Goal: Task Accomplishment & Management: Manage account settings

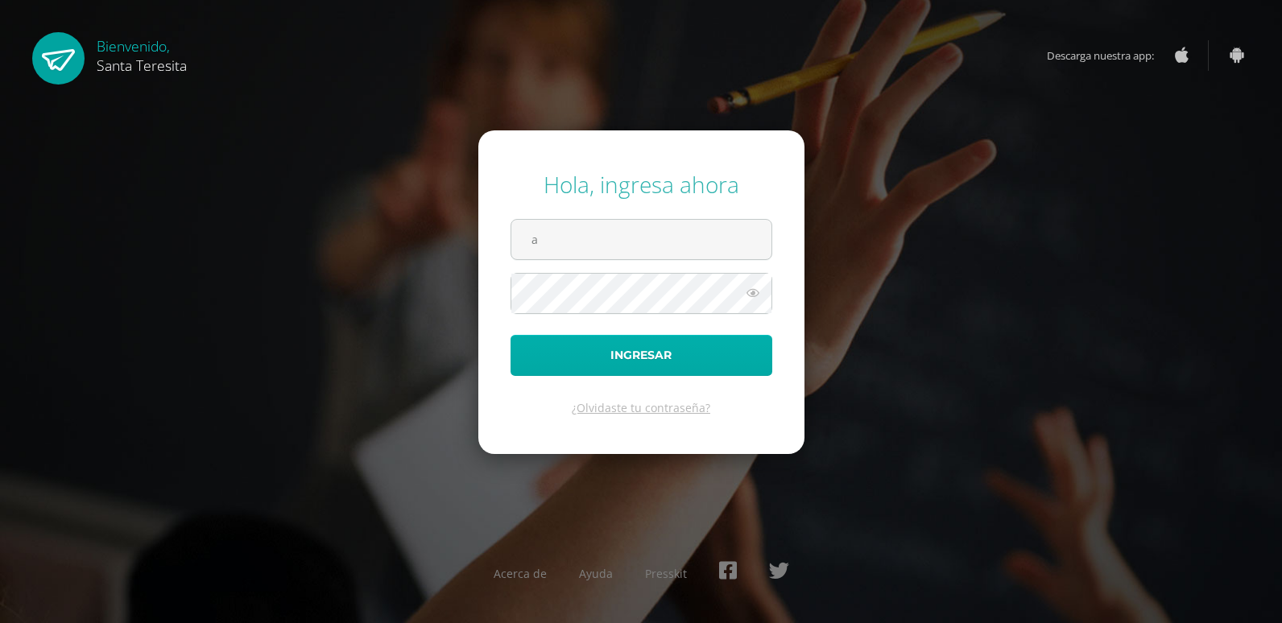
type input "[EMAIL_ADDRESS][DOMAIN_NAME]"
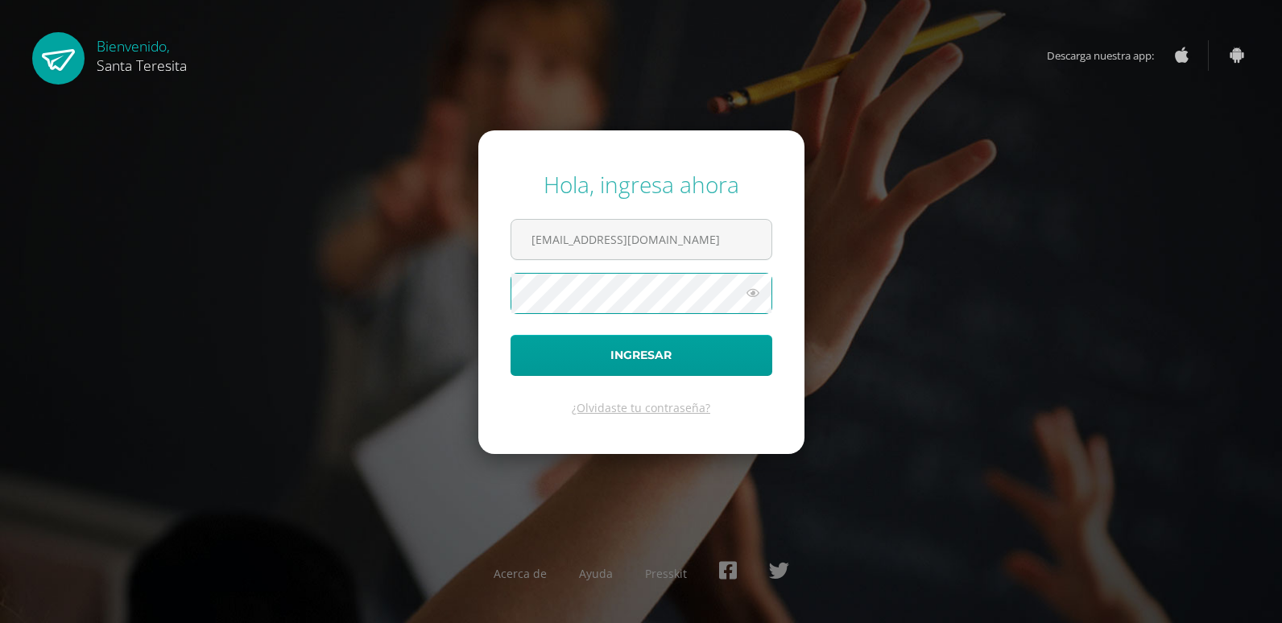
click at [511, 335] on button "Ingresar" at bounding box center [642, 355] width 262 height 41
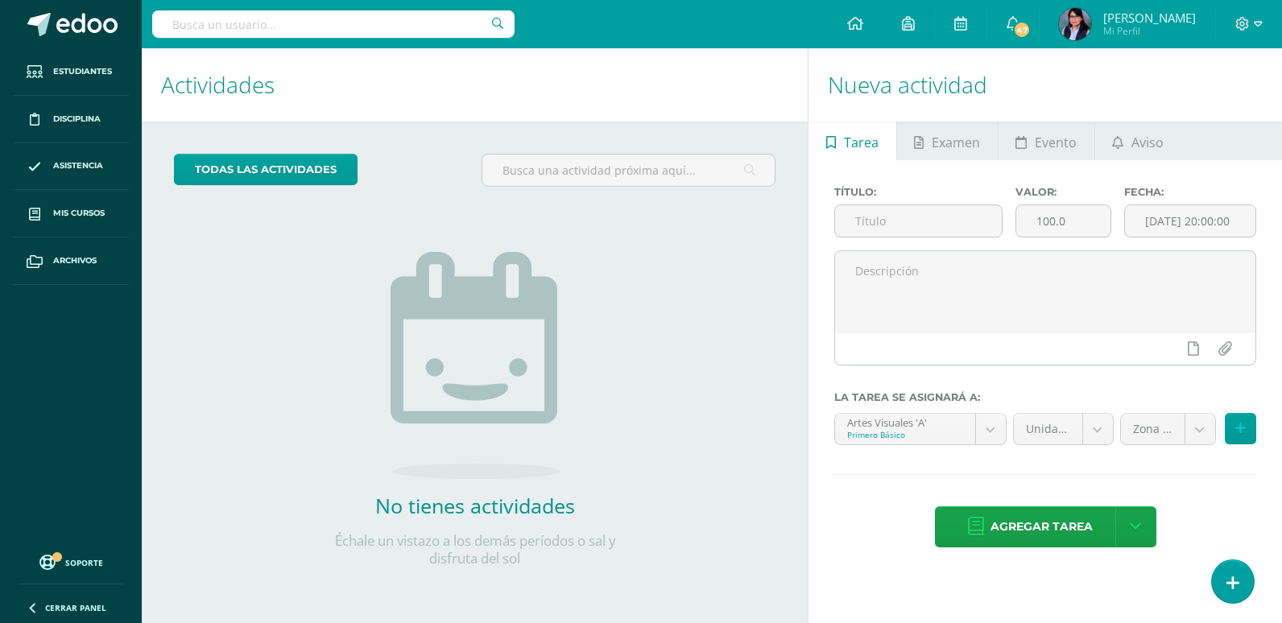
click at [656, 512] on div "todas las Actividades No tienes actividades Échale un vistazo a los demás perío…" at bounding box center [475, 371] width 666 height 498
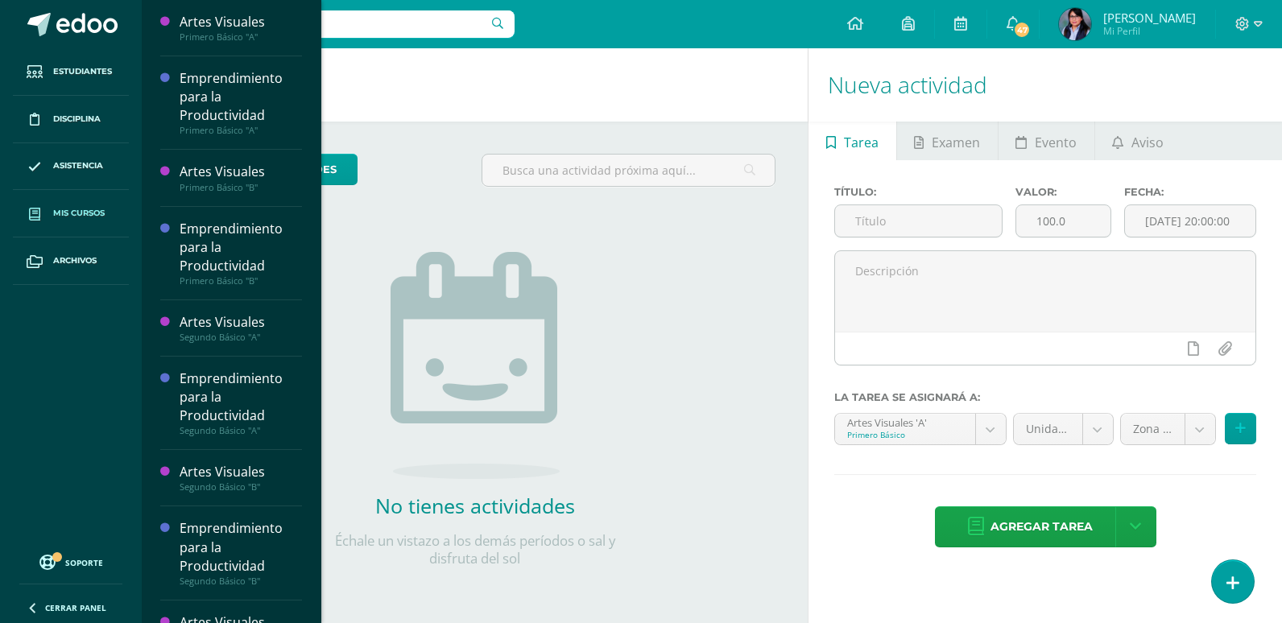
click at [56, 211] on span "Mis cursos" at bounding box center [79, 213] width 52 height 13
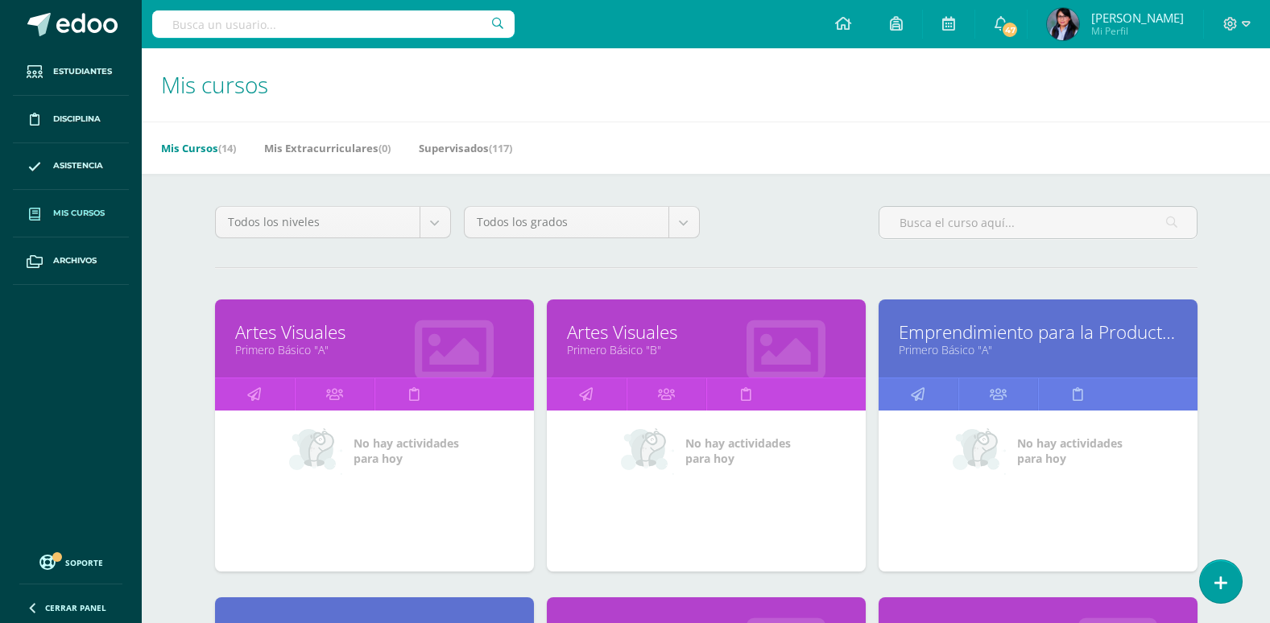
scroll to position [161, 0]
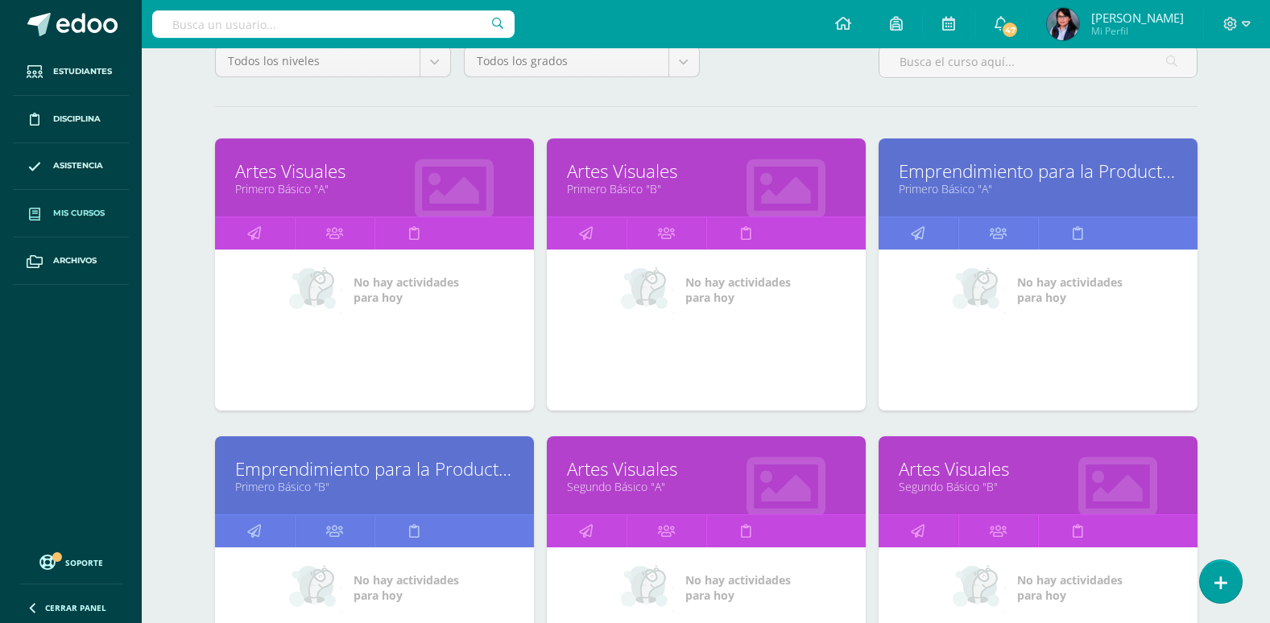
click at [393, 202] on div at bounding box center [454, 179] width 159 height 108
click at [435, 165] on link "Artes Visuales" at bounding box center [374, 171] width 279 height 25
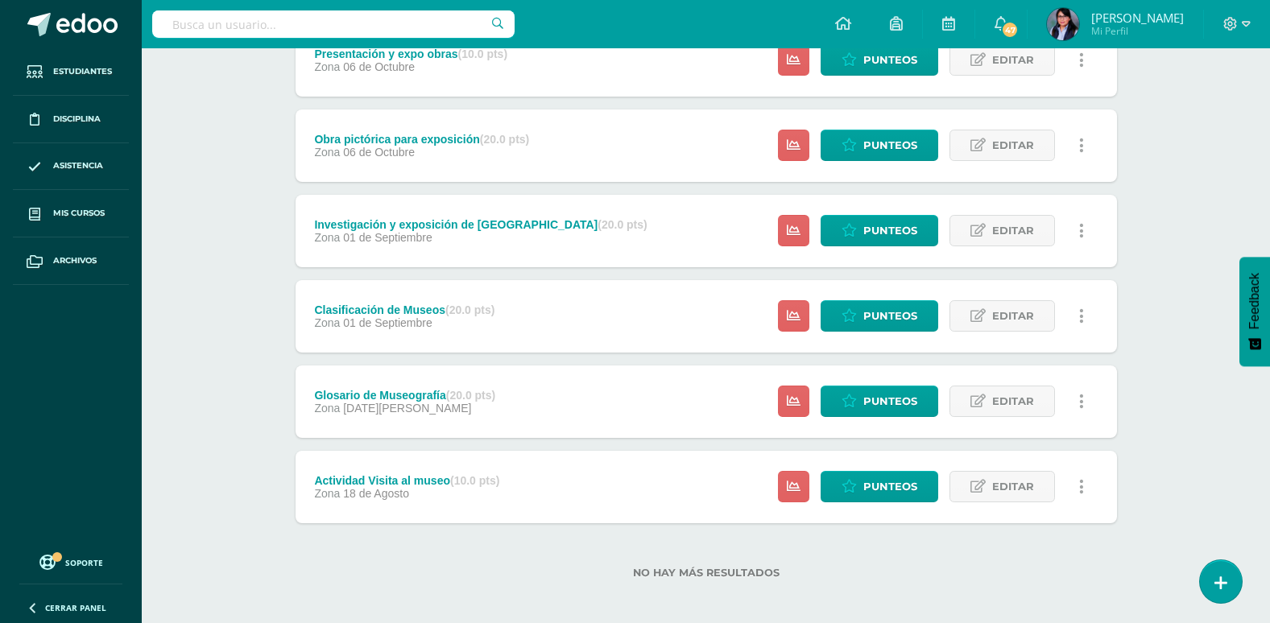
scroll to position [251, 0]
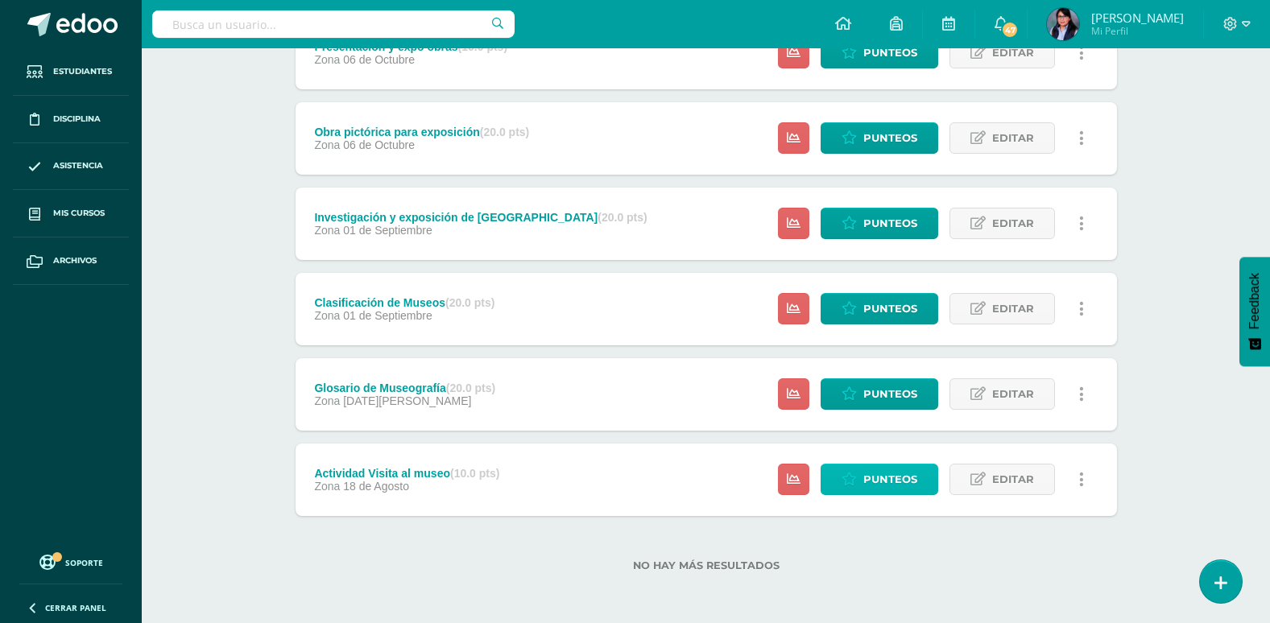
click at [867, 476] on span "Punteos" at bounding box center [890, 480] width 54 height 30
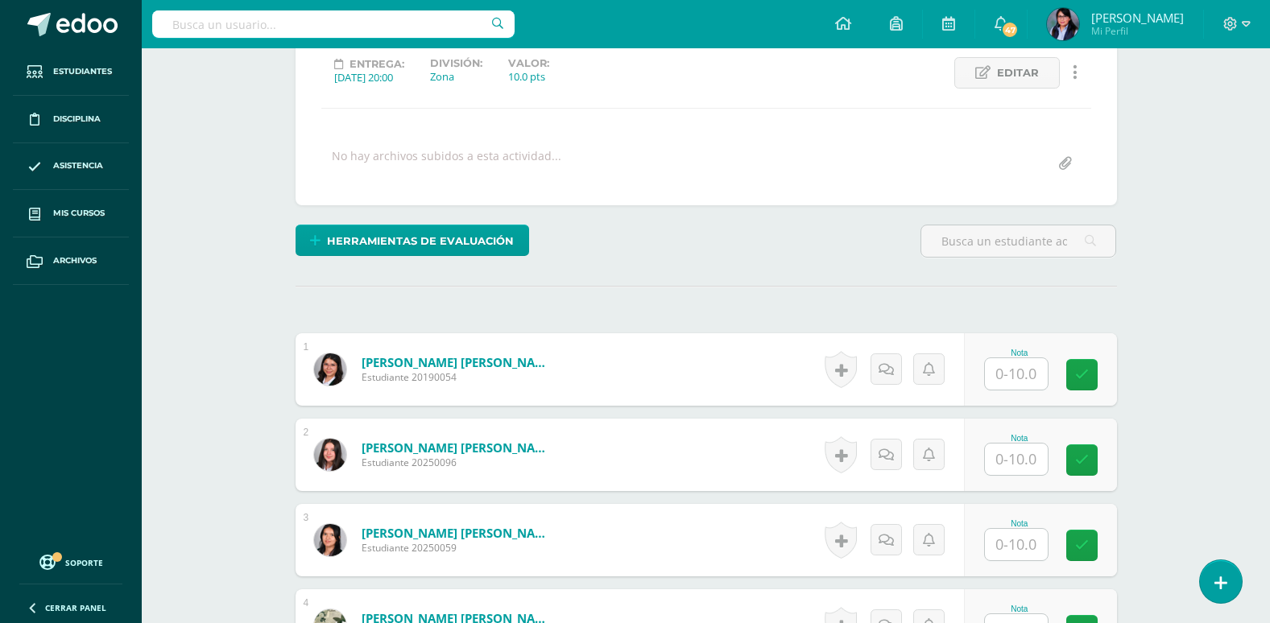
scroll to position [244, 0]
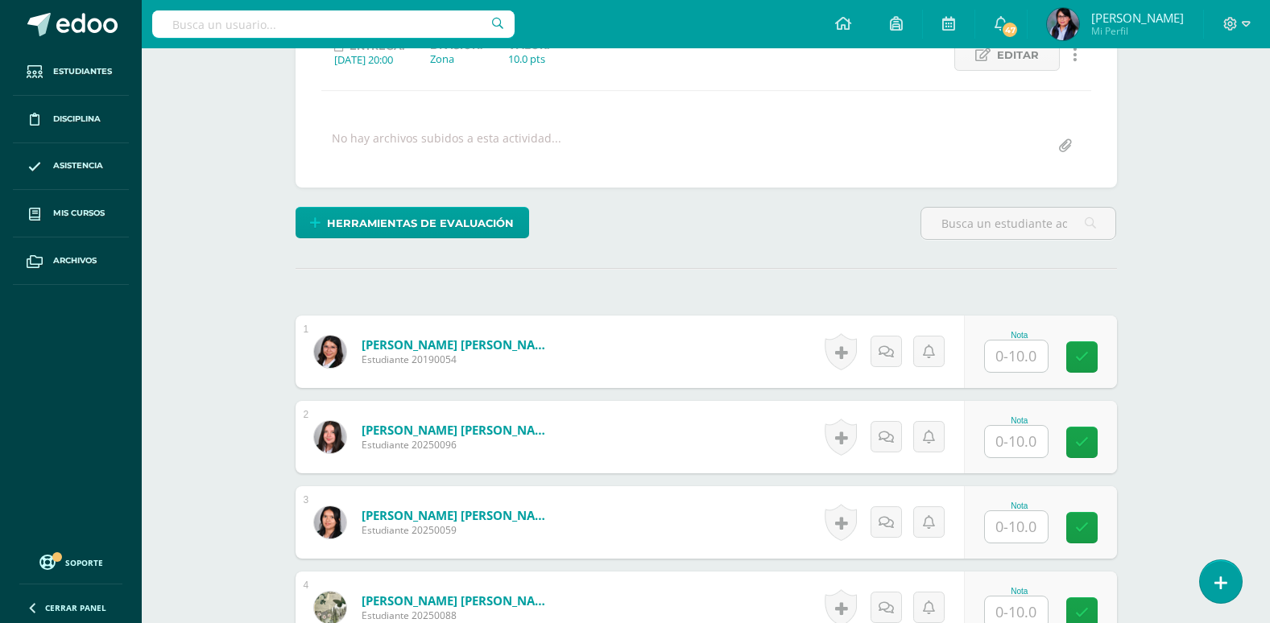
click at [1022, 343] on input "text" at bounding box center [1016, 356] width 63 height 31
type input "10"
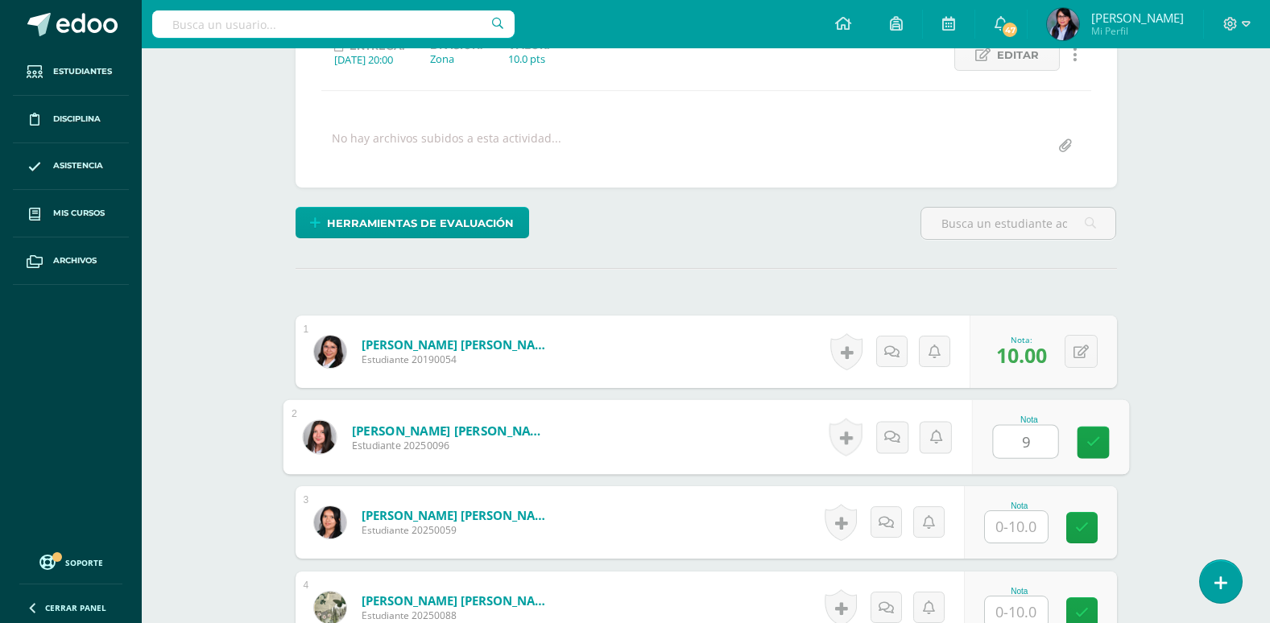
type input "9"
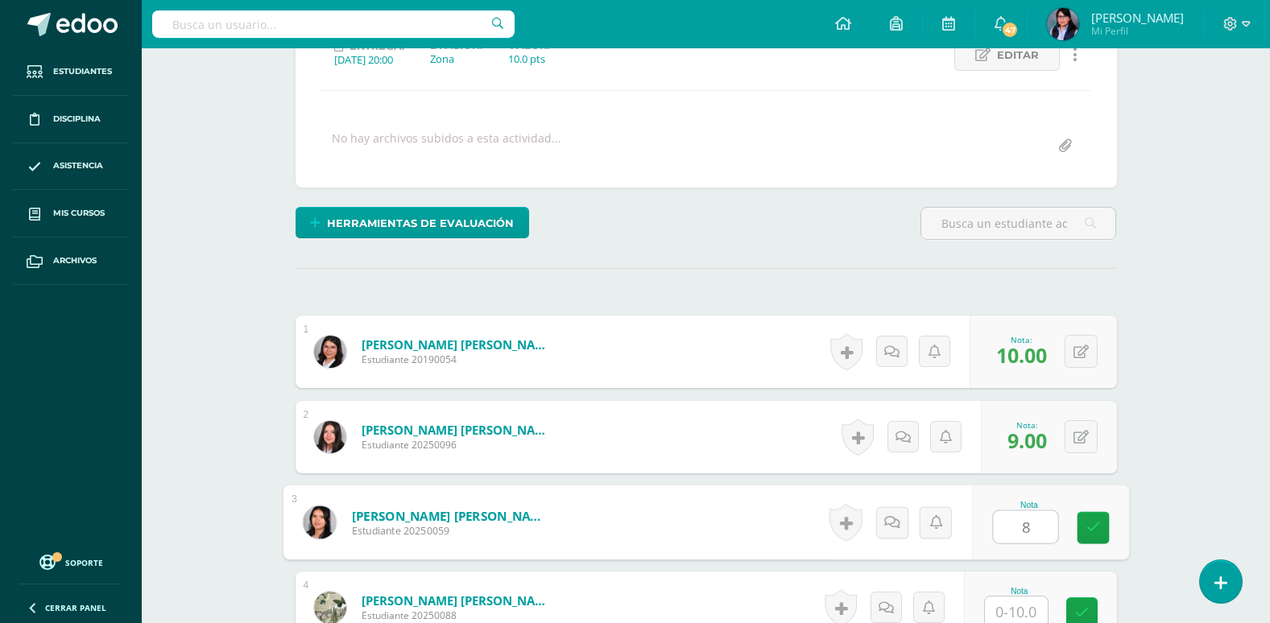
type input "8"
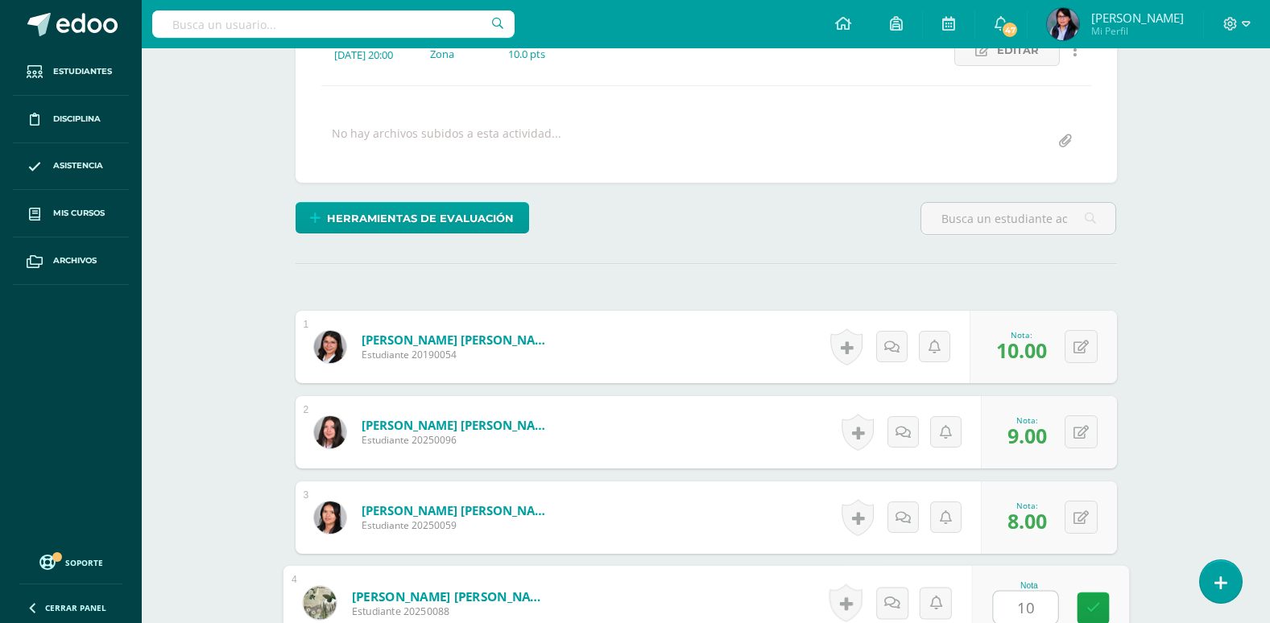
type input "10"
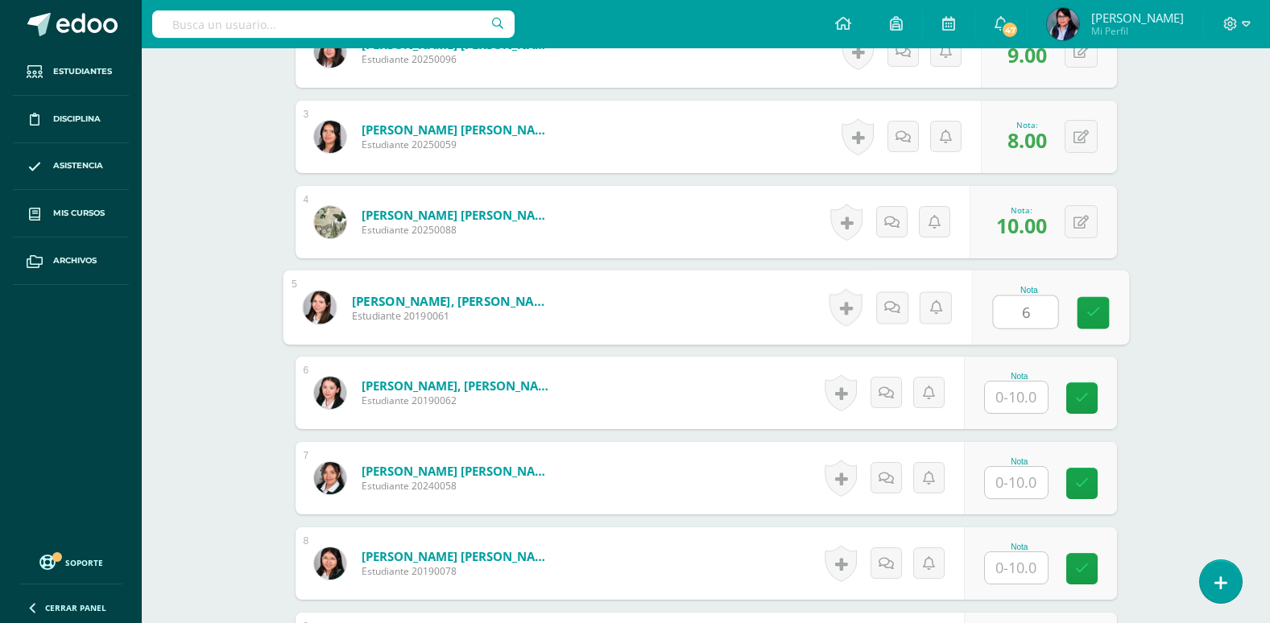
type input "6"
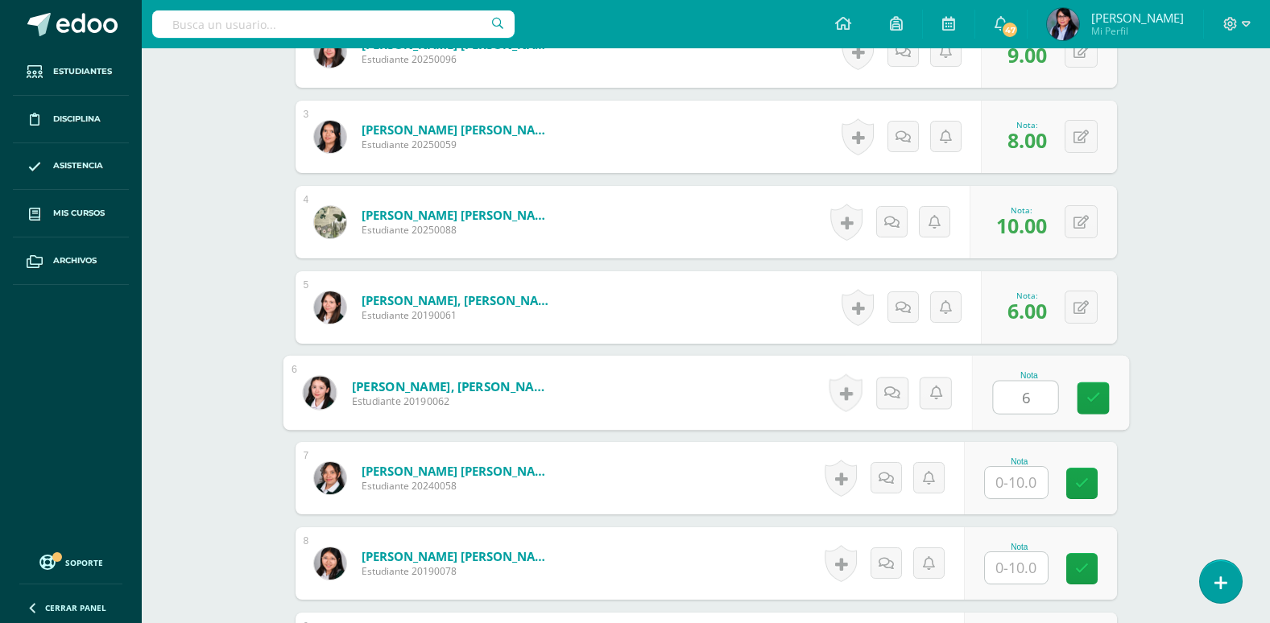
type input "6"
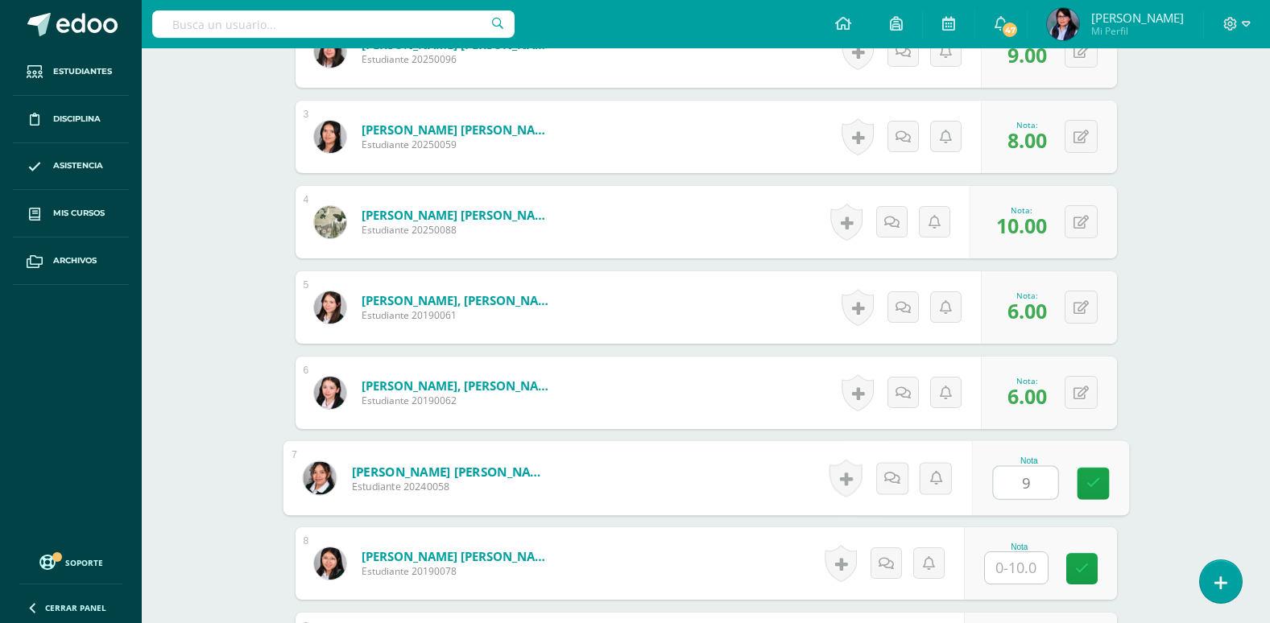
type input "9"
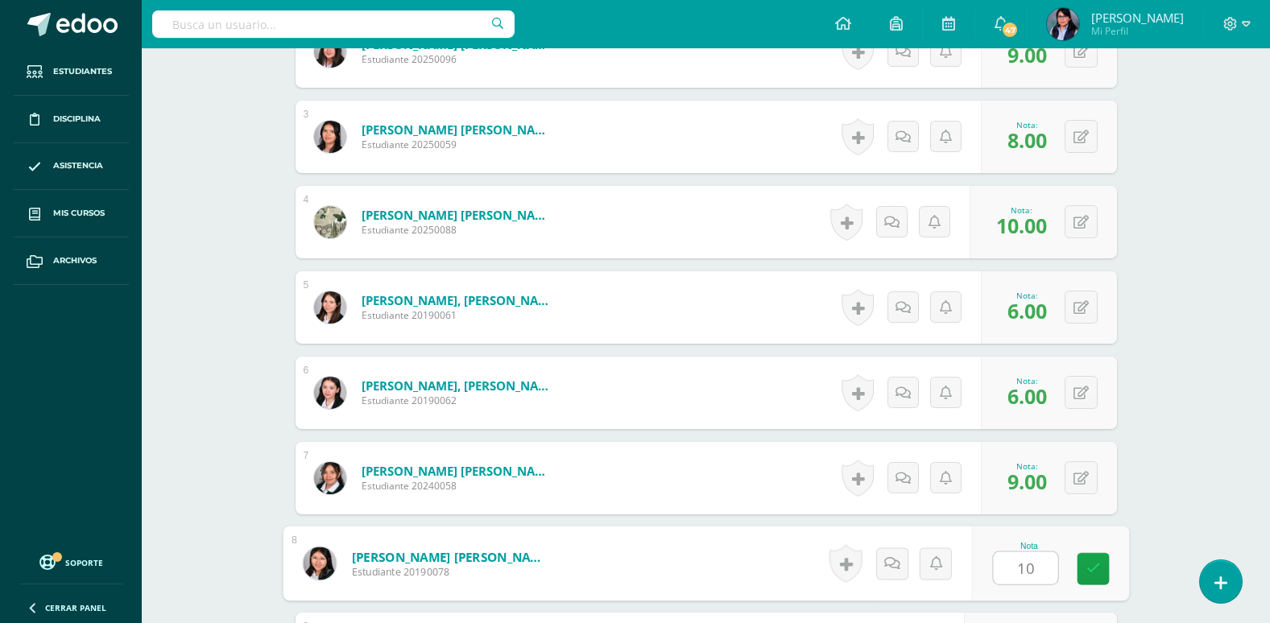
type input "10"
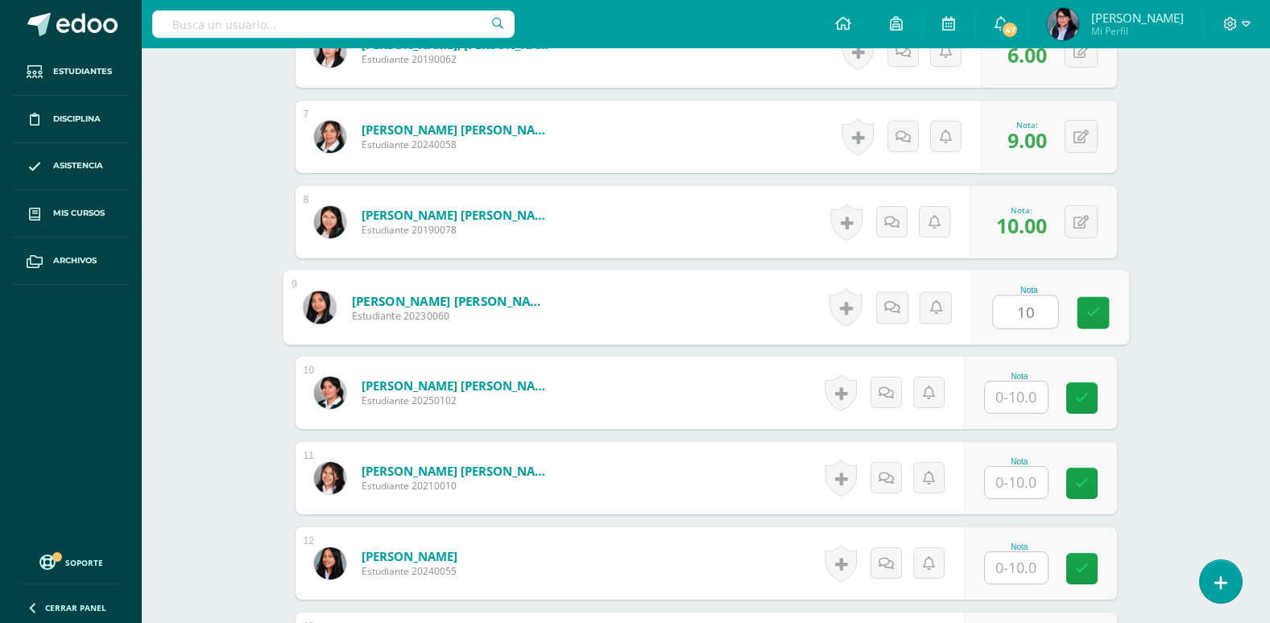
type input "10"
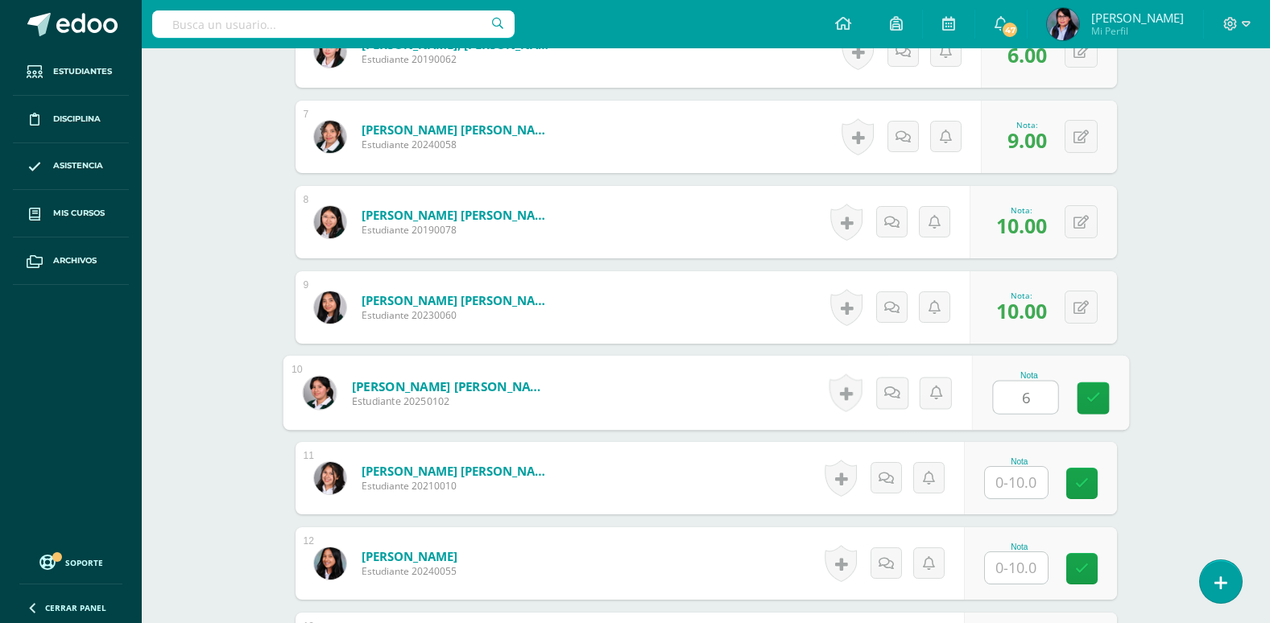
type input "6"
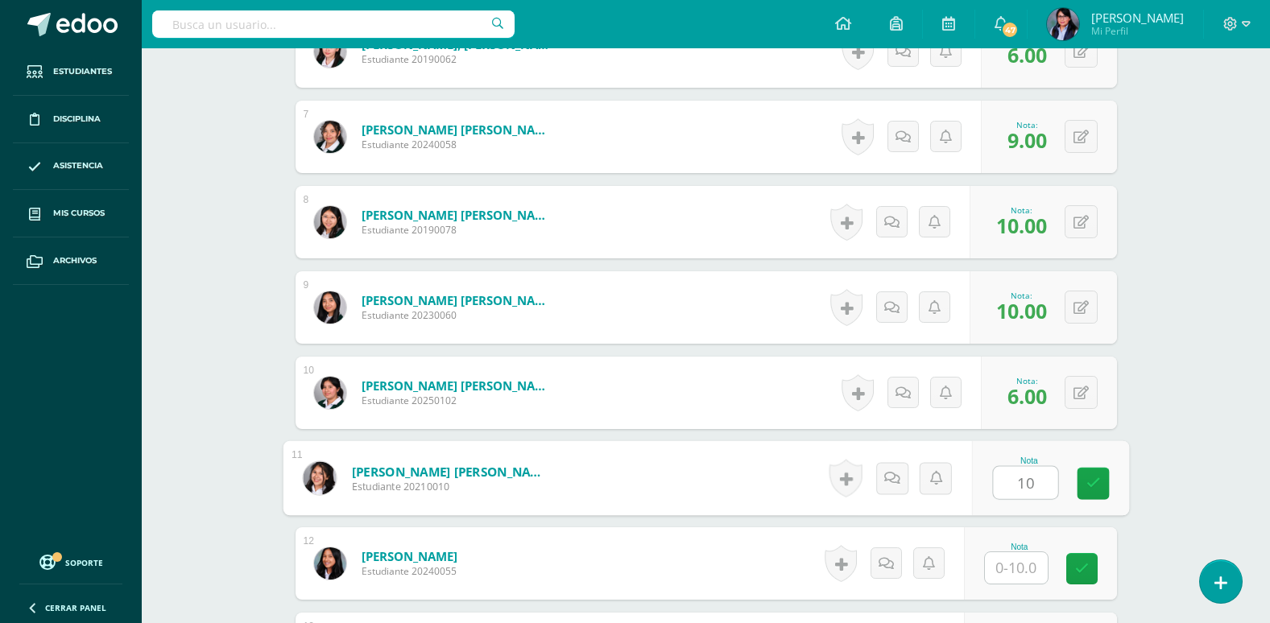
type input "10"
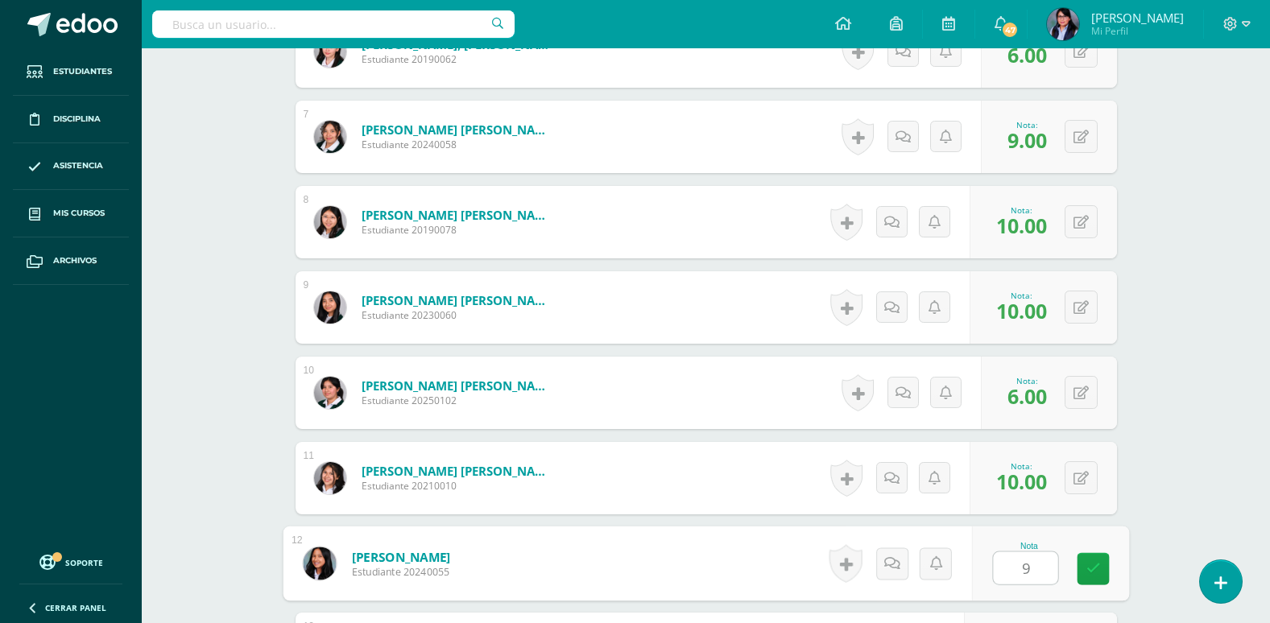
type input "9"
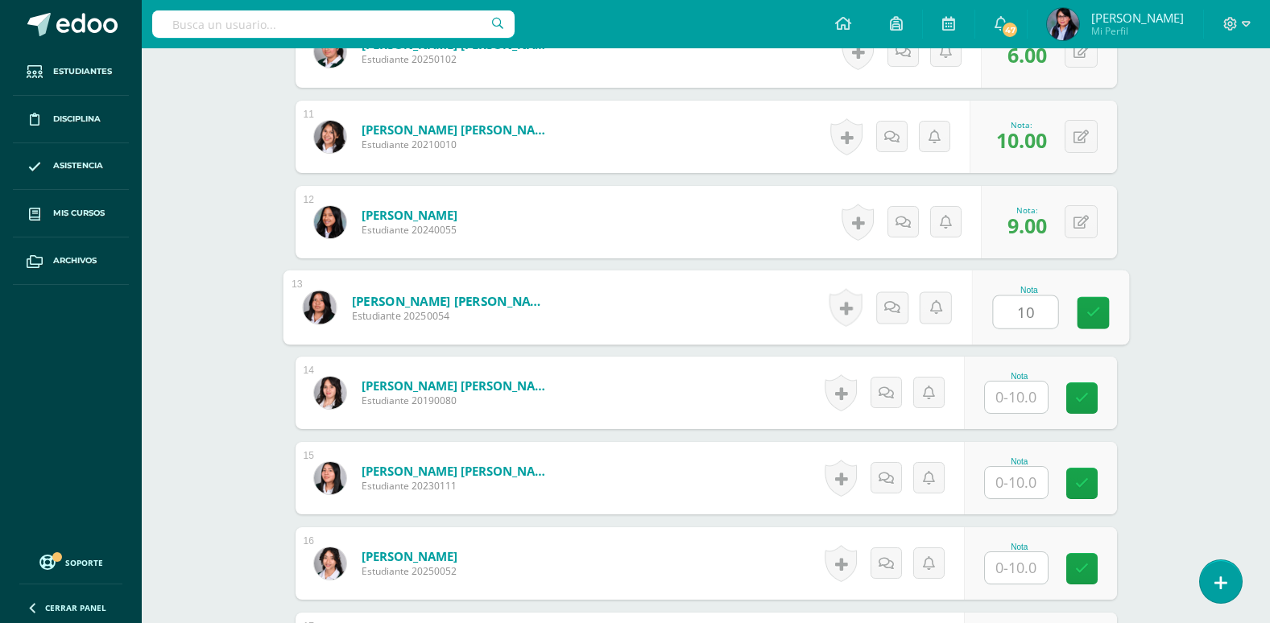
type input "10"
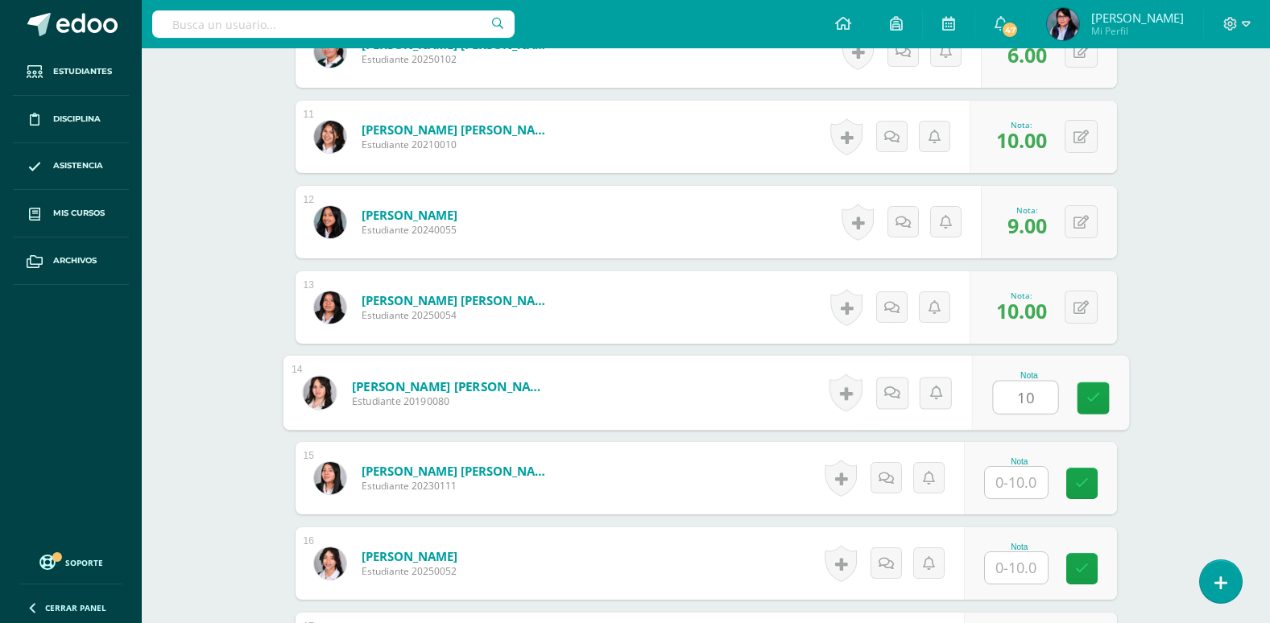
type input "10"
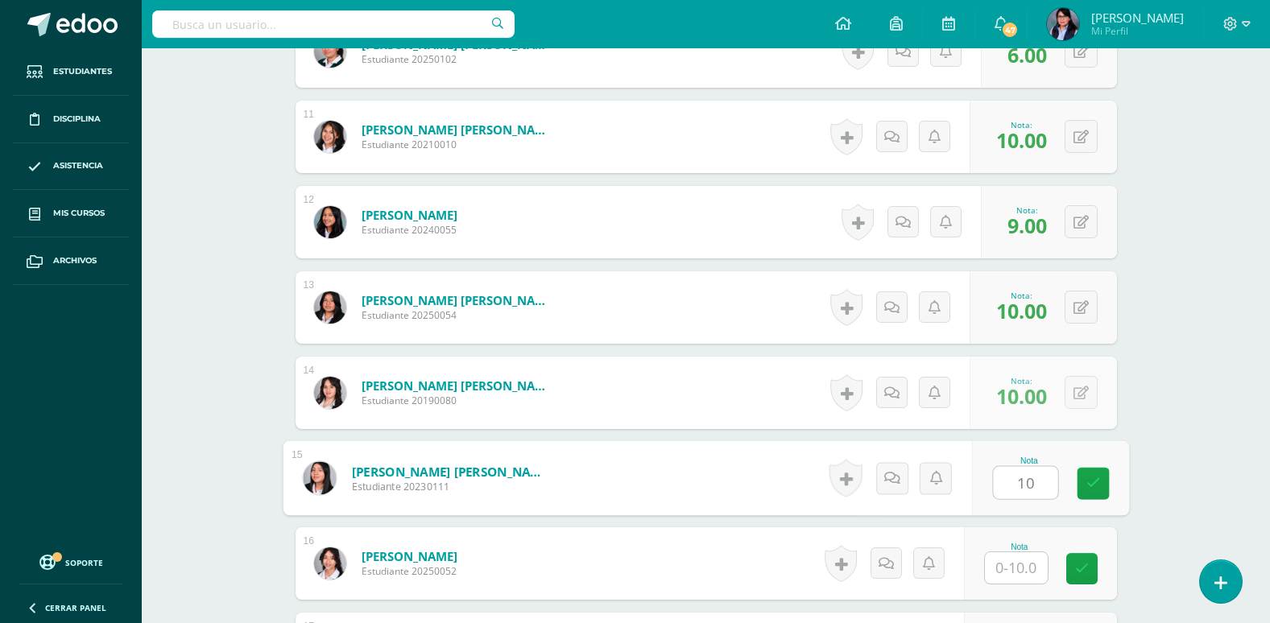
type input "10"
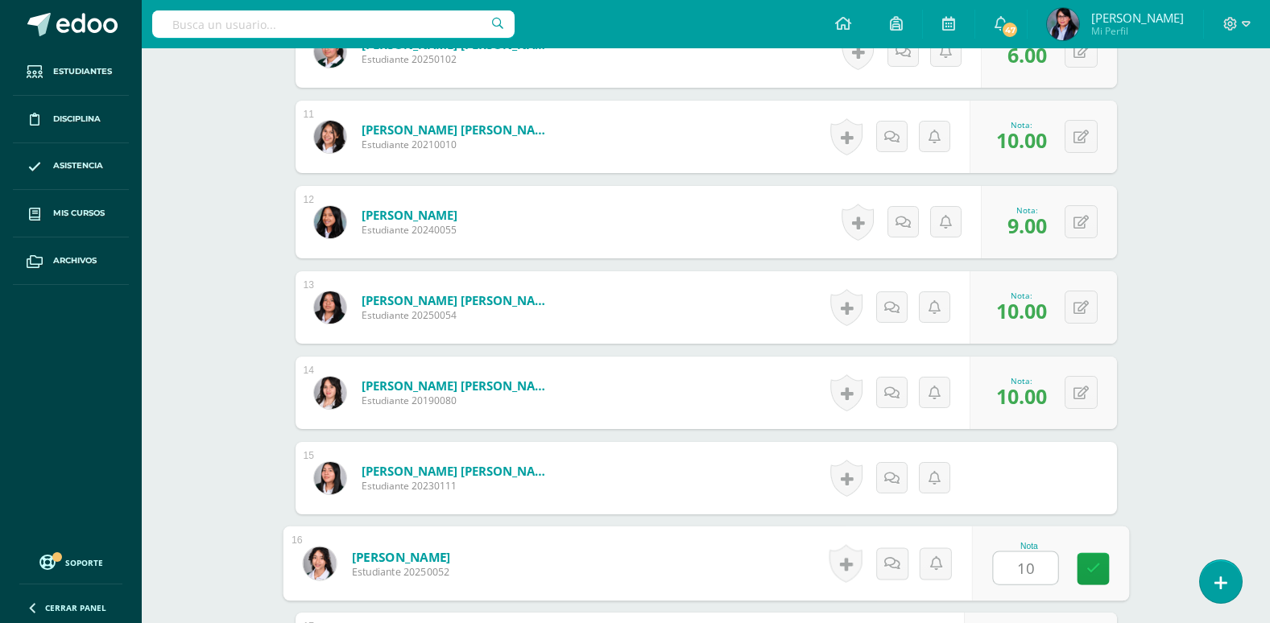
type input "10"
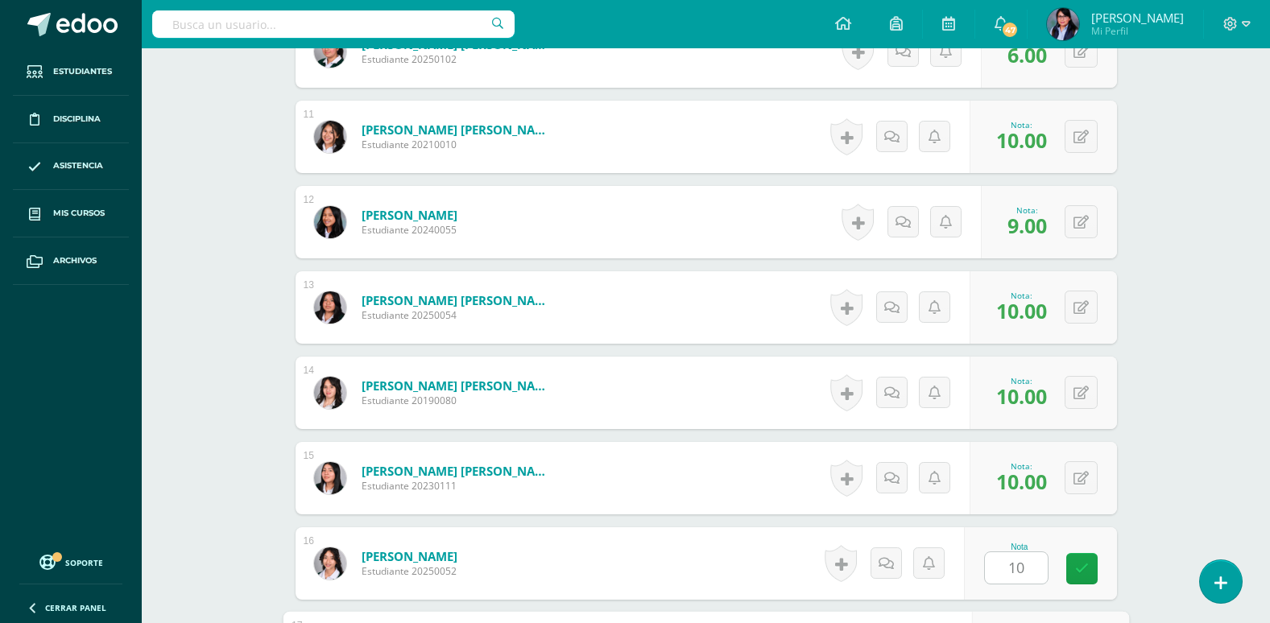
scroll to position [1654, 0]
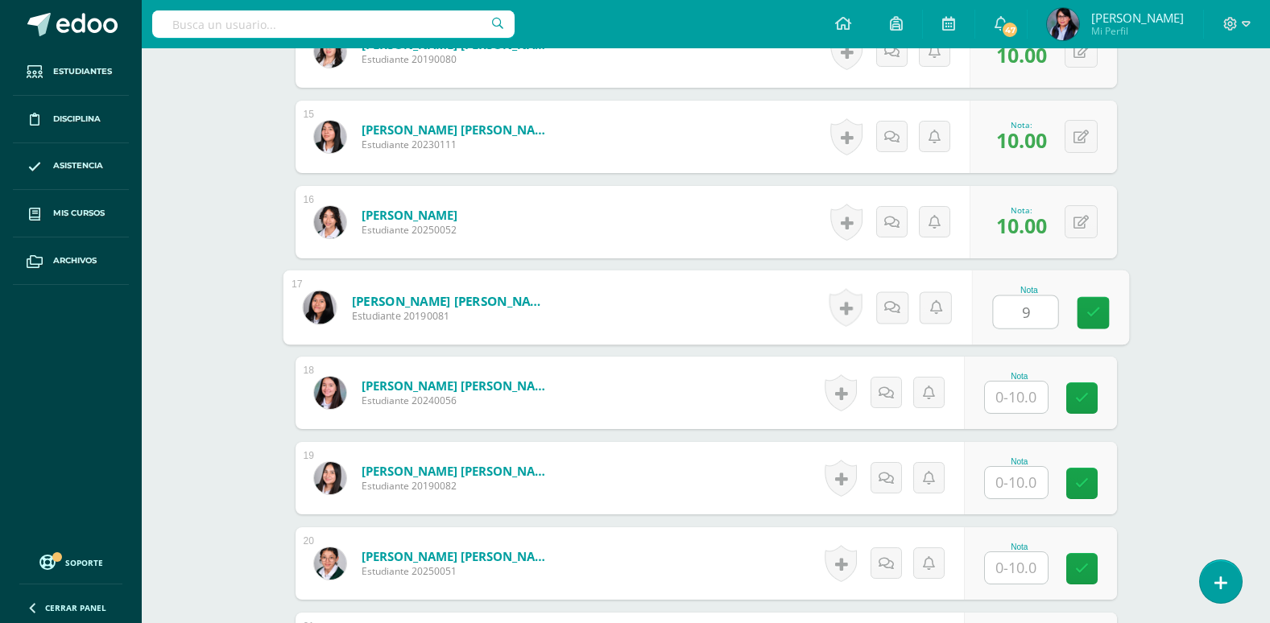
type input "9"
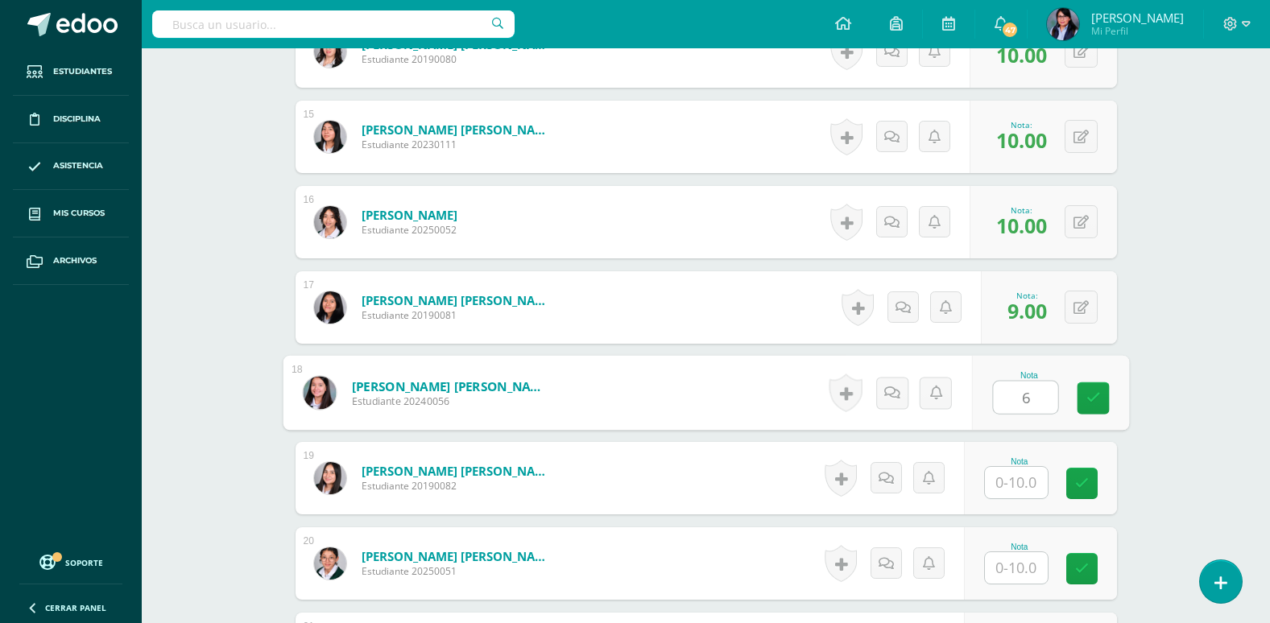
type input "6"
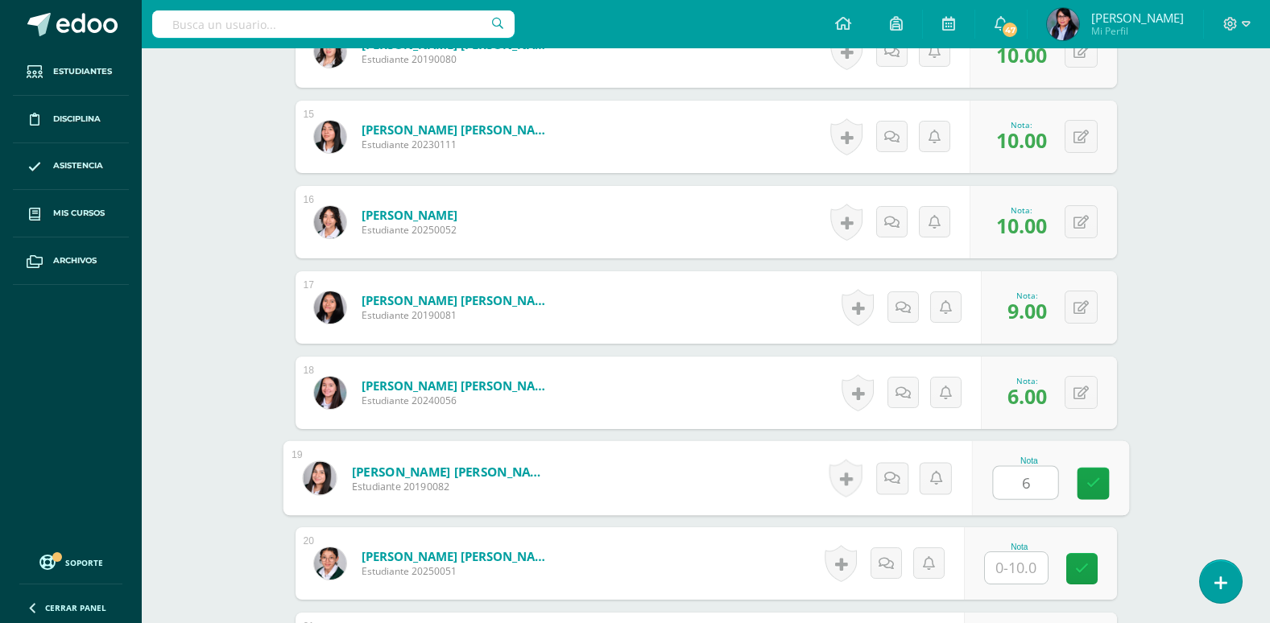
type input "6"
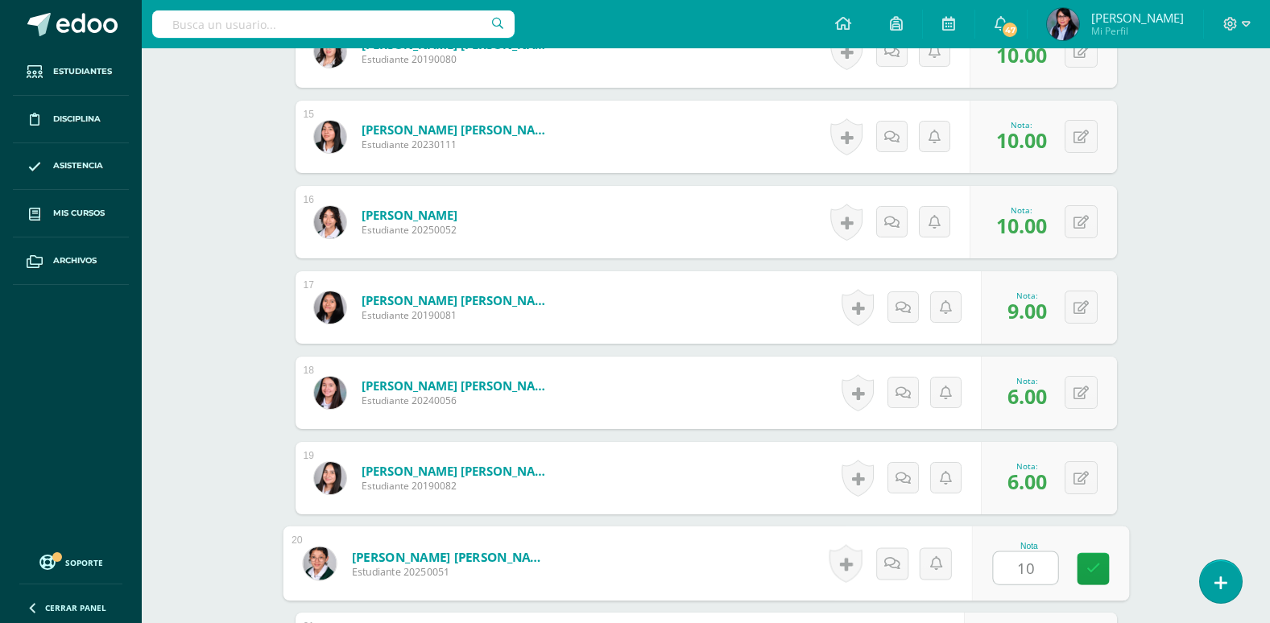
type input "10"
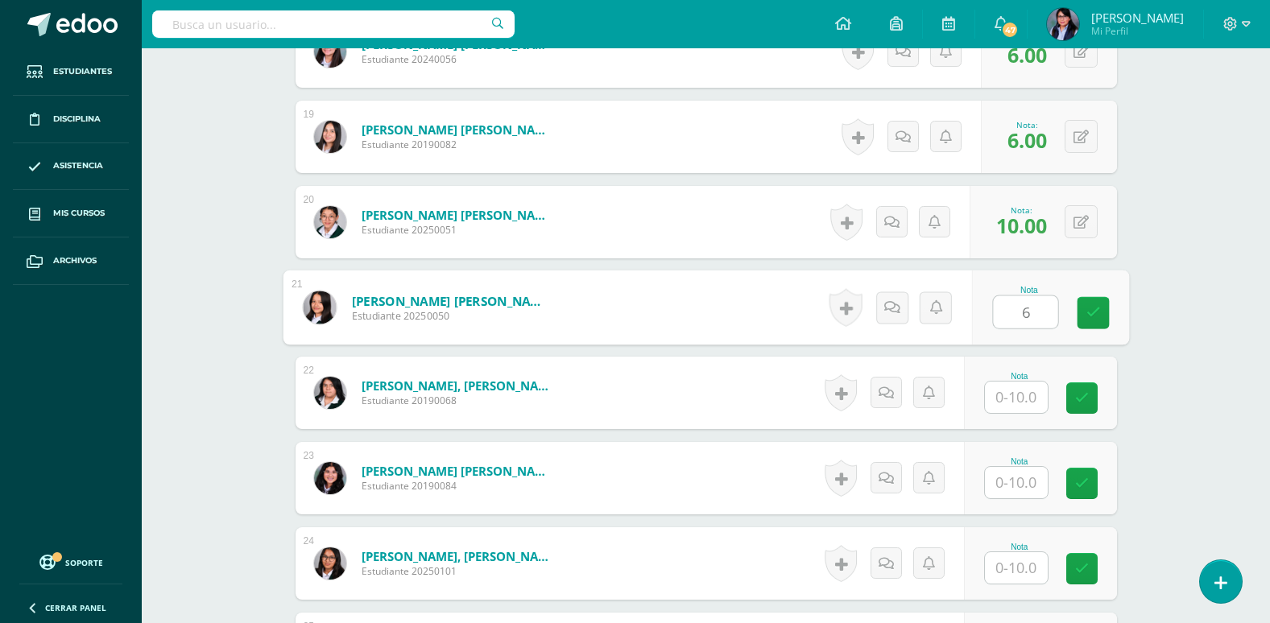
type input "6"
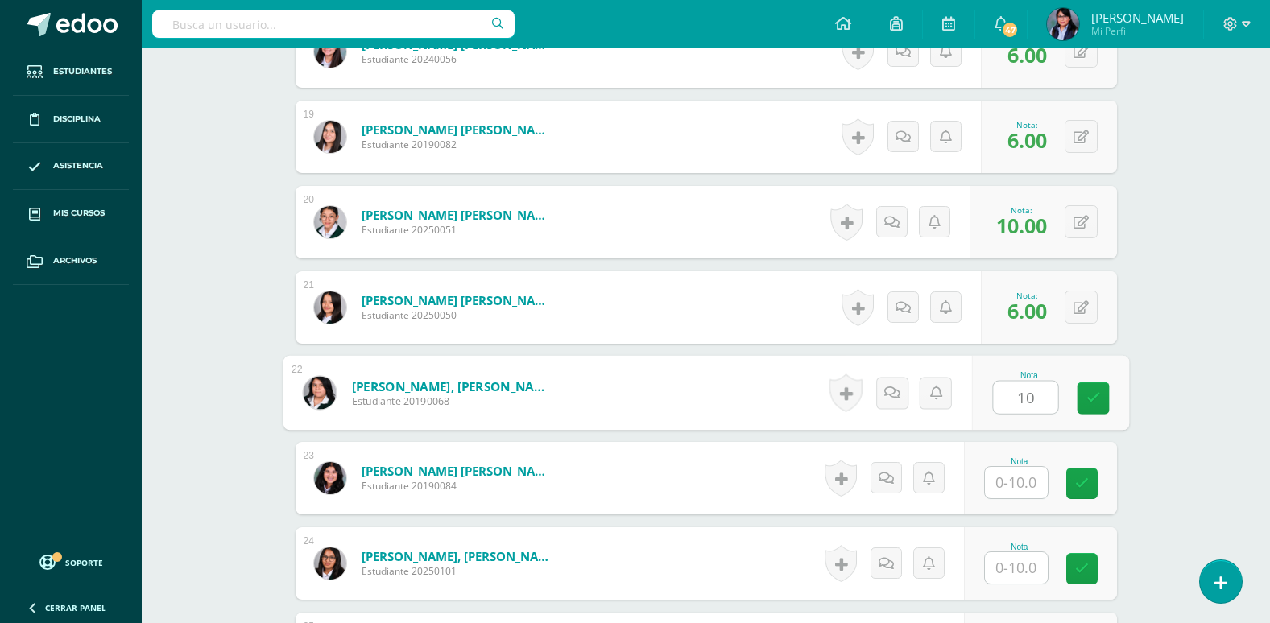
type input "10"
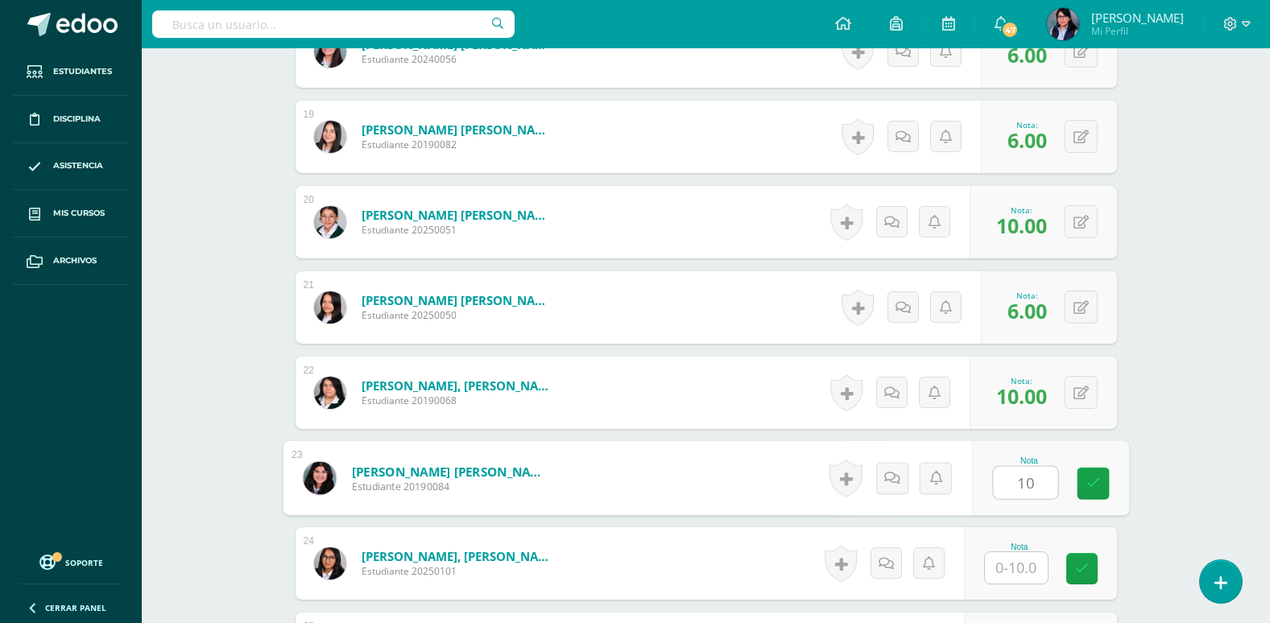
type input "10"
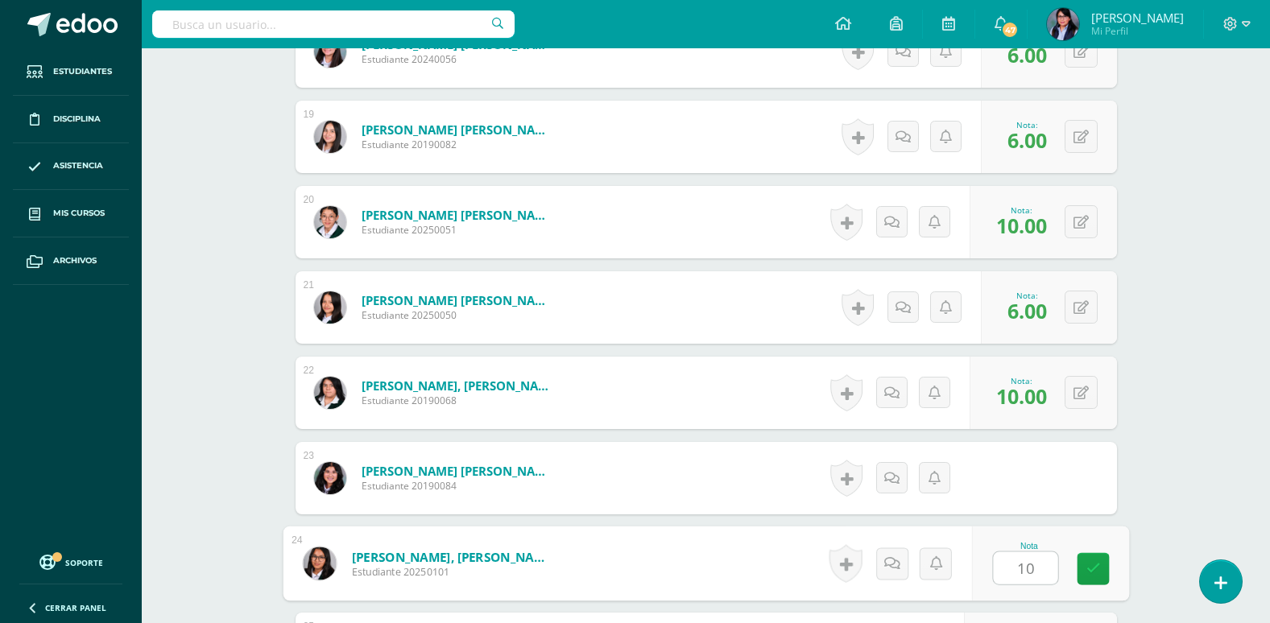
type input "10"
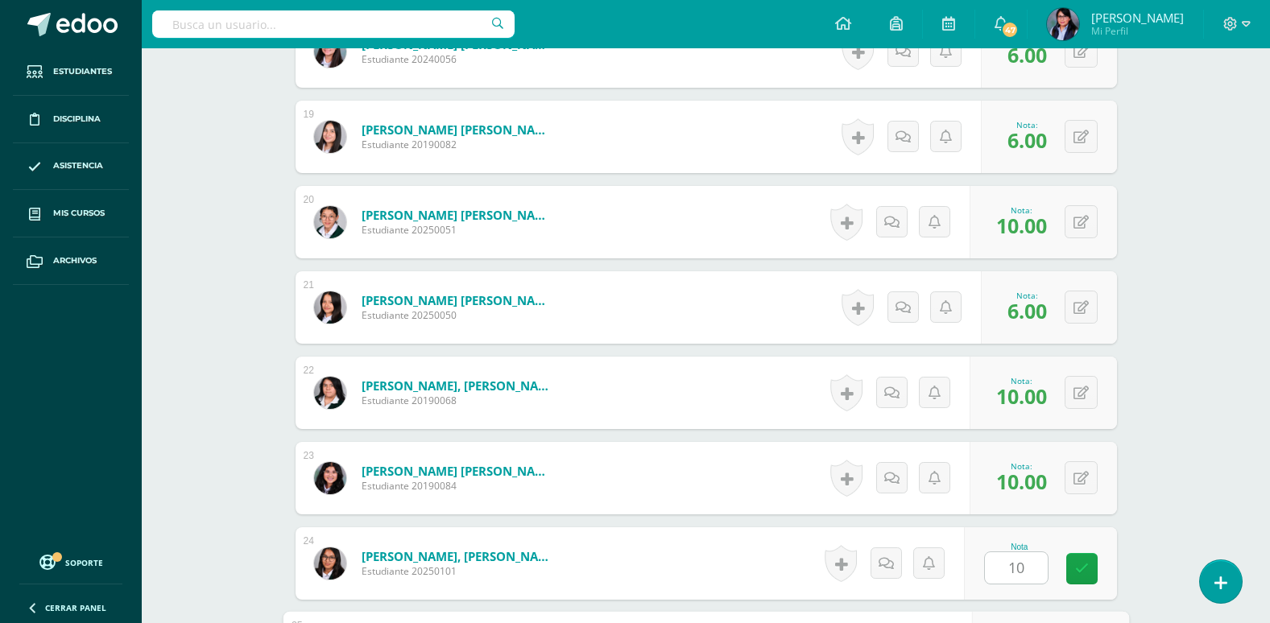
scroll to position [2242, 0]
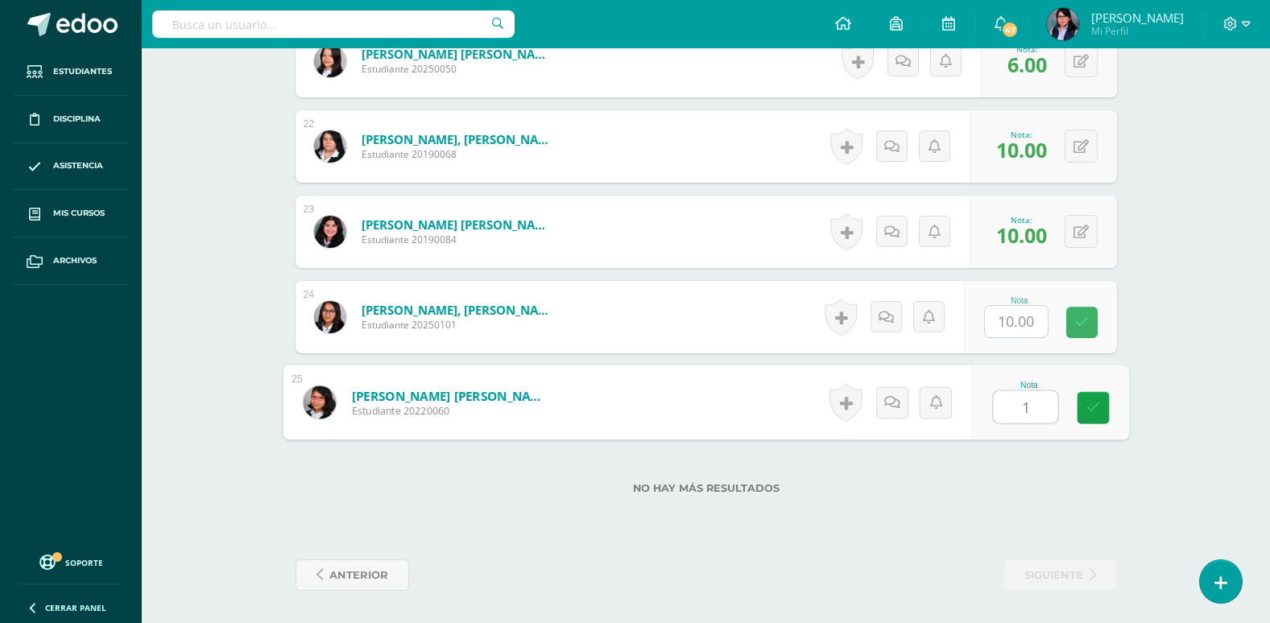
type input "10"
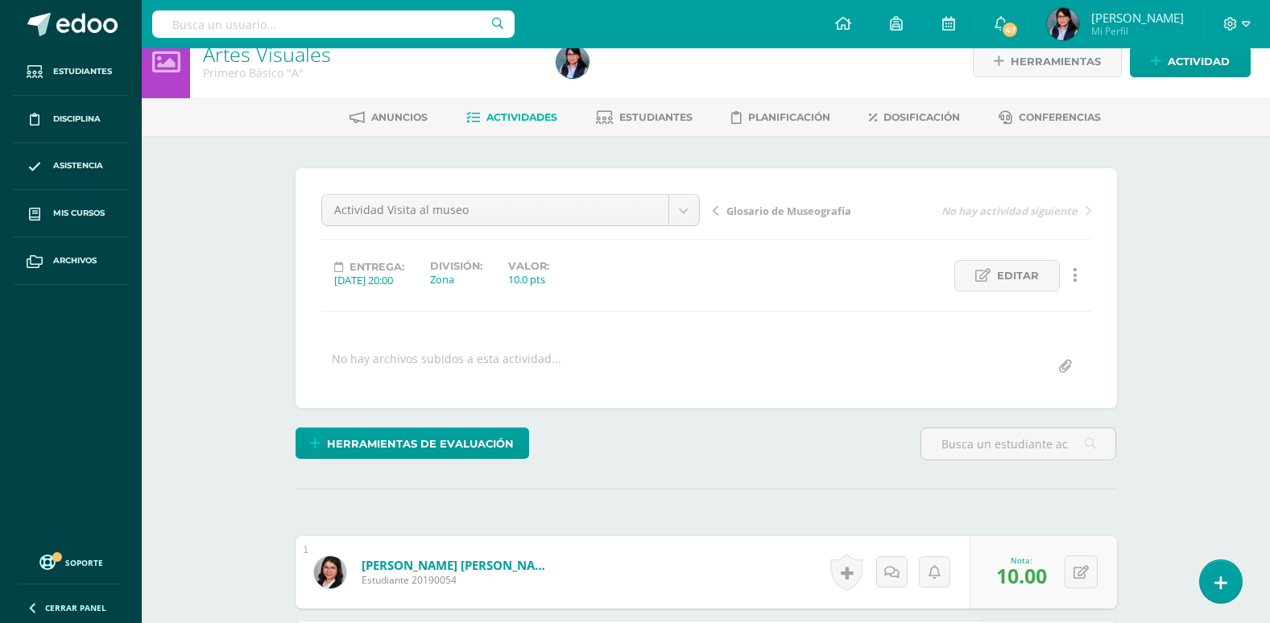
scroll to position [0, 0]
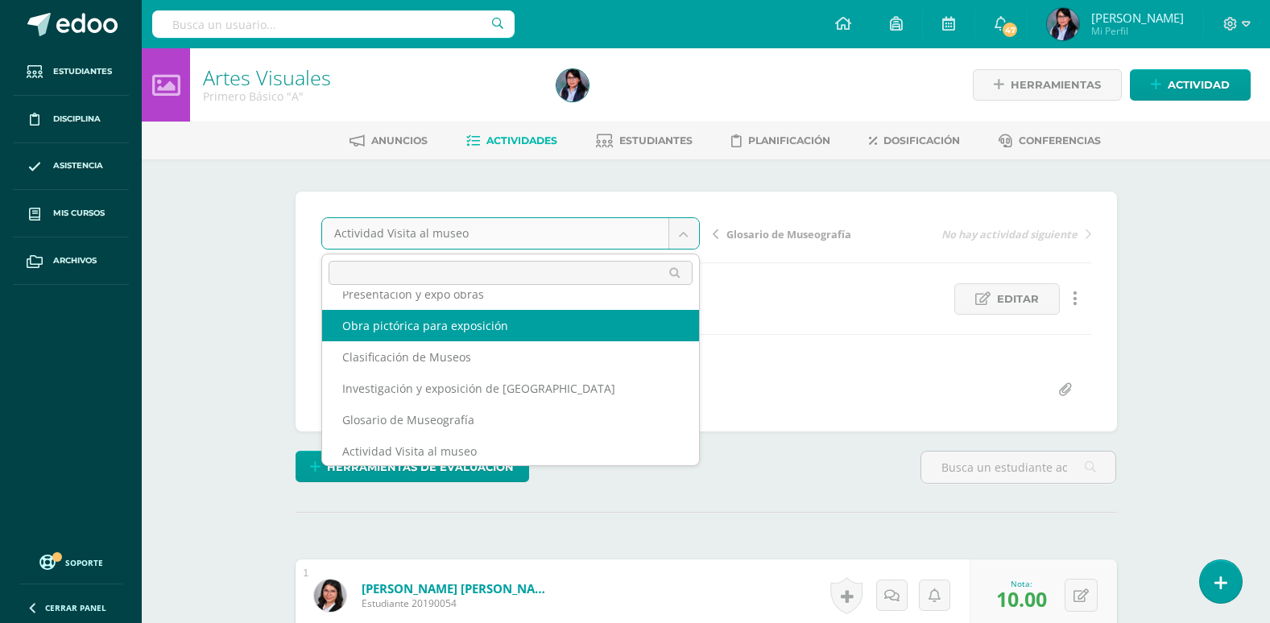
scroll to position [27, 0]
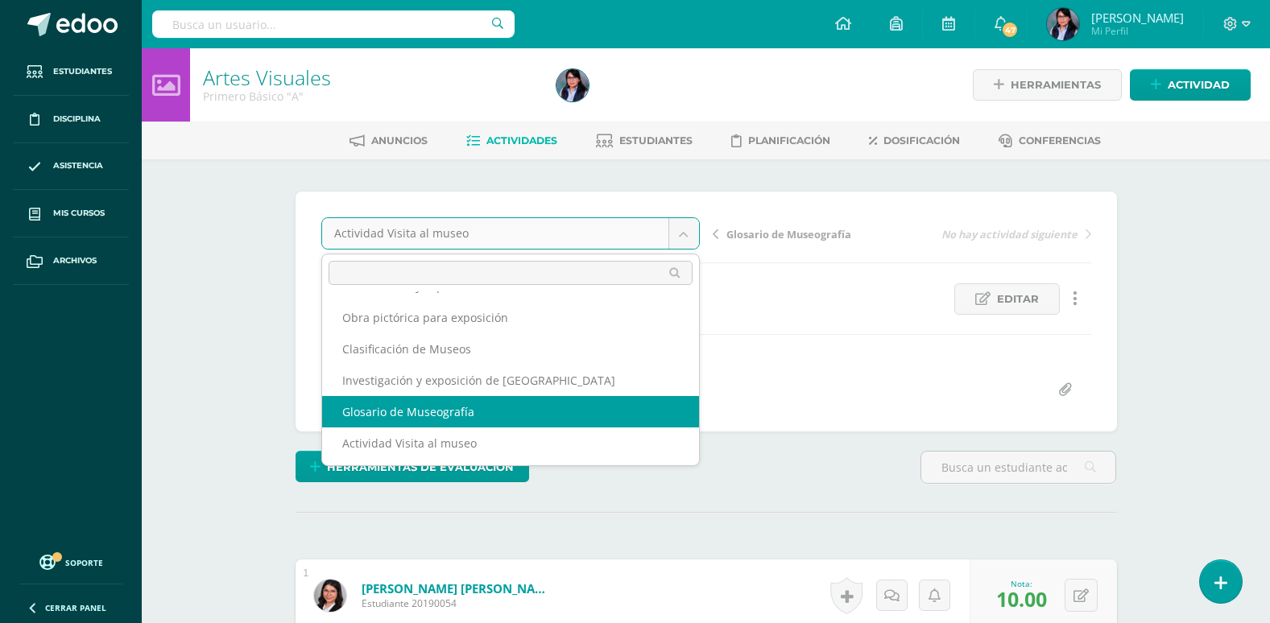
select select "/dashboard/teacher/grade-activity/108174/"
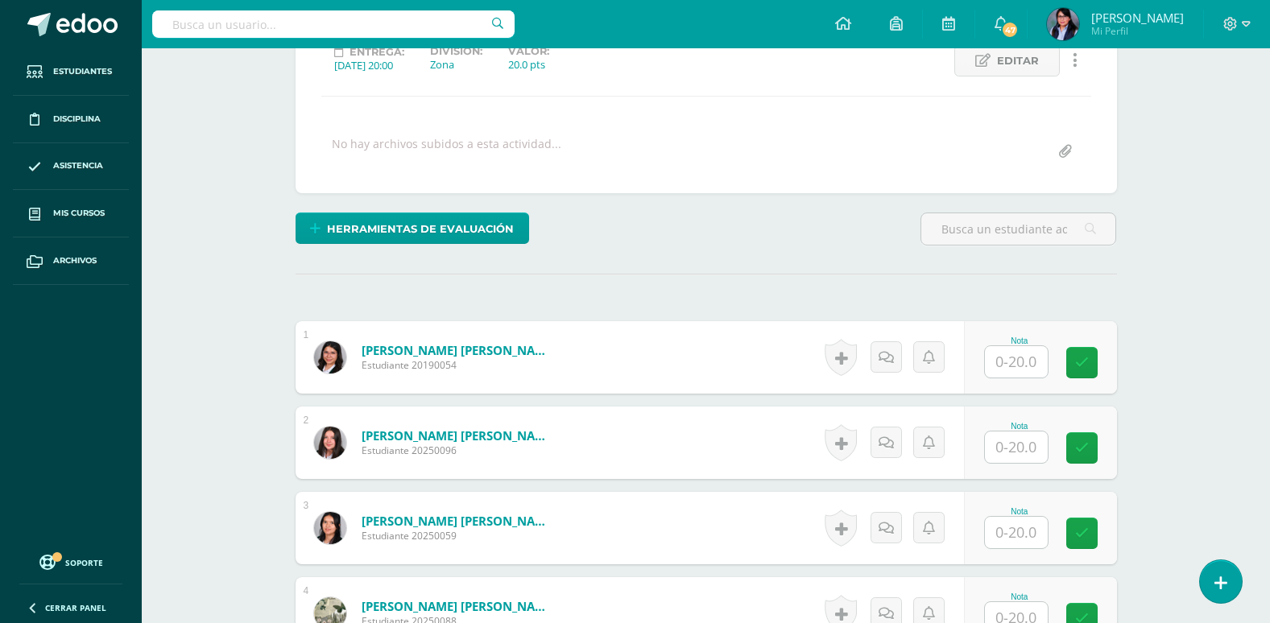
scroll to position [242, 0]
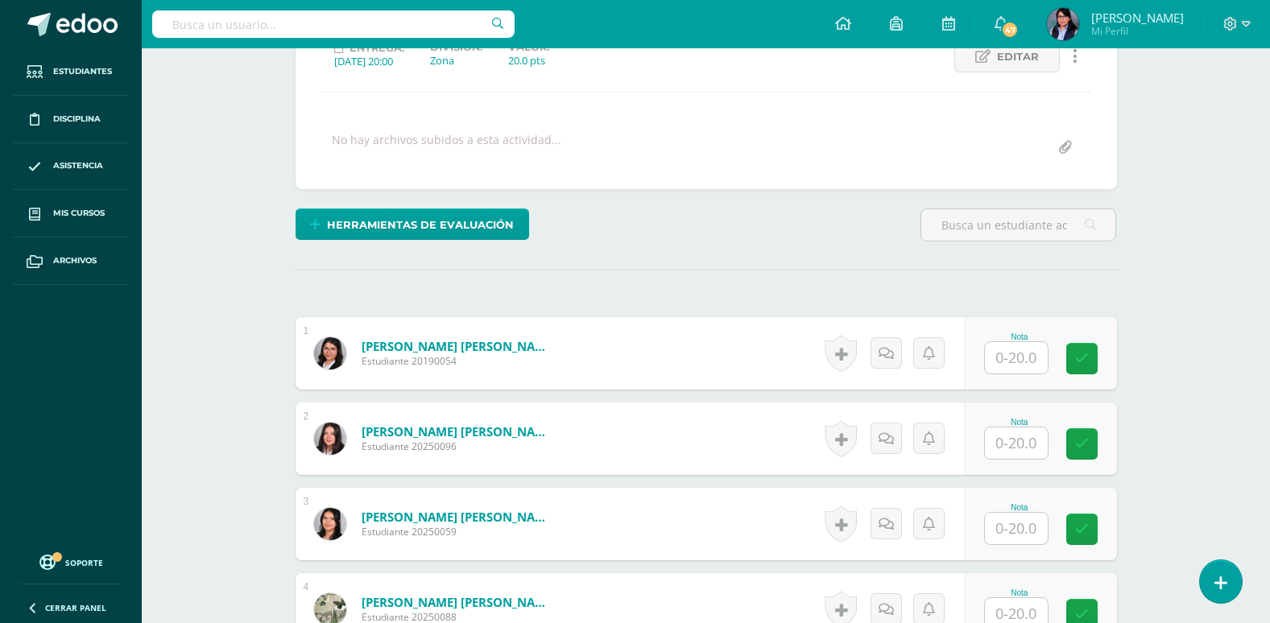
click at [1037, 354] on input "text" at bounding box center [1016, 357] width 63 height 31
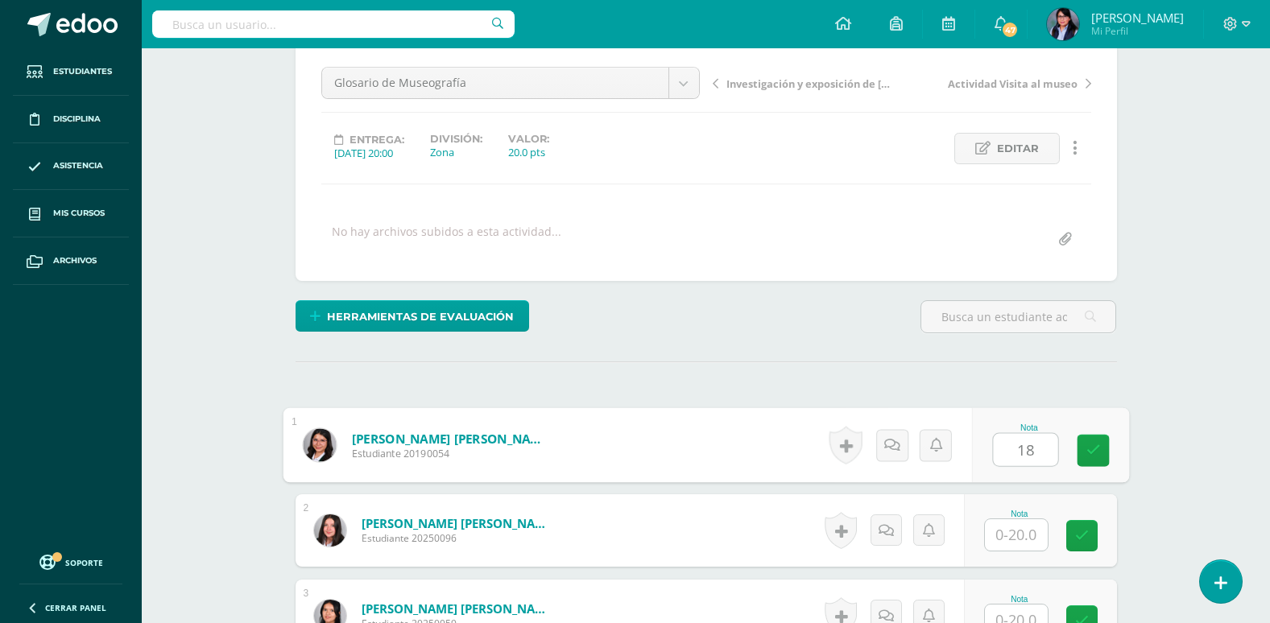
scroll to position [322, 0]
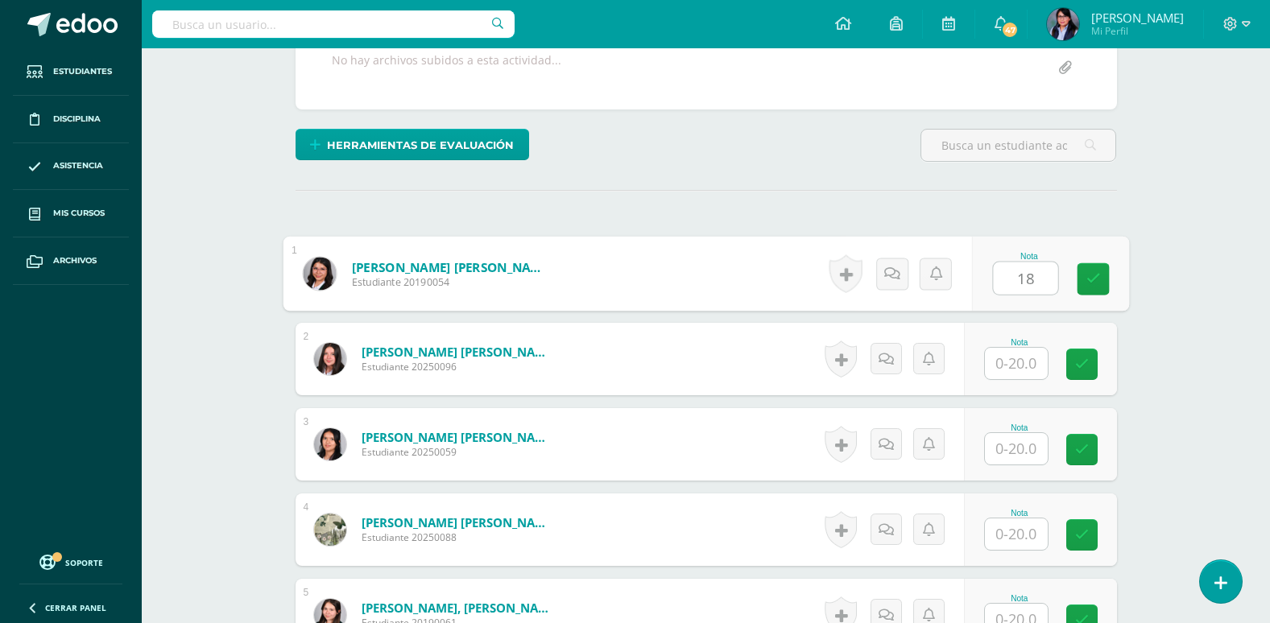
type input "18"
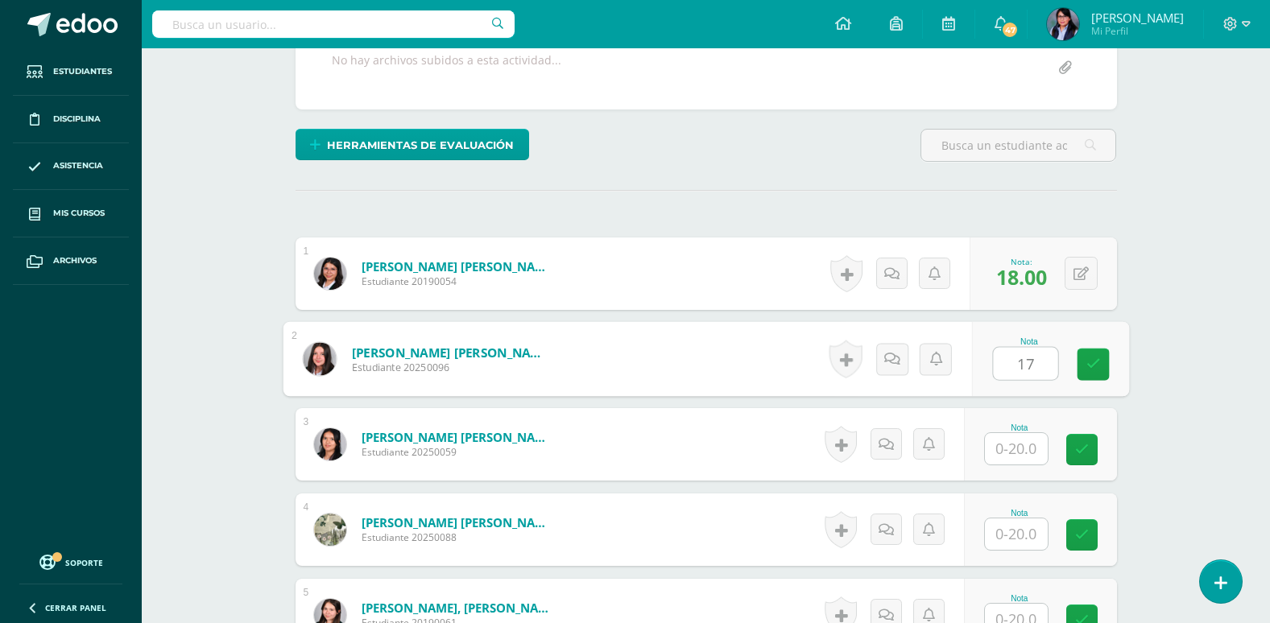
type input "17"
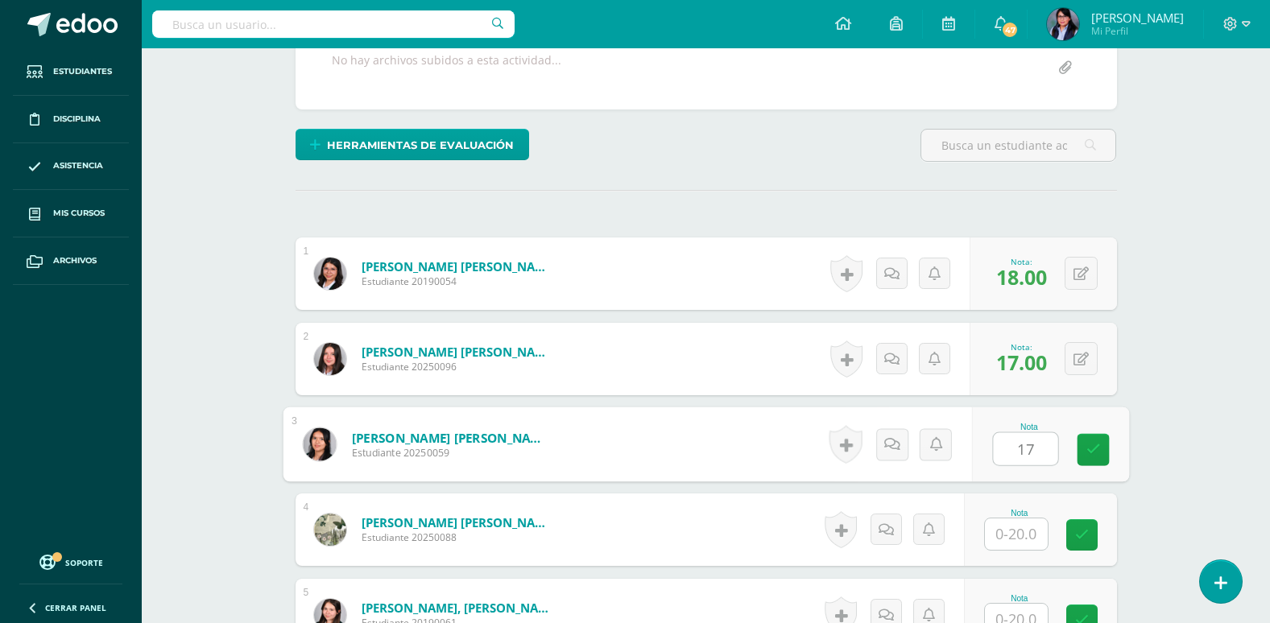
type input "17"
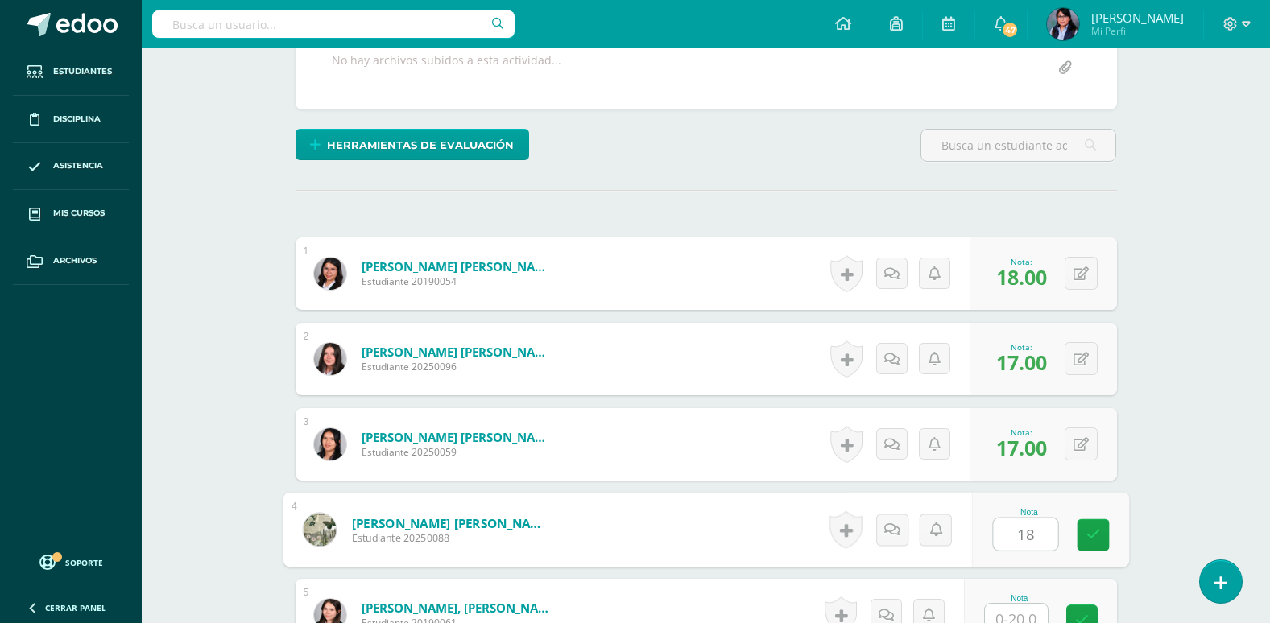
type input "18"
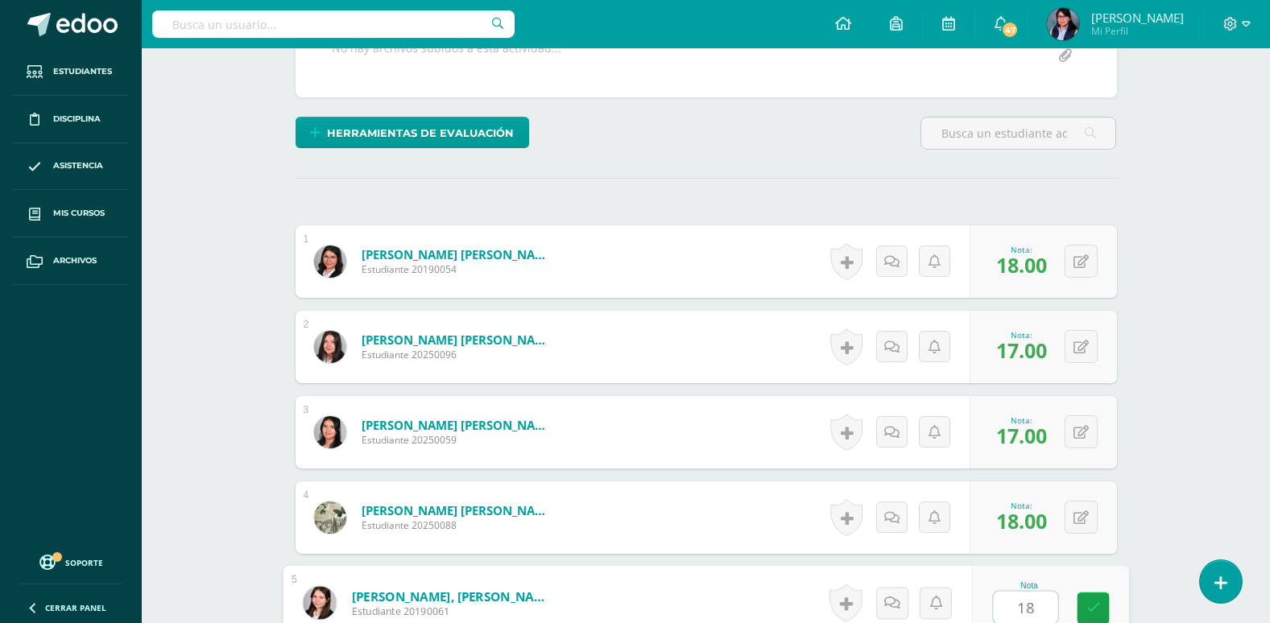
type input "18"
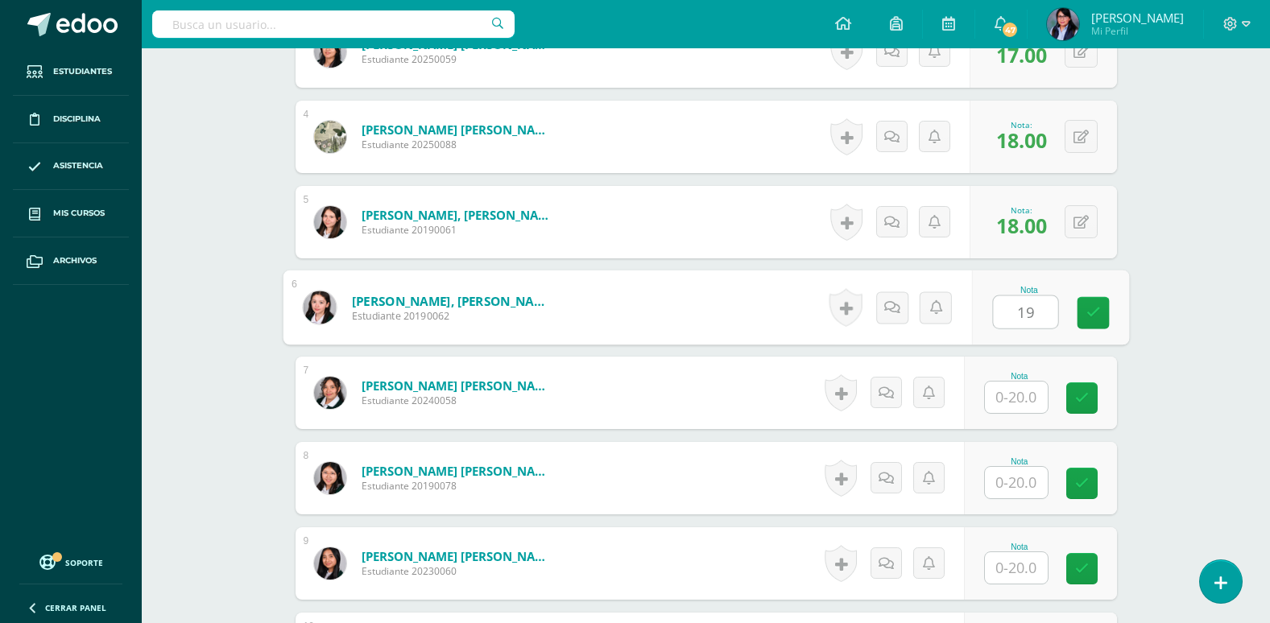
type input "19"
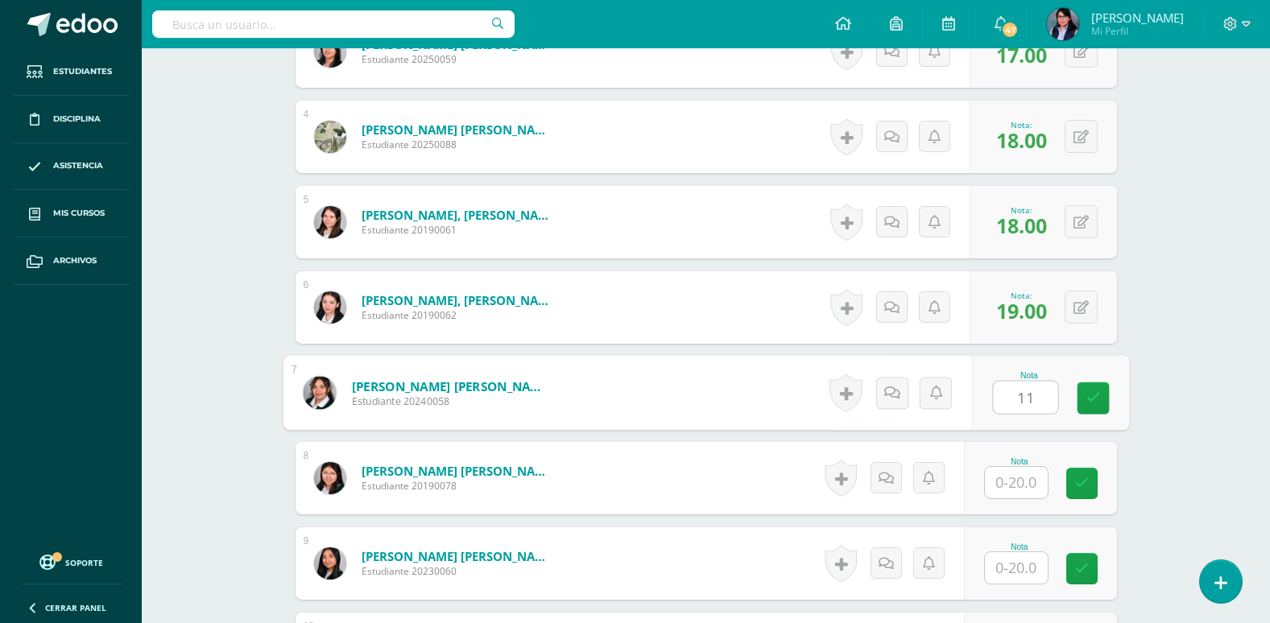
type input "11"
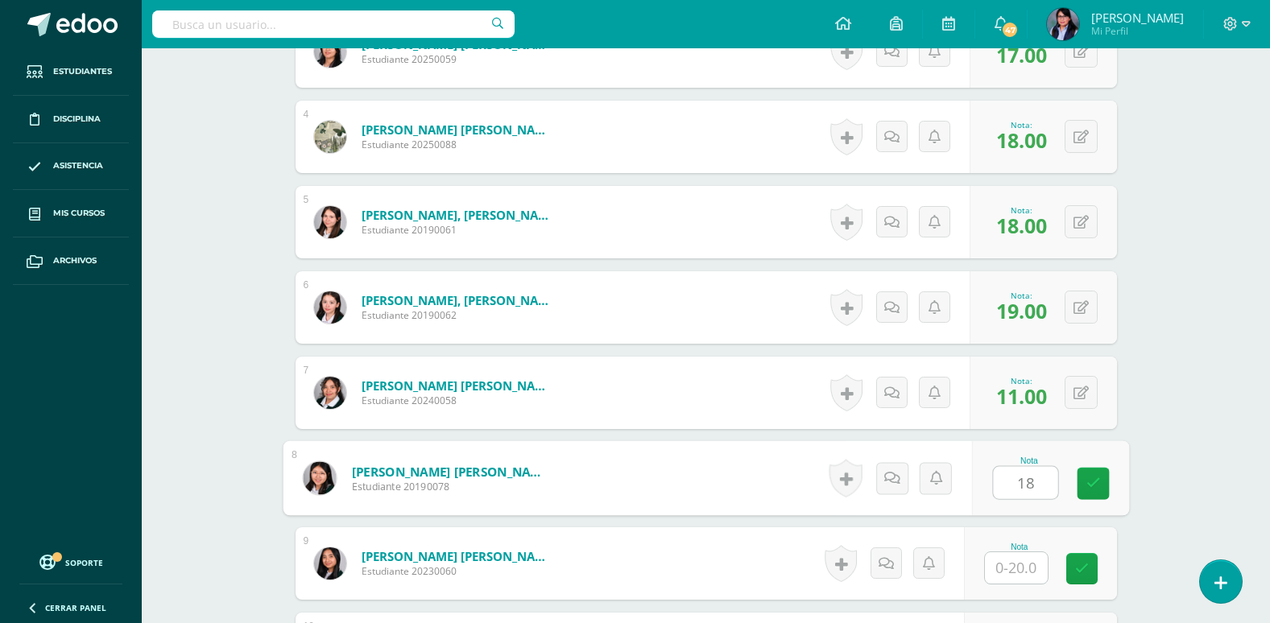
type input "18"
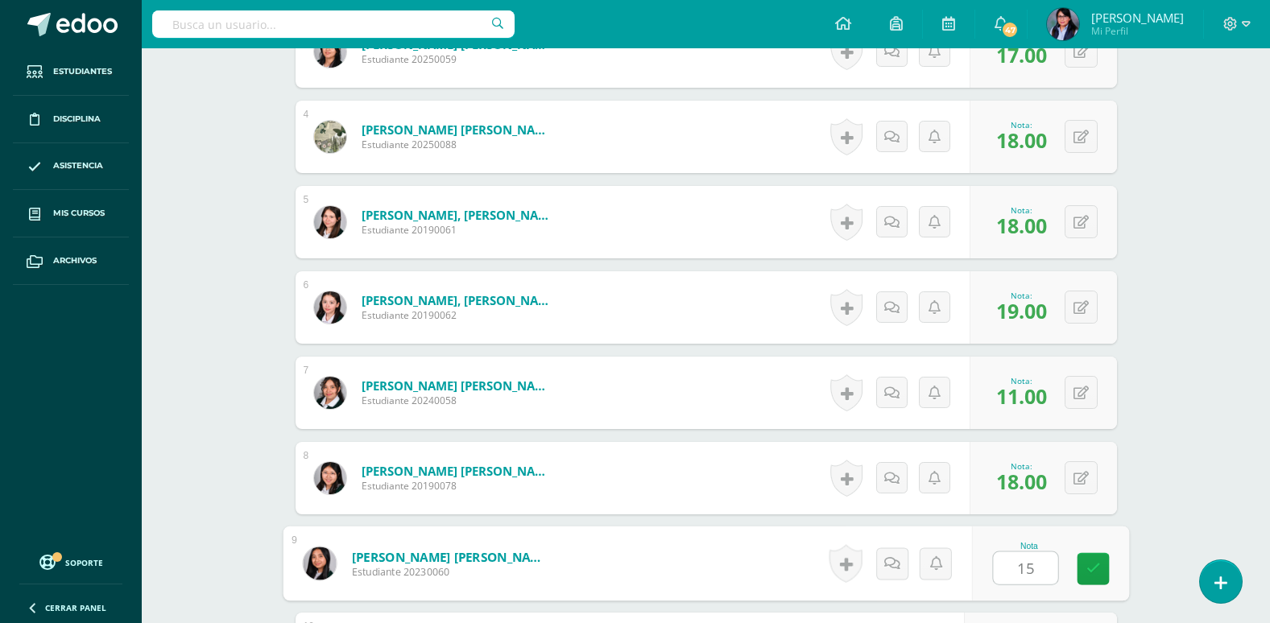
type input "15"
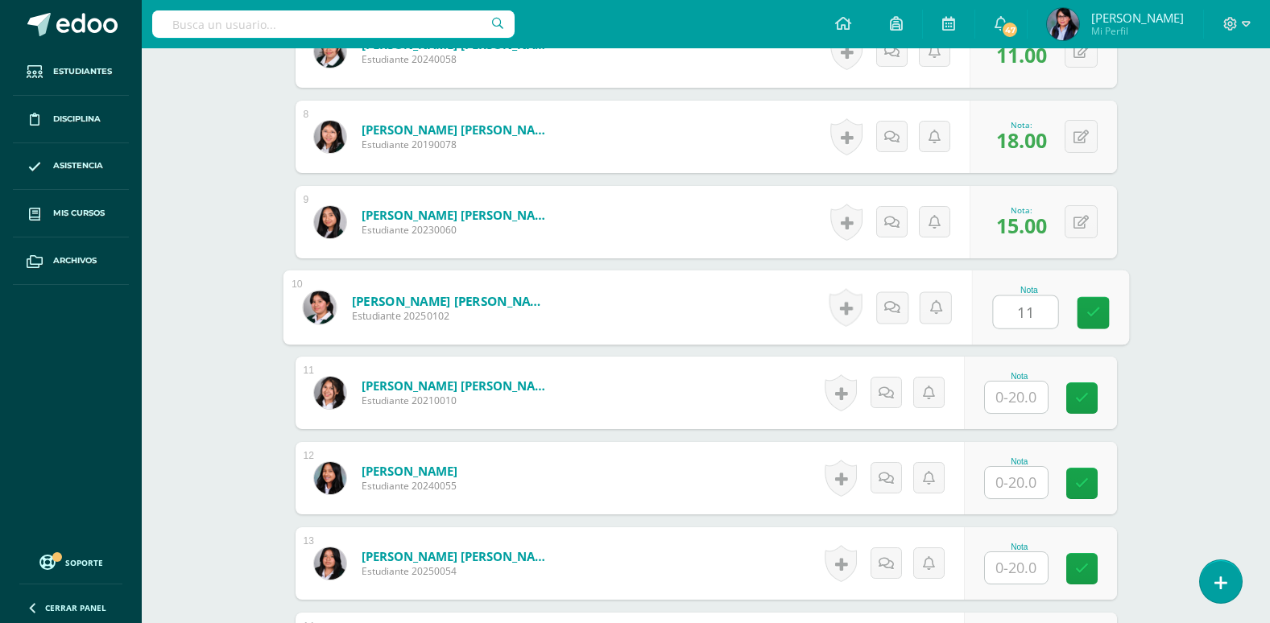
type input "11"
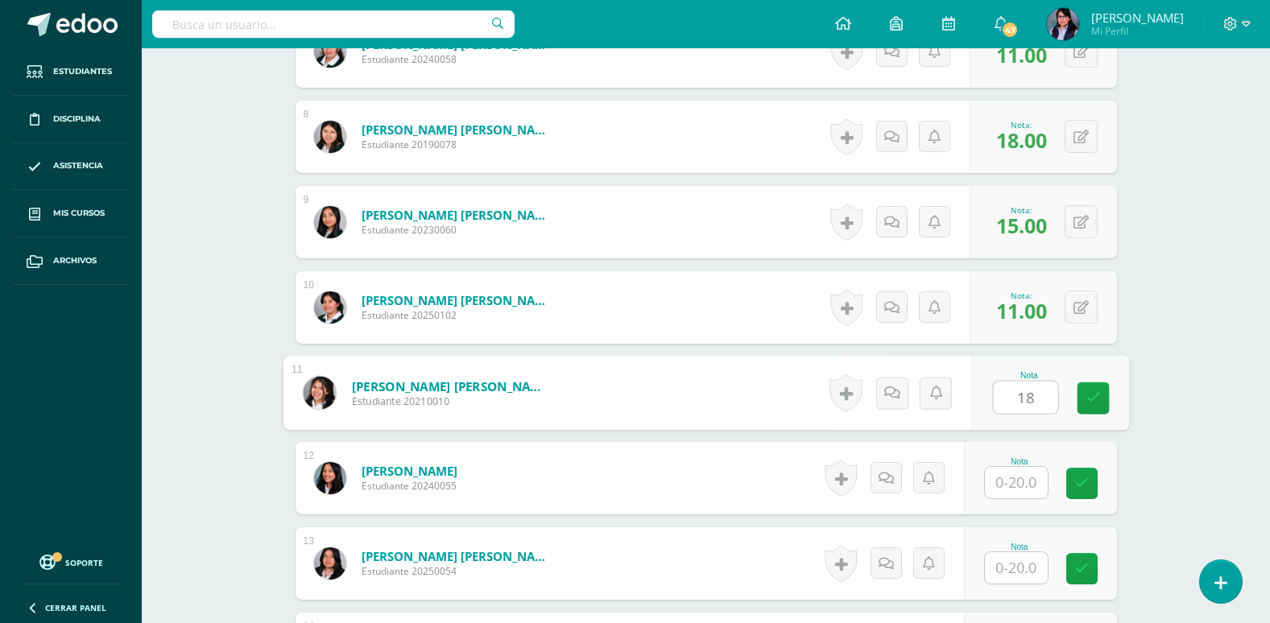
type input "18"
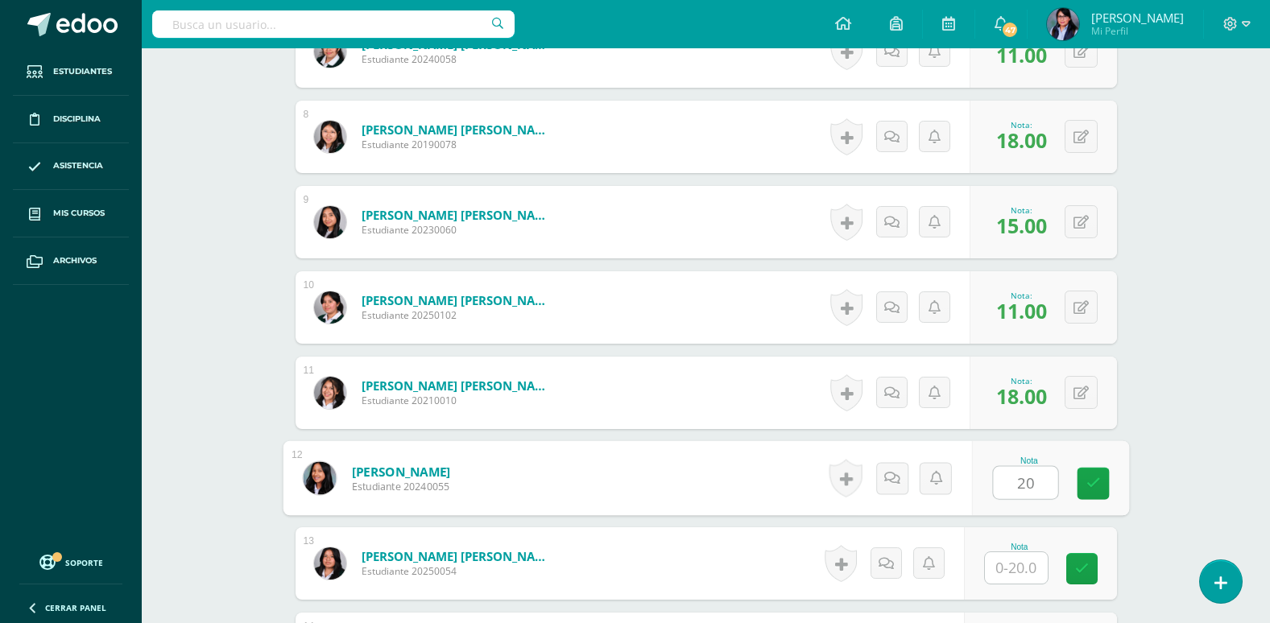
type input "20"
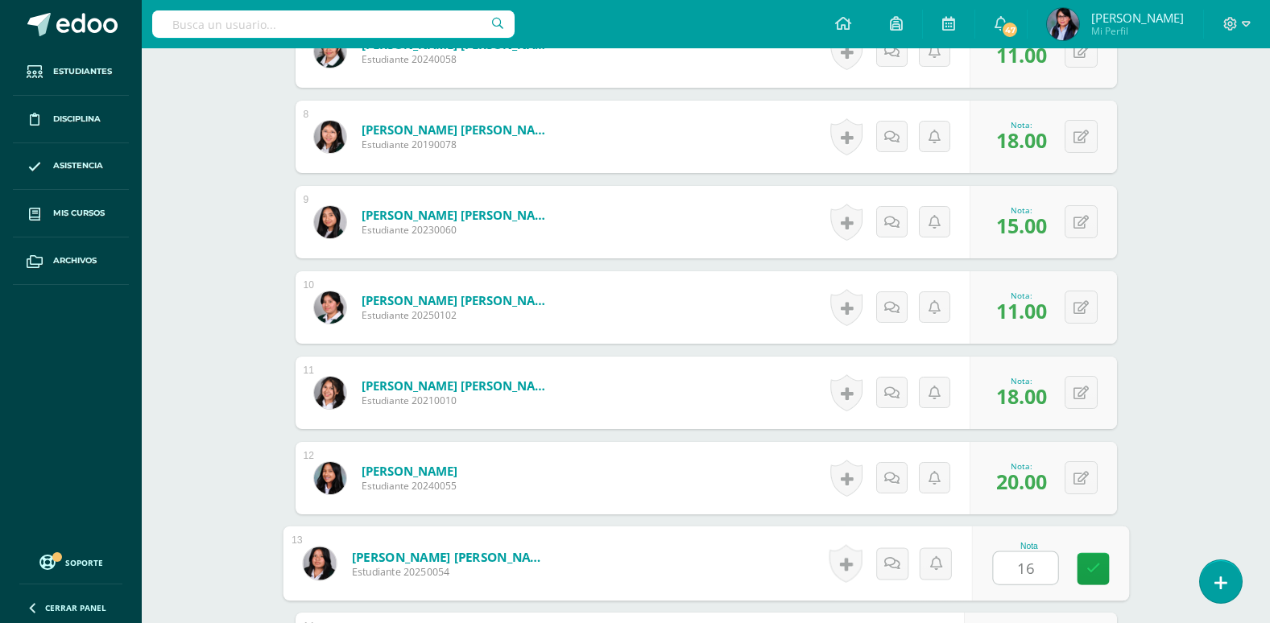
type input "16"
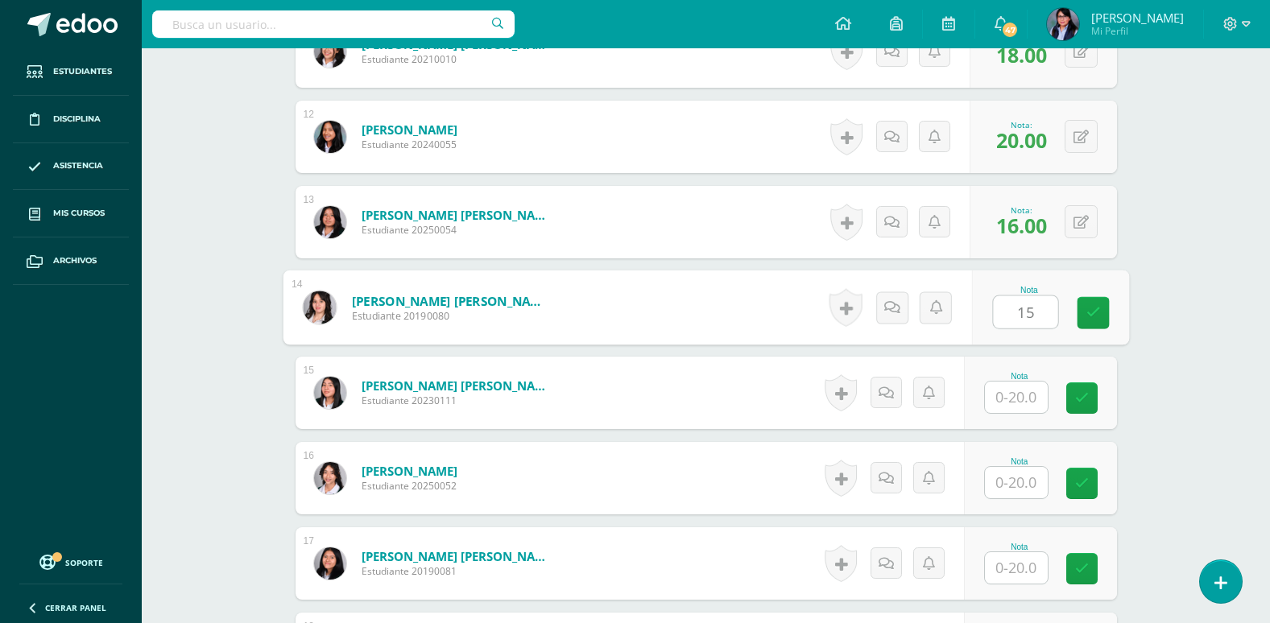
type input "15"
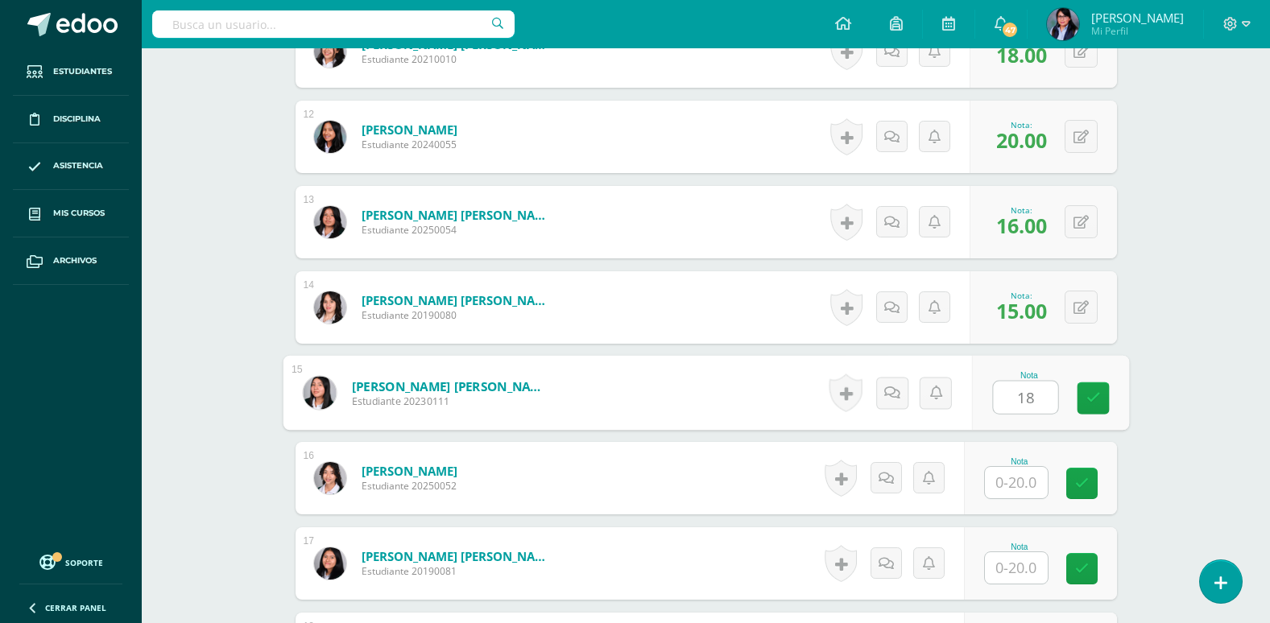
type input "18"
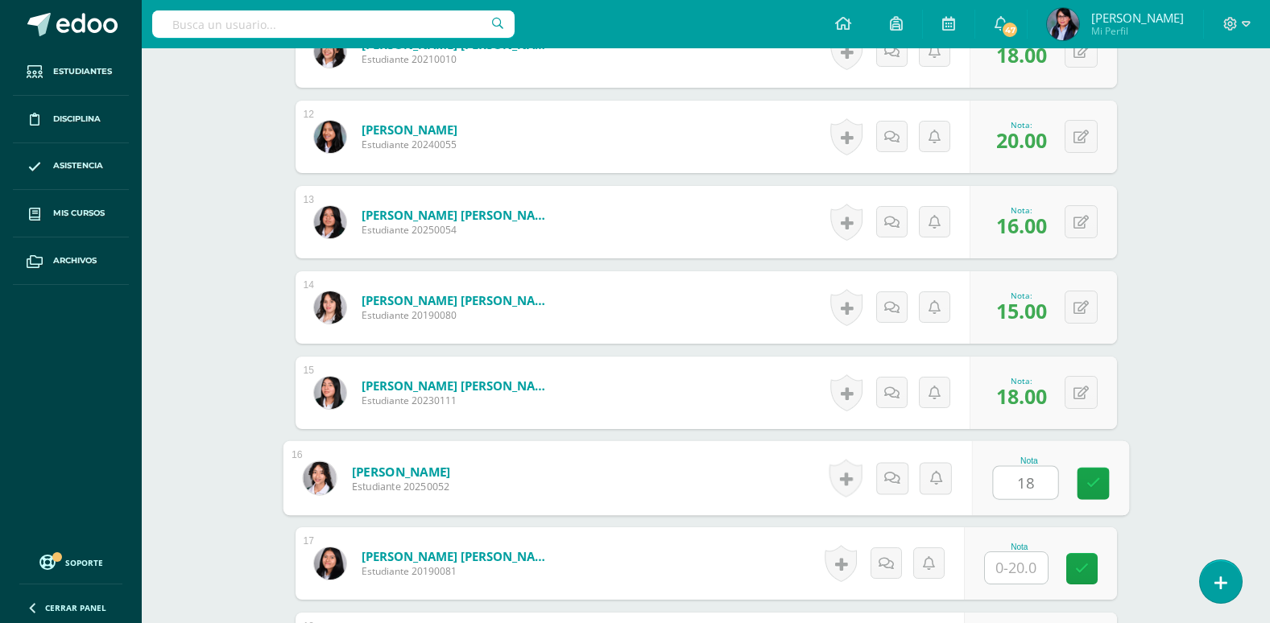
type input "18"
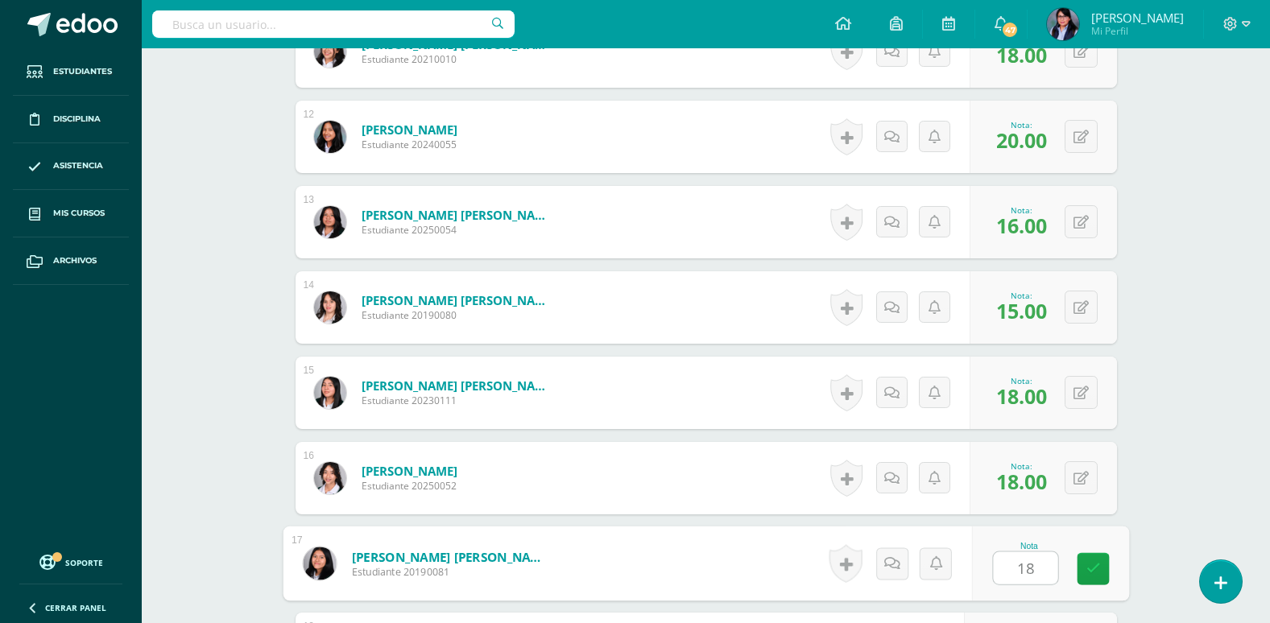
type input "18"
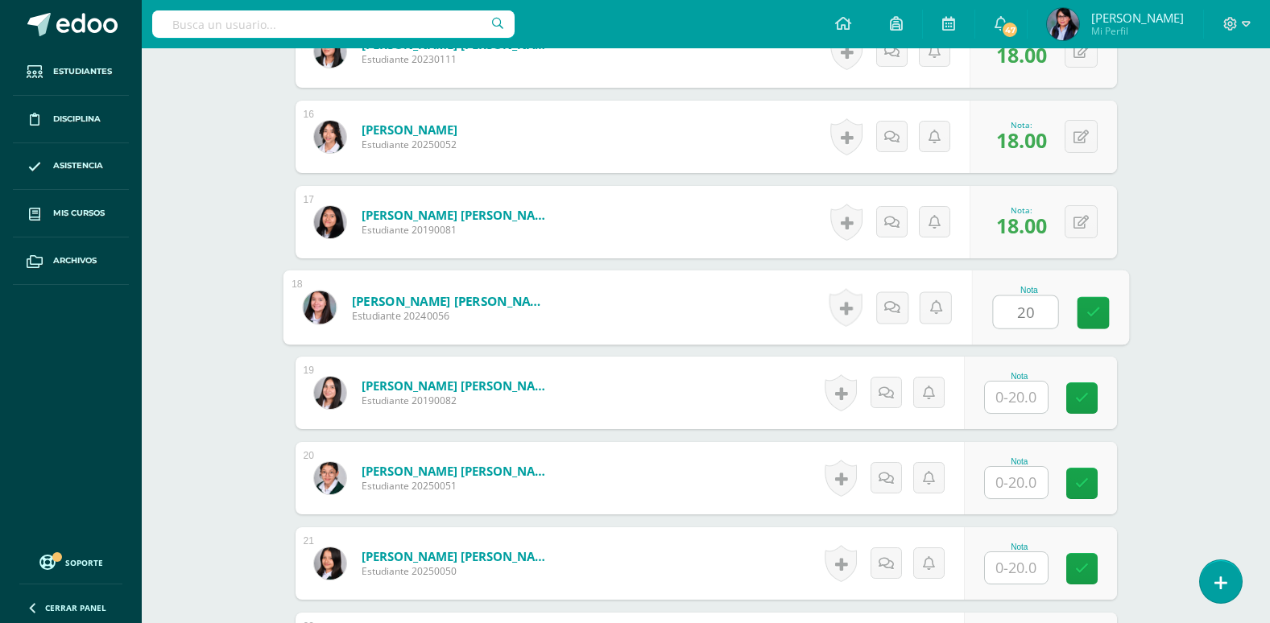
type input "20"
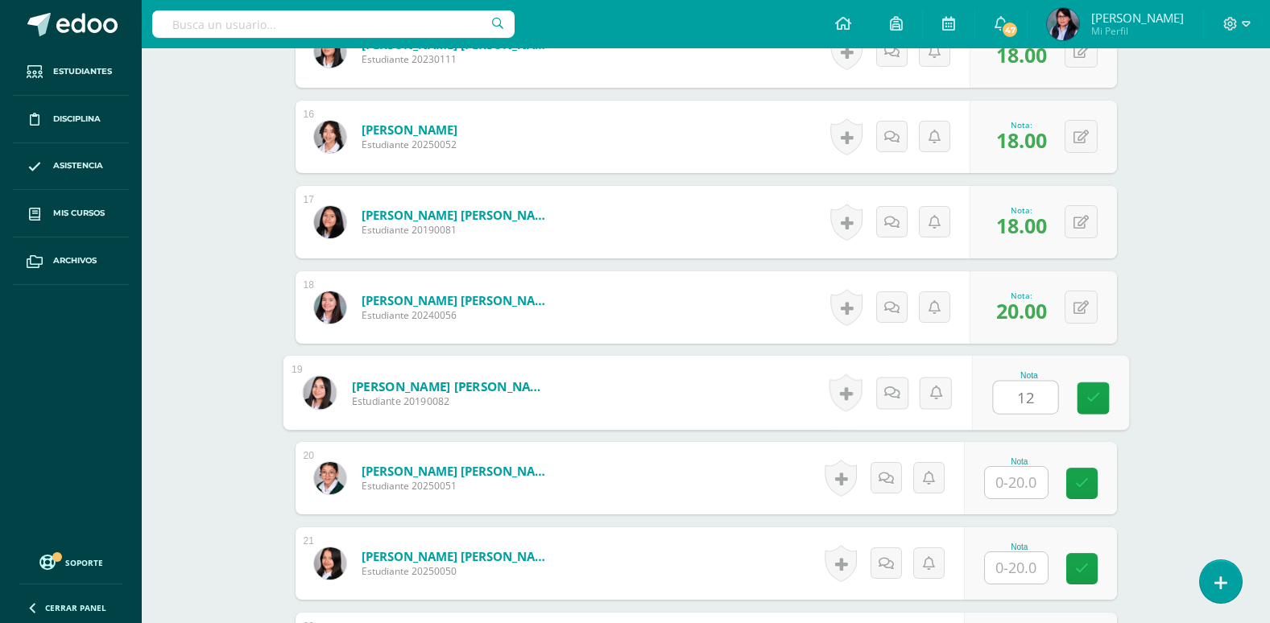
type input "12"
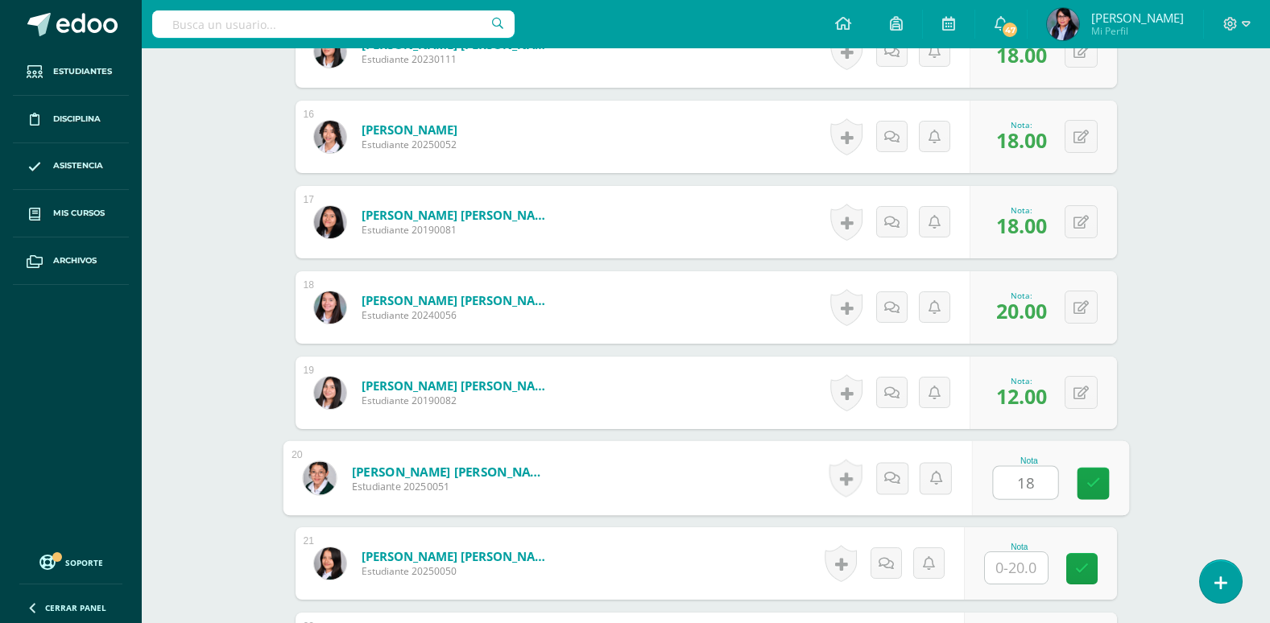
type input "18"
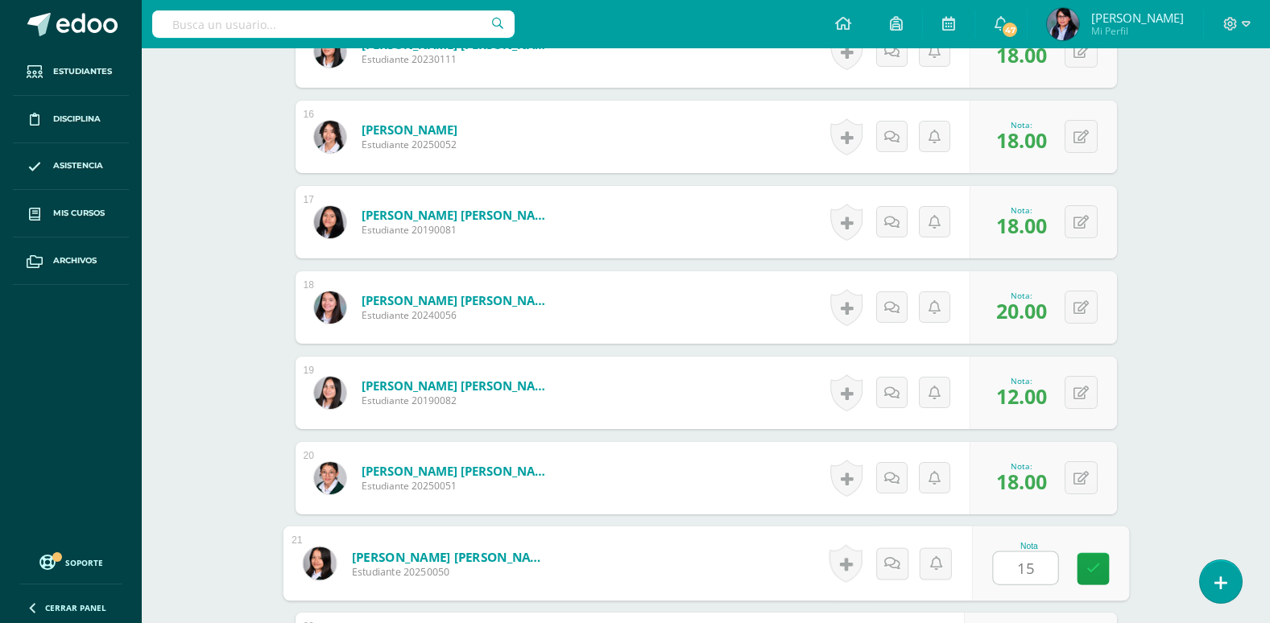
type input "15"
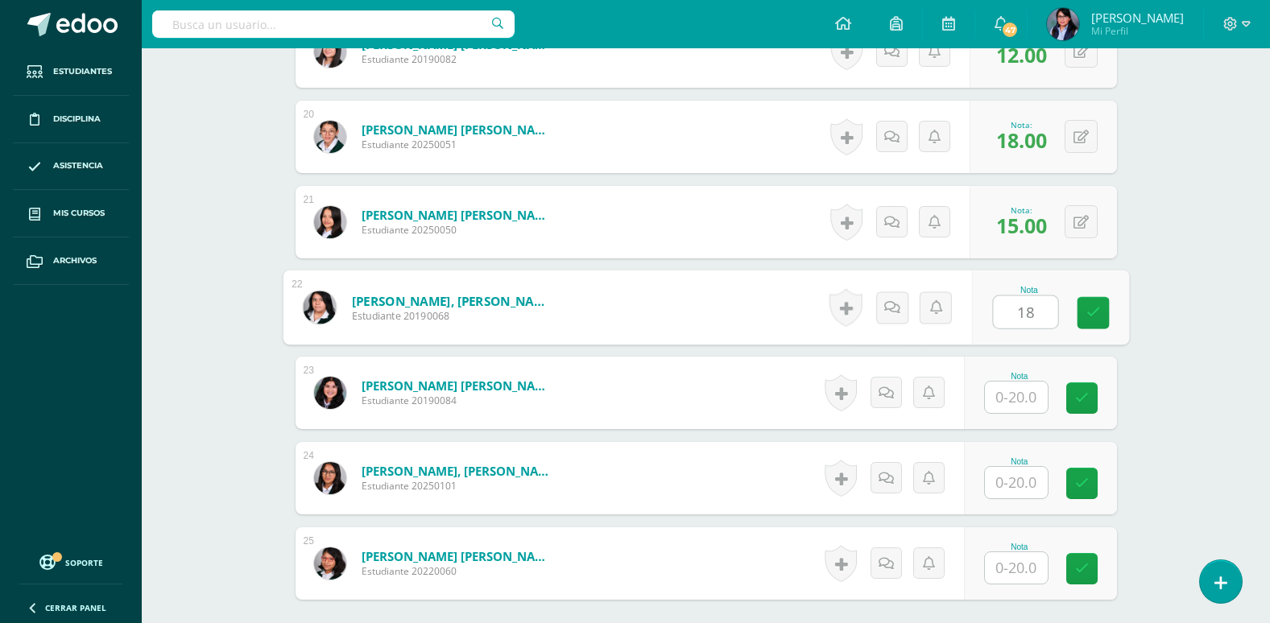
type input "18"
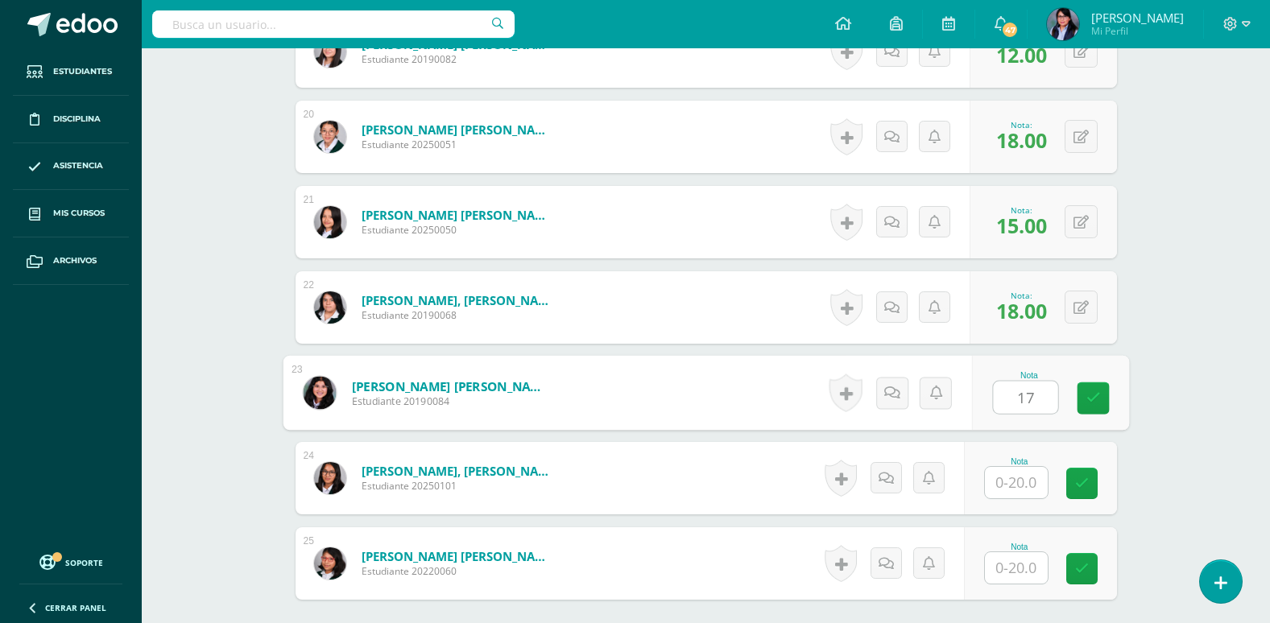
type input "17"
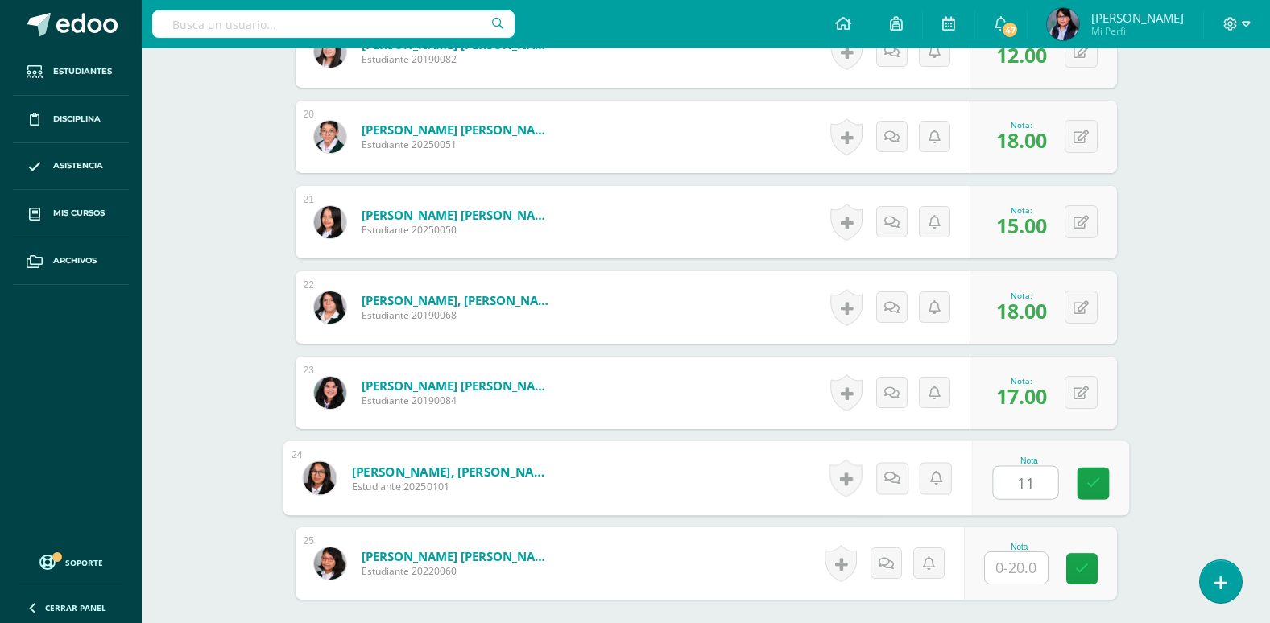
type input "11"
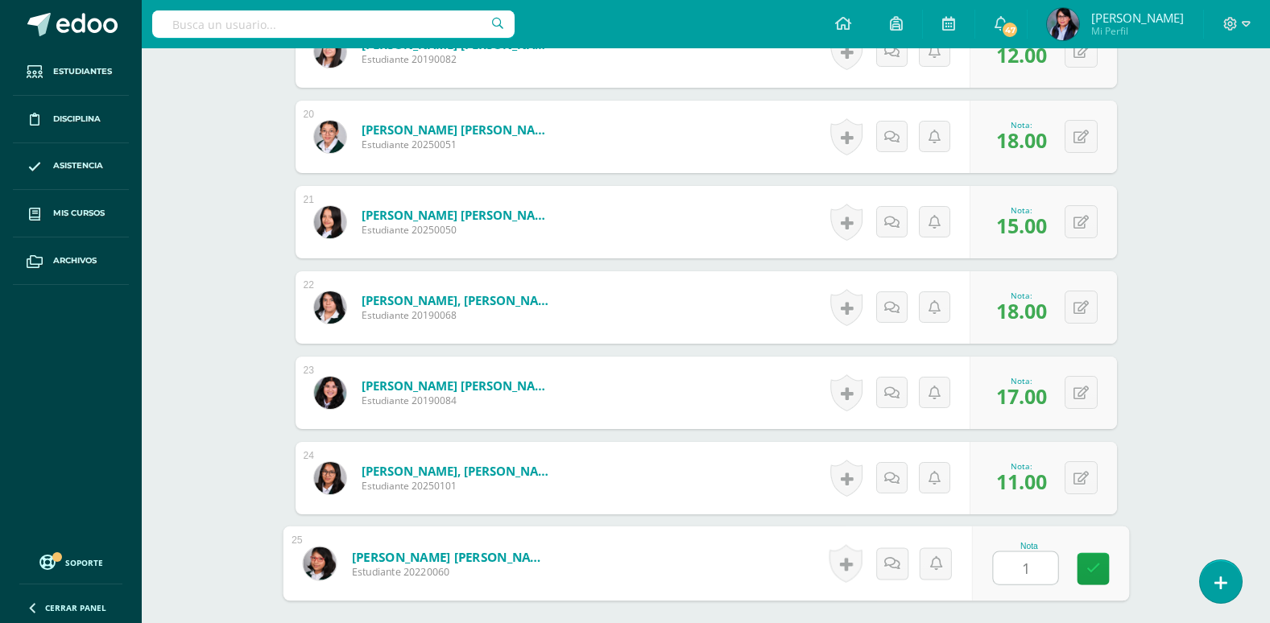
type input "18"
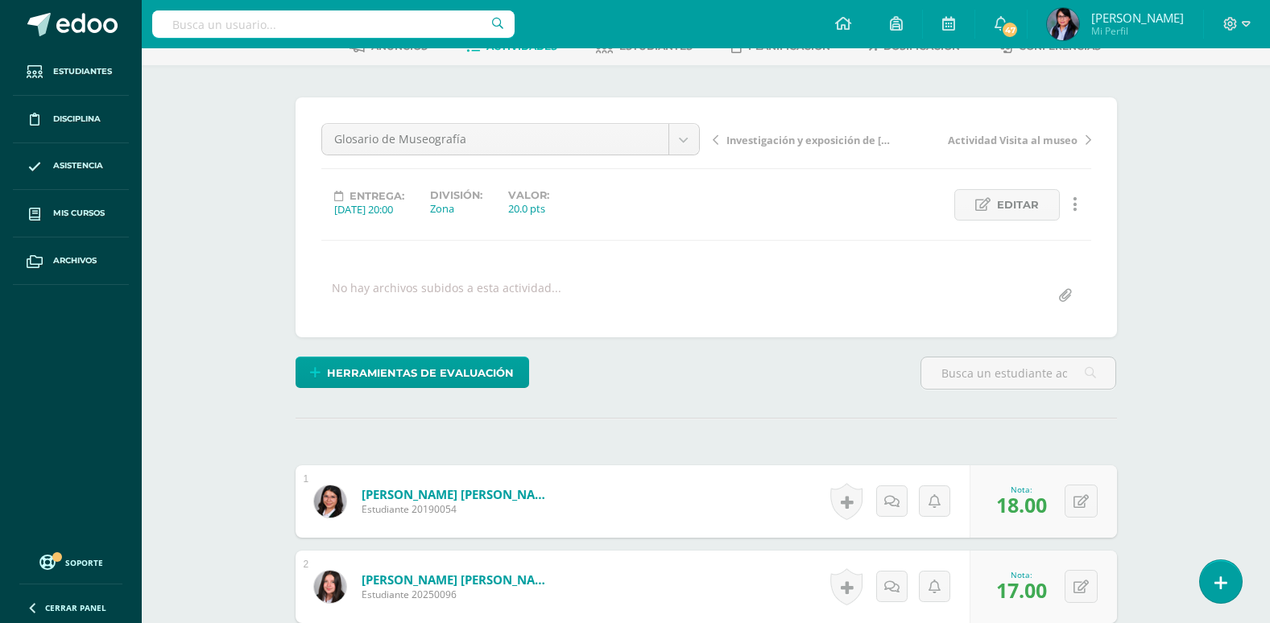
scroll to position [0, 0]
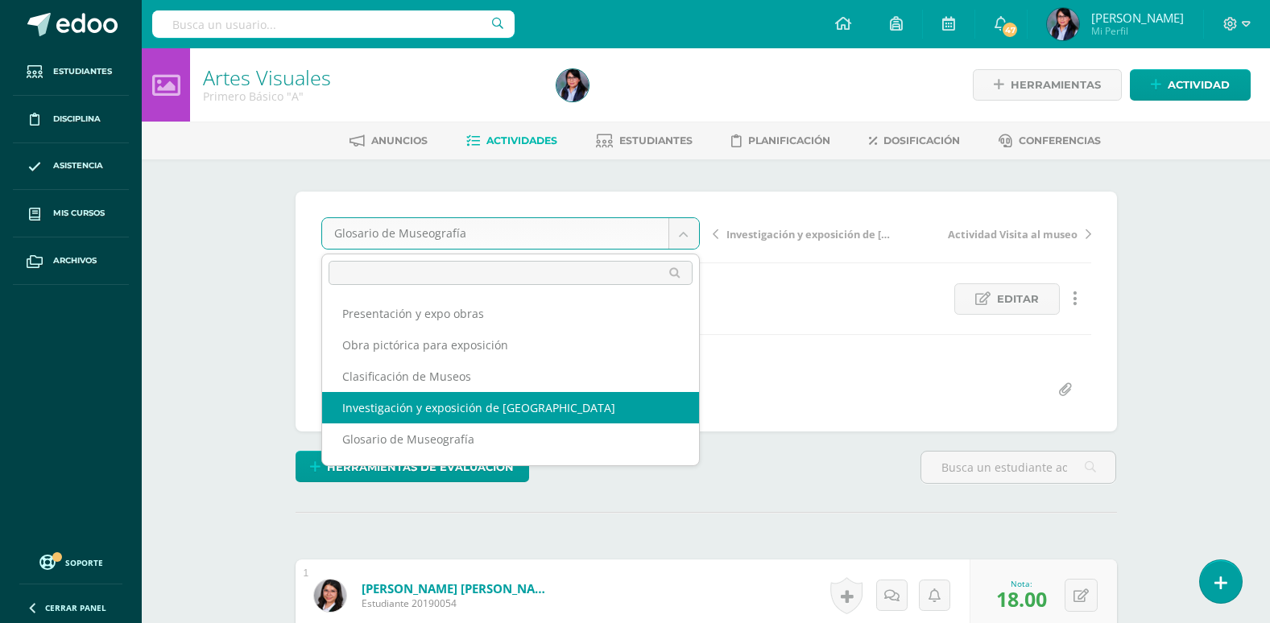
select select "/dashboard/teacher/grade-activity/108175/"
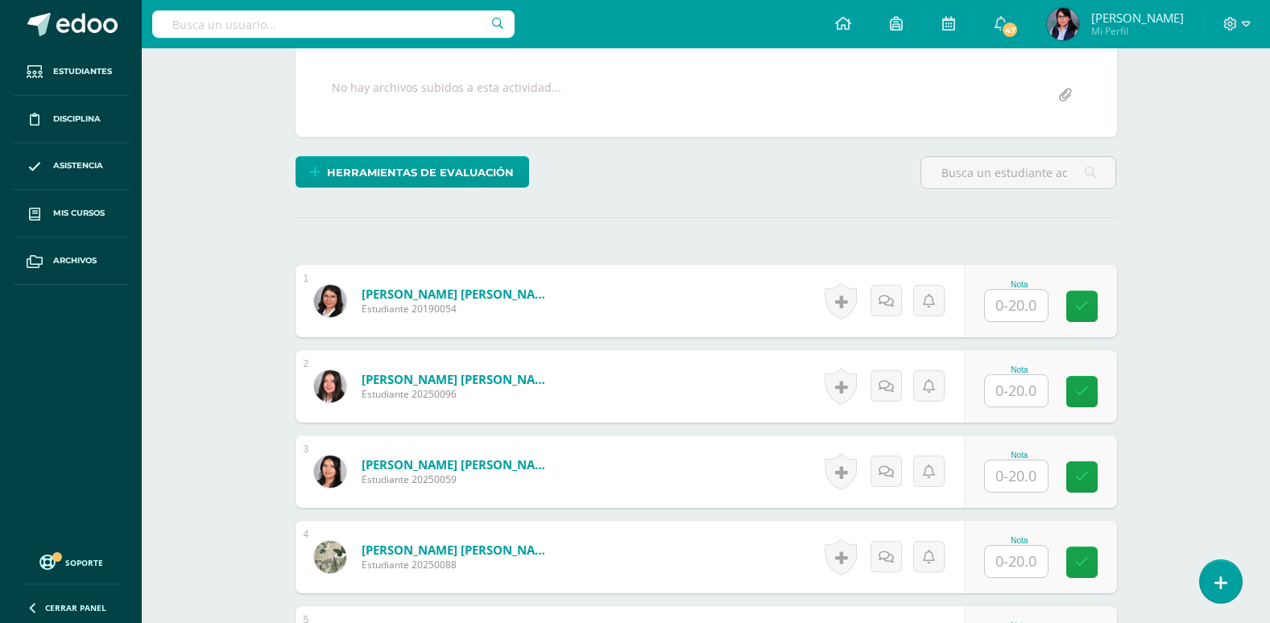
click at [1021, 307] on input "text" at bounding box center [1016, 305] width 63 height 31
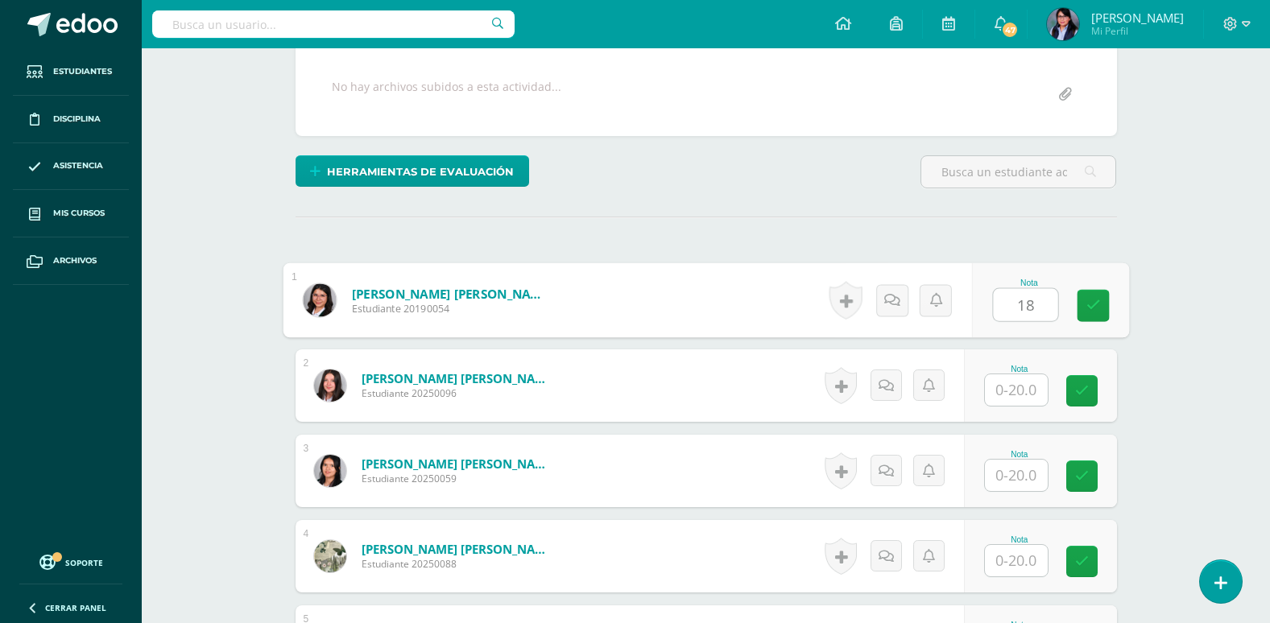
type input "18"
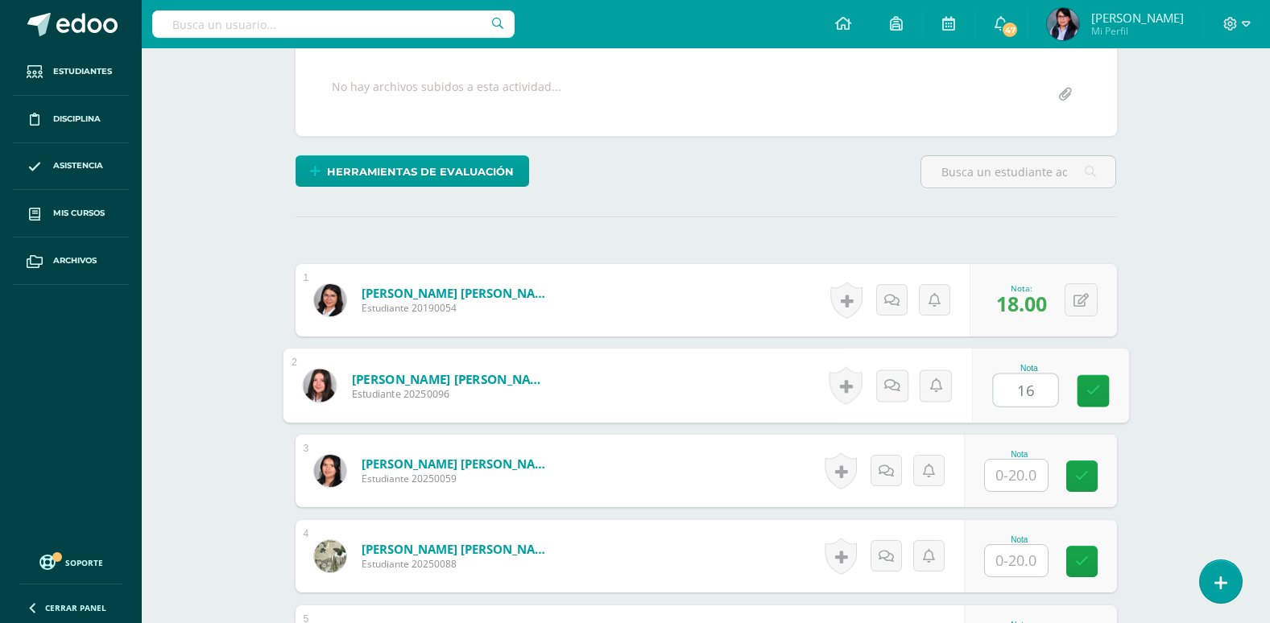
type input "16"
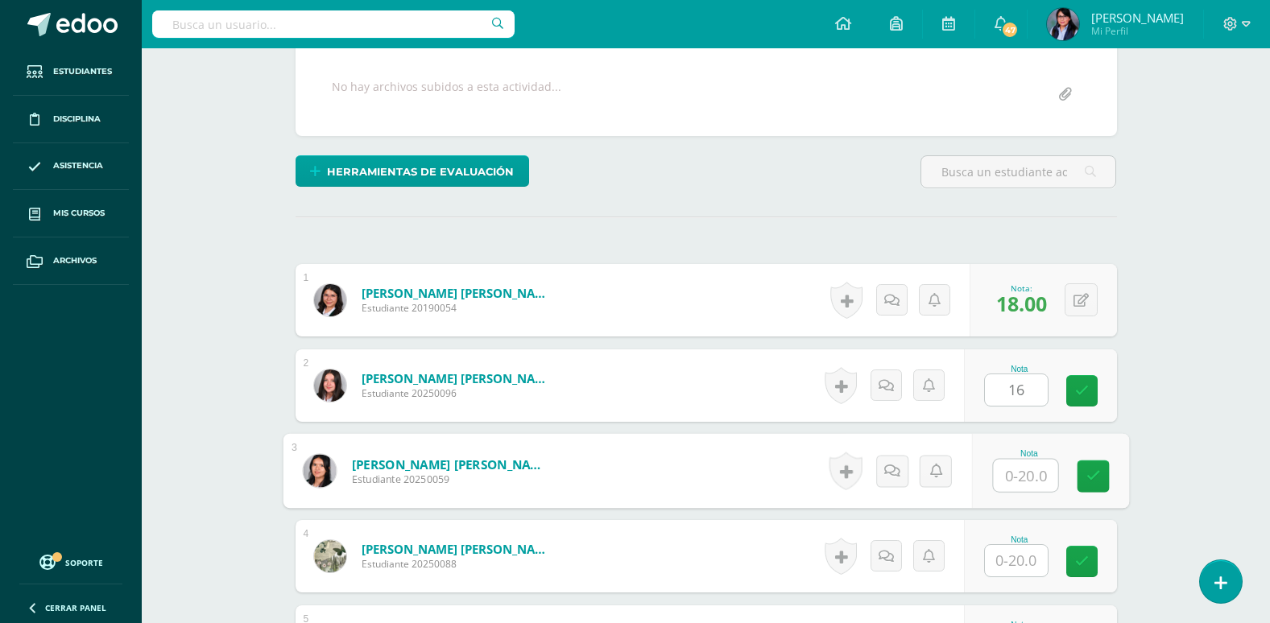
scroll to position [296, 0]
type input "16"
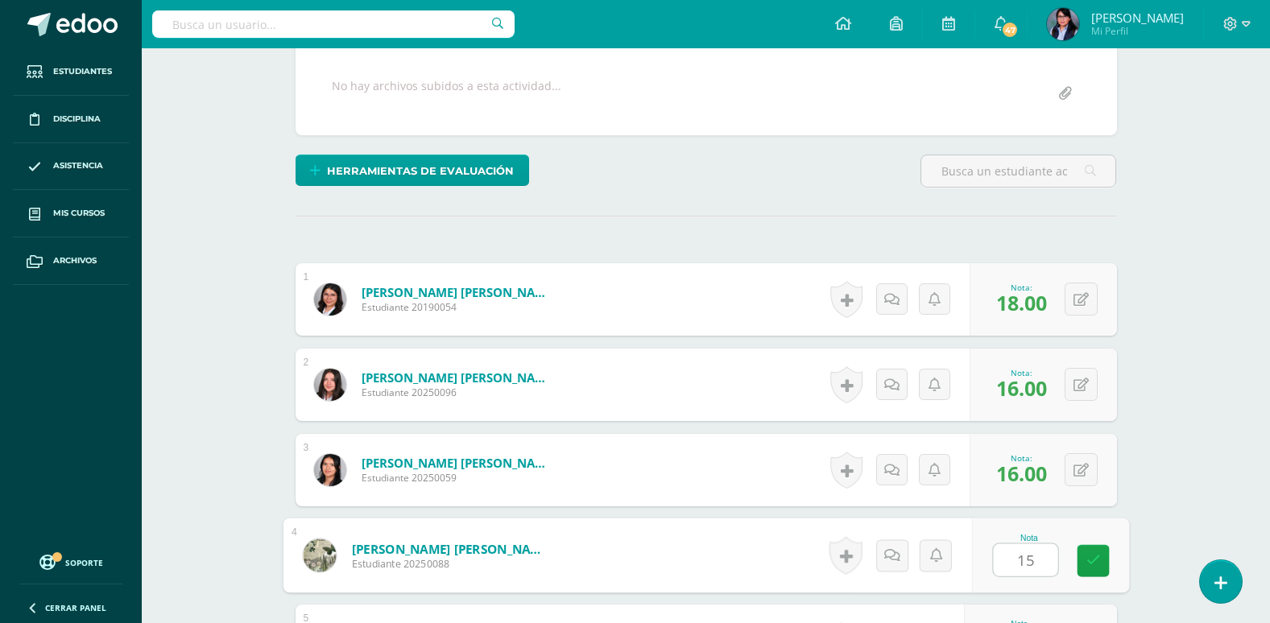
type input "15"
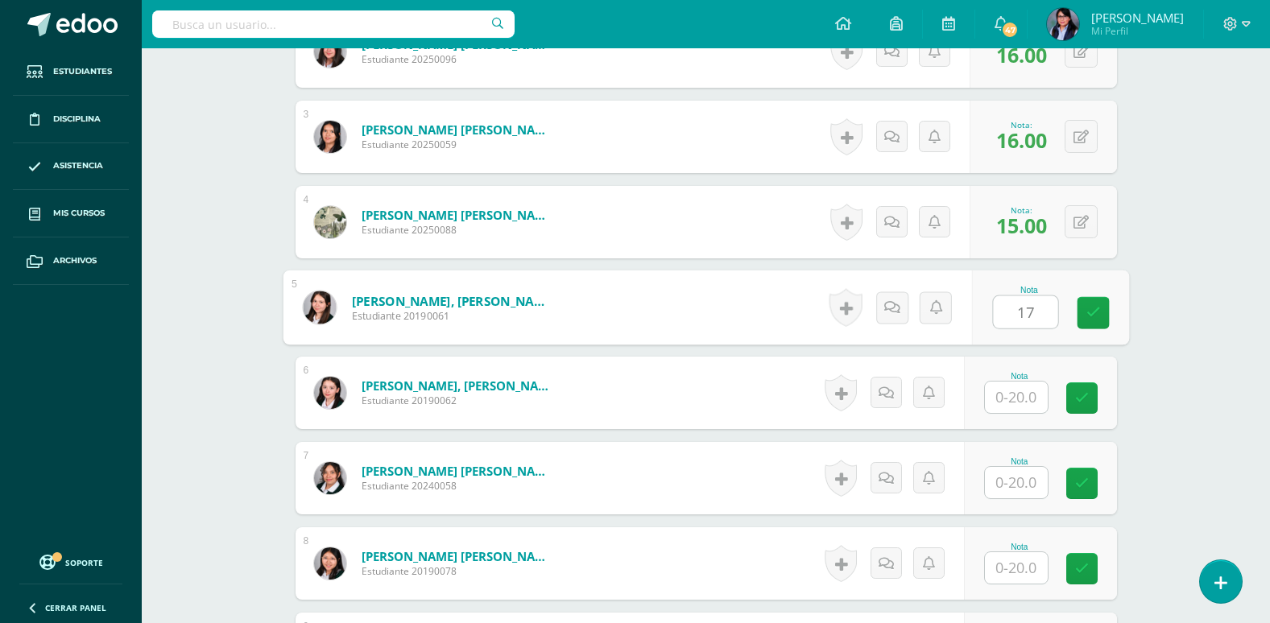
scroll to position [631, 0]
type input "17"
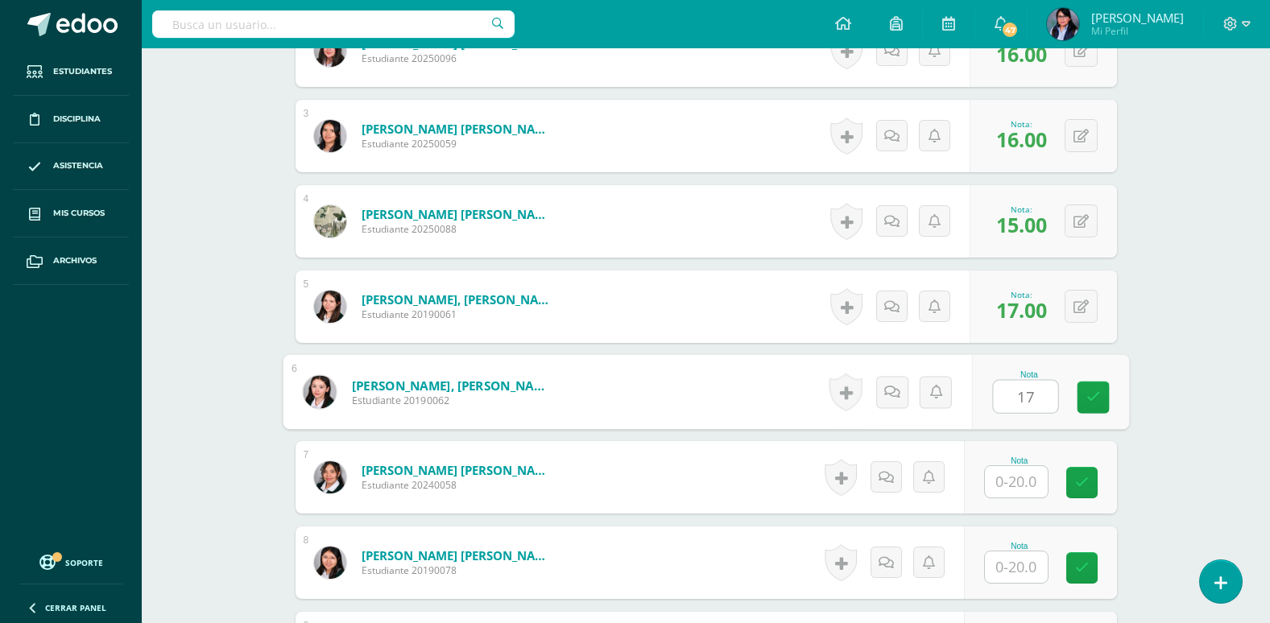
type input "17"
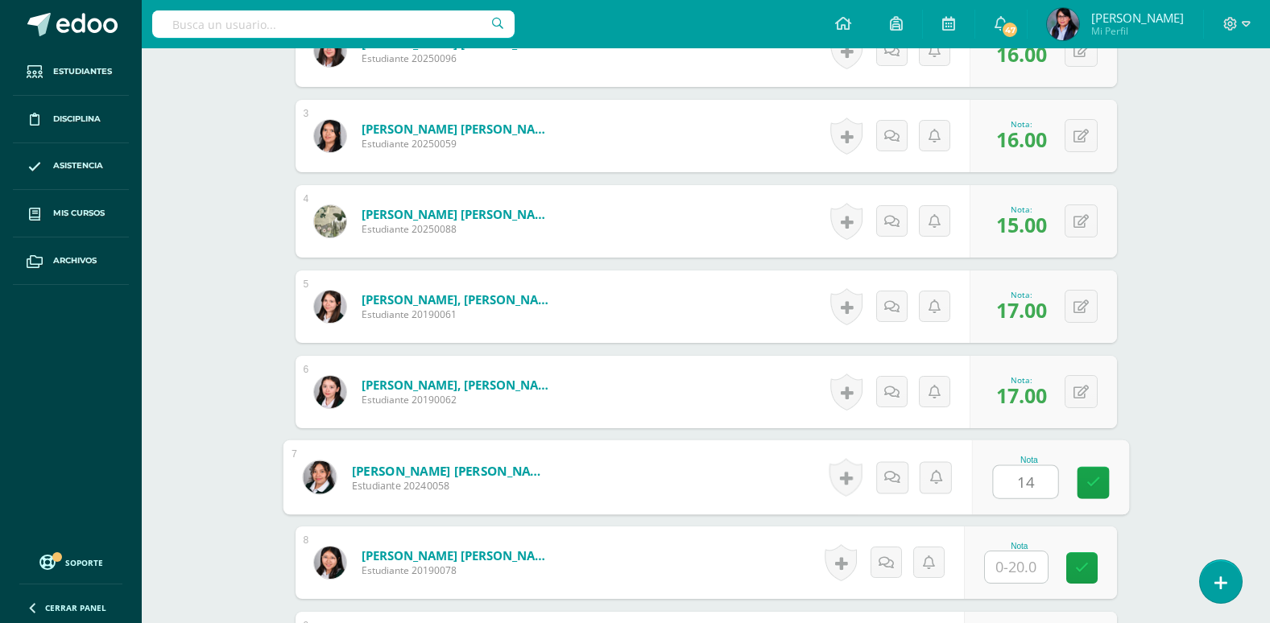
type input "14"
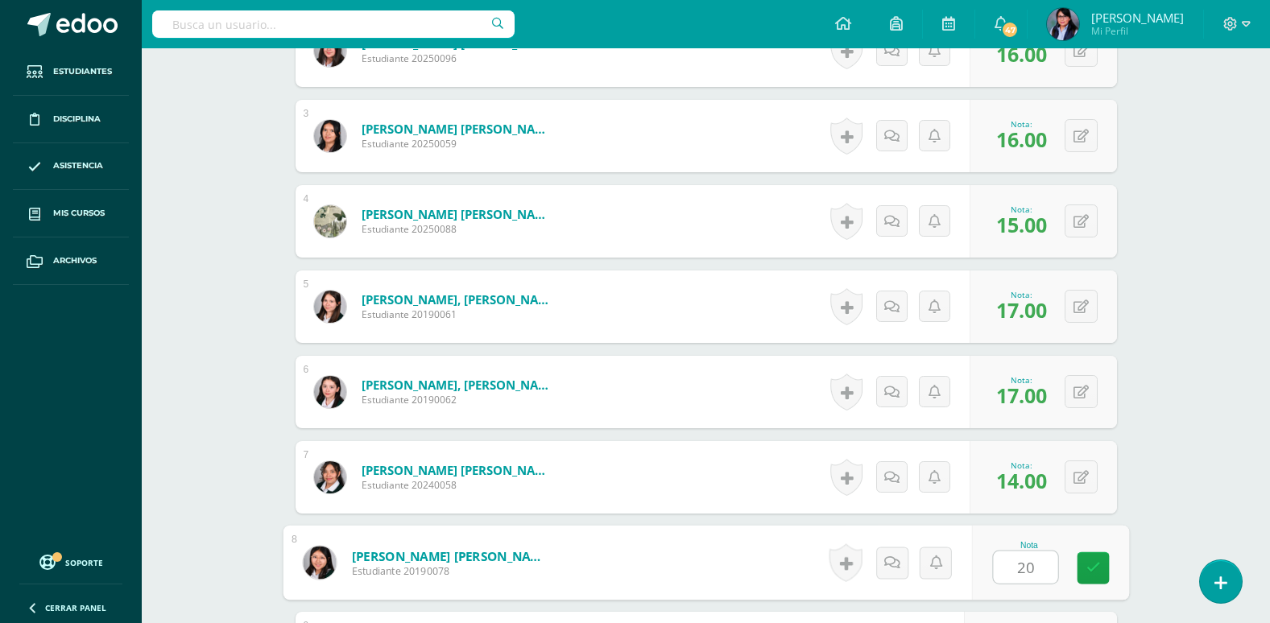
type input "20"
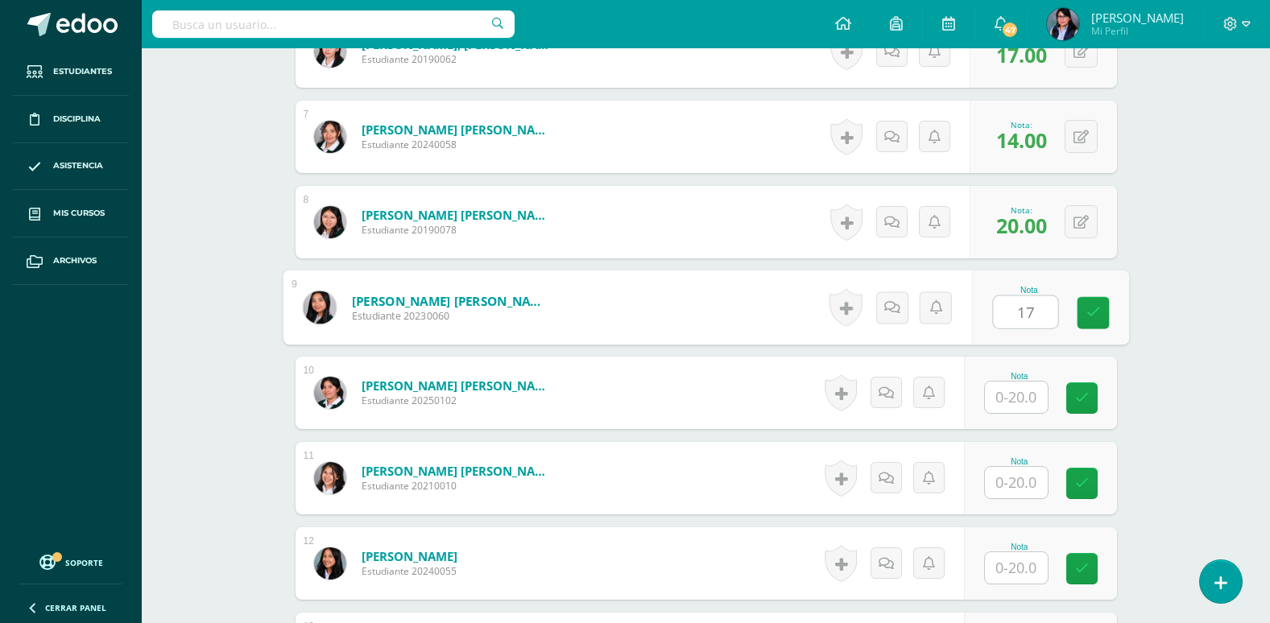
type input "17"
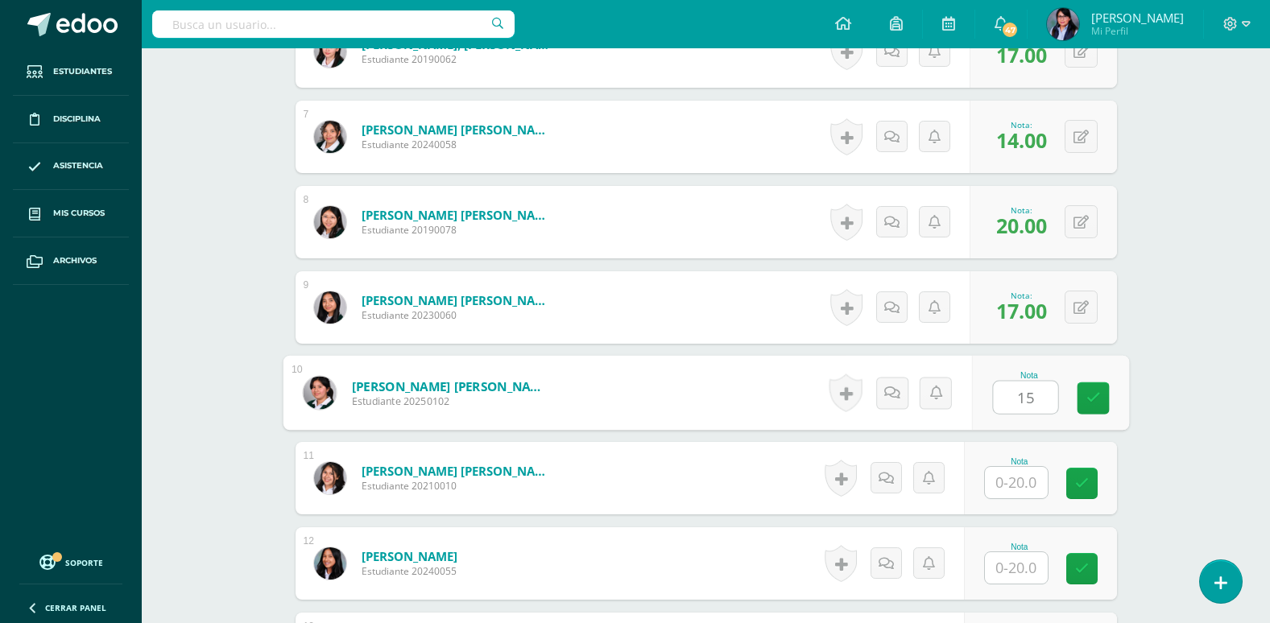
type input "15"
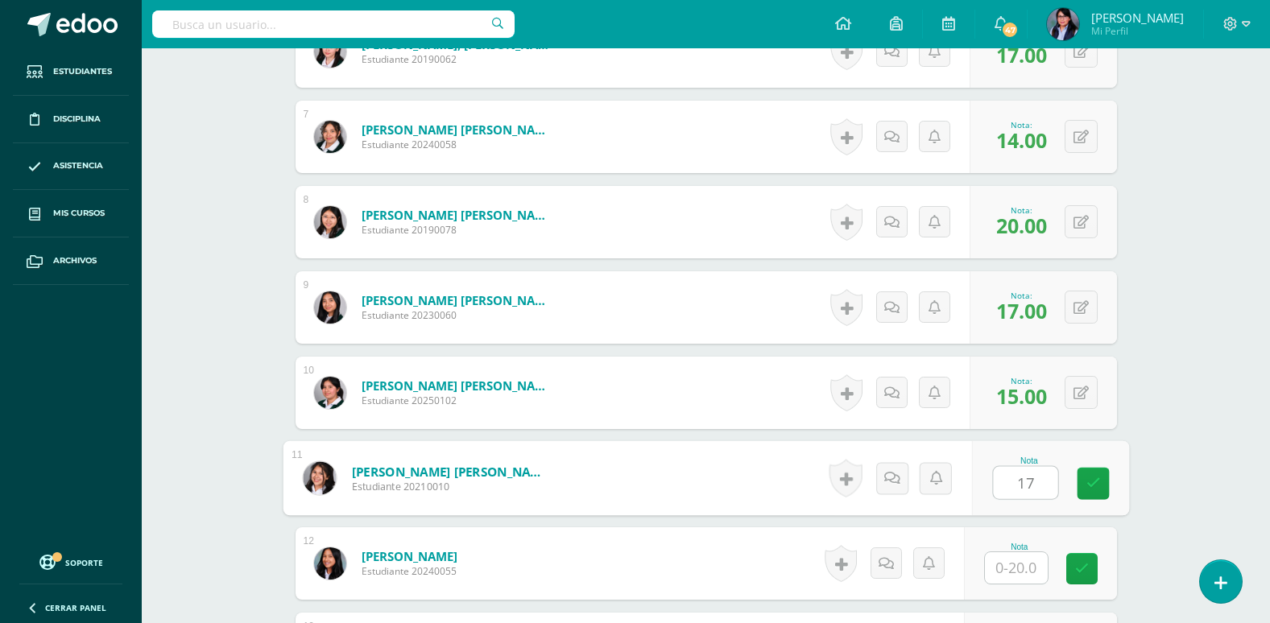
type input "17"
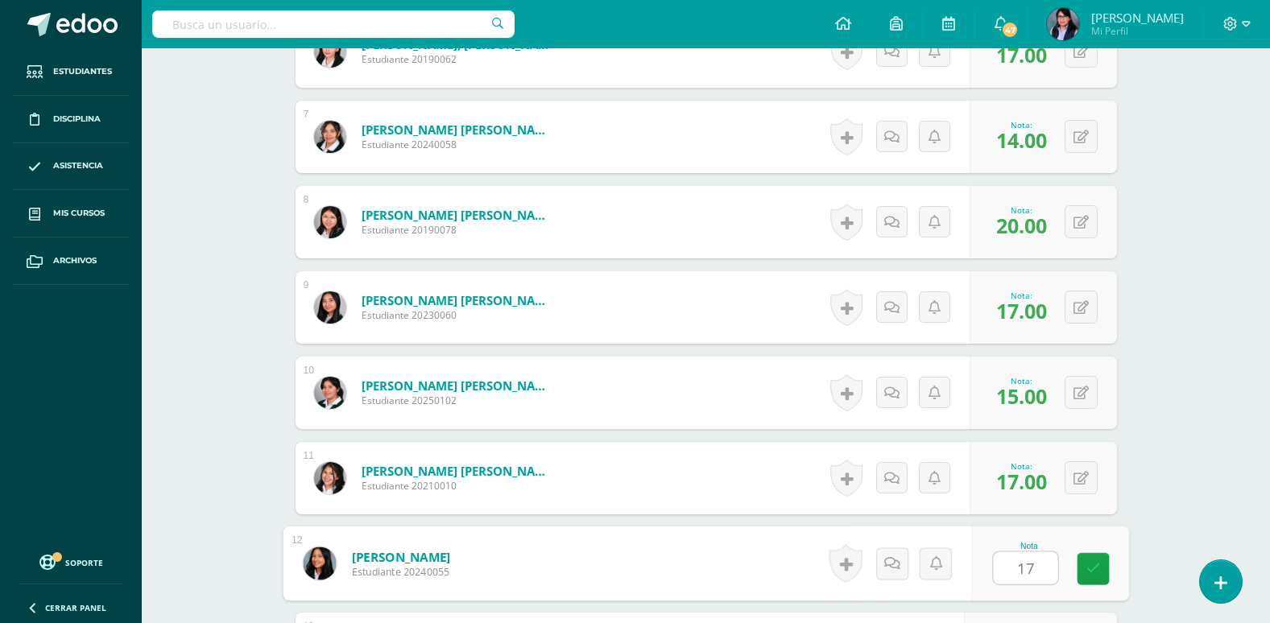
type input "17"
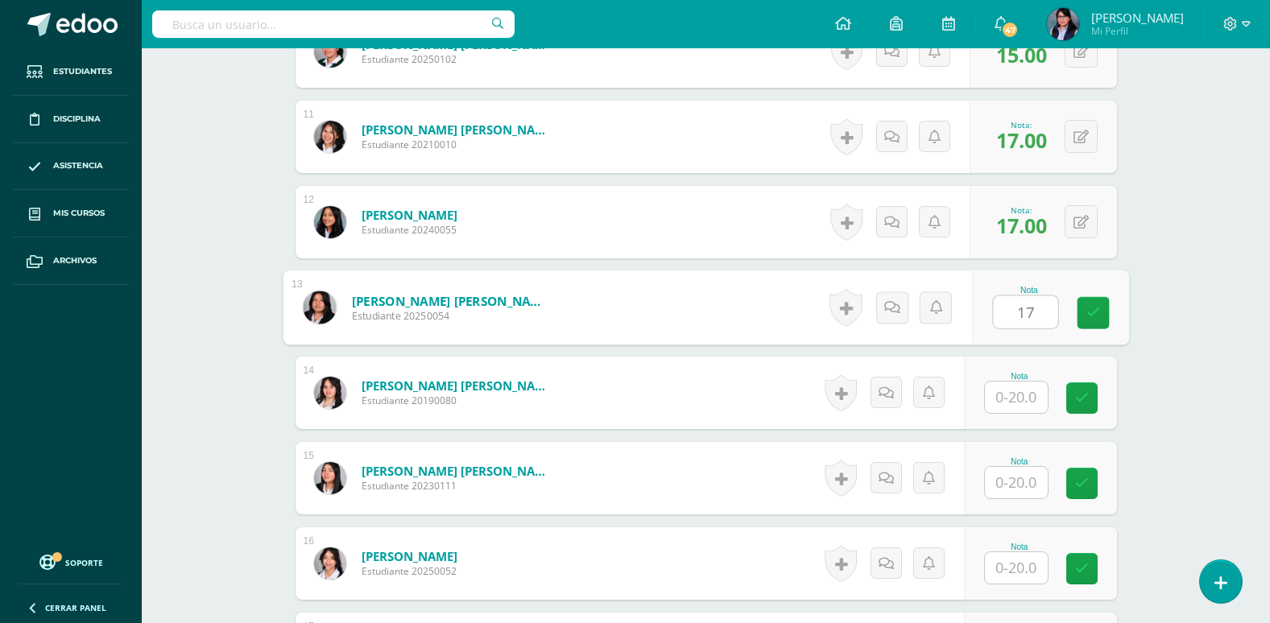
type input "17"
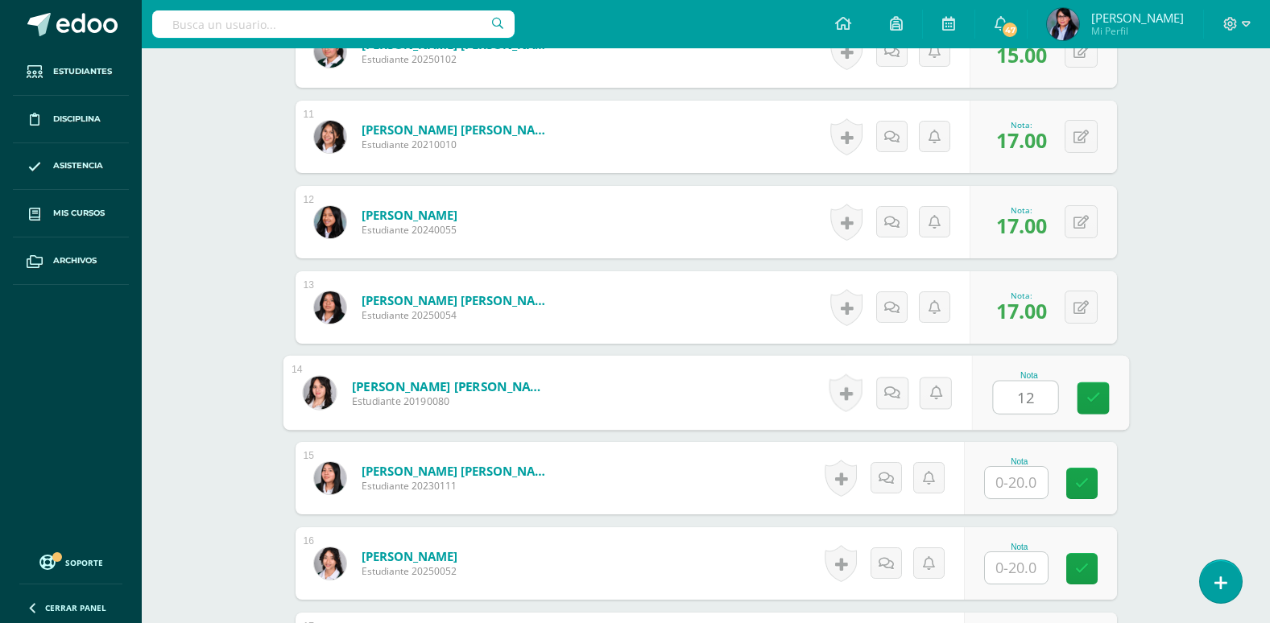
type input "12"
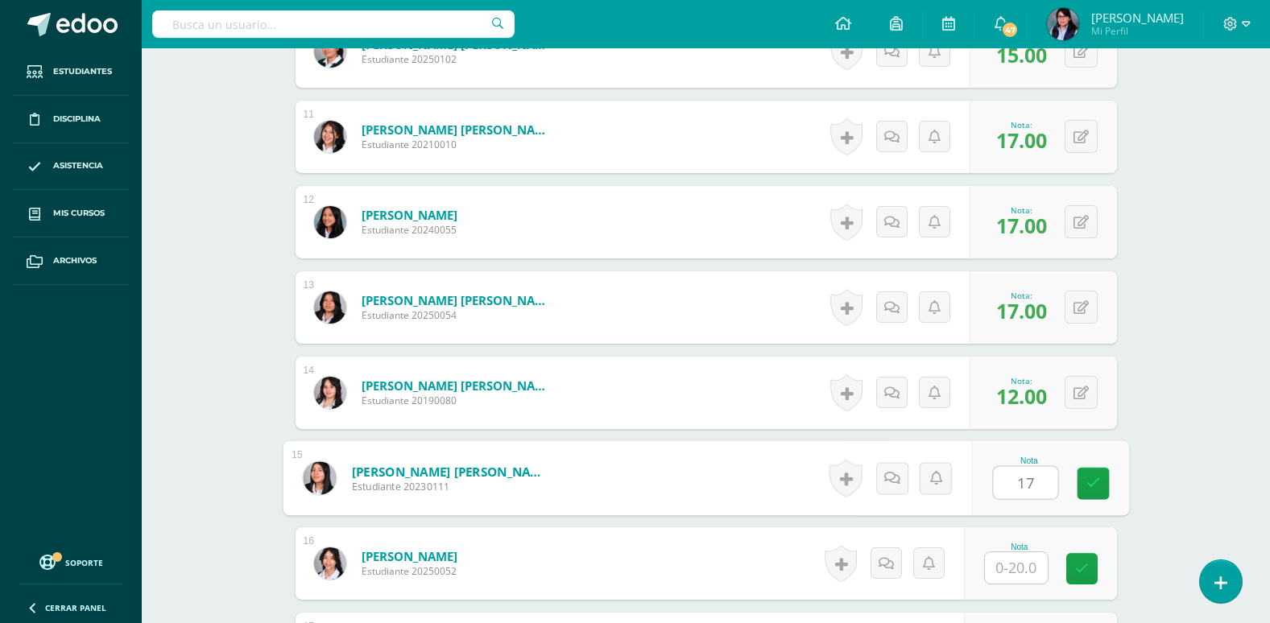
type input "17"
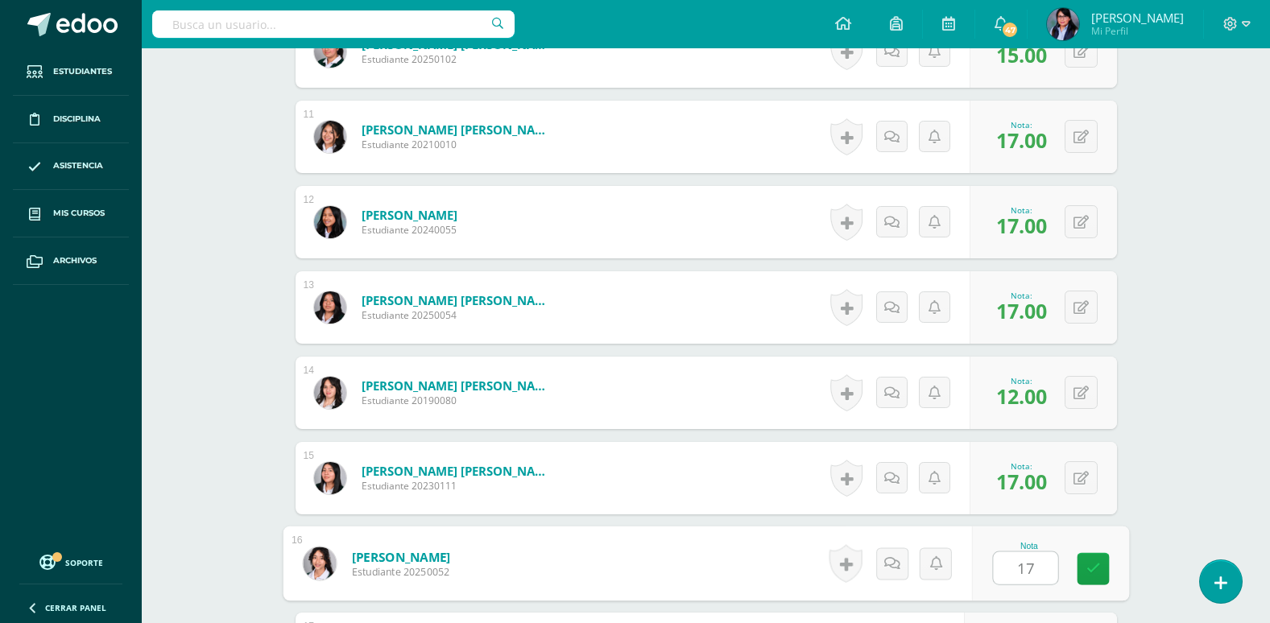
type input "17"
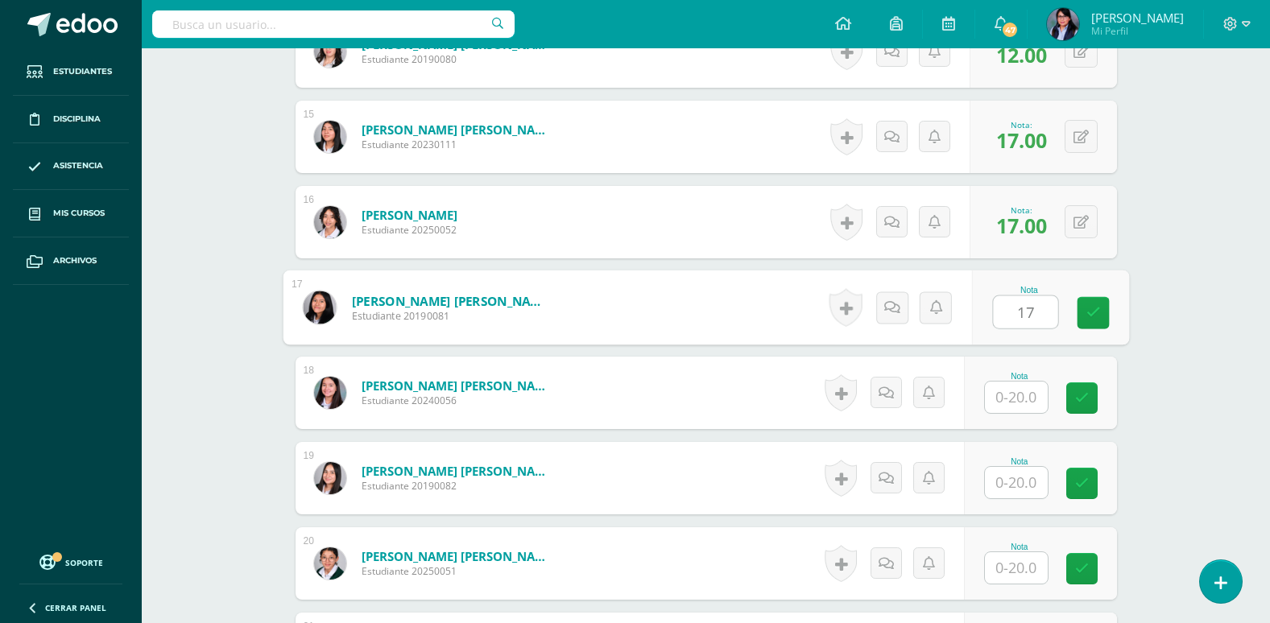
type input "17"
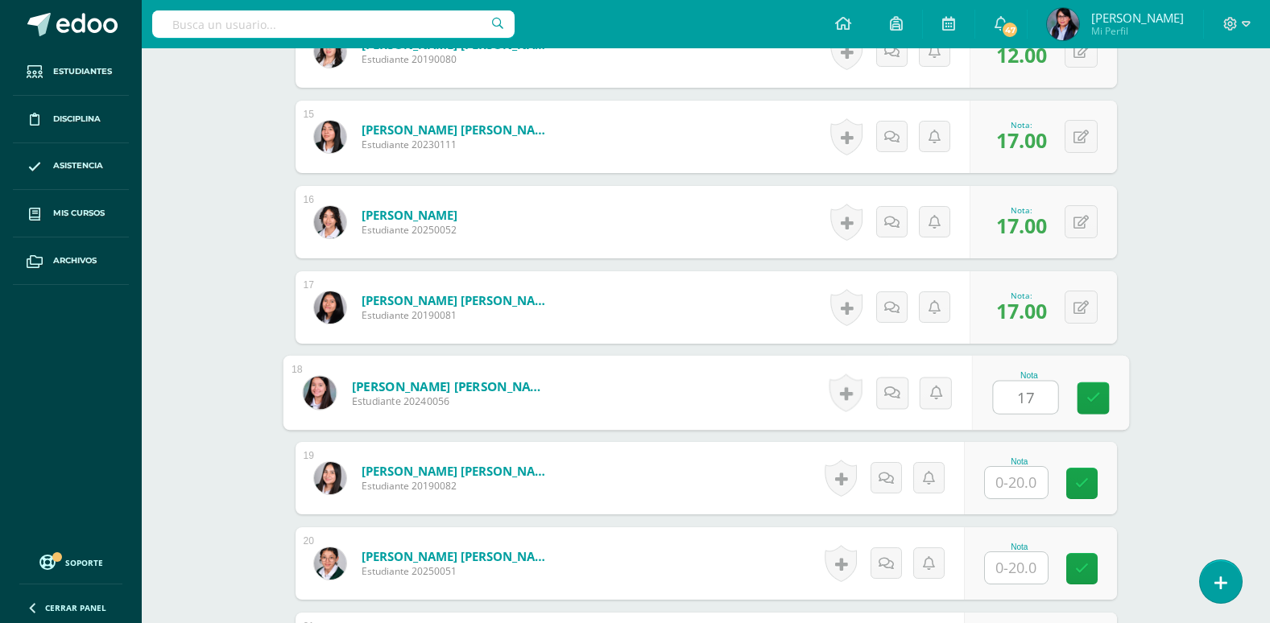
type input "17"
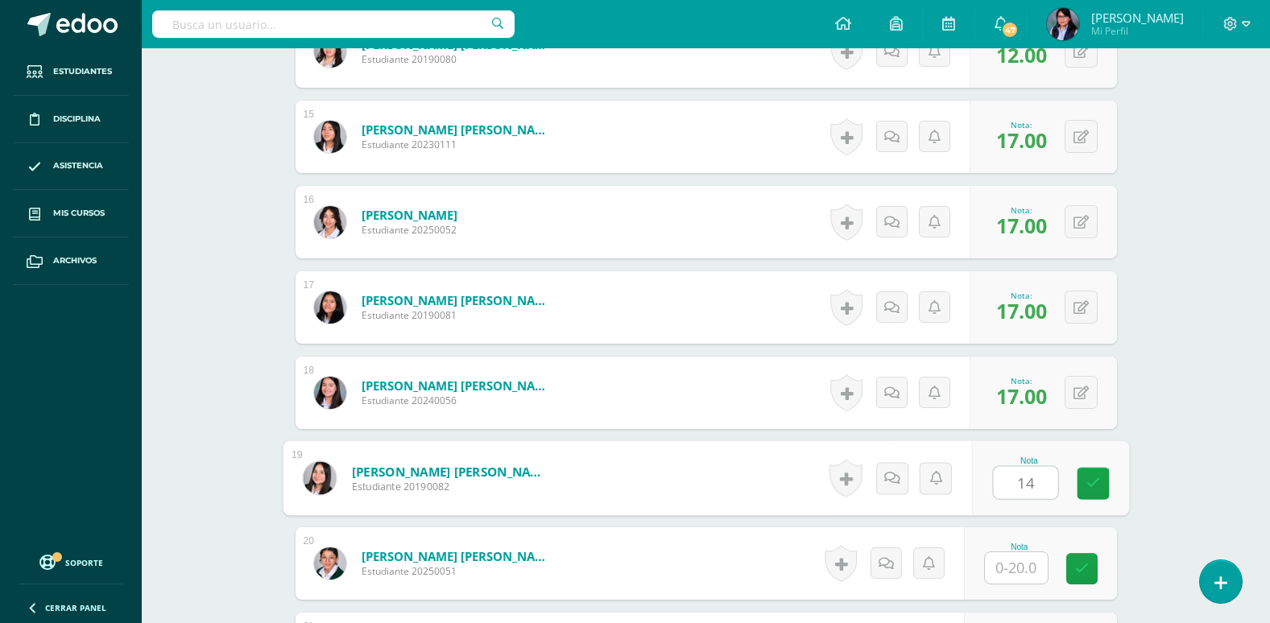
type input "14"
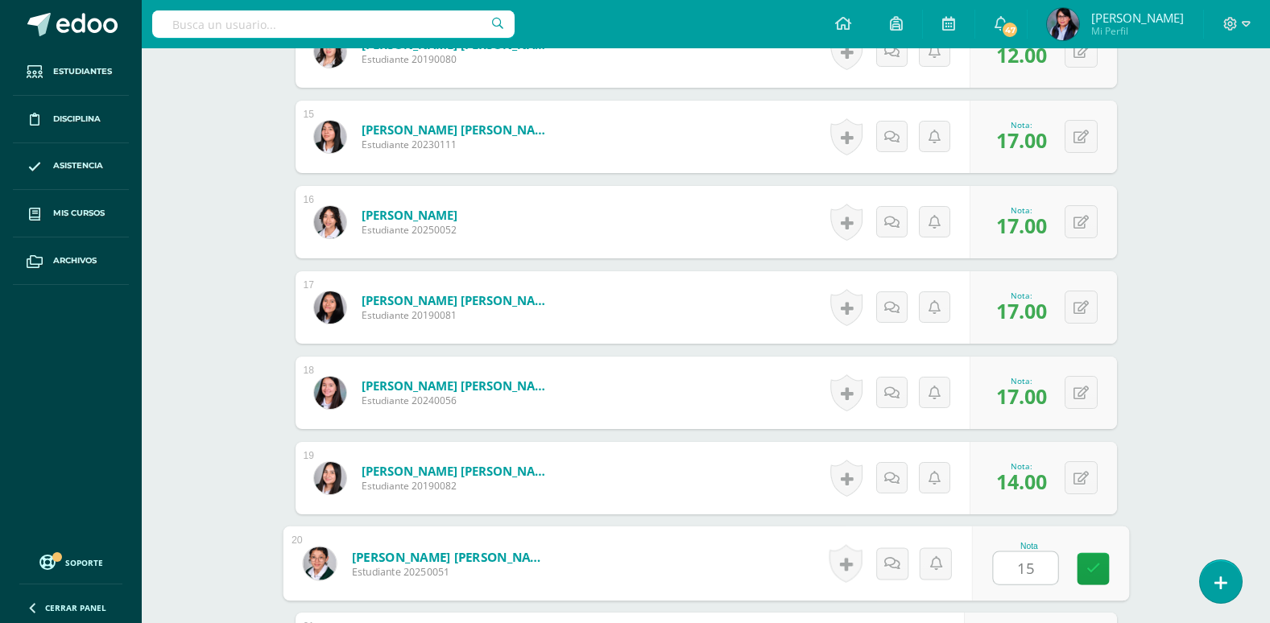
type input "15"
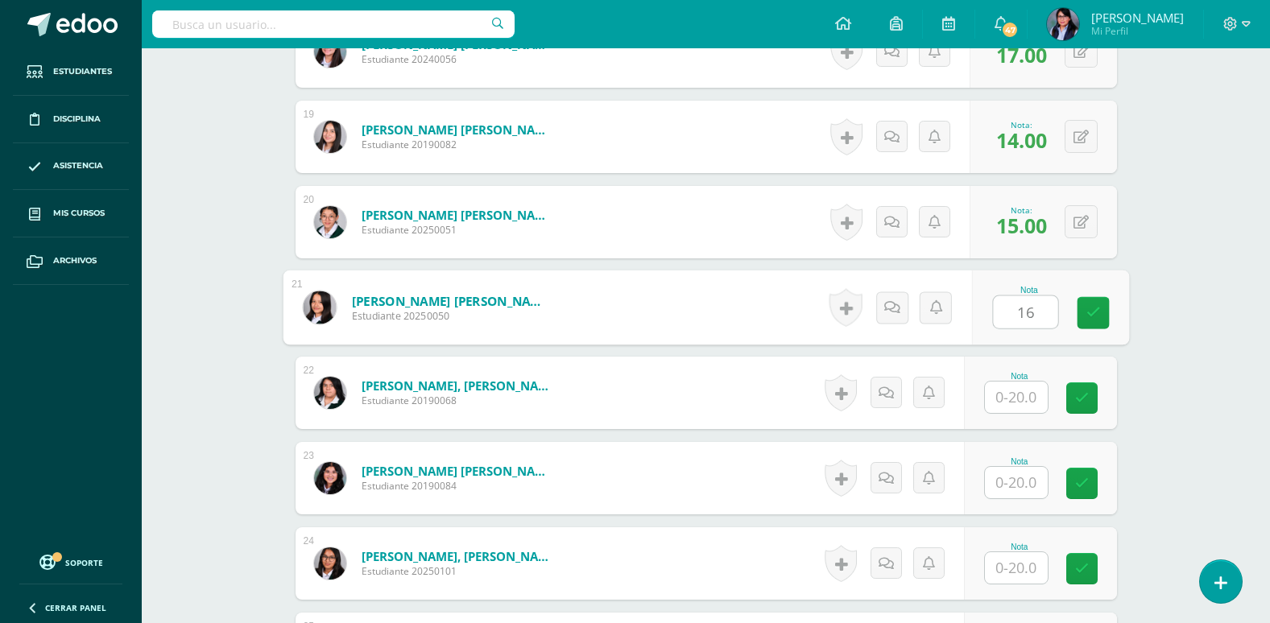
type input "16"
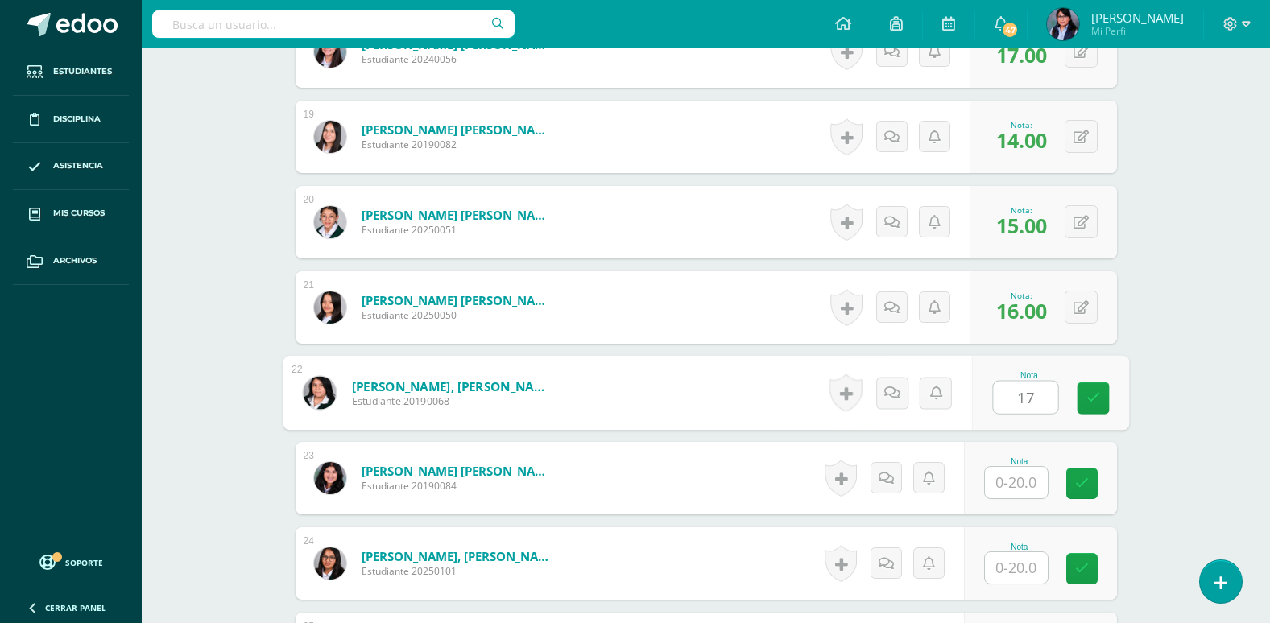
type input "17"
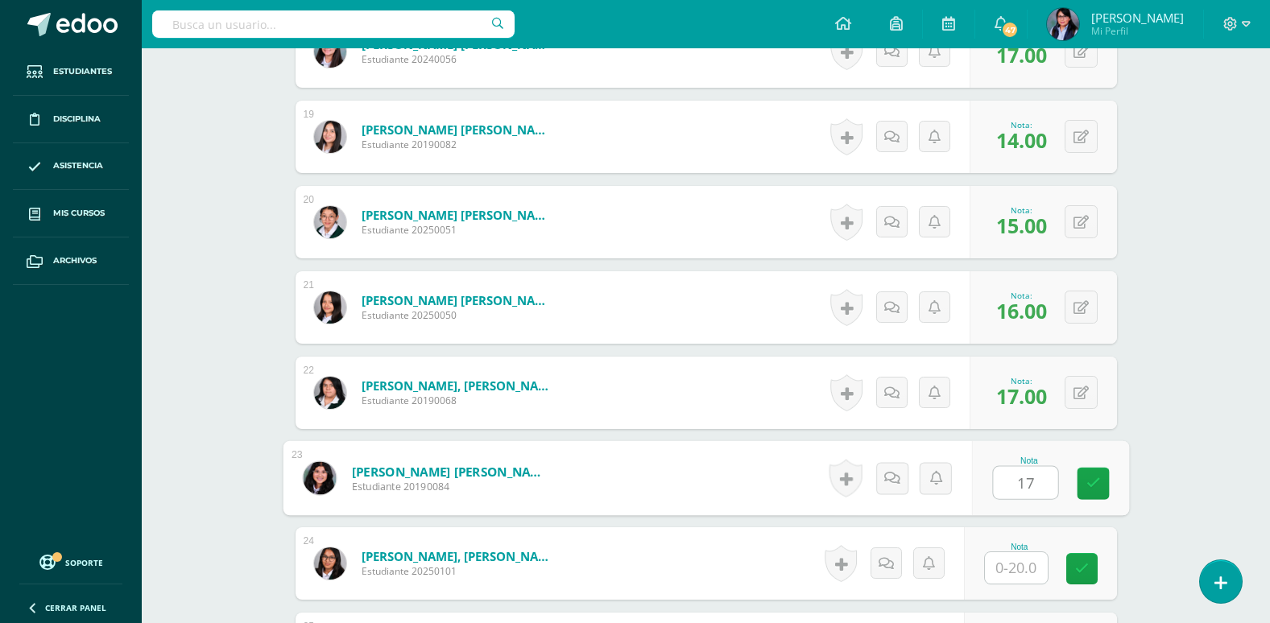
type input "17"
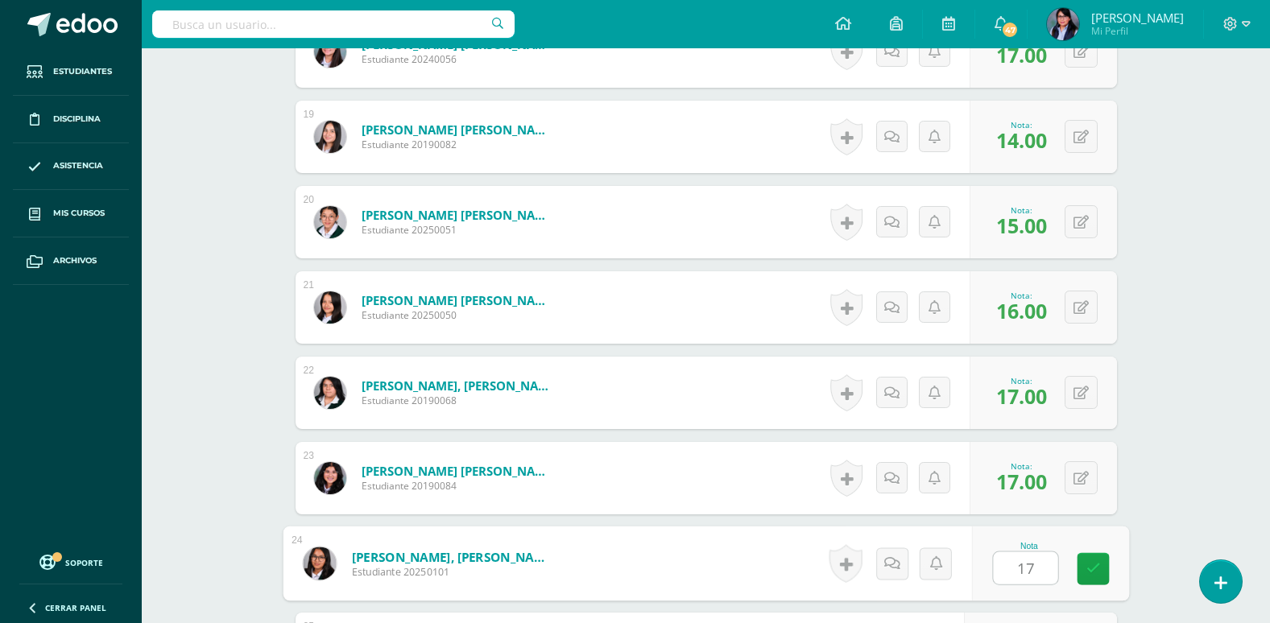
type input "17"
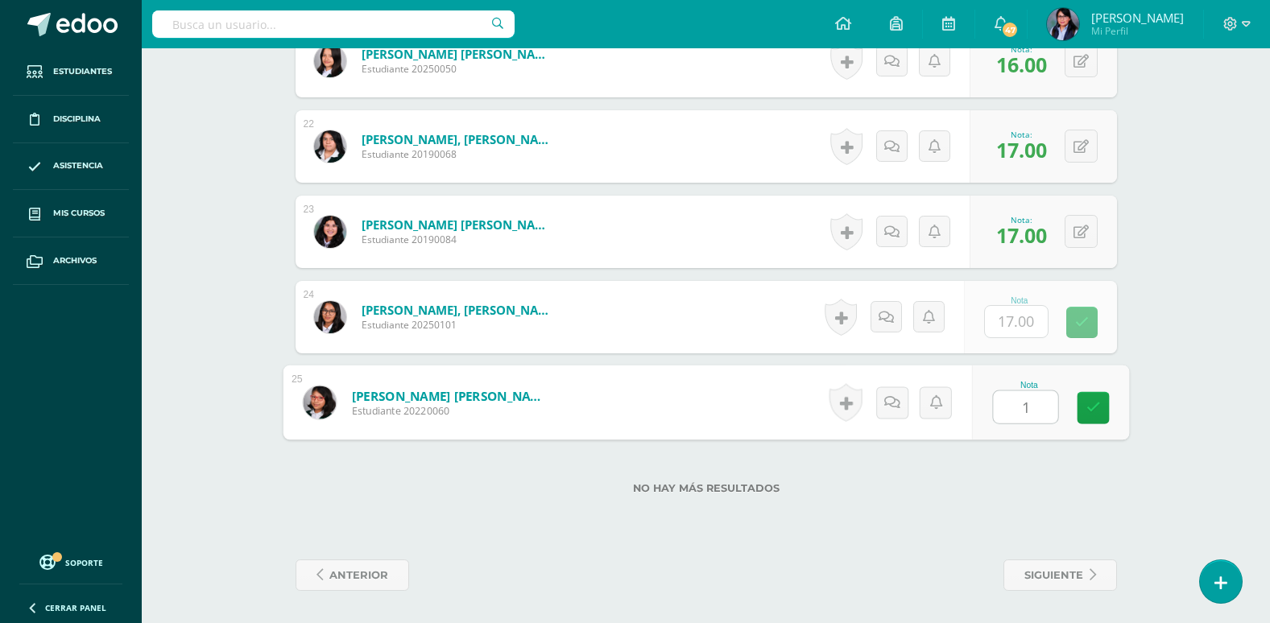
type input "17"
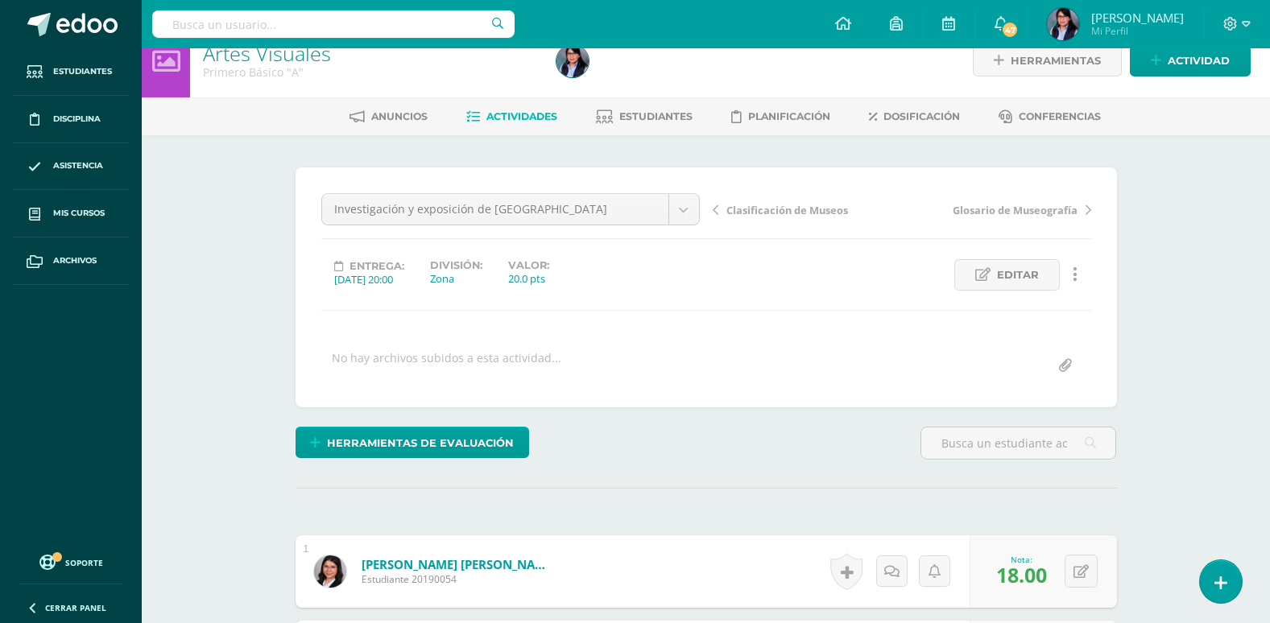
scroll to position [0, 0]
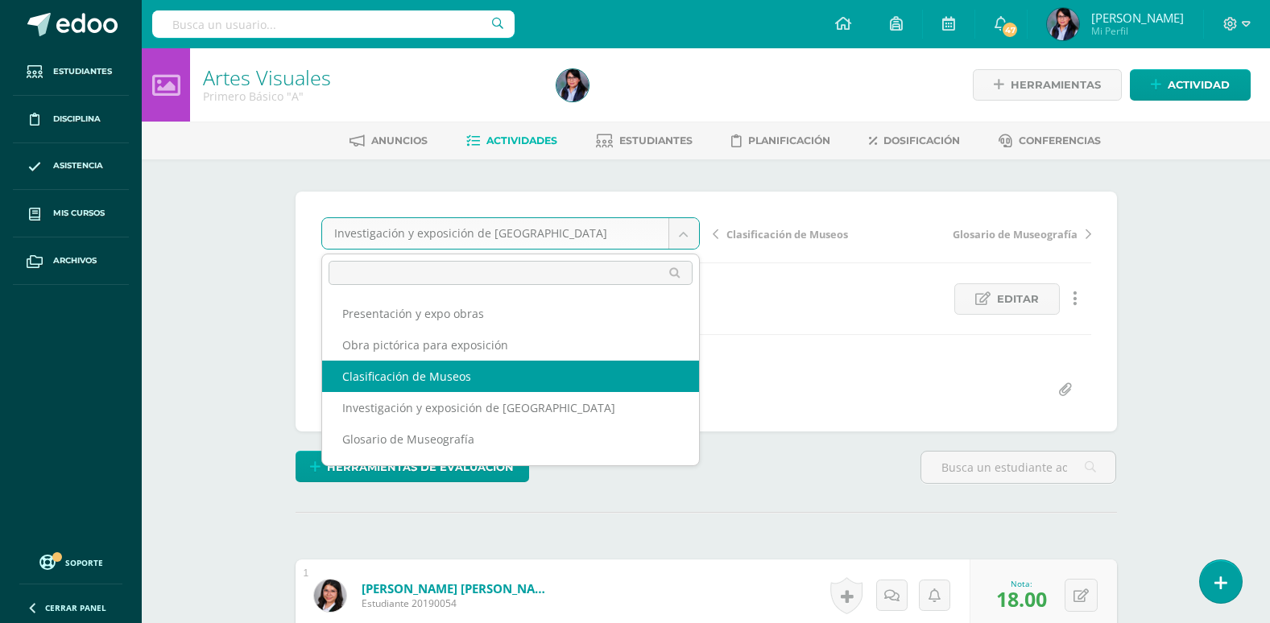
select select "/dashboard/teacher/grade-activity/108176/"
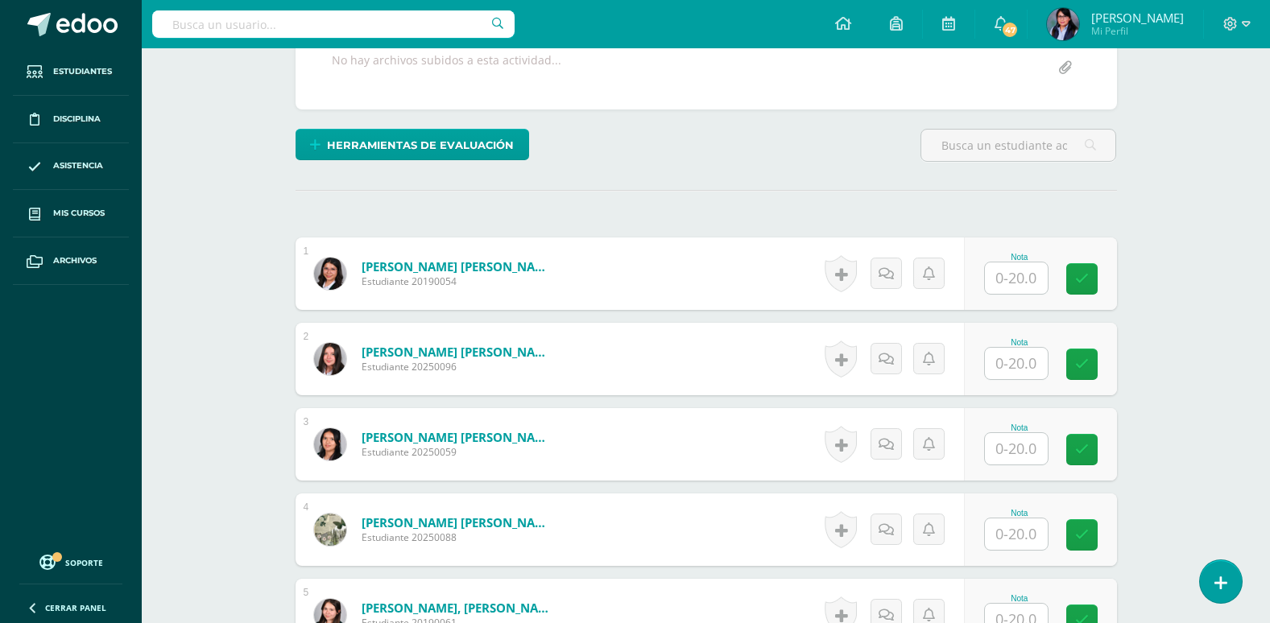
click at [999, 286] on input "text" at bounding box center [1016, 278] width 63 height 31
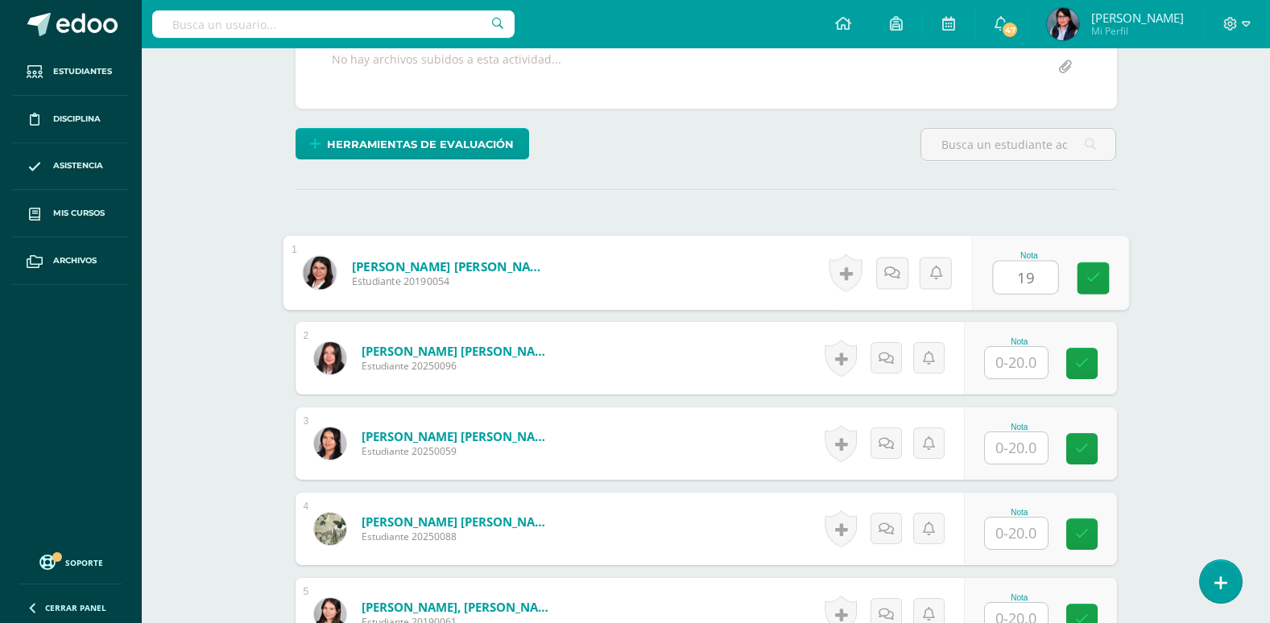
type input "19"
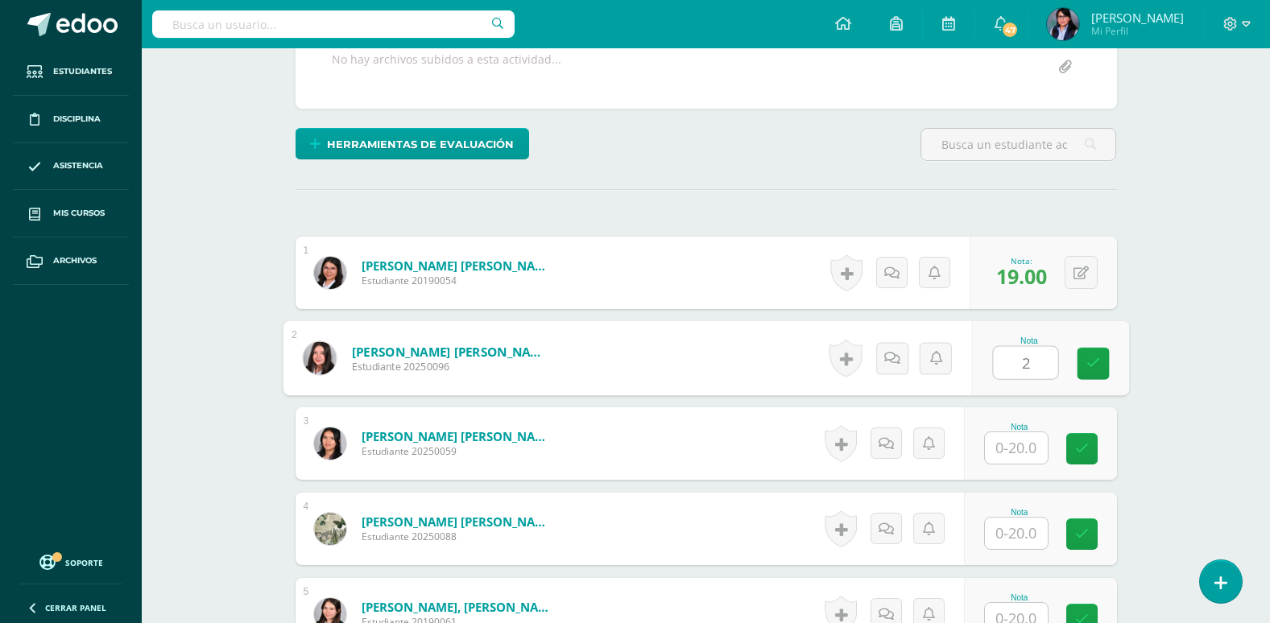
scroll to position [324, 0]
type input "20"
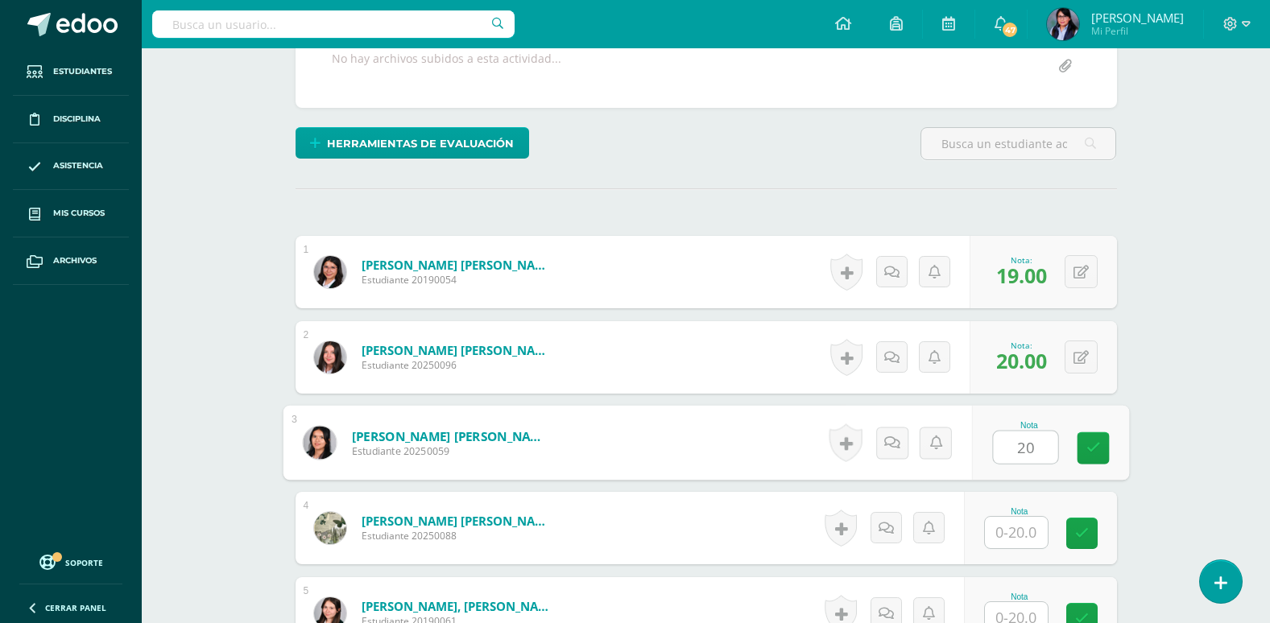
type input "20"
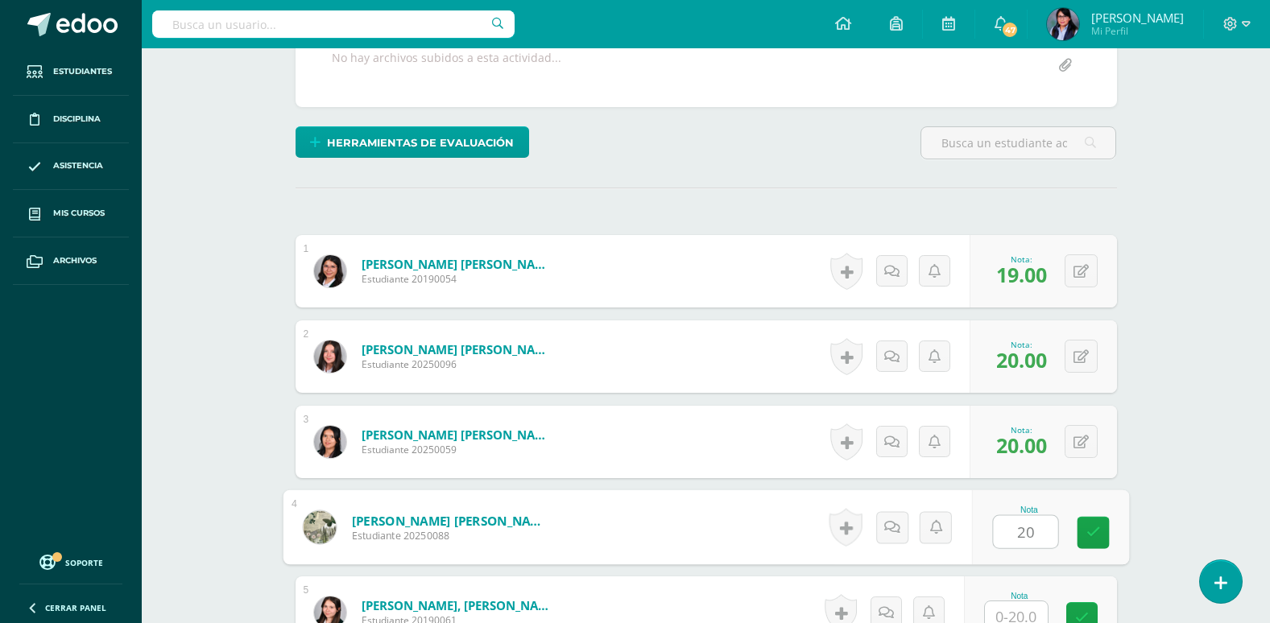
type input "20"
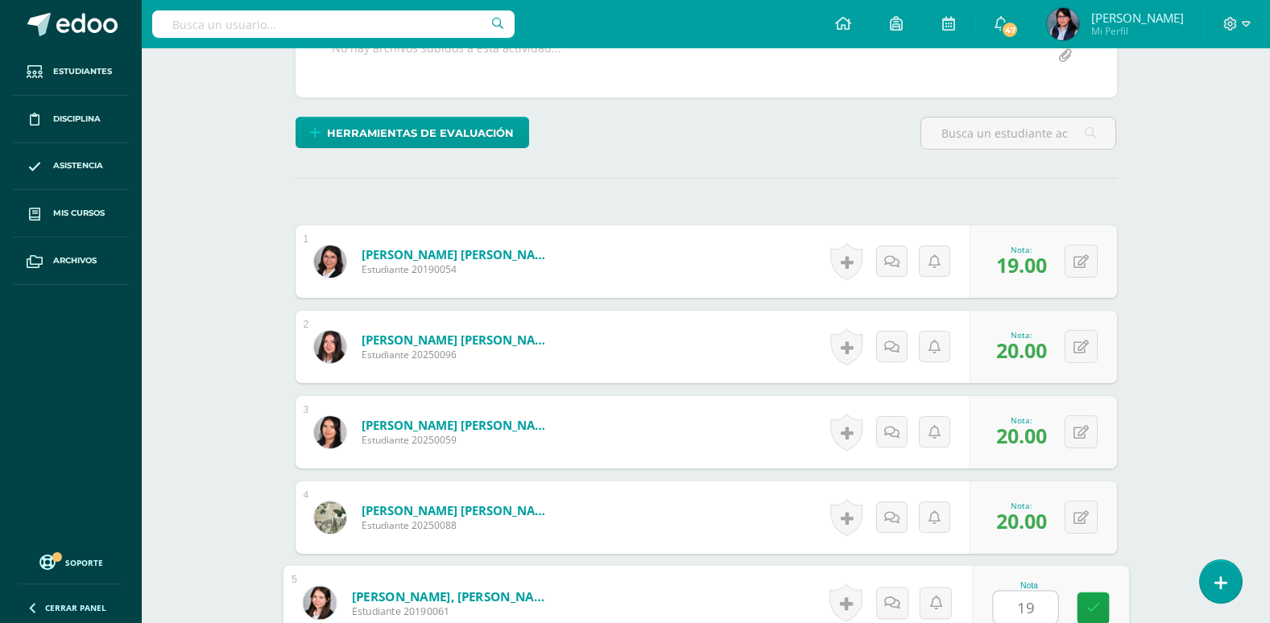
type input "19"
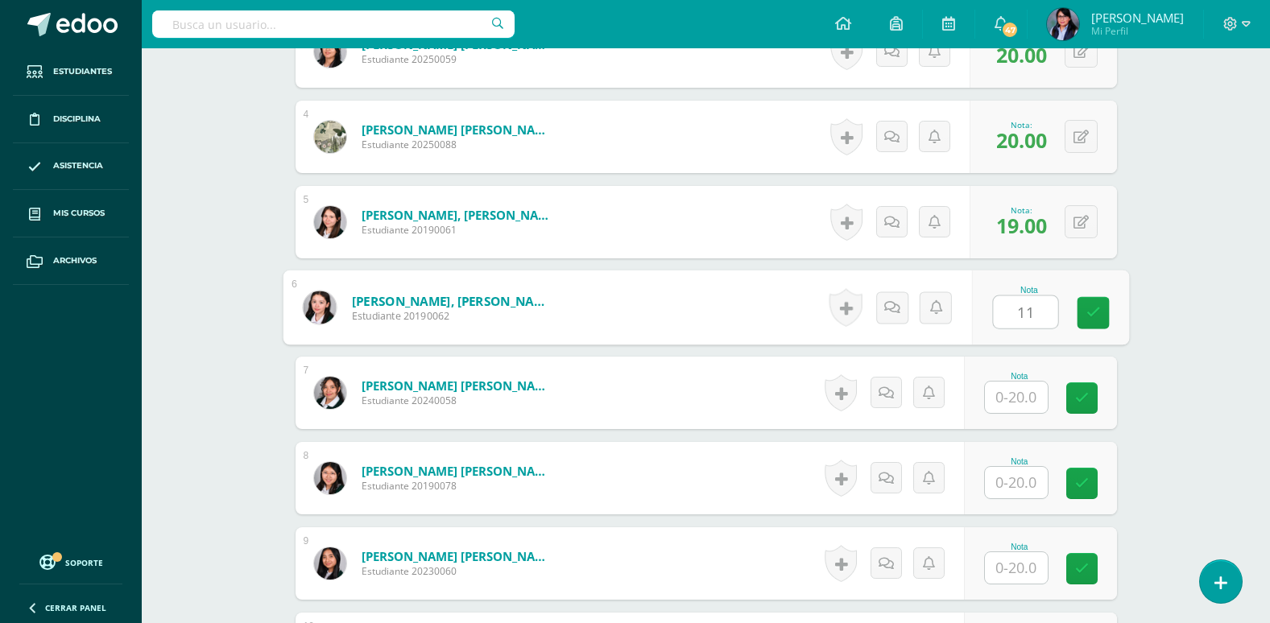
type input "11"
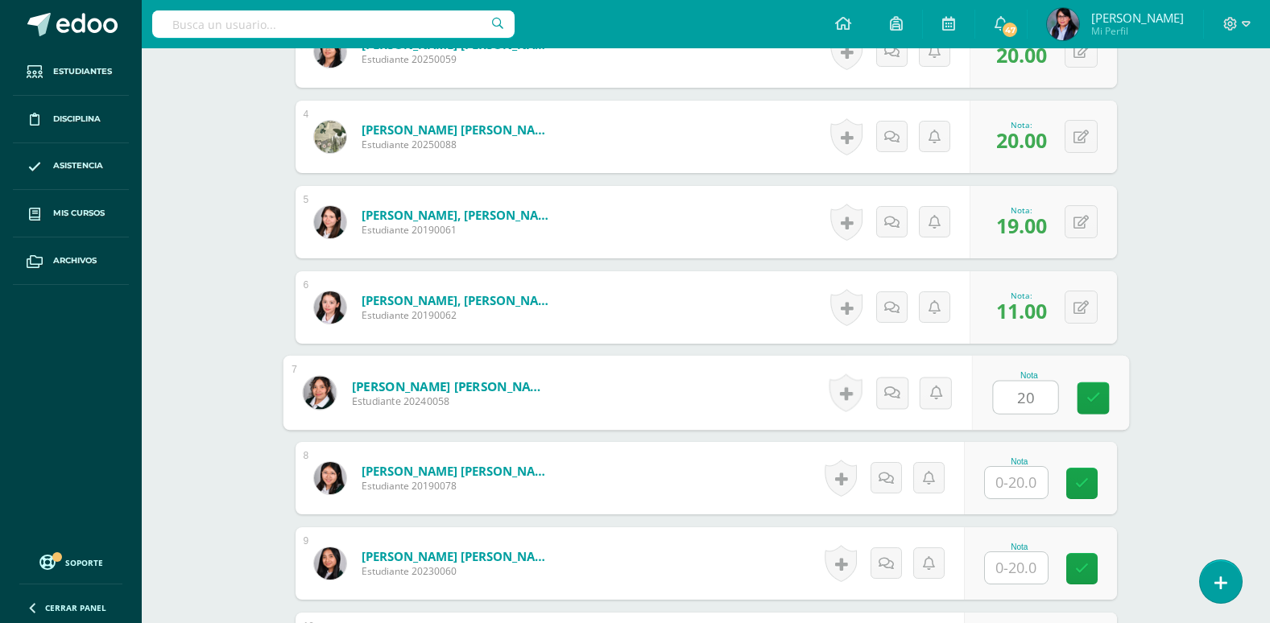
type input "20"
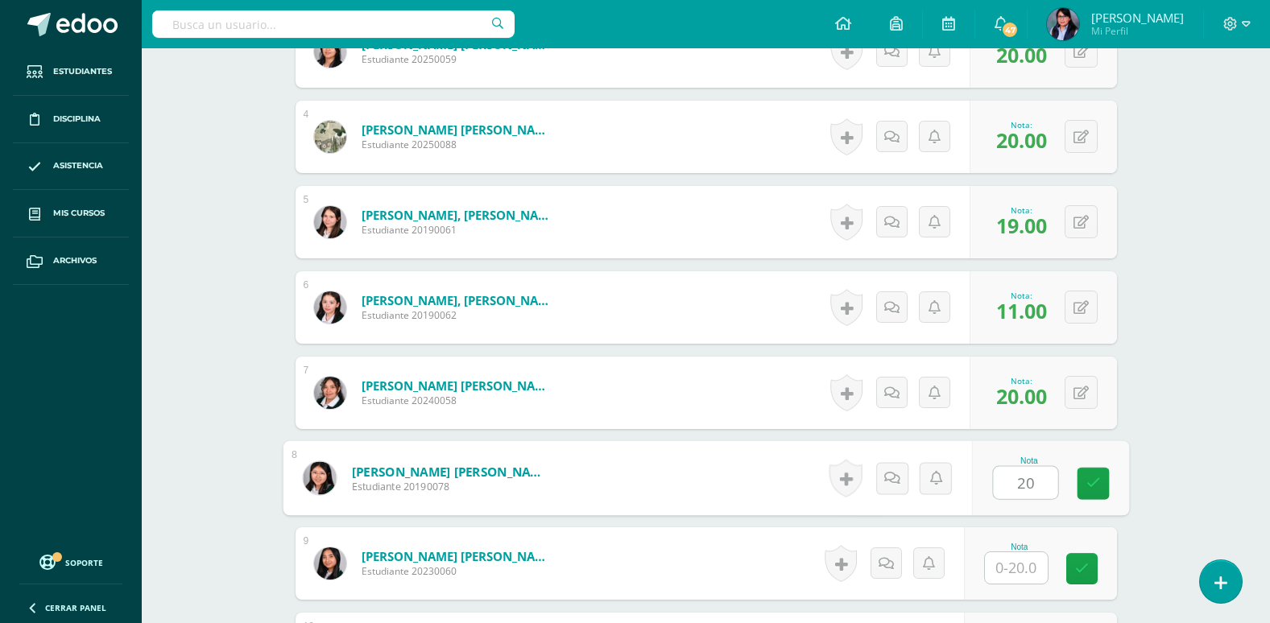
type input "20"
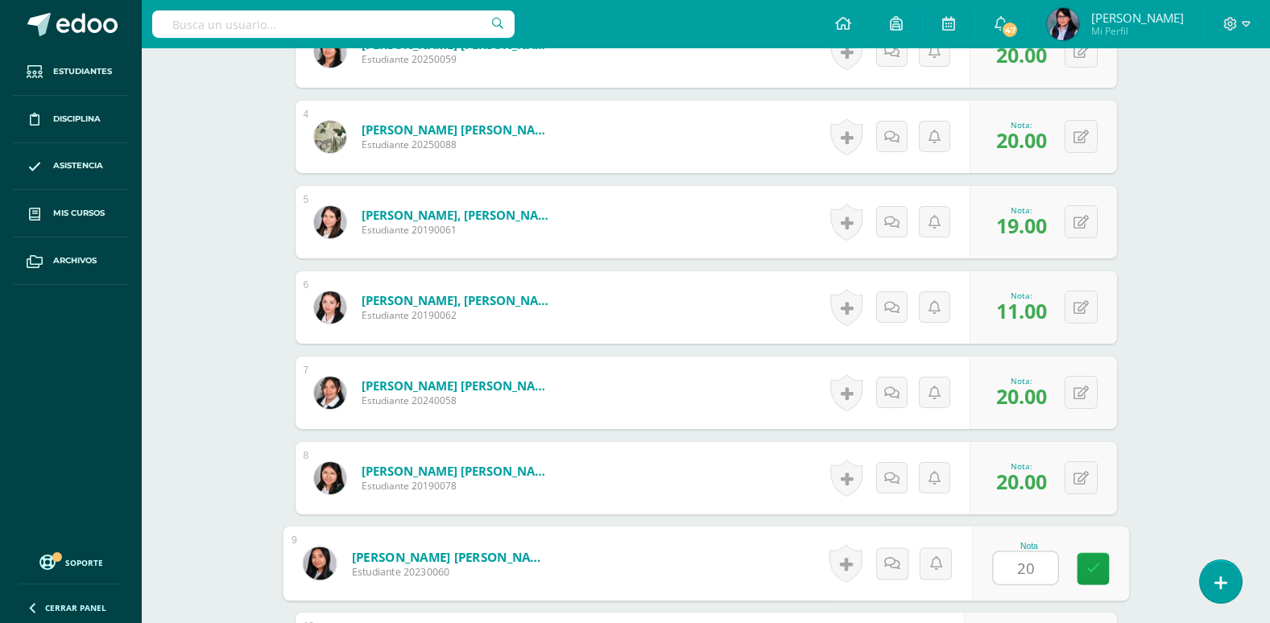
type input "20"
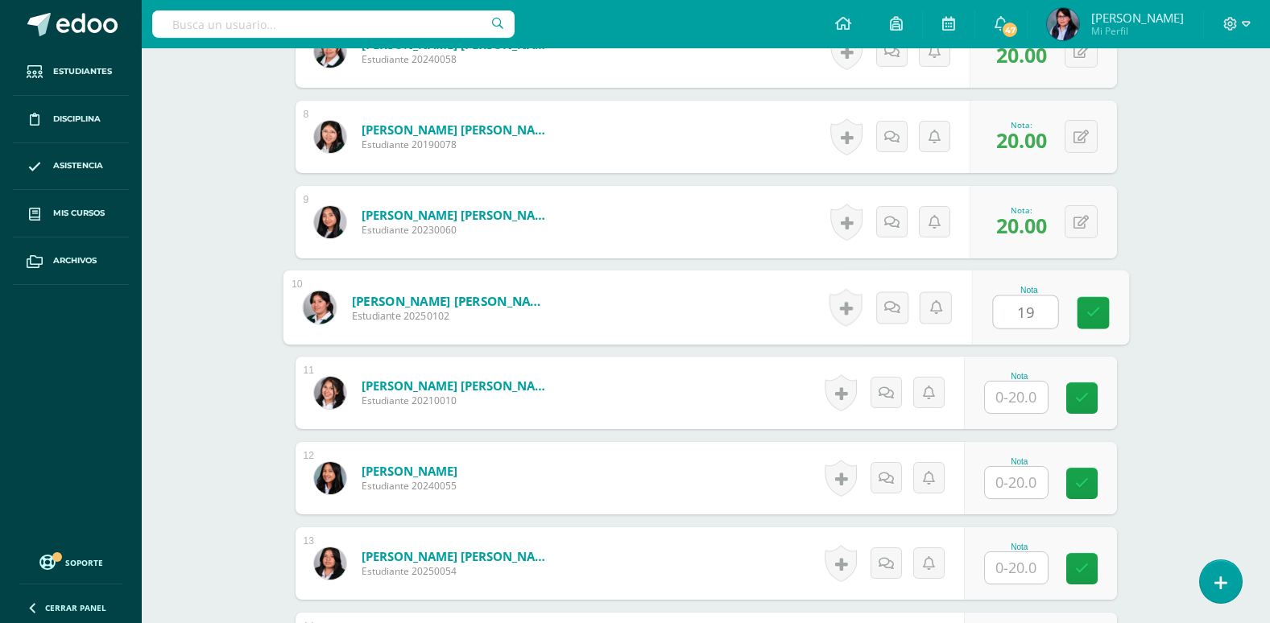
type input "19"
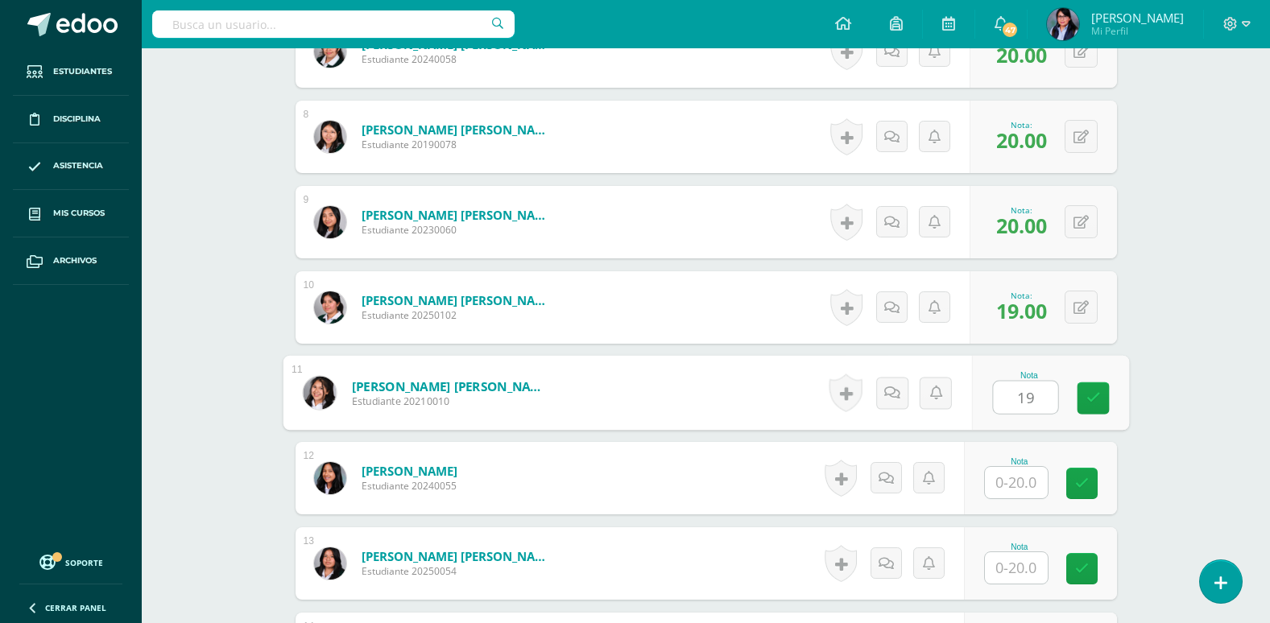
type input "19"
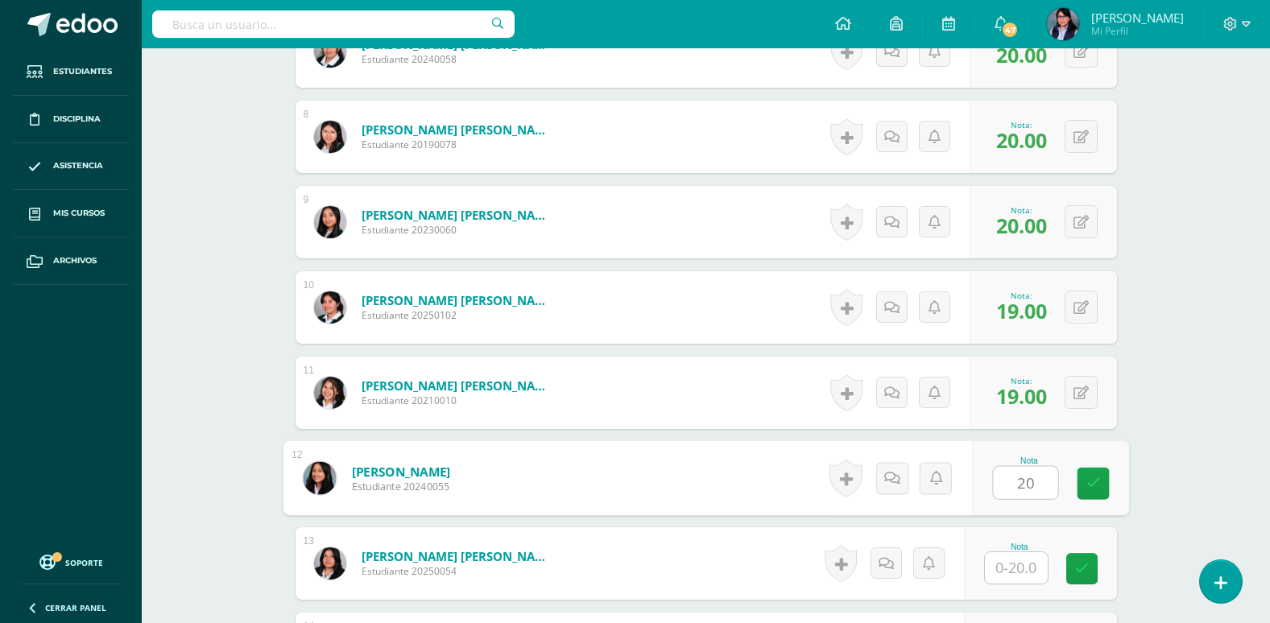
type input "20"
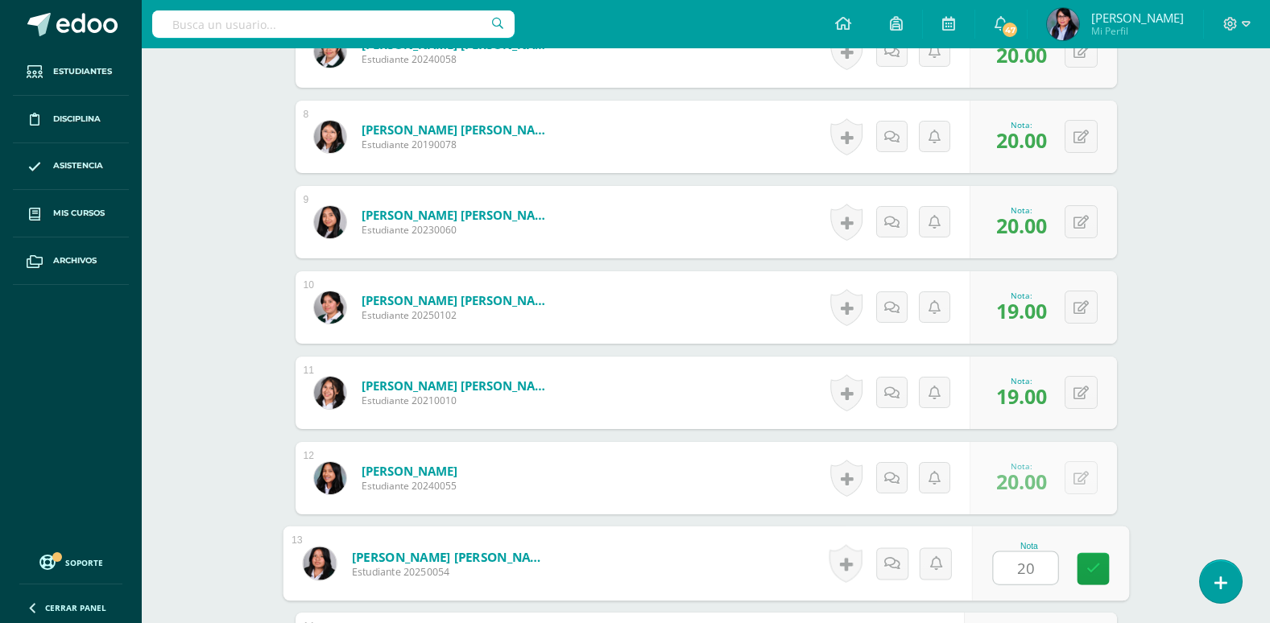
type input "20"
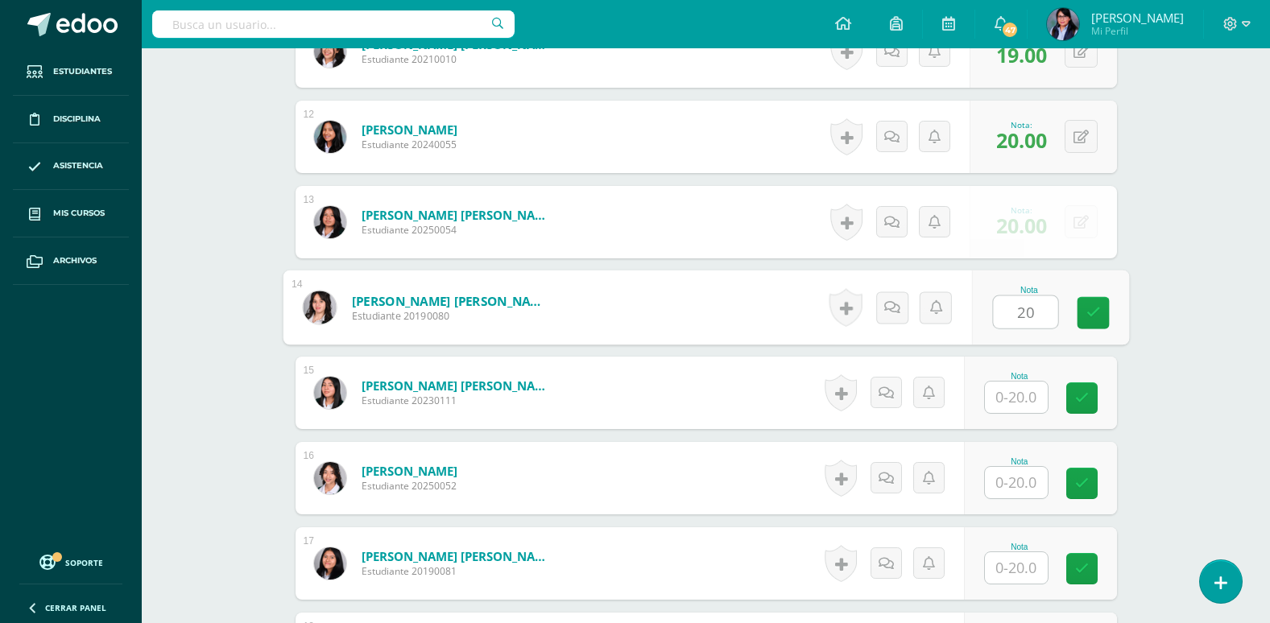
type input "20"
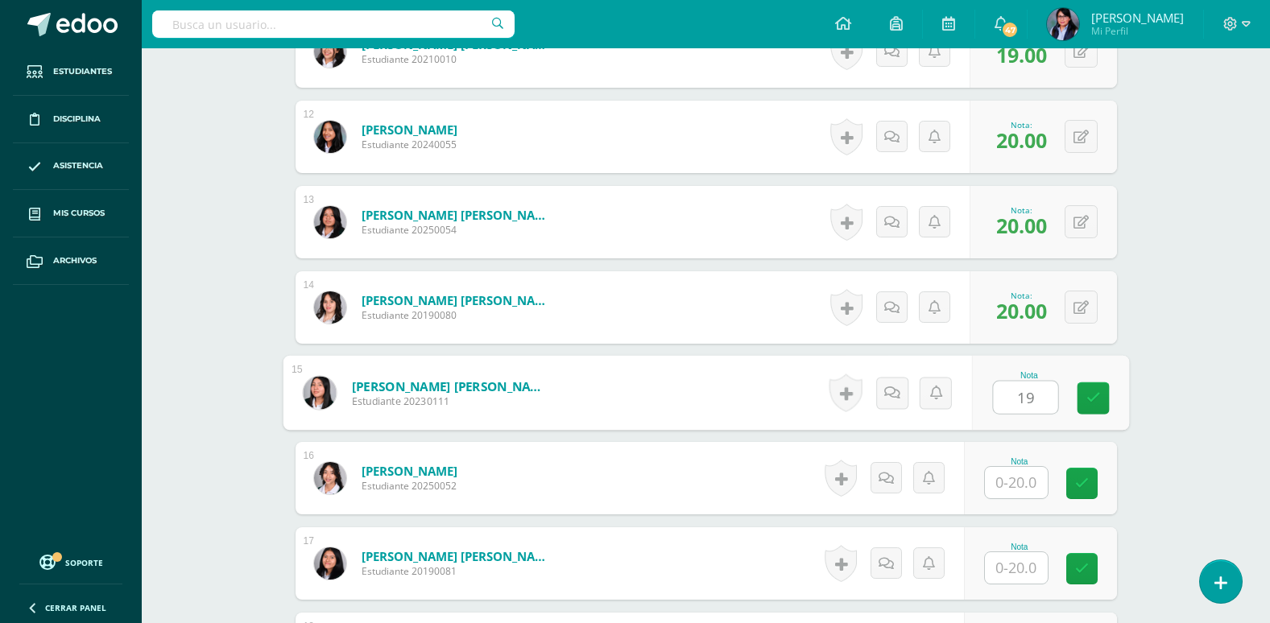
type input "19"
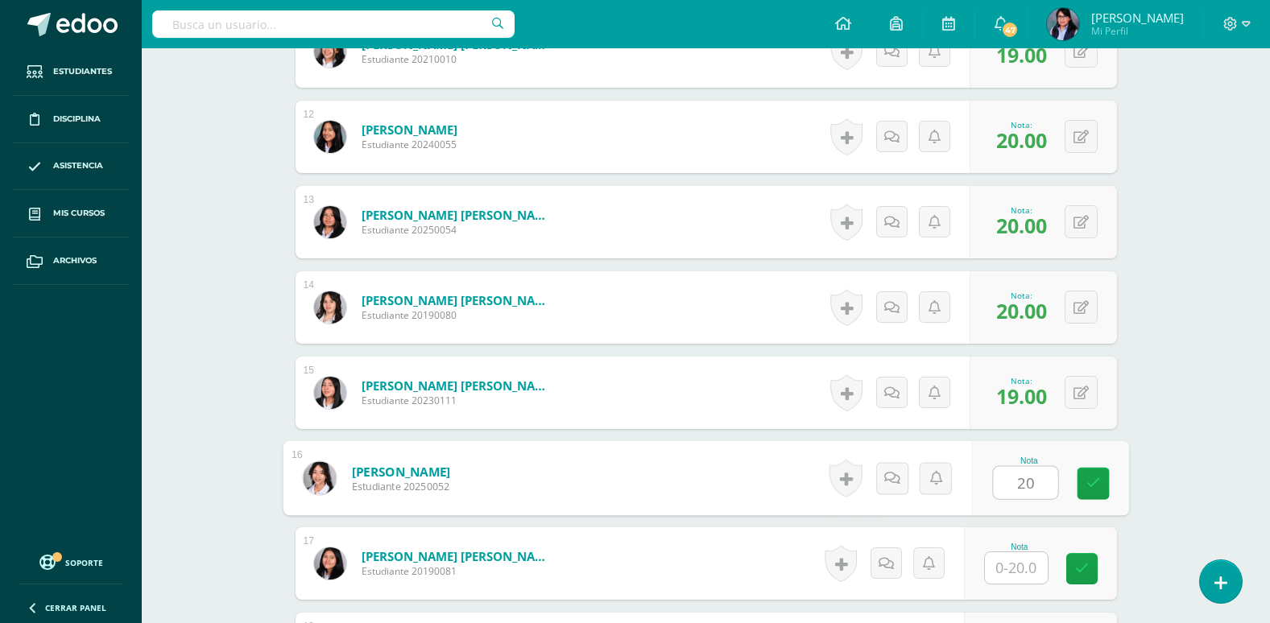
type input "20"
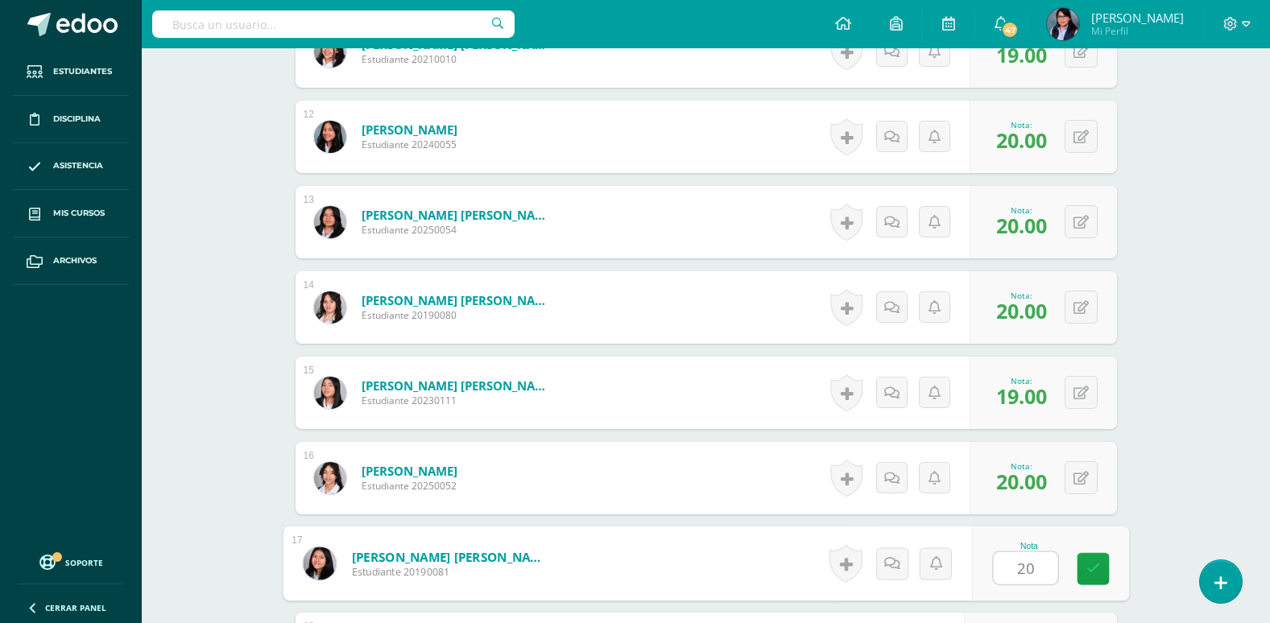
type input "20"
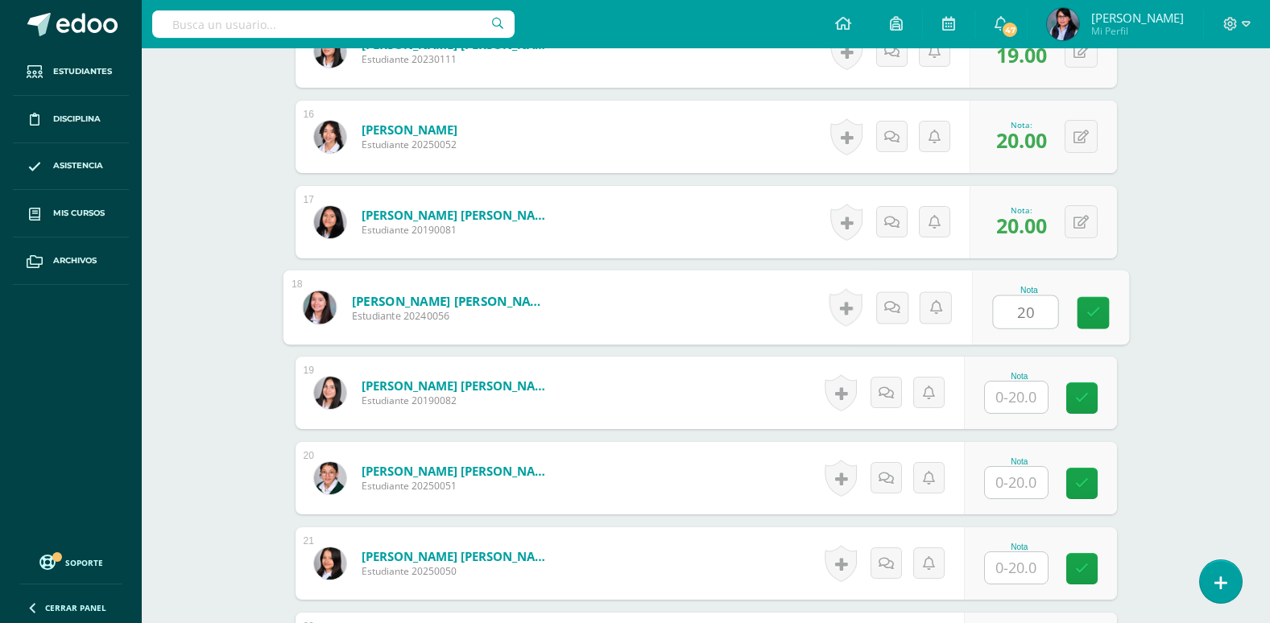
type input "20"
type input "2"
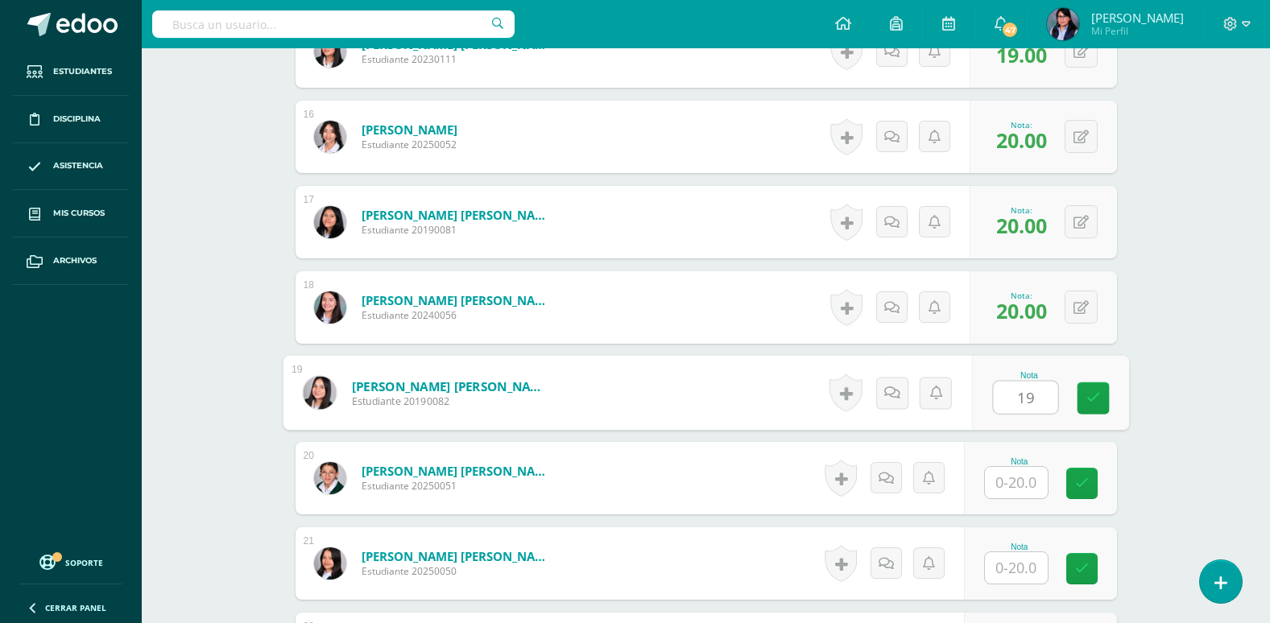
type input "19"
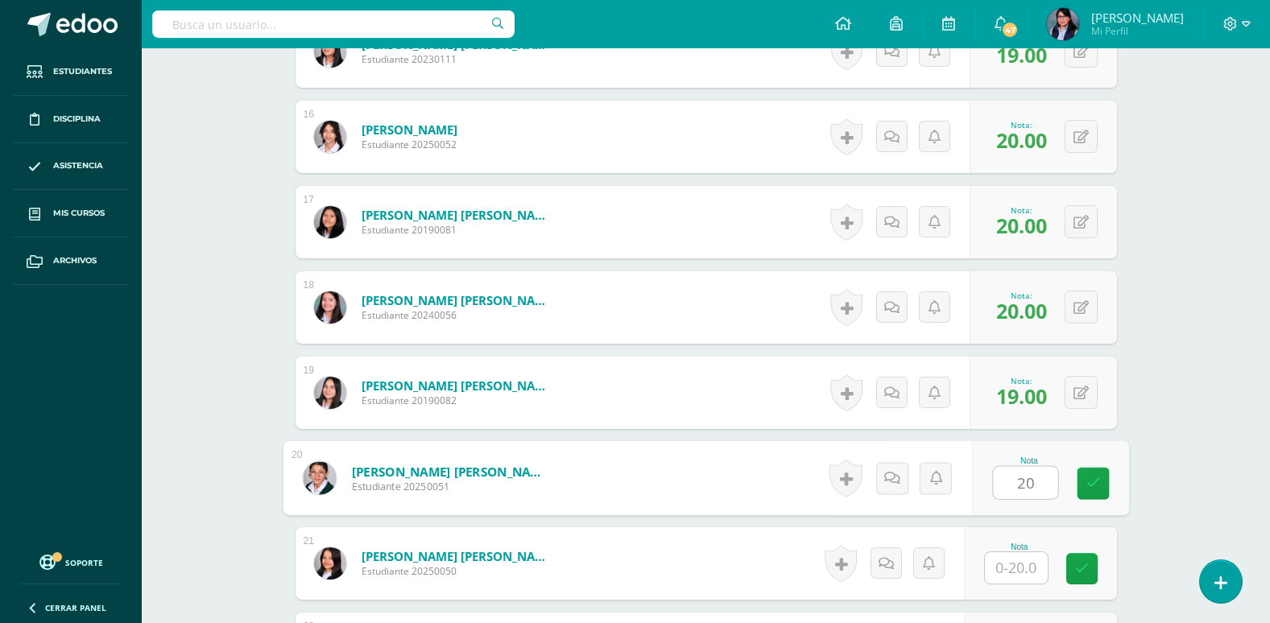
type input "20"
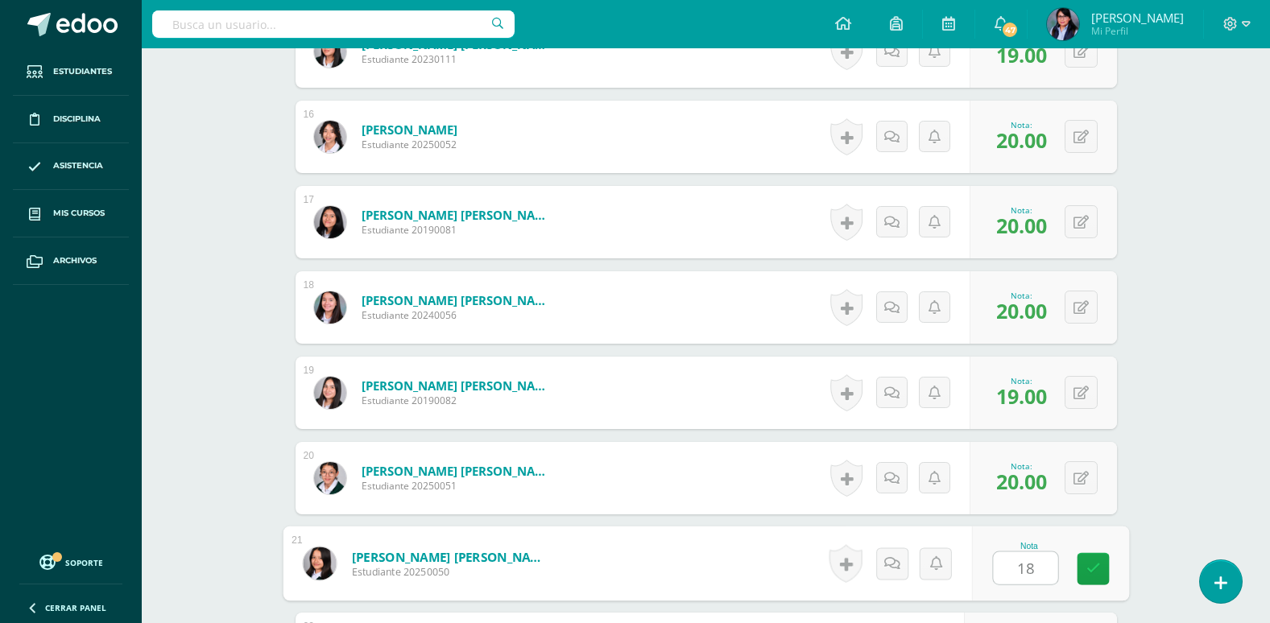
type input "18"
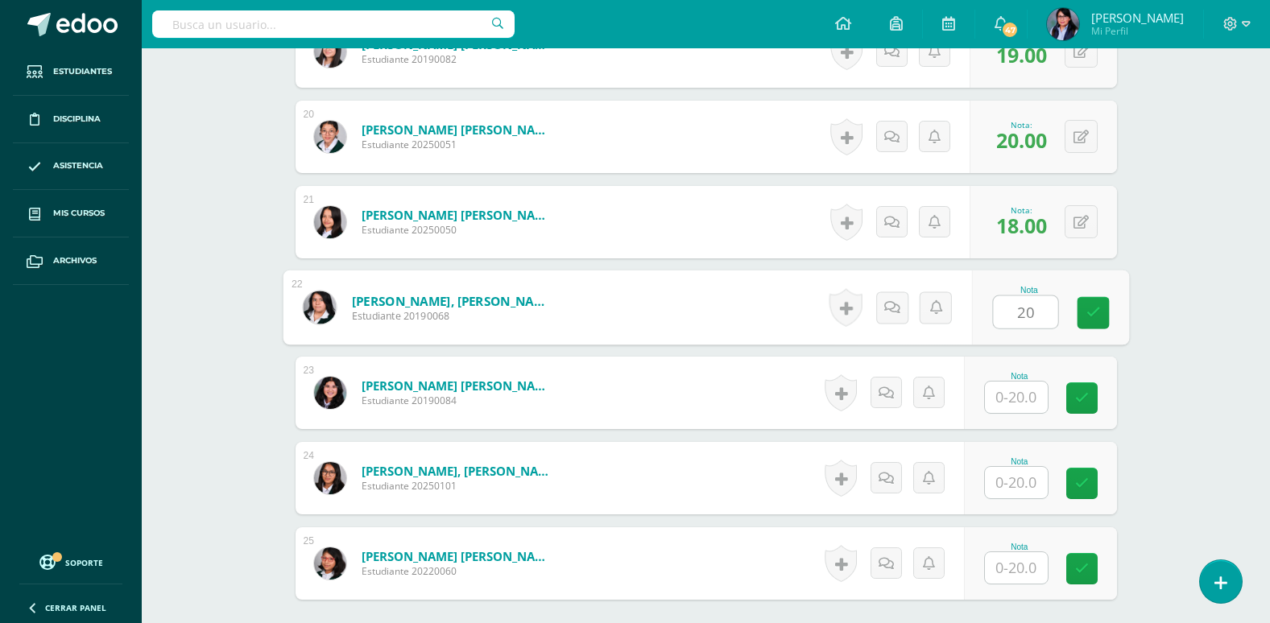
type input "20"
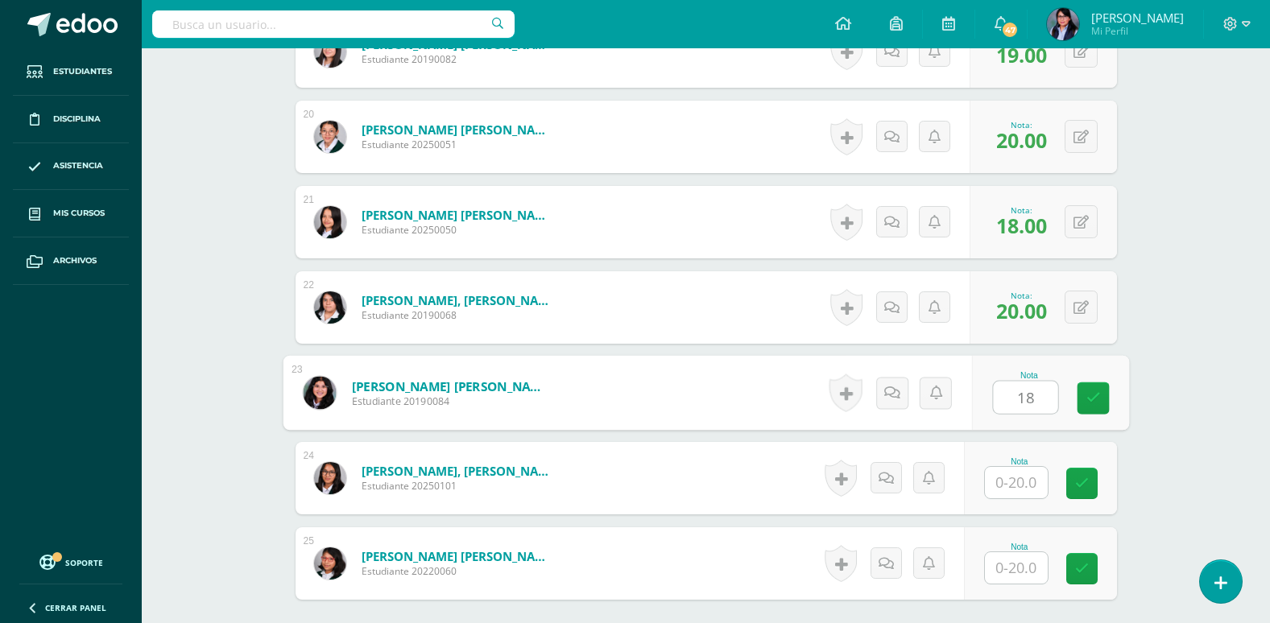
type input "18"
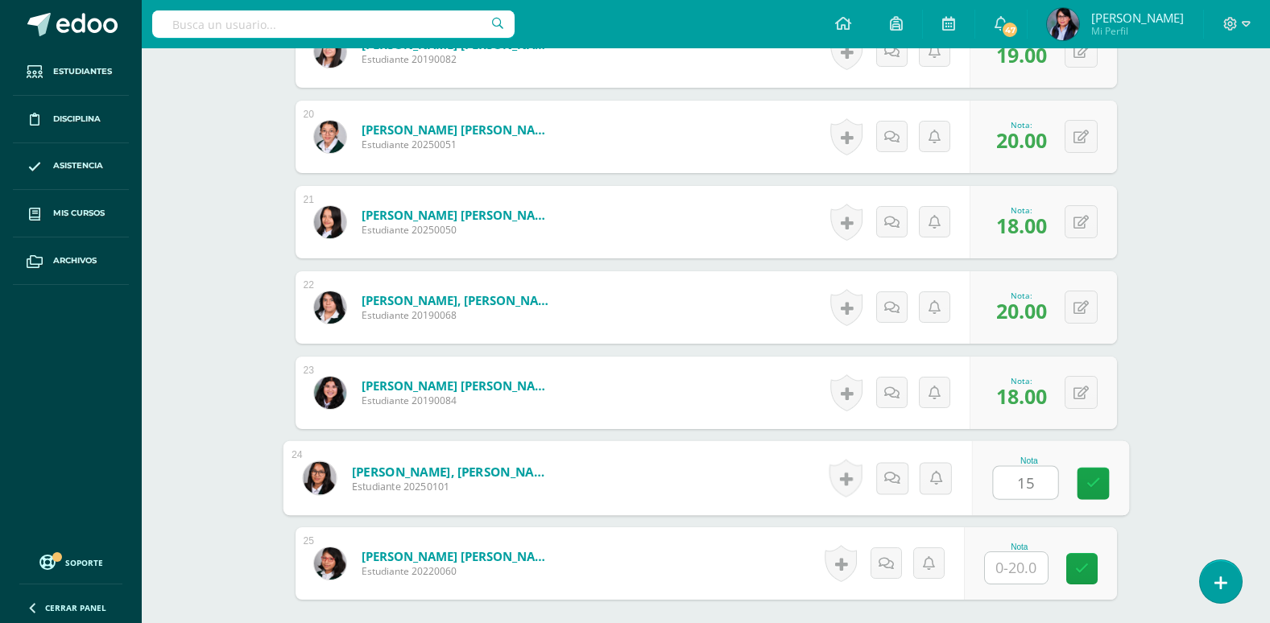
type input "15"
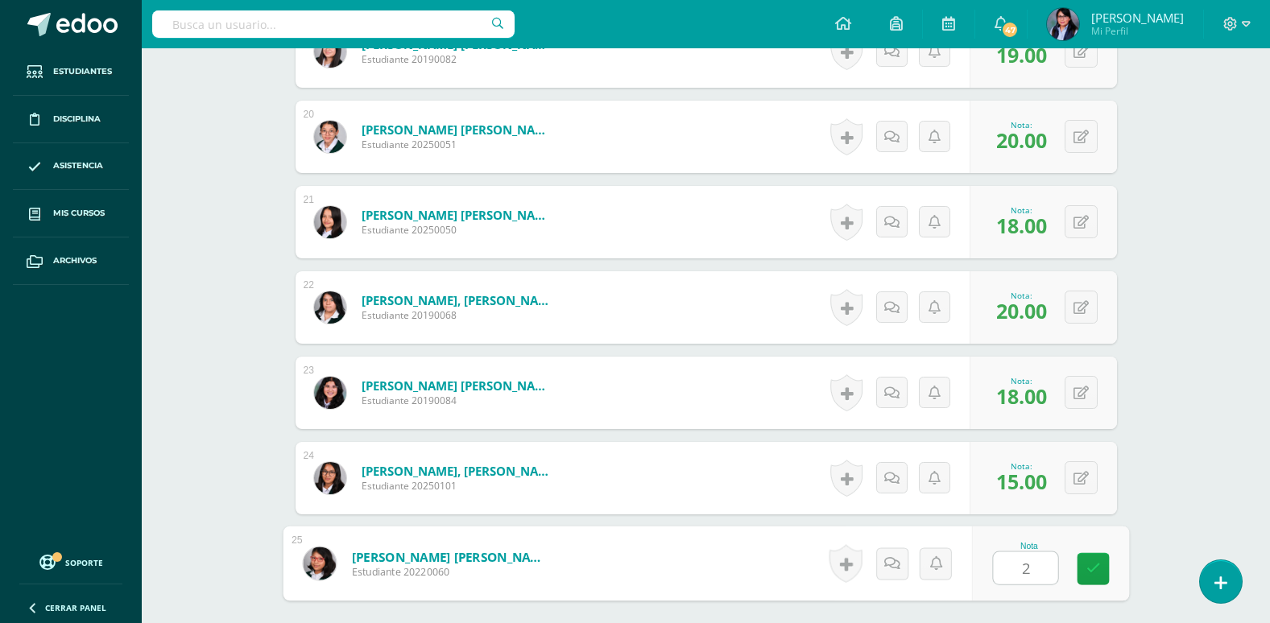
type input "20"
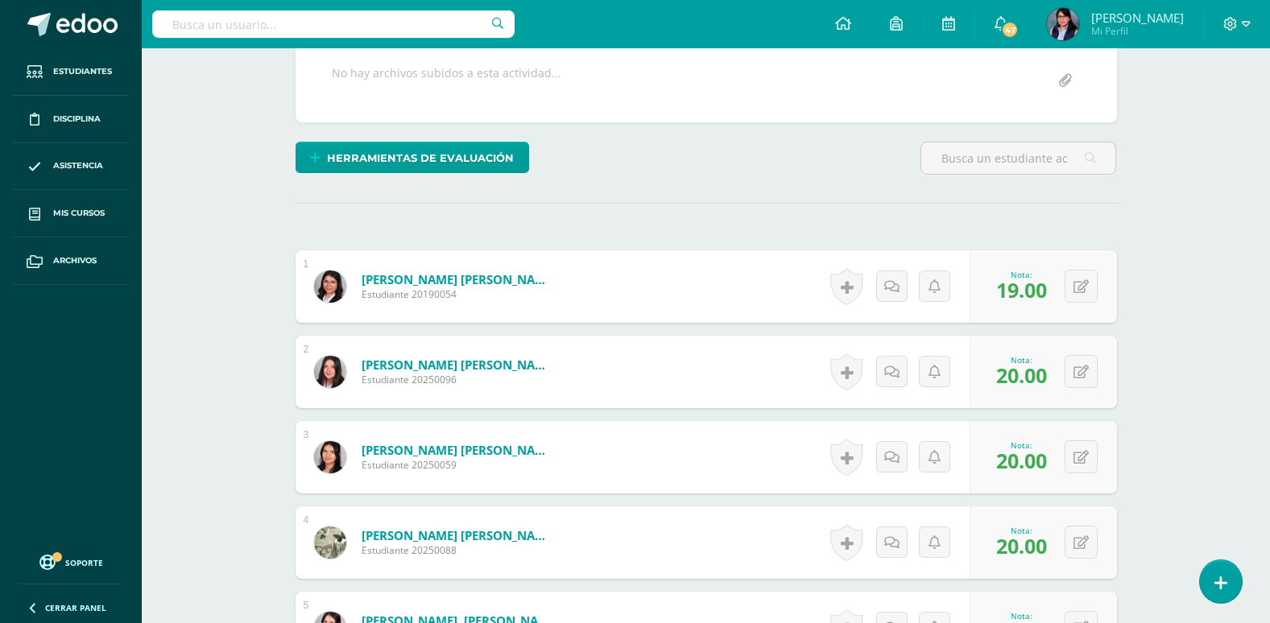
scroll to position [0, 0]
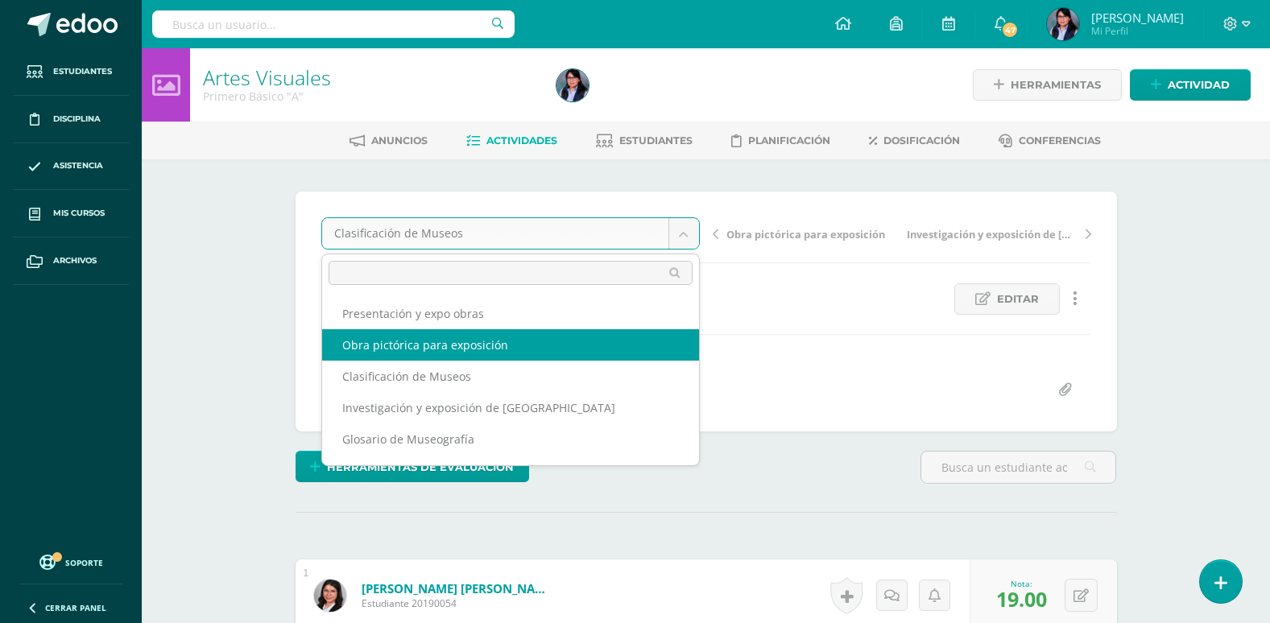
select select "/dashboard/teacher/grade-activity/108177/"
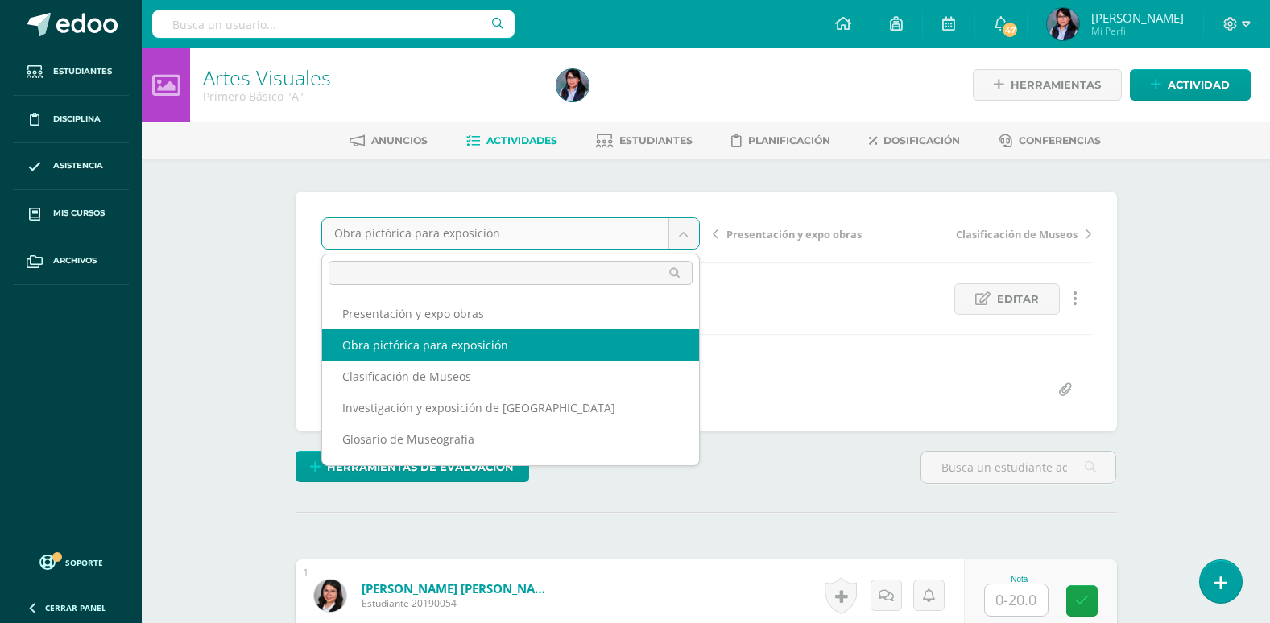
scroll to position [1, 0]
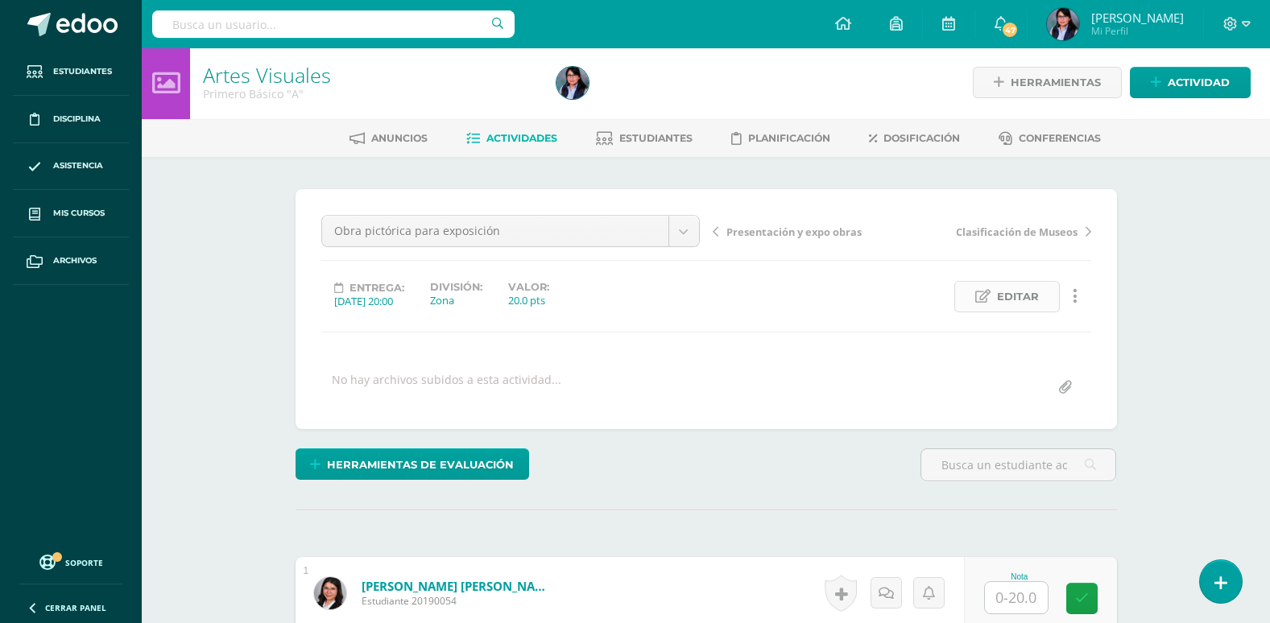
click at [1009, 296] on span "Editar" at bounding box center [1018, 297] width 42 height 30
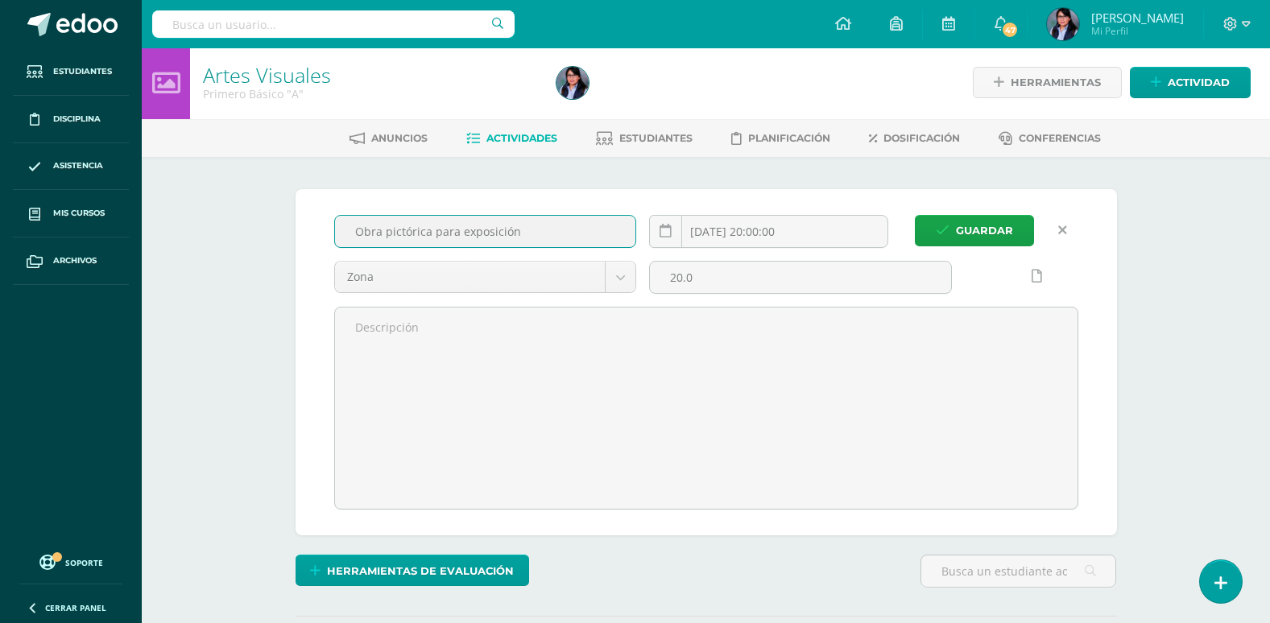
drag, startPoint x: 536, startPoint y: 235, endPoint x: 441, endPoint y: 234, distance: 94.3
click at [441, 234] on input "Obra pictórica para exposición" at bounding box center [485, 231] width 301 height 31
click at [356, 233] on input "Obra pictórica" at bounding box center [485, 231] width 301 height 31
click at [557, 231] on input "Proyecto bimestral: Obra pictórica" at bounding box center [485, 231] width 301 height 31
type input "Proyecto bimestral: Obra pictórica"
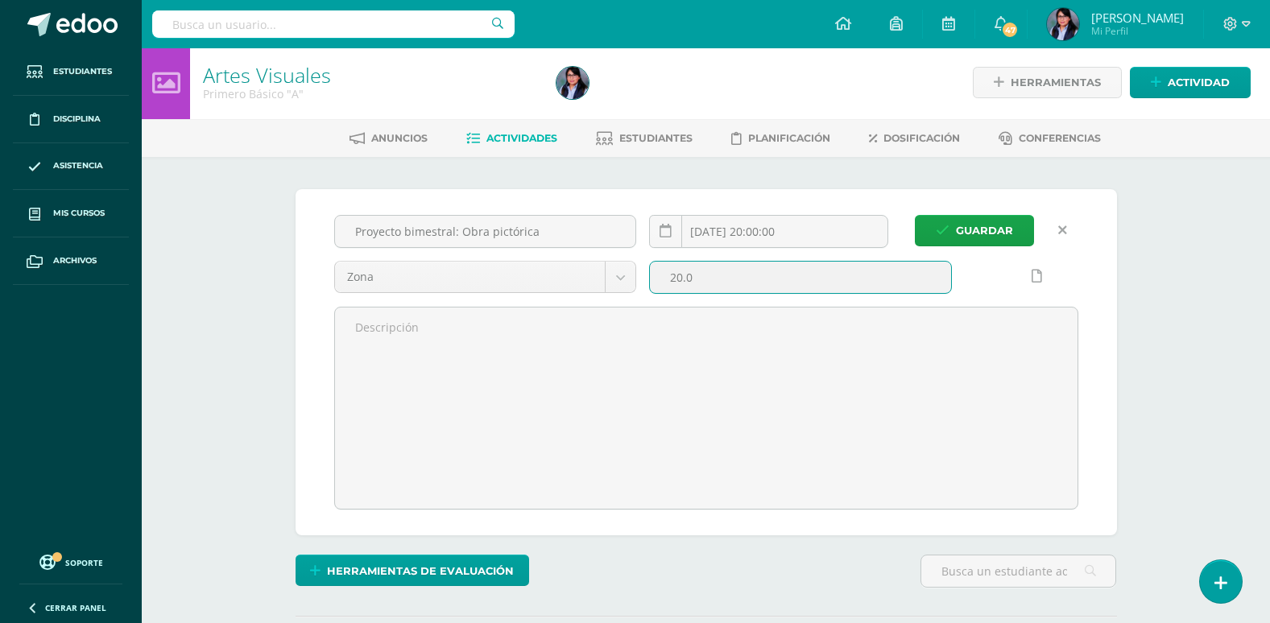
click at [678, 280] on input "20.0" at bounding box center [800, 277] width 301 height 31
type input "30.0"
click at [1021, 234] on button "Guardar" at bounding box center [974, 230] width 119 height 31
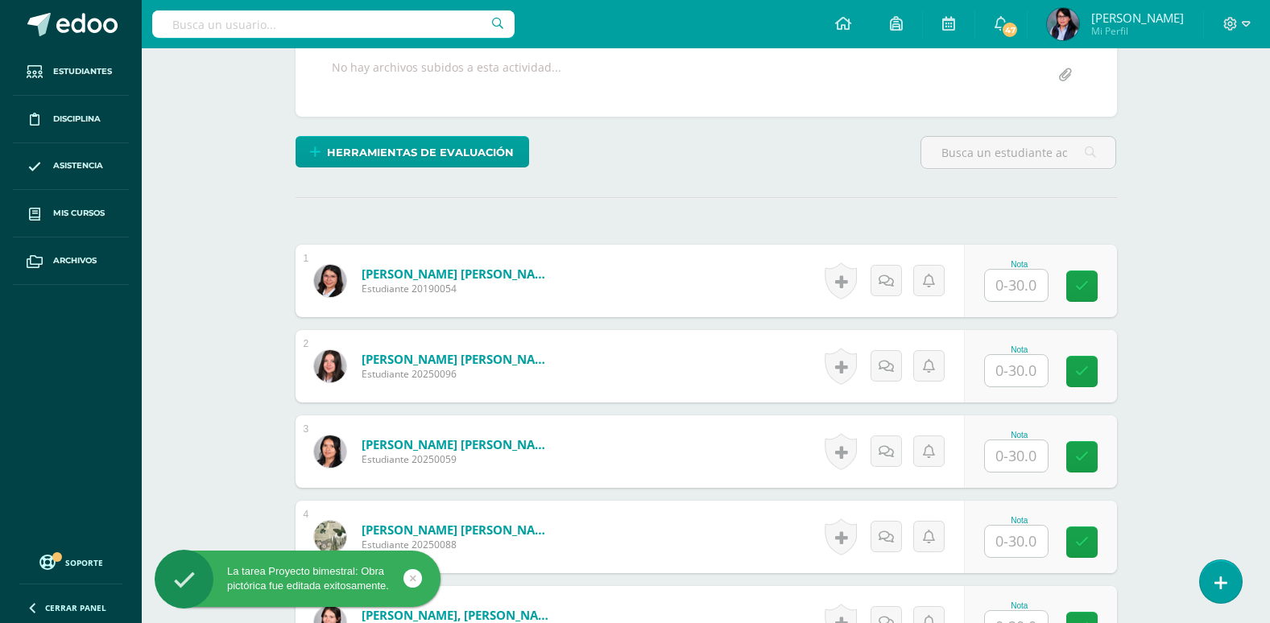
scroll to position [404, 0]
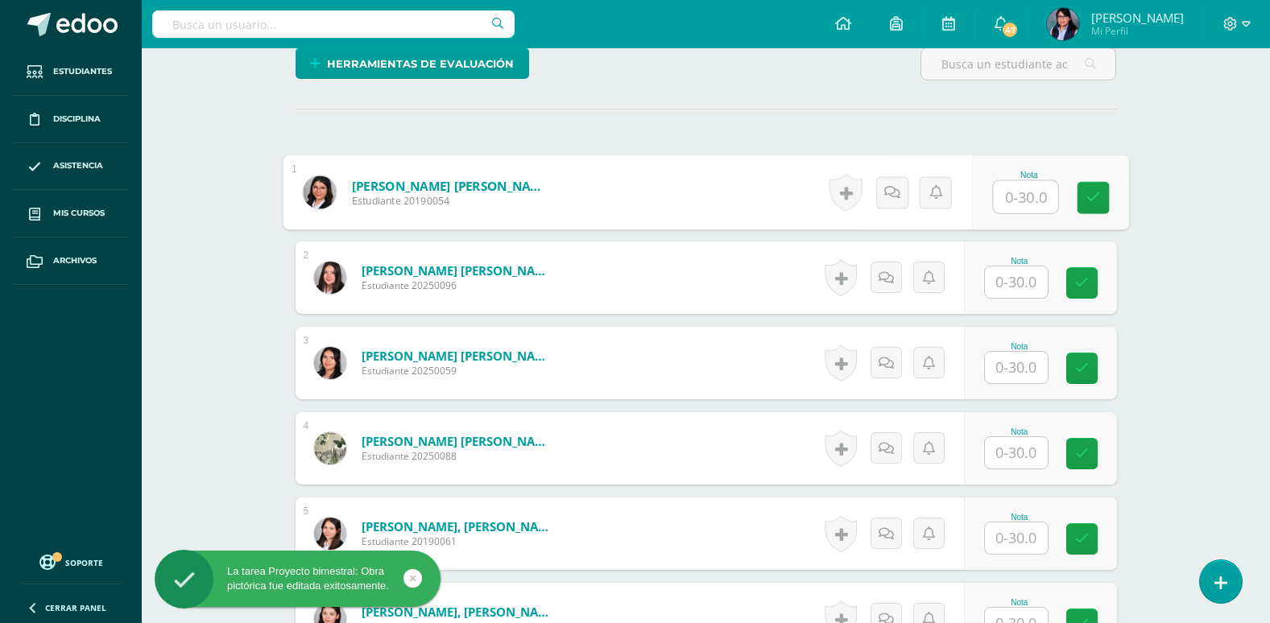
click at [1017, 200] on input "text" at bounding box center [1025, 197] width 64 height 32
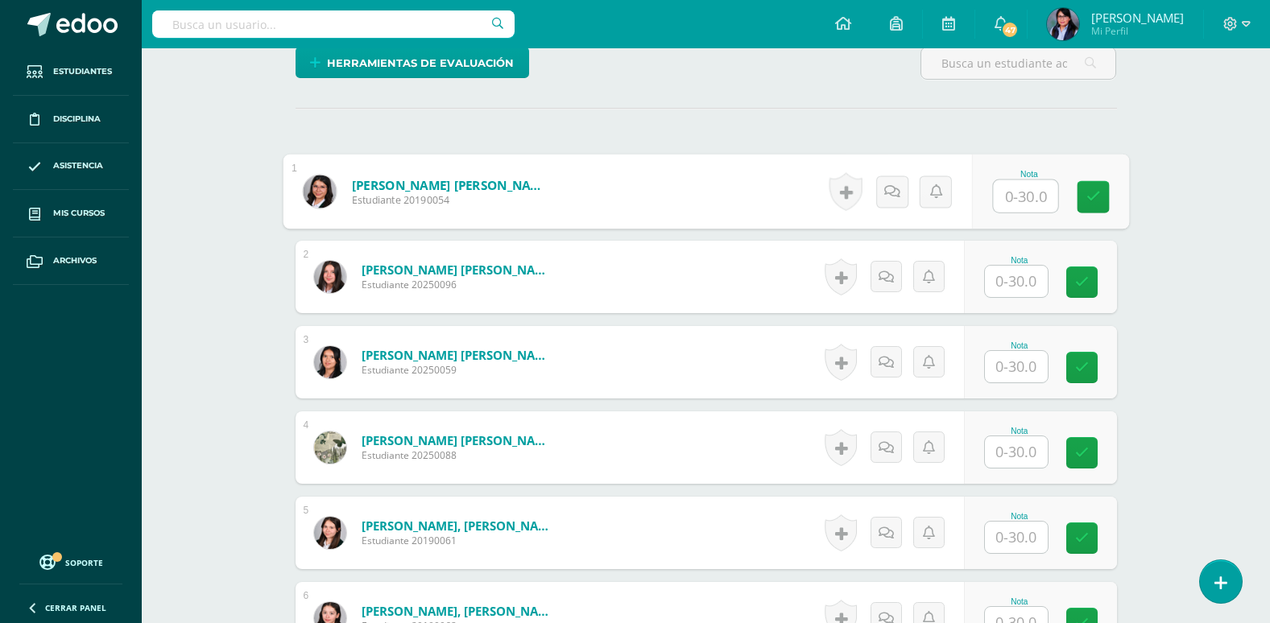
scroll to position [405, 0]
click at [1016, 283] on input "text" at bounding box center [1016, 280] width 63 height 31
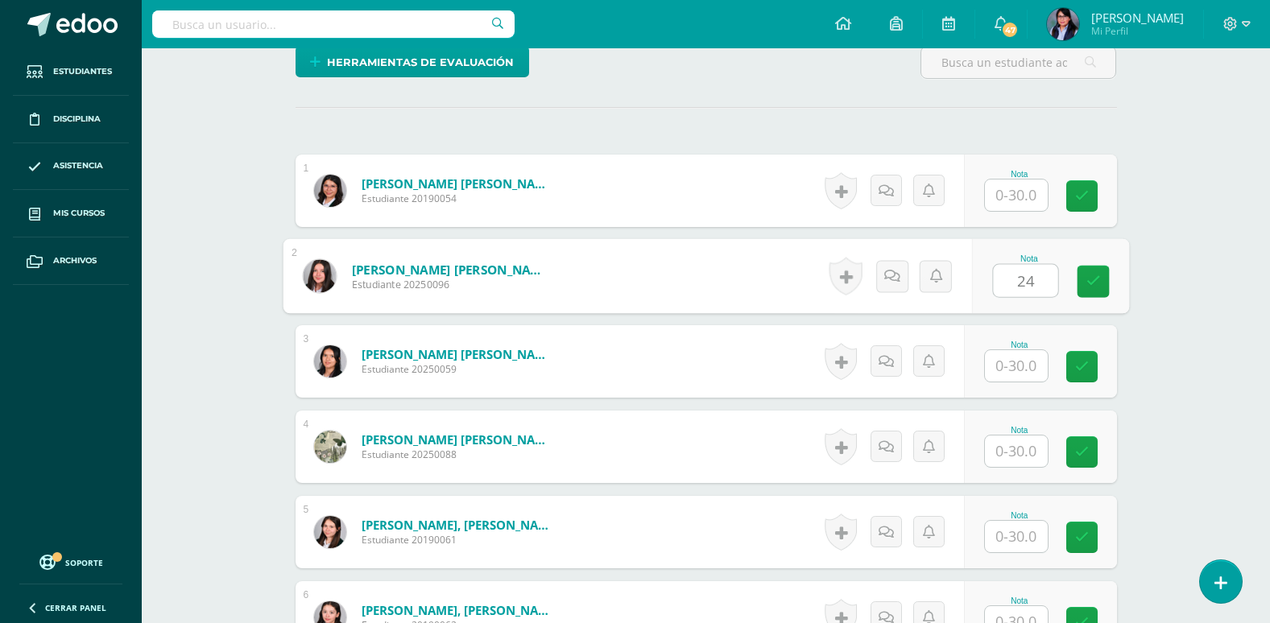
type input "24"
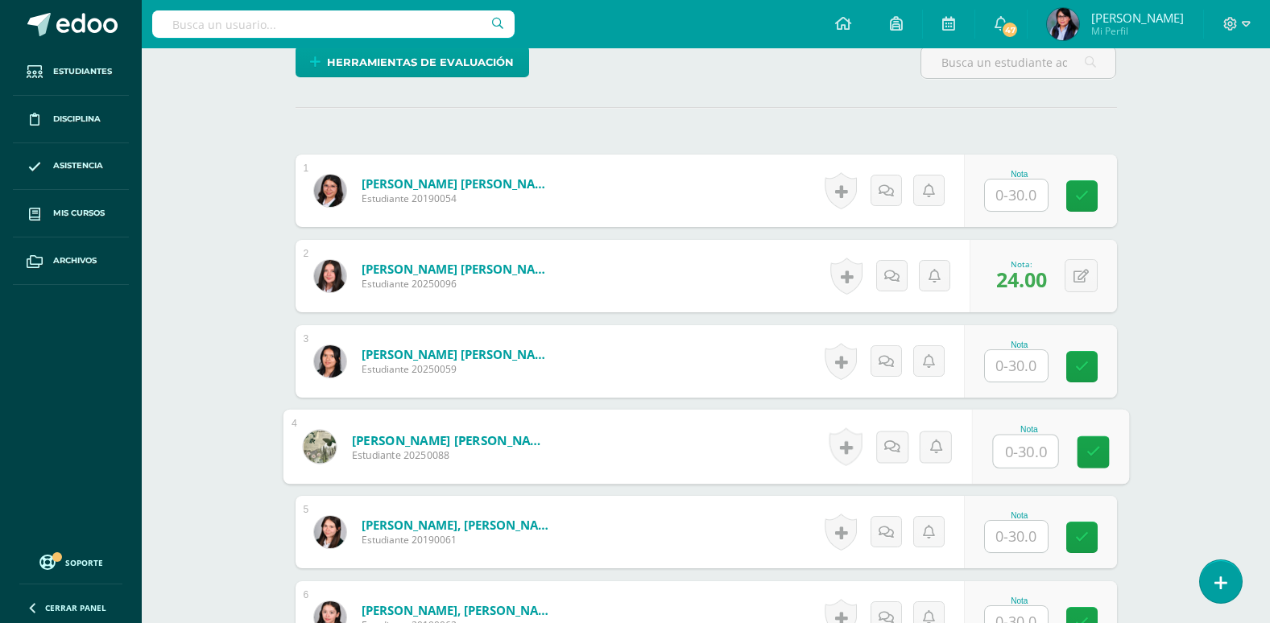
click at [1033, 456] on input "text" at bounding box center [1025, 452] width 64 height 32
type input "29"
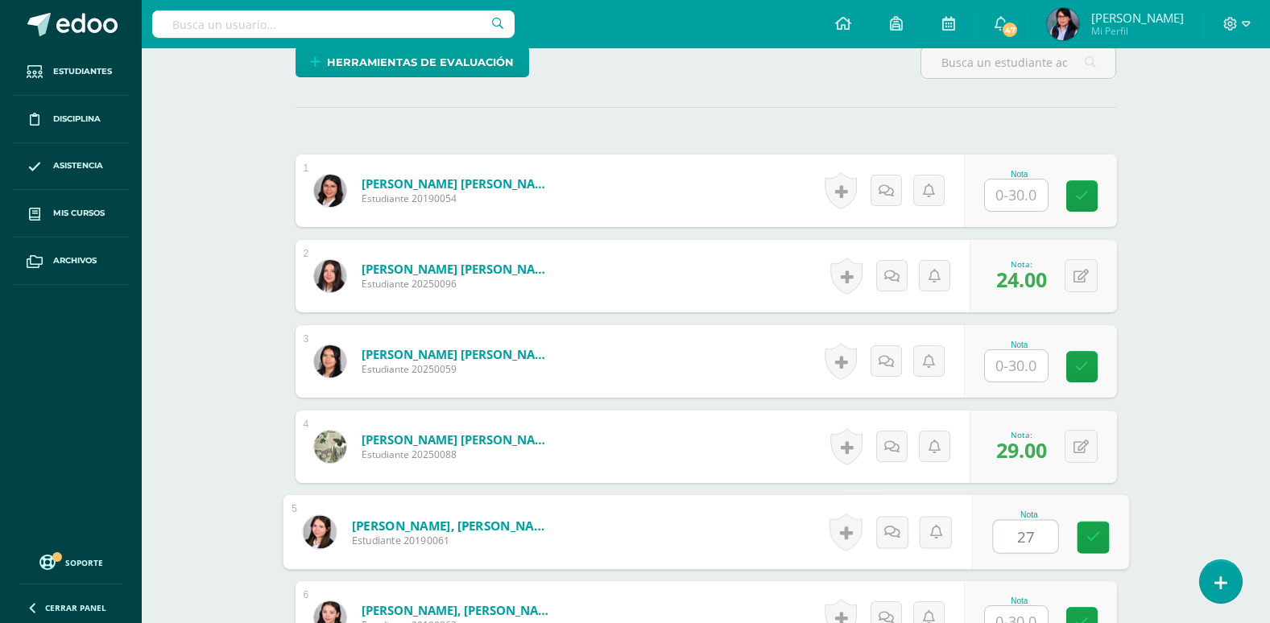
type input "27"
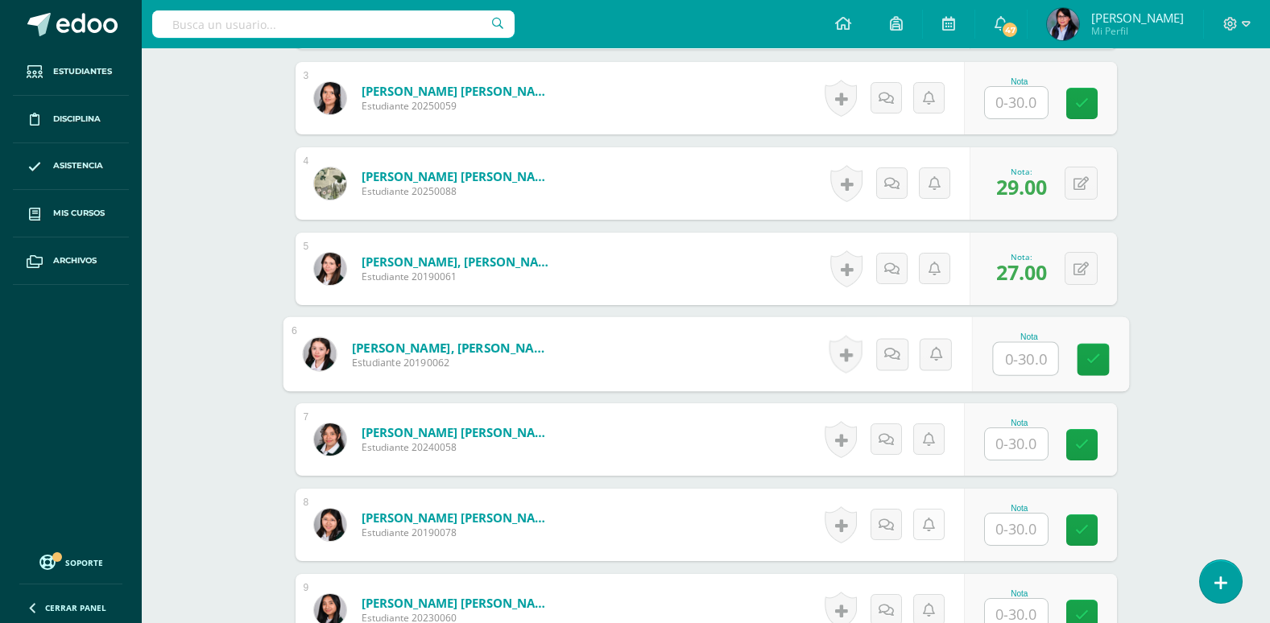
scroll to position [822, 0]
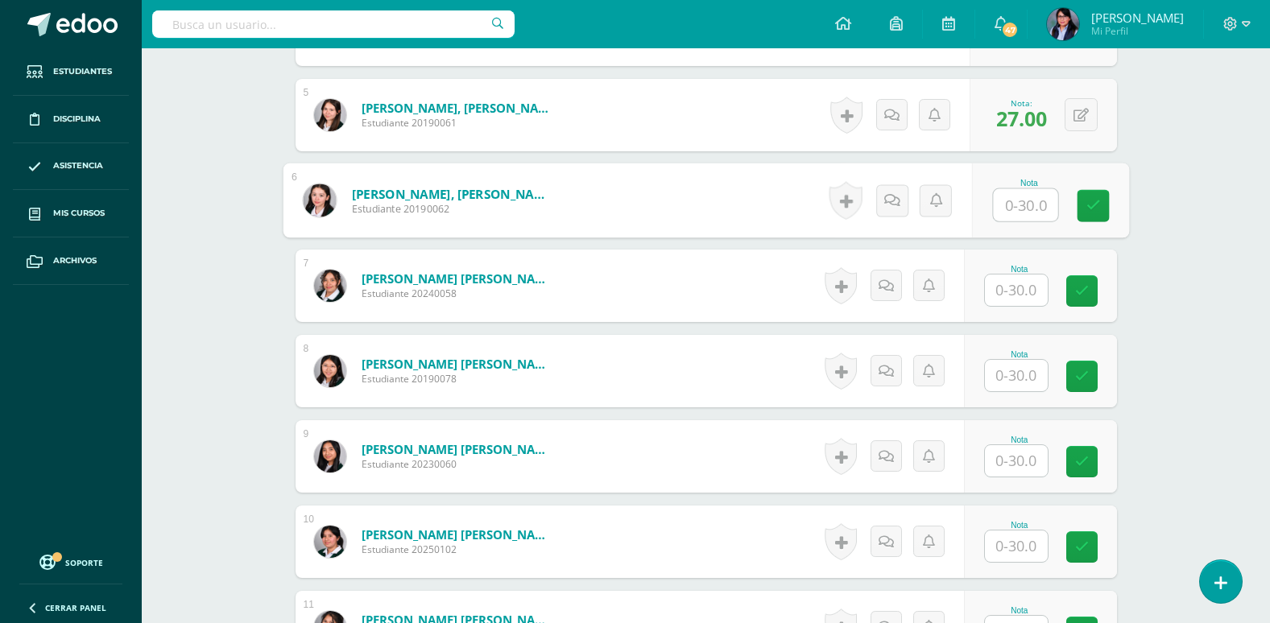
click at [1023, 296] on input "text" at bounding box center [1016, 290] width 63 height 31
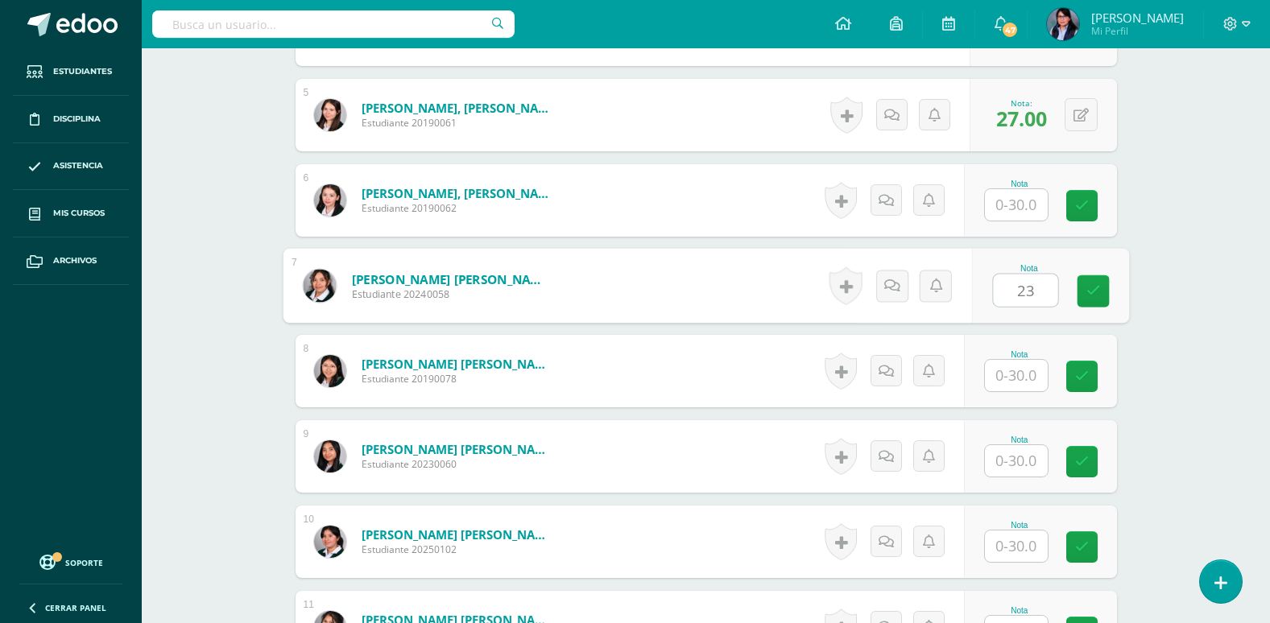
type input "23"
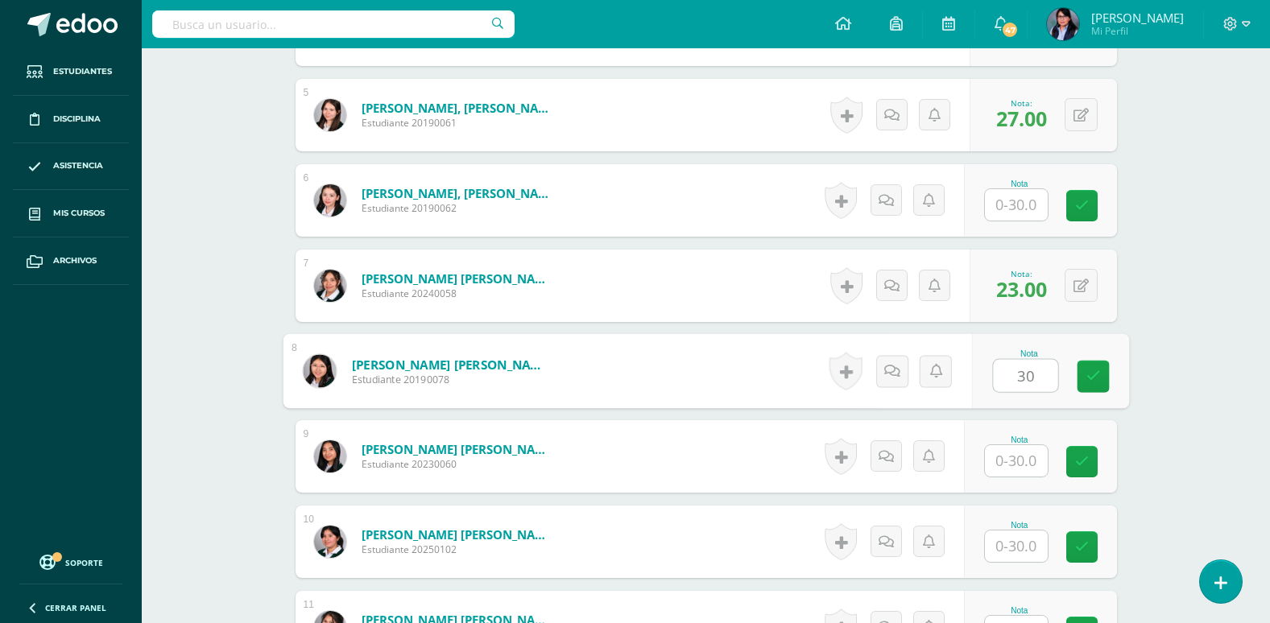
type input "30"
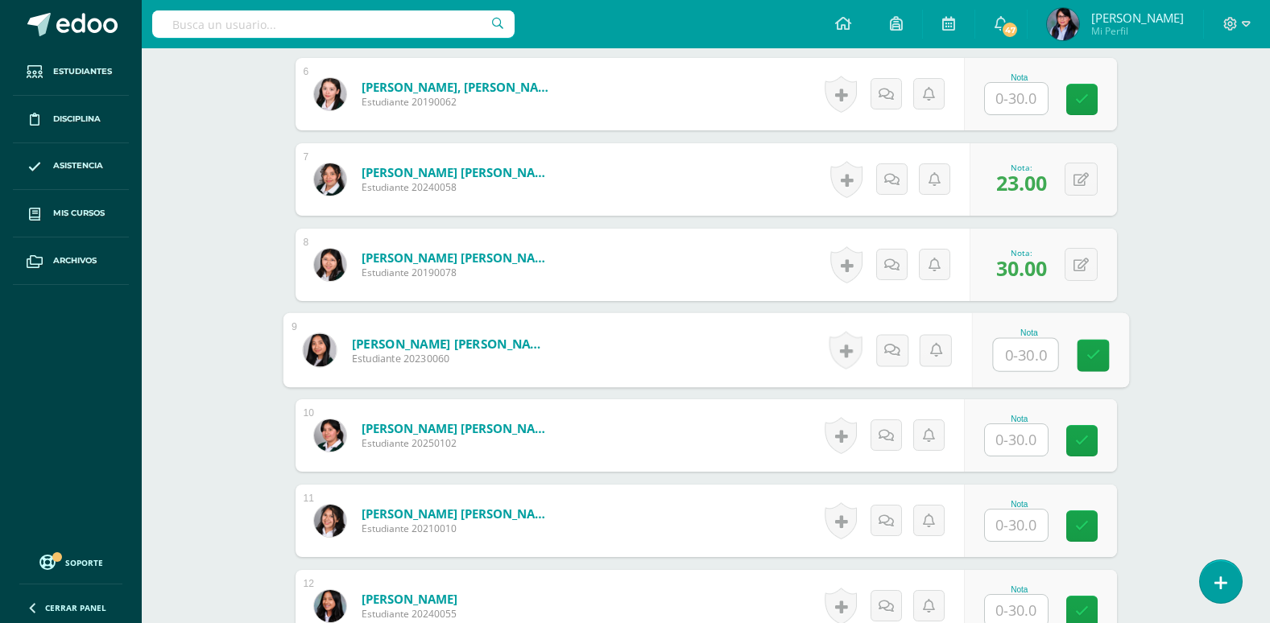
scroll to position [1064, 0]
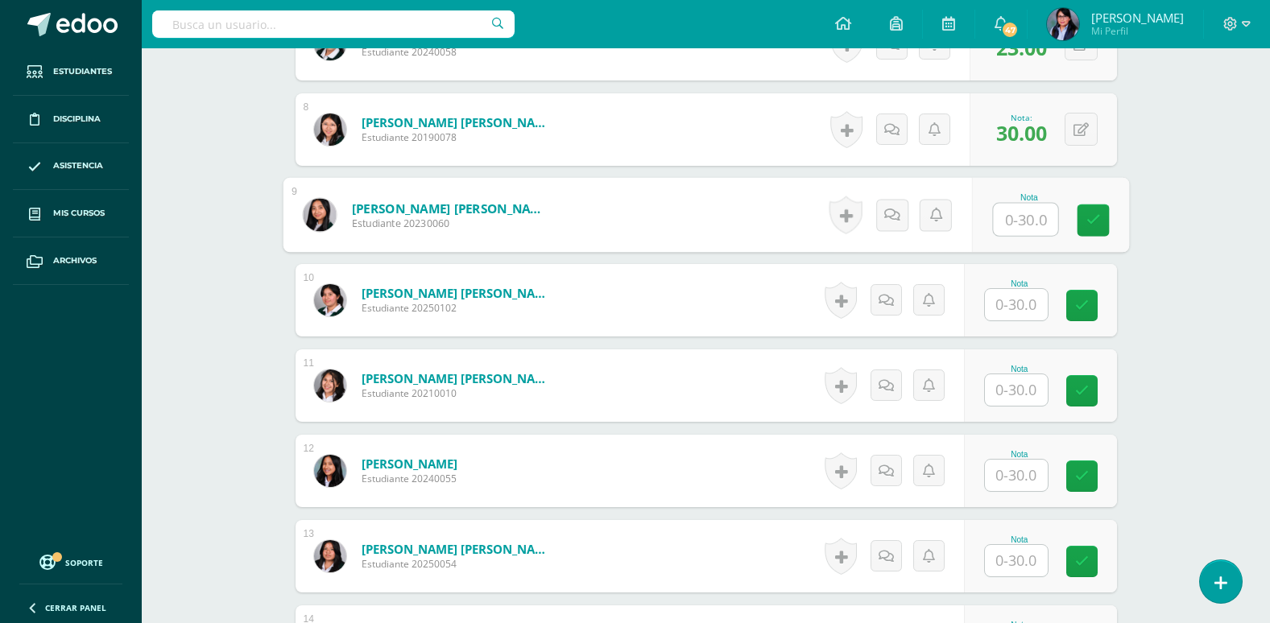
click at [1014, 391] on input "text" at bounding box center [1016, 390] width 63 height 31
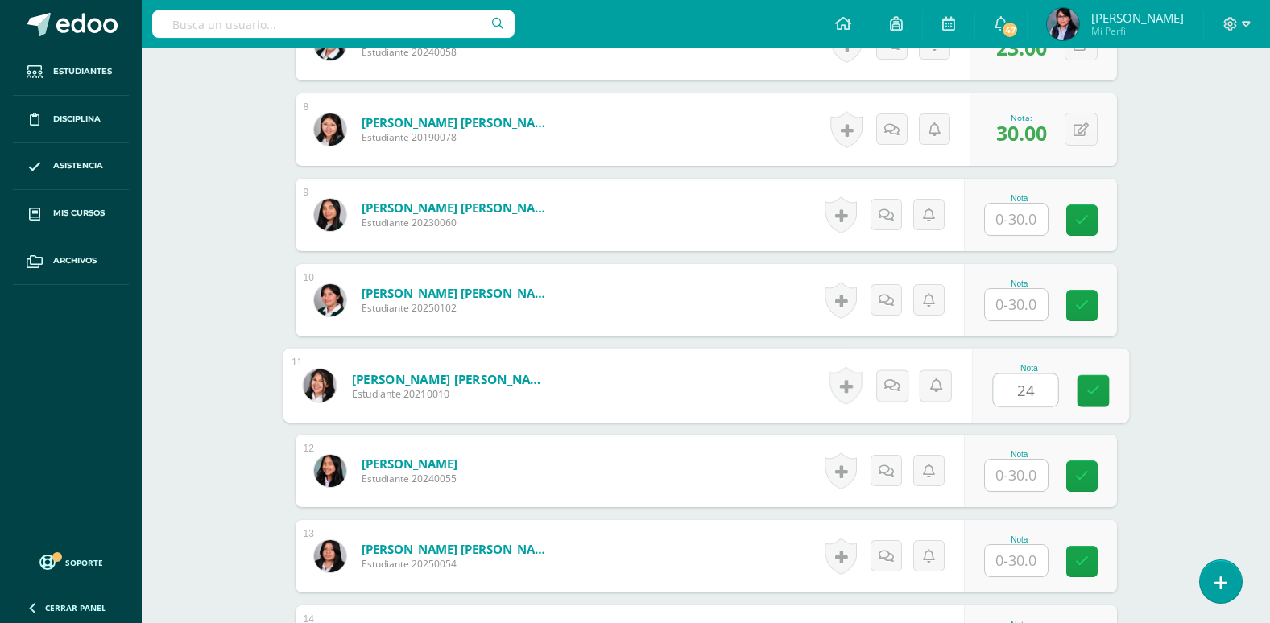
type input "24"
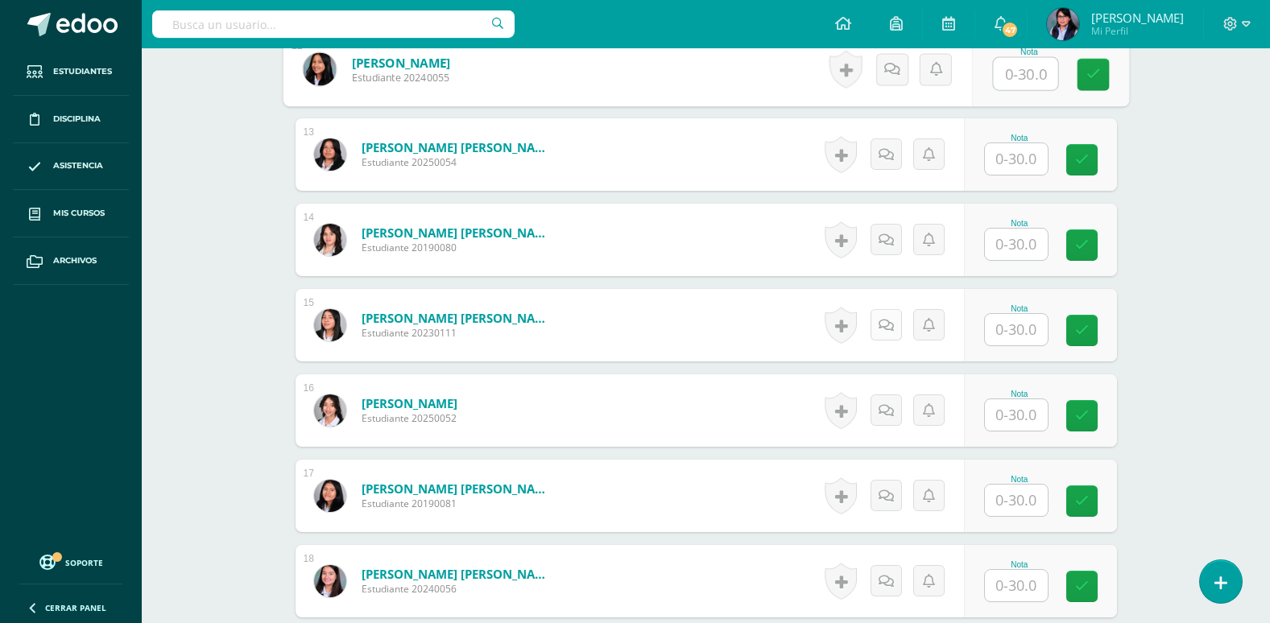
scroll to position [1467, 0]
click at [1013, 408] on input "text" at bounding box center [1016, 414] width 63 height 31
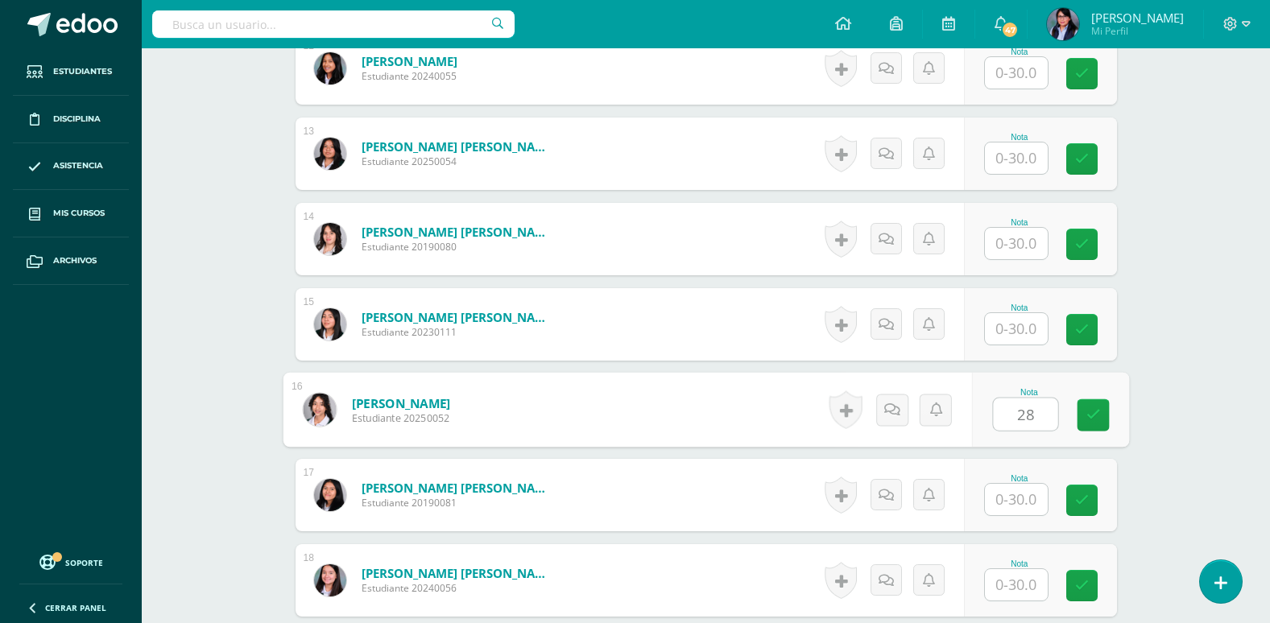
type input "28"
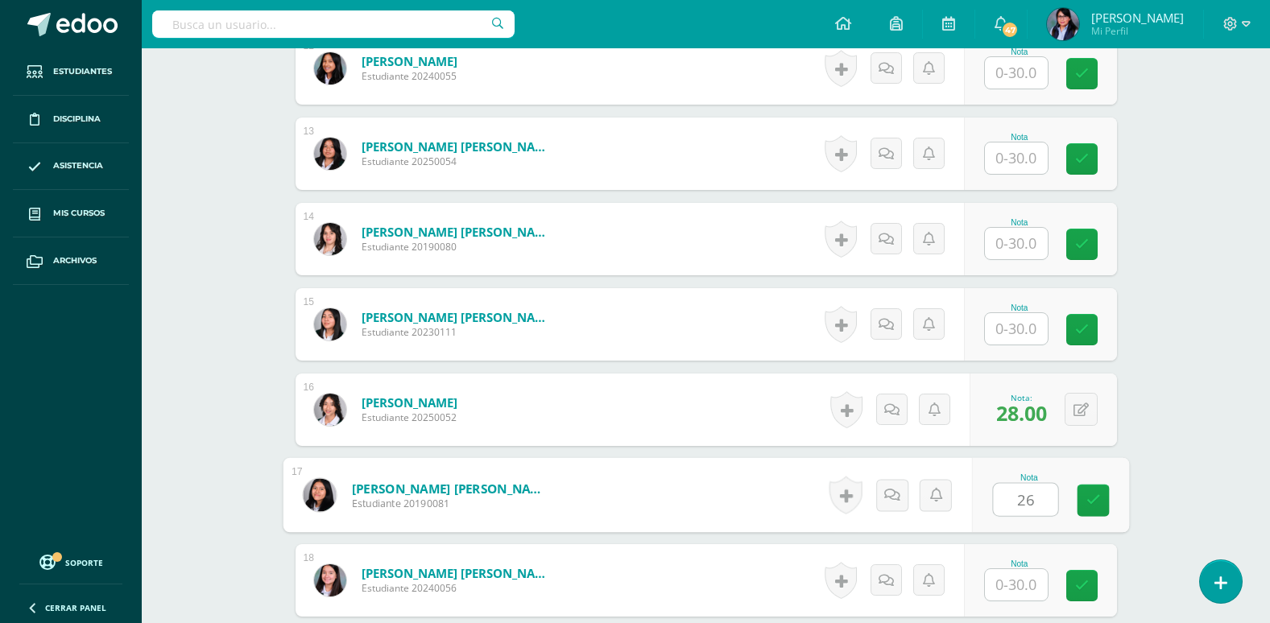
type input "26"
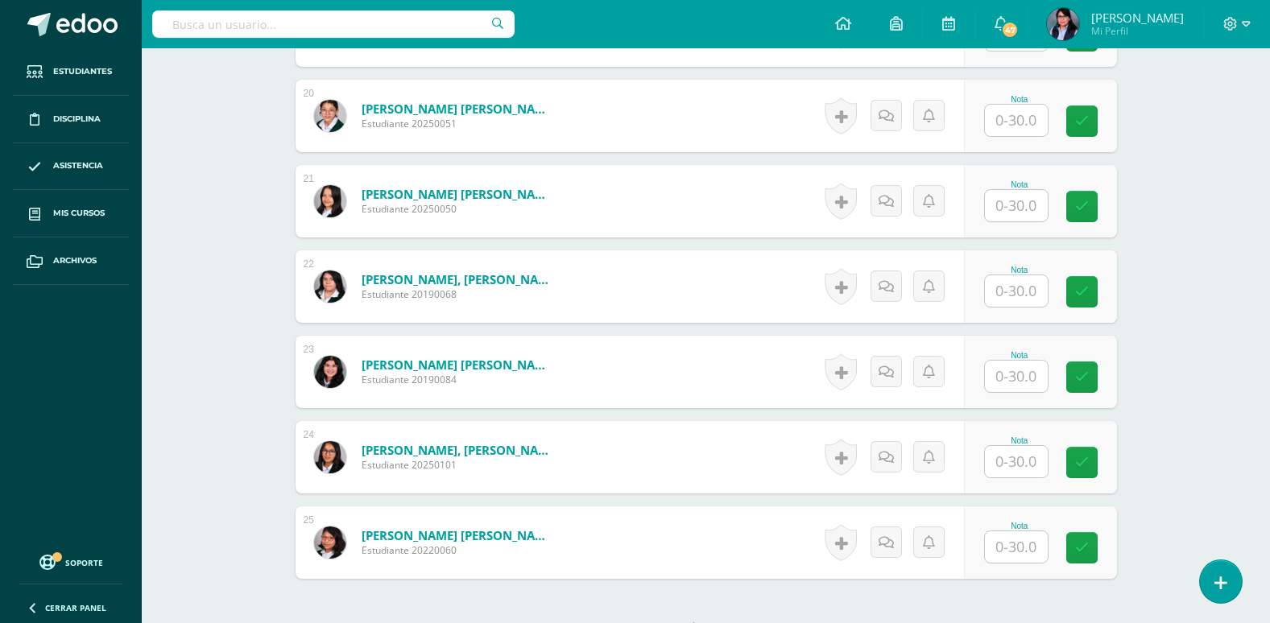
scroll to position [2192, 0]
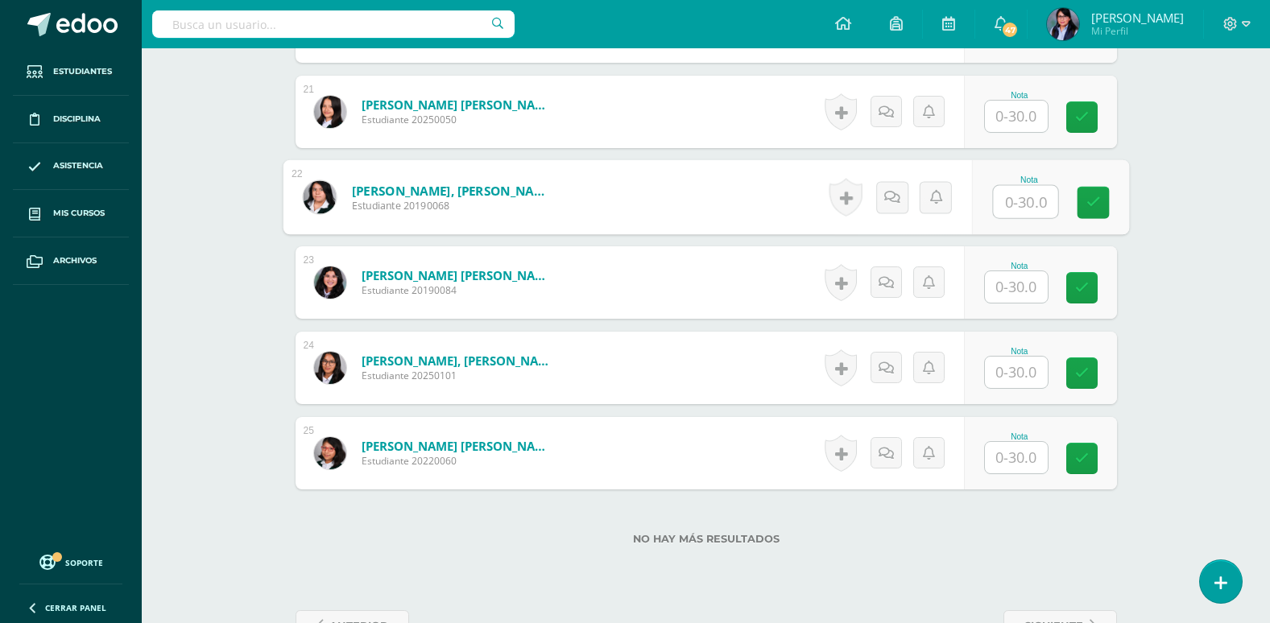
click at [1024, 205] on input "text" at bounding box center [1025, 202] width 64 height 32
type input "26"
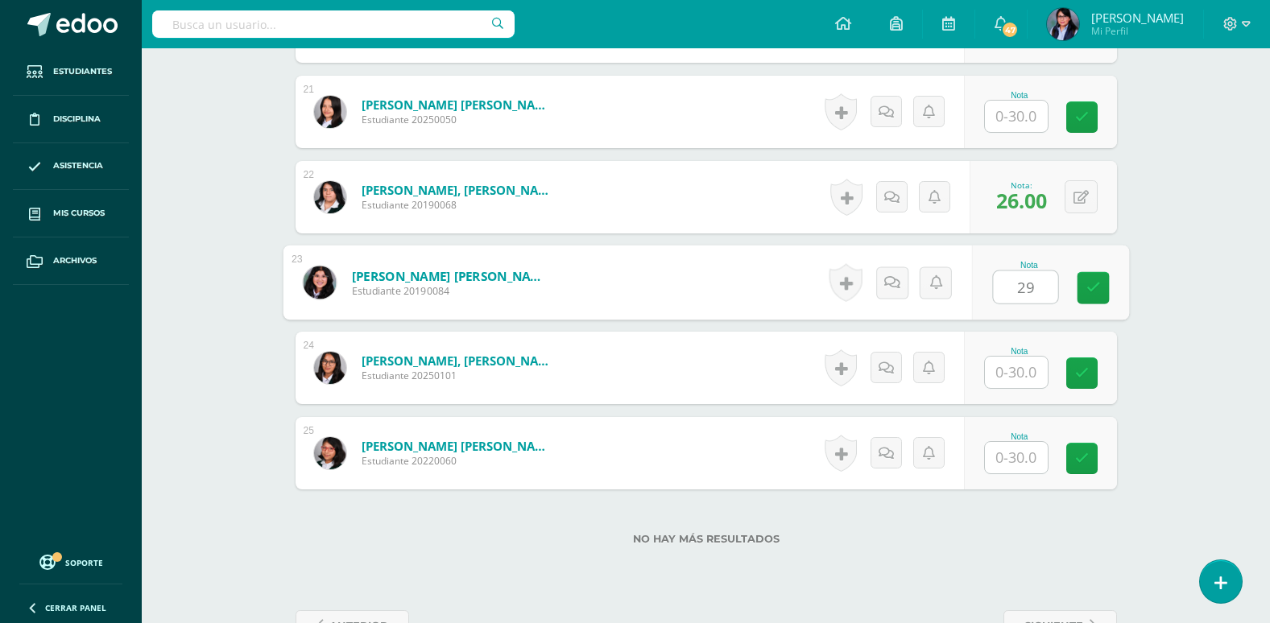
type input "29"
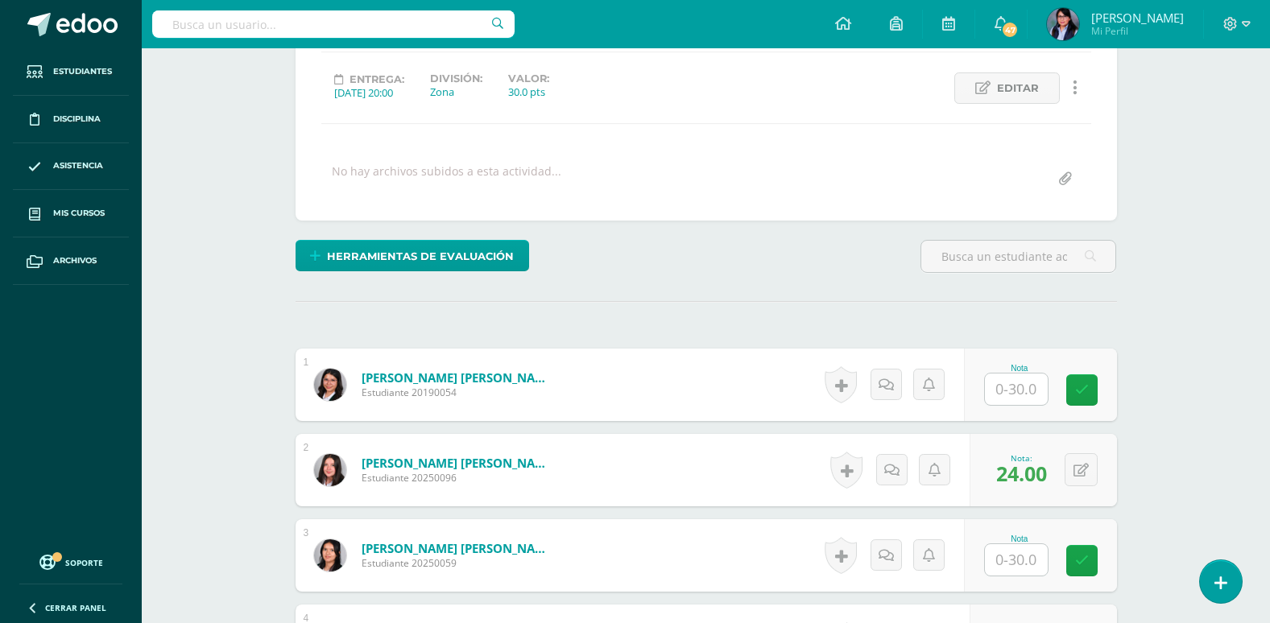
scroll to position [0, 0]
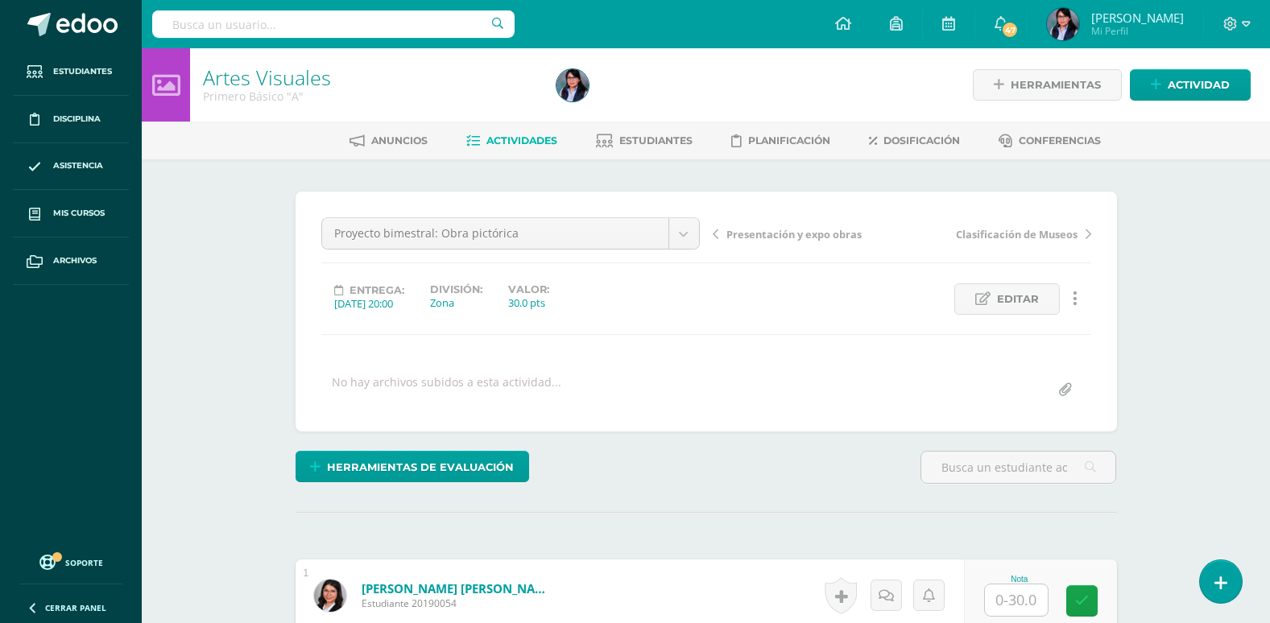
click at [524, 140] on span "Actividades" at bounding box center [522, 141] width 71 height 12
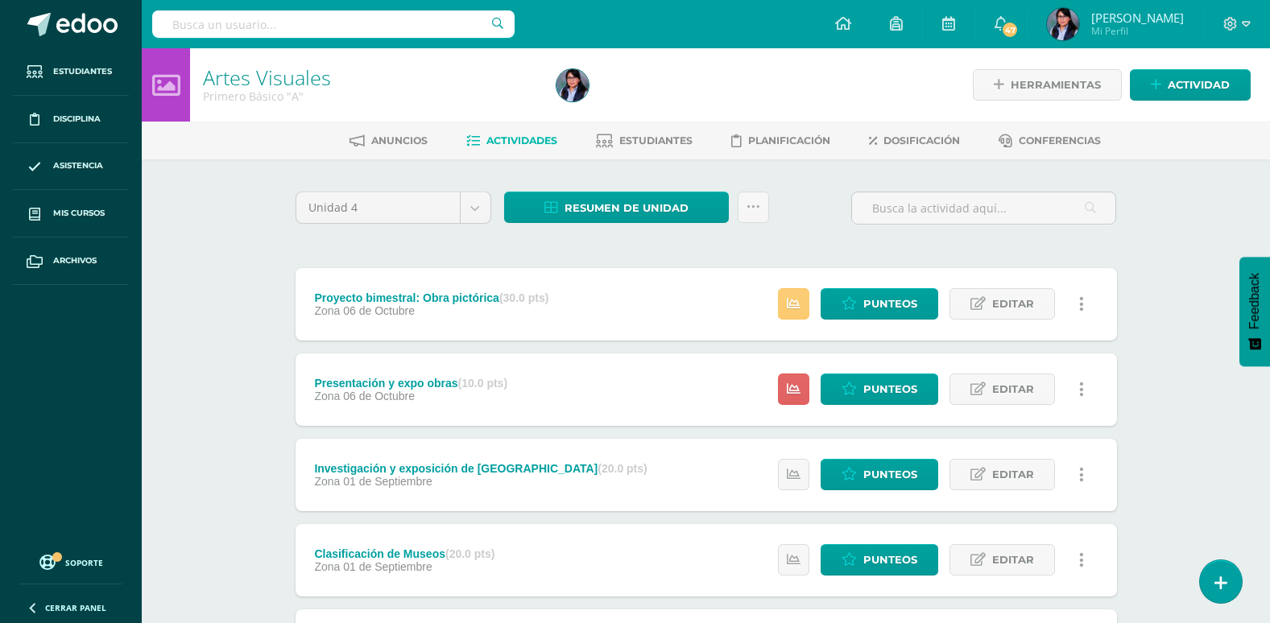
click at [1079, 389] on link at bounding box center [1081, 389] width 31 height 31
click at [1022, 498] on link "Eliminar" at bounding box center [1051, 491] width 165 height 25
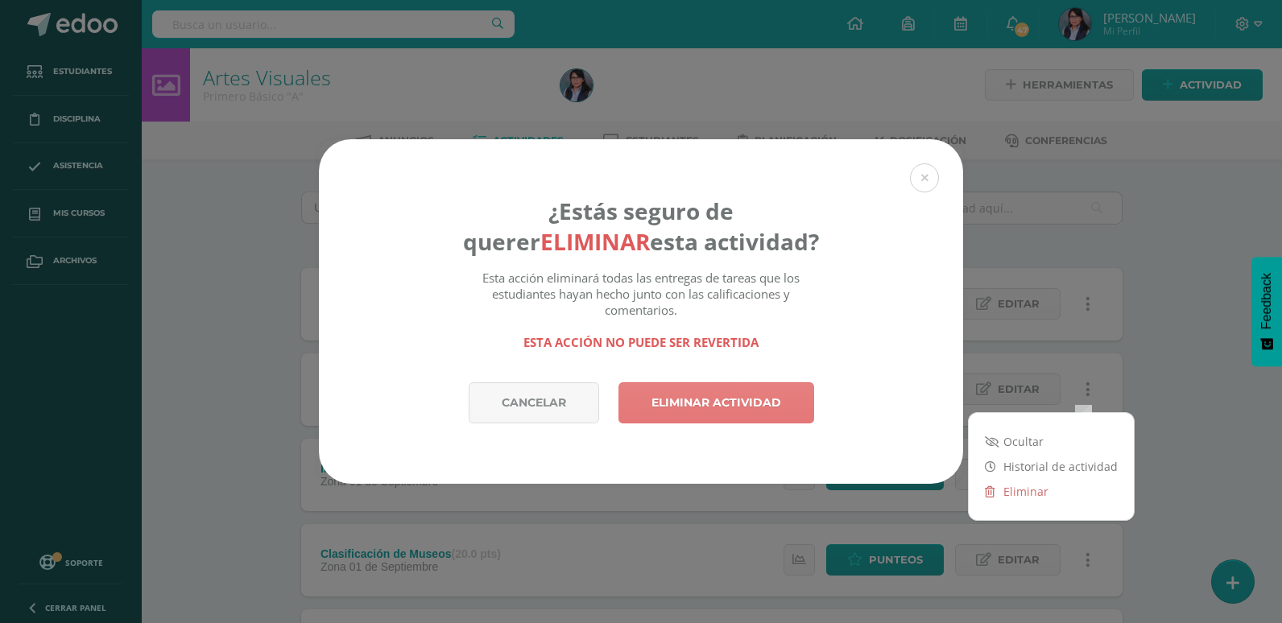
click at [735, 412] on link "Eliminar actividad" at bounding box center [717, 403] width 196 height 41
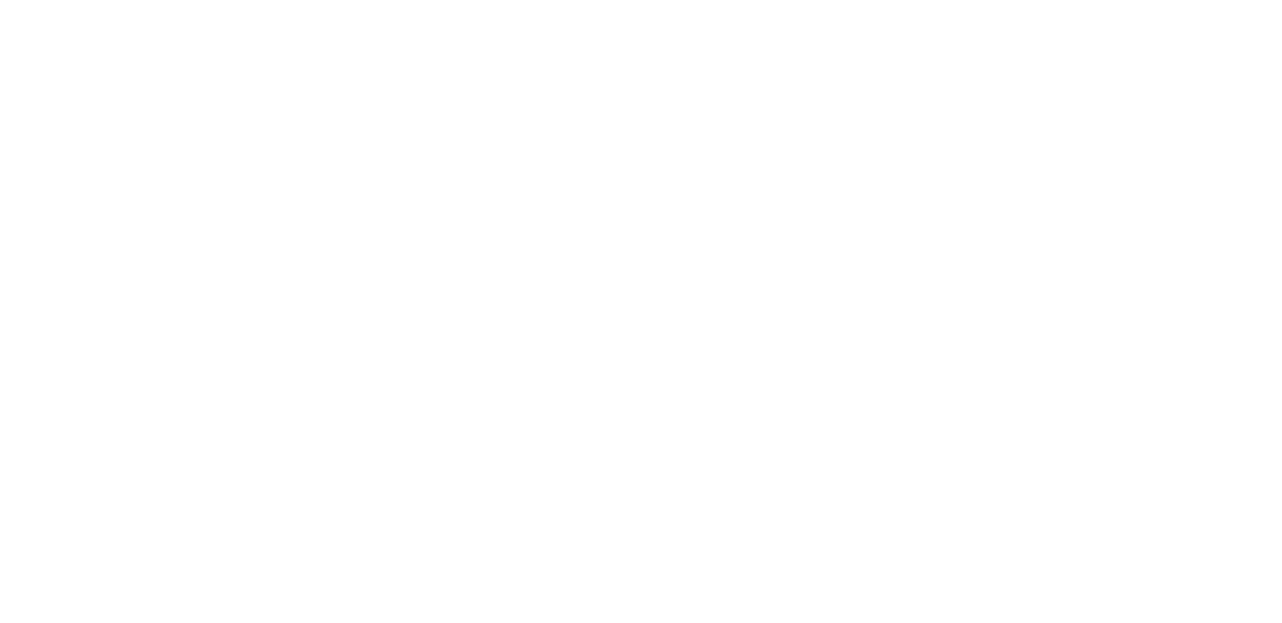
click at [0, 0] on html at bounding box center [0, 0] width 0 height 0
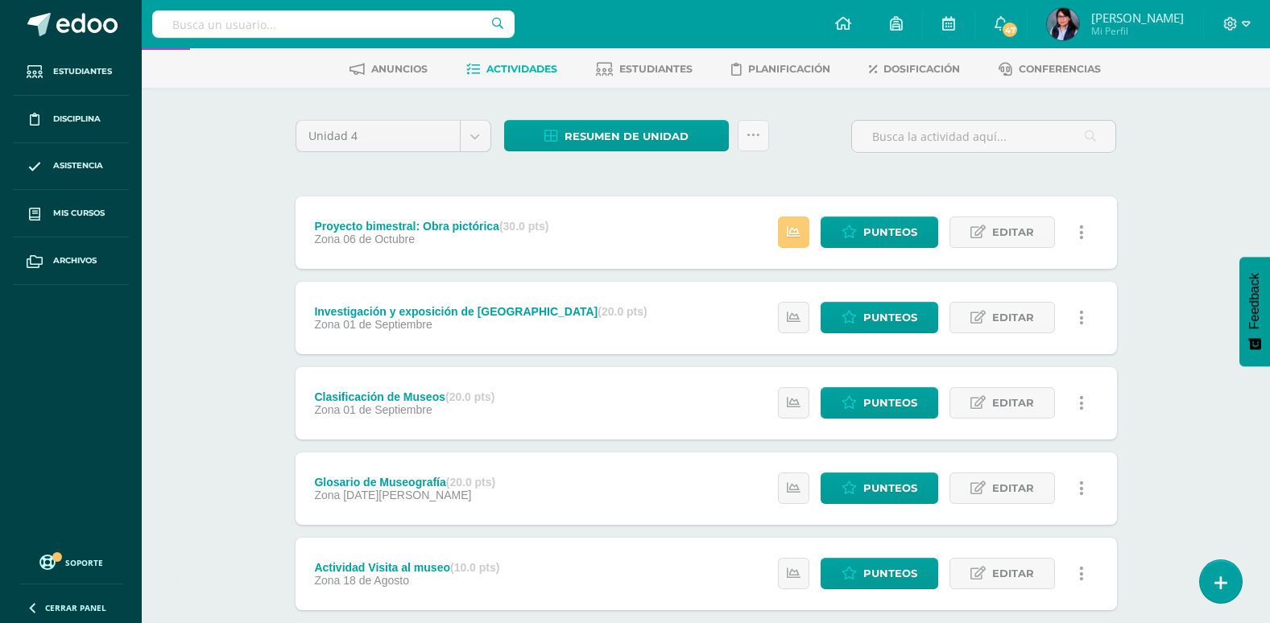
scroll to position [166, 0]
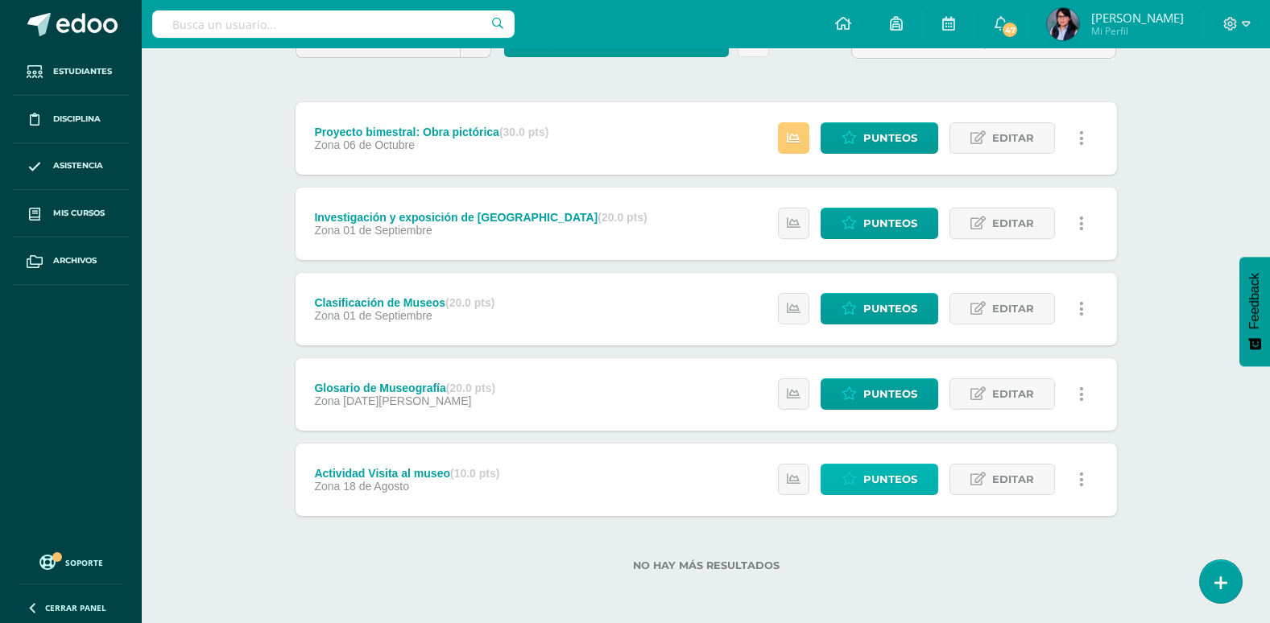
click at [901, 476] on span "Punteos" at bounding box center [890, 480] width 54 height 30
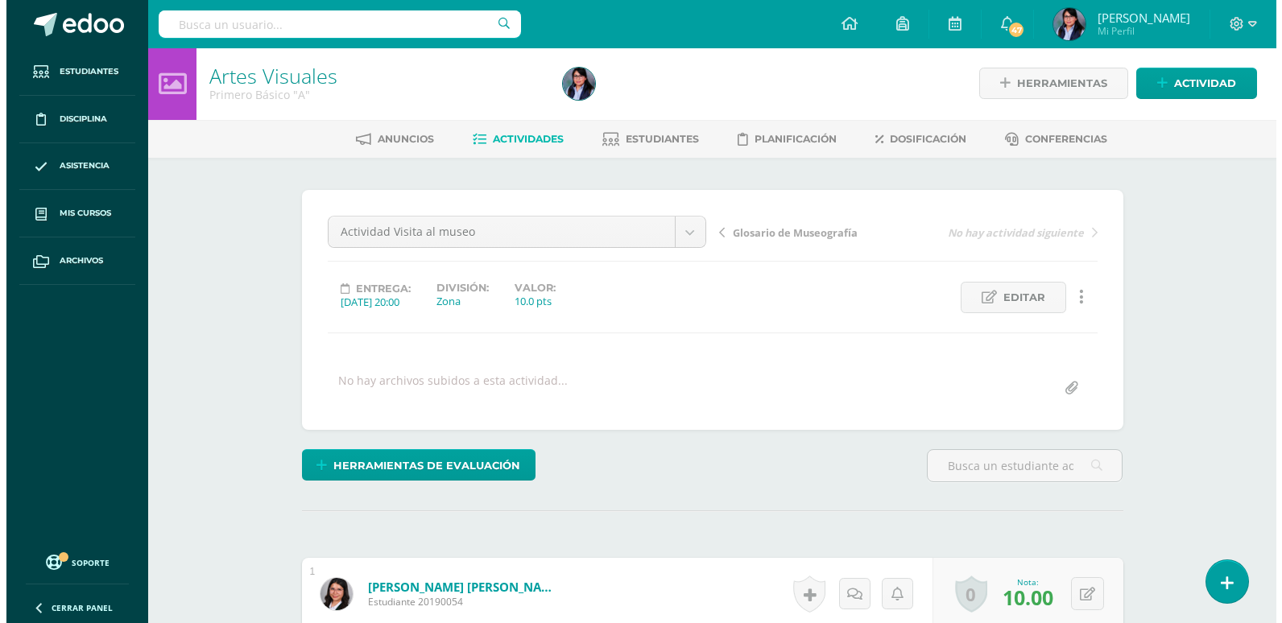
scroll to position [2, 0]
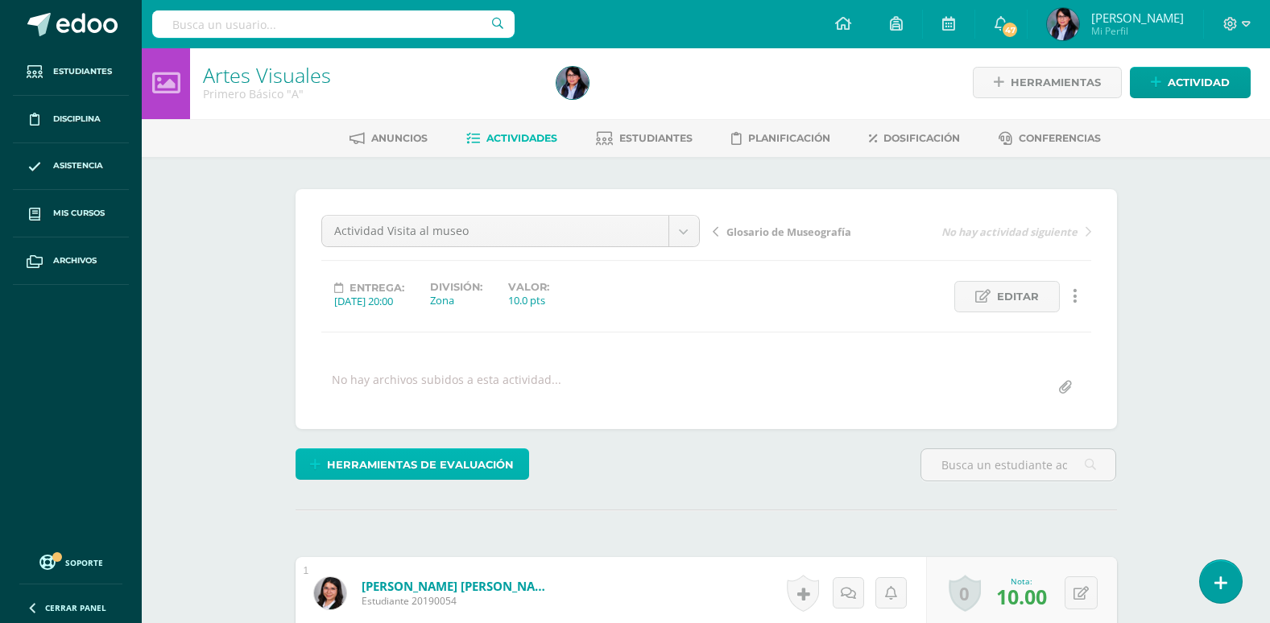
click at [500, 458] on span "Herramientas de evaluación" at bounding box center [420, 465] width 187 height 30
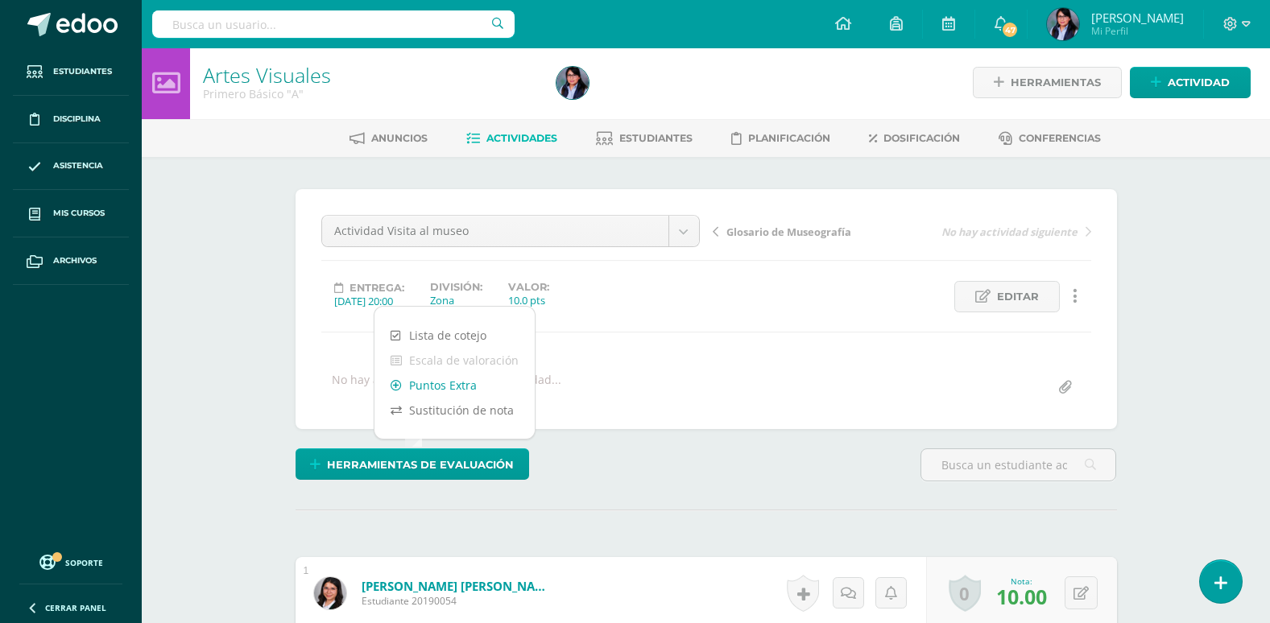
click at [453, 390] on link "Puntos Extra" at bounding box center [455, 385] width 160 height 25
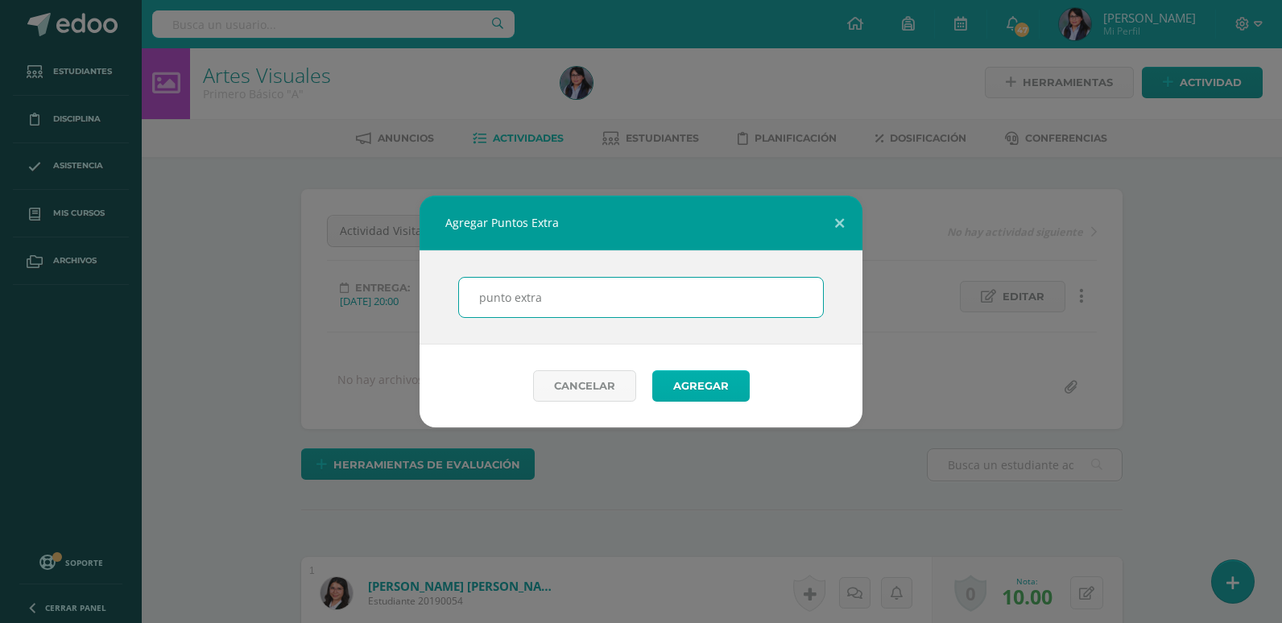
type input "punto extra"
click at [695, 395] on button "Agregar" at bounding box center [700, 386] width 97 height 31
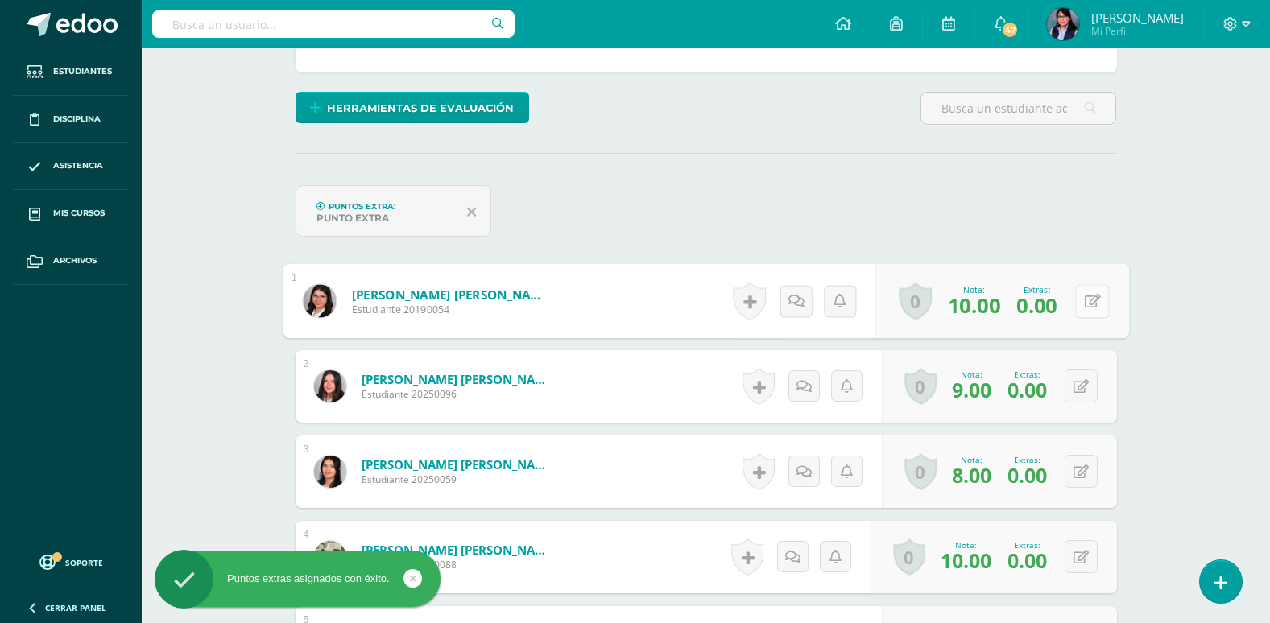
click at [1089, 300] on button at bounding box center [1092, 301] width 34 height 34
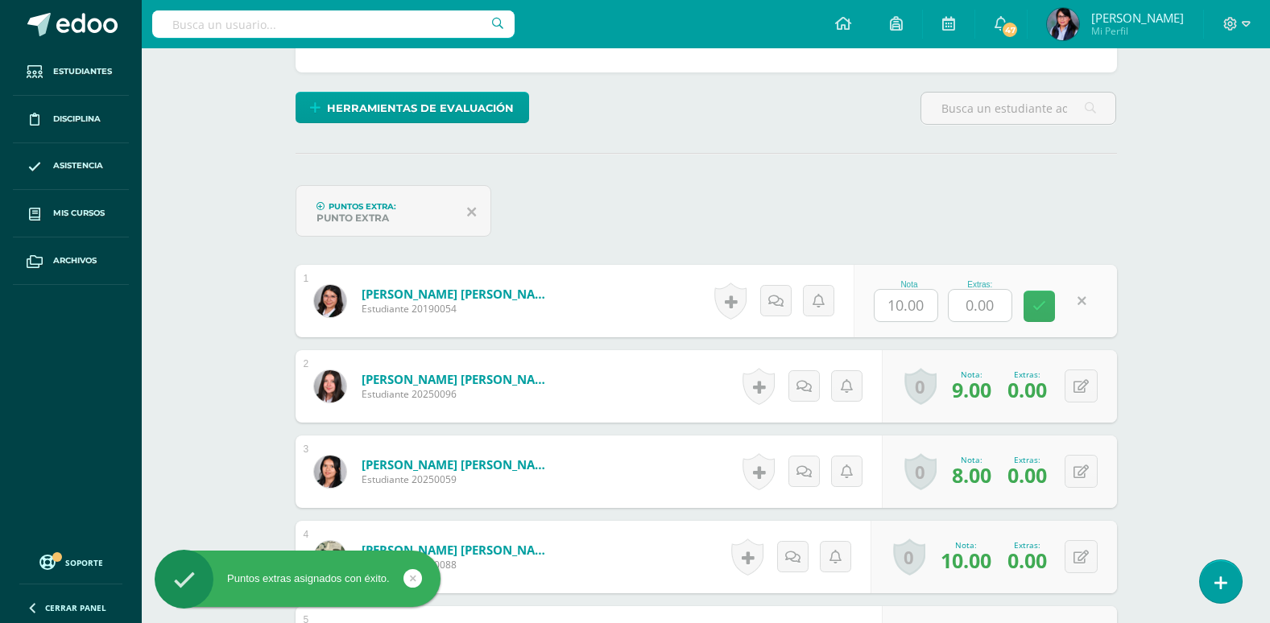
scroll to position [360, 0]
click at [982, 306] on input "0.00" at bounding box center [988, 305] width 64 height 32
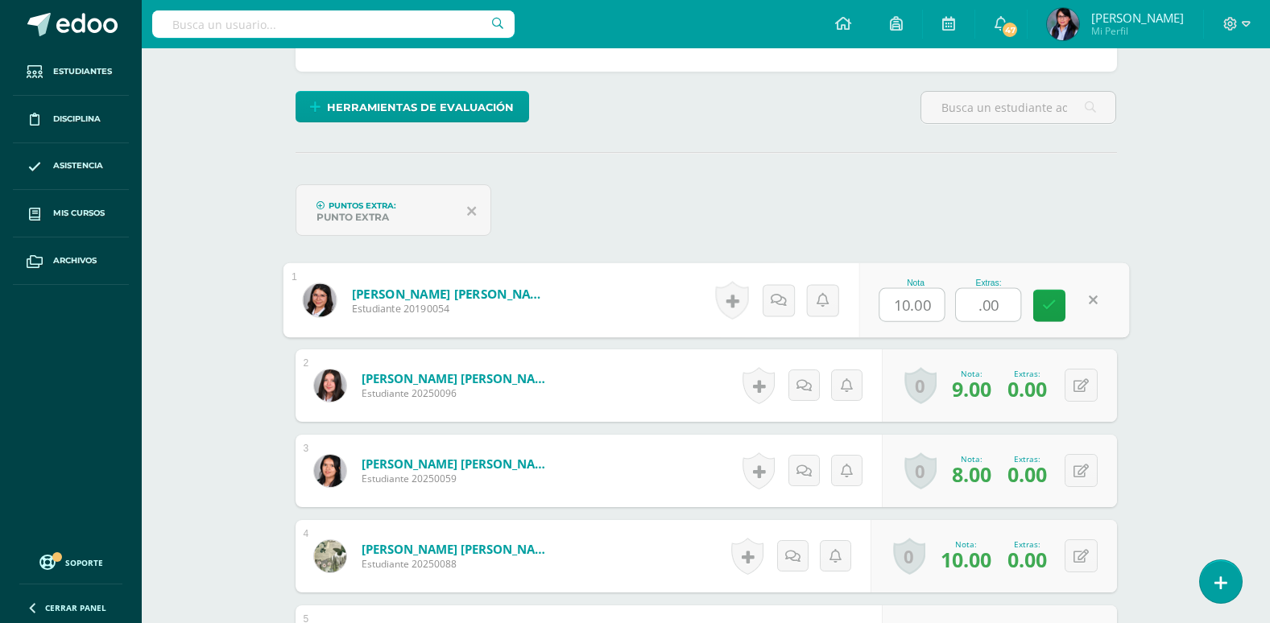
scroll to position [361, 0]
type input "1.00"
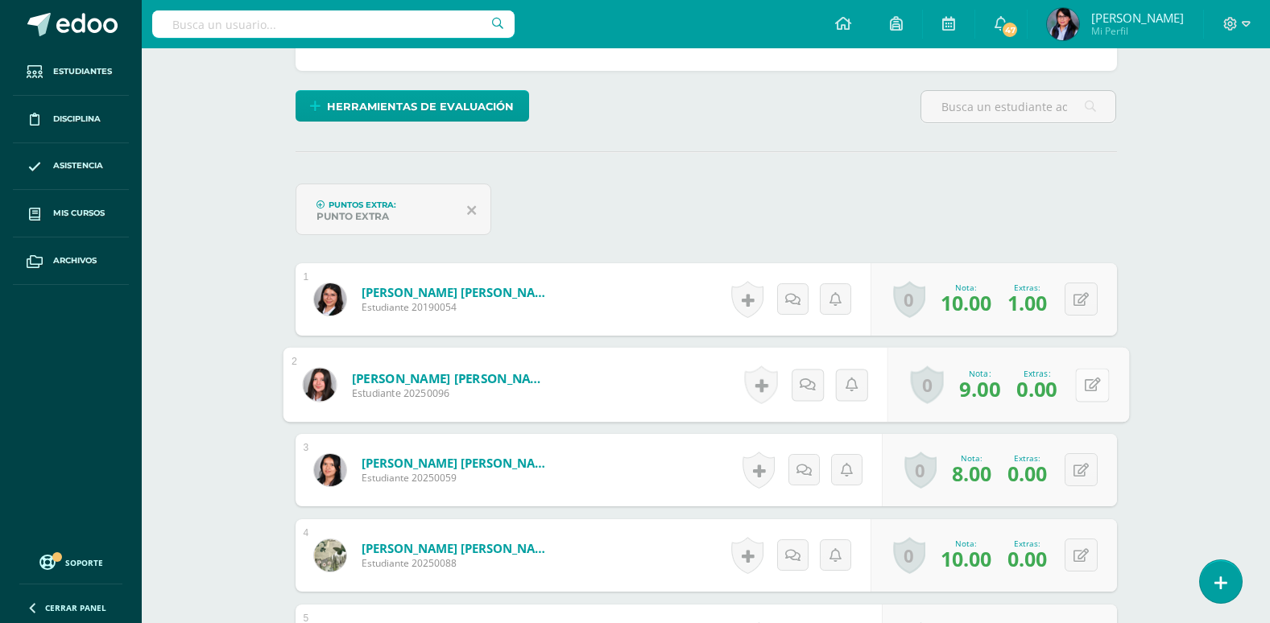
click at [1084, 384] on icon at bounding box center [1092, 385] width 16 height 14
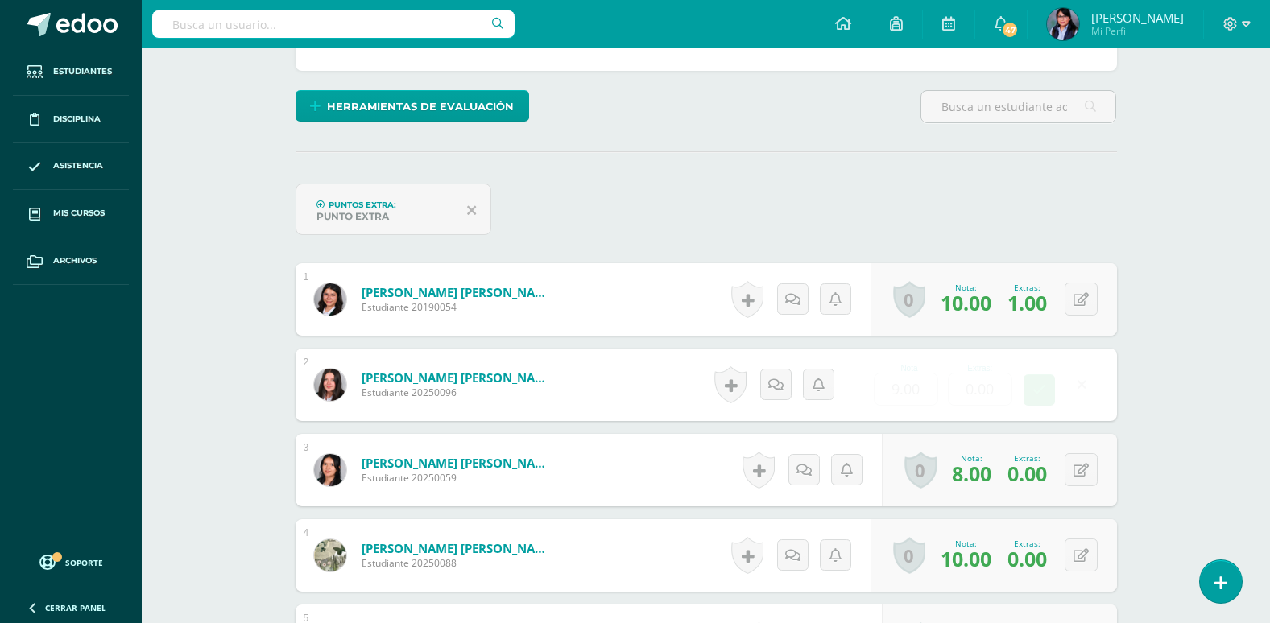
scroll to position [362, 0]
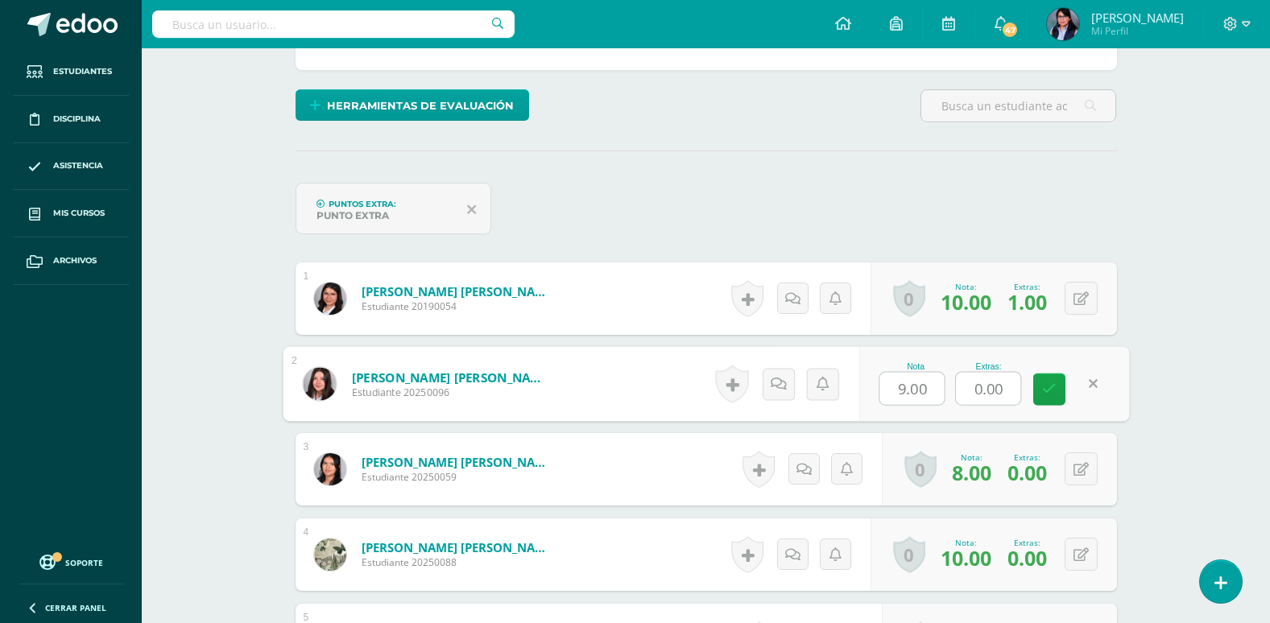
click at [981, 383] on input "0.00" at bounding box center [988, 389] width 64 height 32
type input "1.00"
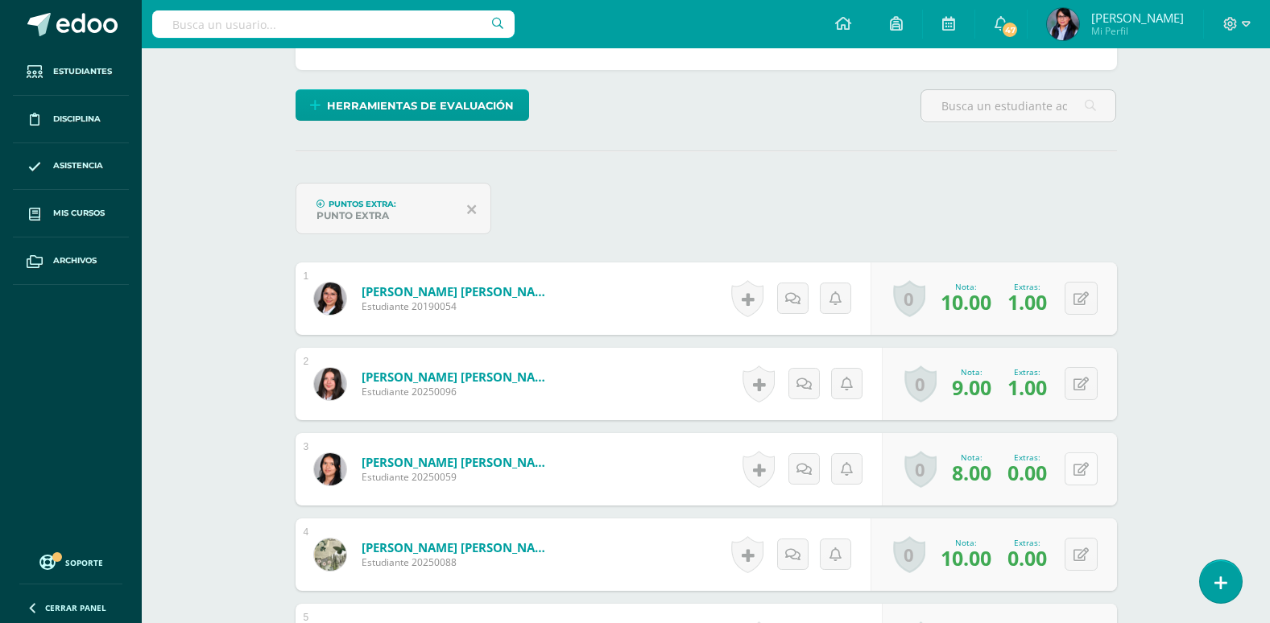
click at [1081, 470] on button at bounding box center [1081, 469] width 33 height 33
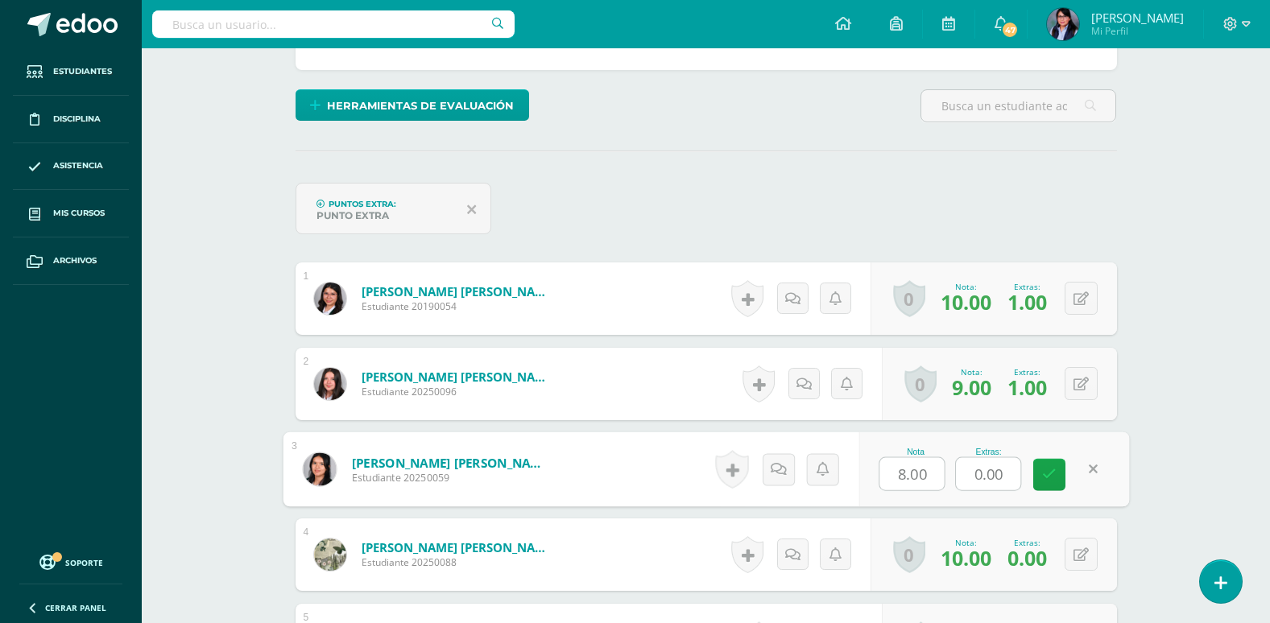
click at [980, 477] on input "0.00" at bounding box center [988, 474] width 64 height 32
type input "1.00"
click at [1046, 468] on icon at bounding box center [1049, 475] width 14 height 14
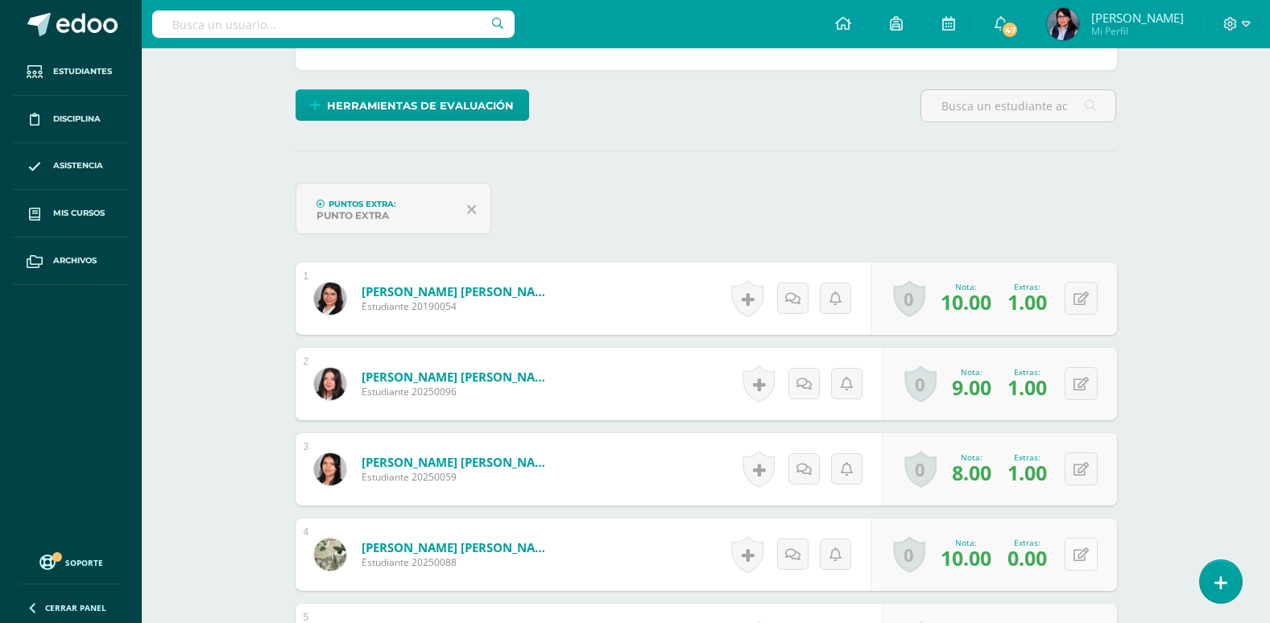
click at [1077, 556] on button at bounding box center [1081, 554] width 33 height 33
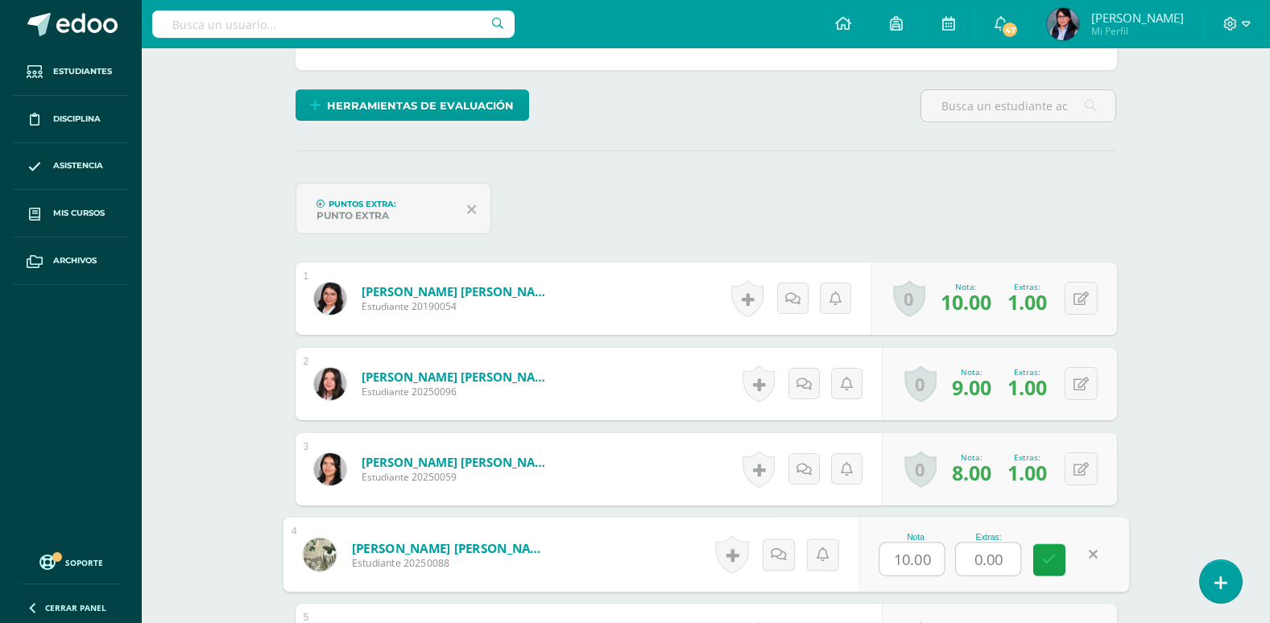
click at [981, 563] on input "0.00" at bounding box center [988, 560] width 64 height 32
type input "1.00"
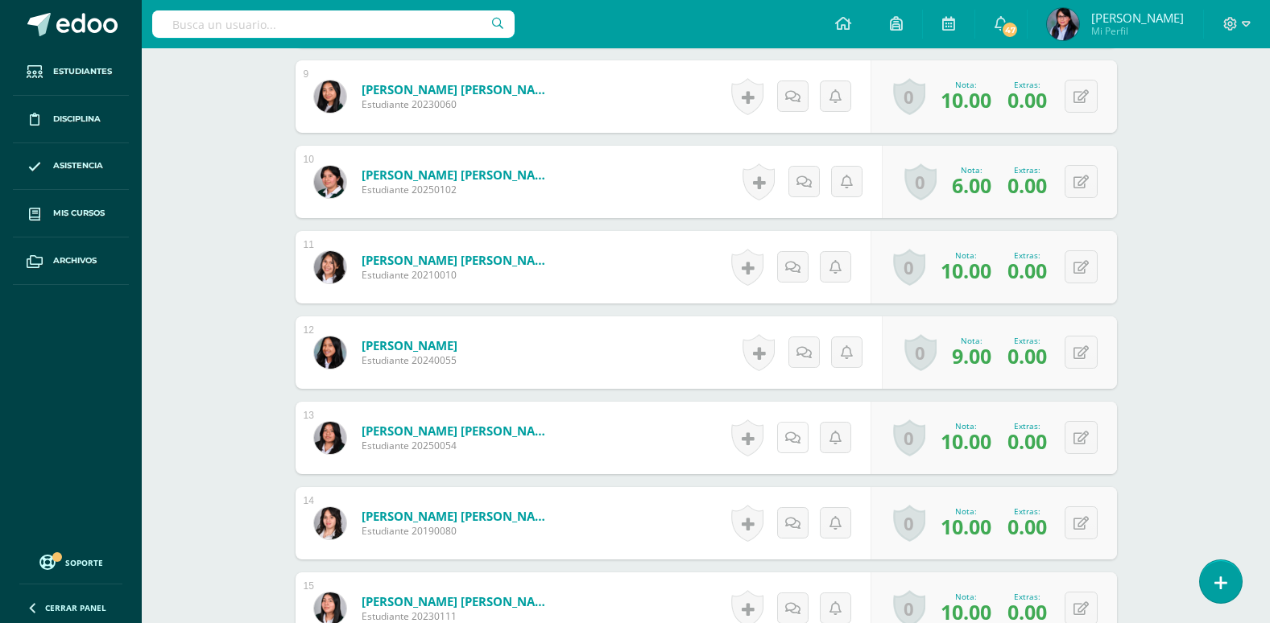
scroll to position [1248, 0]
click at [1081, 351] on button at bounding box center [1081, 351] width 33 height 33
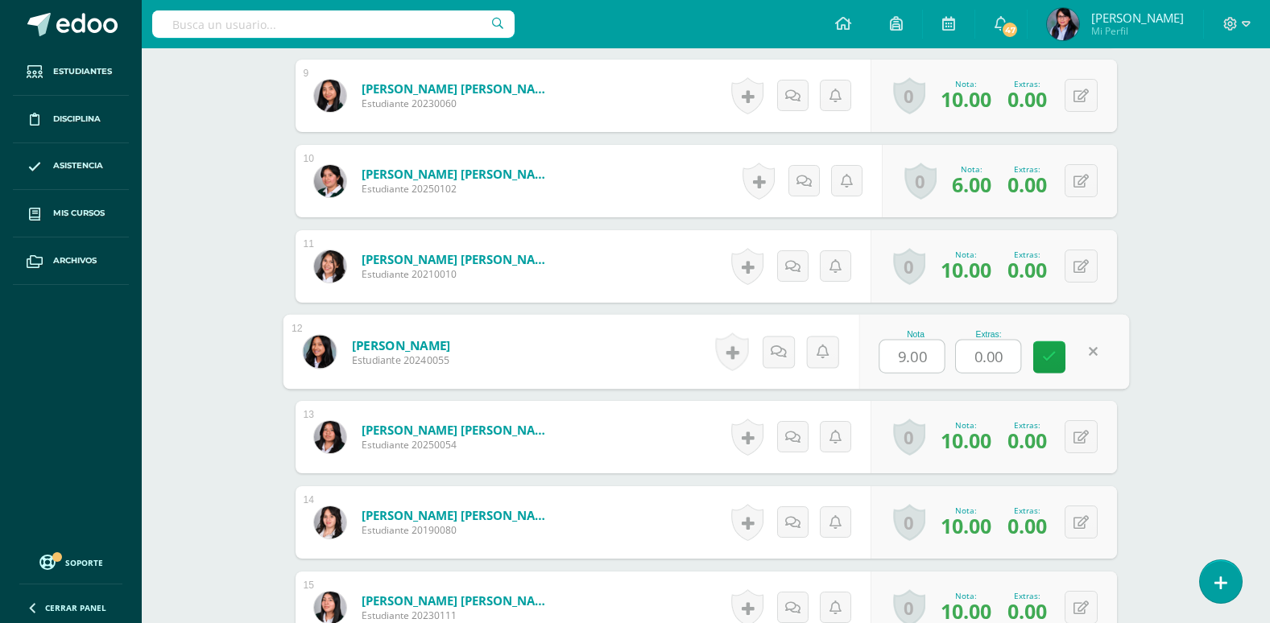
click at [979, 357] on input "0.00" at bounding box center [988, 357] width 64 height 32
type input "1.00"
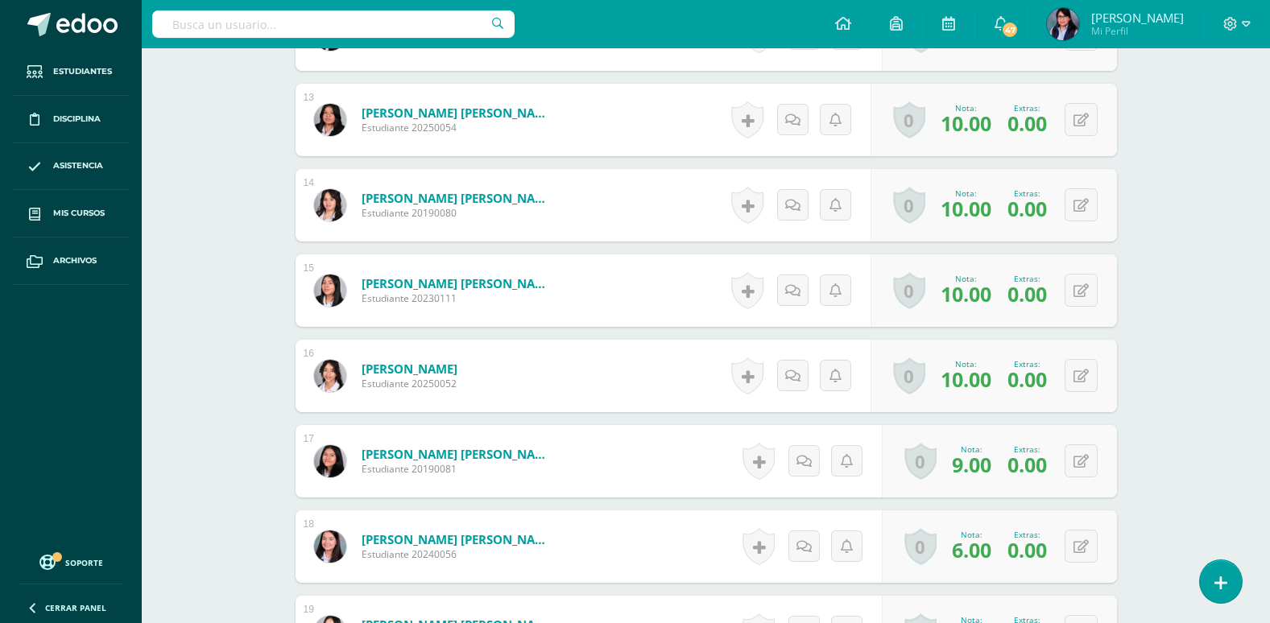
scroll to position [1570, 0]
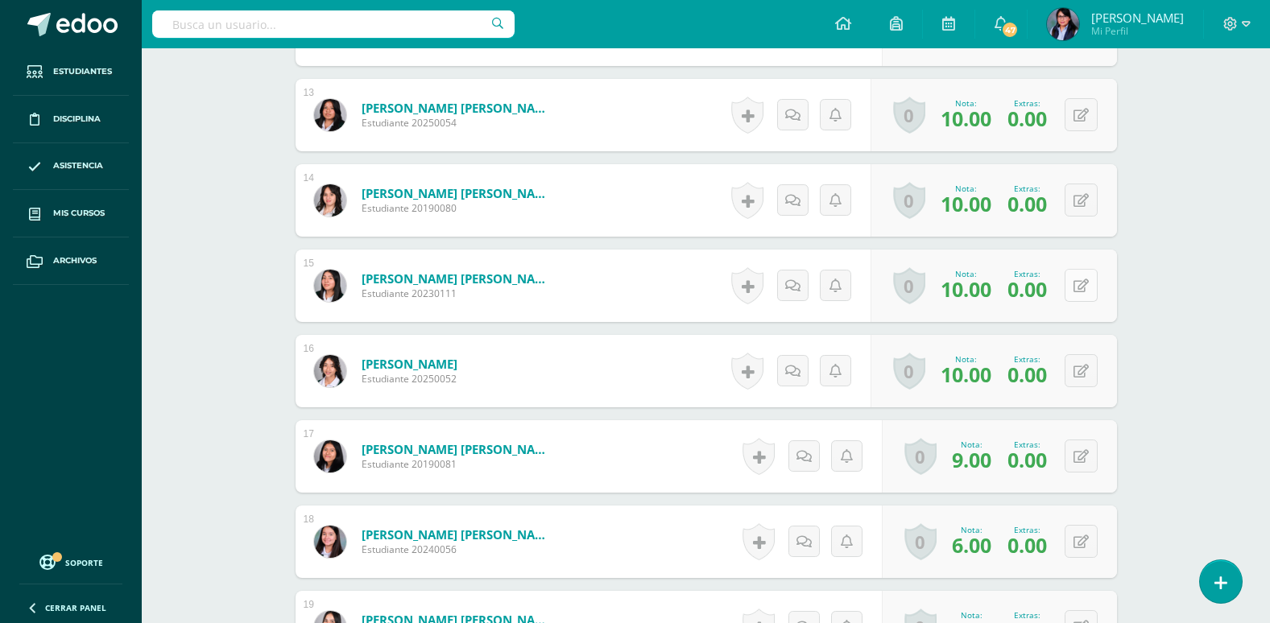
click at [1074, 288] on button at bounding box center [1081, 285] width 33 height 33
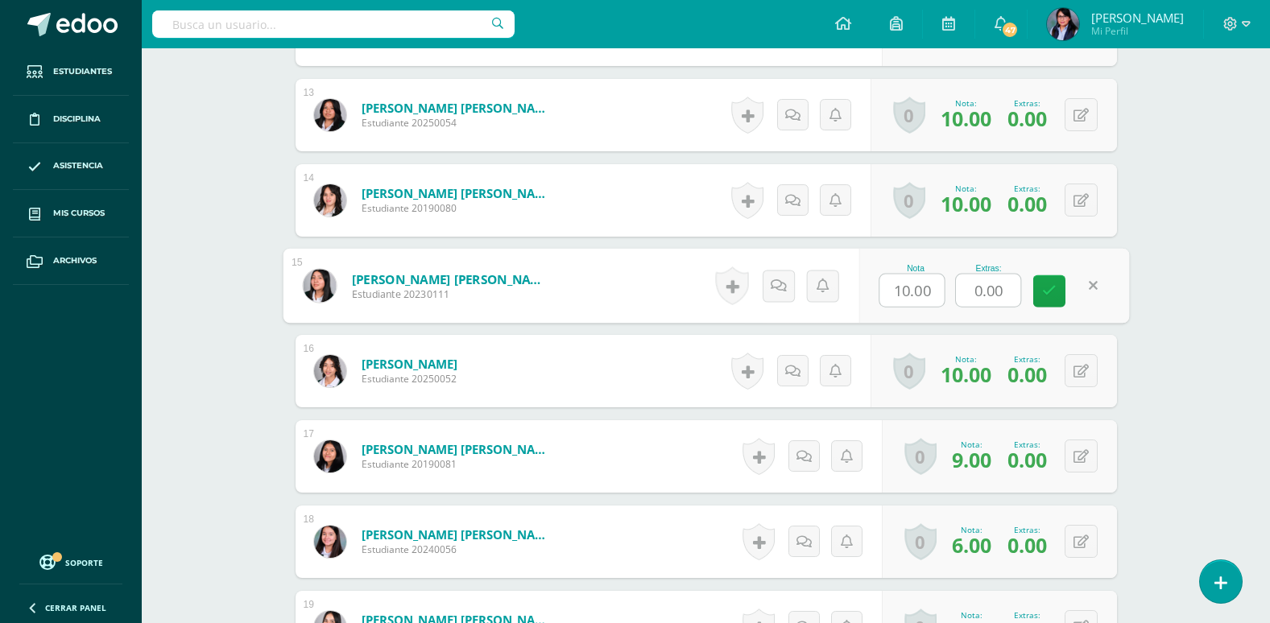
click at [980, 295] on input "0.00" at bounding box center [988, 291] width 64 height 32
type input "1.00"
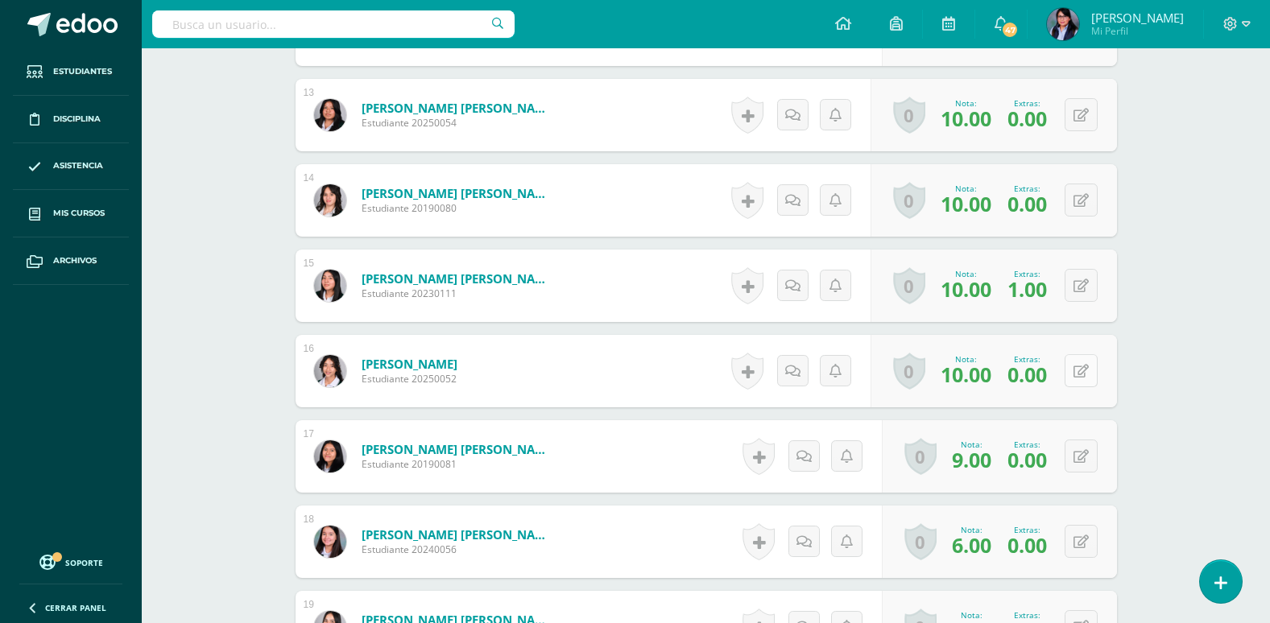
click at [1077, 367] on button at bounding box center [1081, 370] width 33 height 33
click at [979, 375] on input "0.00" at bounding box center [988, 376] width 64 height 32
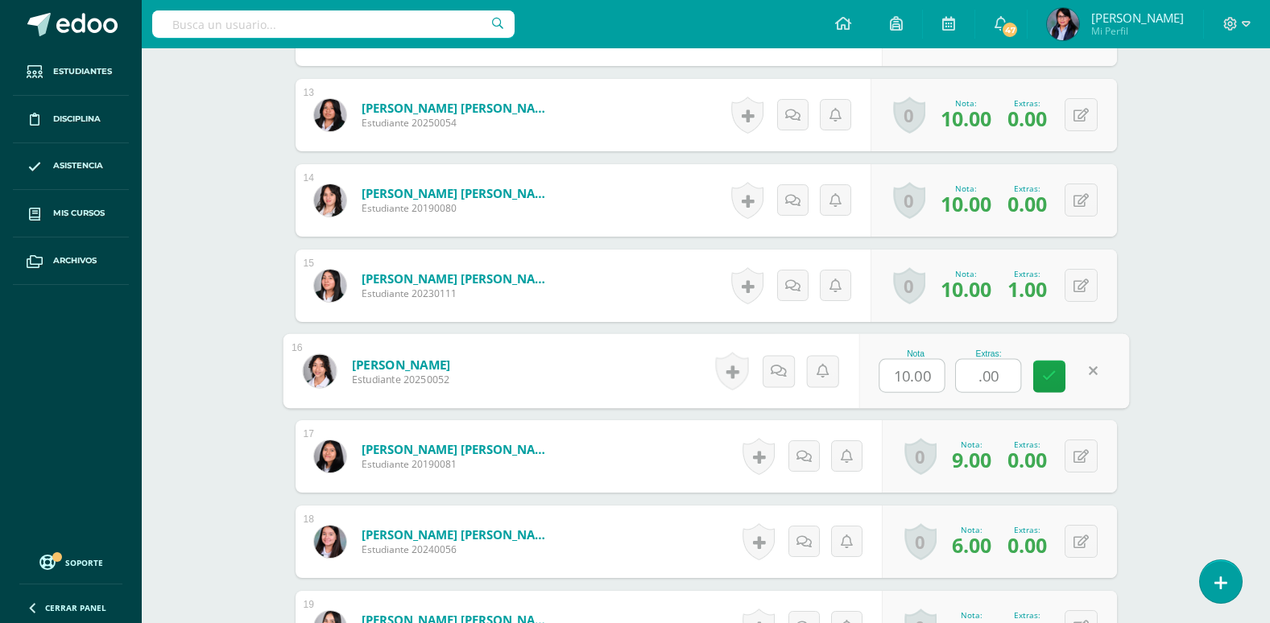
type input "1.00"
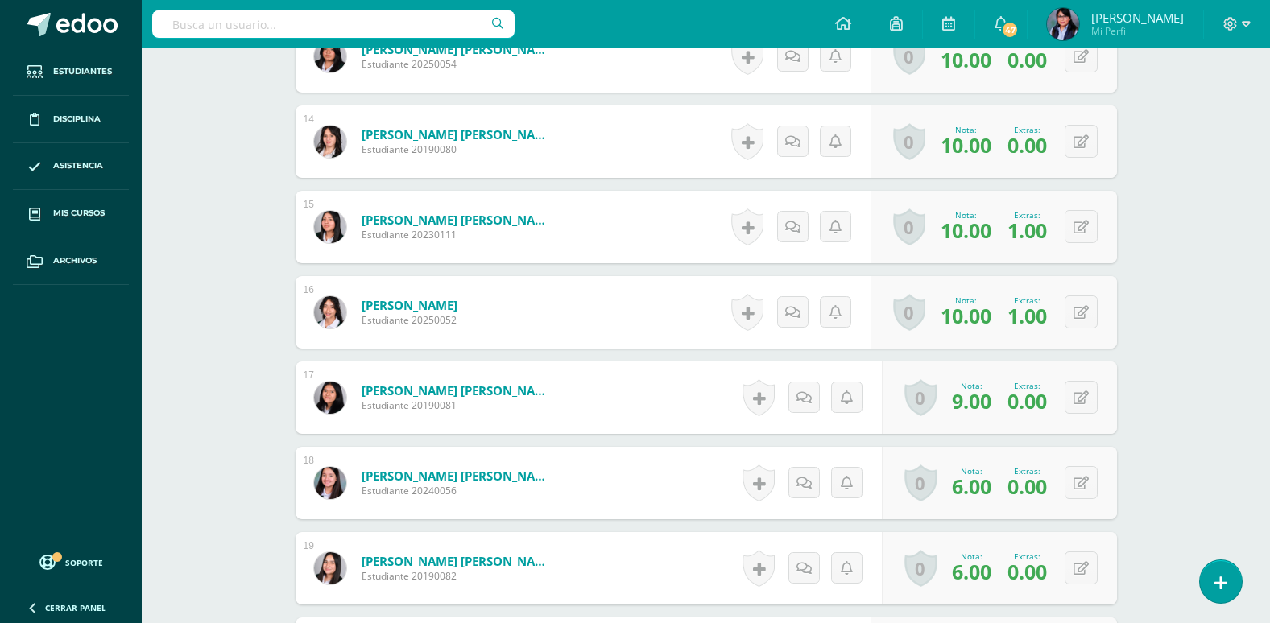
scroll to position [1731, 0]
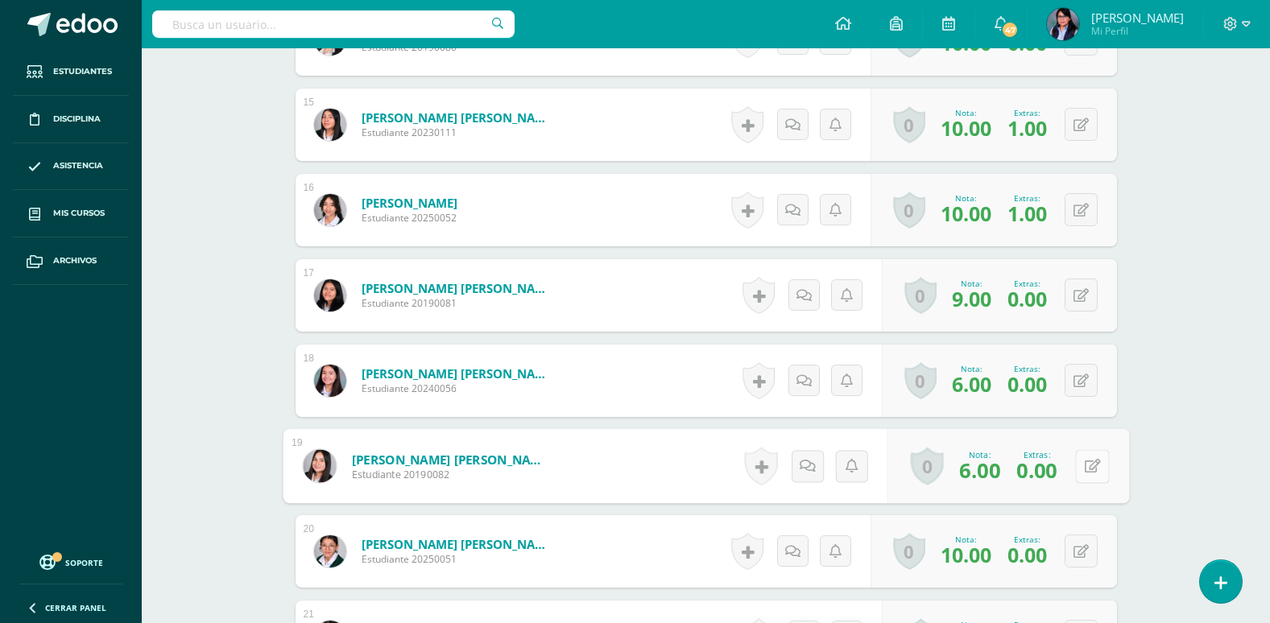
click at [1085, 473] on icon at bounding box center [1092, 466] width 16 height 14
drag, startPoint x: 980, startPoint y: 474, endPoint x: 990, endPoint y: 474, distance: 9.7
click at [985, 474] on input "0.00" at bounding box center [988, 471] width 64 height 32
type input "1.00"
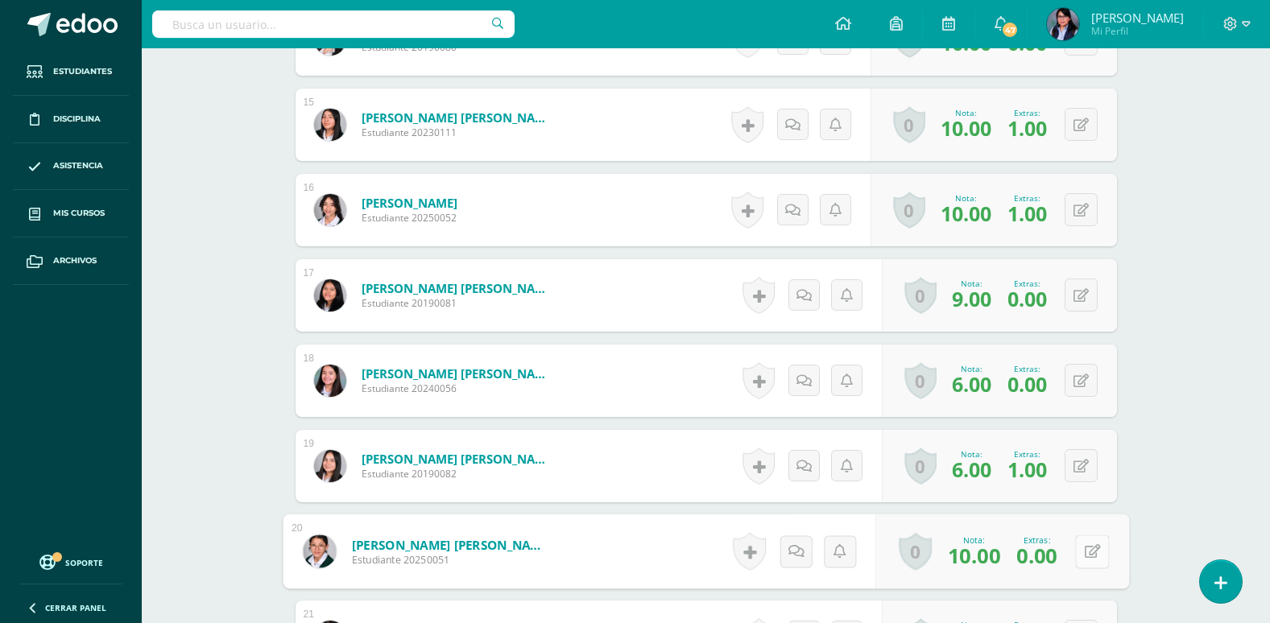
click at [1087, 549] on icon at bounding box center [1092, 552] width 16 height 14
click at [982, 555] on input "0.00" at bounding box center [988, 556] width 64 height 32
type input "1.00"
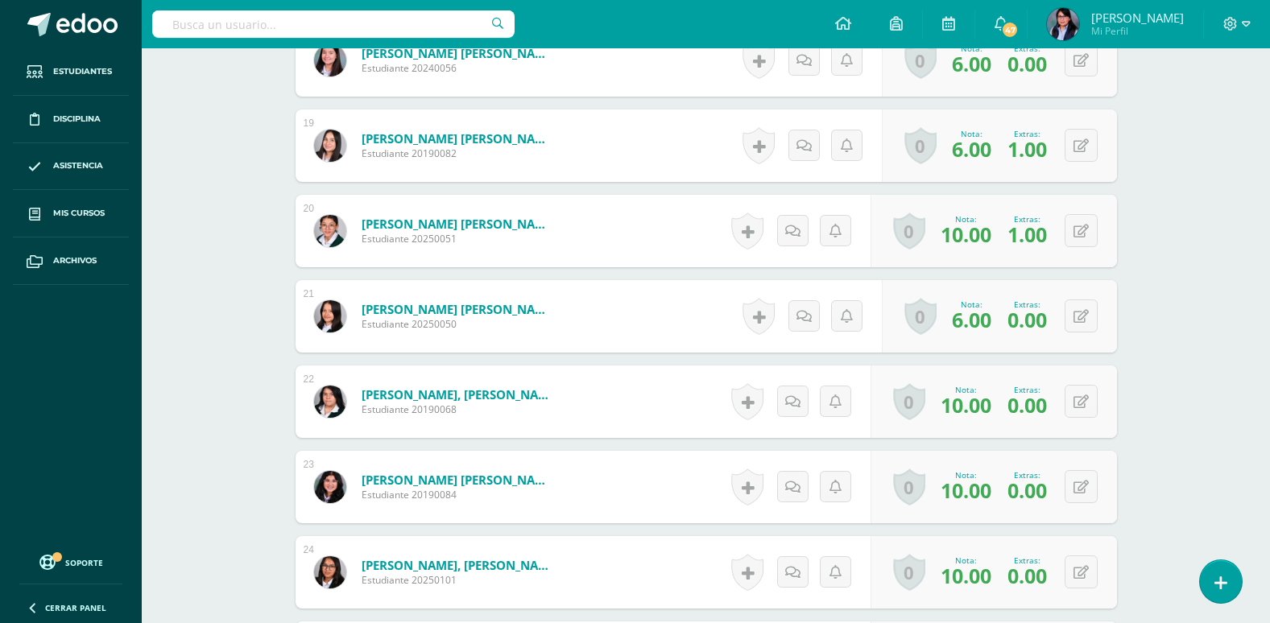
scroll to position [2053, 0]
click at [1075, 395] on button at bounding box center [1081, 399] width 33 height 33
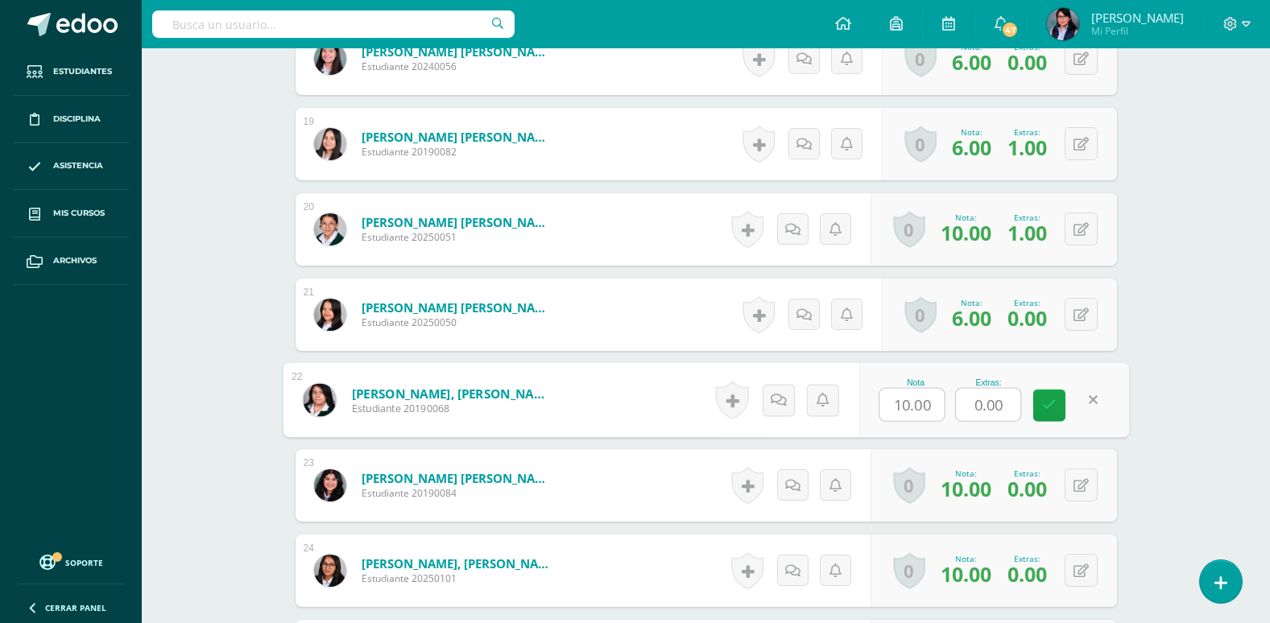
click at [981, 409] on input "0.00" at bounding box center [988, 405] width 64 height 32
type input "1.00"
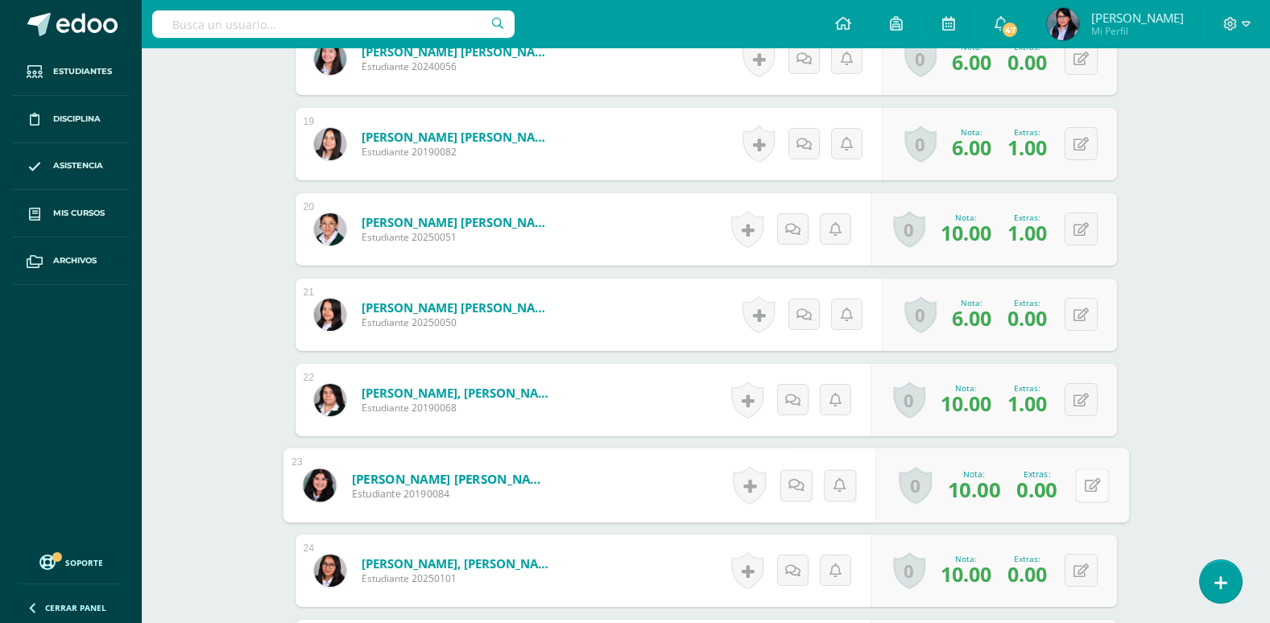
click at [1067, 483] on div "0 Logros Logros obtenidos Aún no hay logros agregados Nota: 10.00 Extras: 0.00" at bounding box center [1003, 486] width 254 height 75
click at [1091, 493] on button at bounding box center [1092, 486] width 34 height 34
click at [979, 489] on input "0.00" at bounding box center [988, 490] width 64 height 32
type input "1.00"
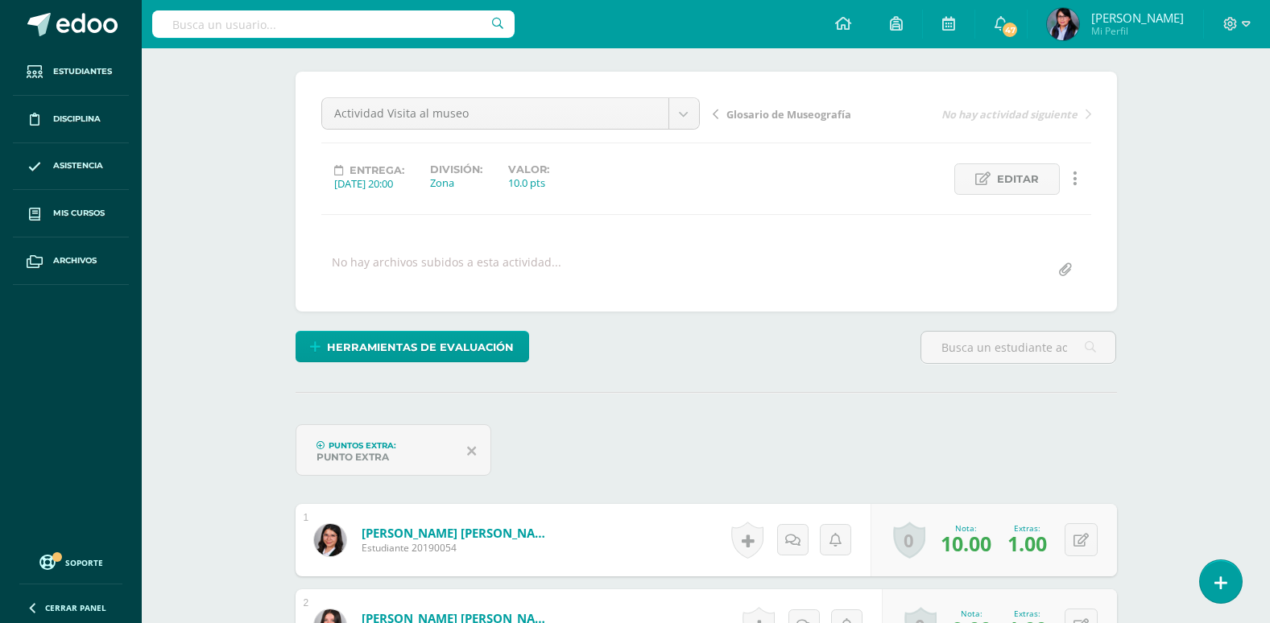
scroll to position [0, 0]
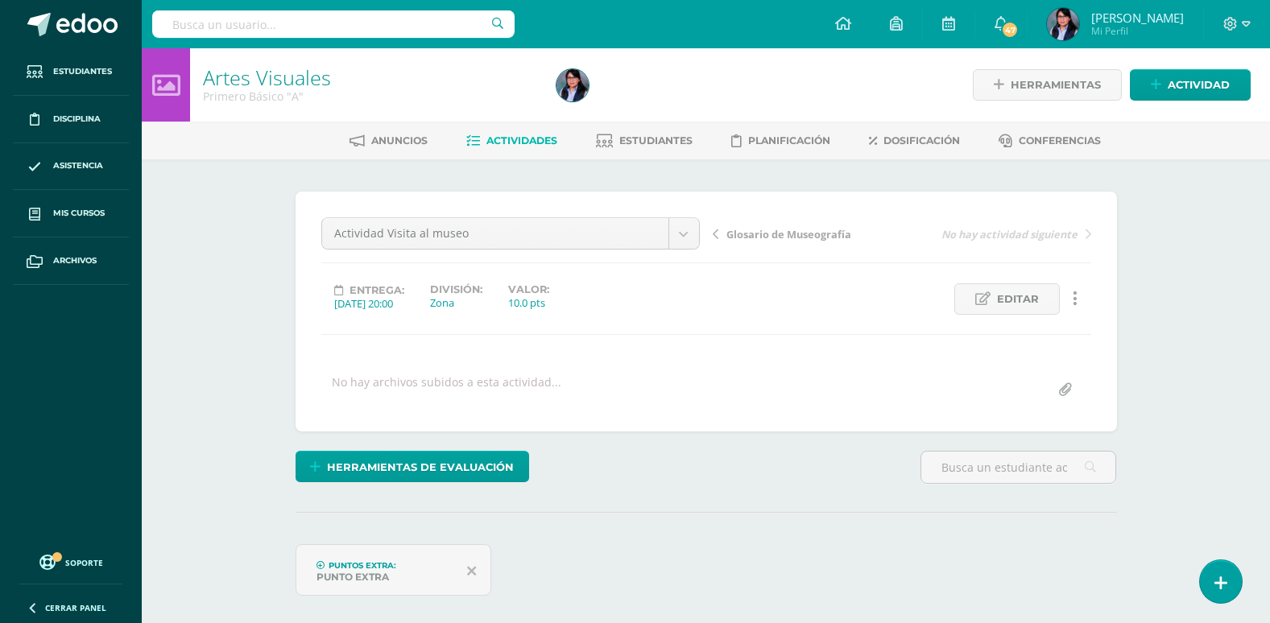
click at [542, 145] on span "Actividades" at bounding box center [522, 141] width 71 height 12
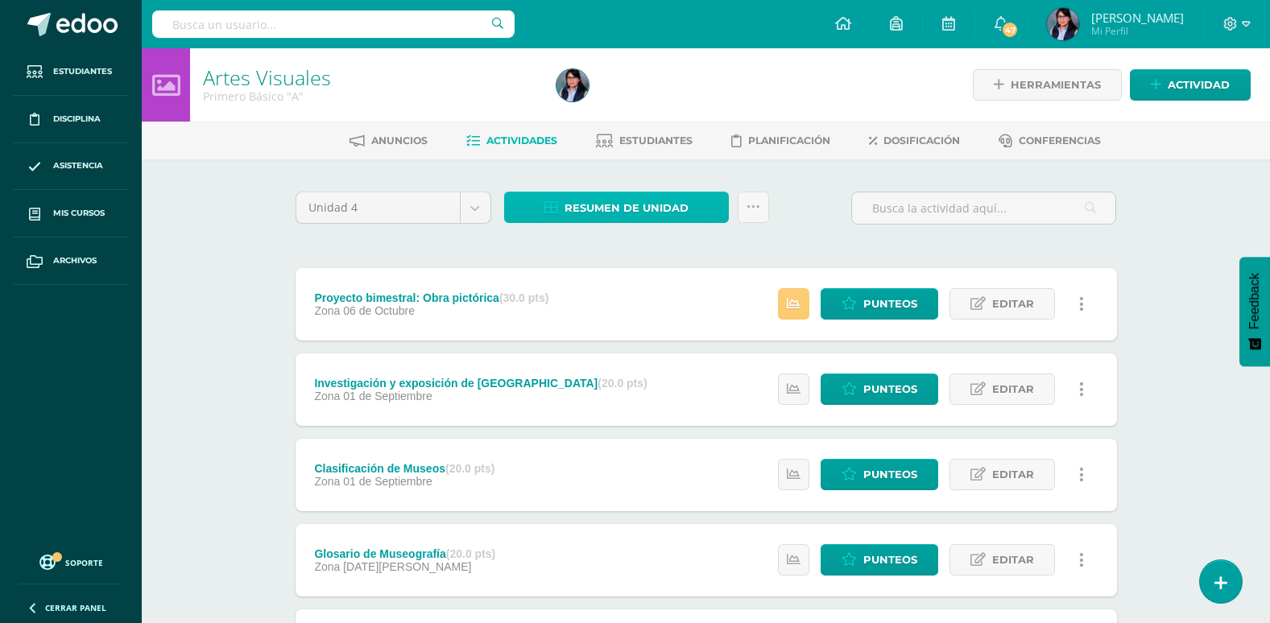
click at [669, 215] on span "Resumen de unidad" at bounding box center [627, 208] width 124 height 30
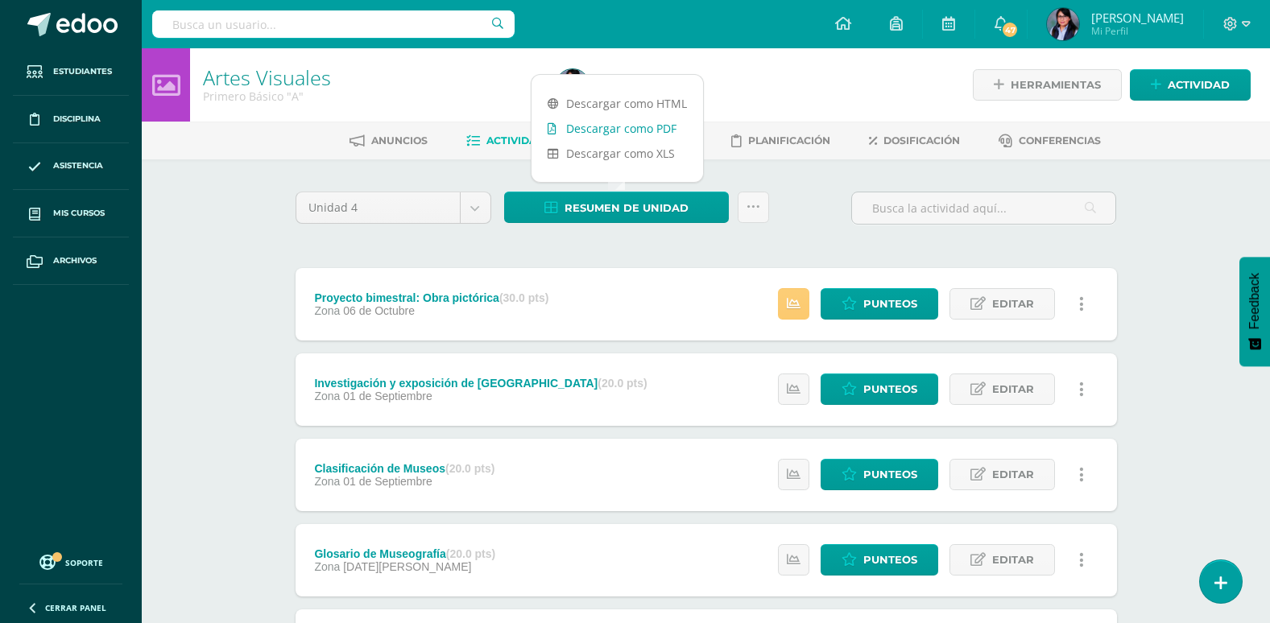
click at [622, 128] on link "Descargar como PDF" at bounding box center [618, 128] width 172 height 25
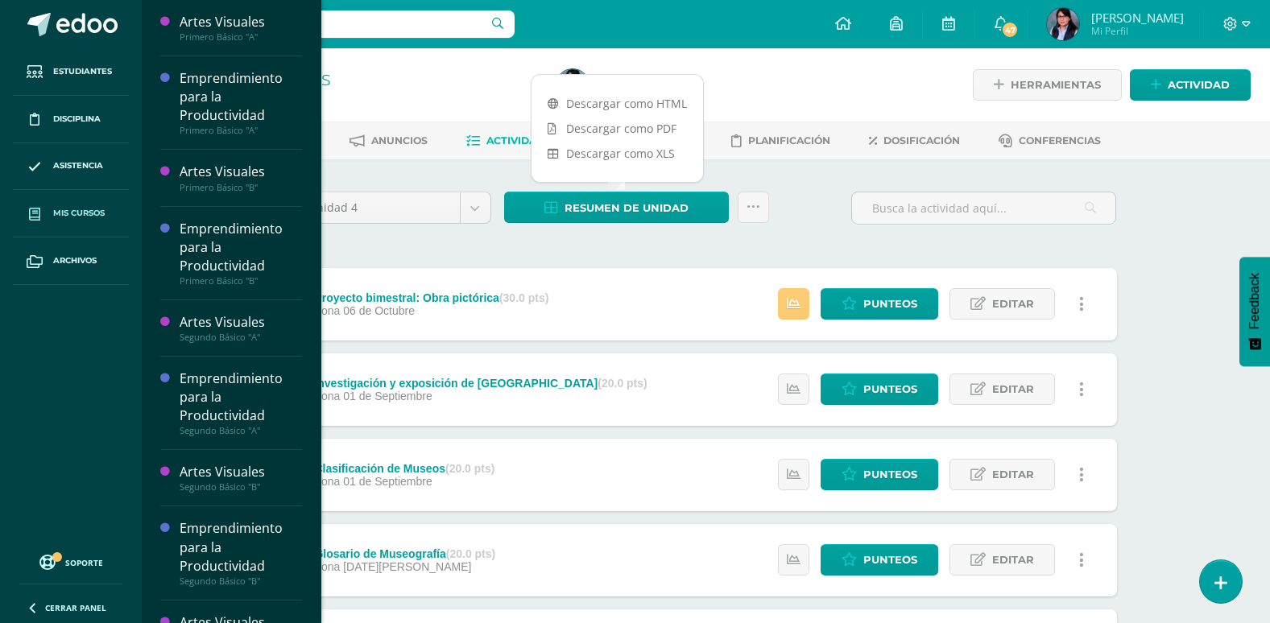
click at [74, 217] on span "Mis cursos" at bounding box center [79, 213] width 52 height 13
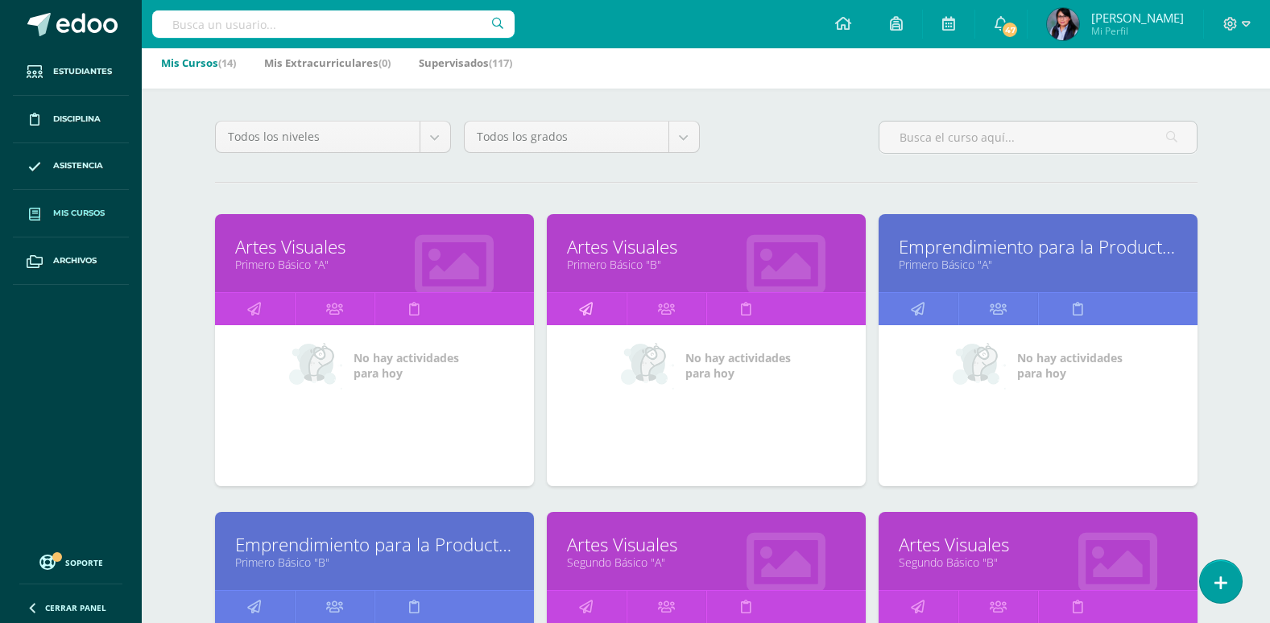
scroll to position [161, 0]
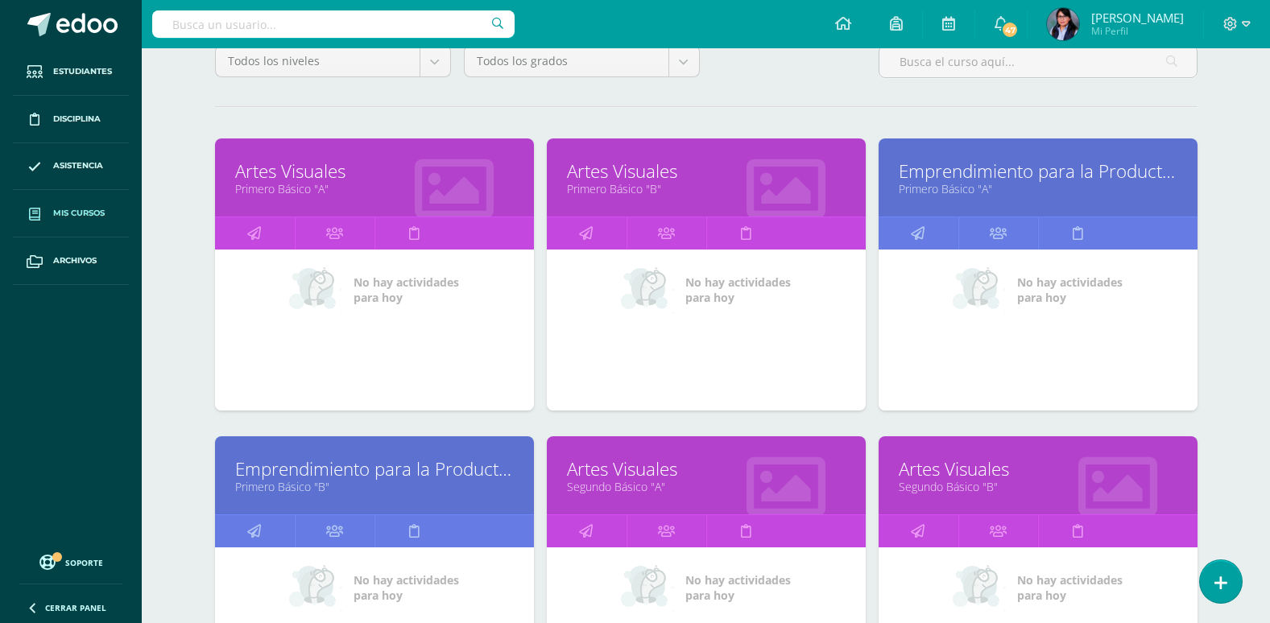
click at [709, 195] on link "Primero Básico "B"" at bounding box center [706, 188] width 279 height 15
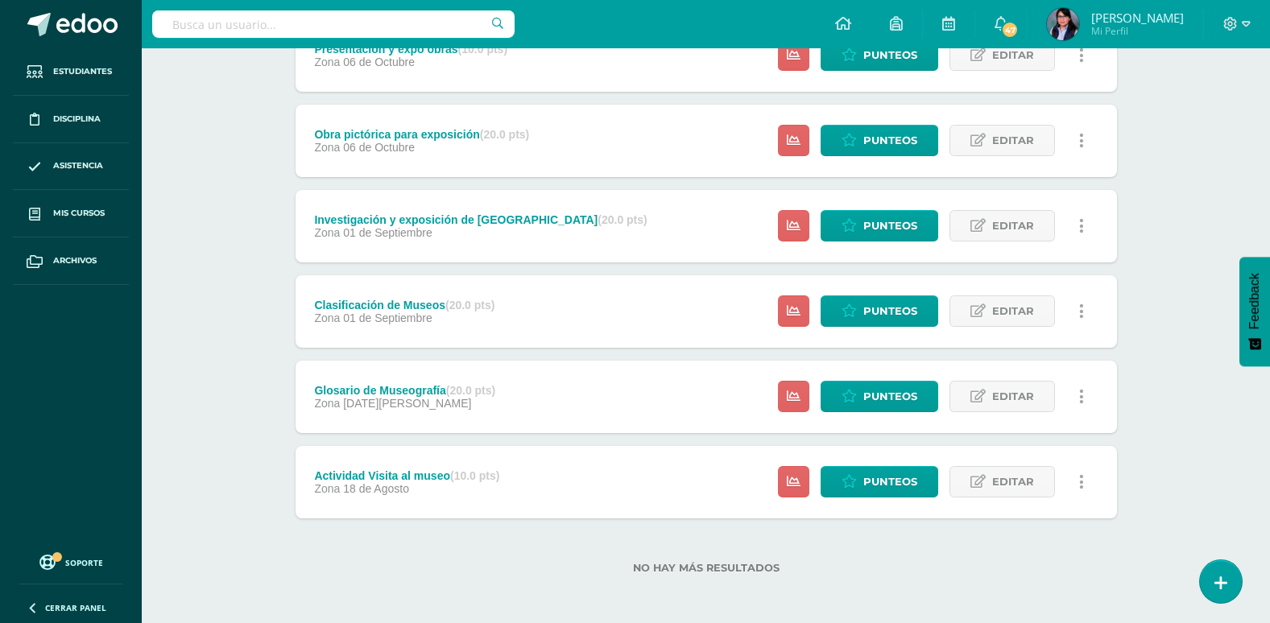
scroll to position [251, 0]
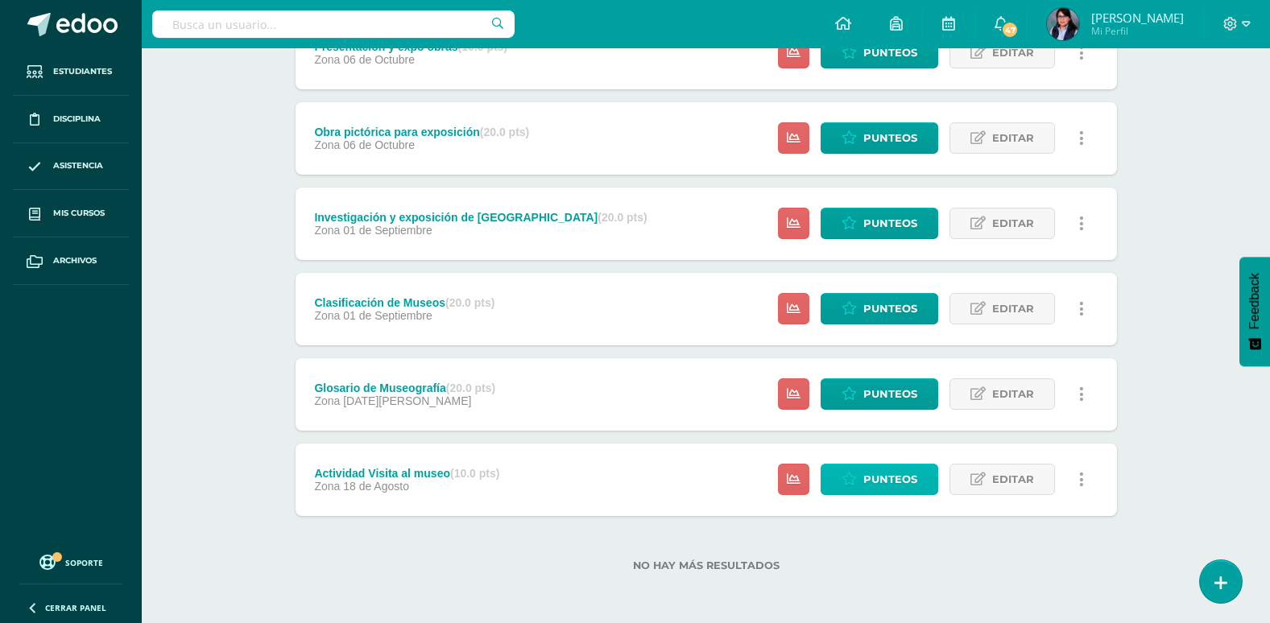
click at [879, 485] on span "Punteos" at bounding box center [890, 480] width 54 height 30
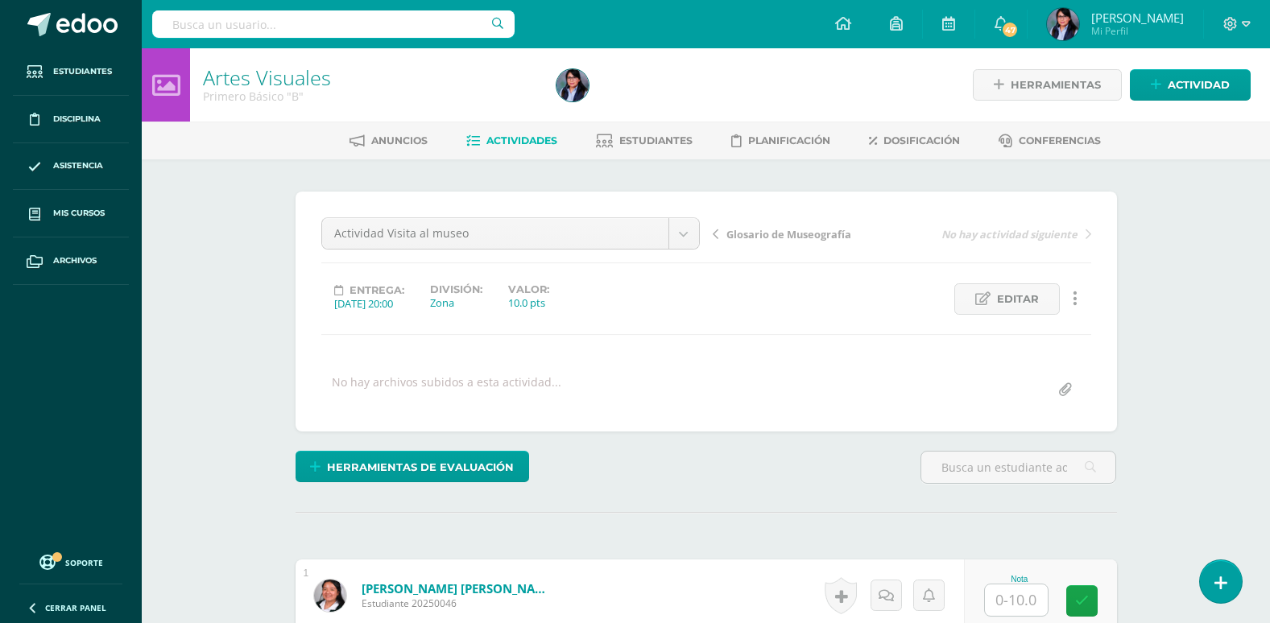
scroll to position [242, 0]
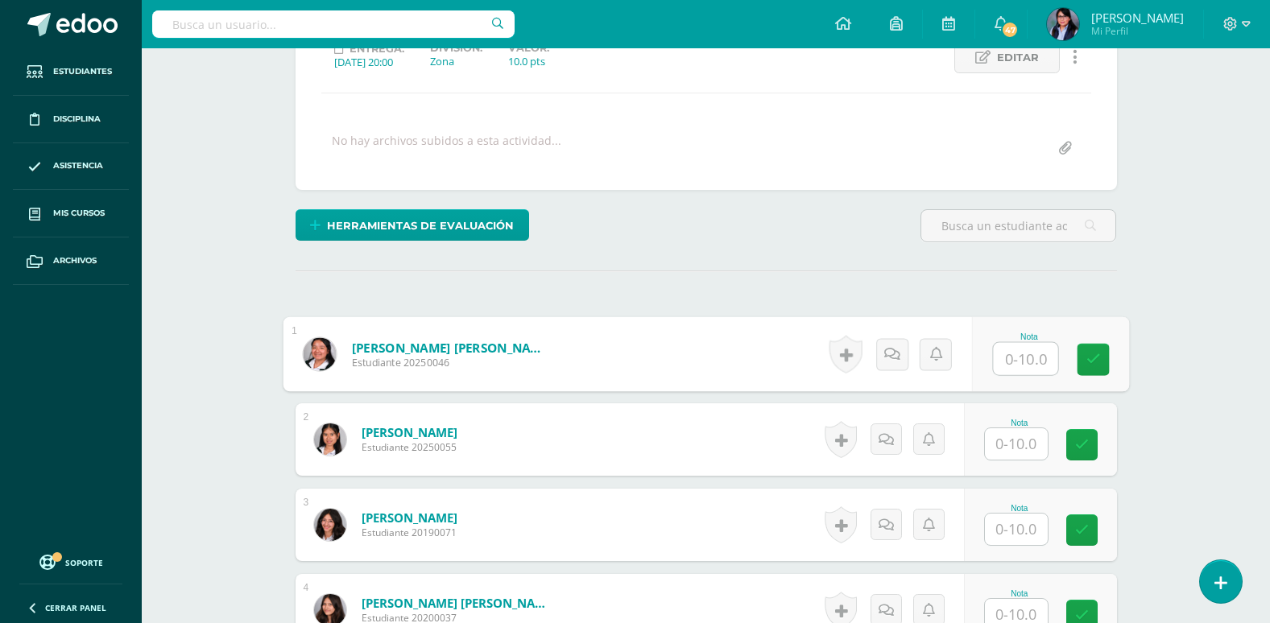
click at [1034, 360] on input "text" at bounding box center [1025, 359] width 64 height 32
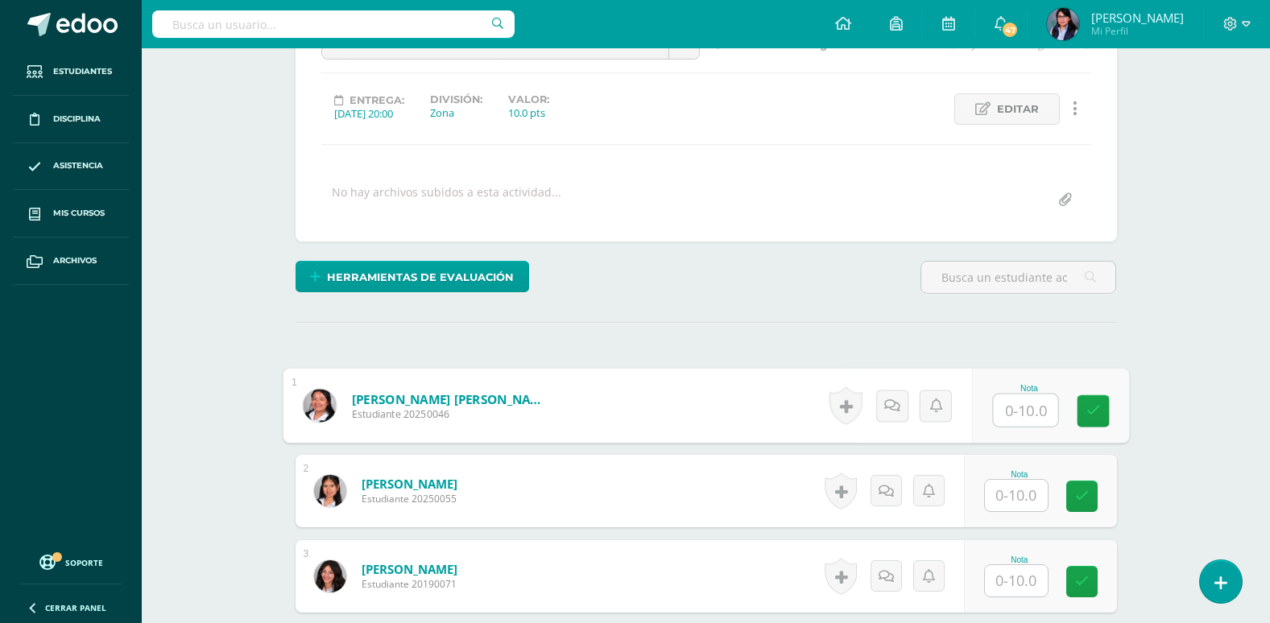
scroll to position [161, 0]
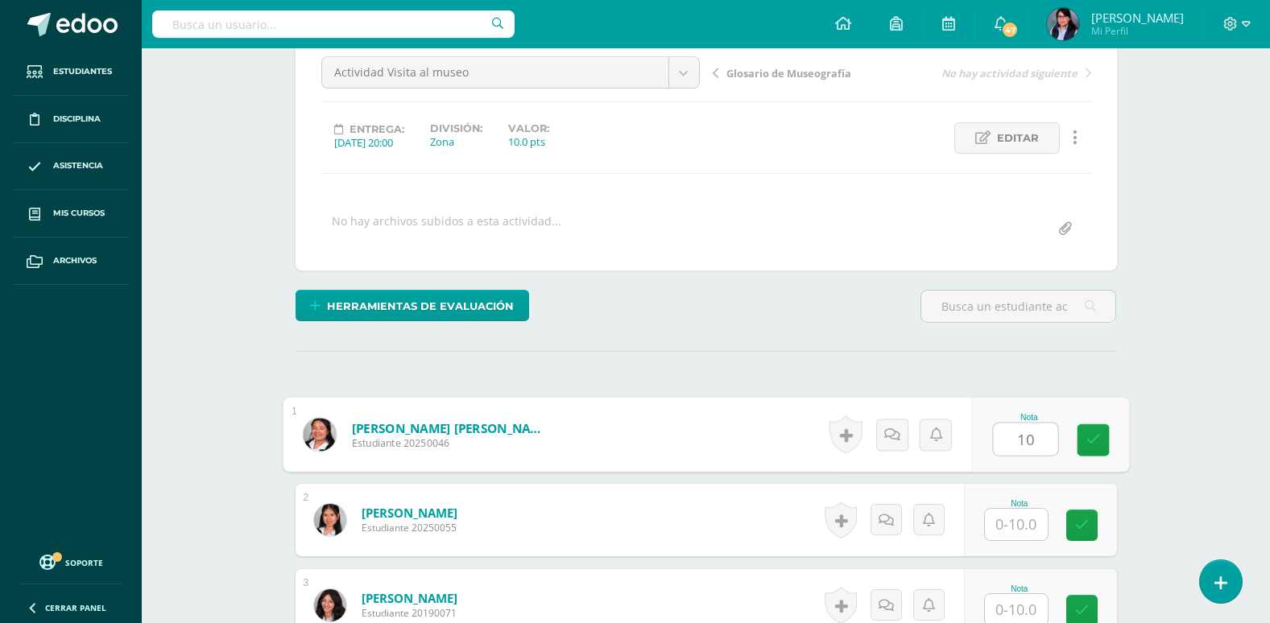
type input "10"
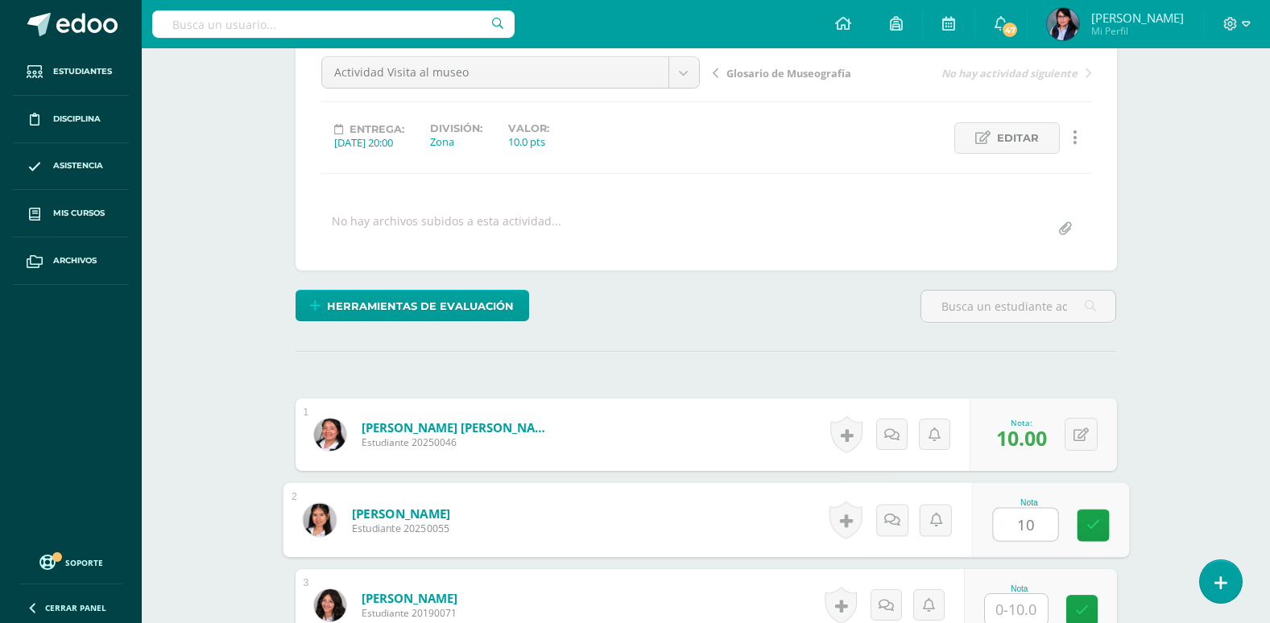
type input "10"
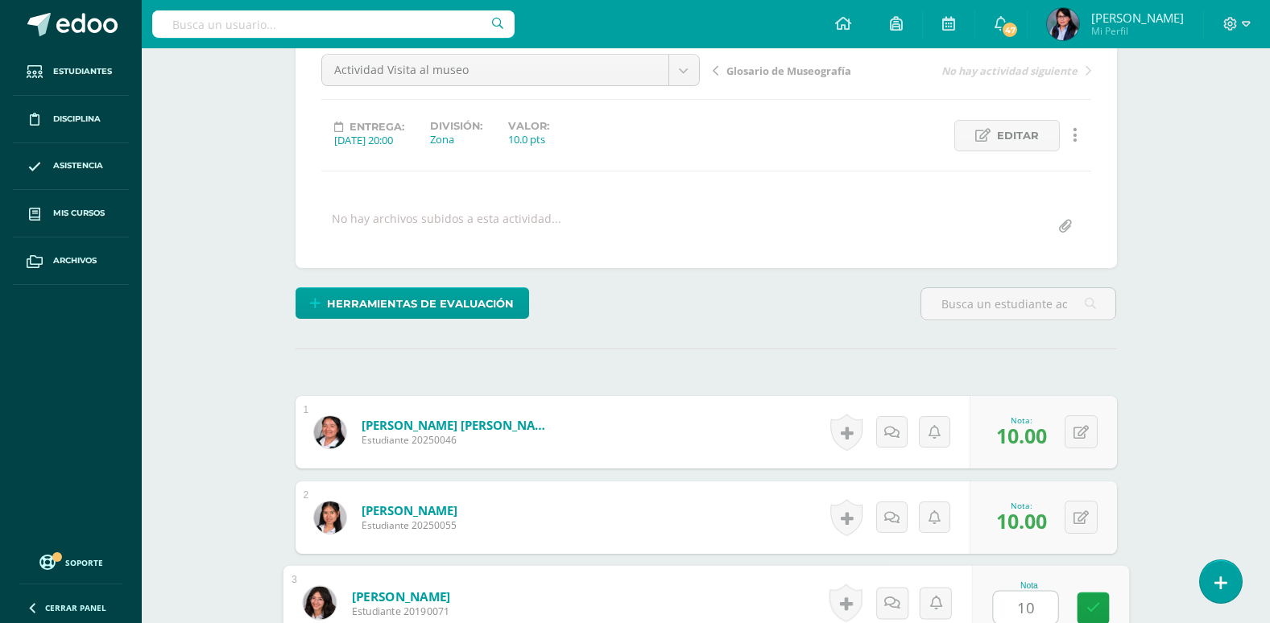
type input "10"
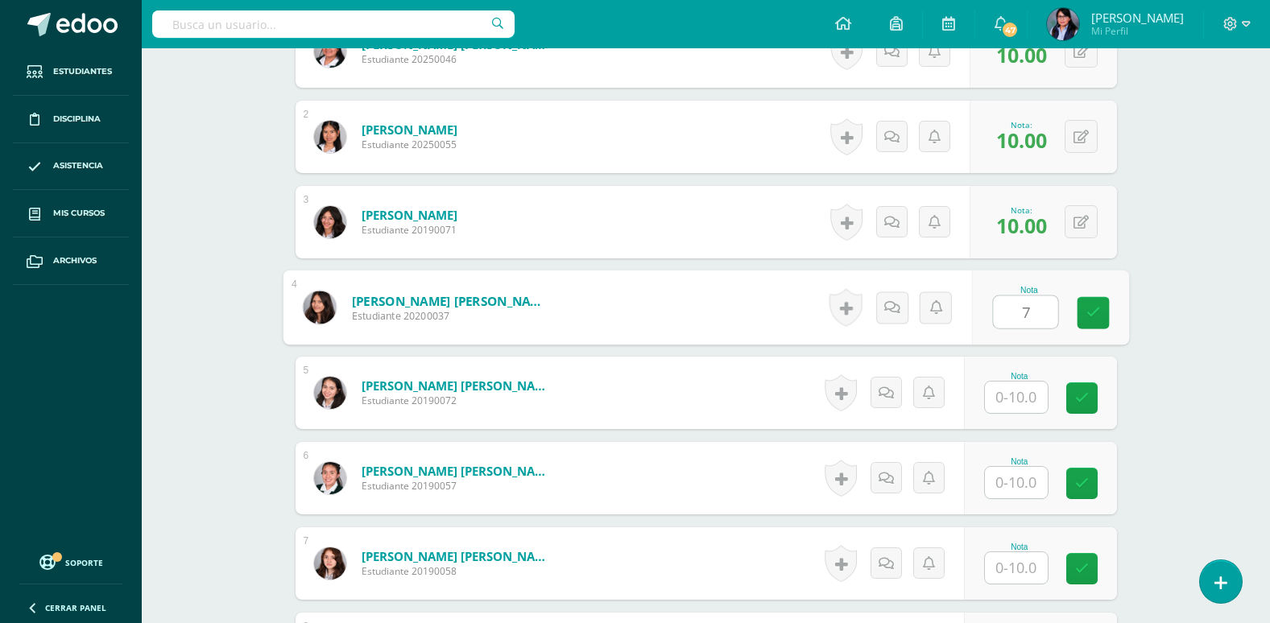
type input "7"
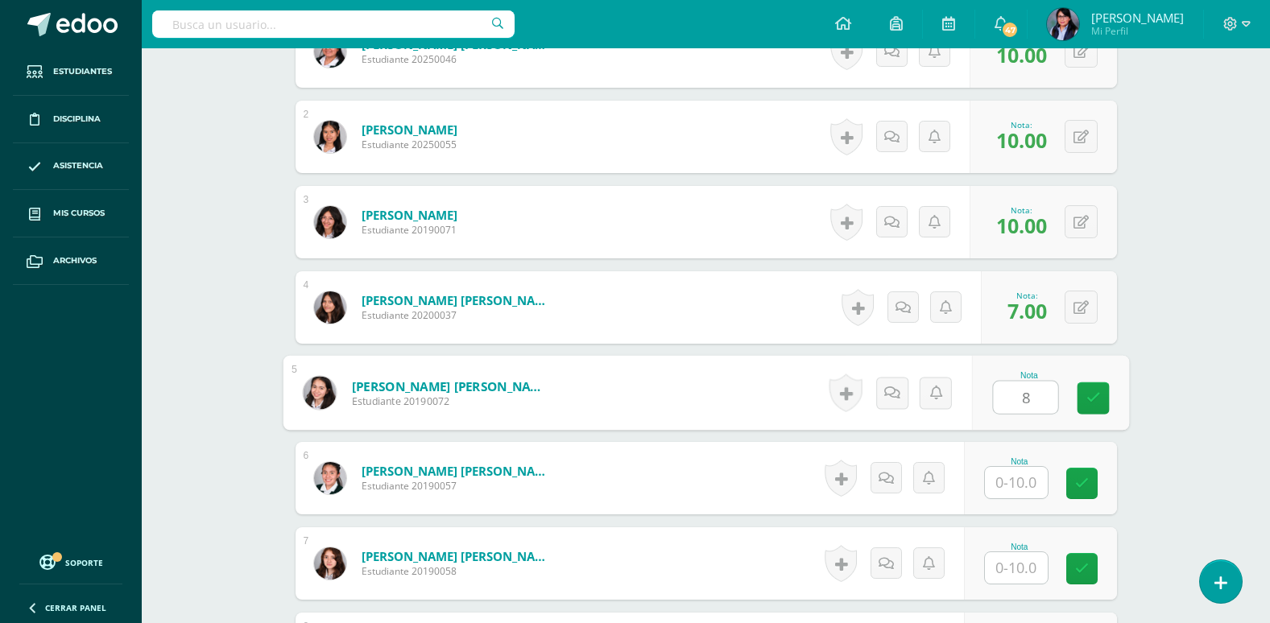
type input "8"
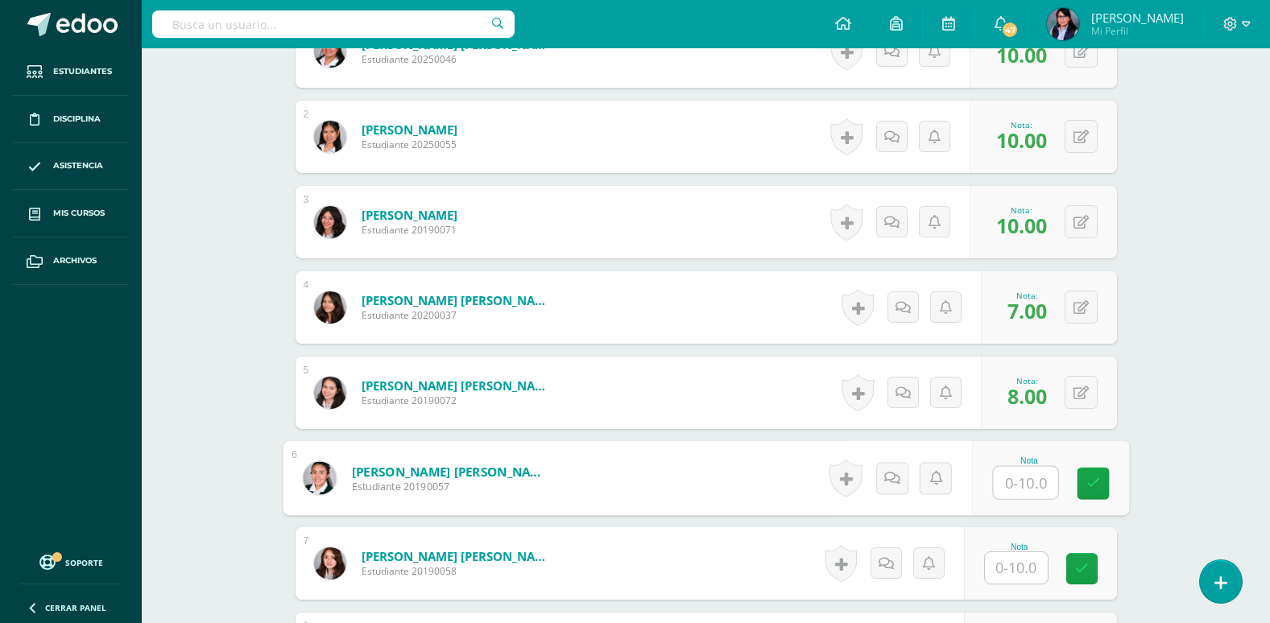
type input "8"
type input "7"
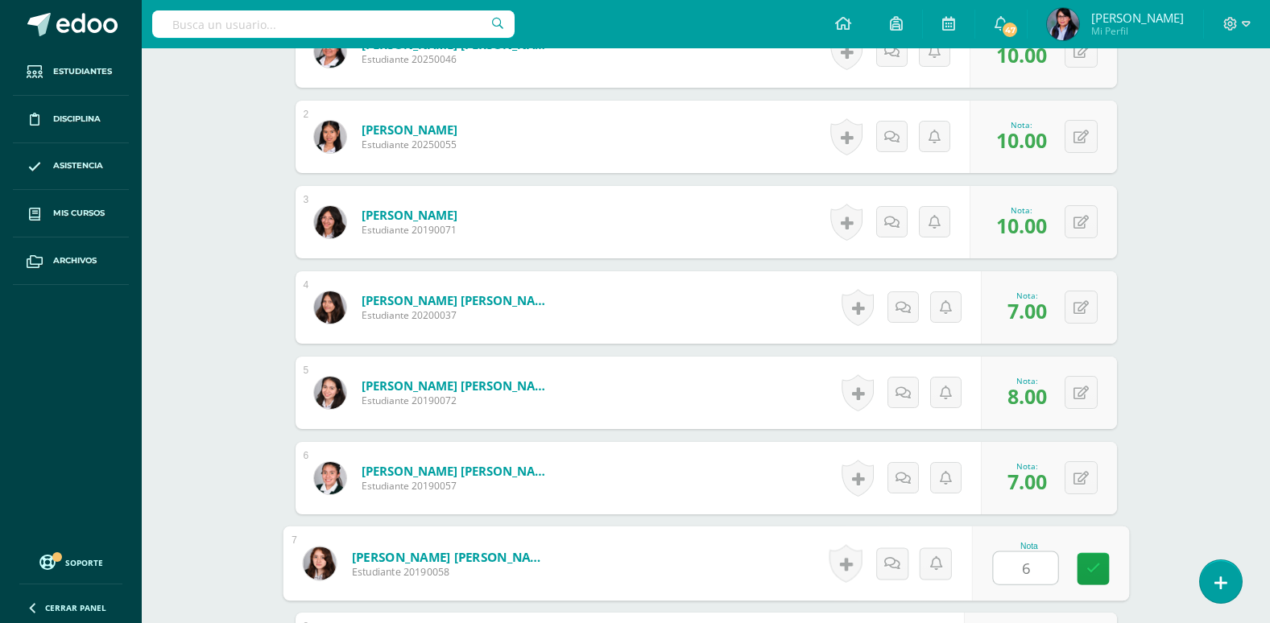
type input "6"
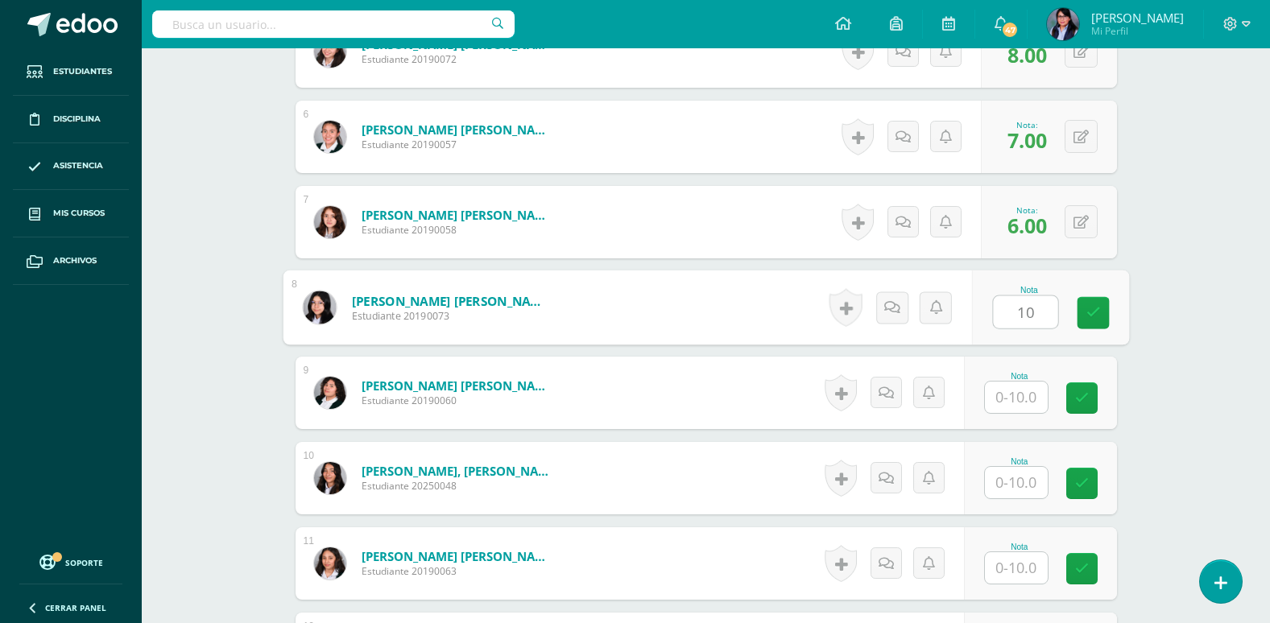
type input "10"
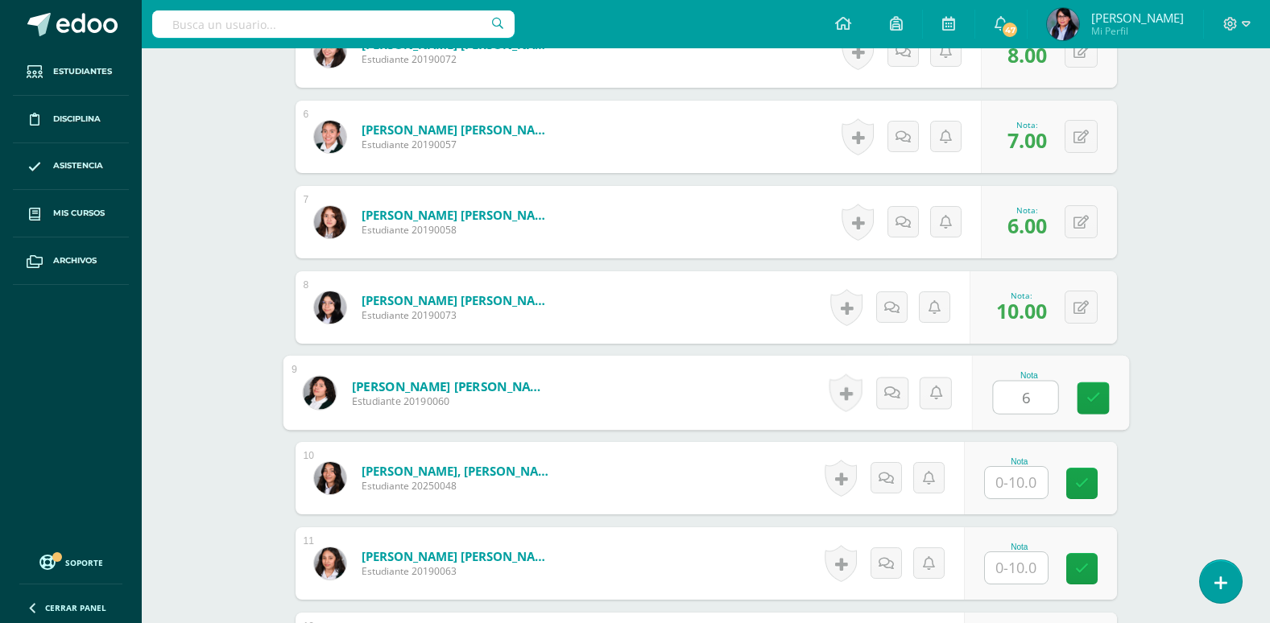
type input "6"
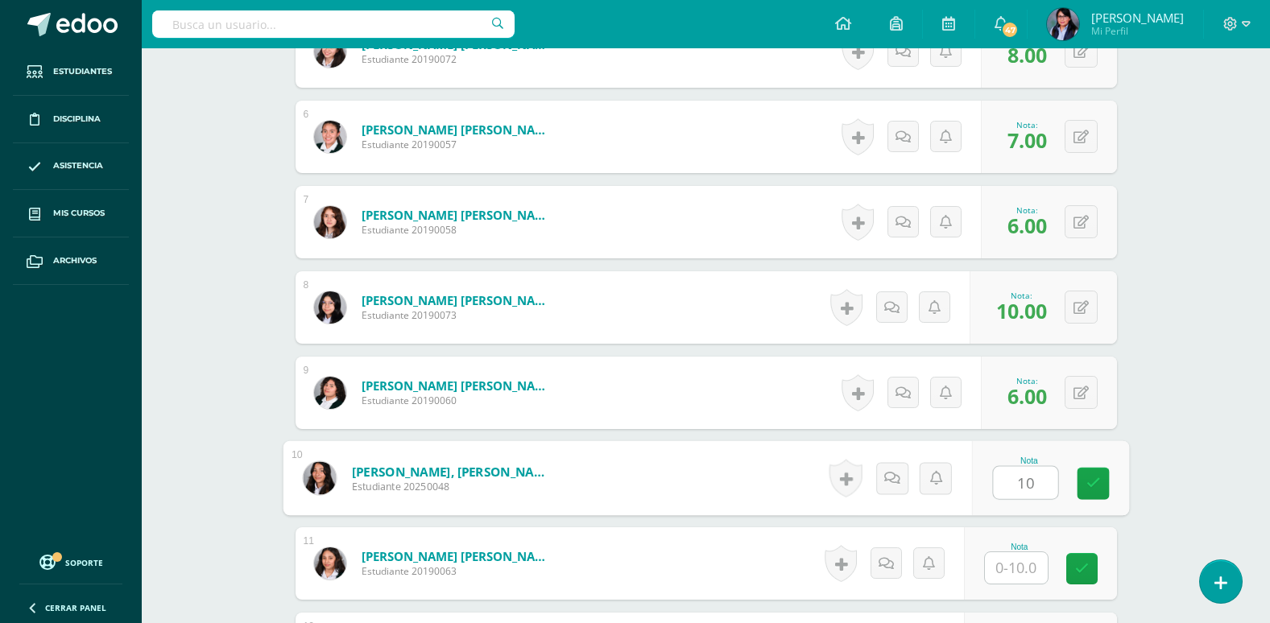
type input "10"
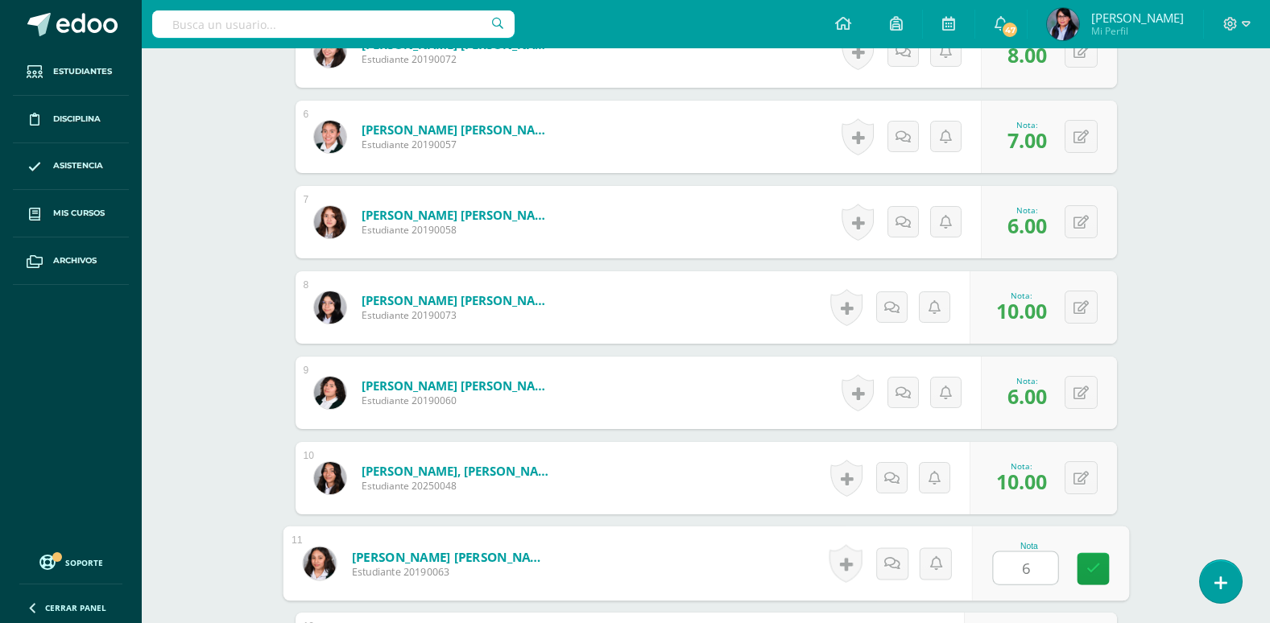
type input "6"
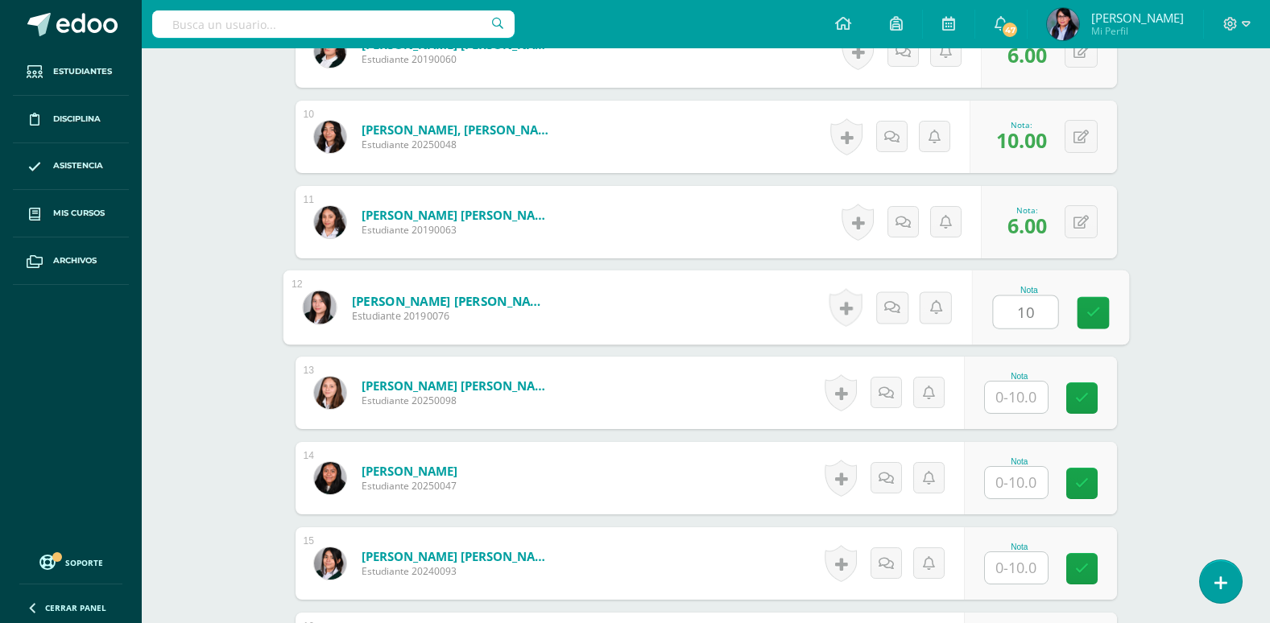
type input "10"
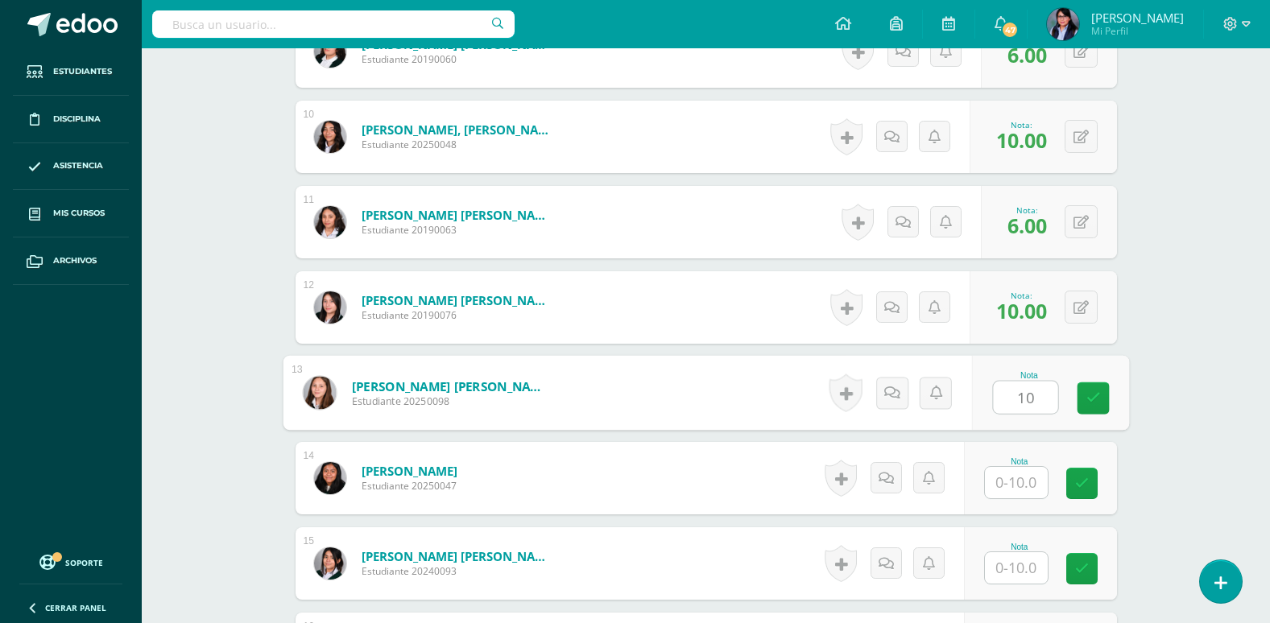
type input "10"
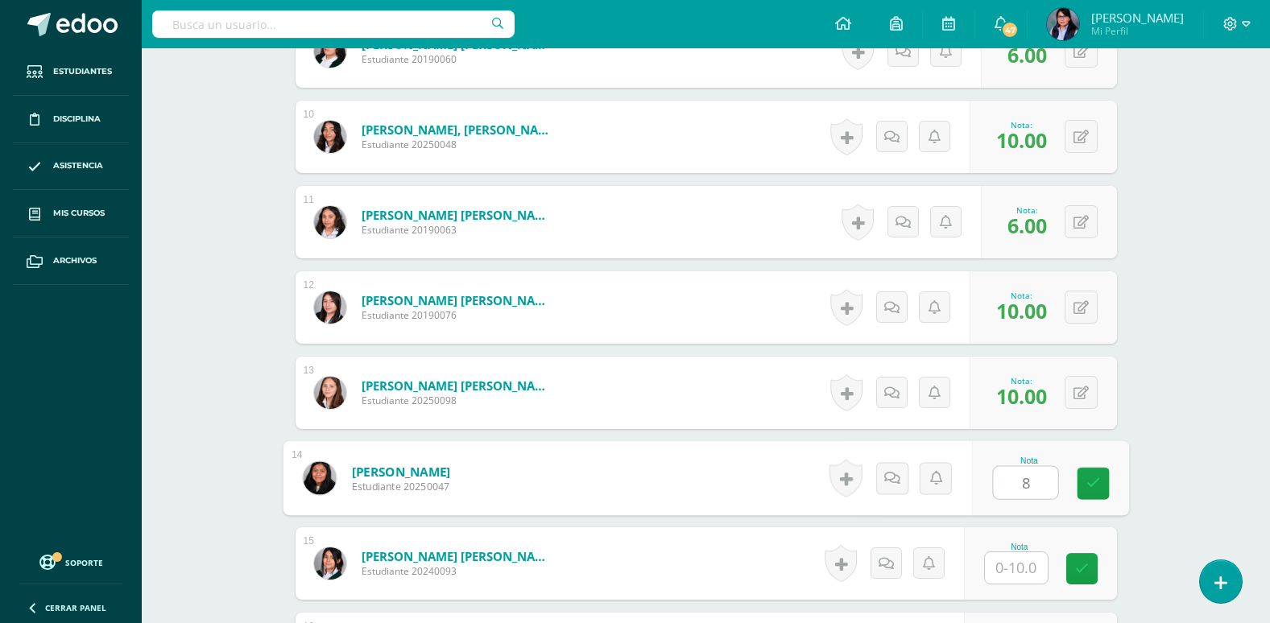
type input "8"
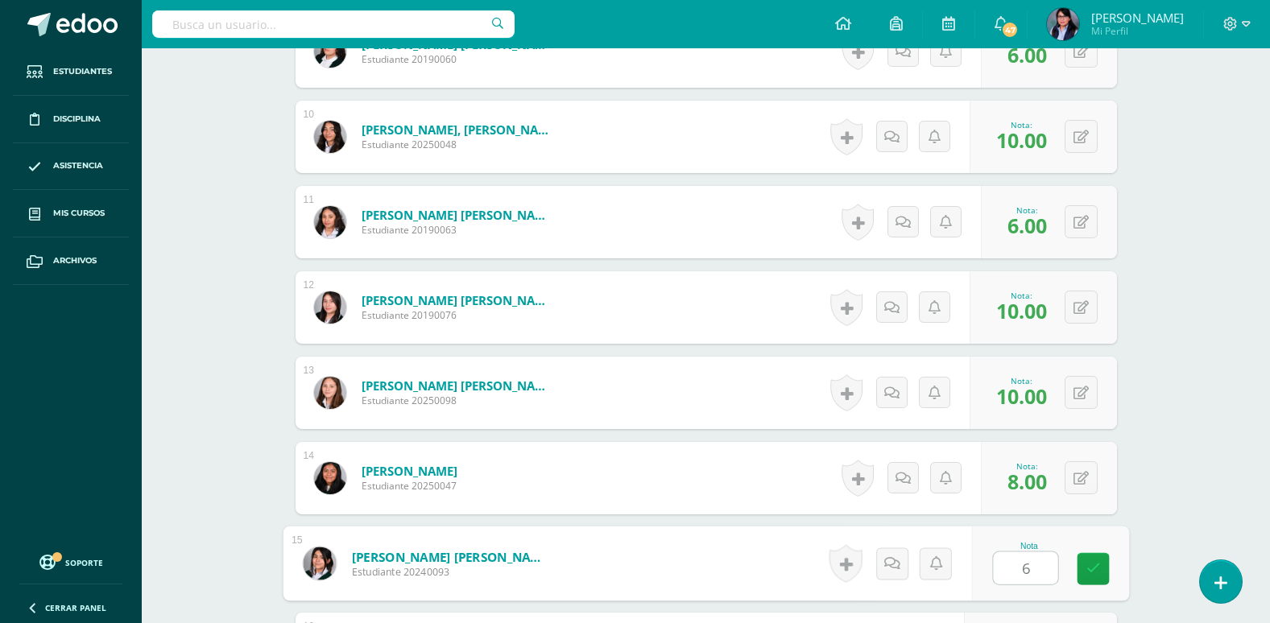
type input "6"
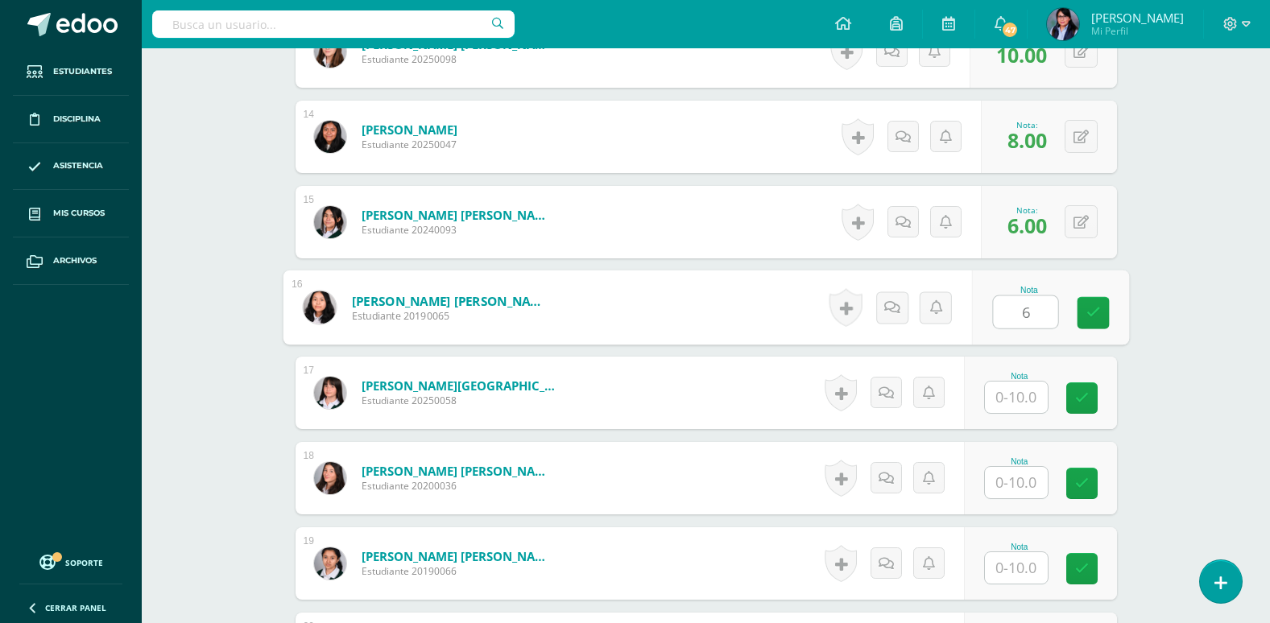
type input "6"
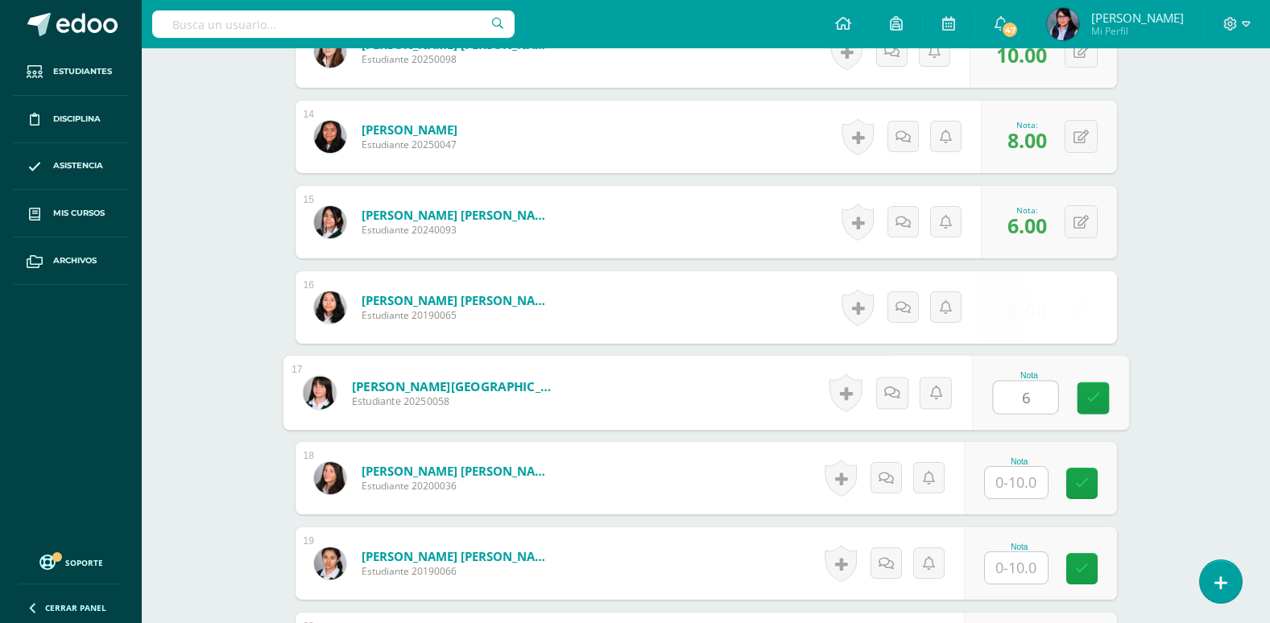
type input "6"
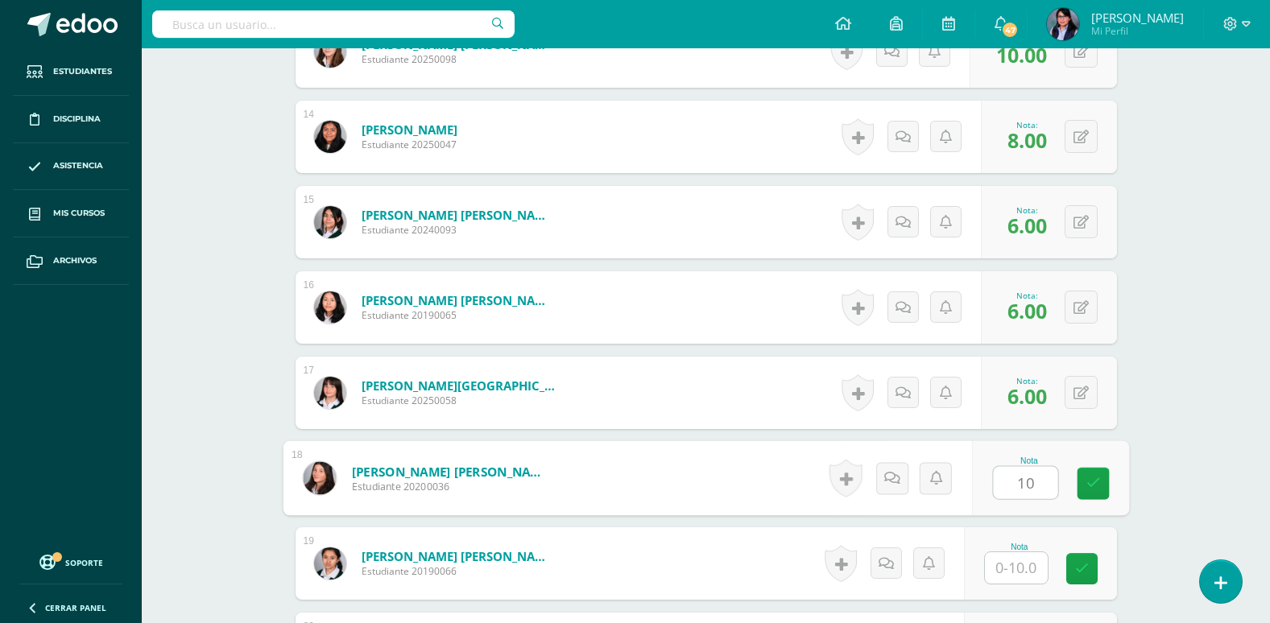
type input "10"
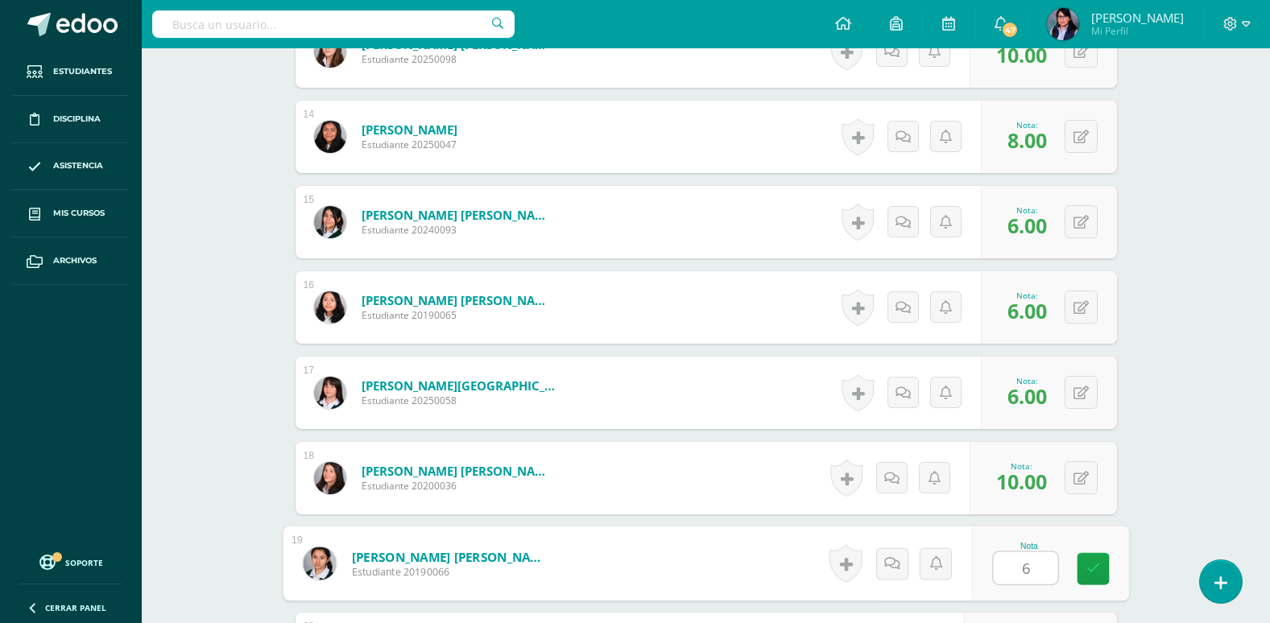
type input "6"
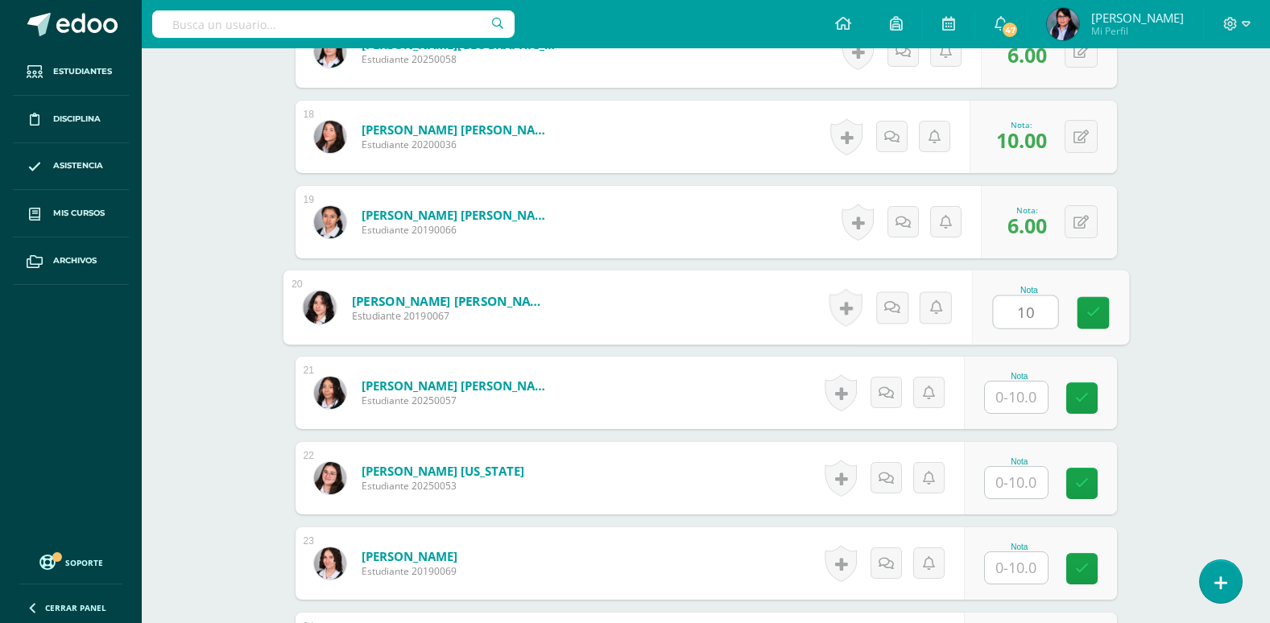
type input "10"
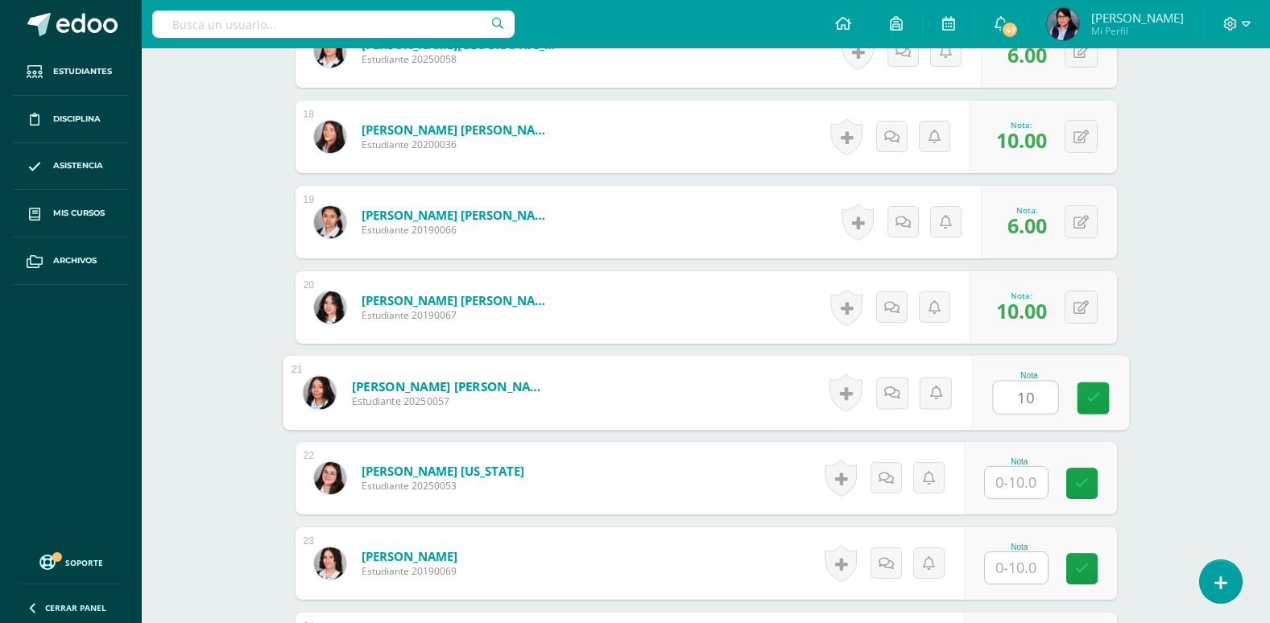
type input "10"
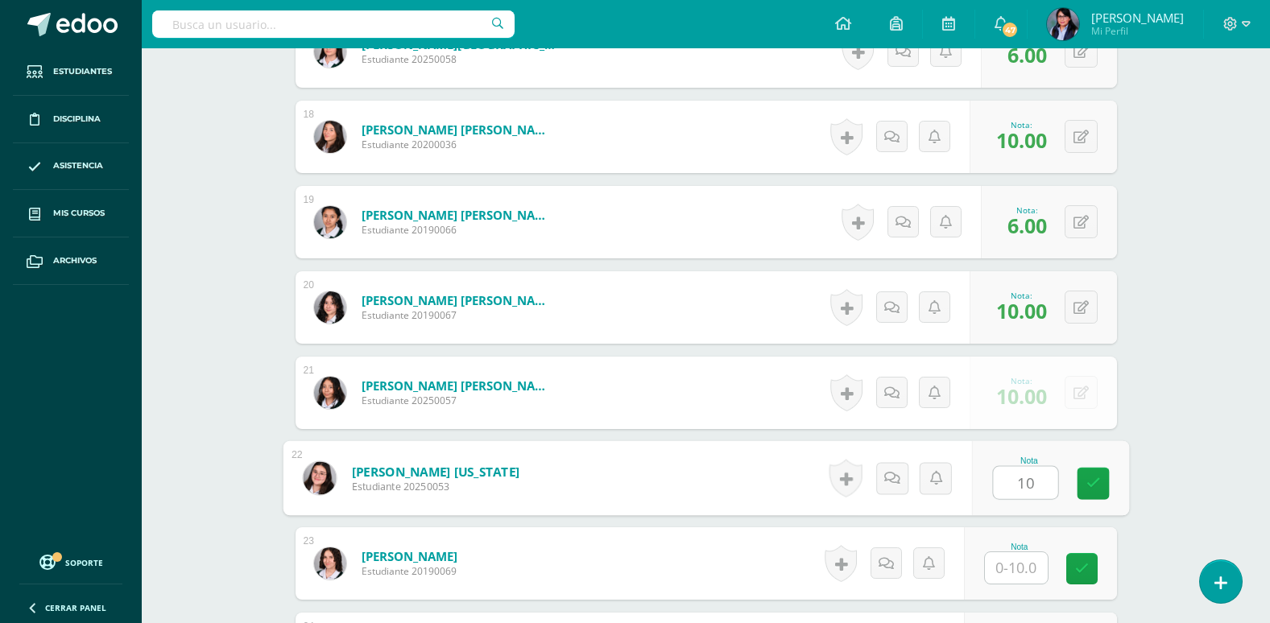
type input "10"
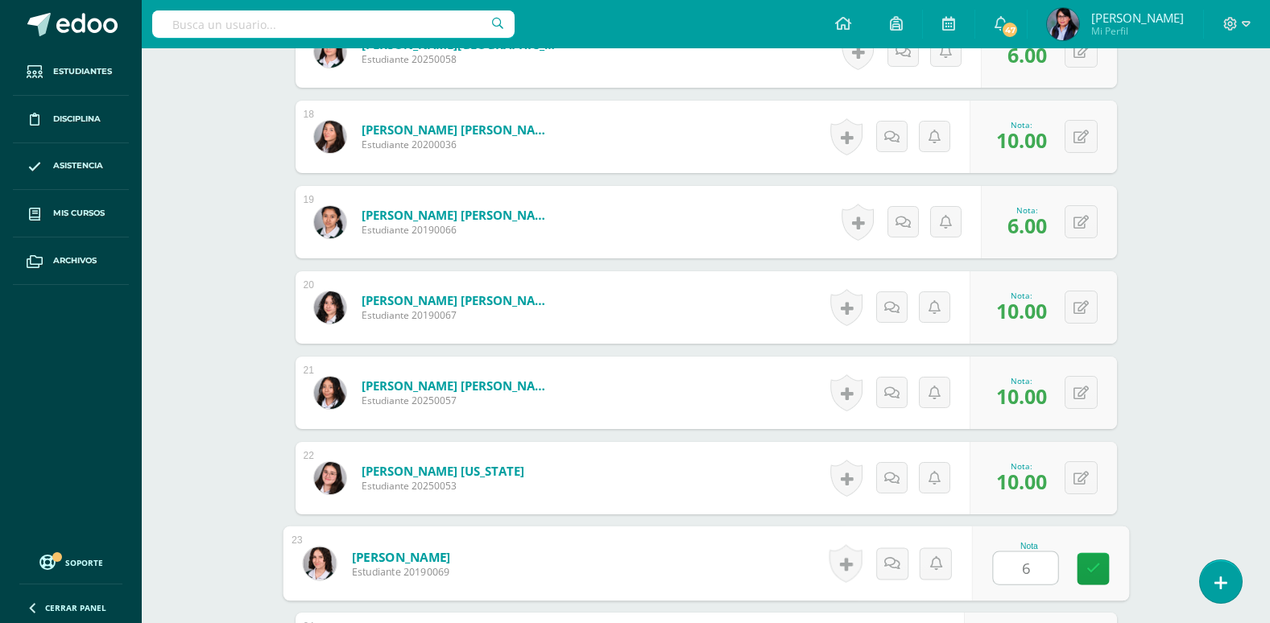
type input "6"
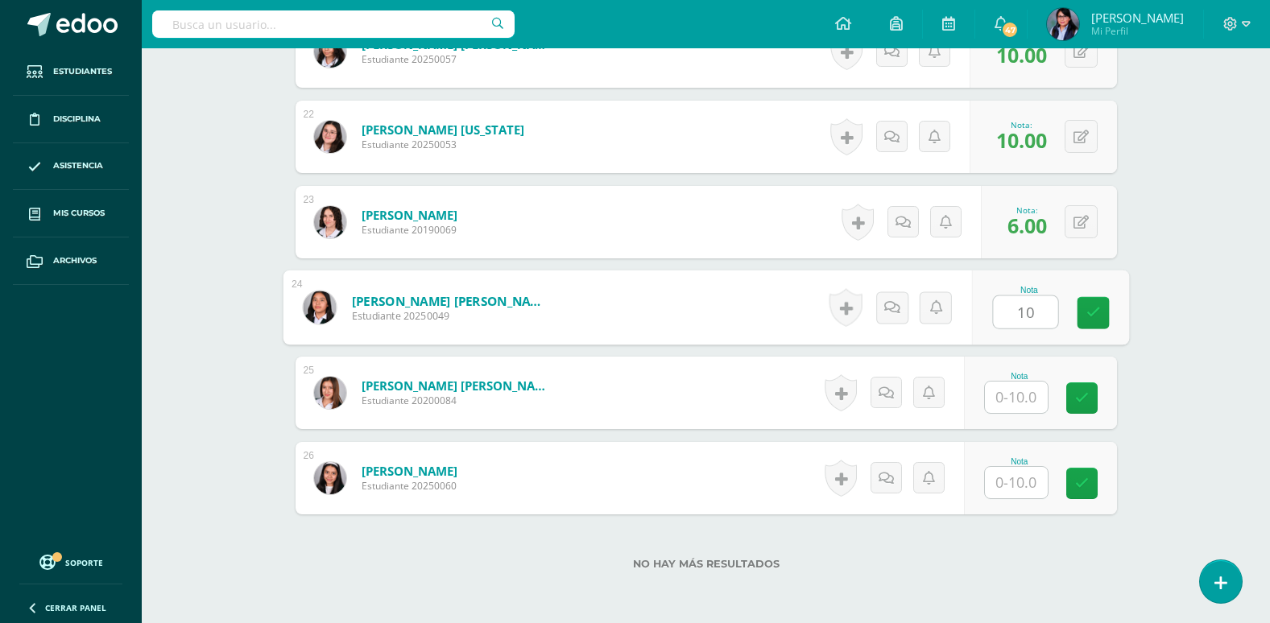
type input "10"
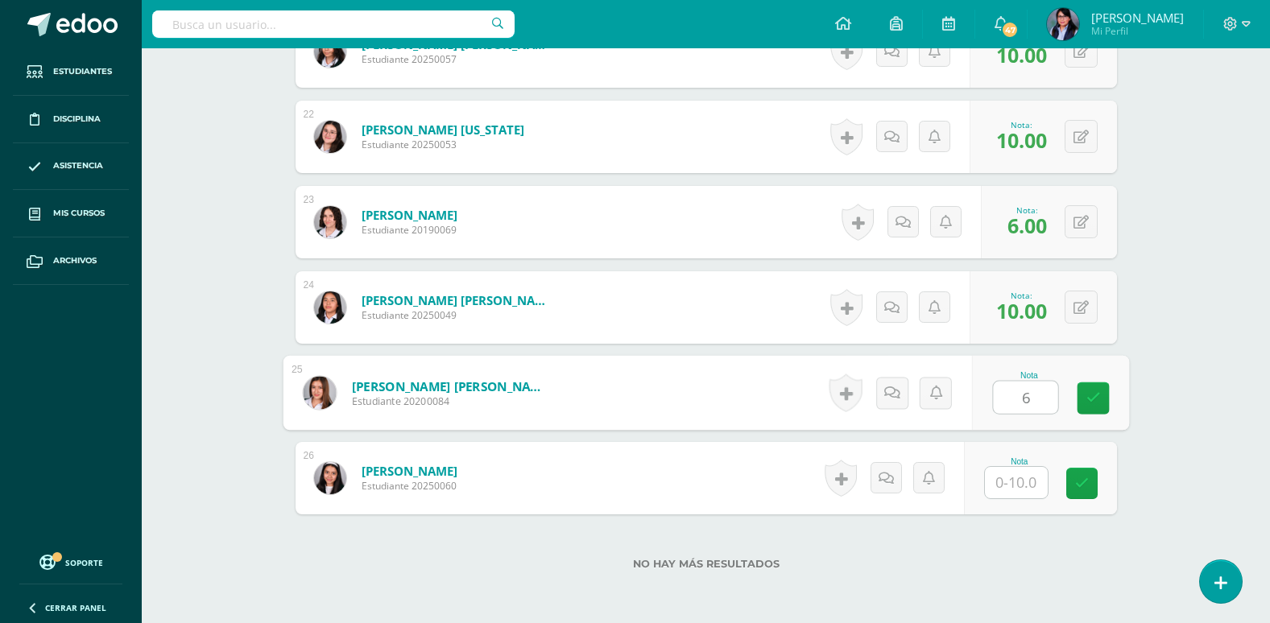
type input "6"
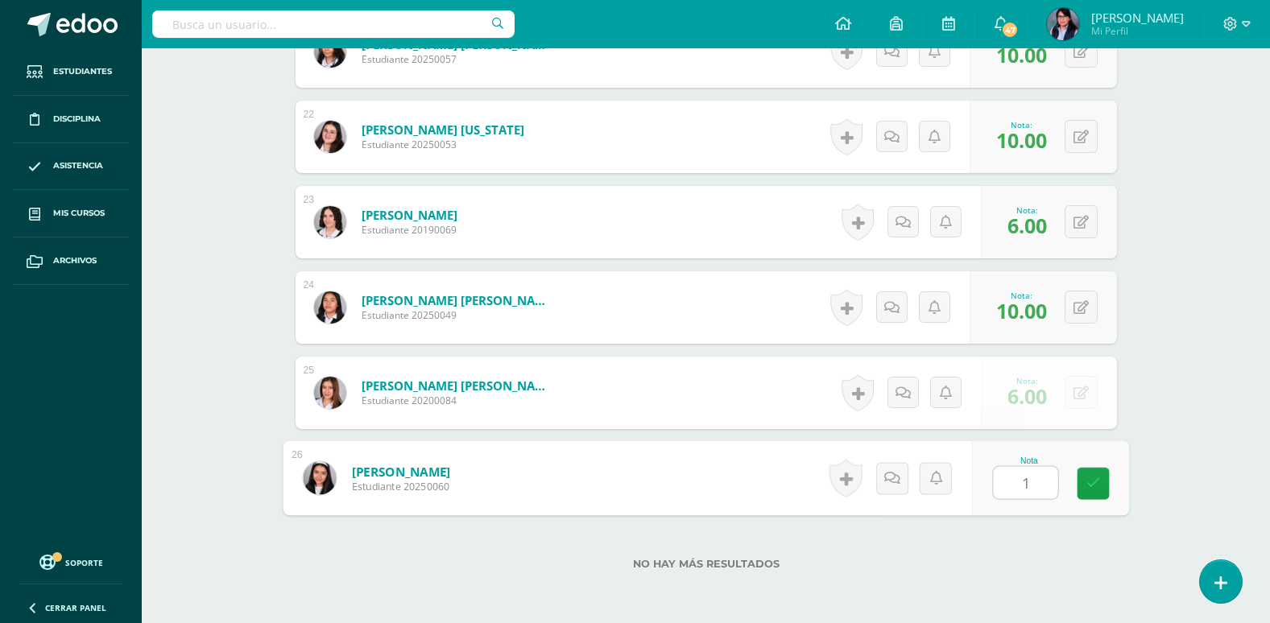
type input "10"
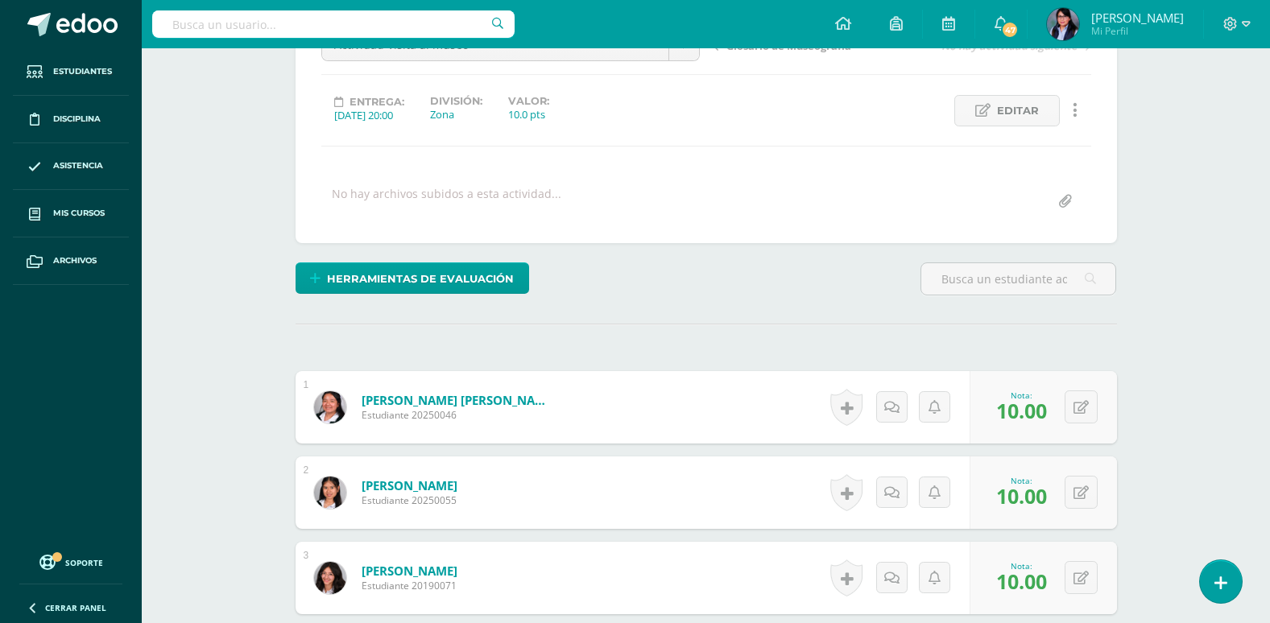
scroll to position [77, 0]
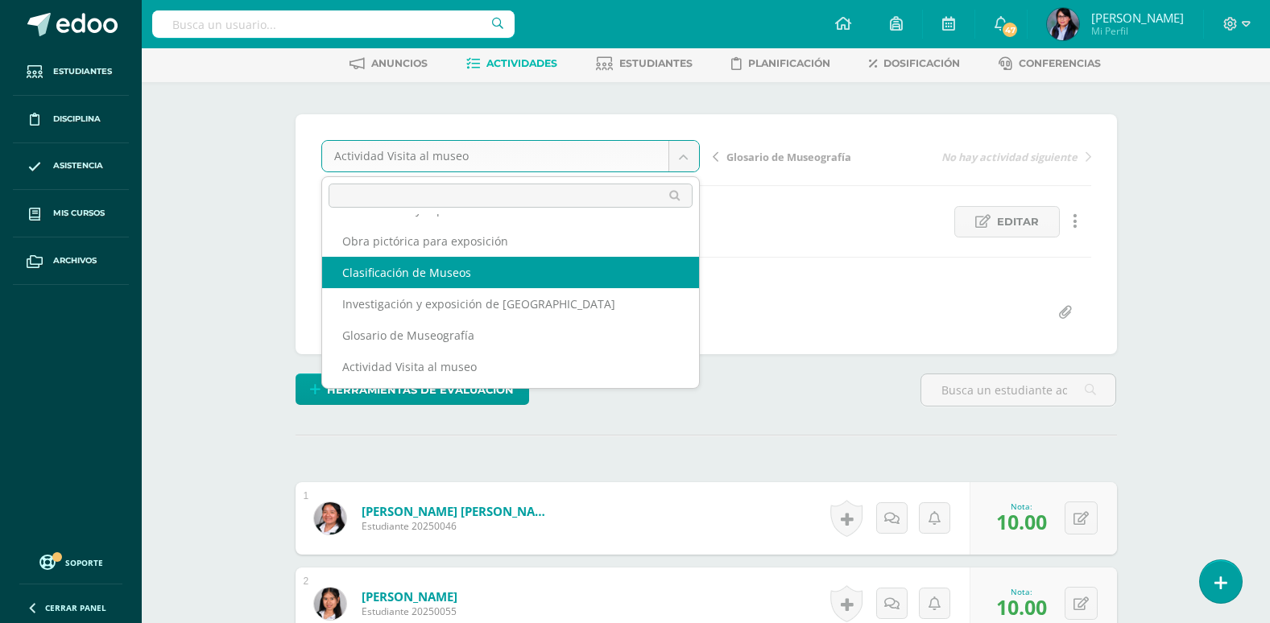
scroll to position [27, 0]
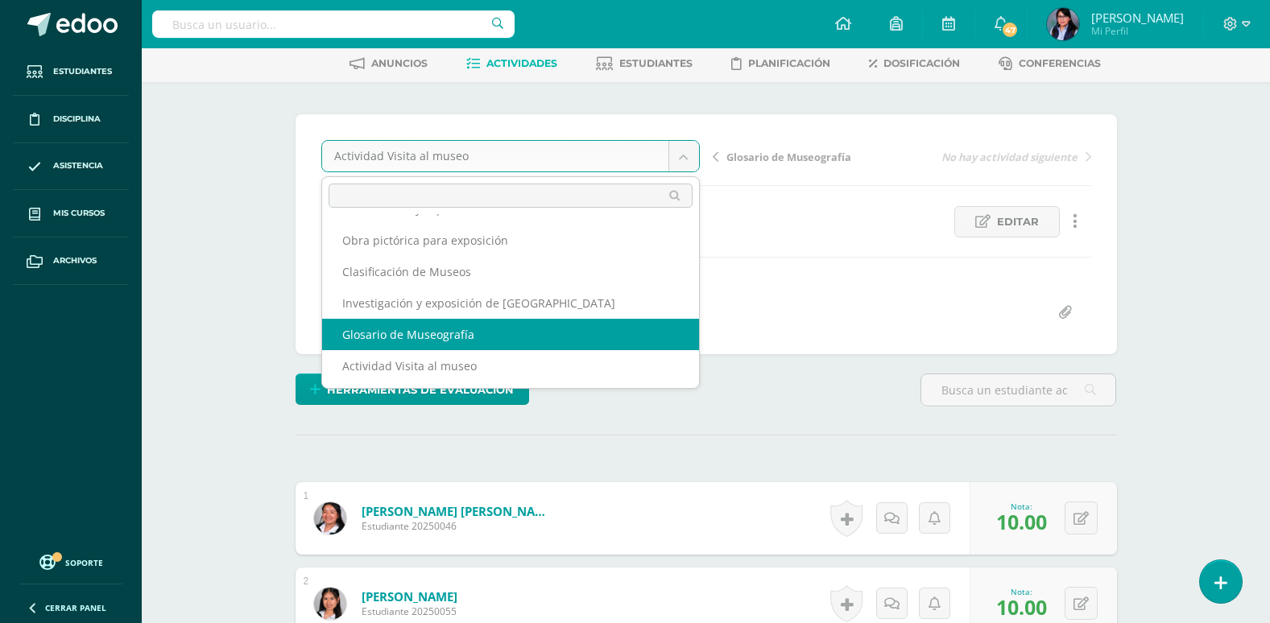
select select "/dashboard/teacher/grade-activity/108184/"
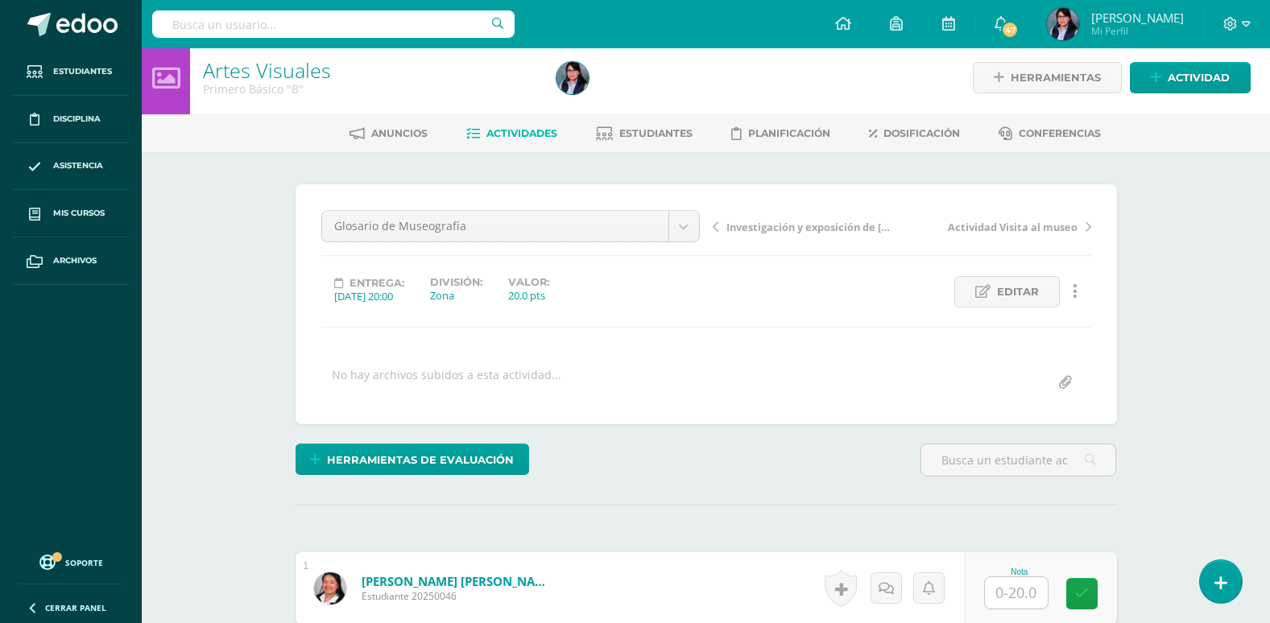
scroll to position [325, 0]
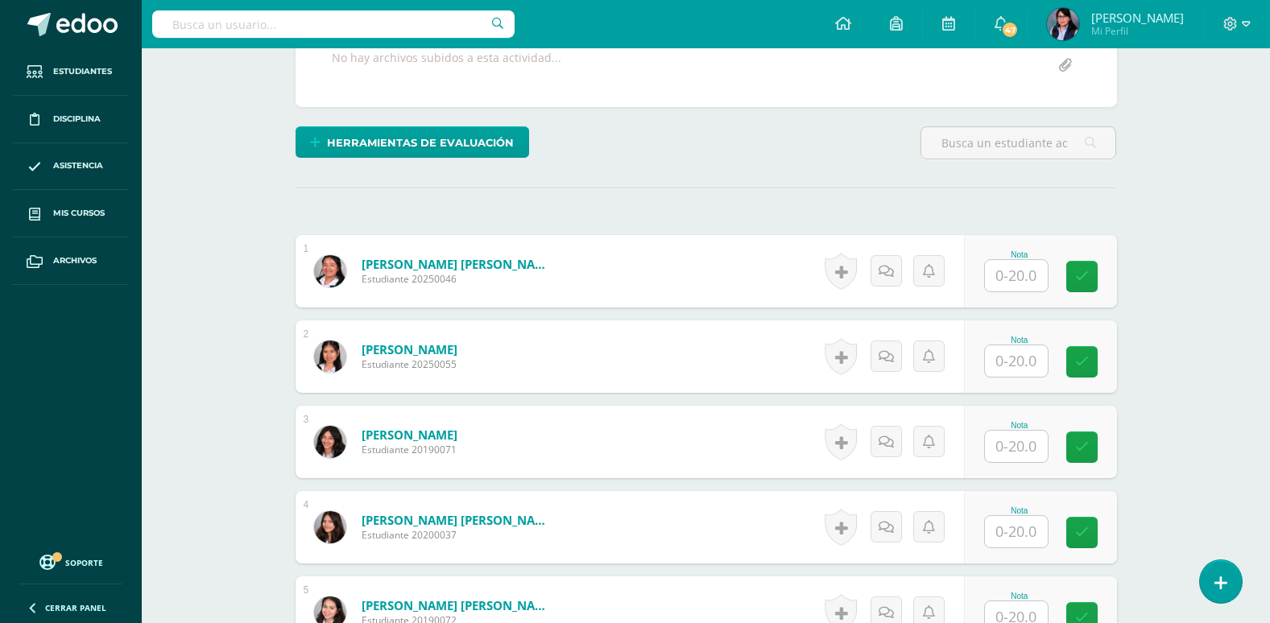
click at [1016, 281] on input "text" at bounding box center [1016, 275] width 63 height 31
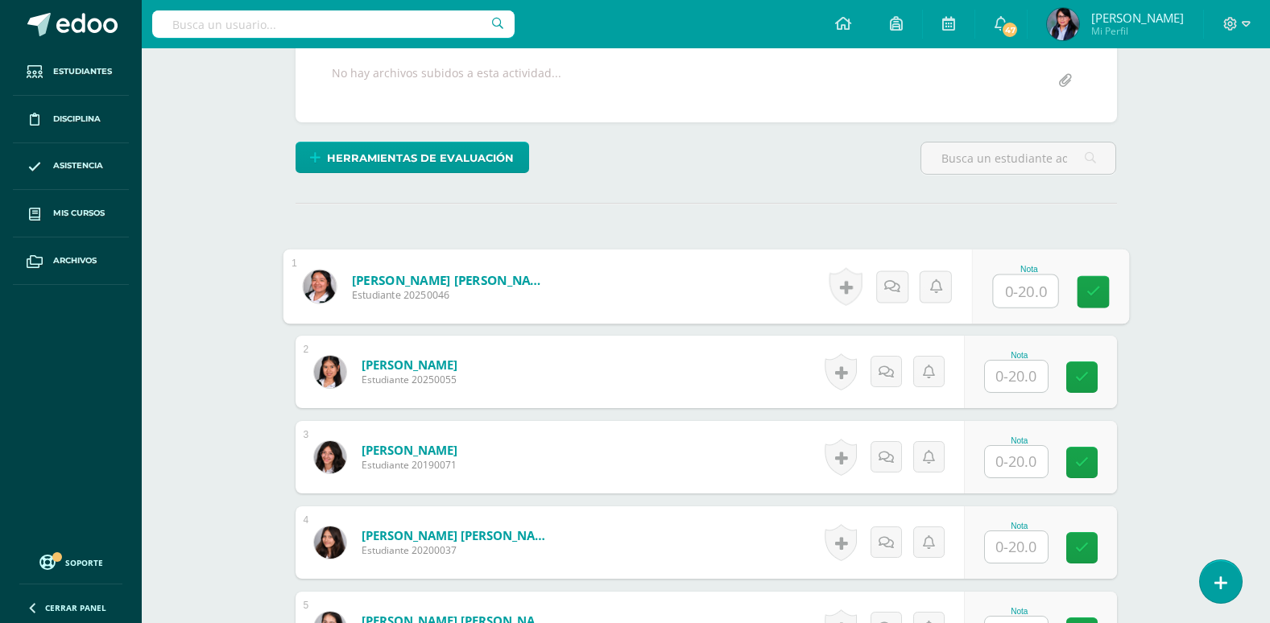
scroll to position [322, 0]
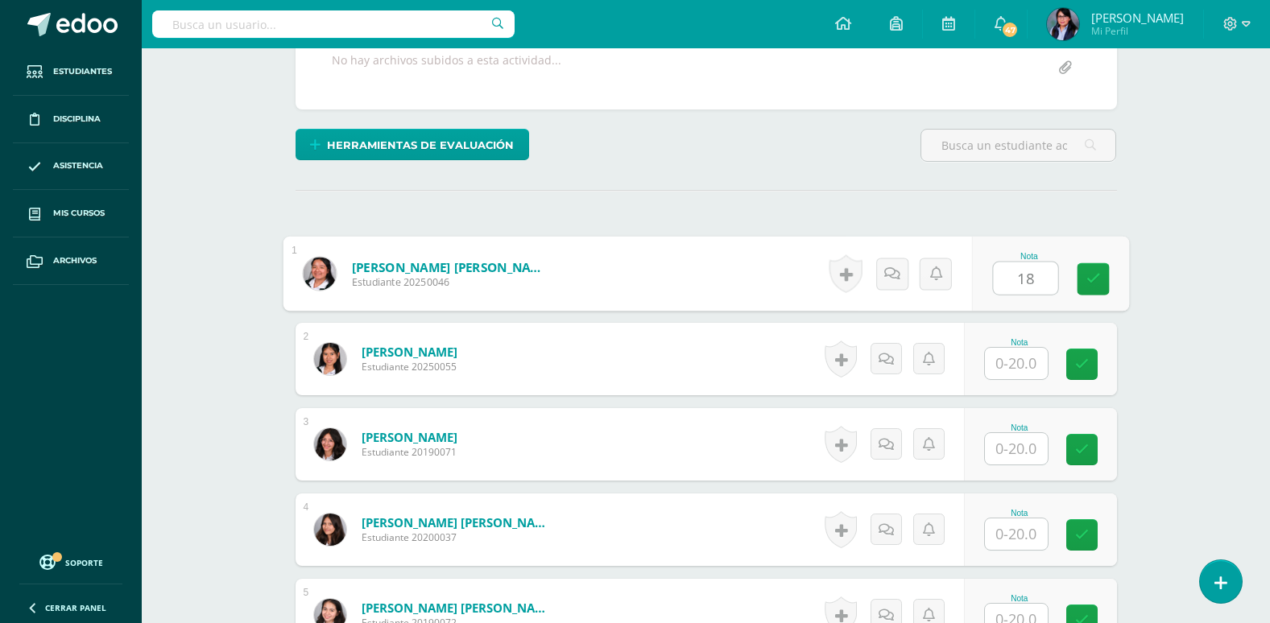
type input "18"
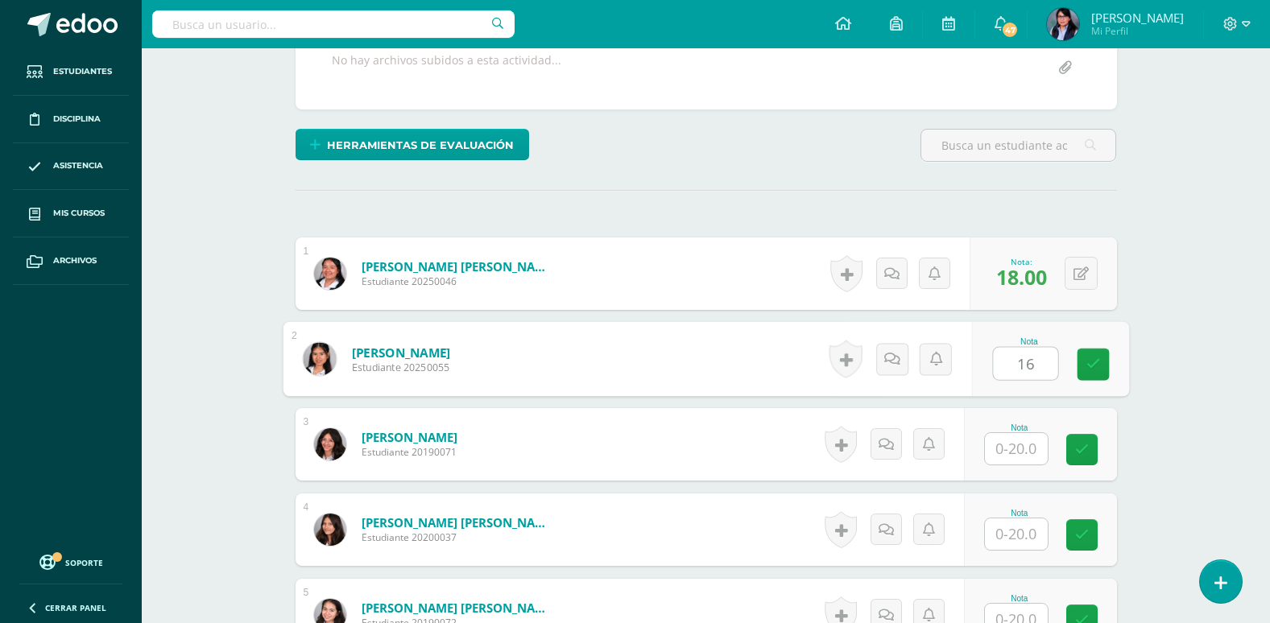
type input "16"
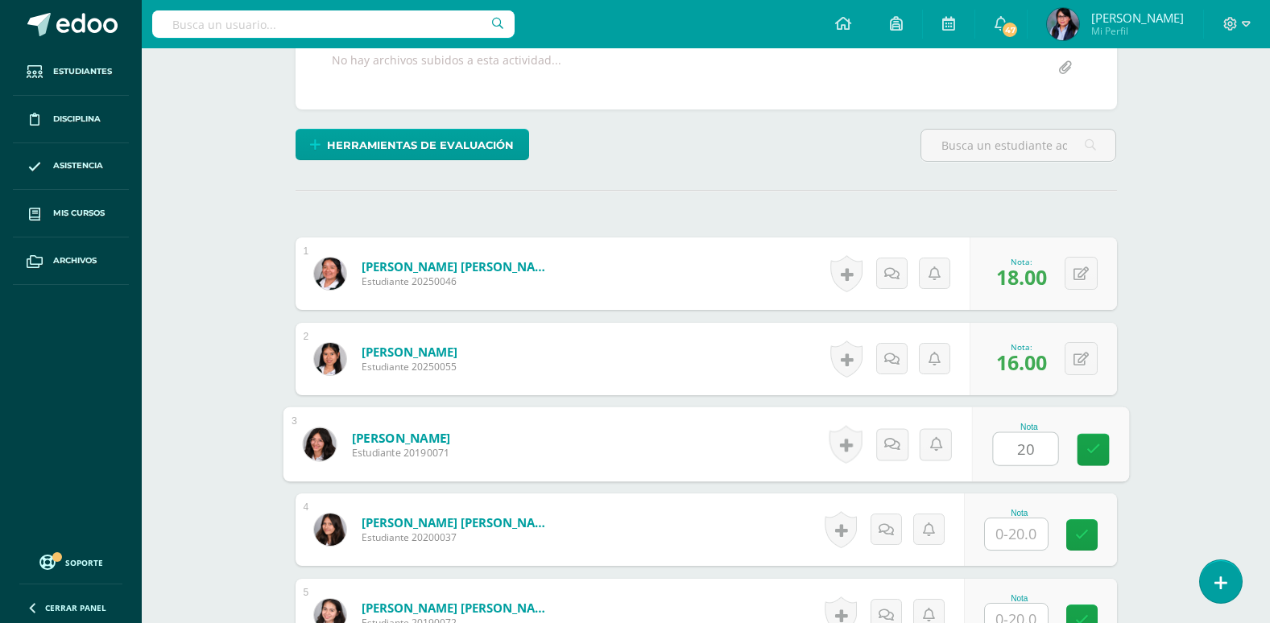
type input "20"
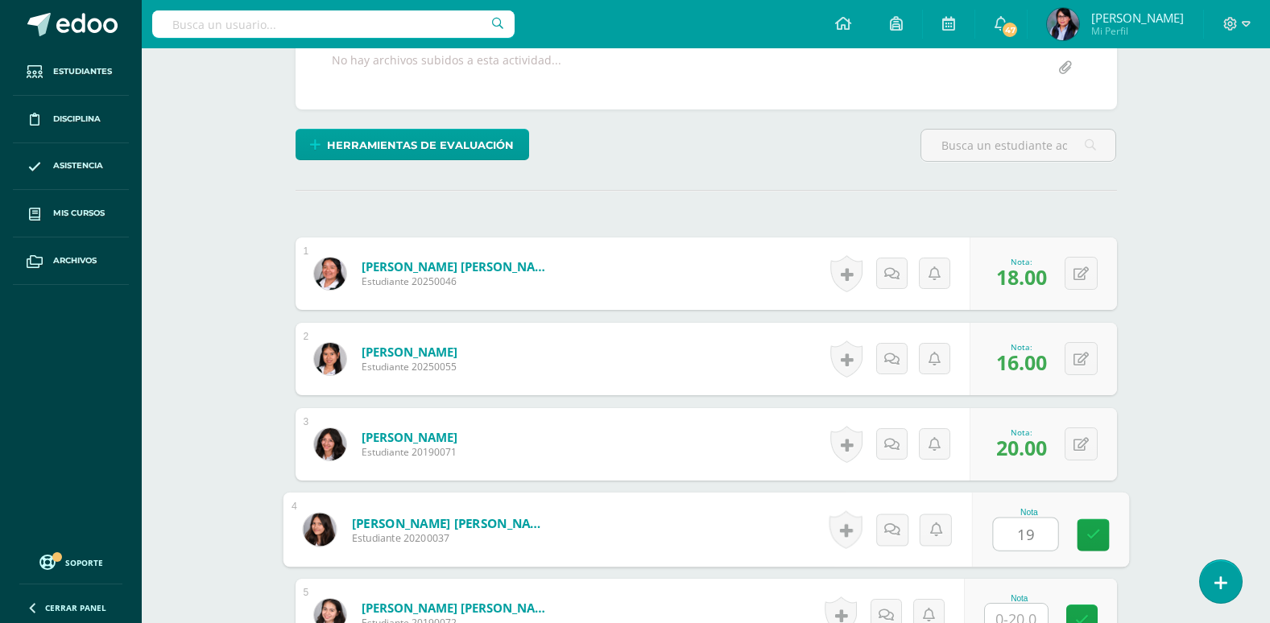
type input "19"
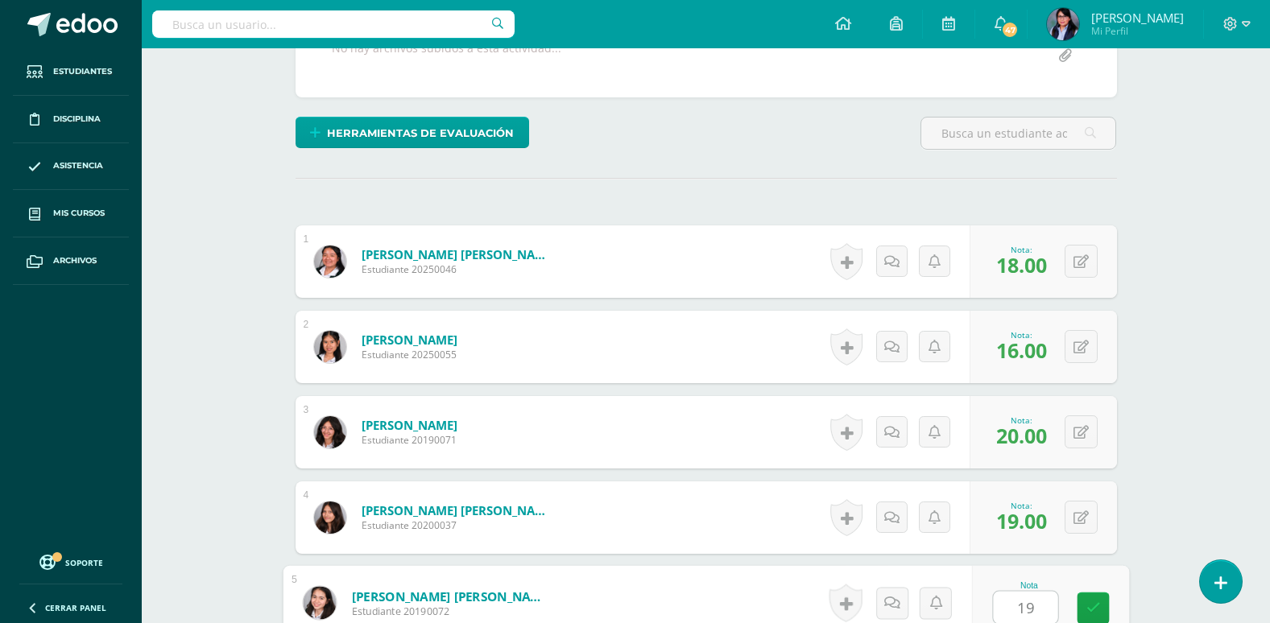
type input "19"
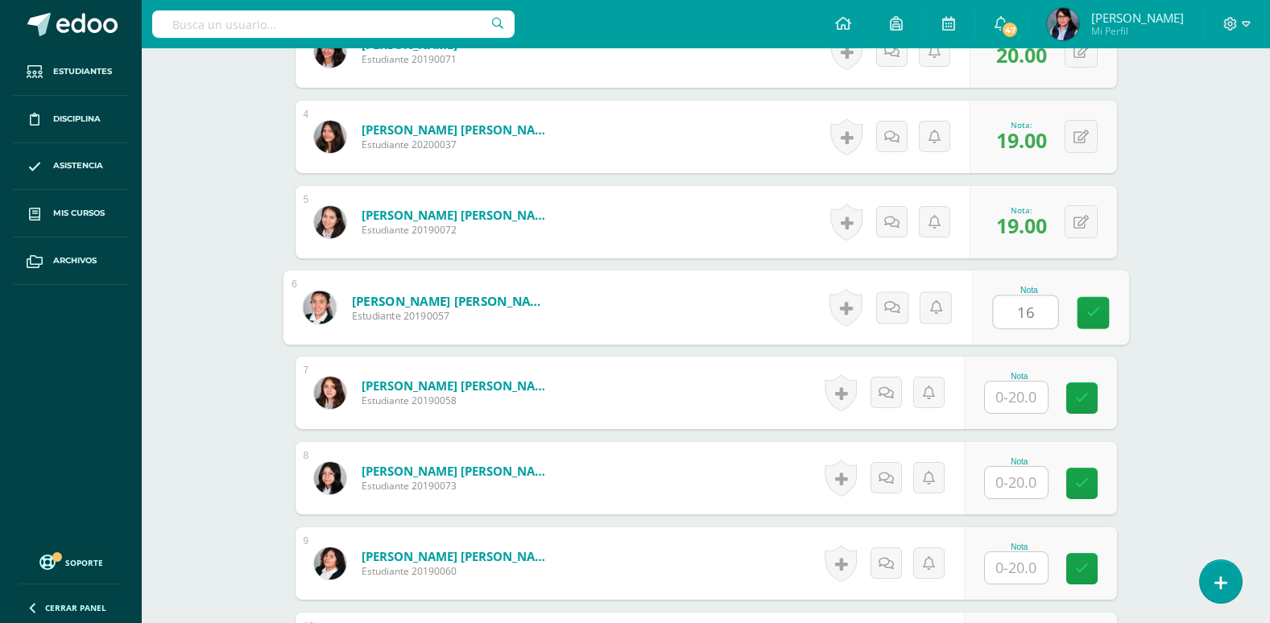
type input "16"
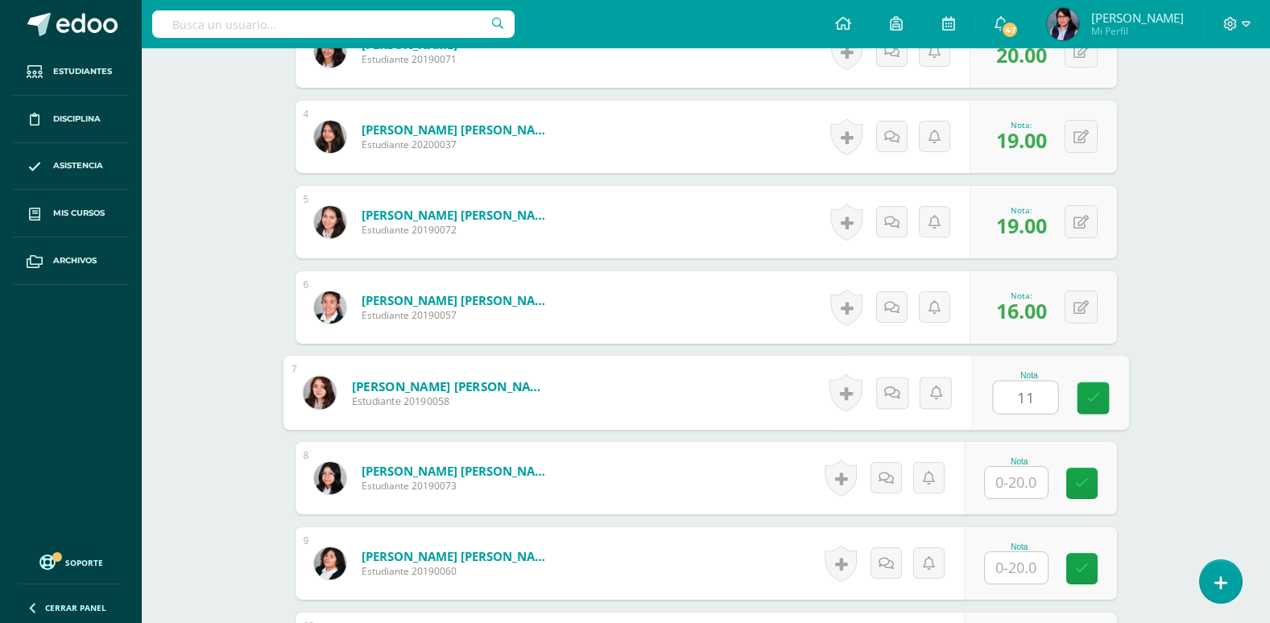
type input "11"
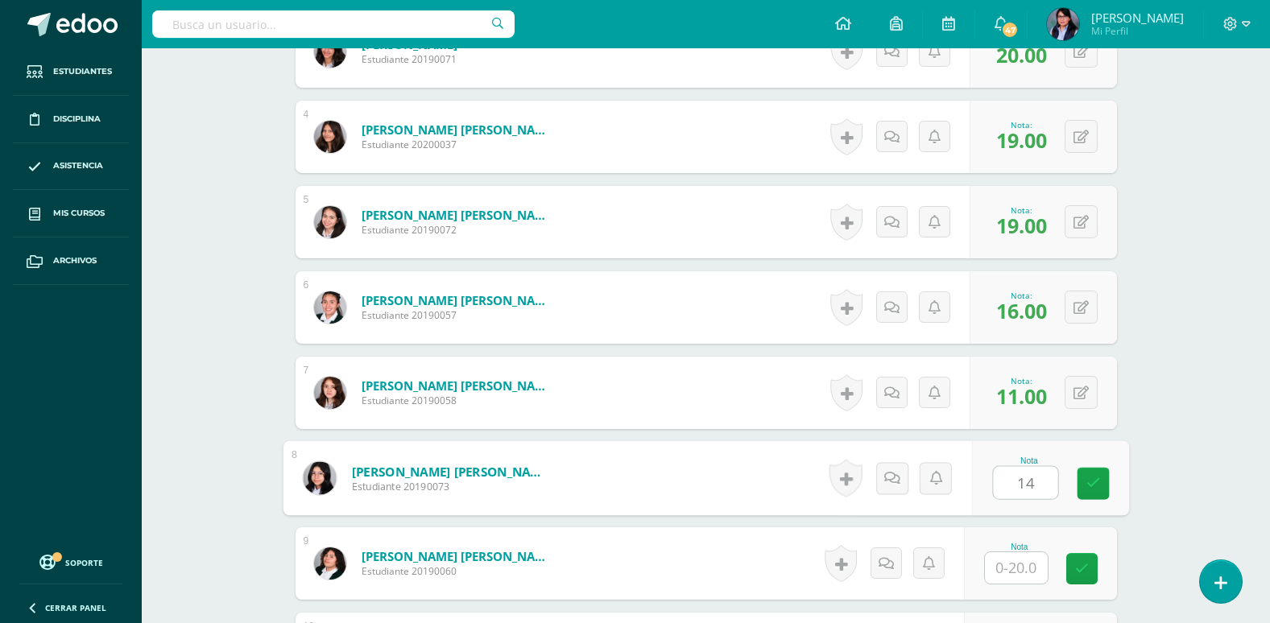
type input "14"
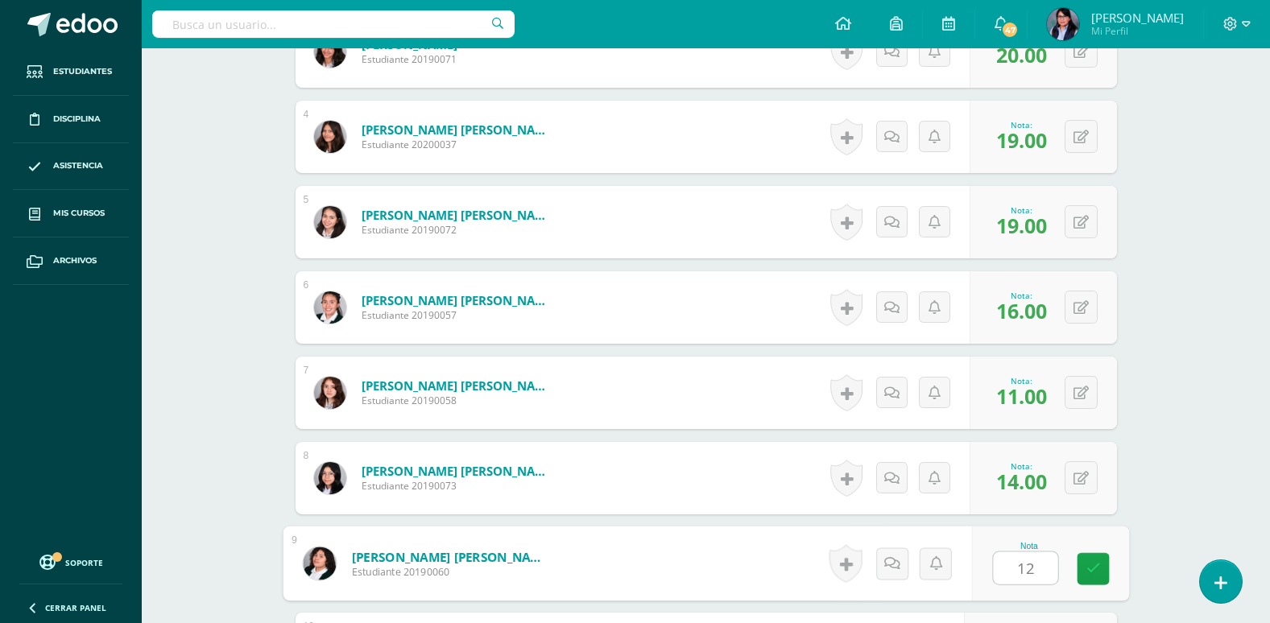
type input "12"
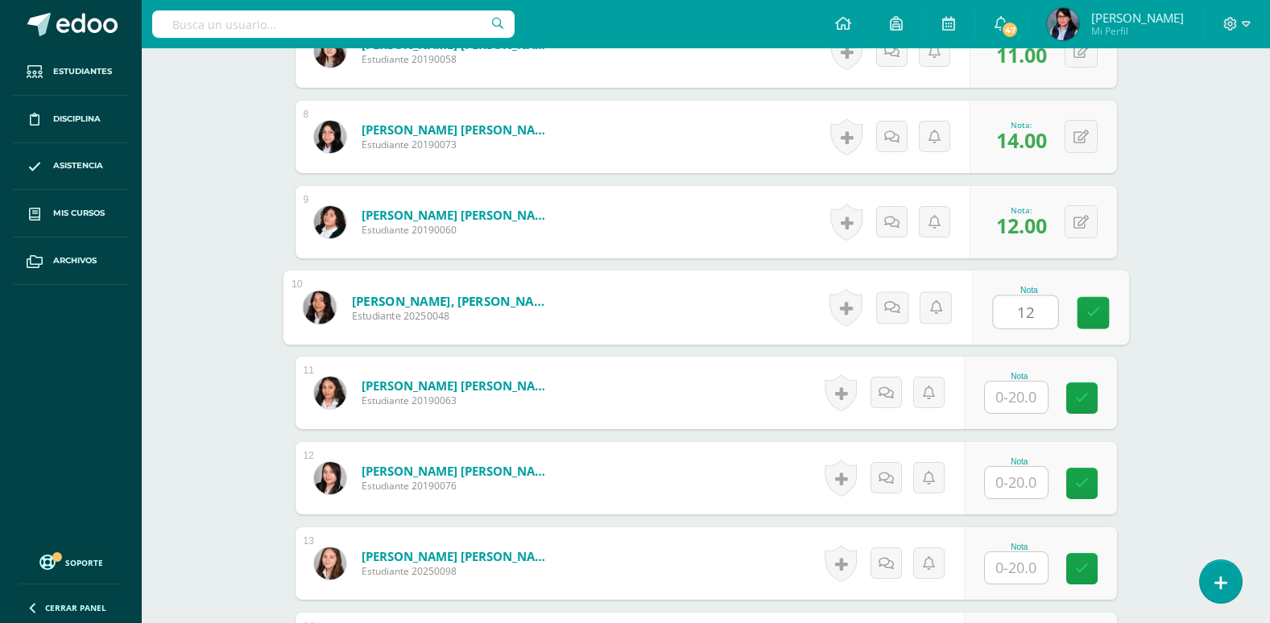
type input "12"
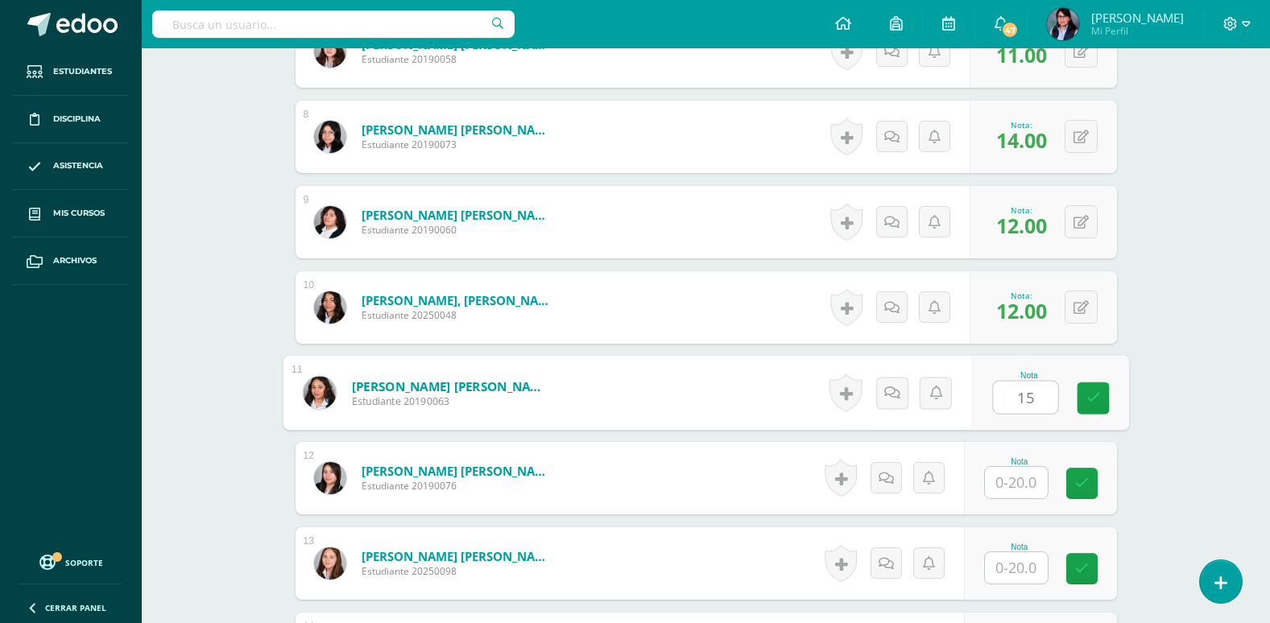
type input "15"
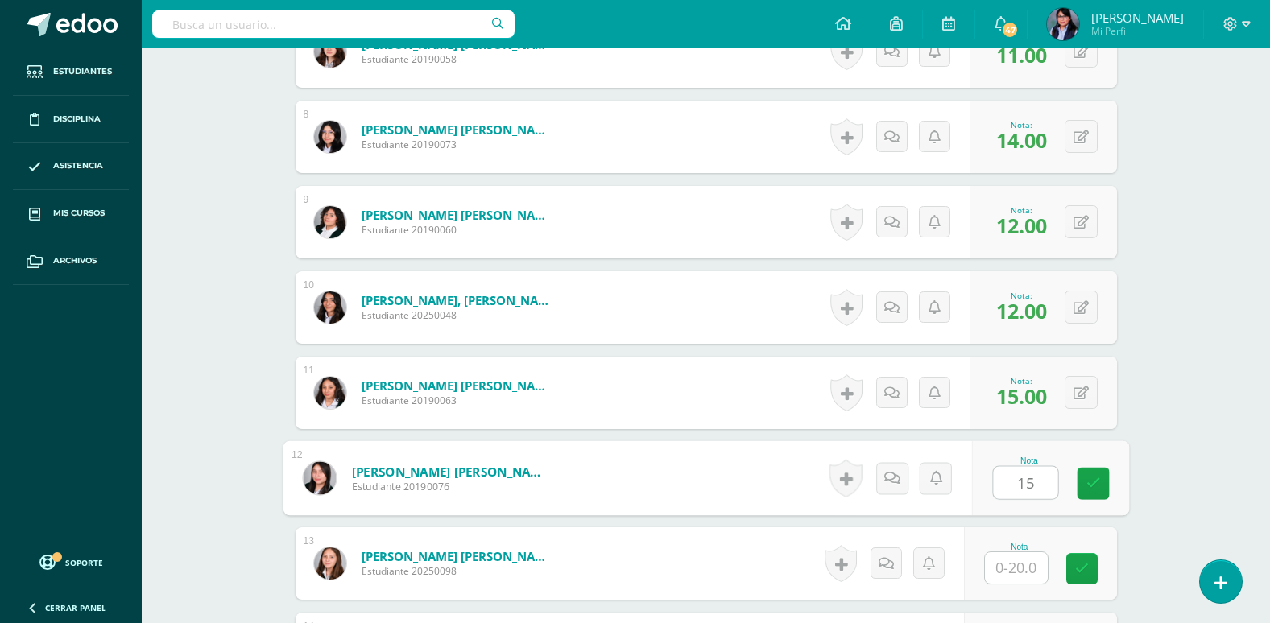
type input "15"
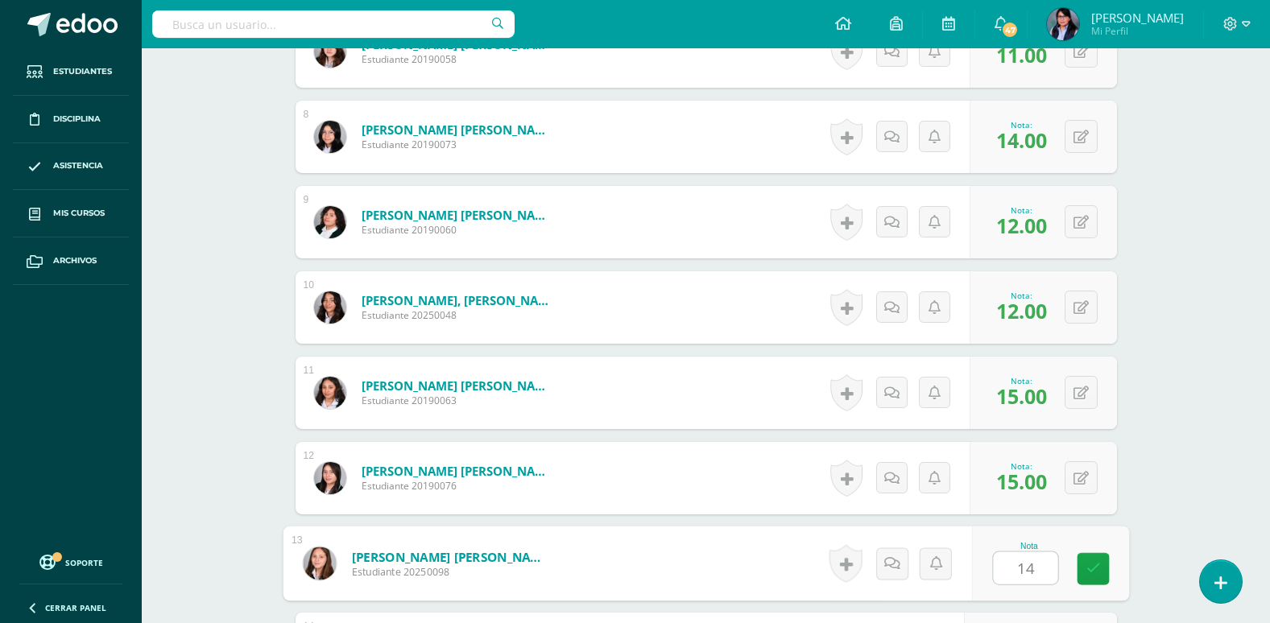
type input "14"
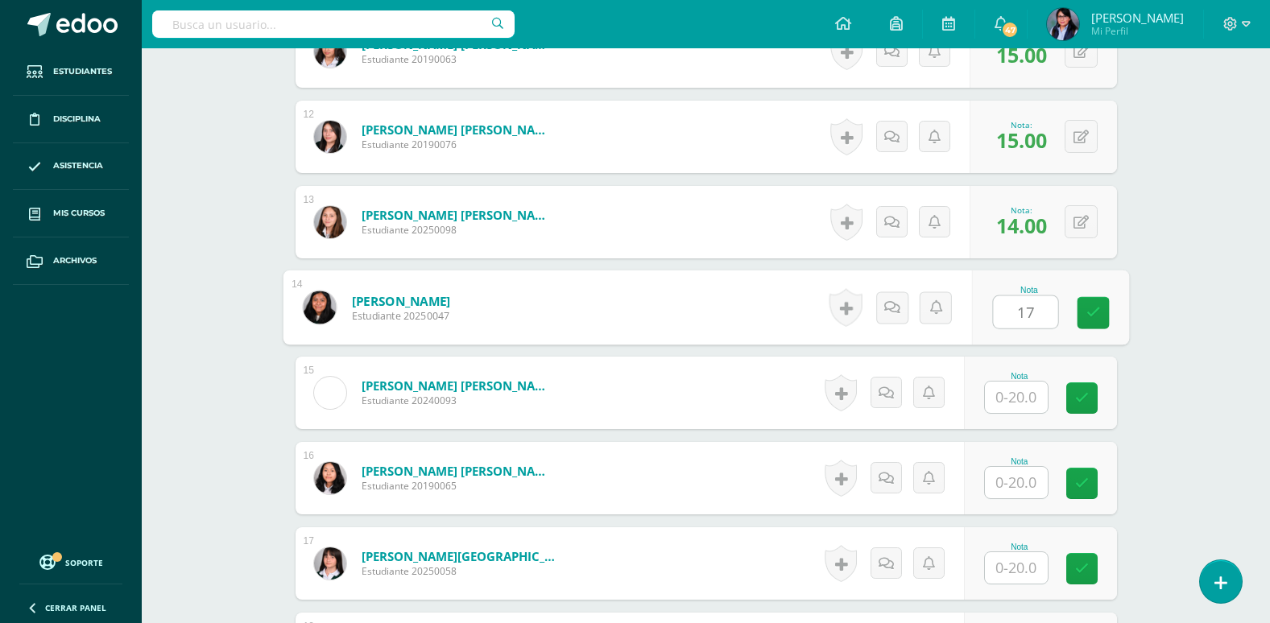
type input "17"
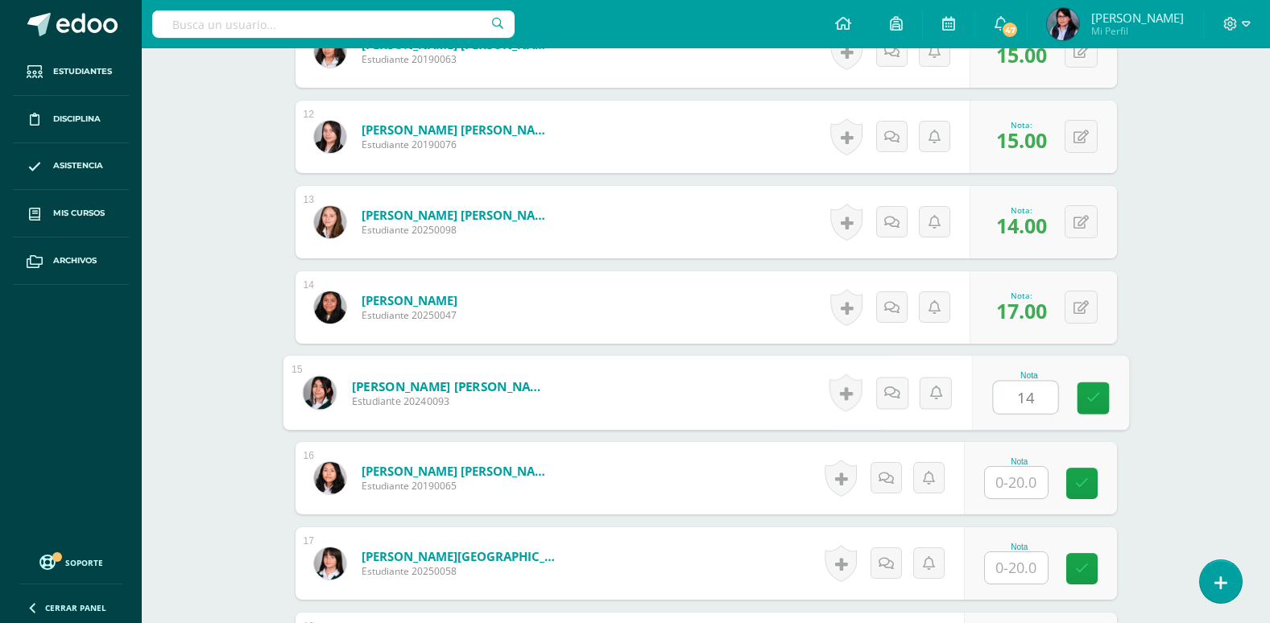
type input "14"
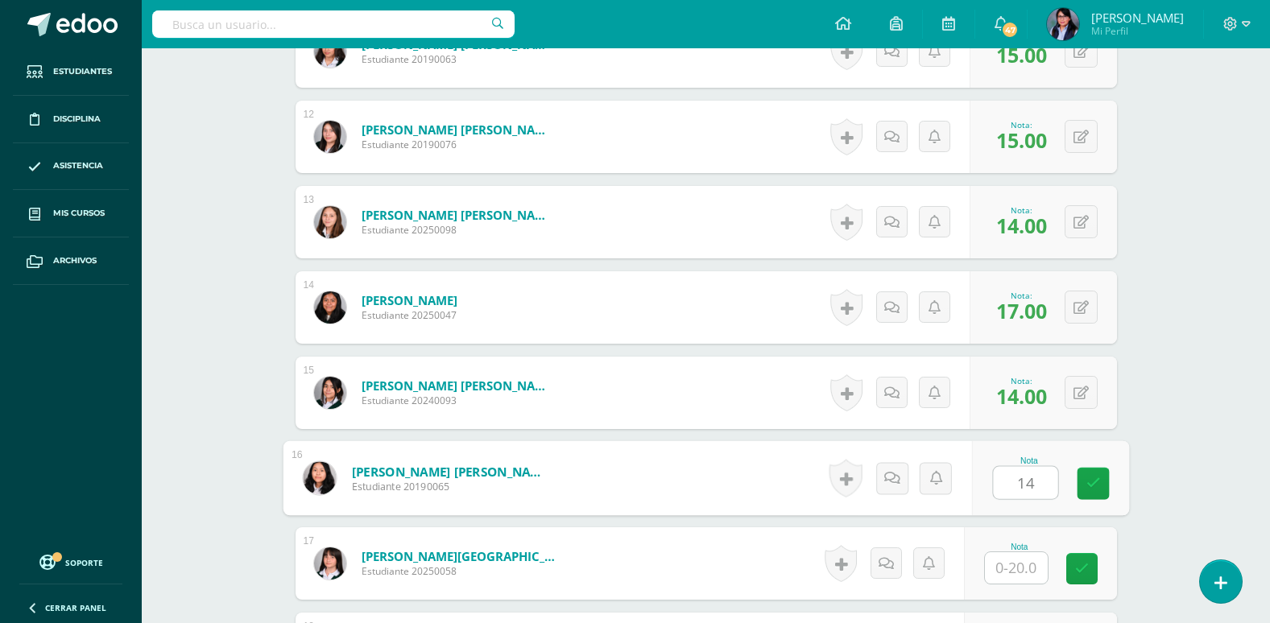
type input "14"
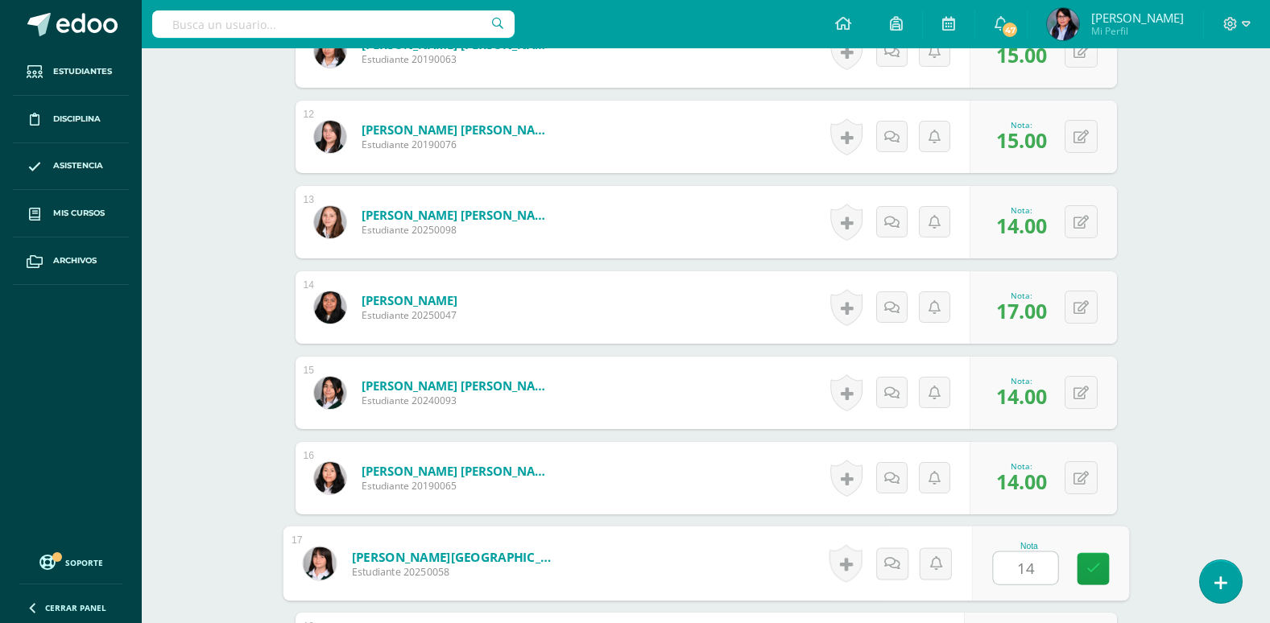
type input "14"
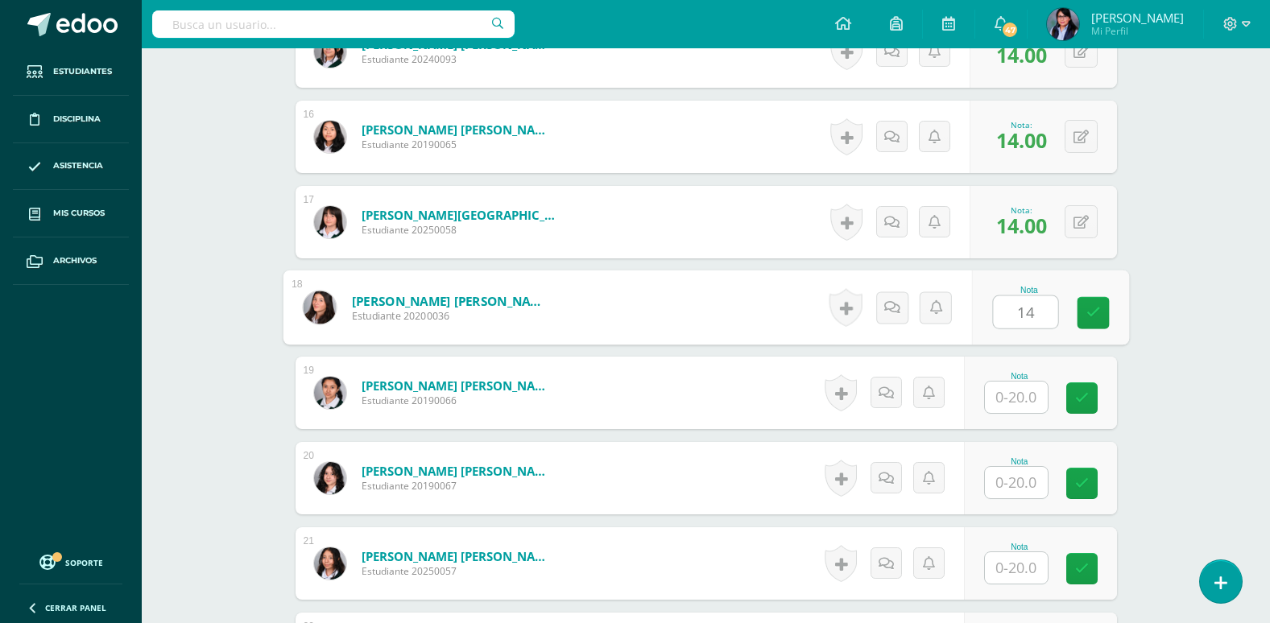
type input "14"
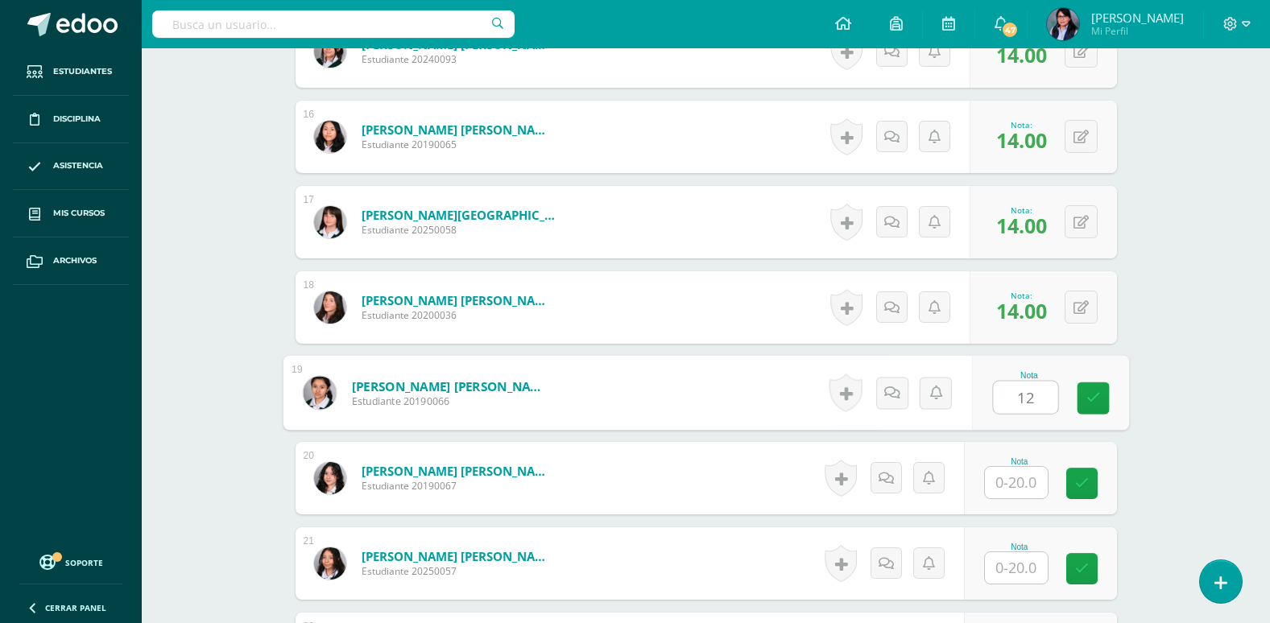
type input "12"
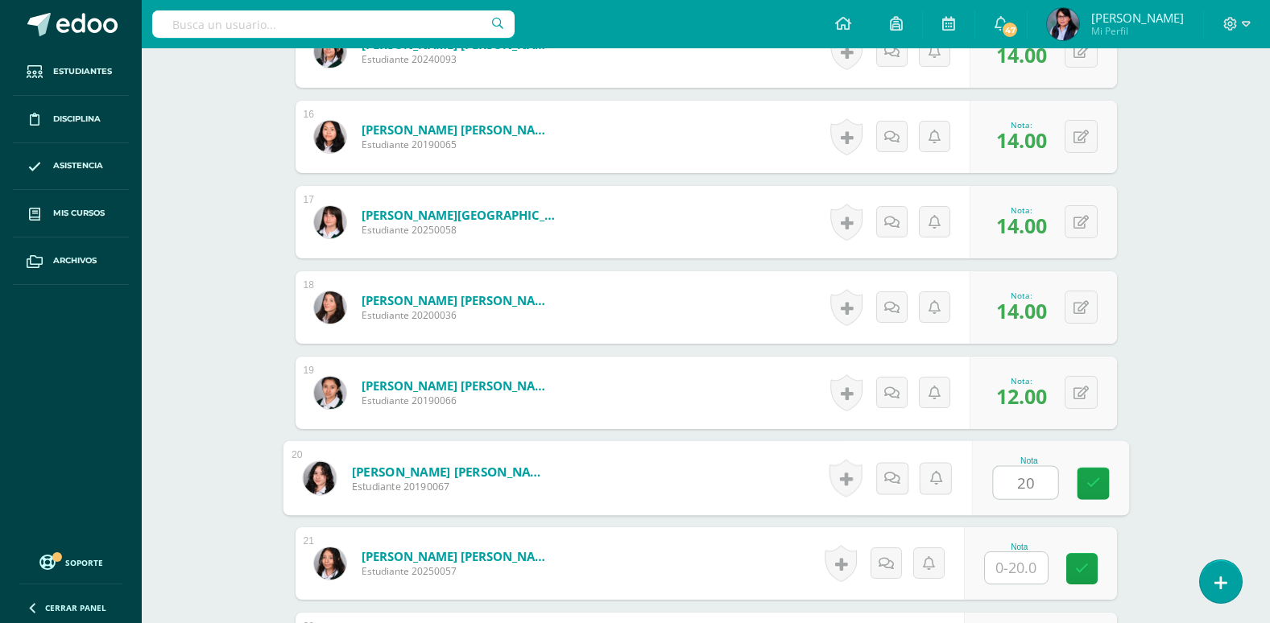
type input "20"
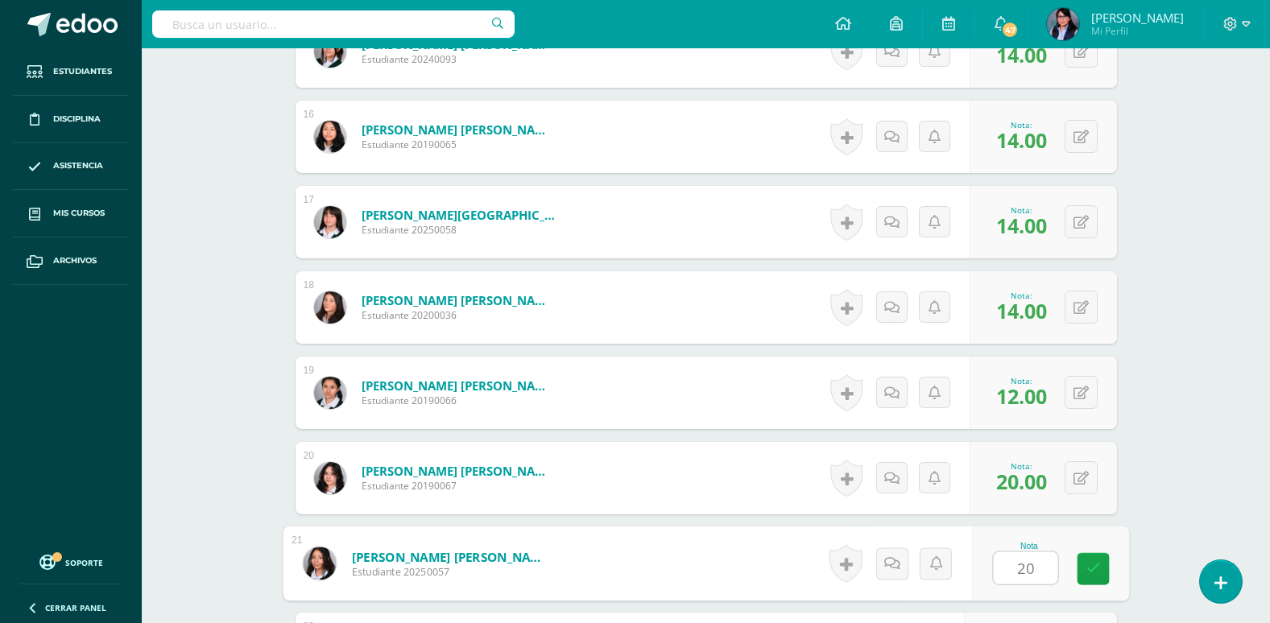
type input "20"
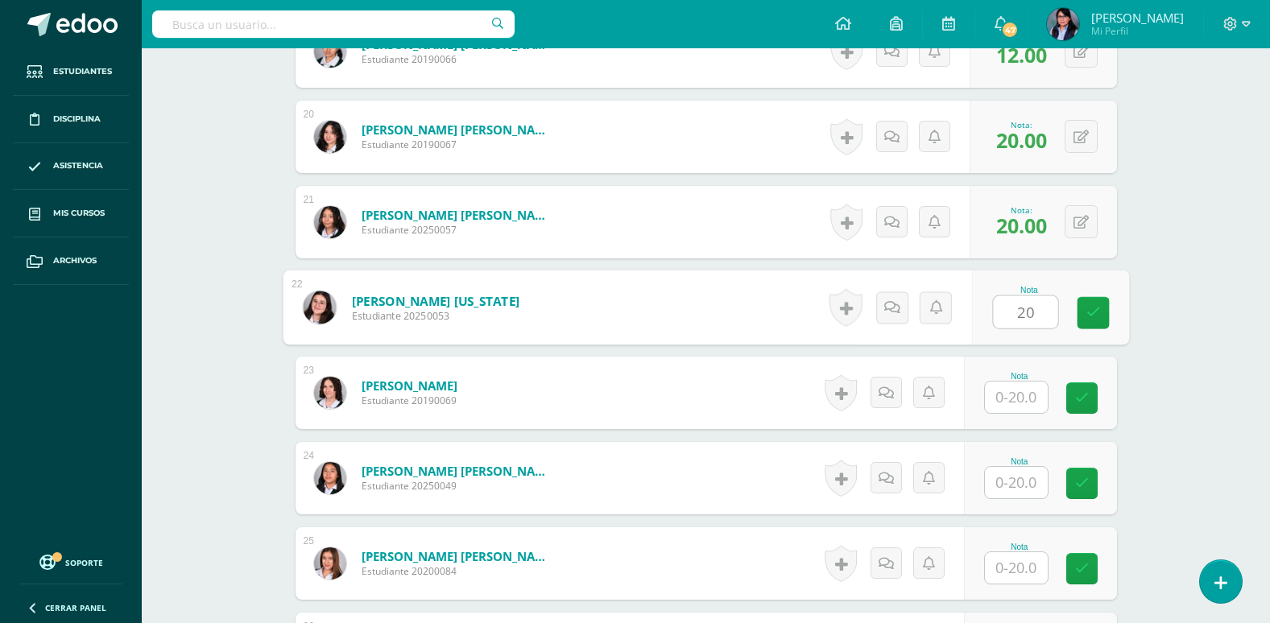
type input "20"
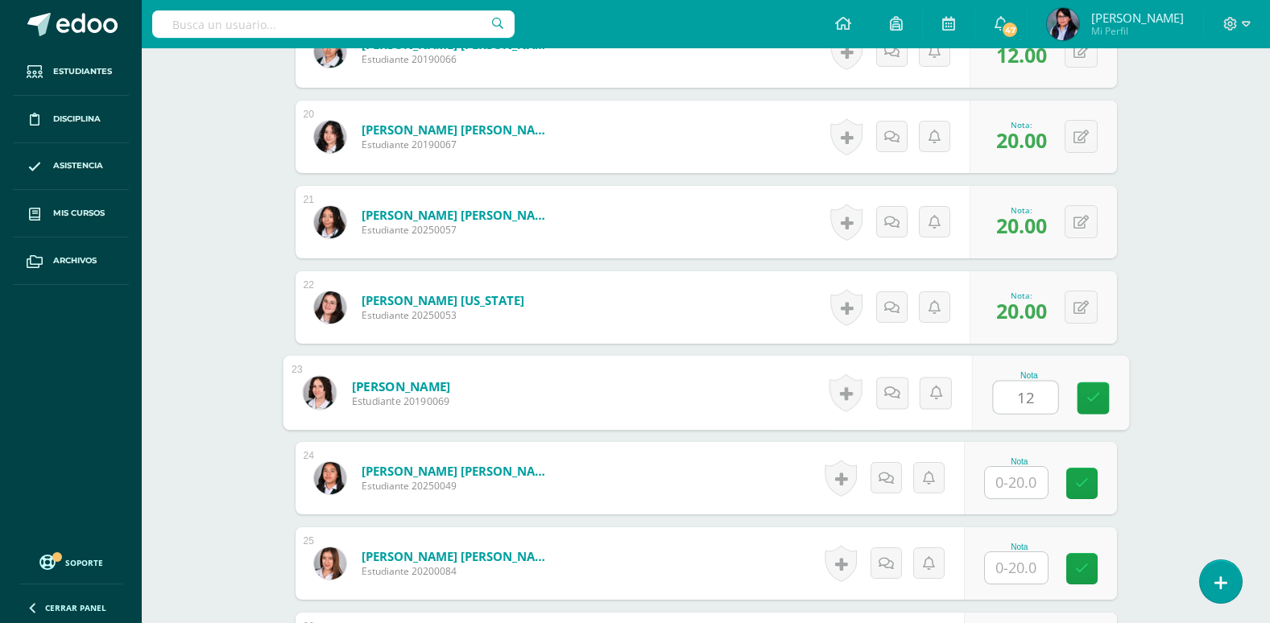
type input "12"
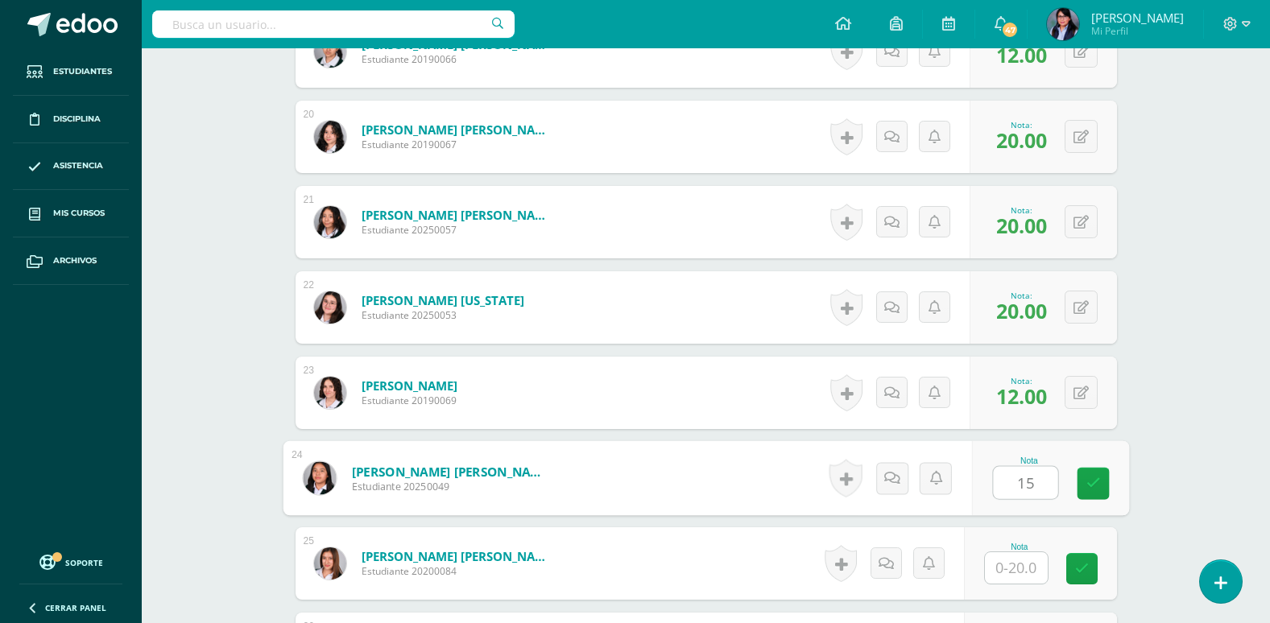
type input "15"
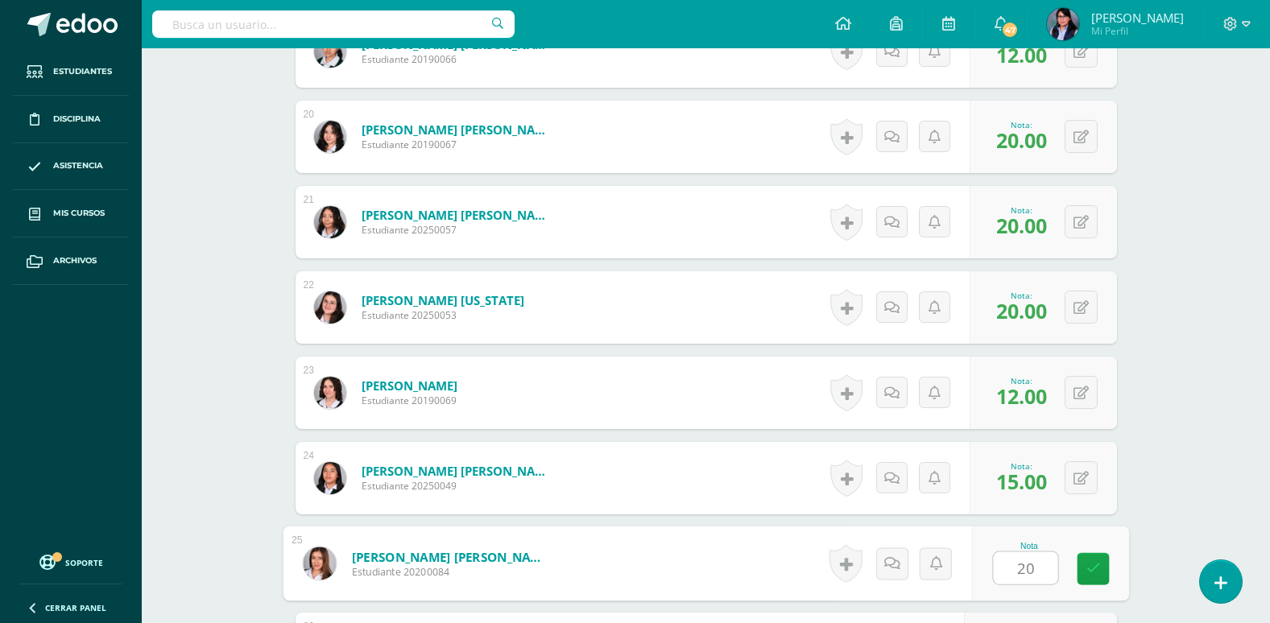
type input "20"
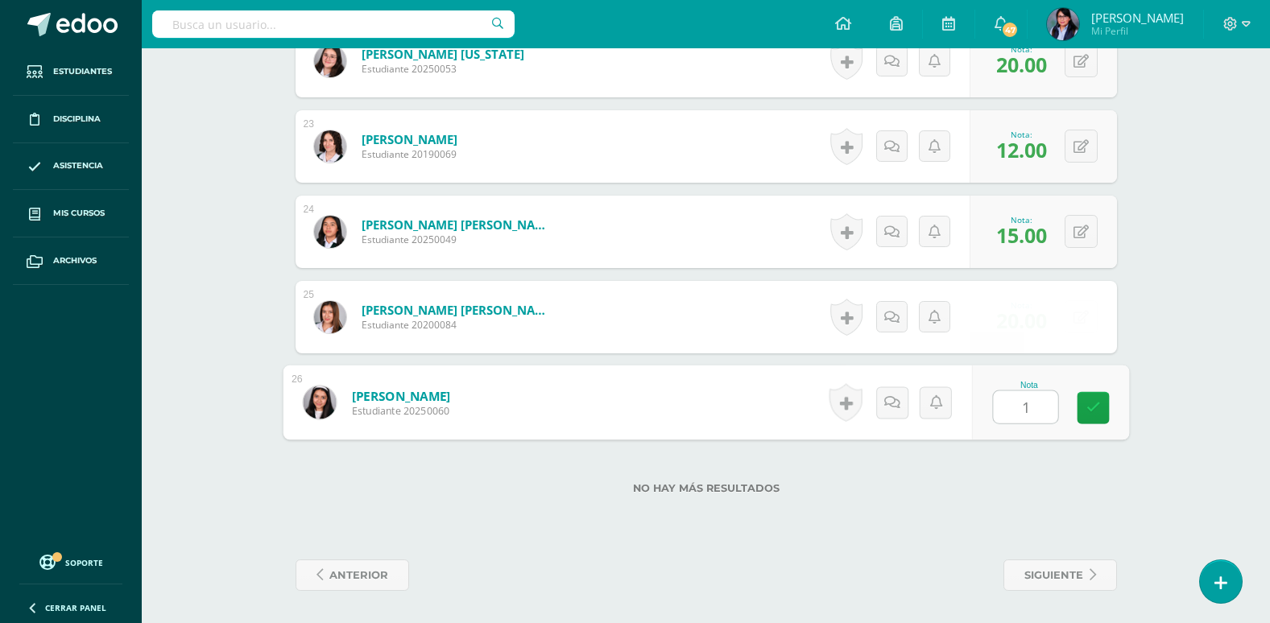
type input "14"
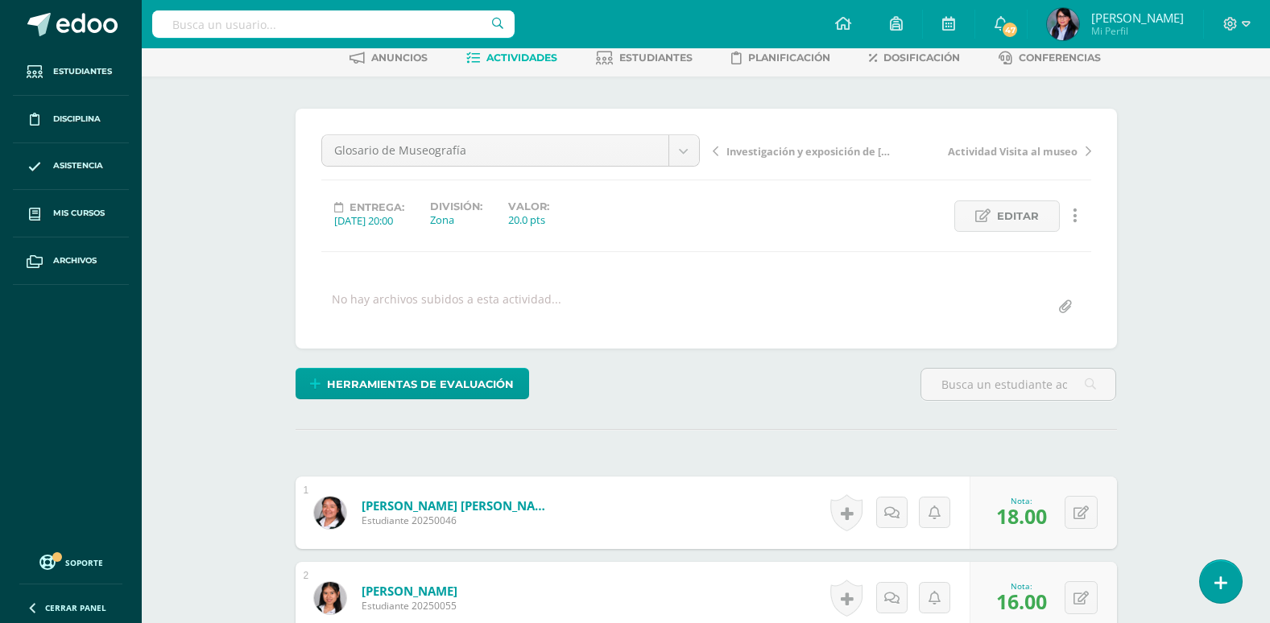
scroll to position [0, 0]
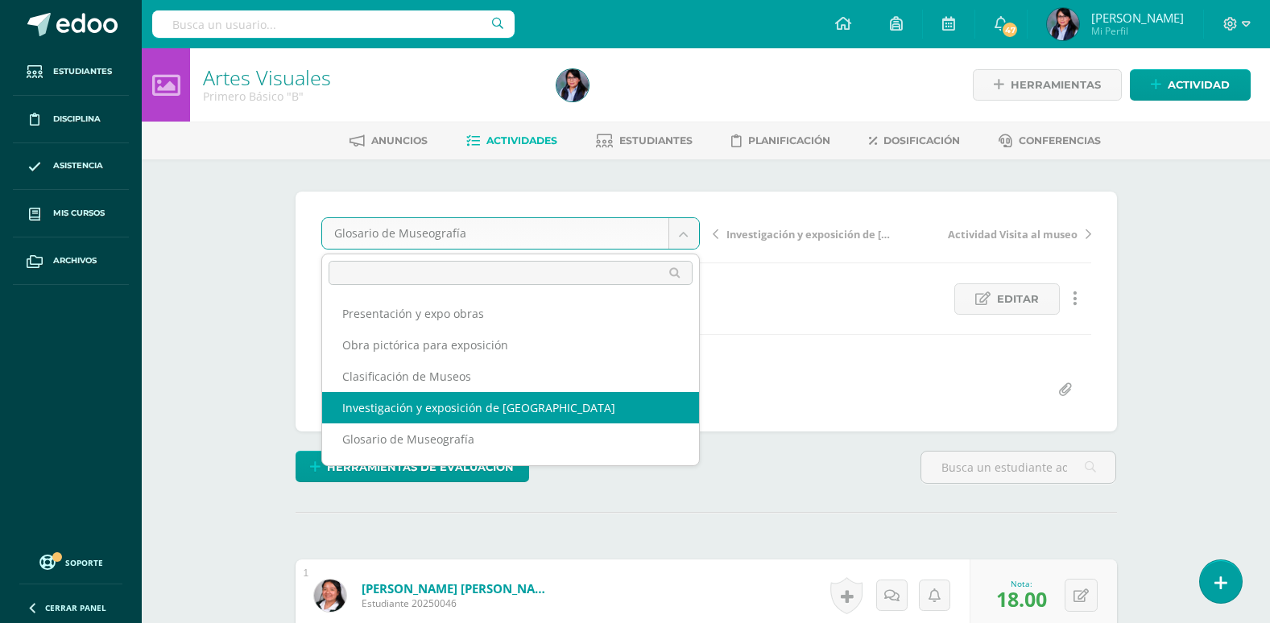
select select "/dashboard/teacher/grade-activity/108183/"
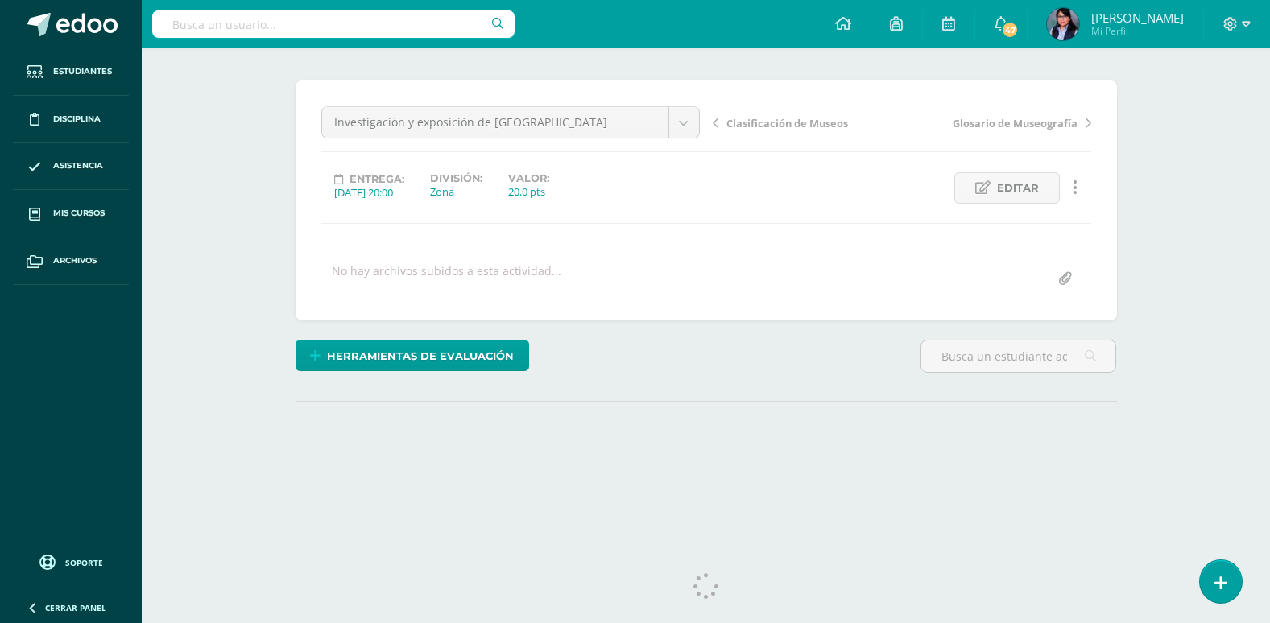
scroll to position [134, 0]
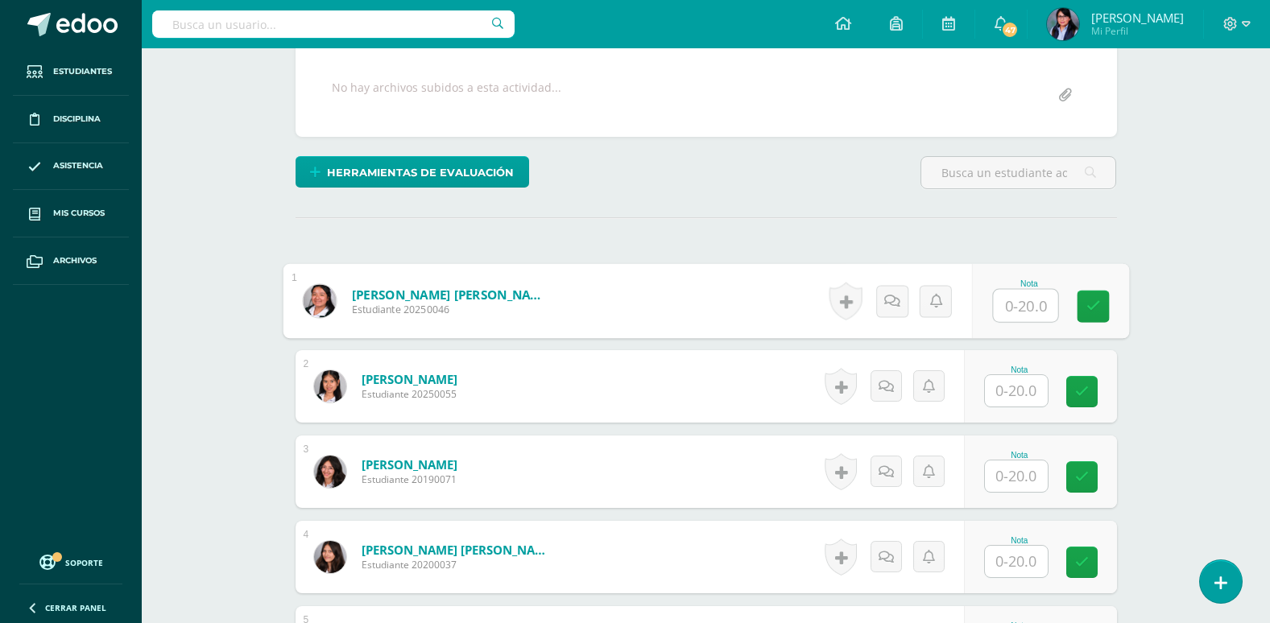
click at [1033, 304] on input "text" at bounding box center [1025, 306] width 64 height 32
type input "16"
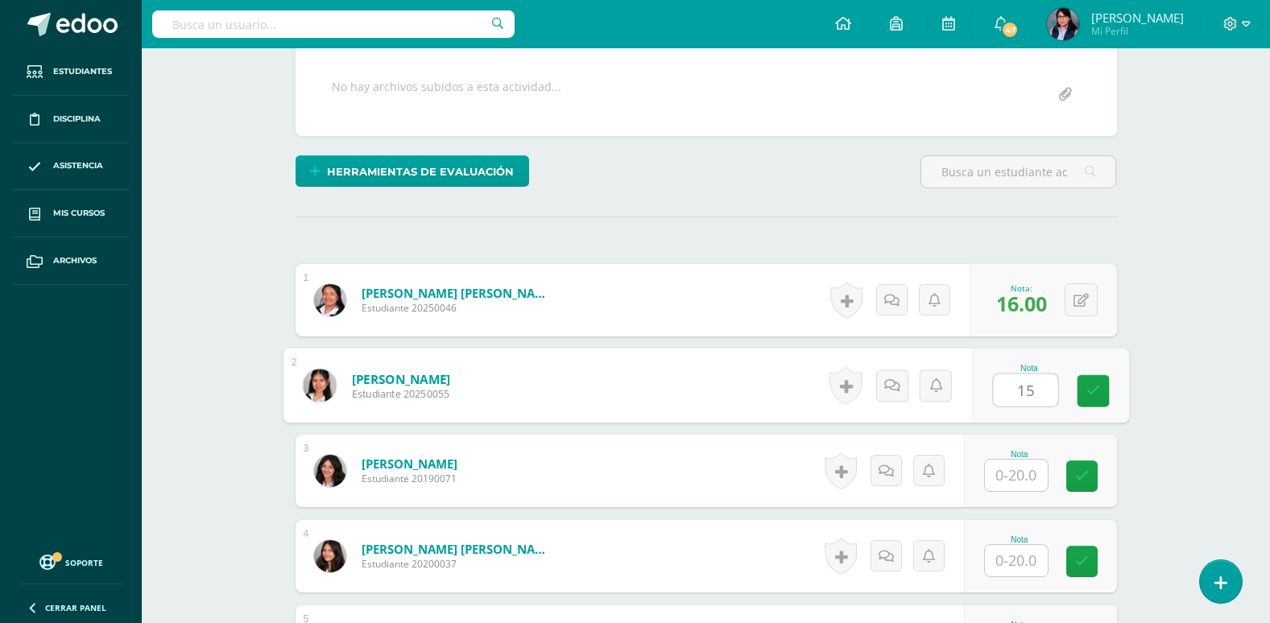
scroll to position [296, 0]
type input "15"
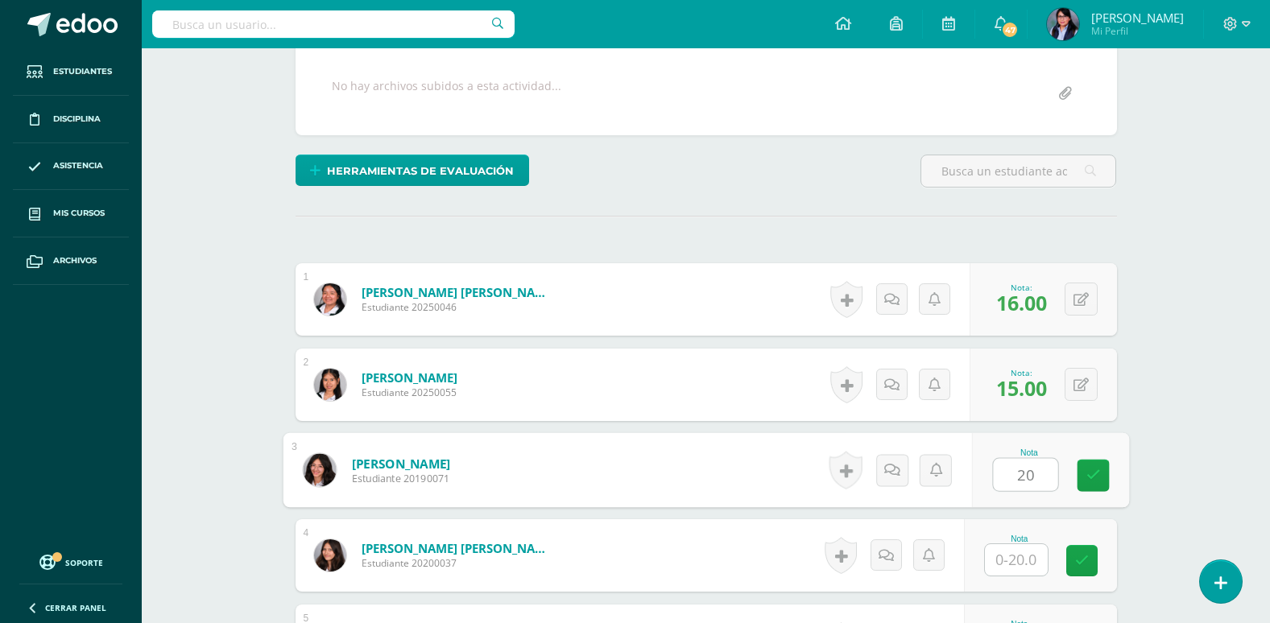
type input "20"
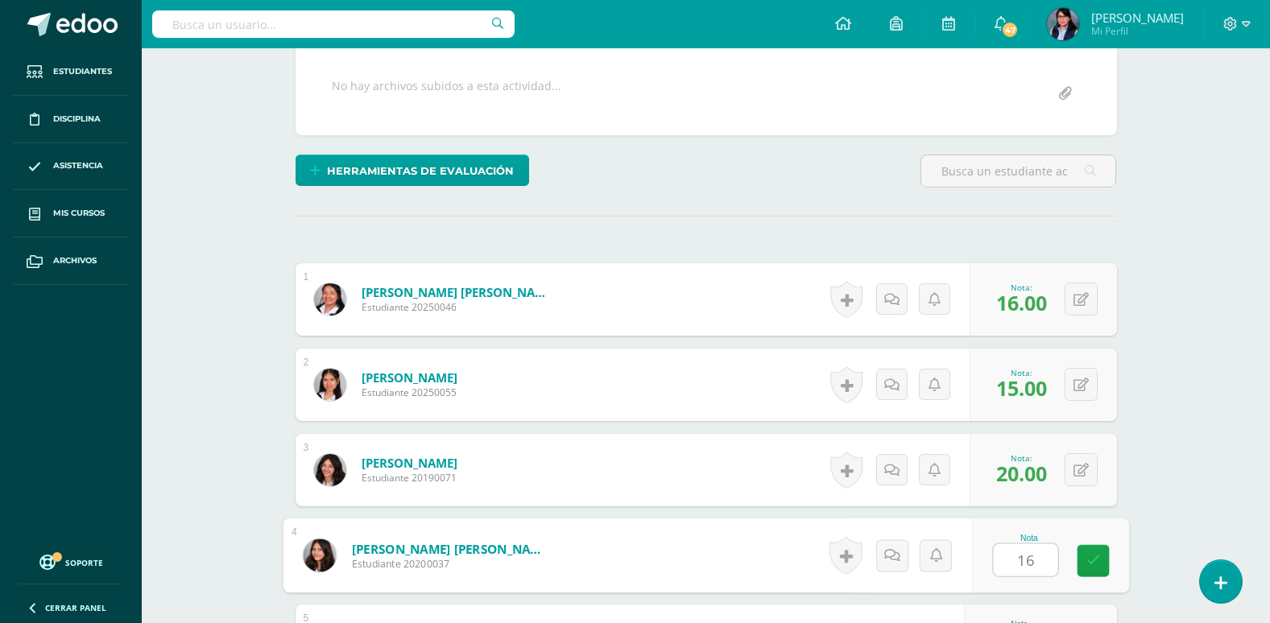
type input "16"
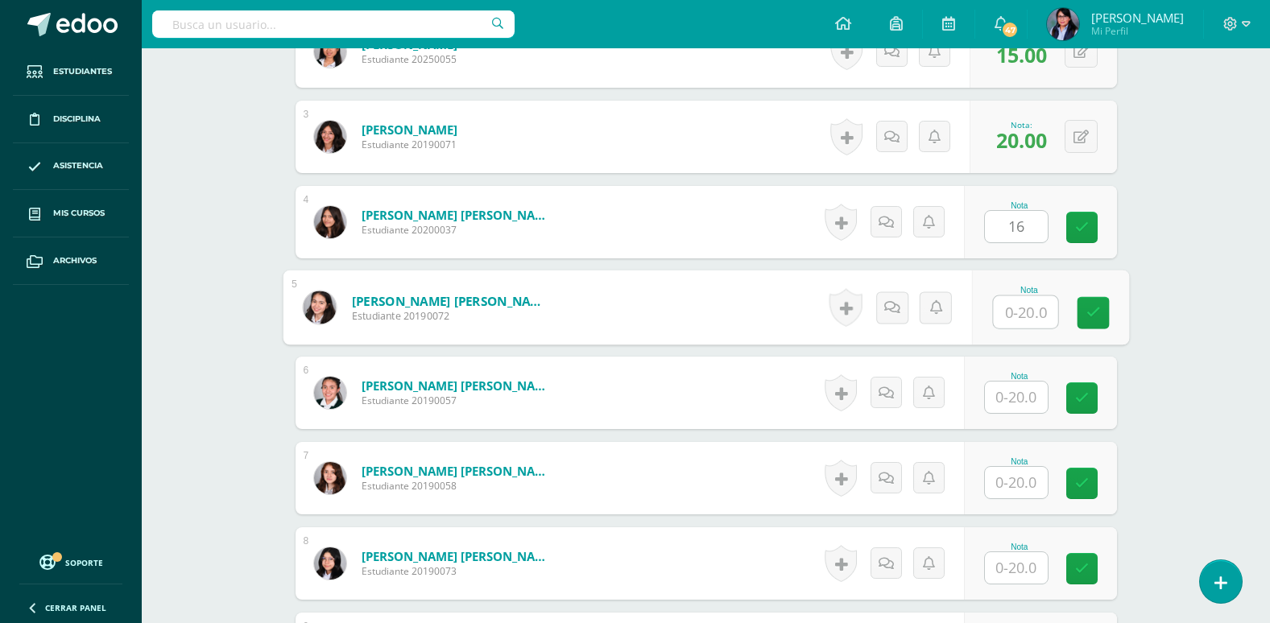
scroll to position [631, 0]
type input "16"
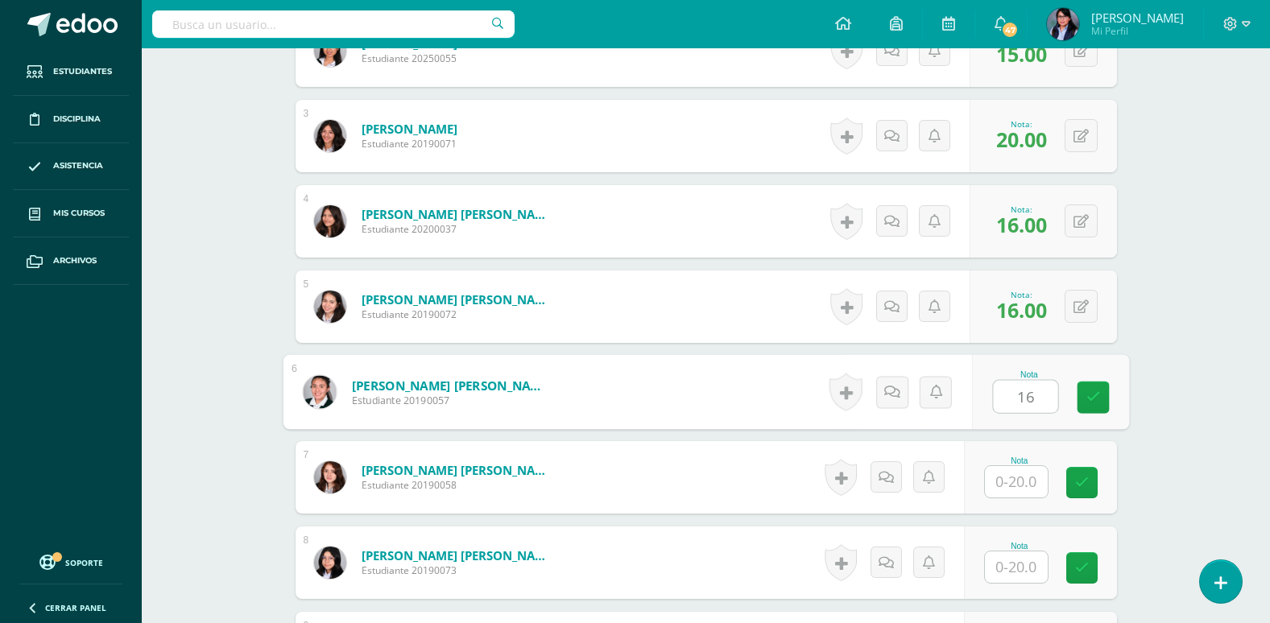
type input "16"
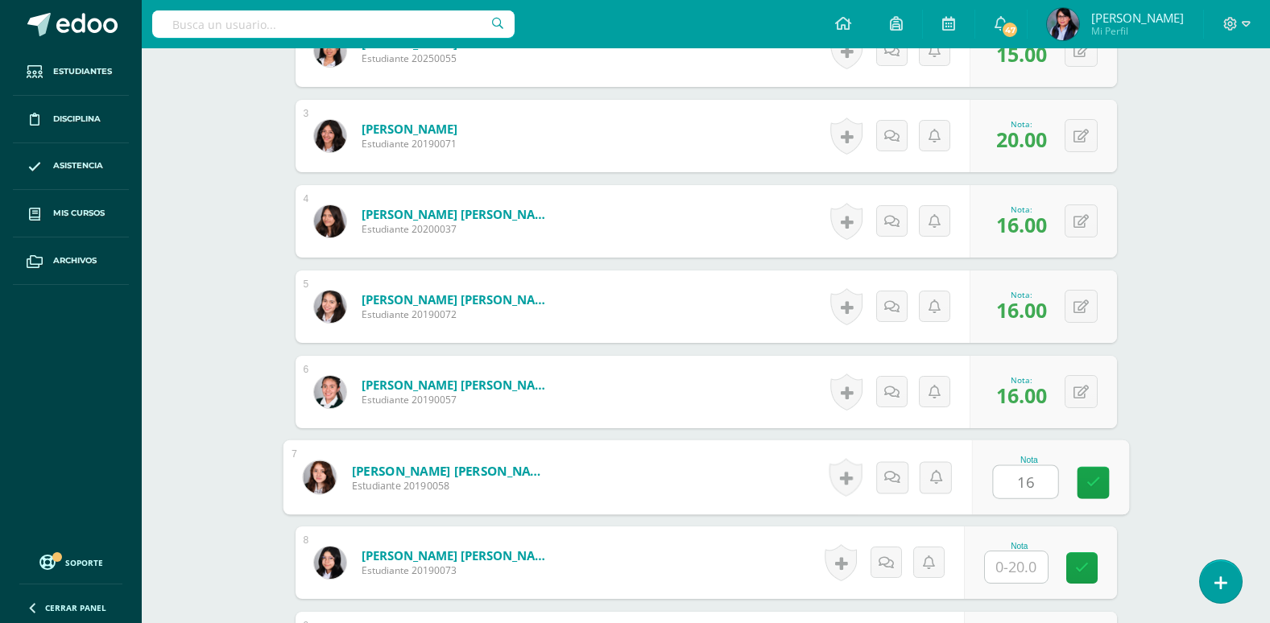
type input "16"
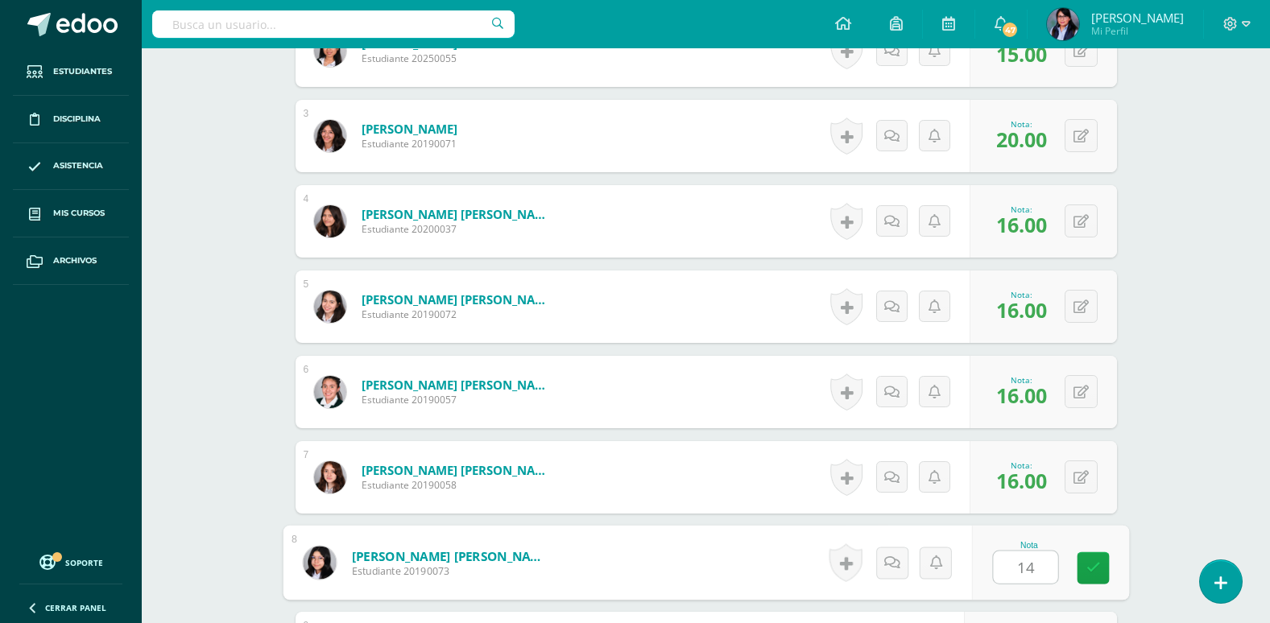
type input "14"
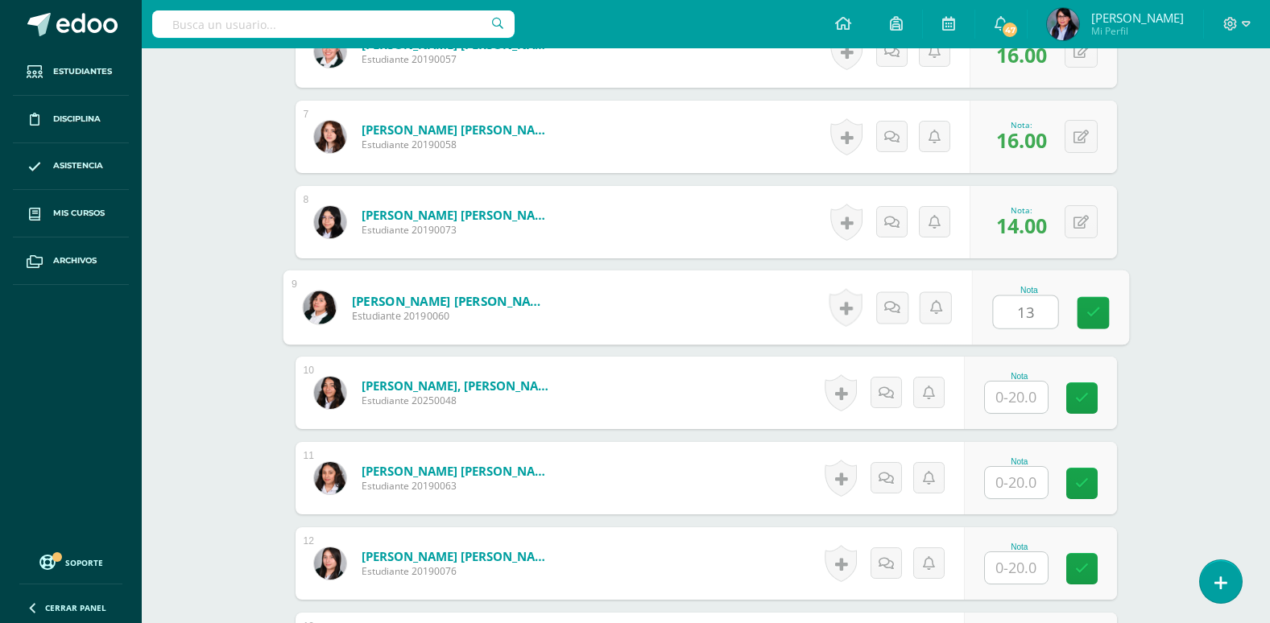
type input "13"
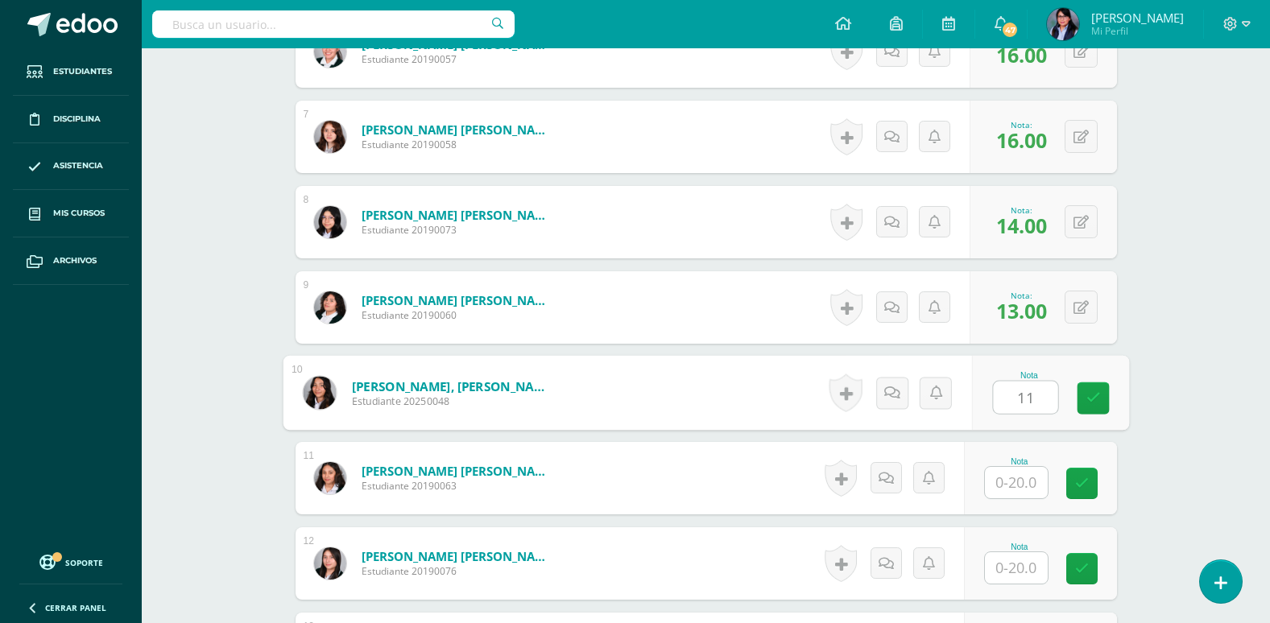
type input "11"
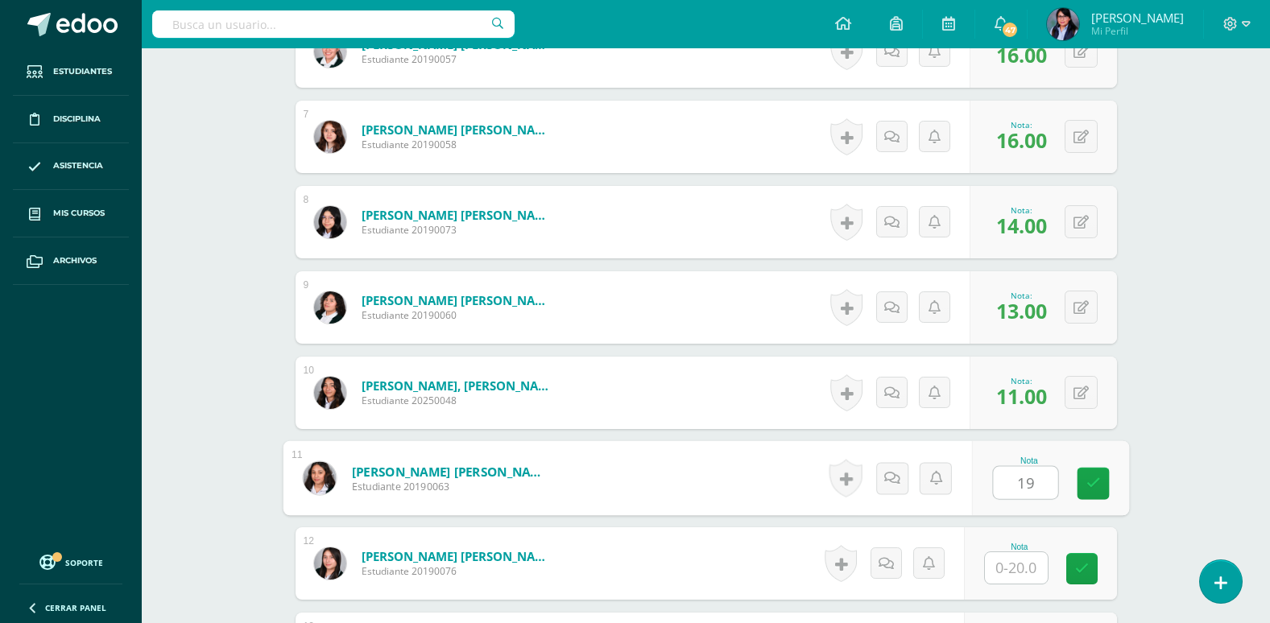
type input "19"
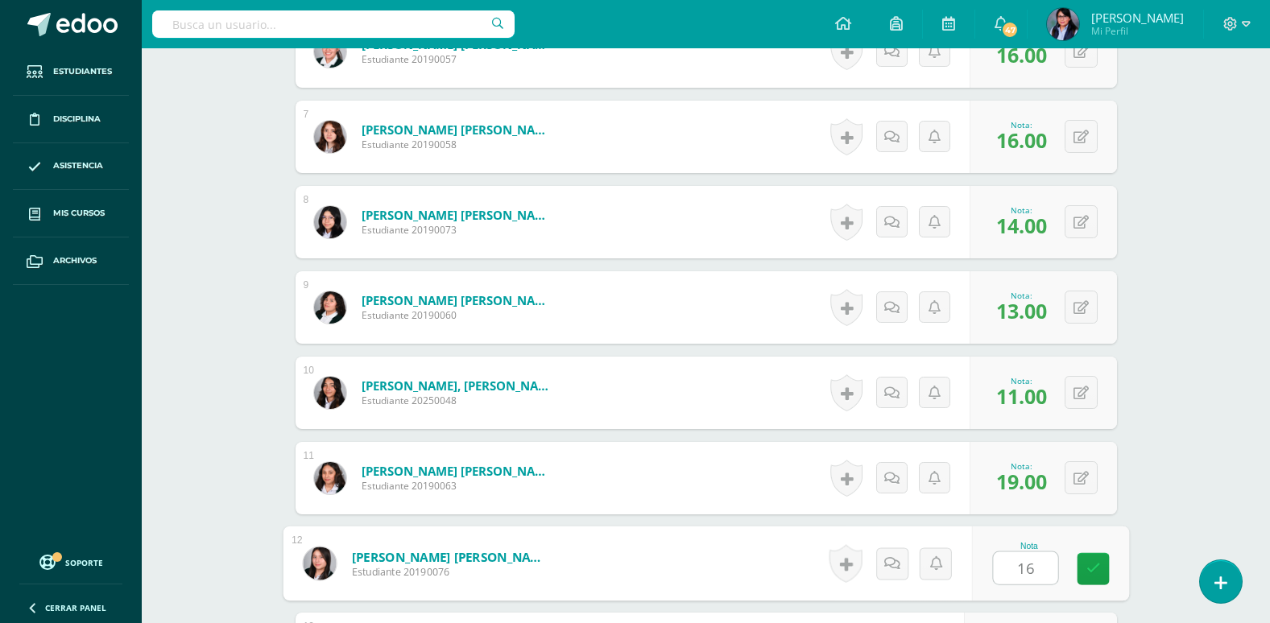
type input "16"
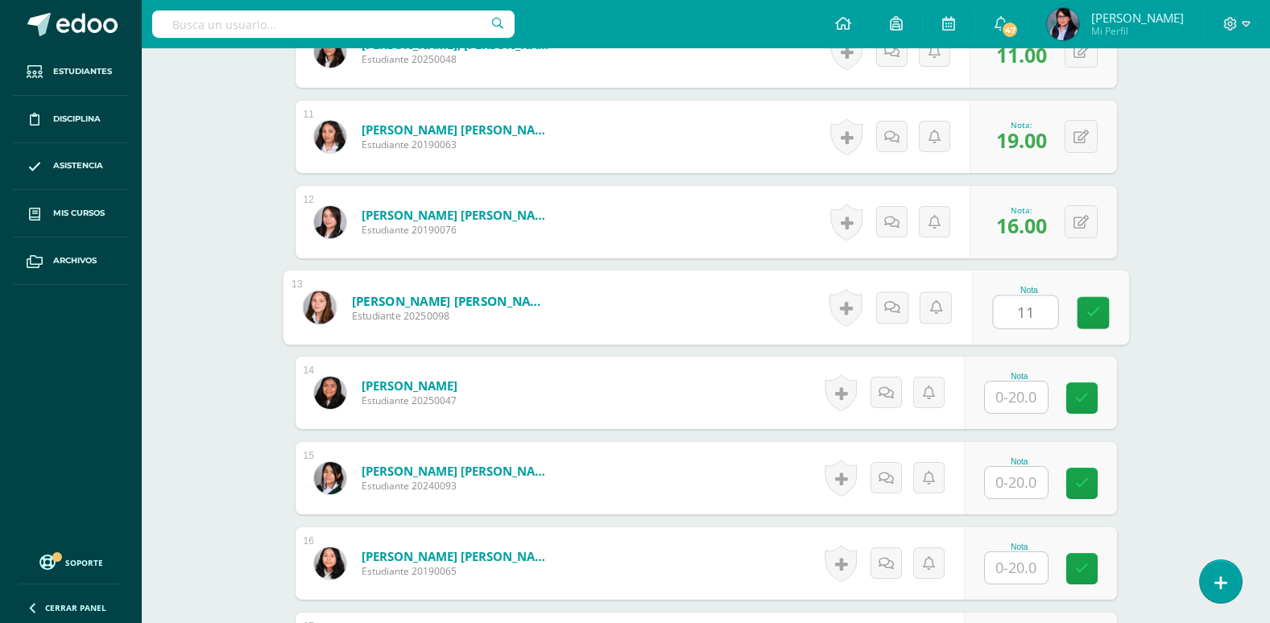
type input "11"
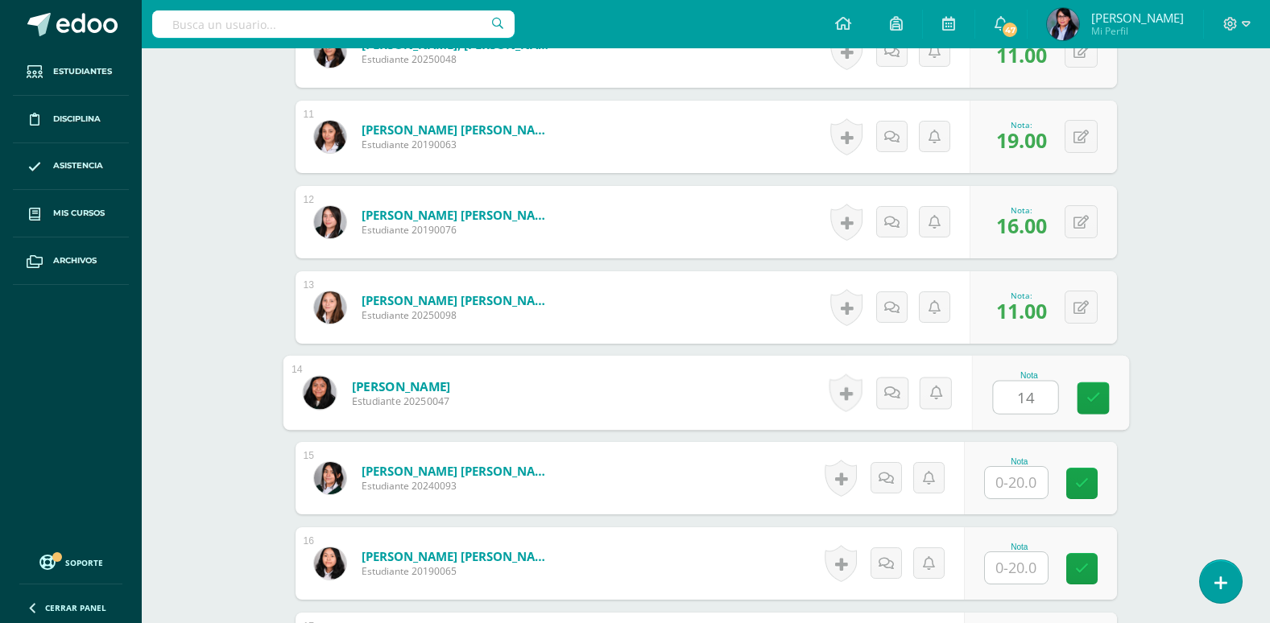
type input "14"
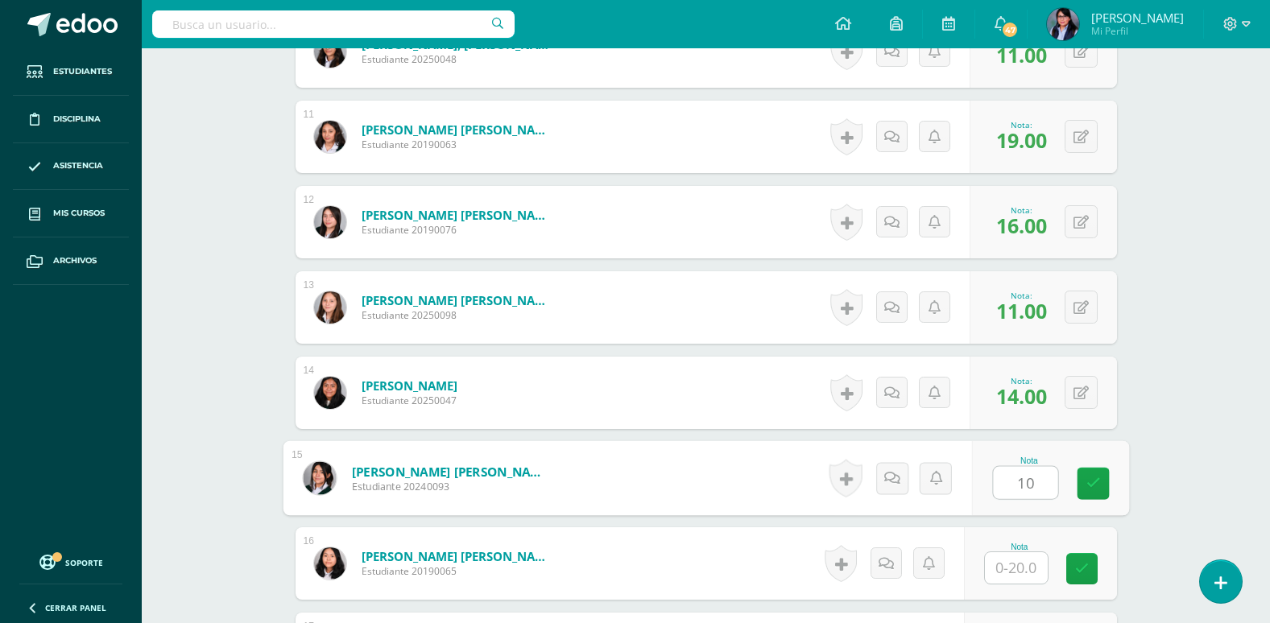
type input "10"
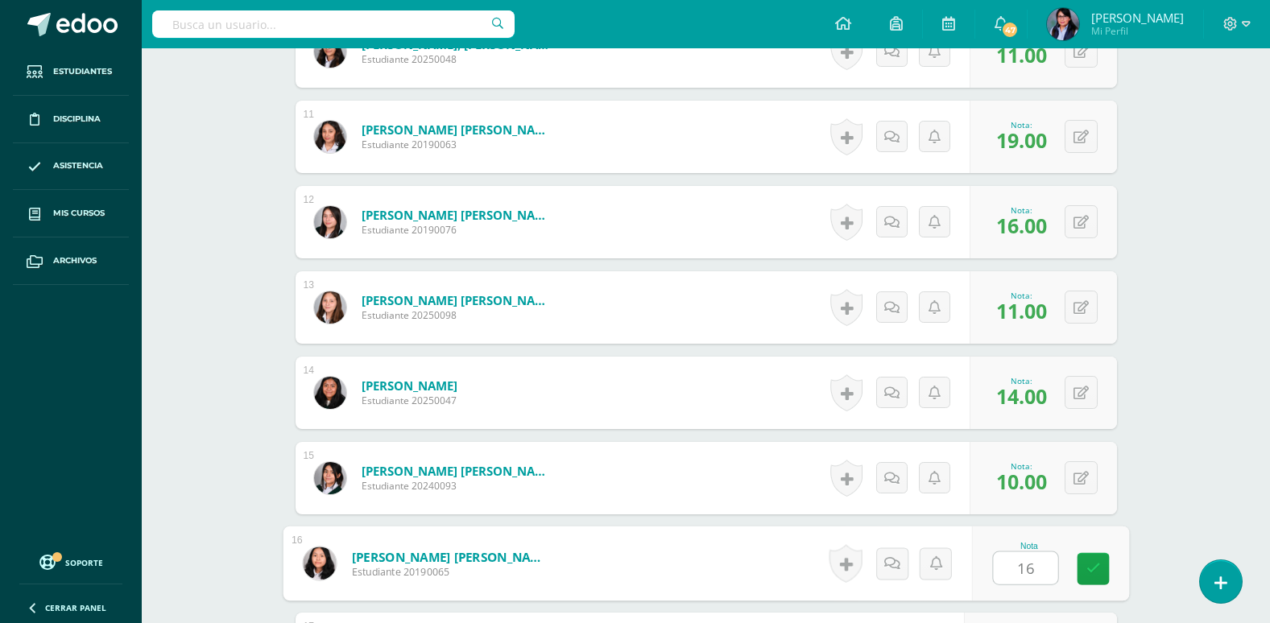
type input "16"
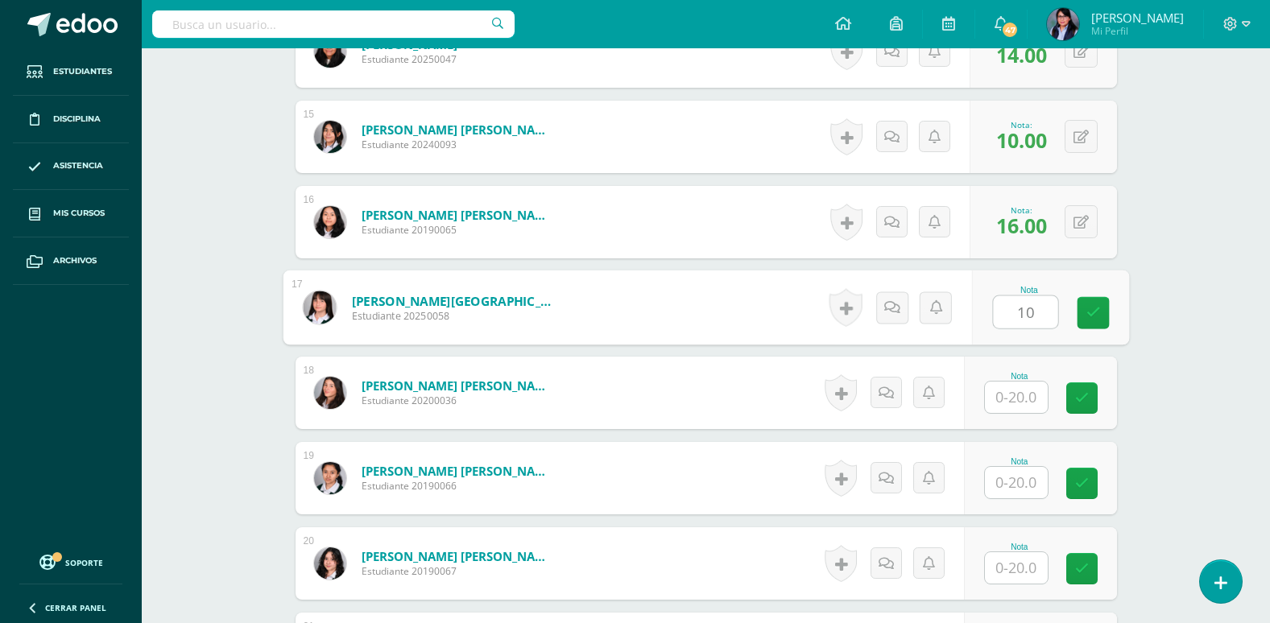
type input "10"
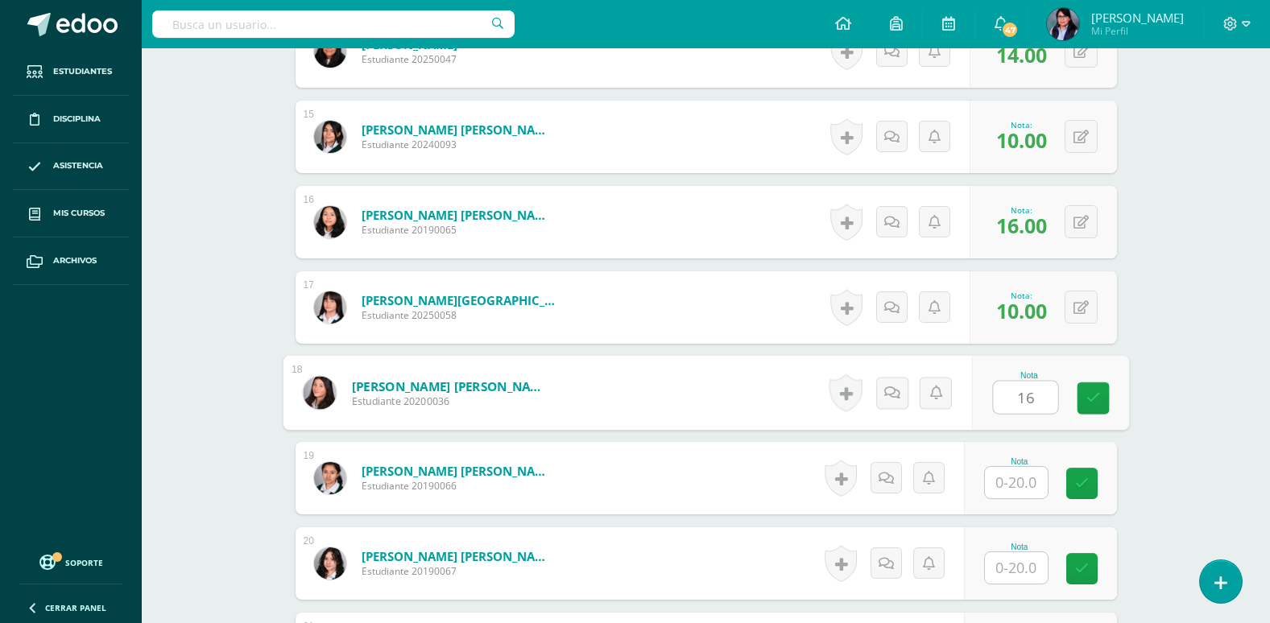
type input "16"
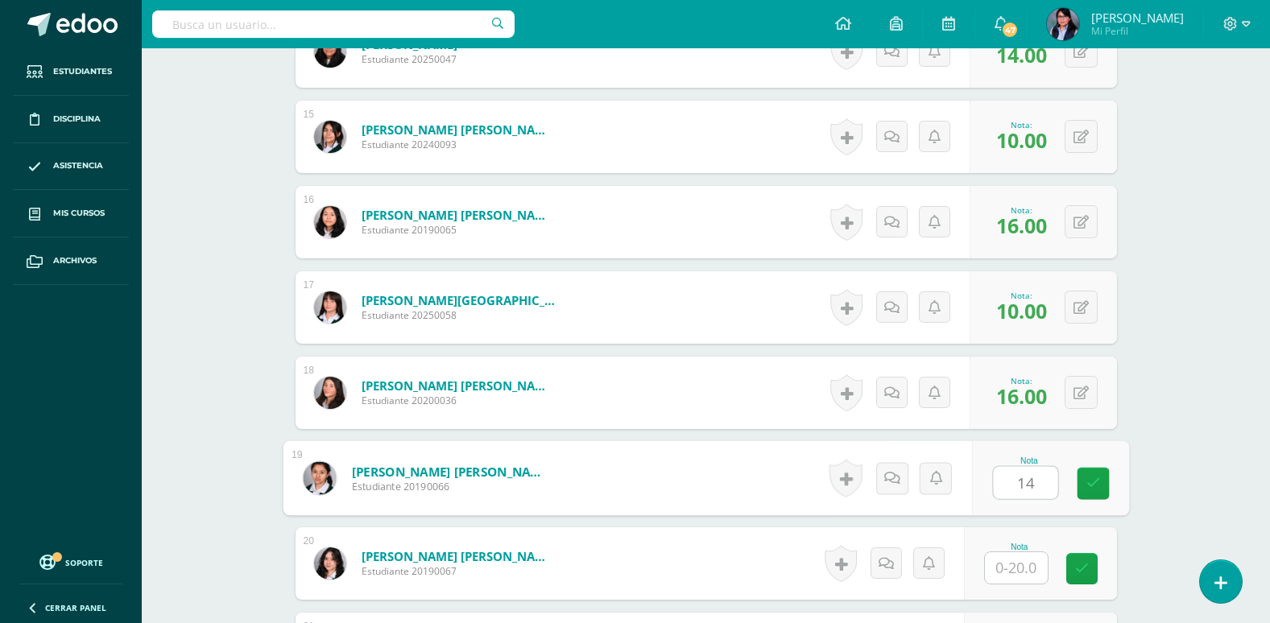
type input "14"
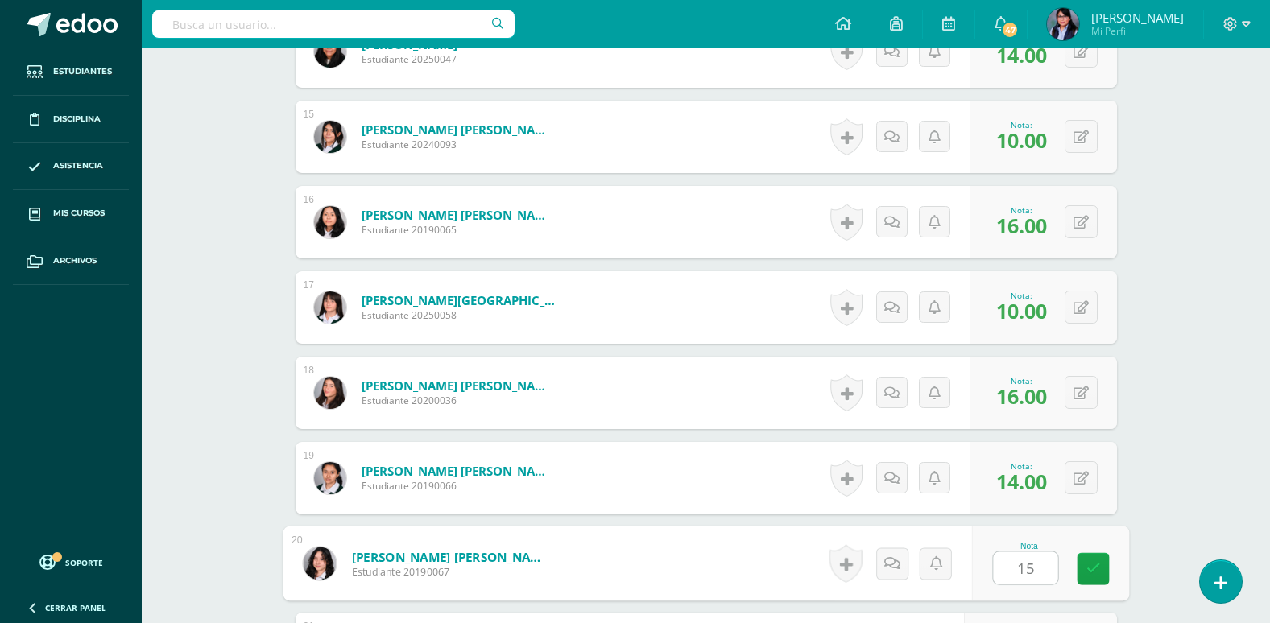
type input "15"
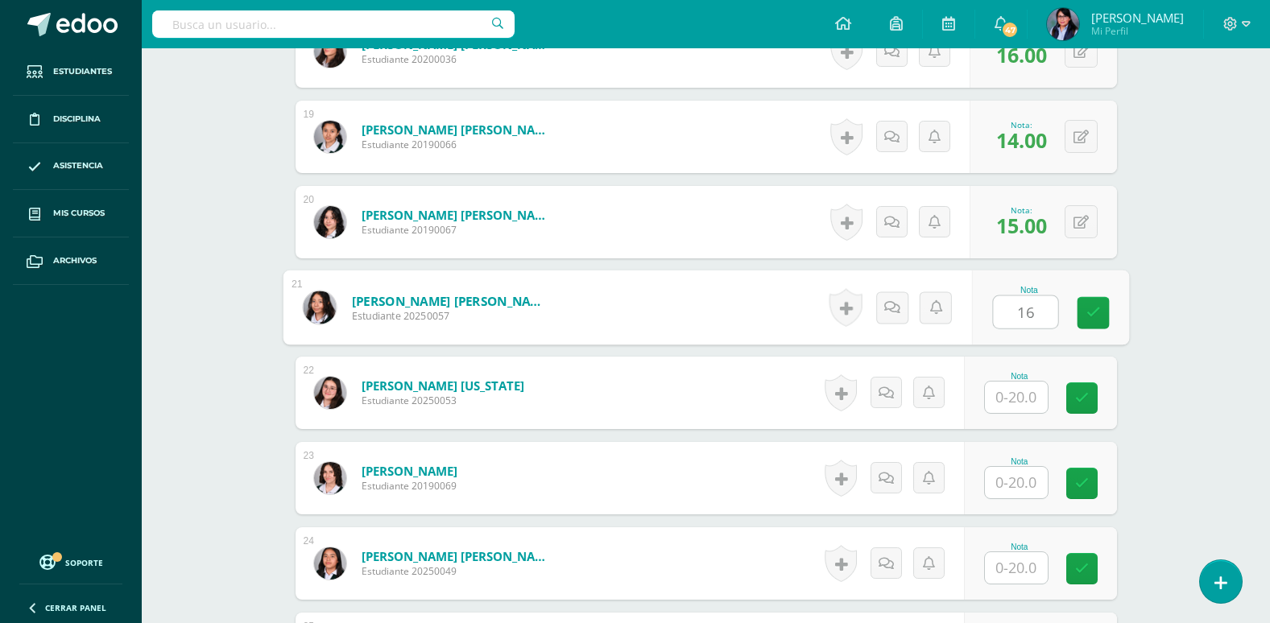
type input "16"
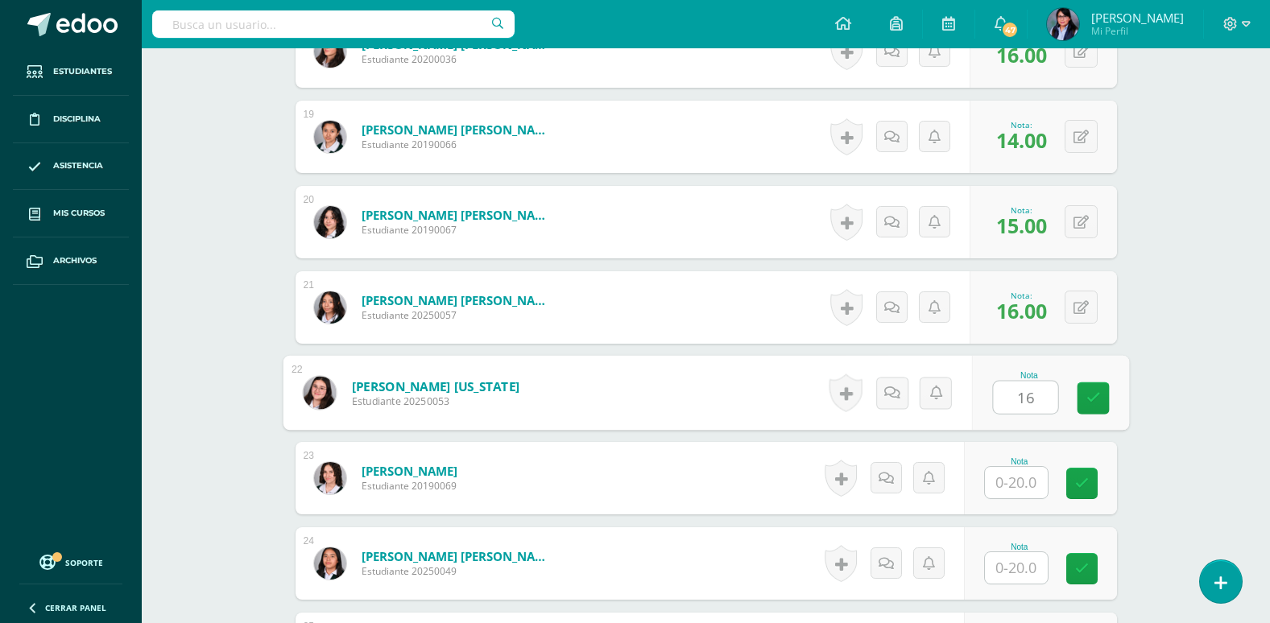
type input "16"
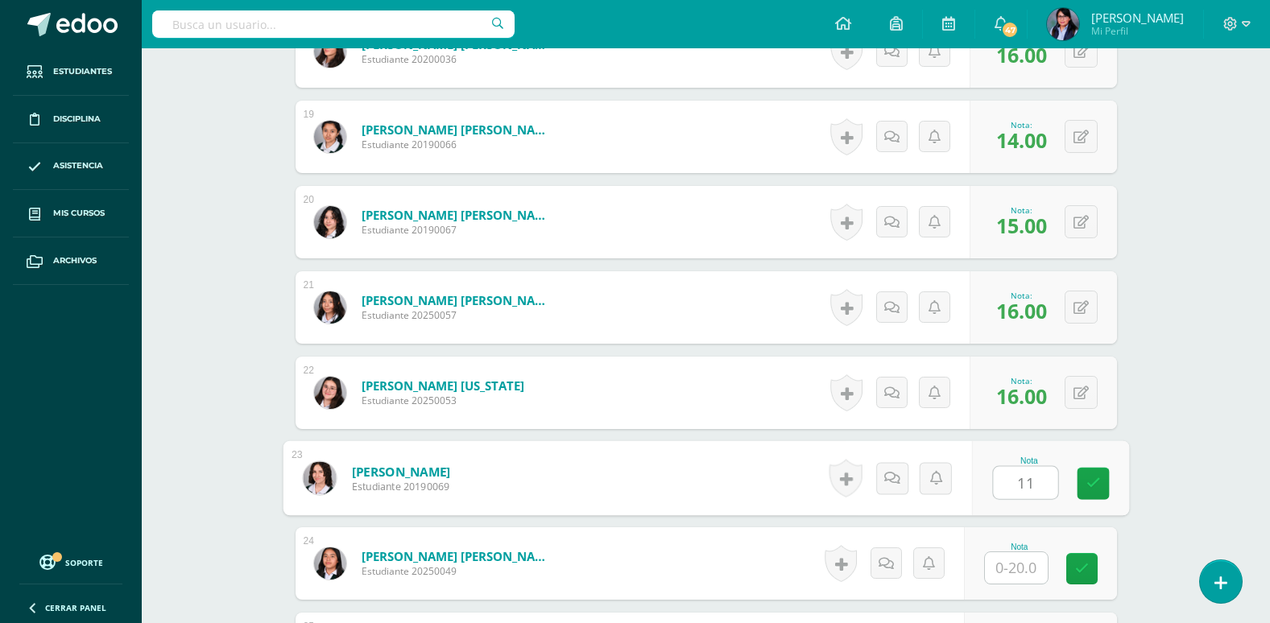
type input "11"
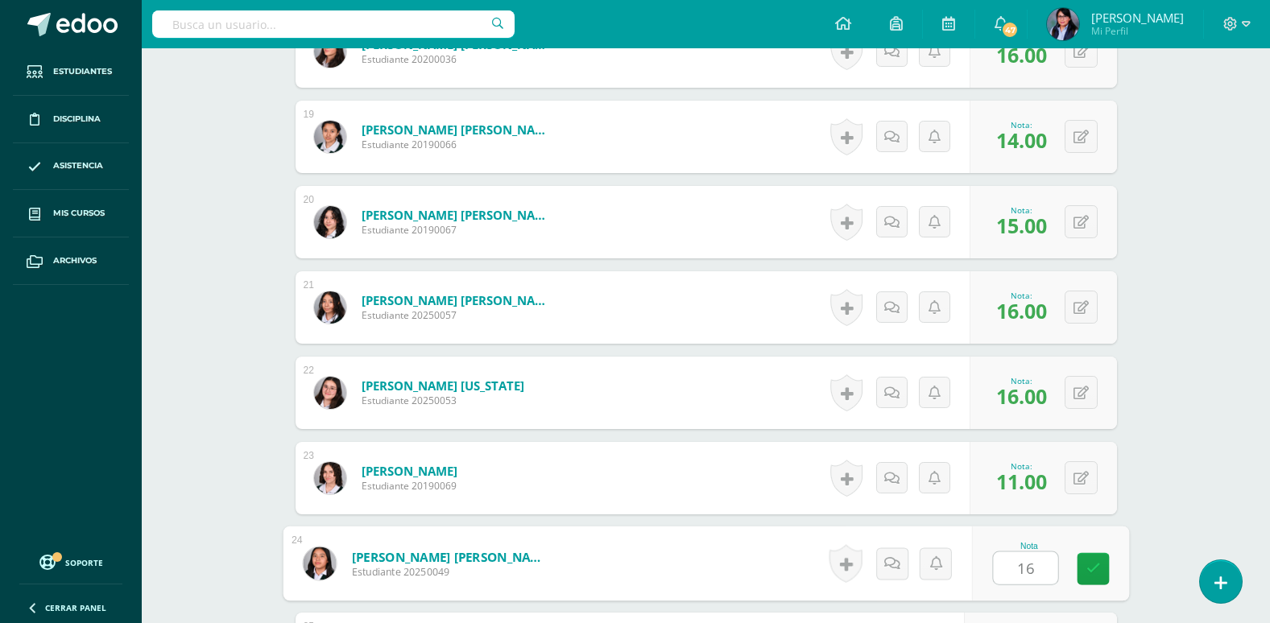
type input "16"
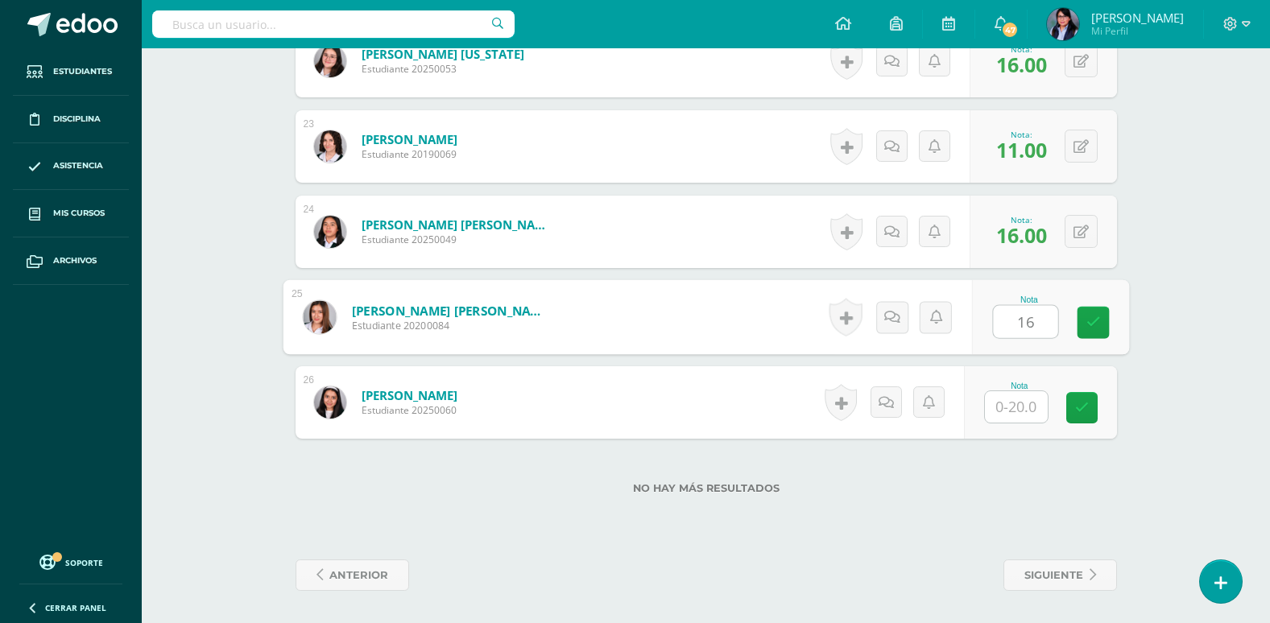
type input "16"
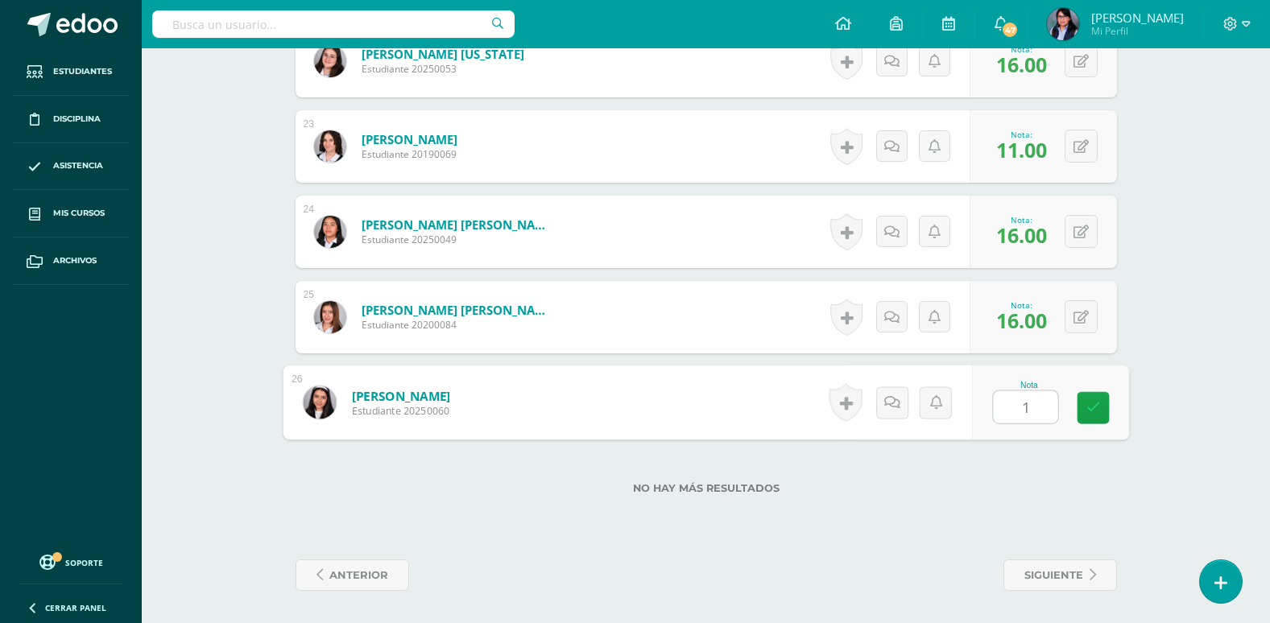
type input "19"
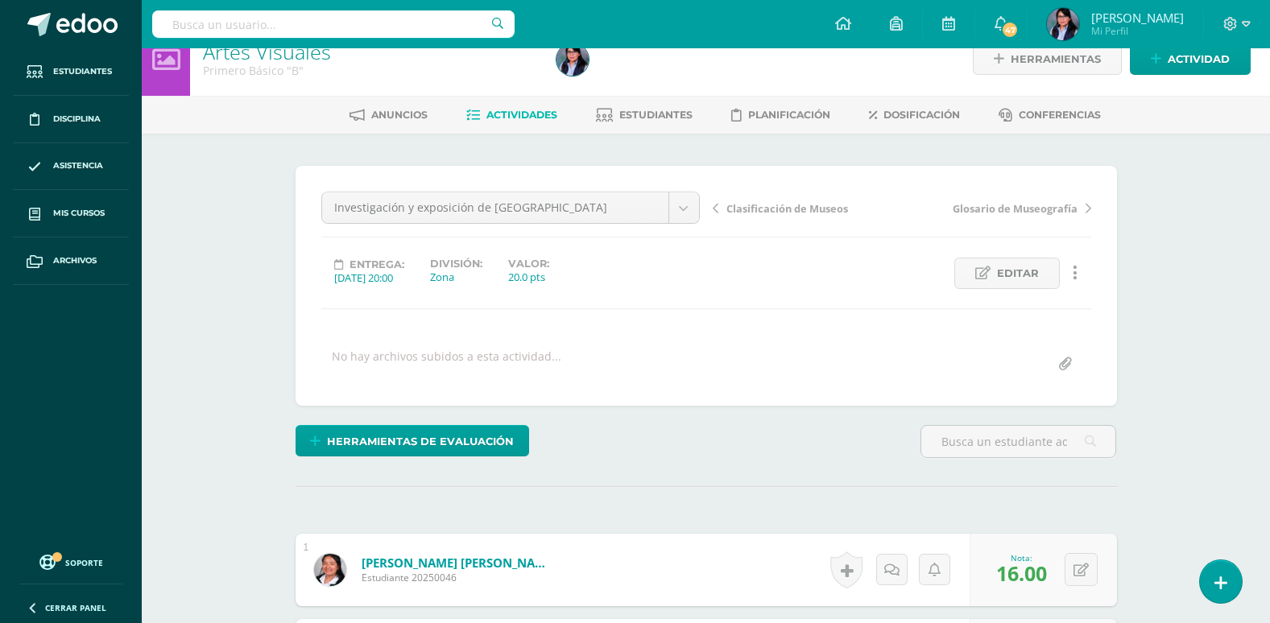
scroll to position [0, 0]
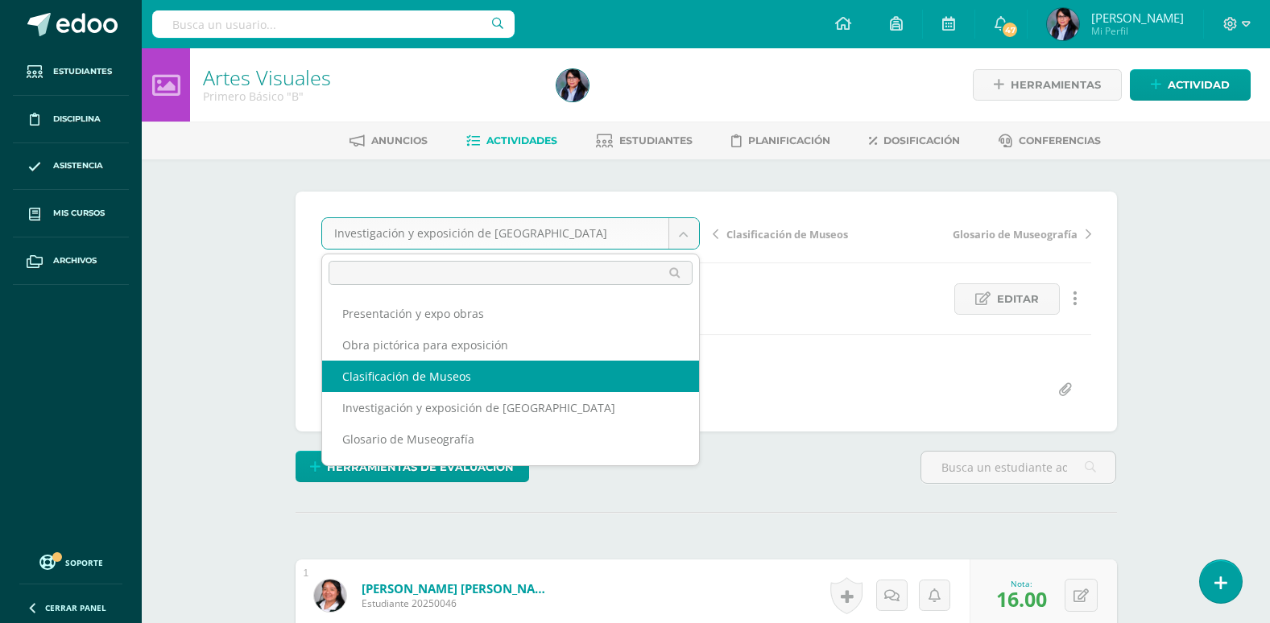
select select "/dashboard/teacher/grade-activity/108182/"
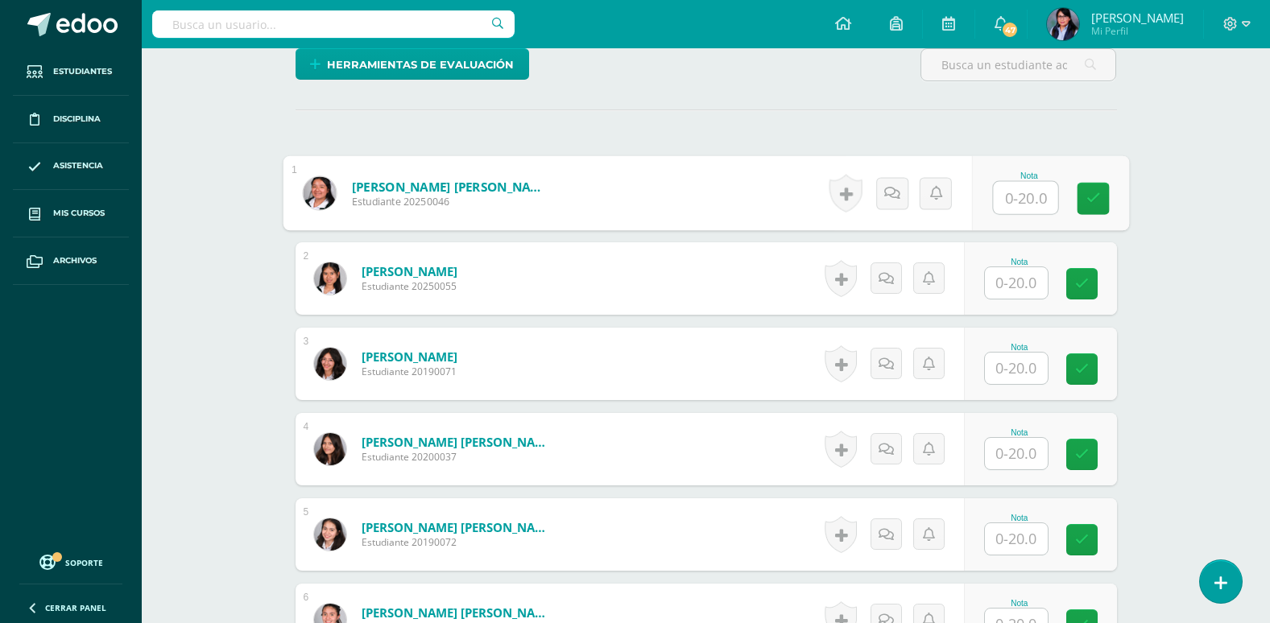
click at [1013, 198] on input "text" at bounding box center [1025, 198] width 64 height 32
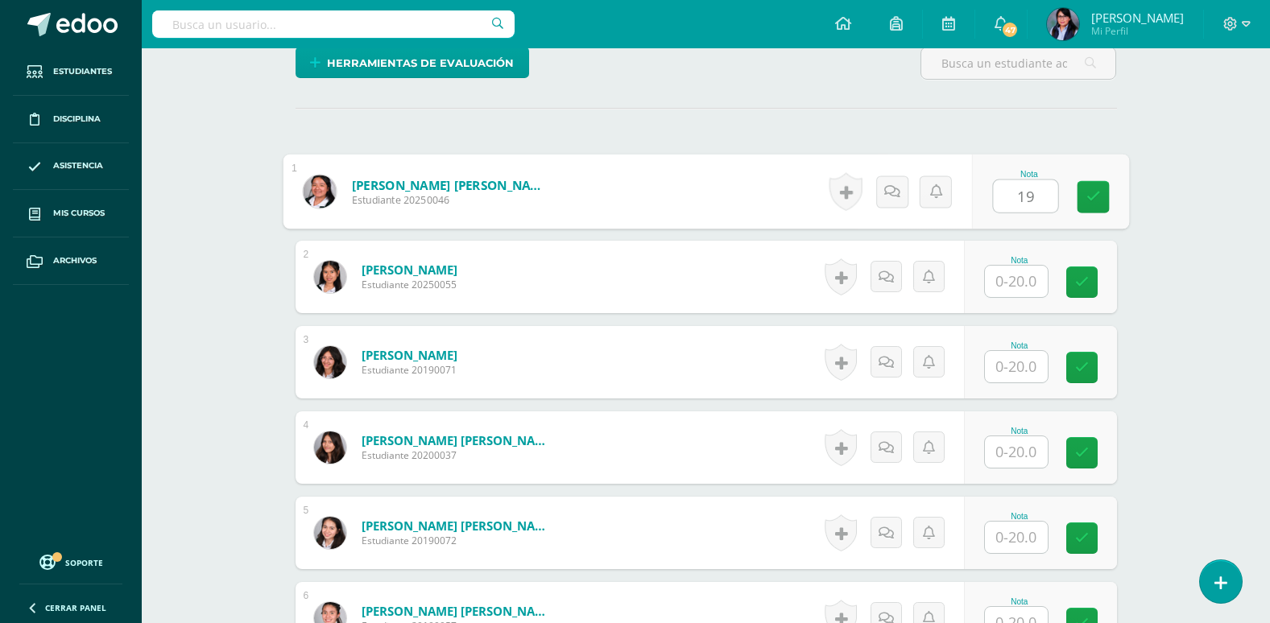
type input "19"
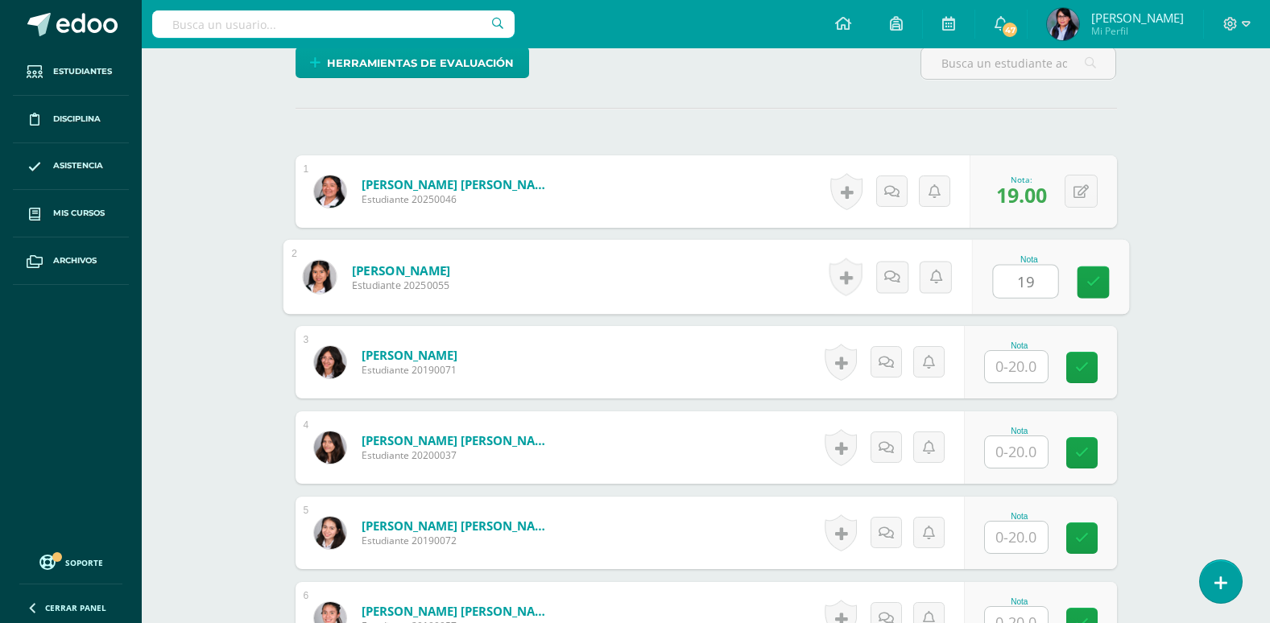
type input "19"
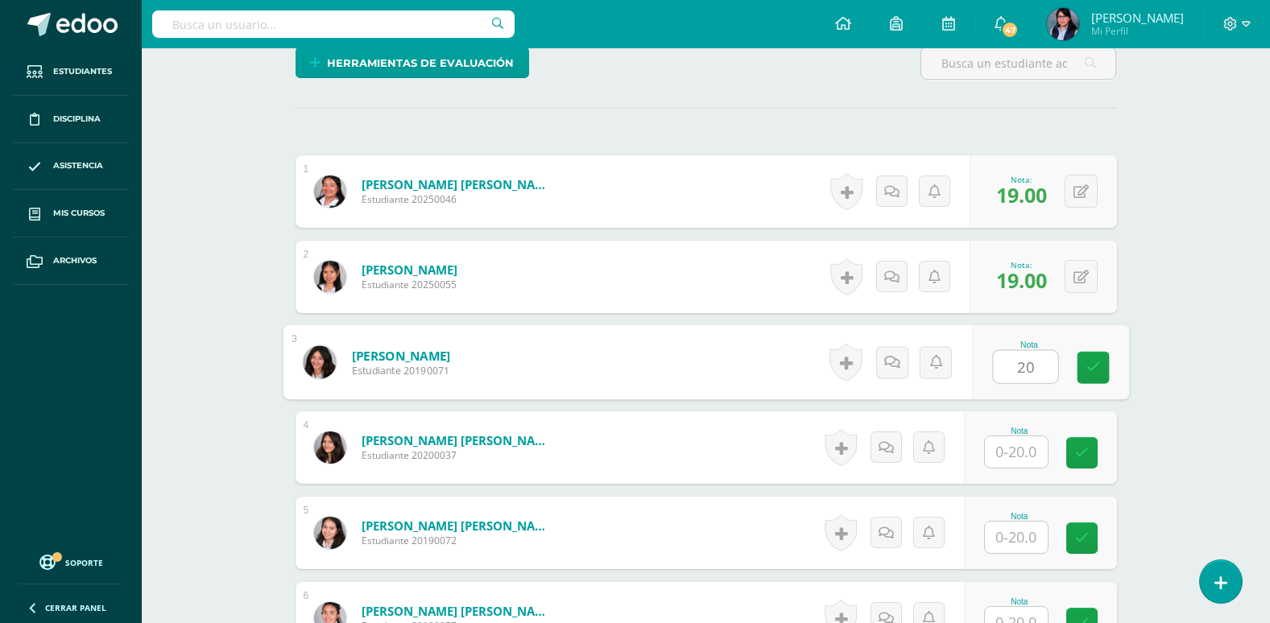
type input "20"
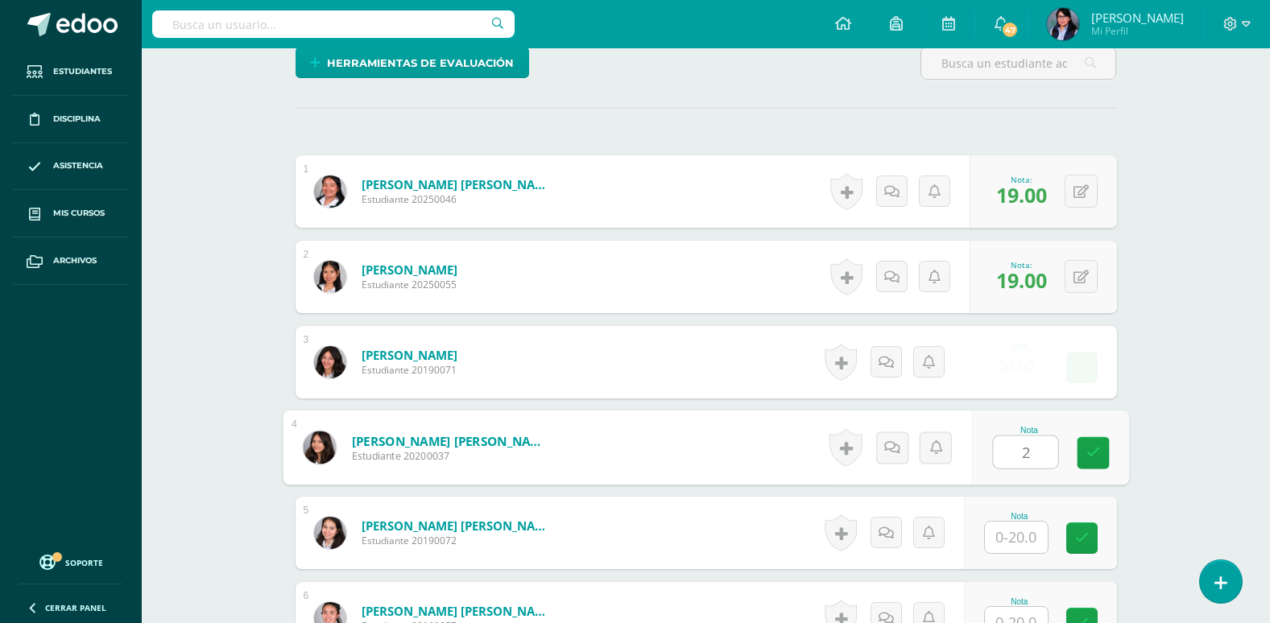
scroll to position [405, 0]
type input "20"
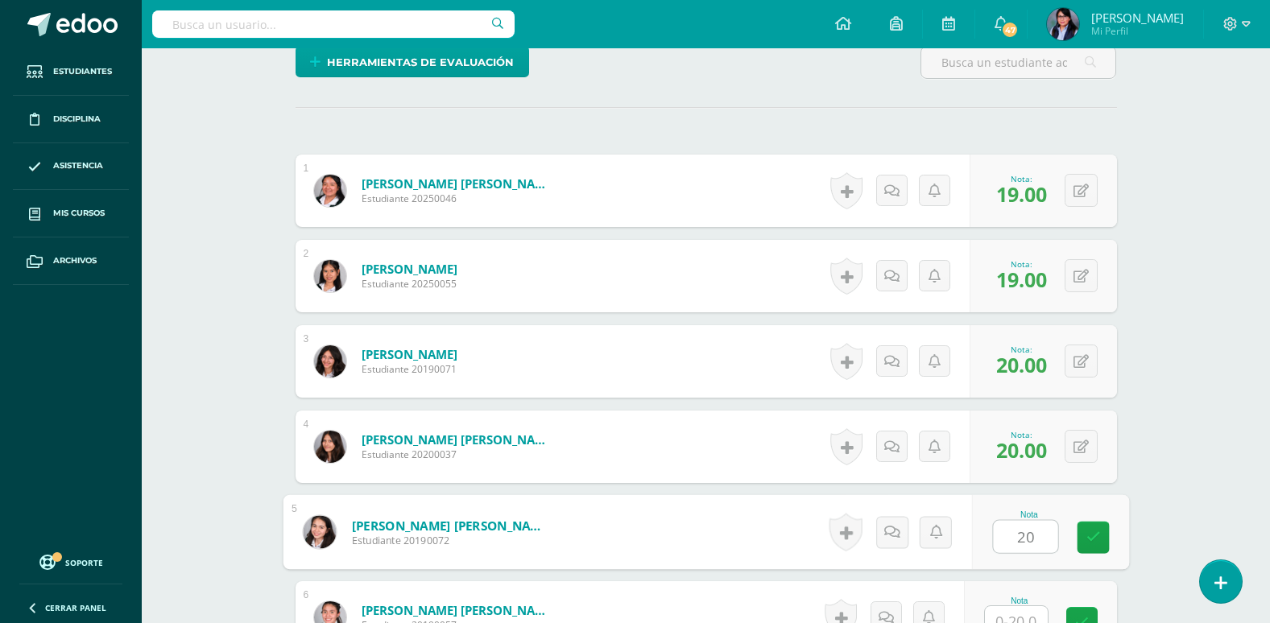
type input "20"
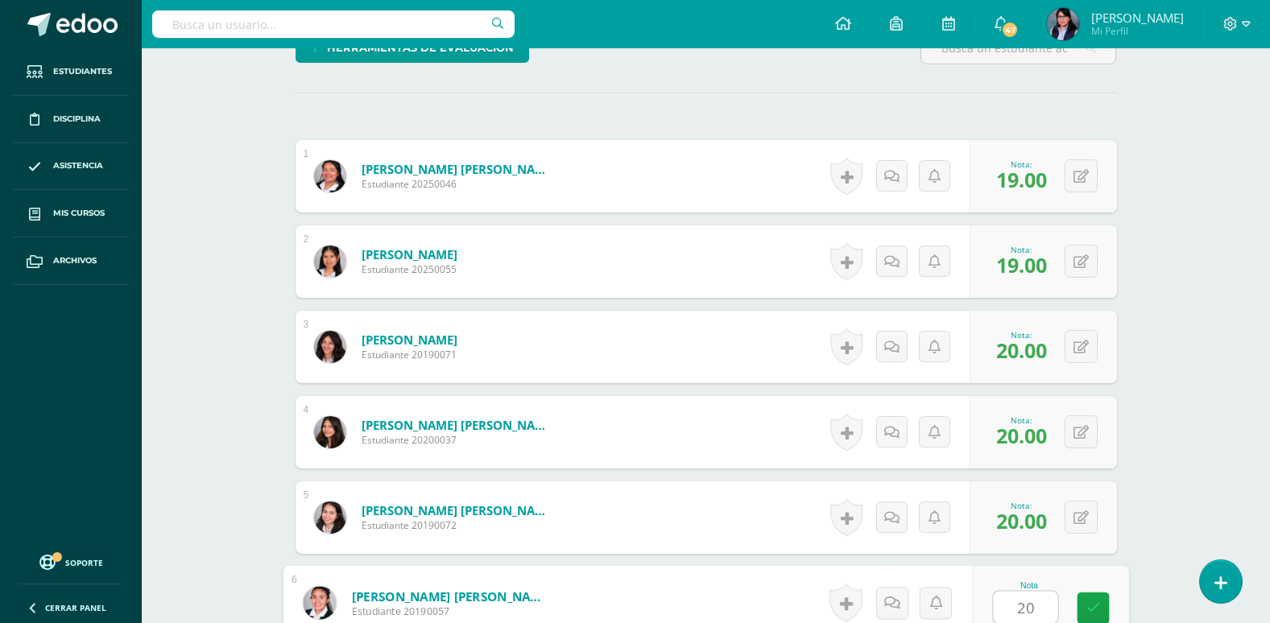
type input "20"
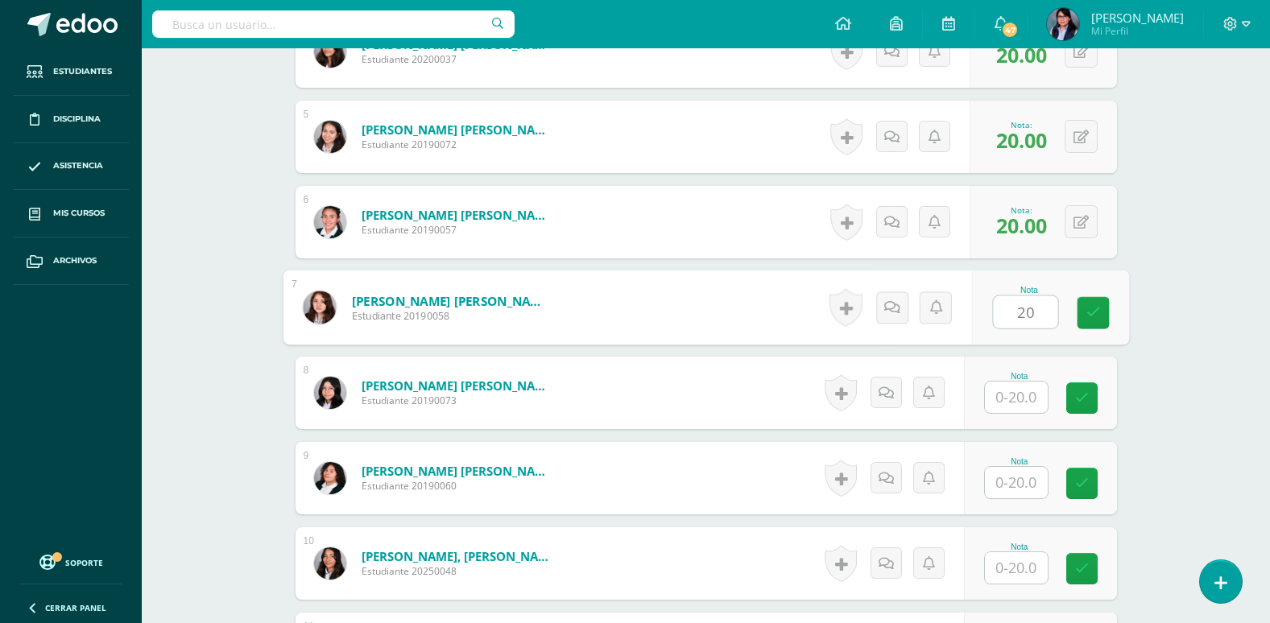
type input "20"
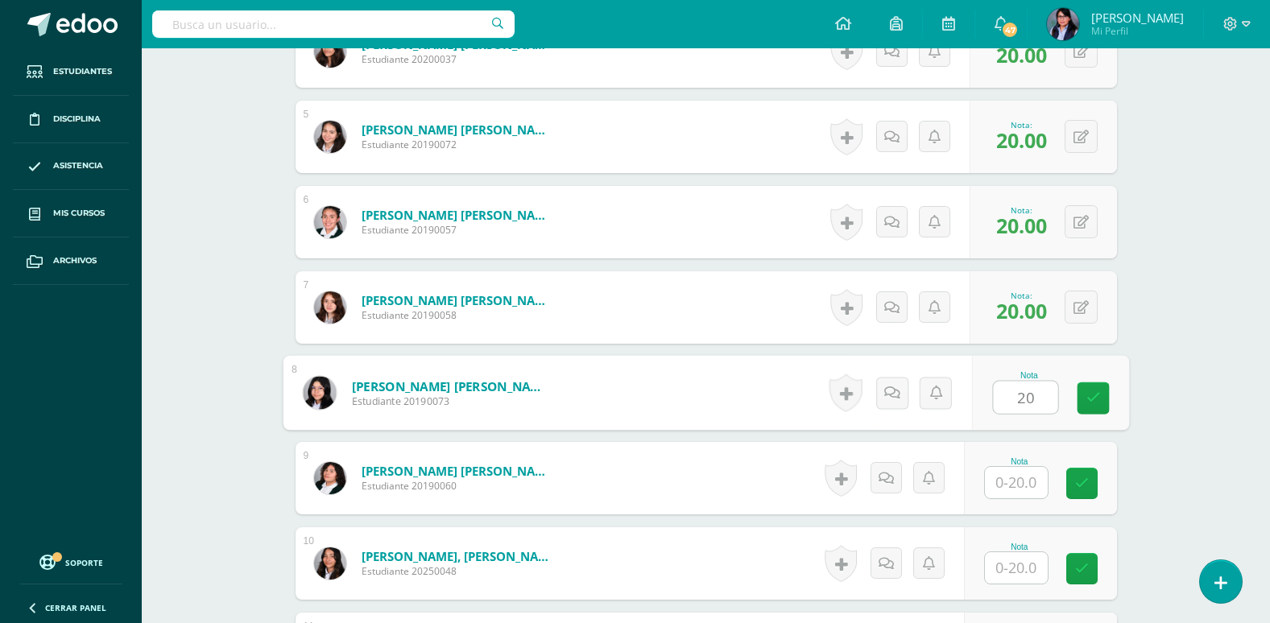
type input "20"
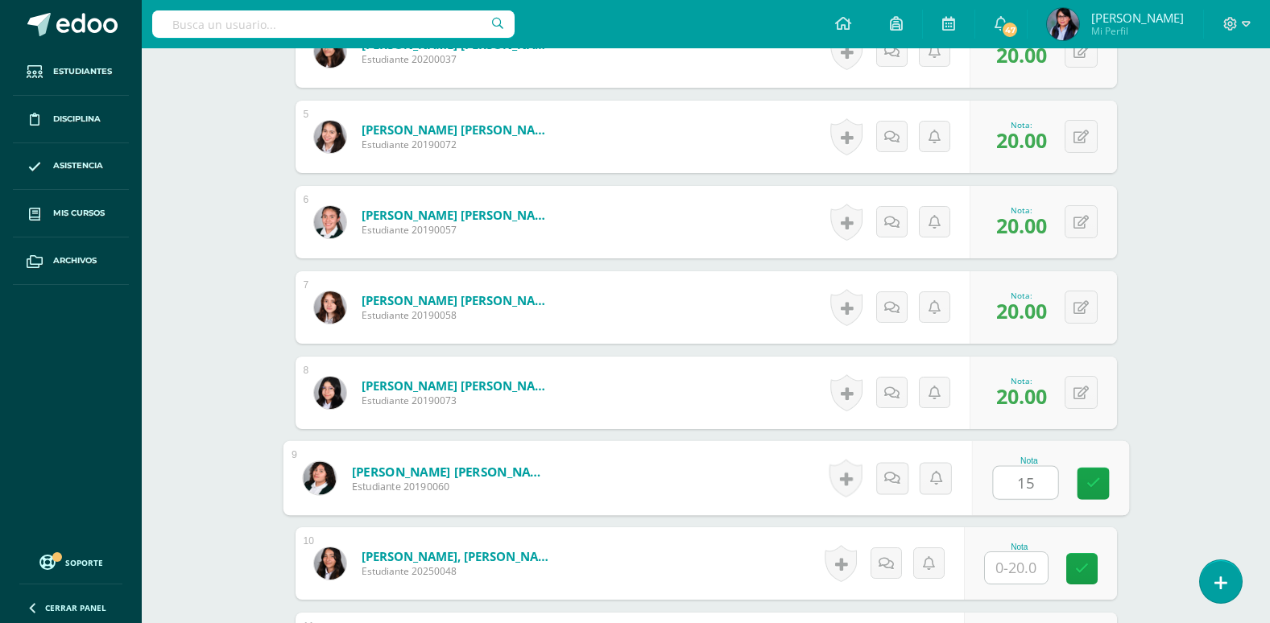
type input "15"
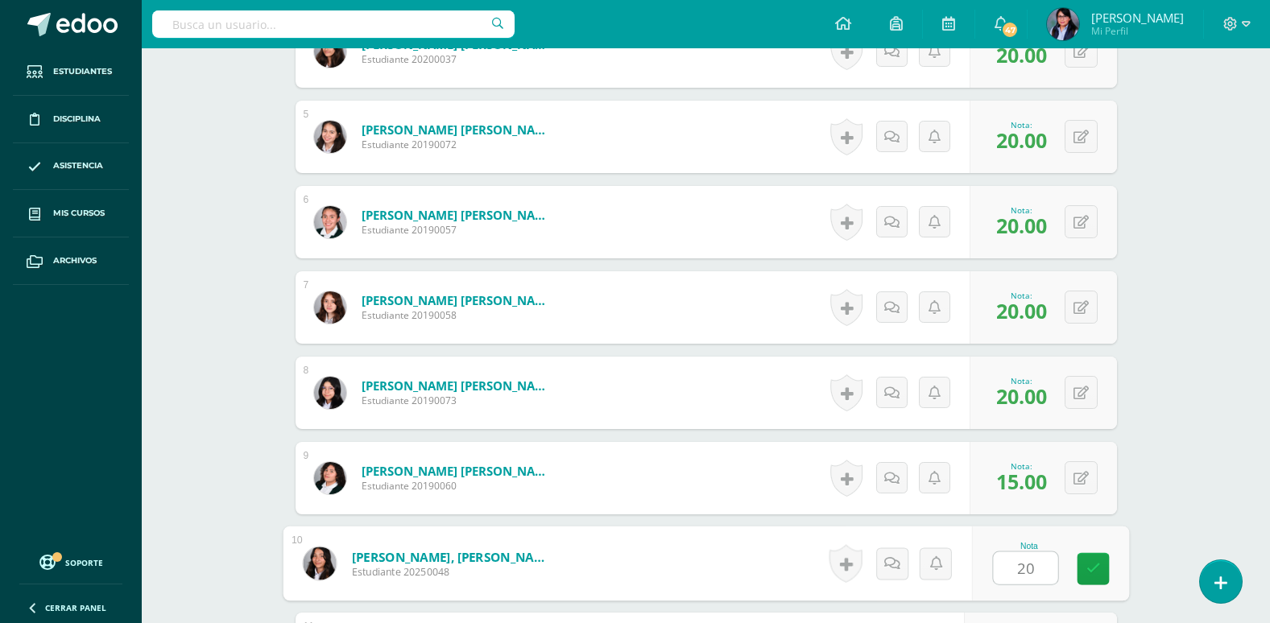
type input "20"
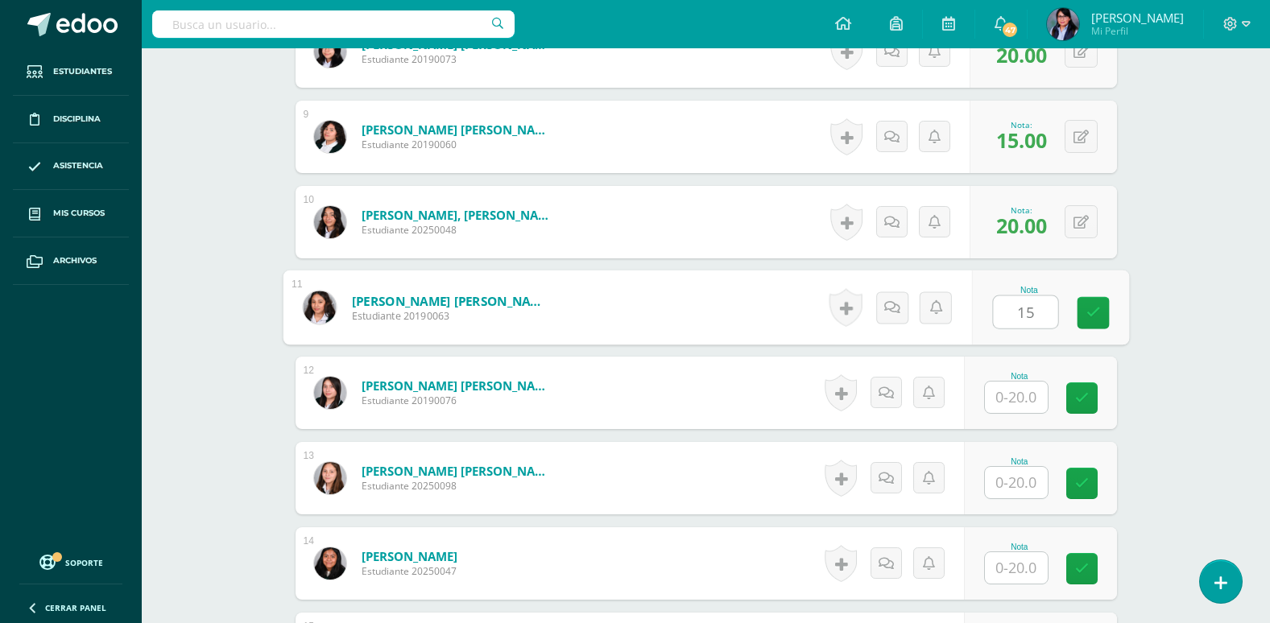
type input "15"
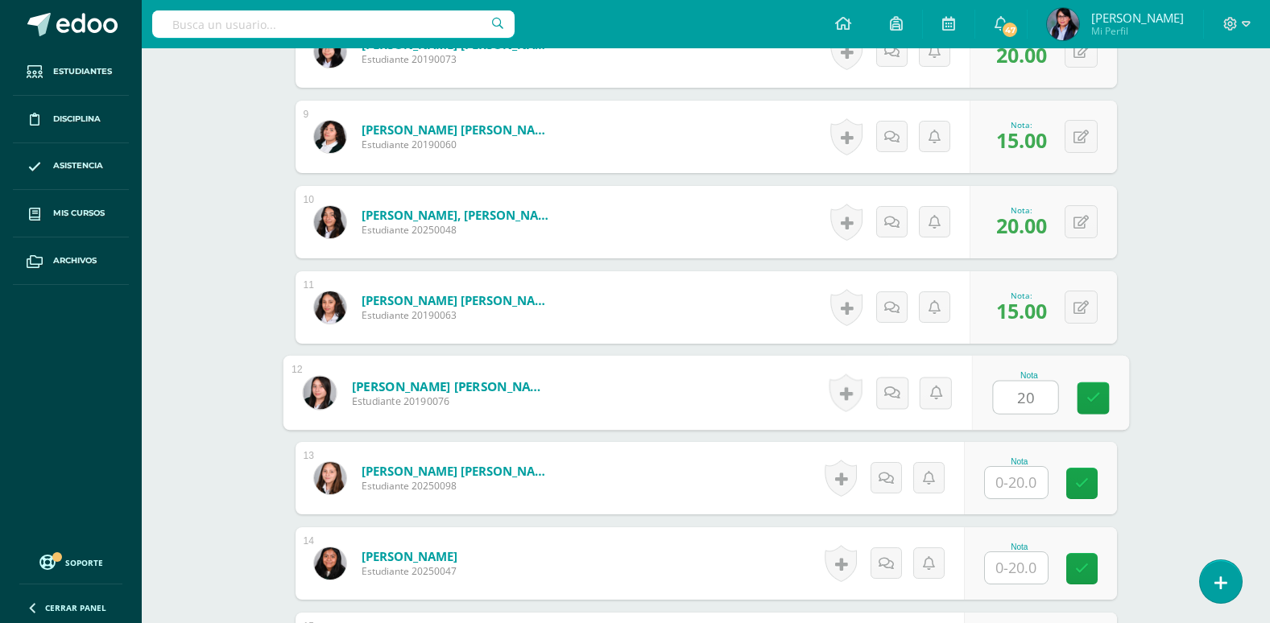
type input "20"
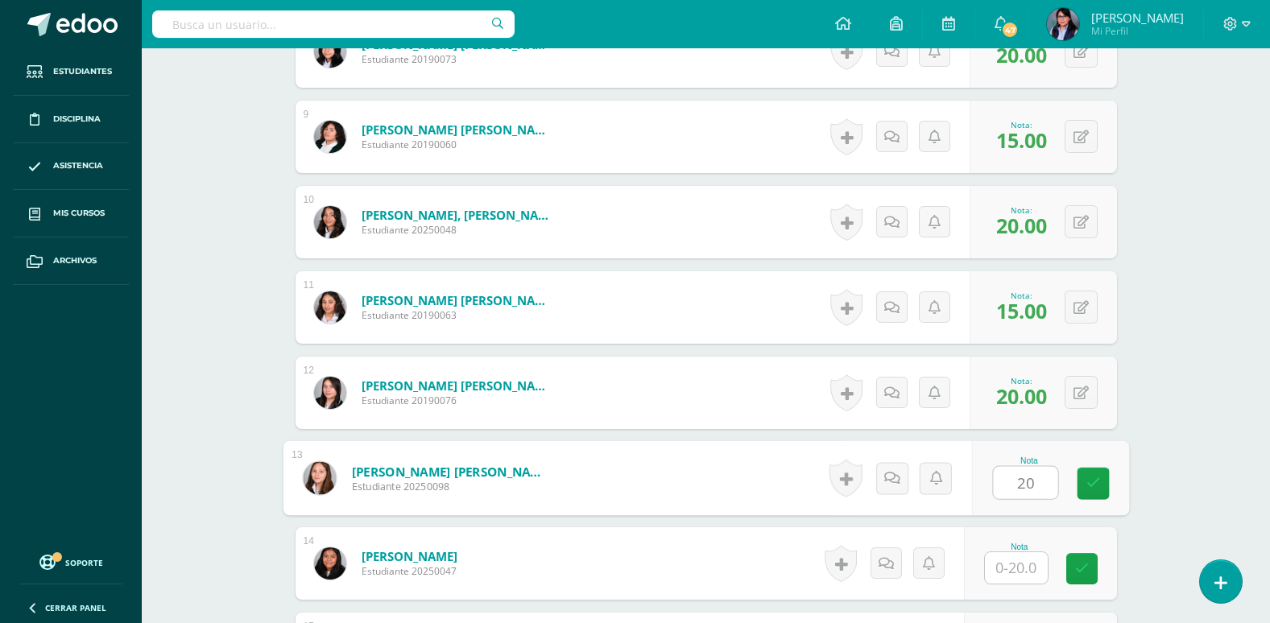
type input "20"
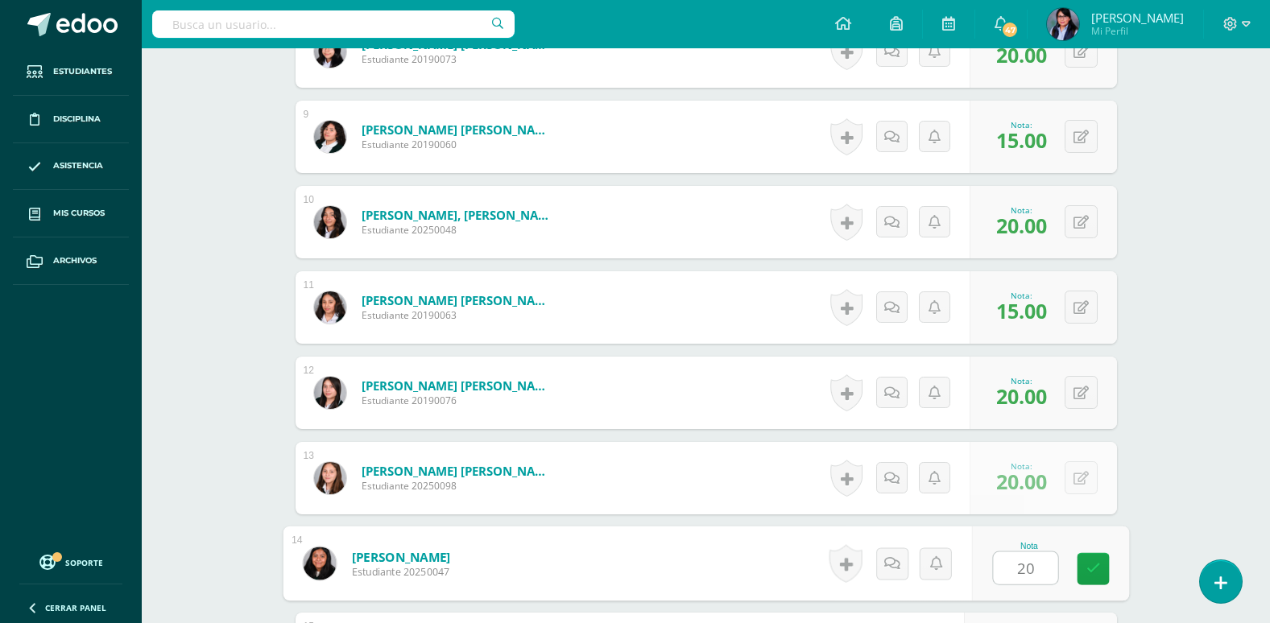
type input "20"
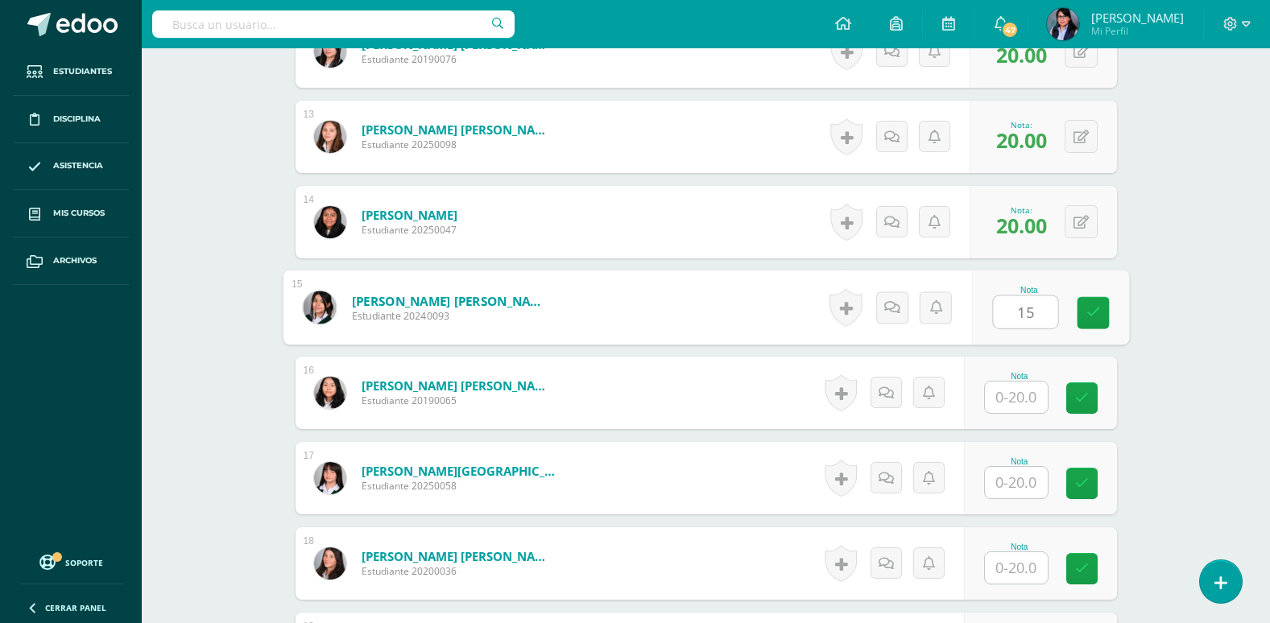
type input "15"
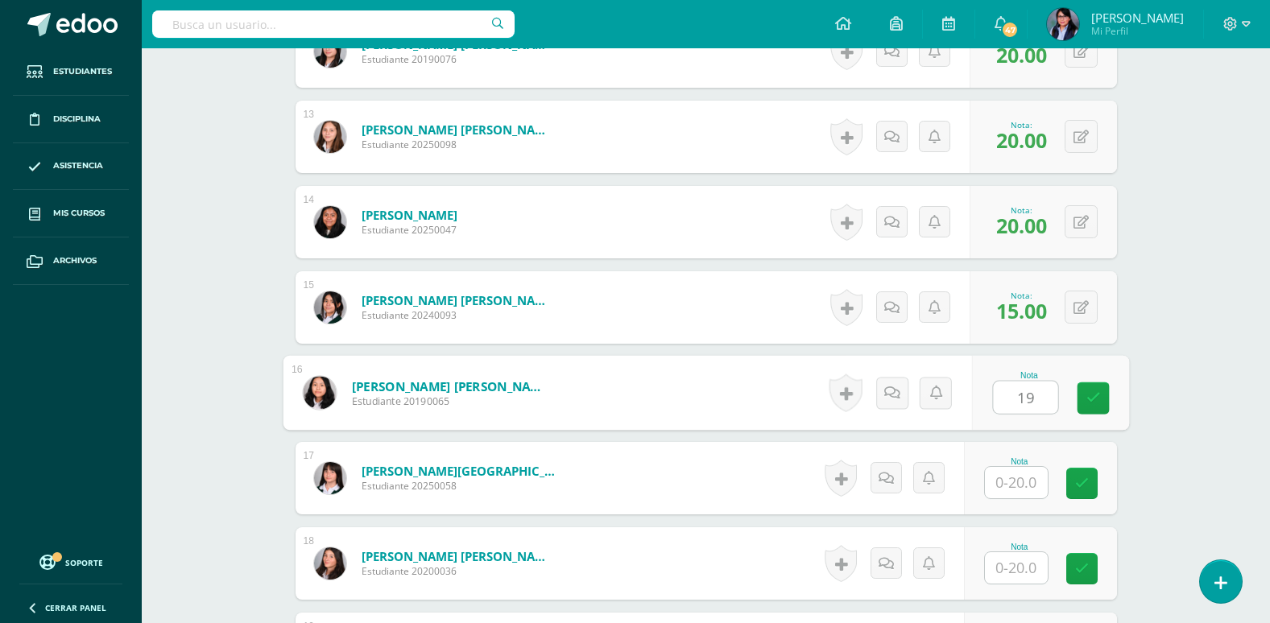
type input "19"
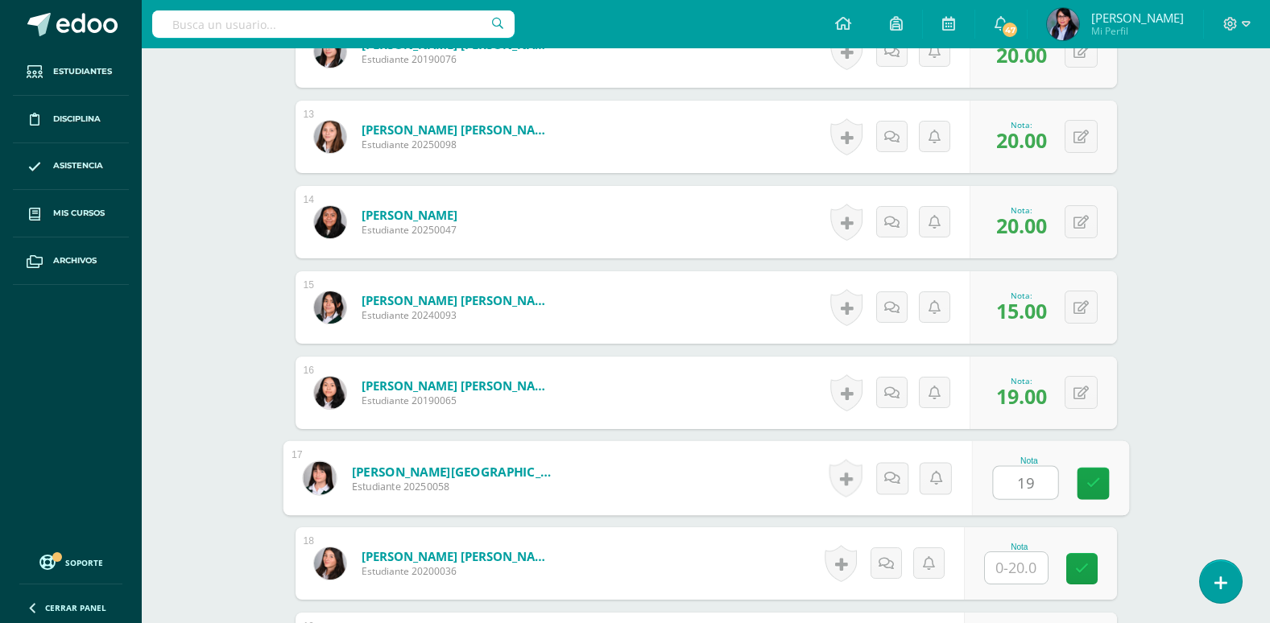
type input "19"
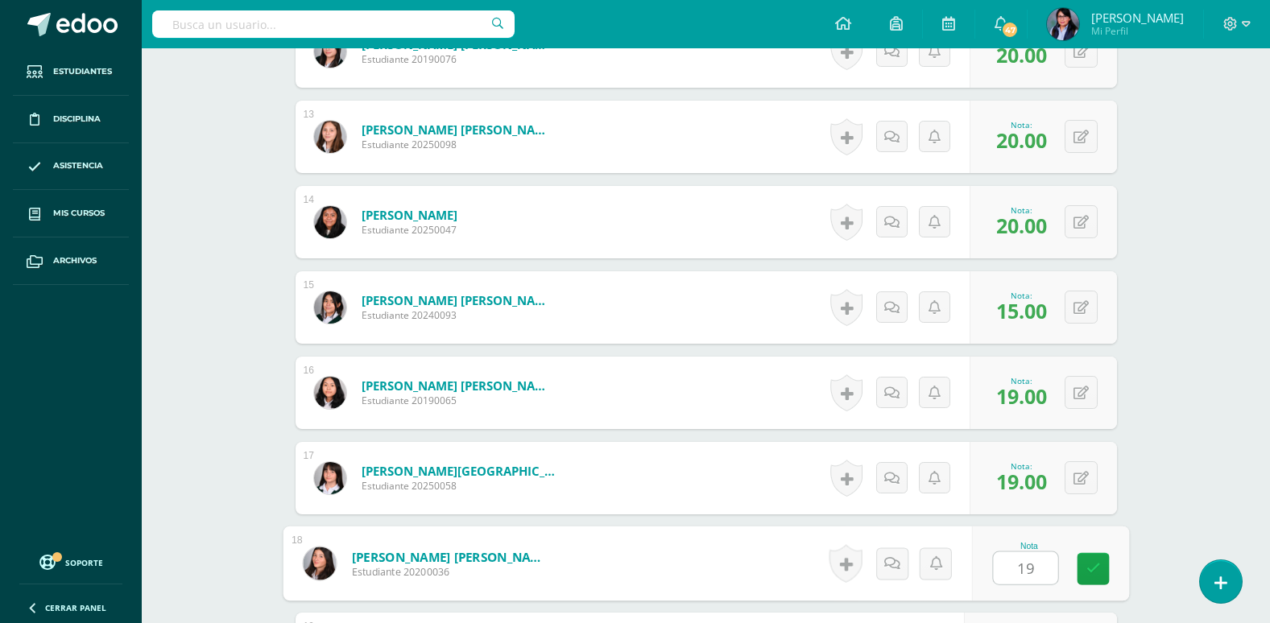
type input "19"
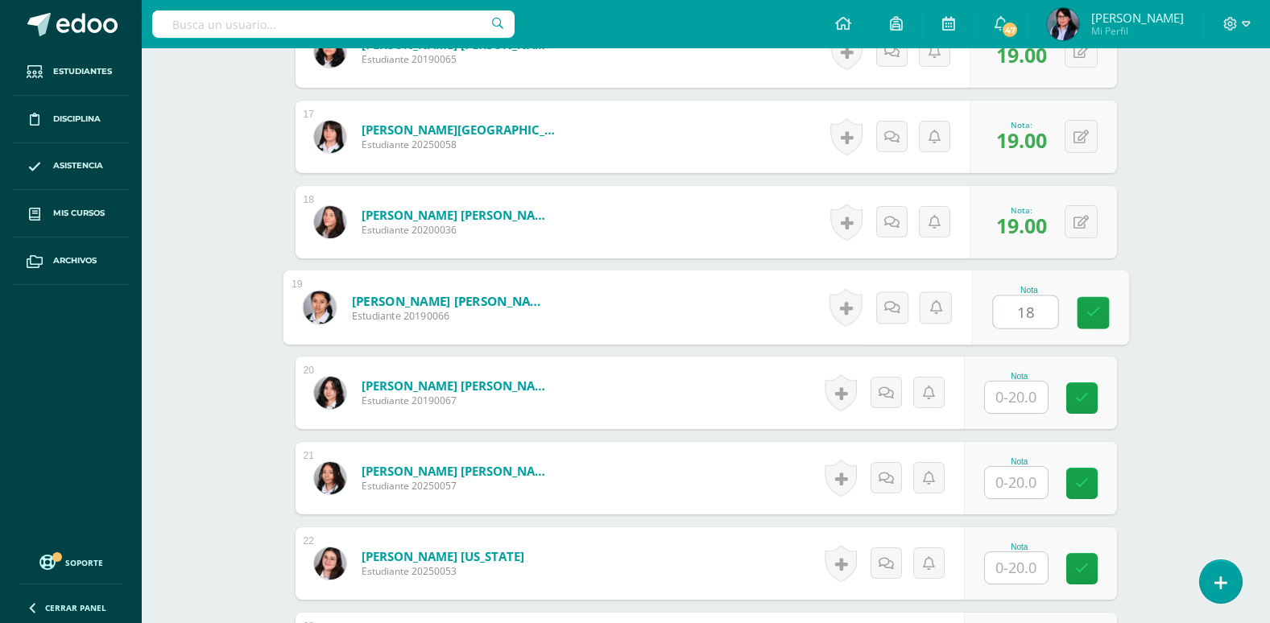
type input "18"
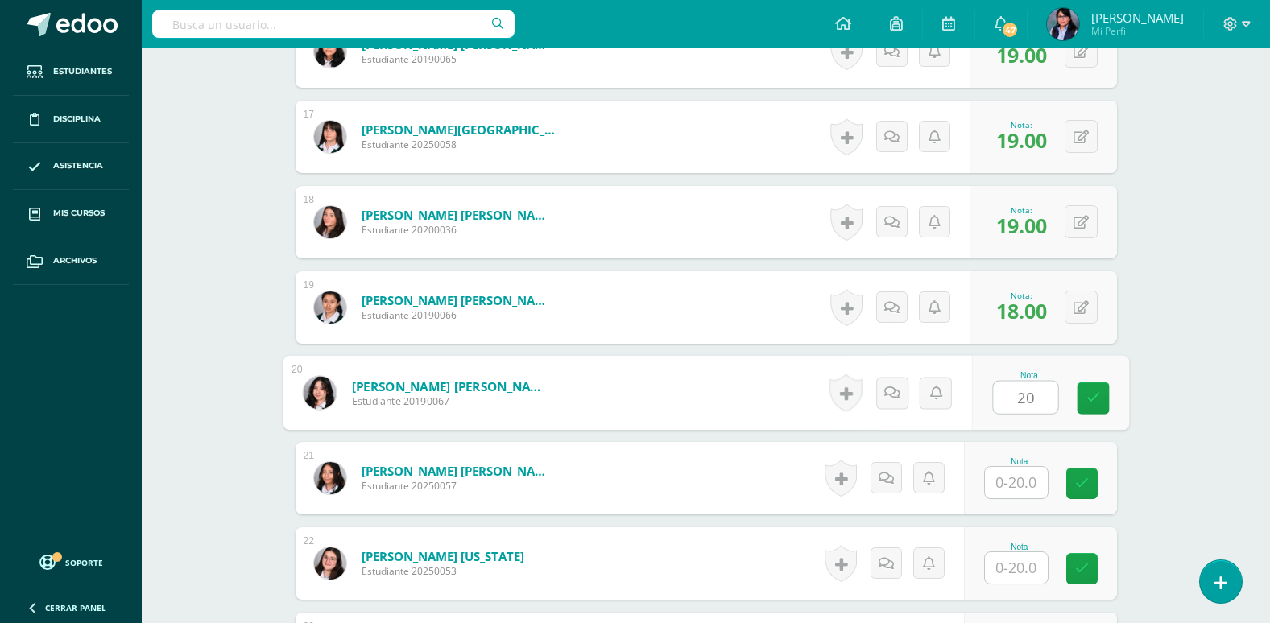
type input "20"
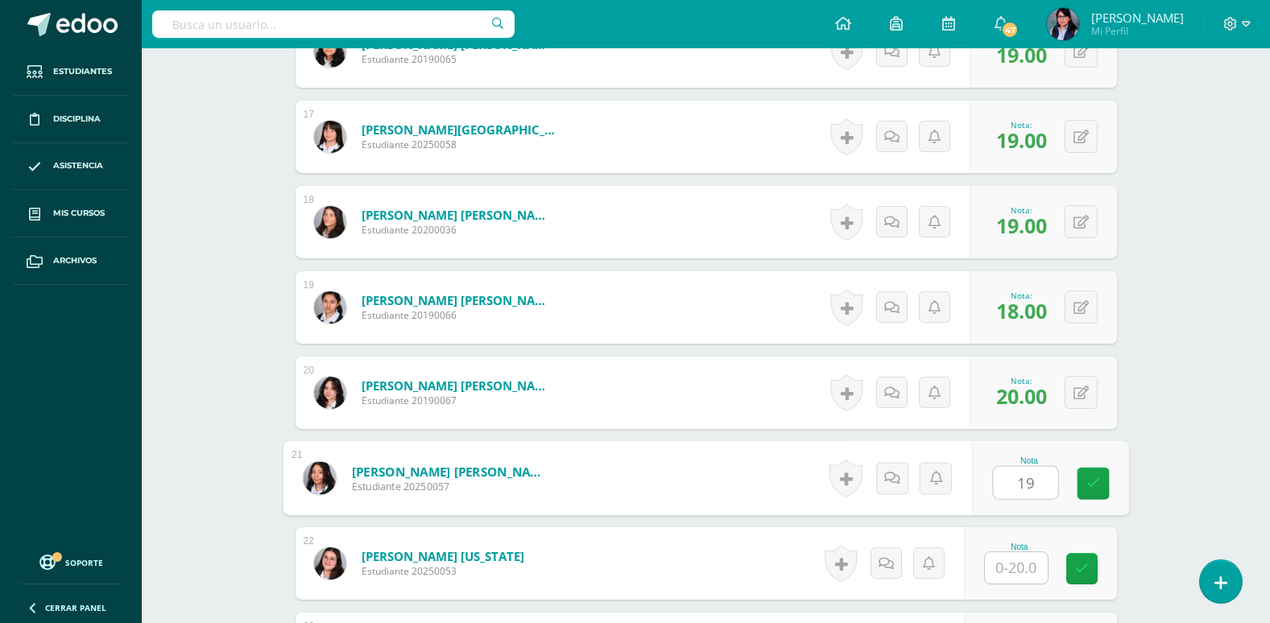
type input "19"
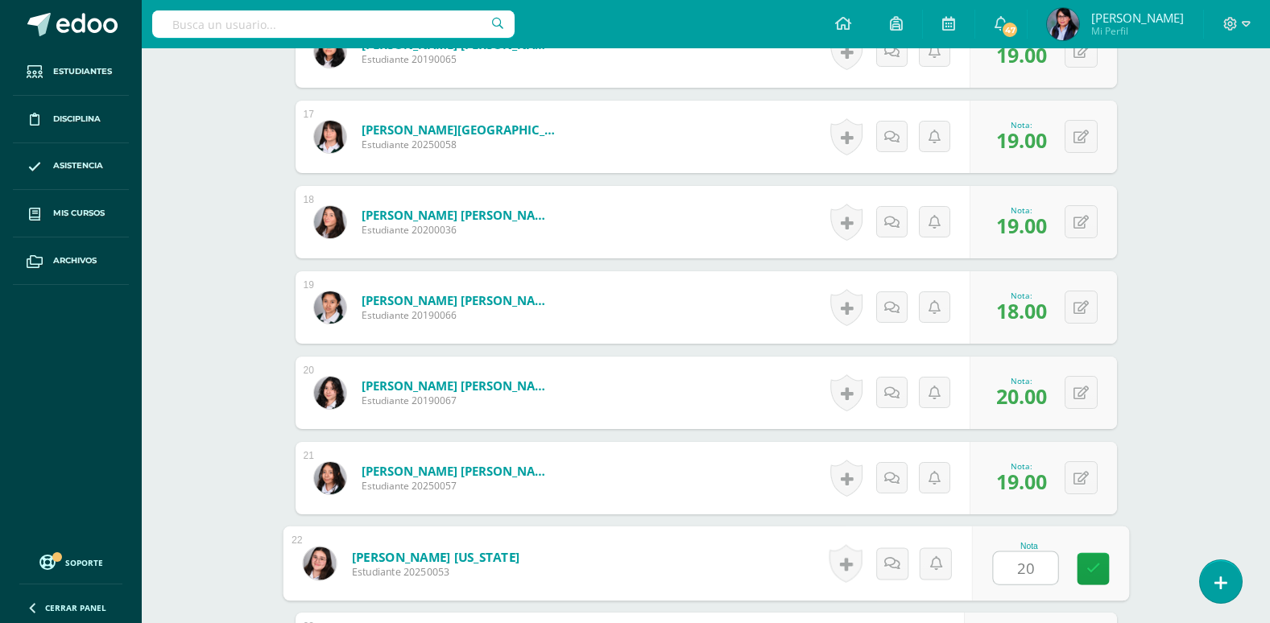
type input "20"
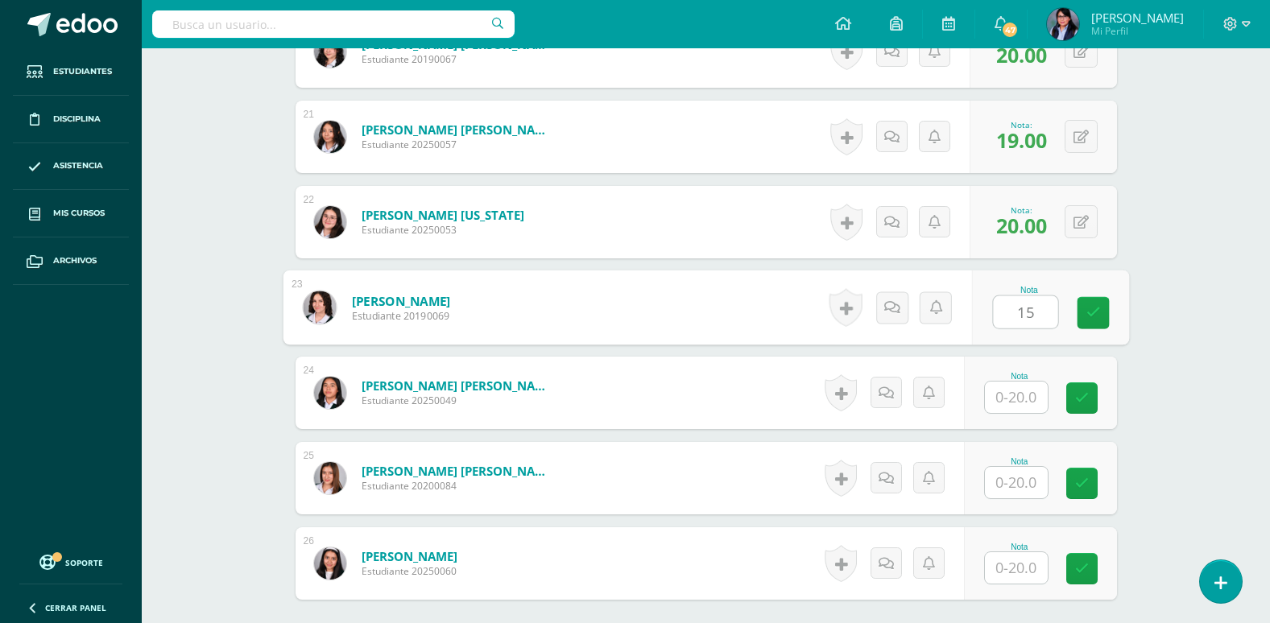
type input "15"
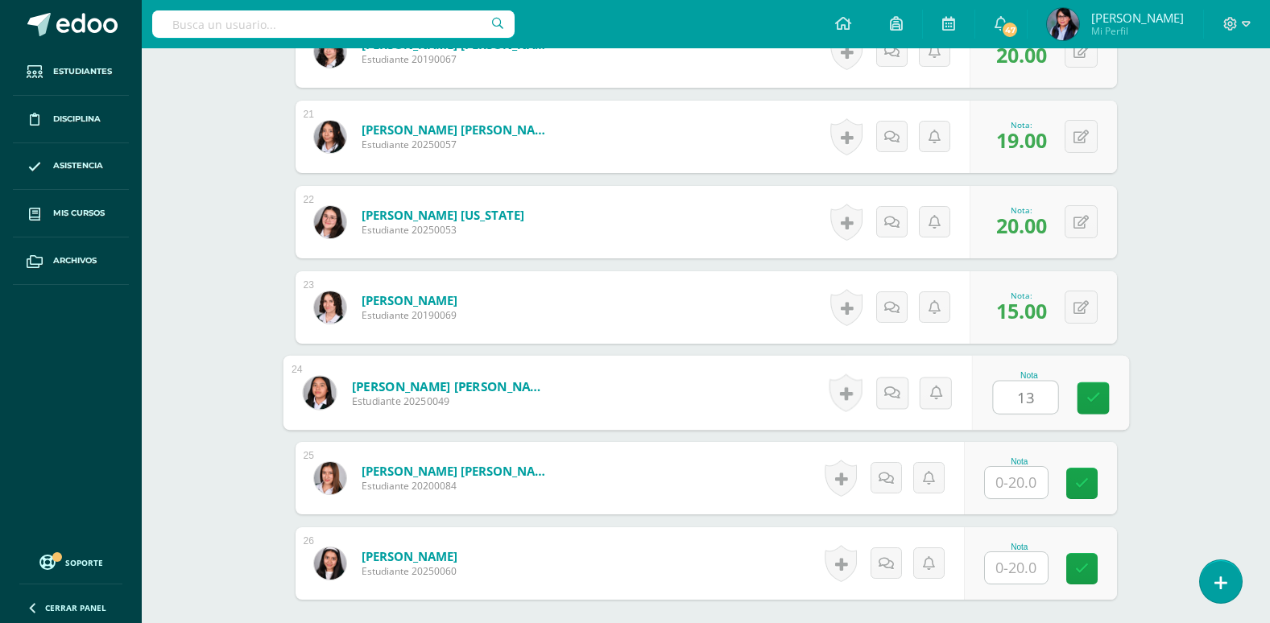
type input "13"
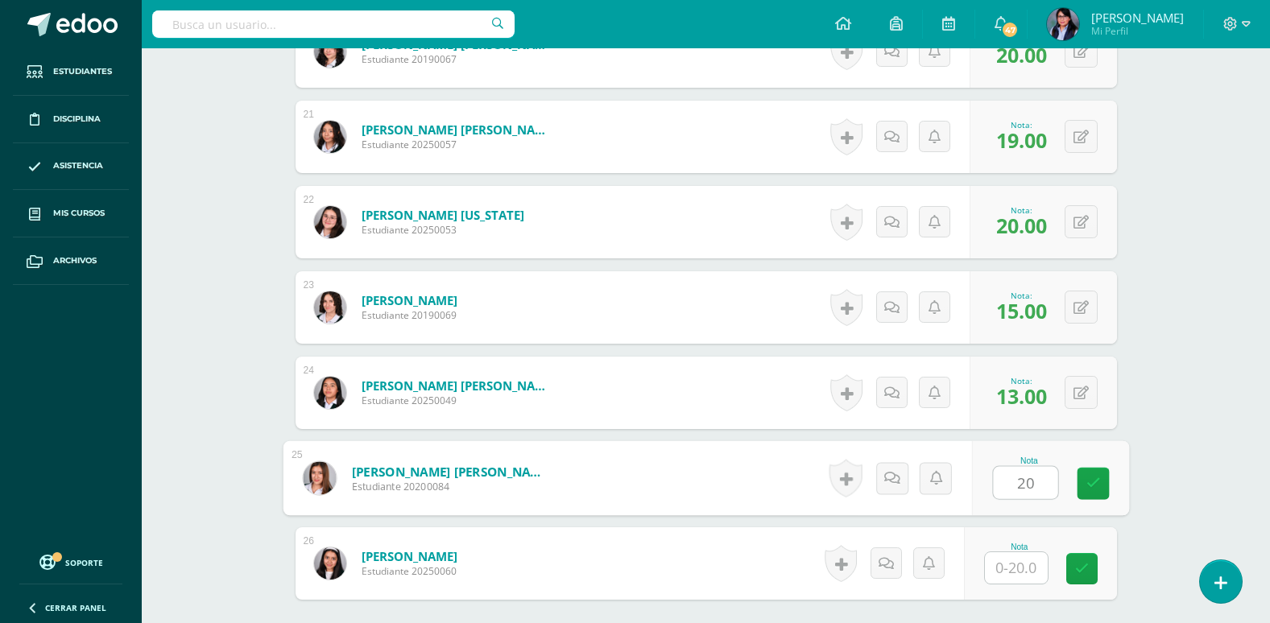
type input "20"
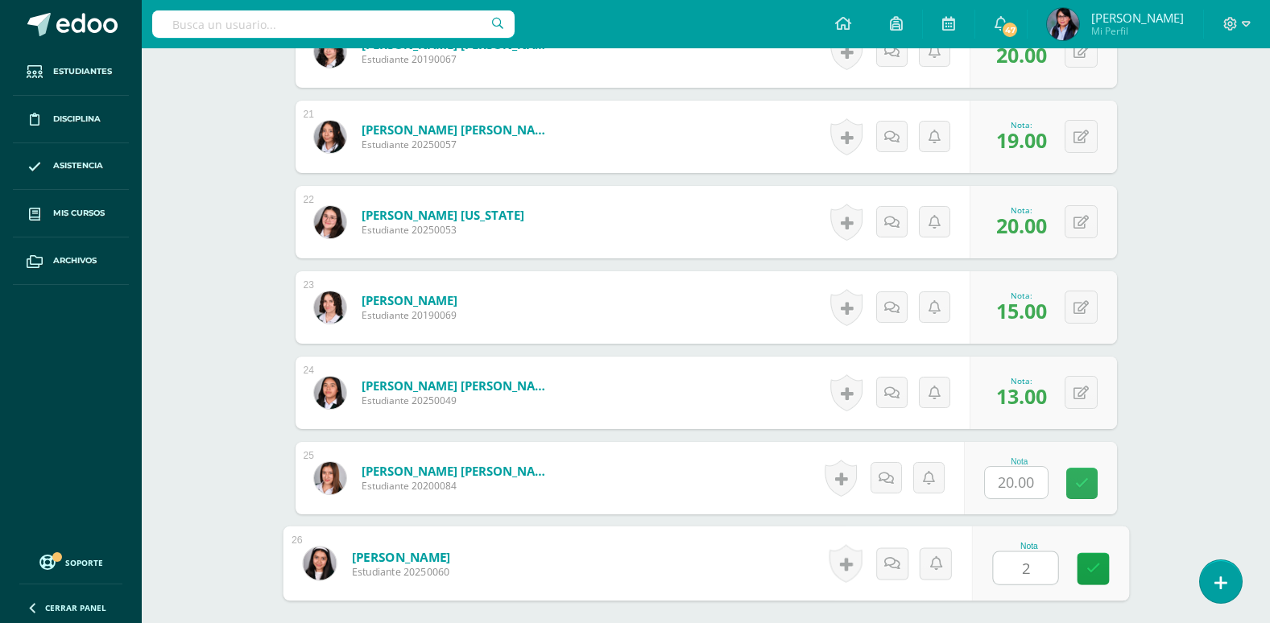
type input "20"
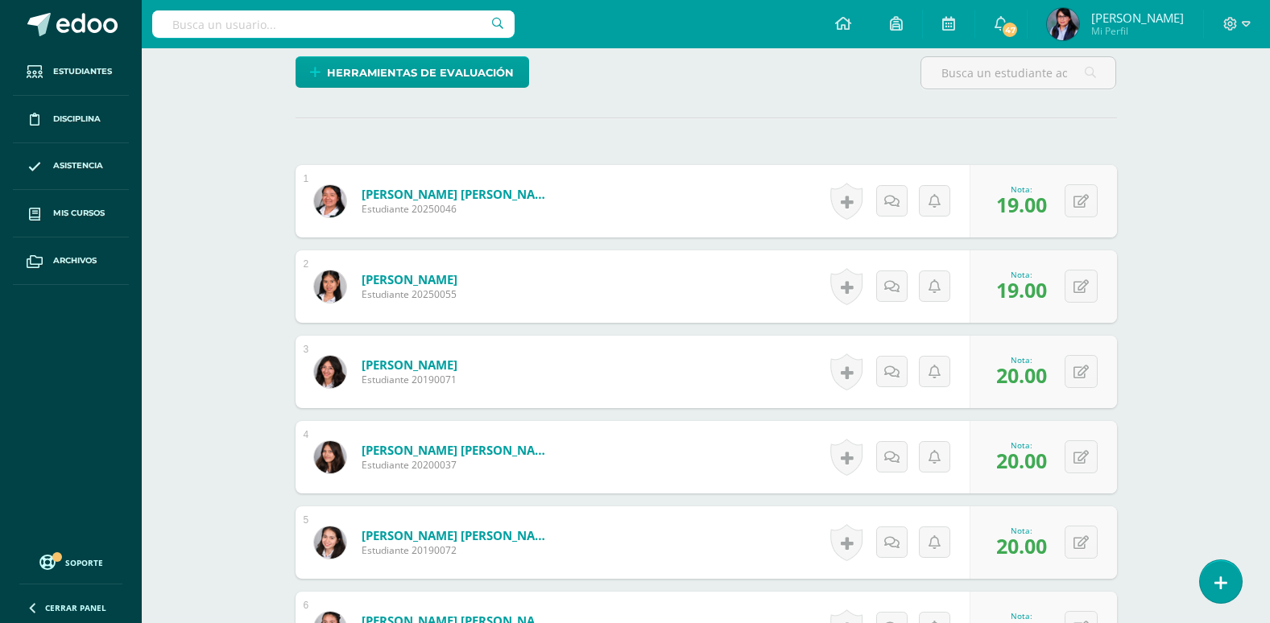
scroll to position [0, 0]
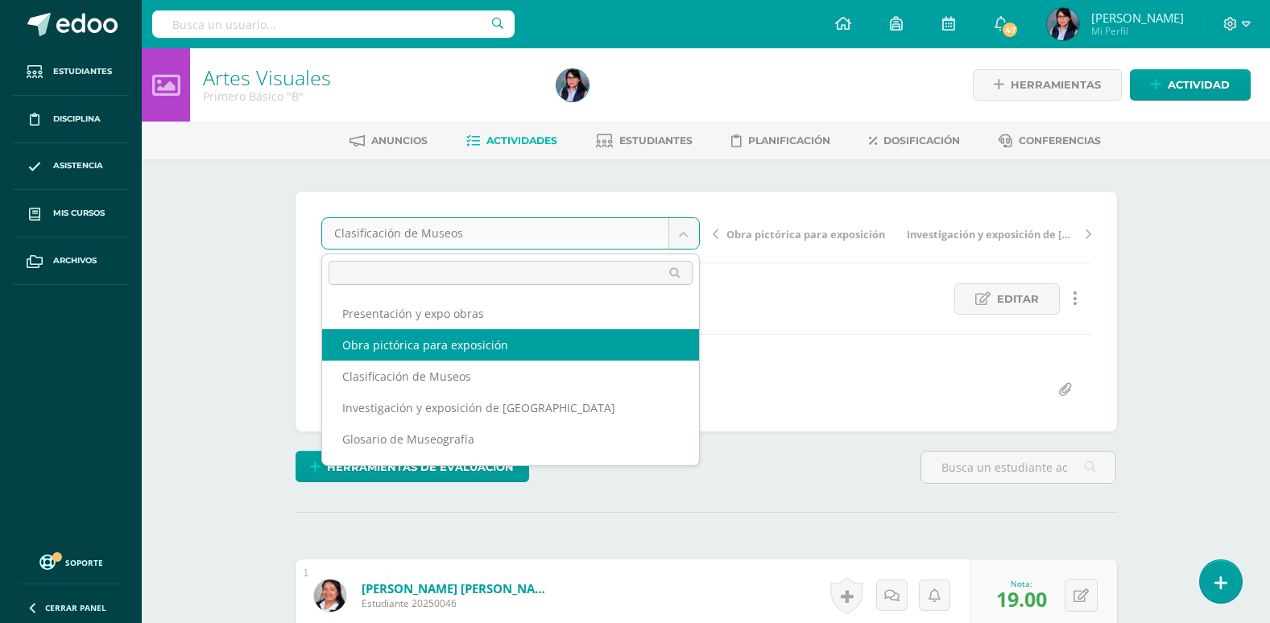
select select "/dashboard/teacher/grade-activity/108181/"
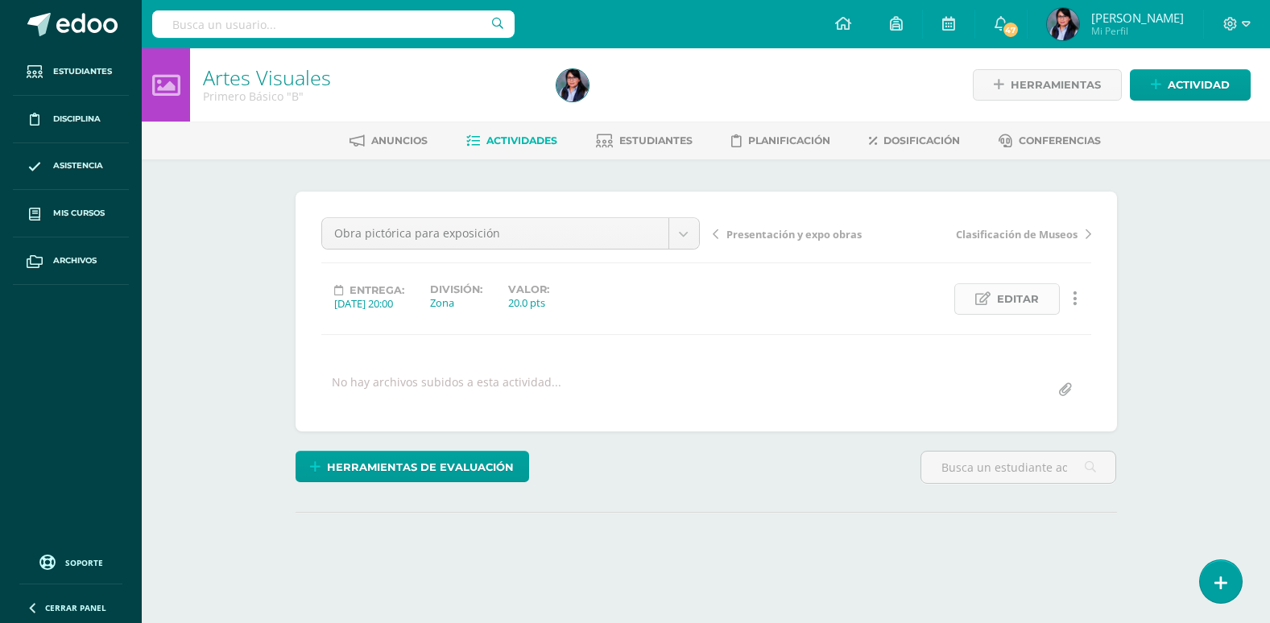
click at [989, 295] on icon at bounding box center [982, 299] width 15 height 14
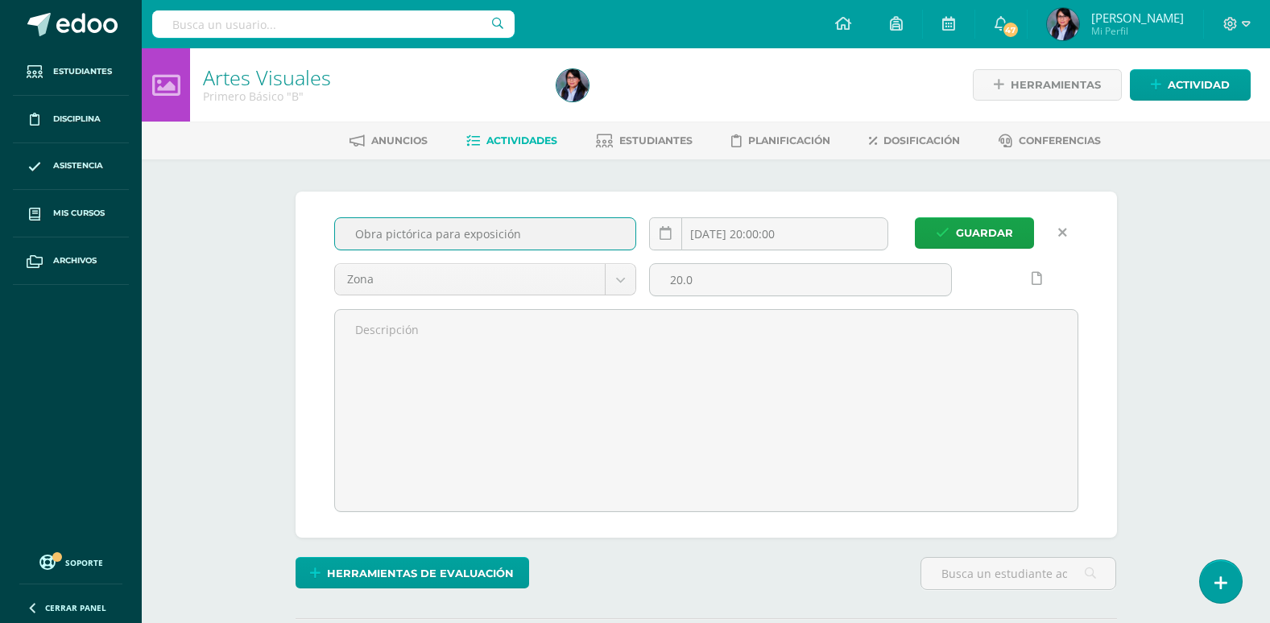
drag, startPoint x: 525, startPoint y: 240, endPoint x: 296, endPoint y: 227, distance: 229.1
click at [296, 227] on div "Guardar Obra pictórica para exposición [DATE] 20:00:00 Zona Zona 20.0" at bounding box center [707, 365] width 822 height 346
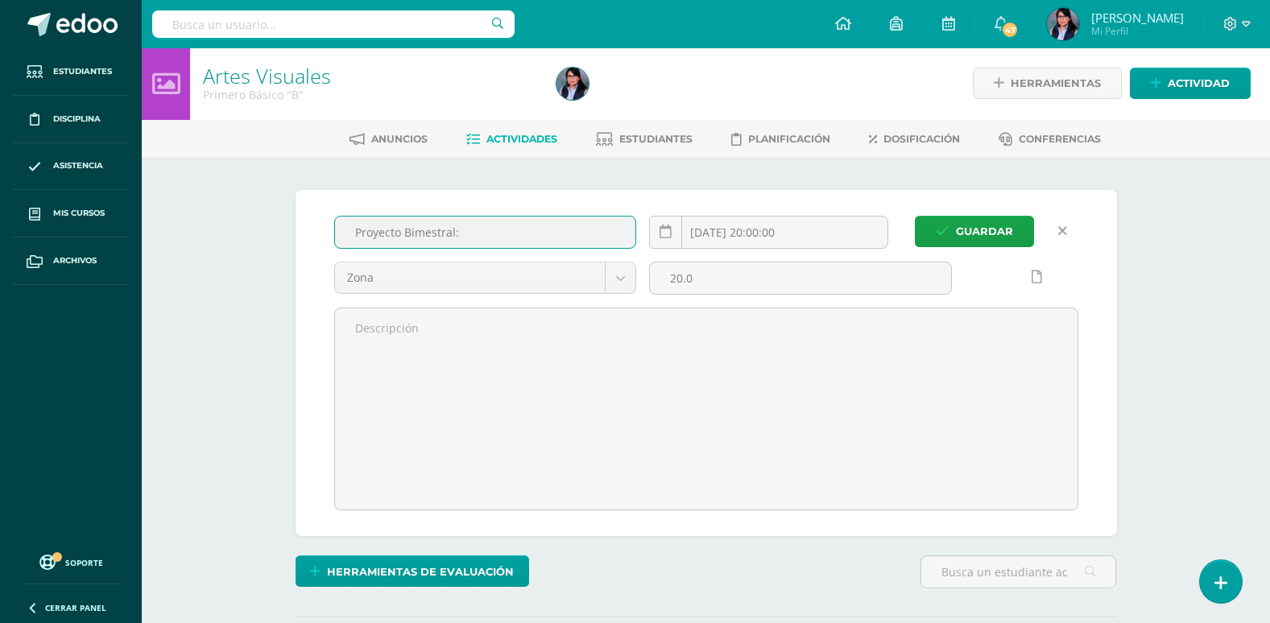
scroll to position [2, 0]
type input "Proyecto Bimestral: Obra pictórica"
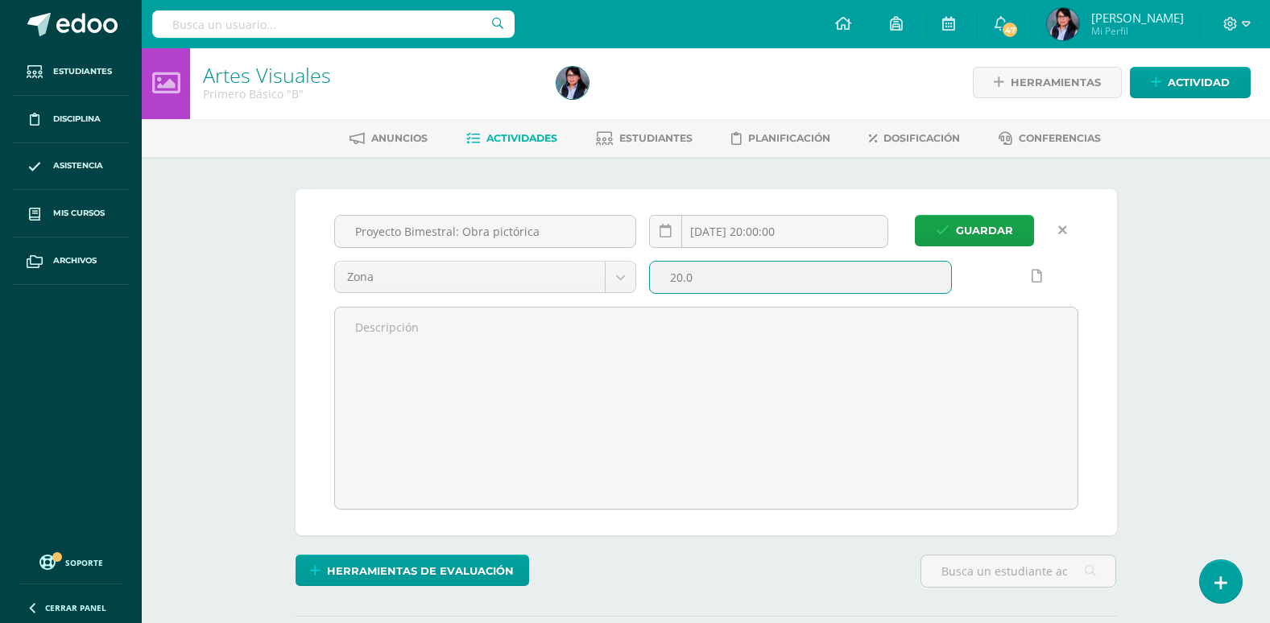
click at [677, 275] on input "20.0" at bounding box center [800, 277] width 301 height 31
type input "30.0"
click at [985, 242] on span "Guardar" at bounding box center [984, 231] width 57 height 30
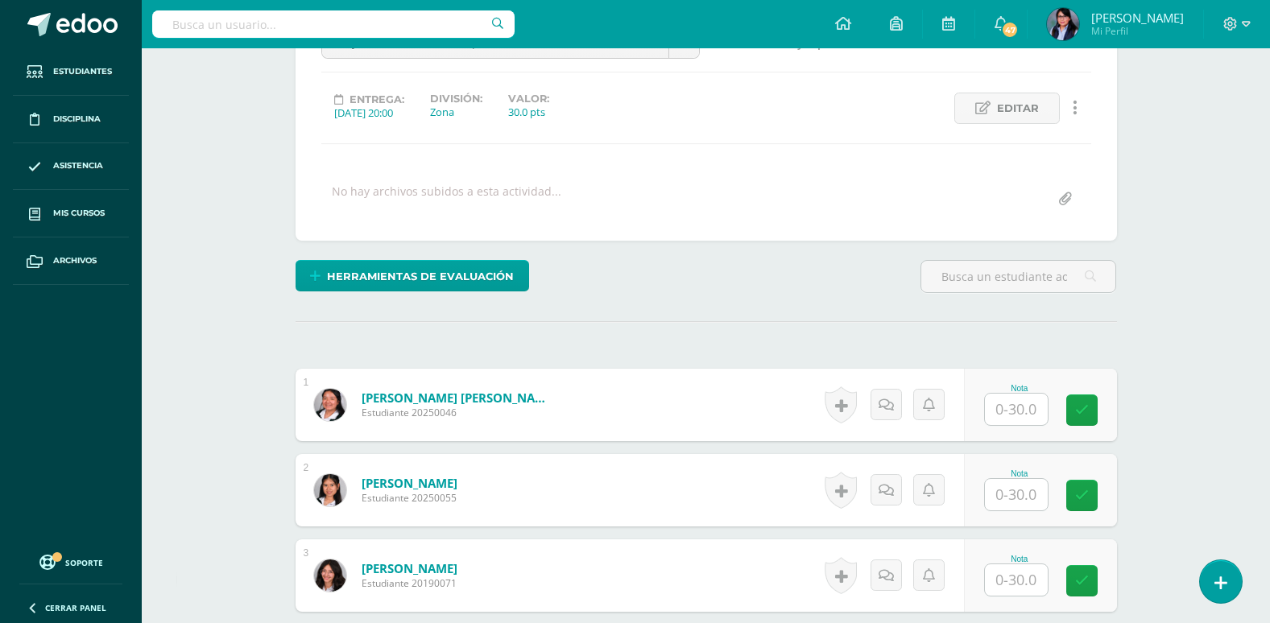
scroll to position [162, 0]
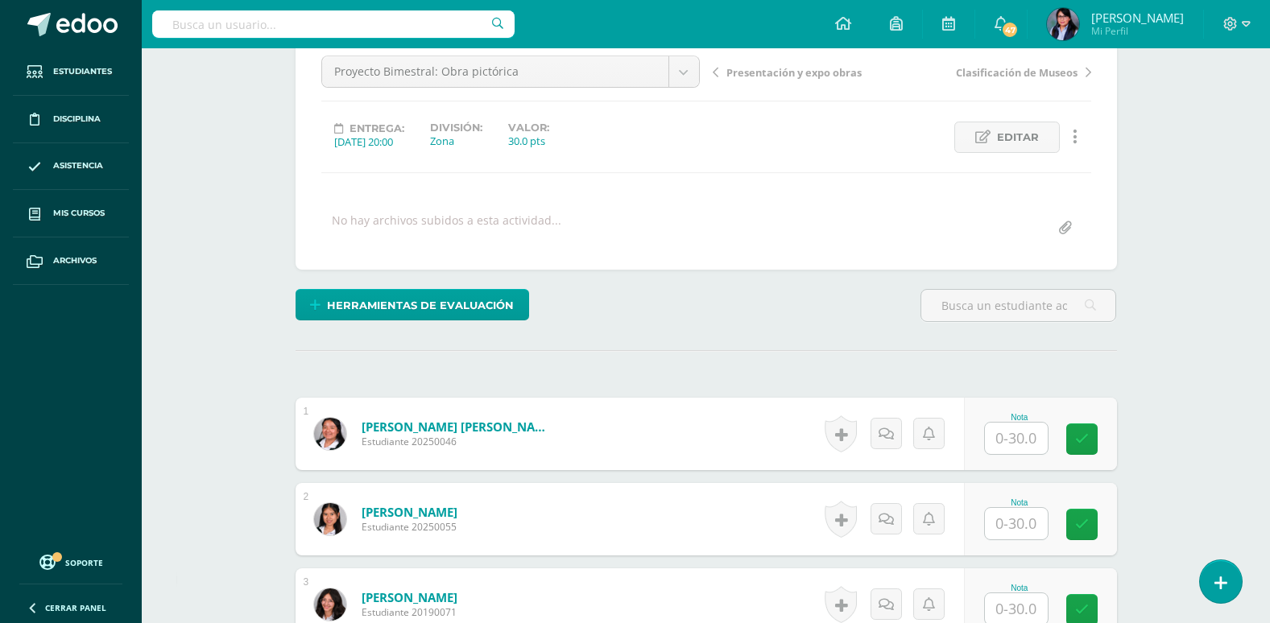
click at [1015, 428] on input "text" at bounding box center [1016, 438] width 63 height 31
type input "28"
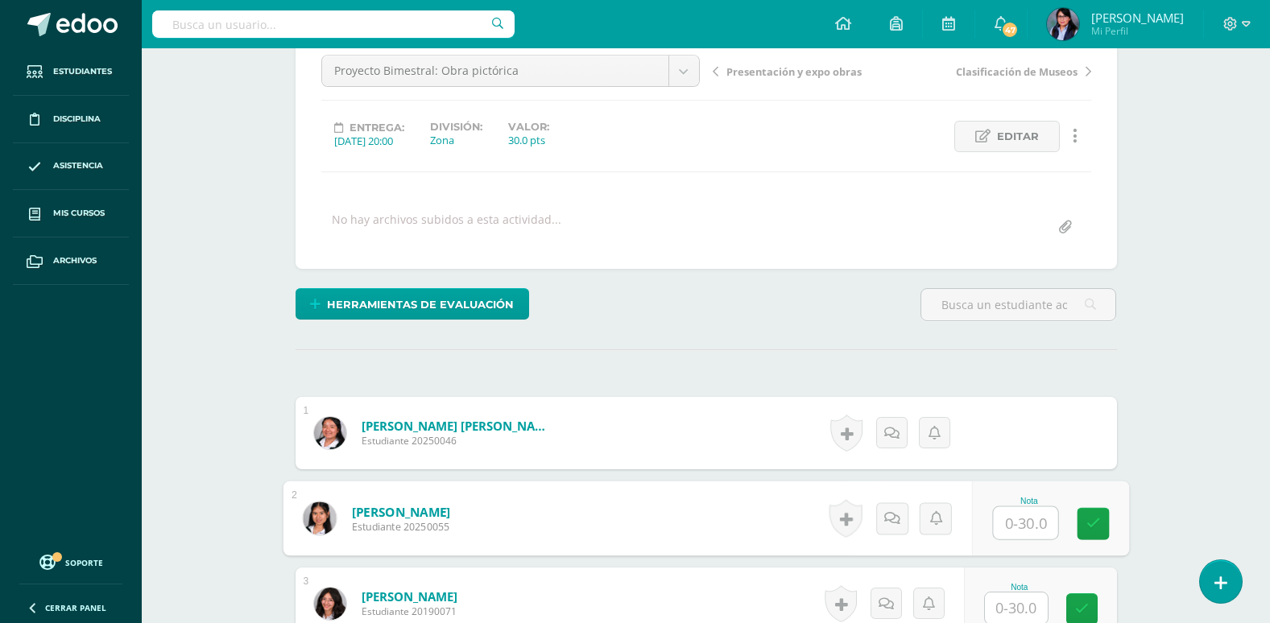
scroll to position [164, 0]
type input "28"
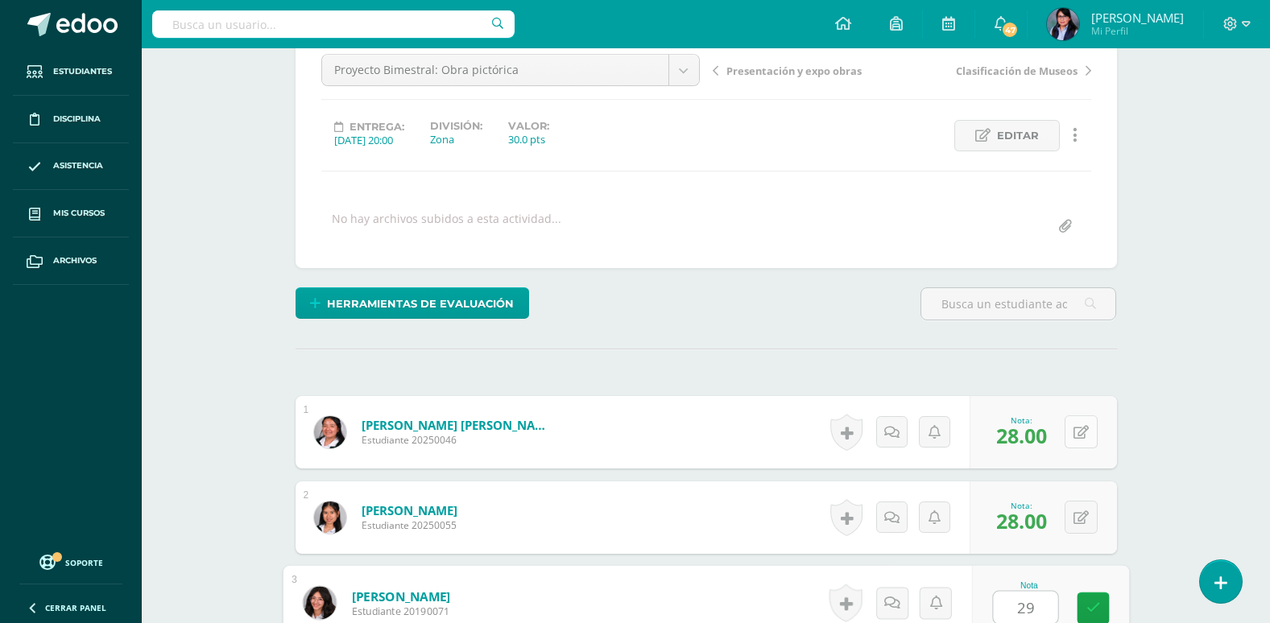
type input "29"
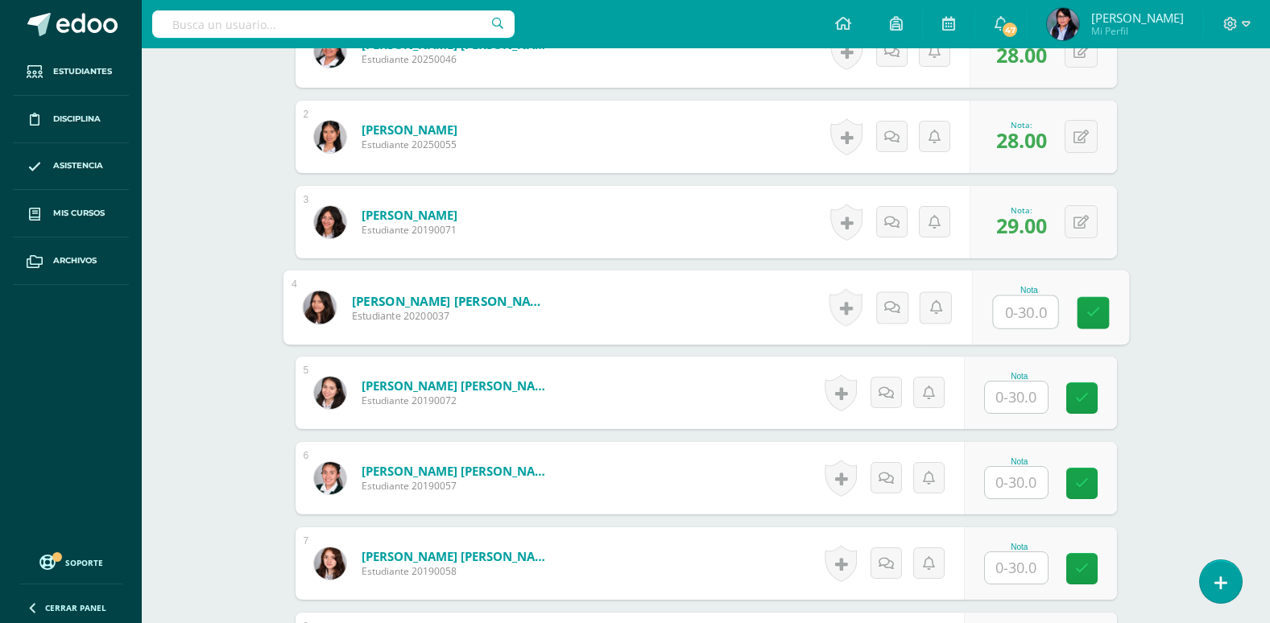
type input "1"
type input "30"
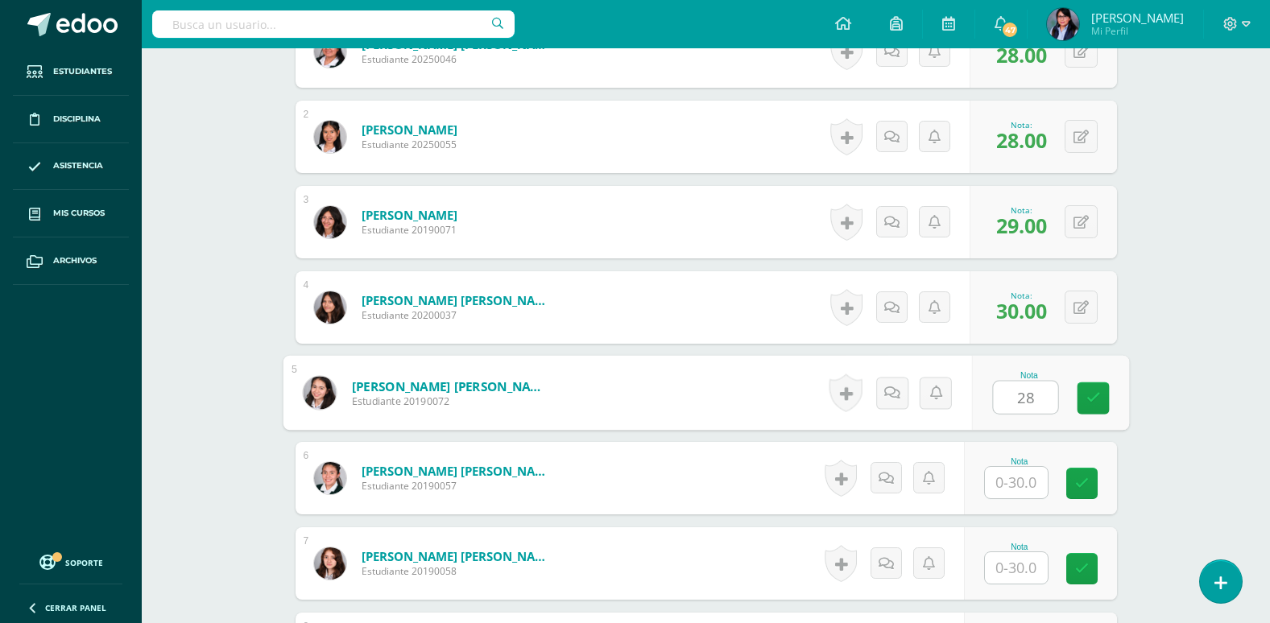
type input "28"
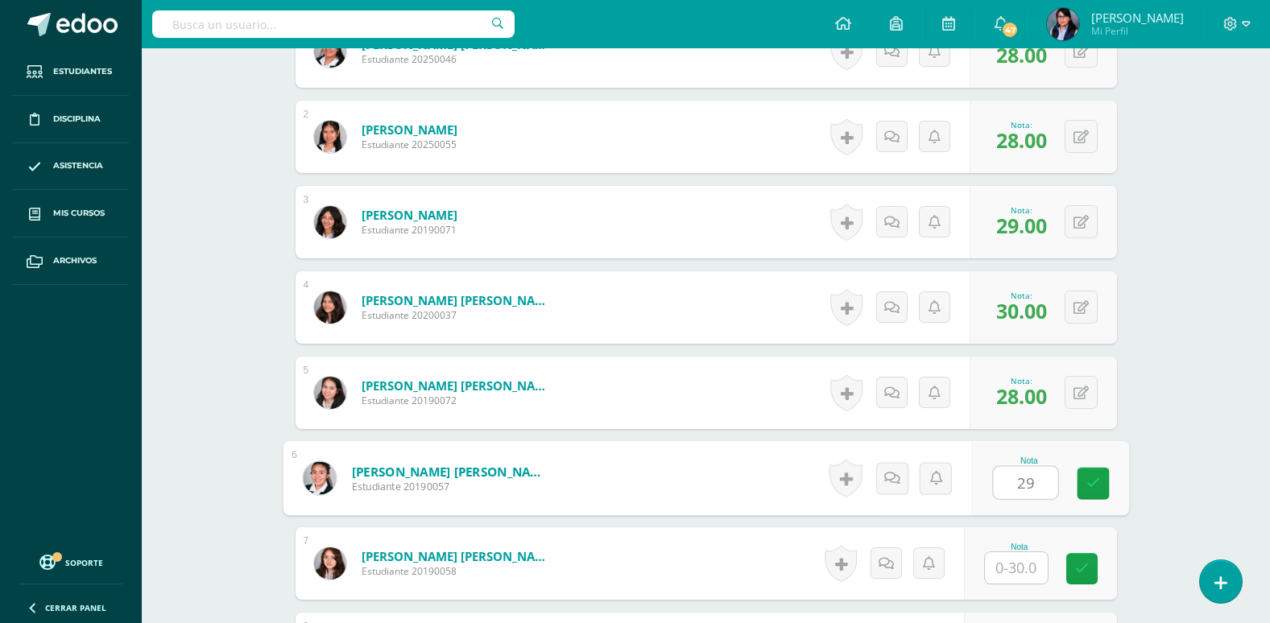
type input "29"
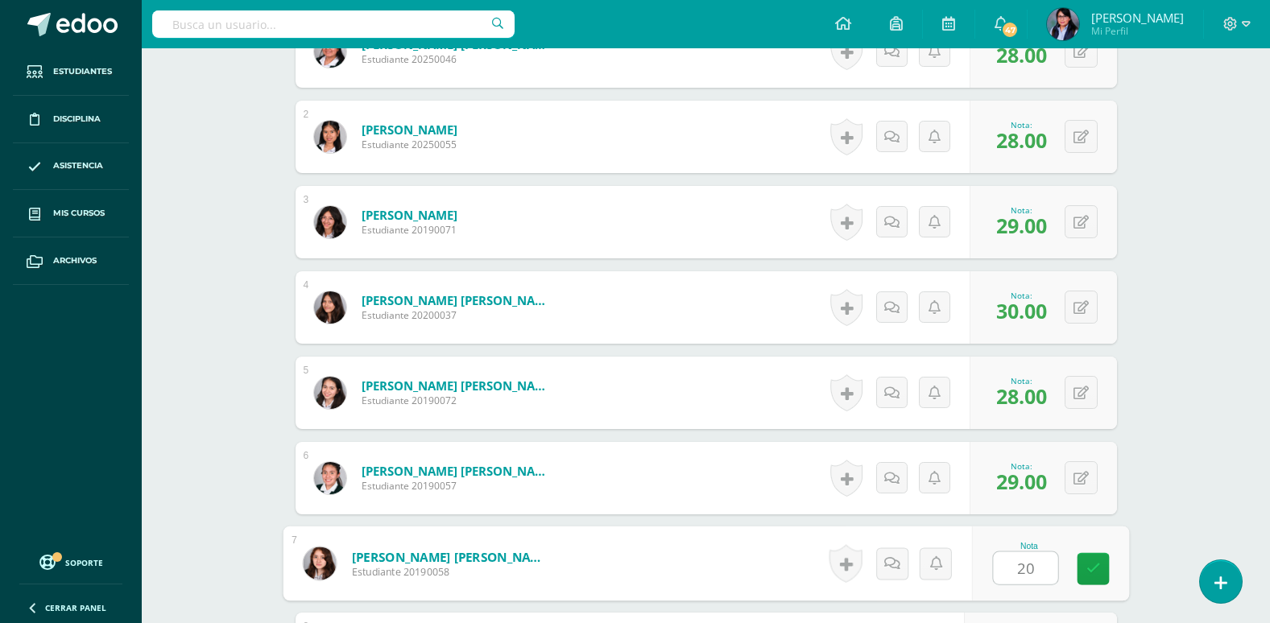
type input "20"
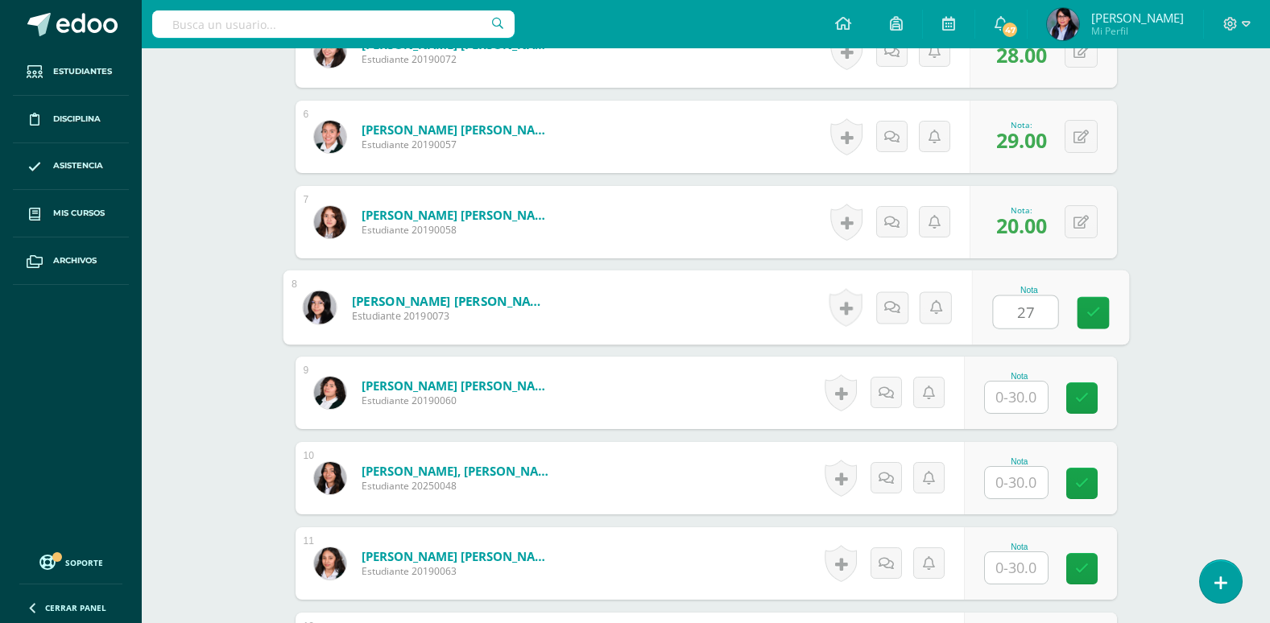
type input "27"
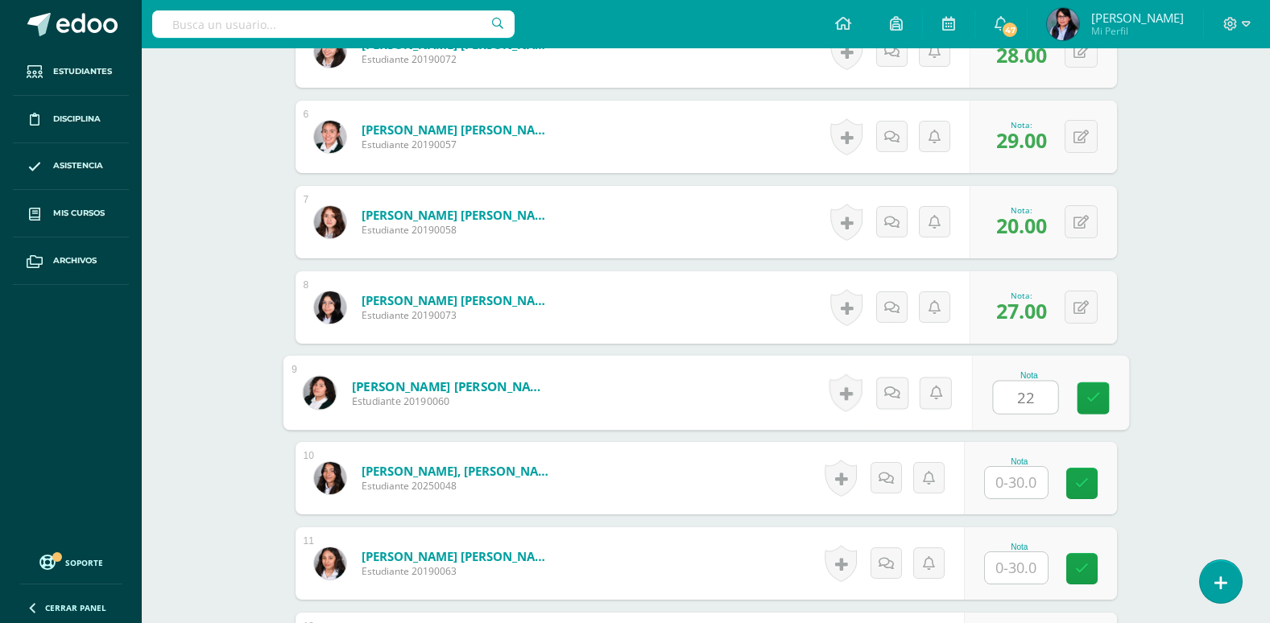
type input "22"
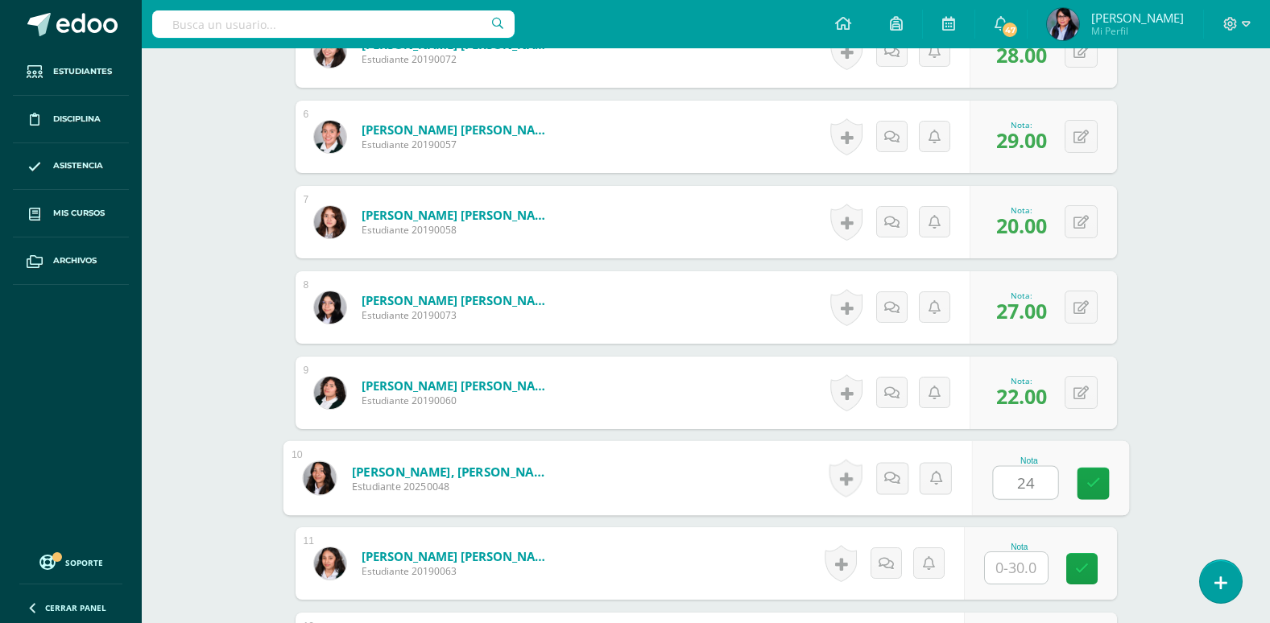
type input "24"
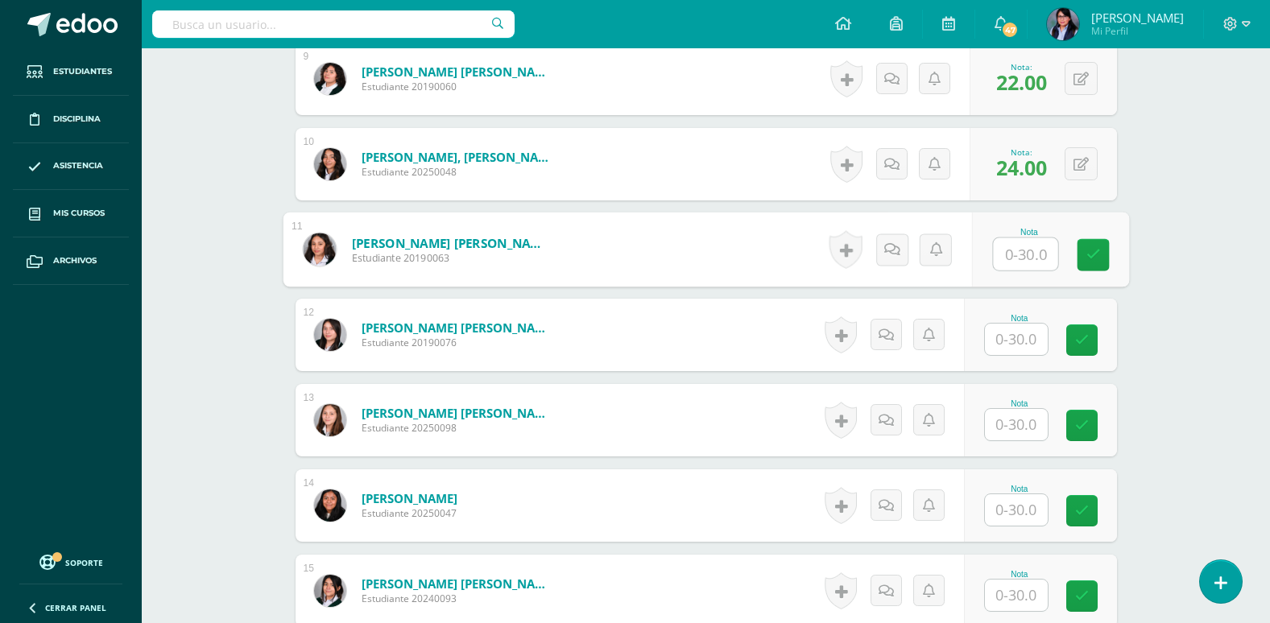
scroll to position [1208, 0]
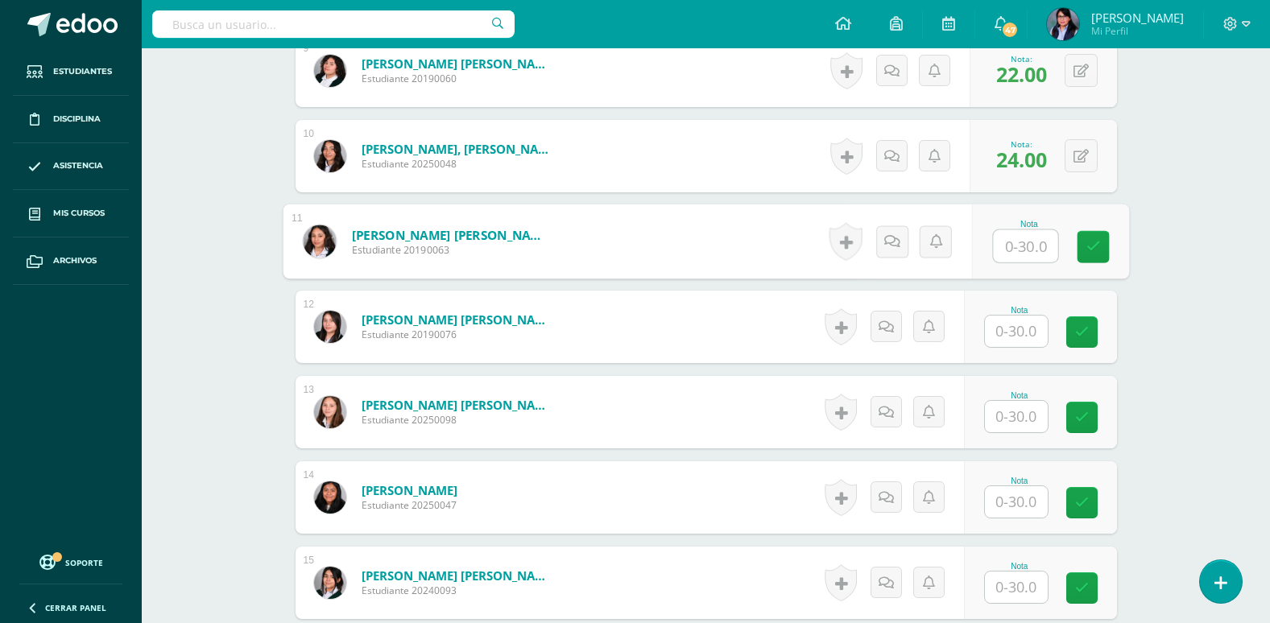
click at [1025, 330] on input "text" at bounding box center [1016, 331] width 63 height 31
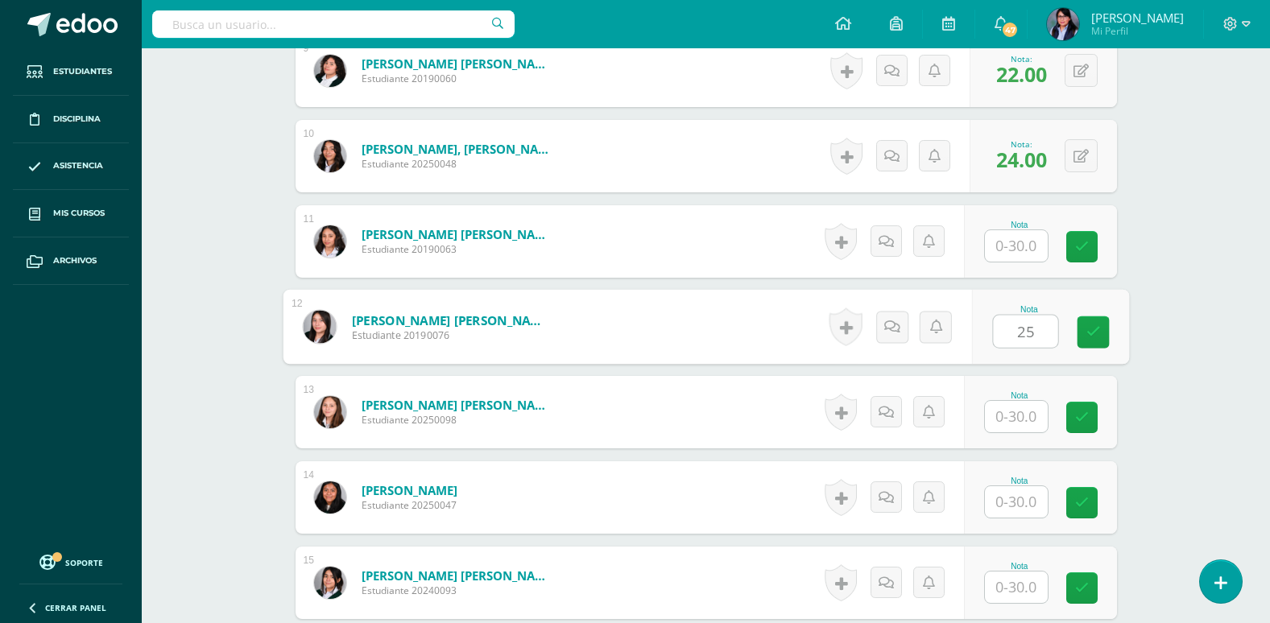
type input "25"
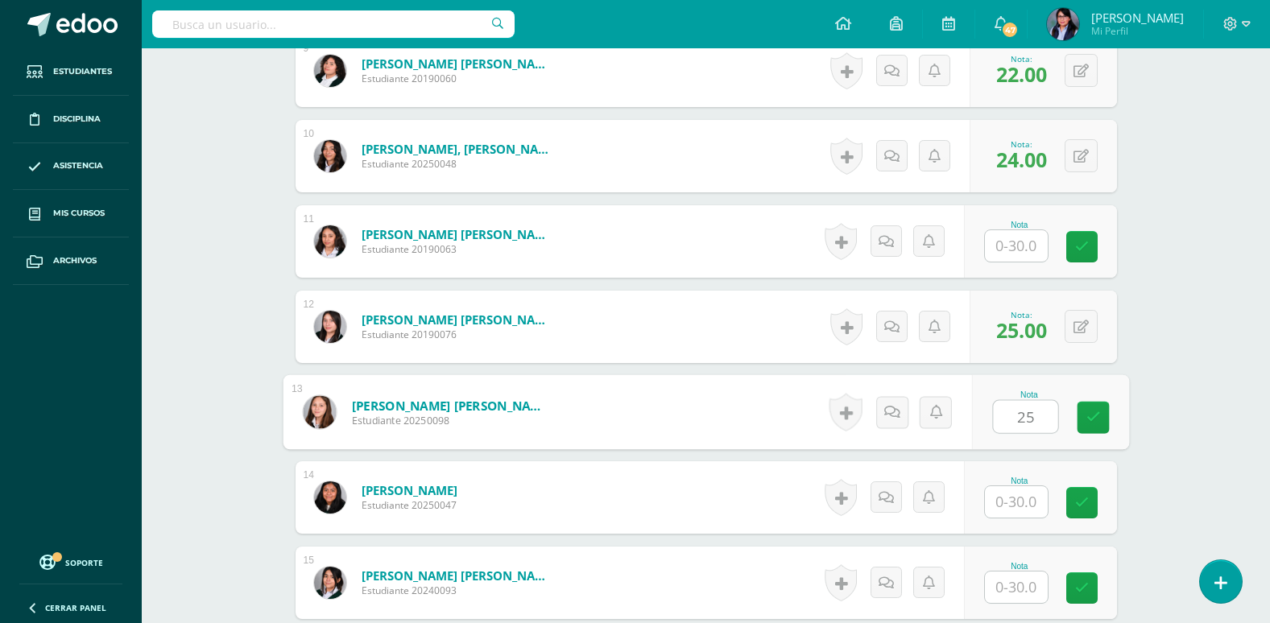
type input "25"
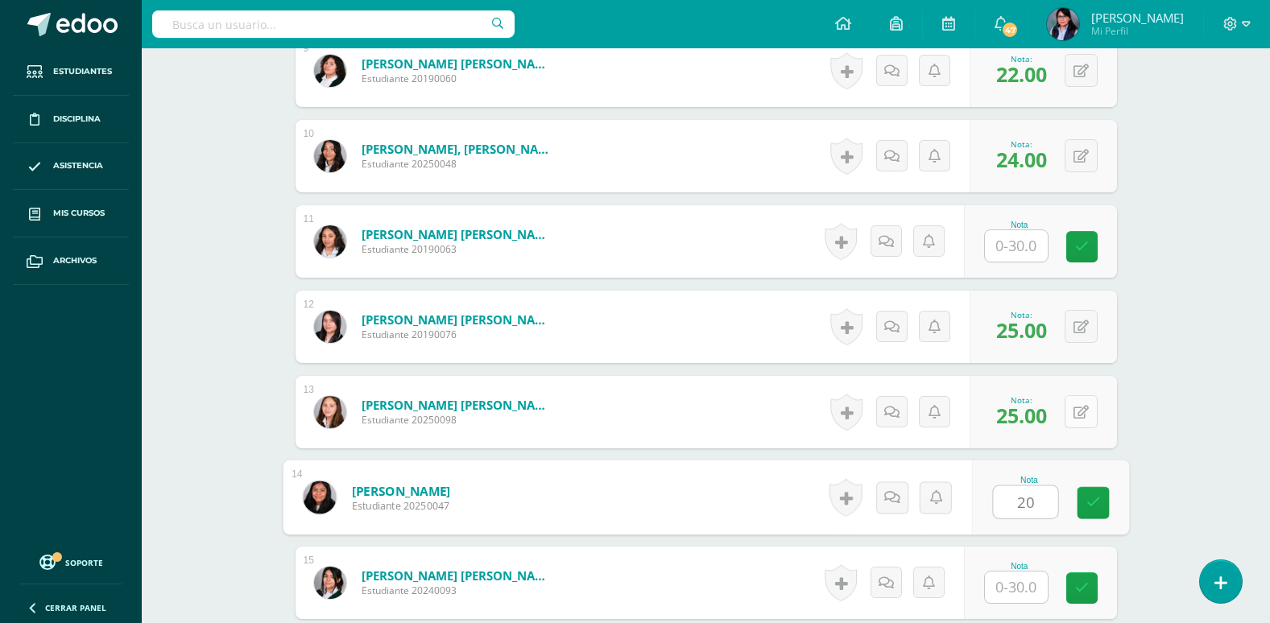
type input "20"
click at [1083, 412] on icon at bounding box center [1081, 413] width 15 height 14
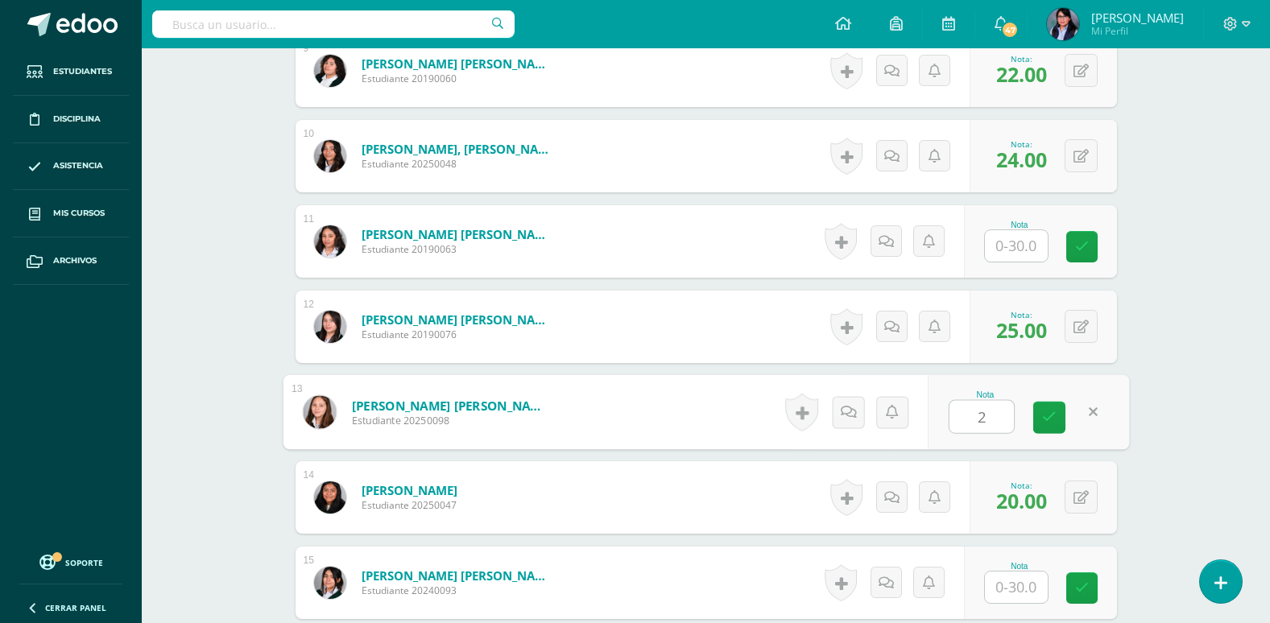
type input "26"
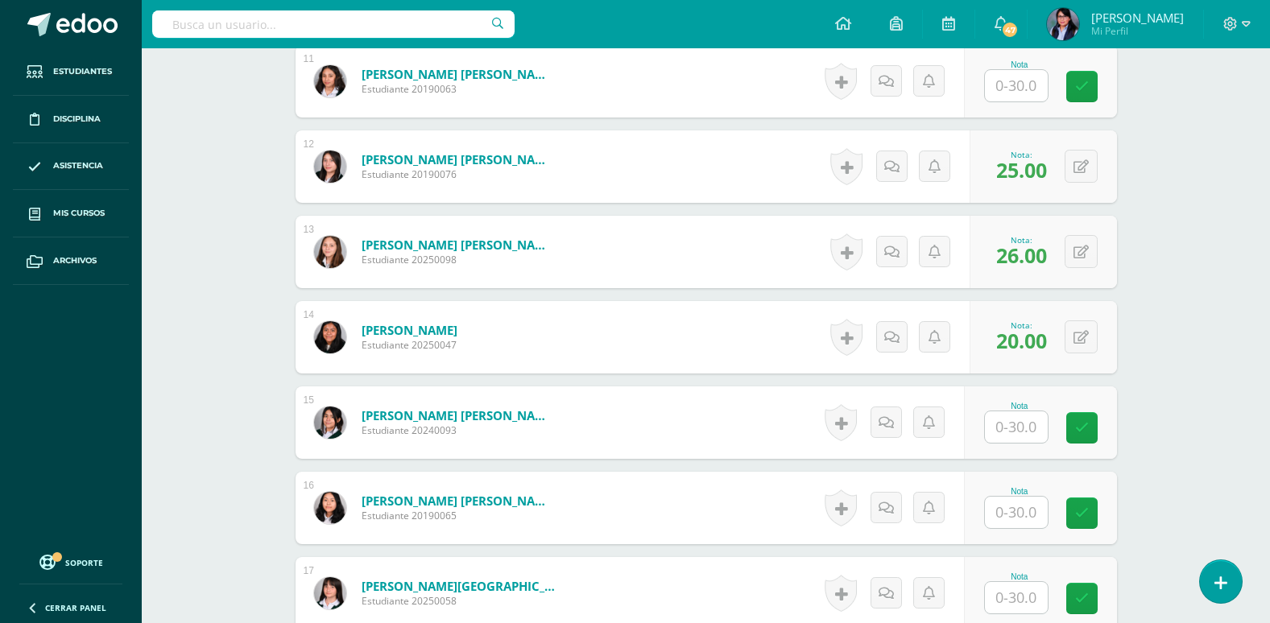
scroll to position [1369, 0]
click at [1037, 433] on input "text" at bounding box center [1025, 427] width 64 height 32
type input "1"
click at [1029, 514] on input "text" at bounding box center [1025, 512] width 64 height 32
type input "28"
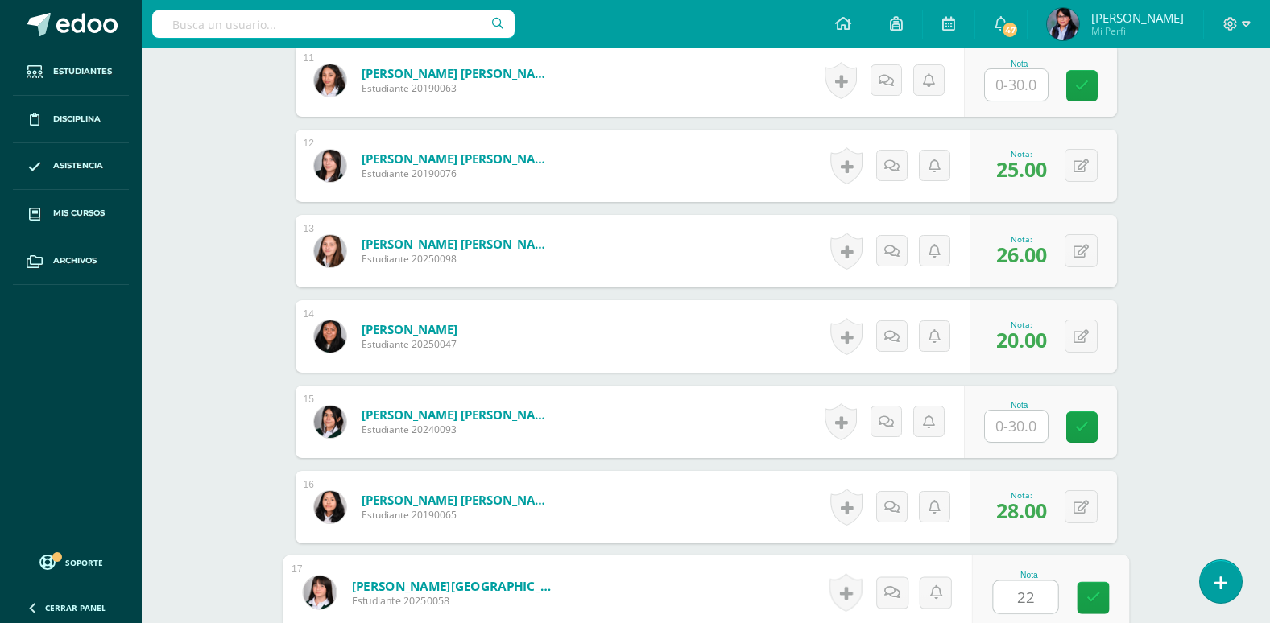
type input "22"
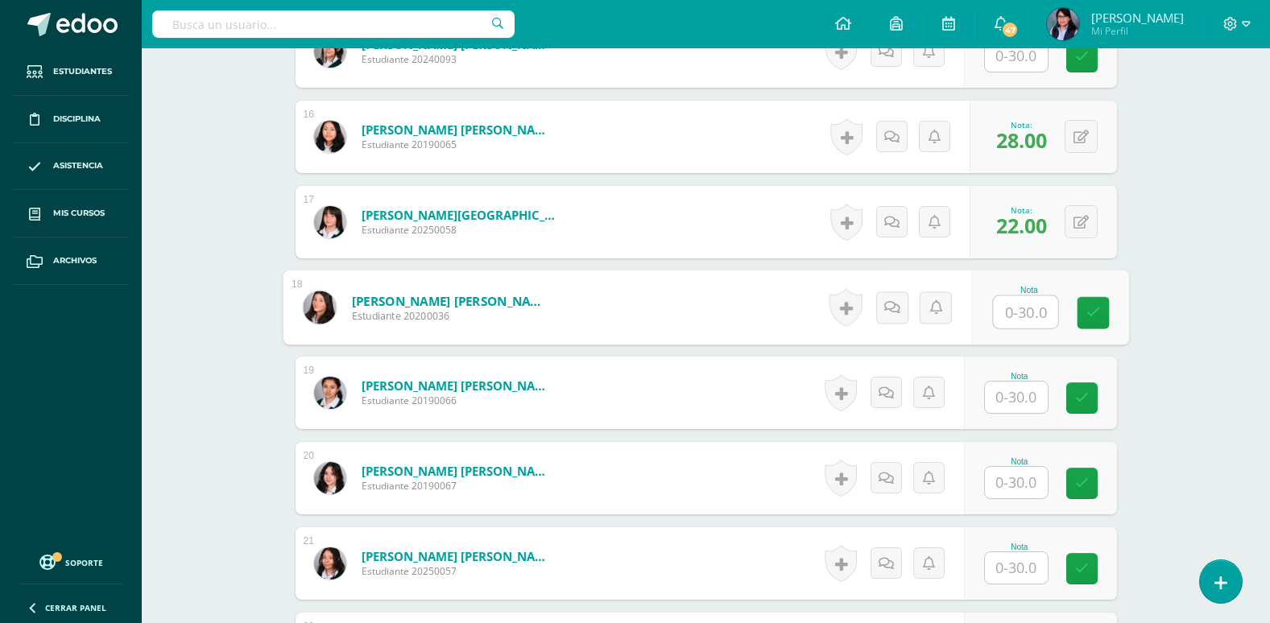
click at [1017, 402] on input "text" at bounding box center [1016, 397] width 63 height 31
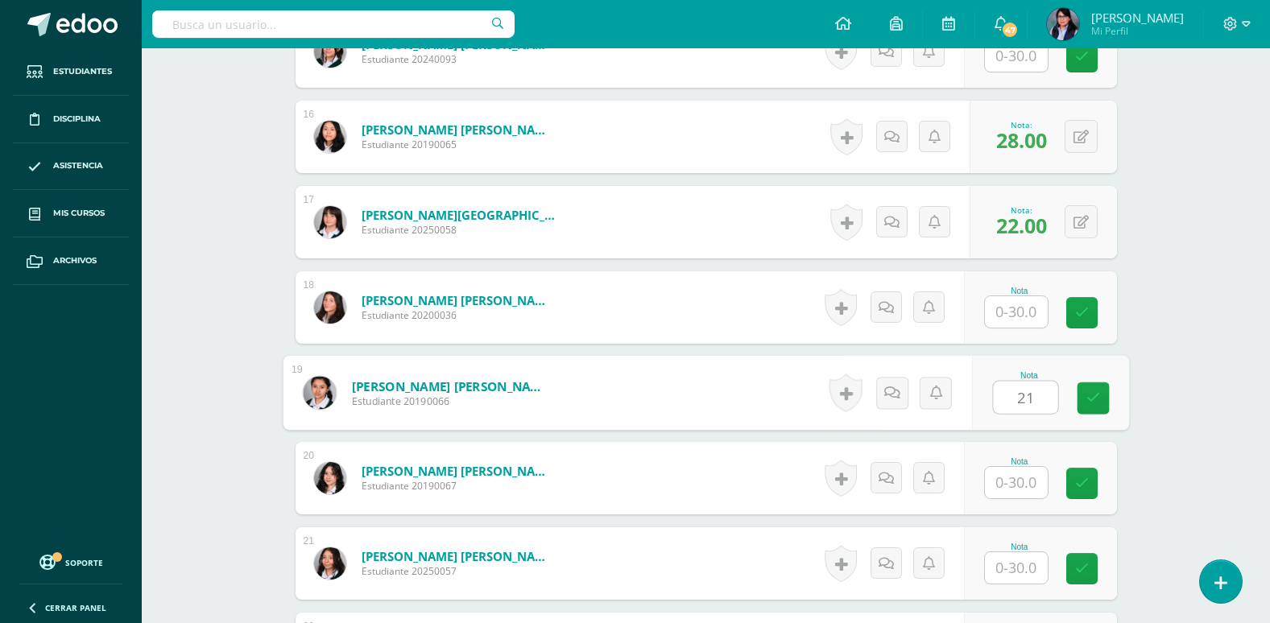
type input "21"
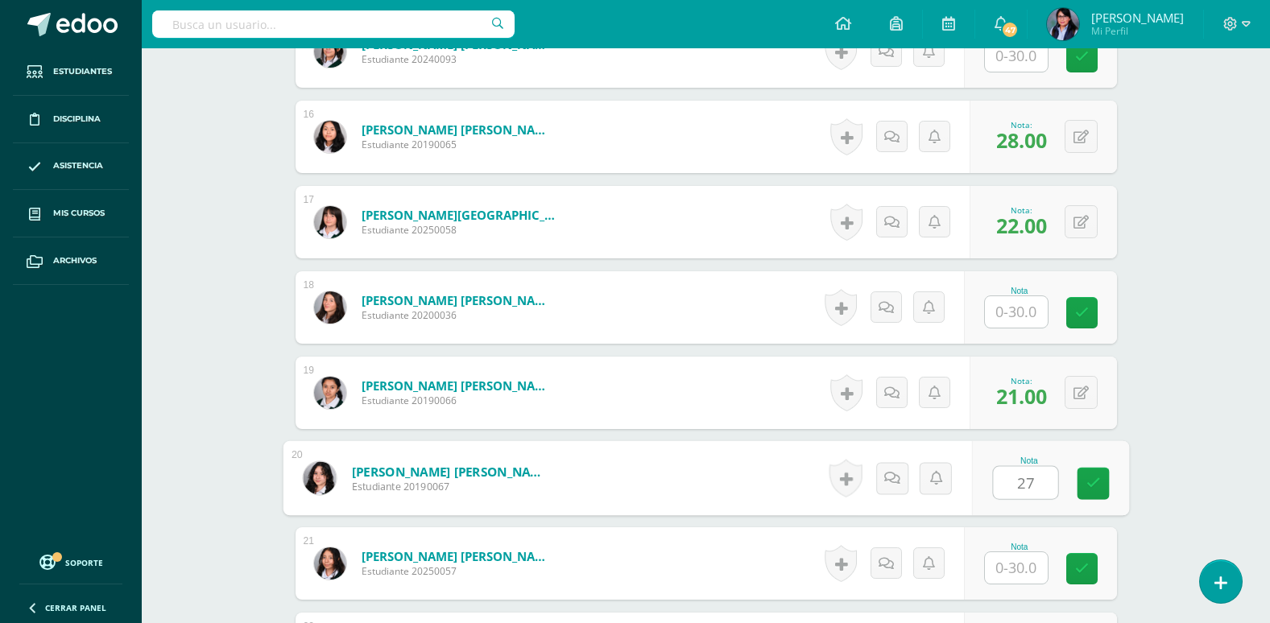
type input "27"
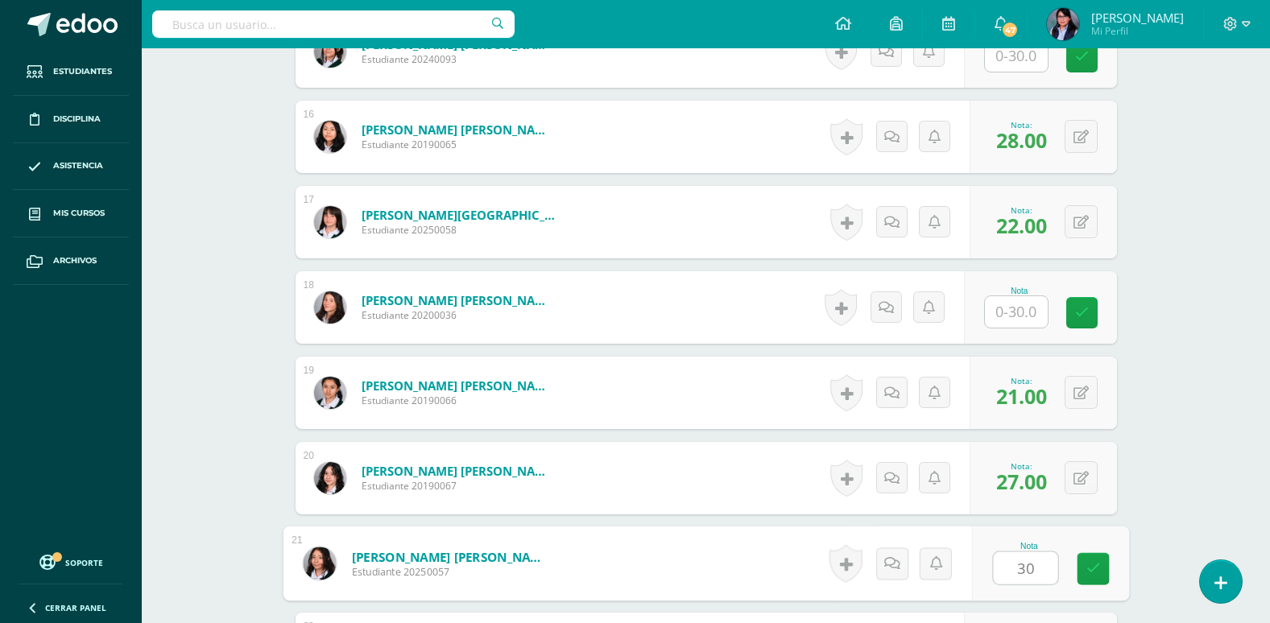
type input "30"
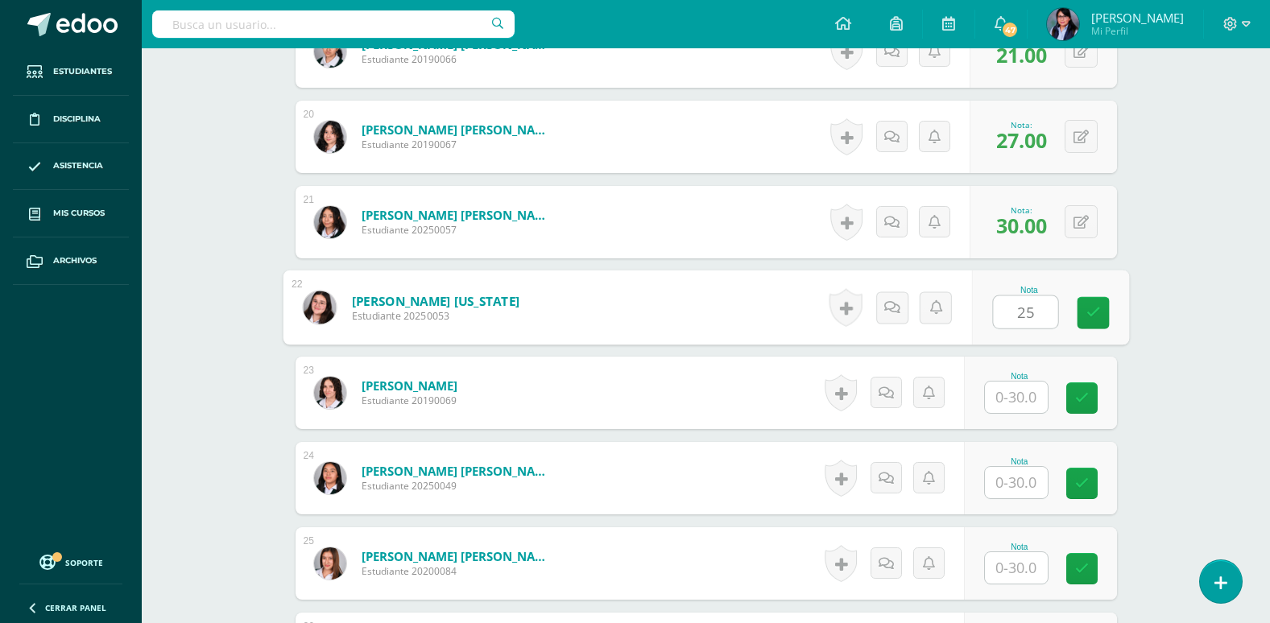
type input "25"
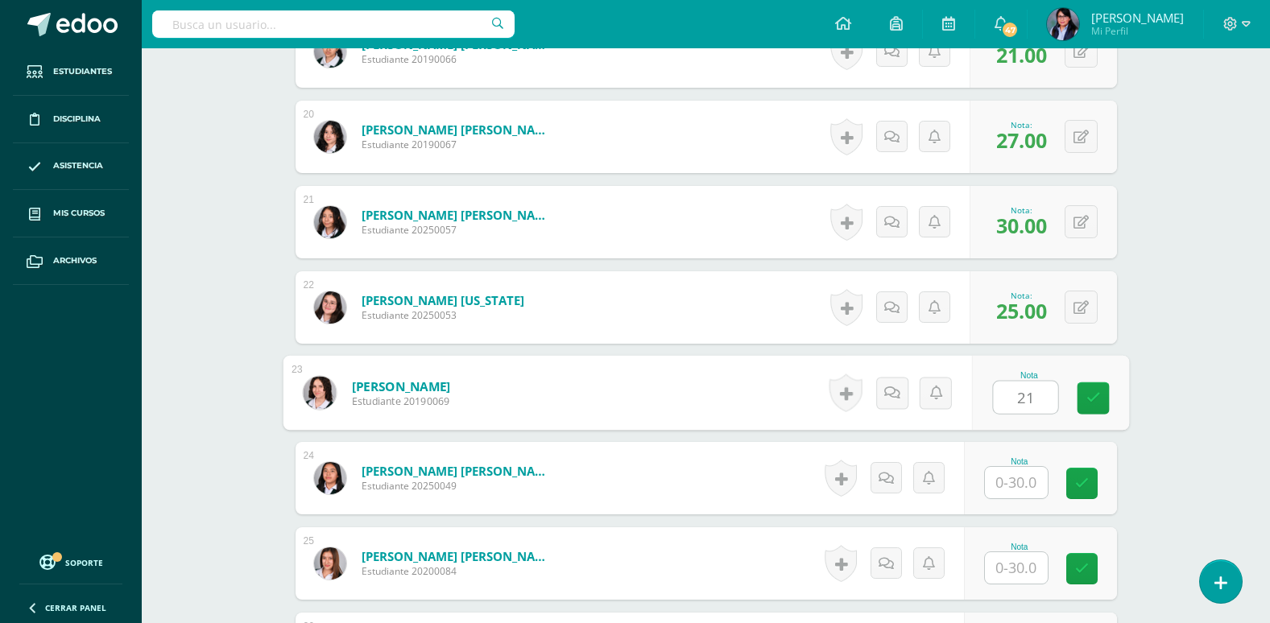
type input "21"
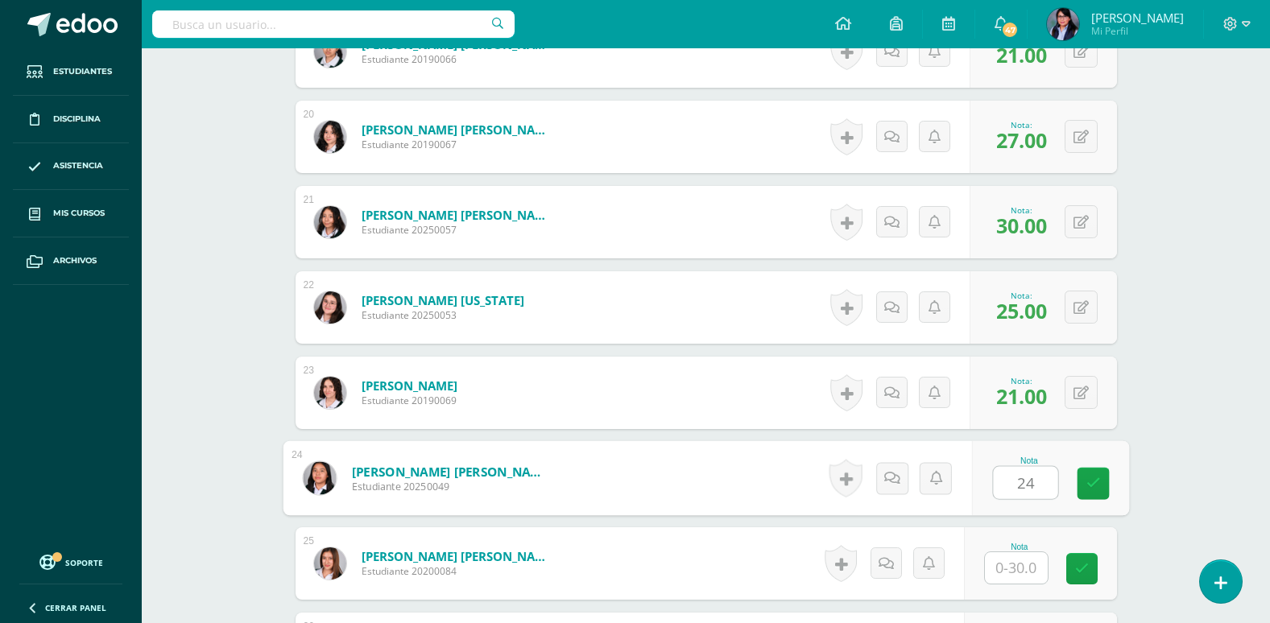
type input "24"
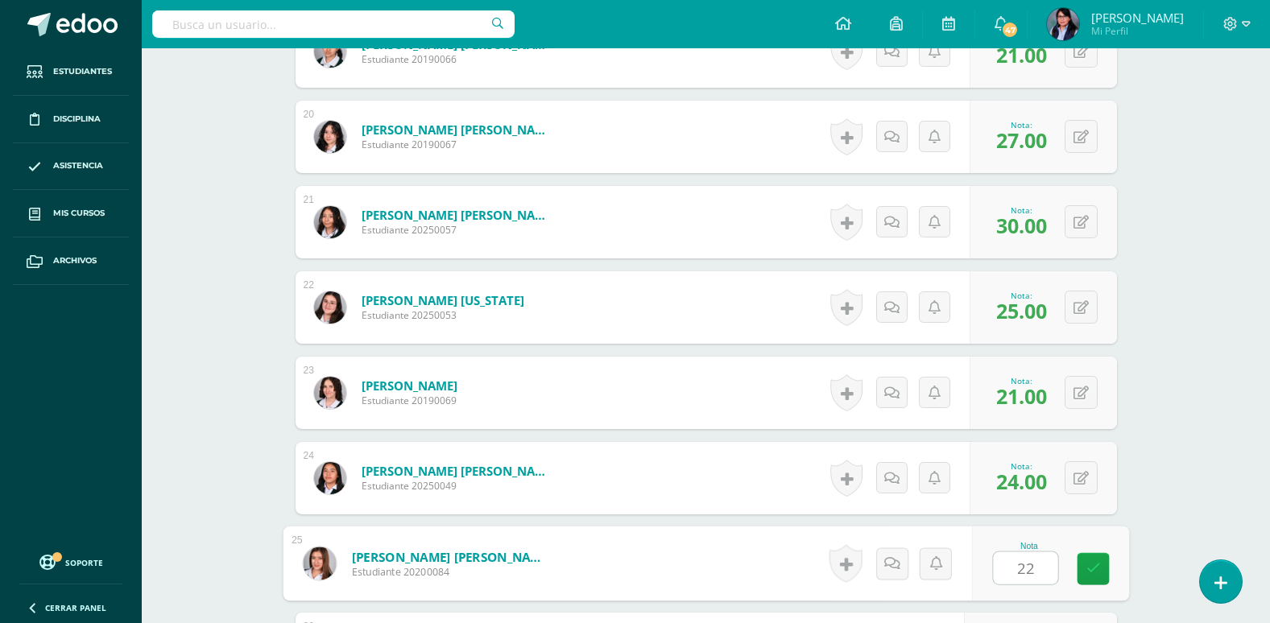
type input "22"
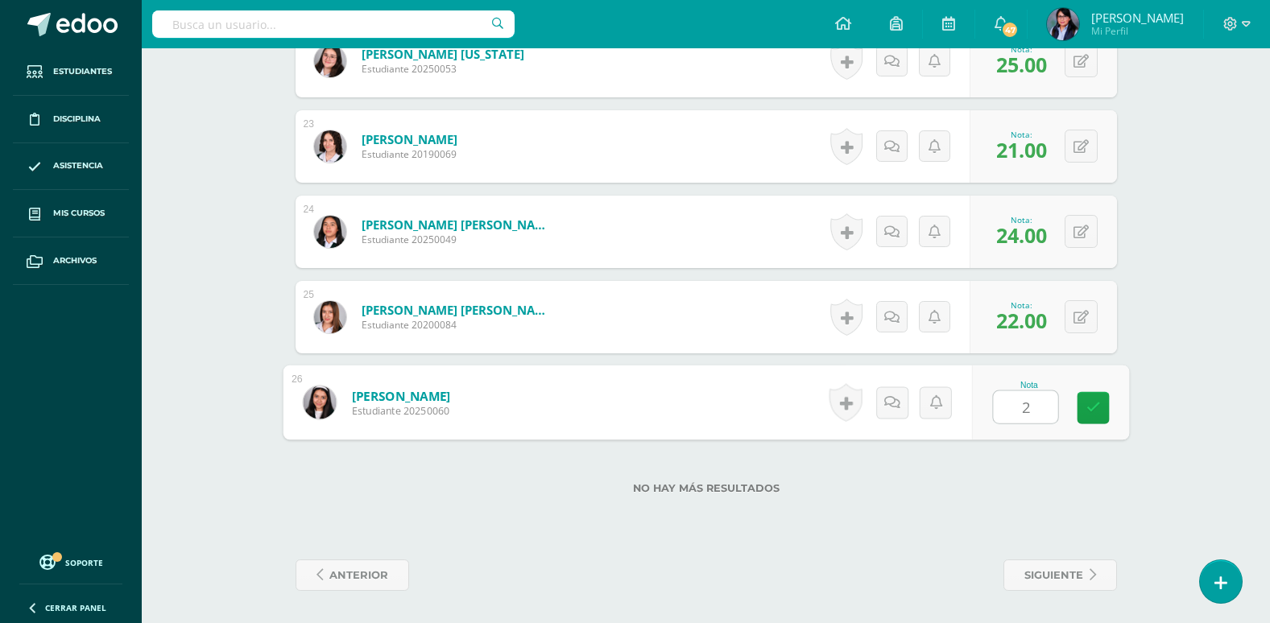
type input "28"
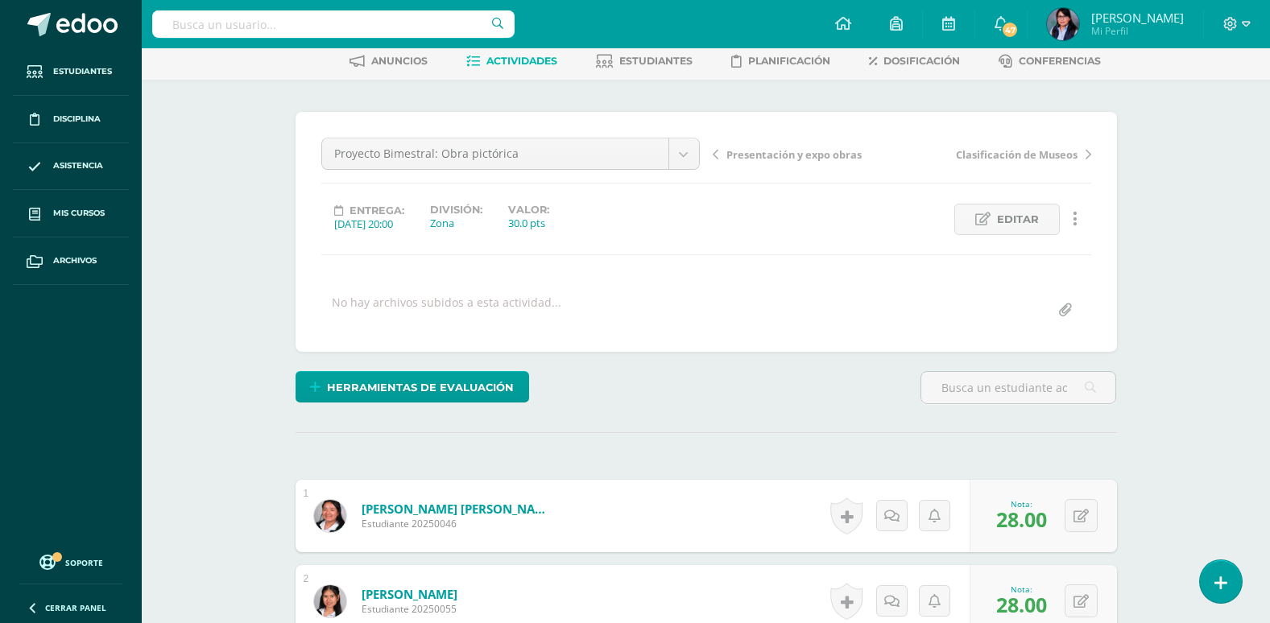
scroll to position [0, 0]
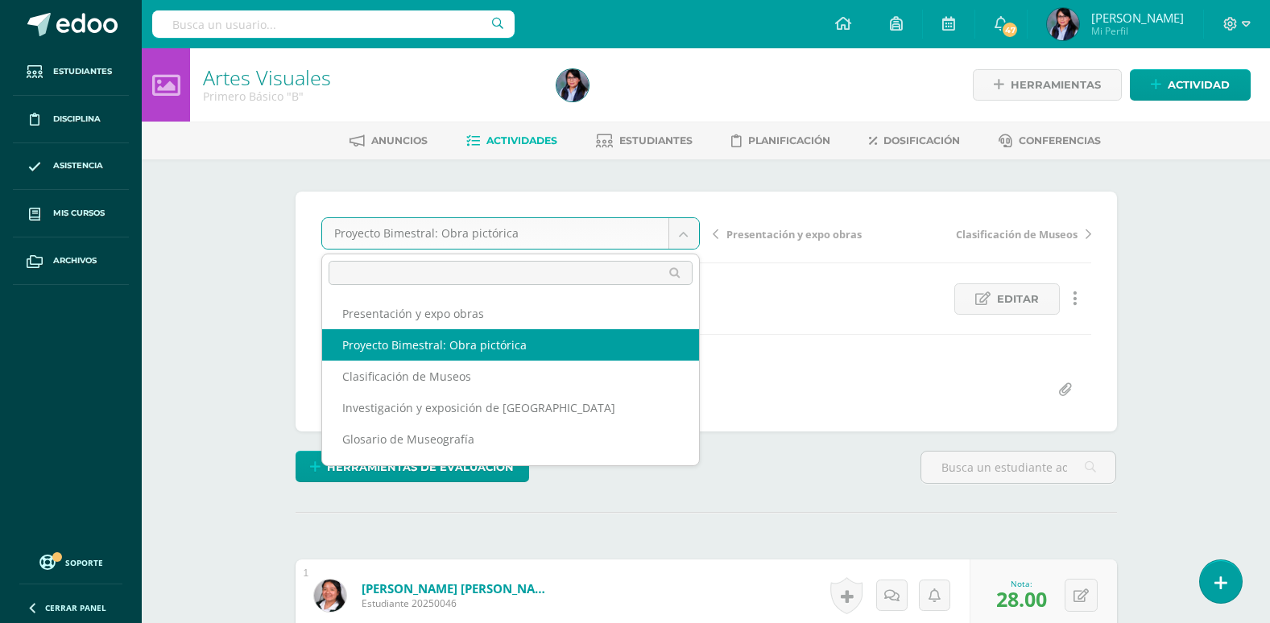
drag, startPoint x: 810, startPoint y: 342, endPoint x: 522, endPoint y: 162, distance: 339.7
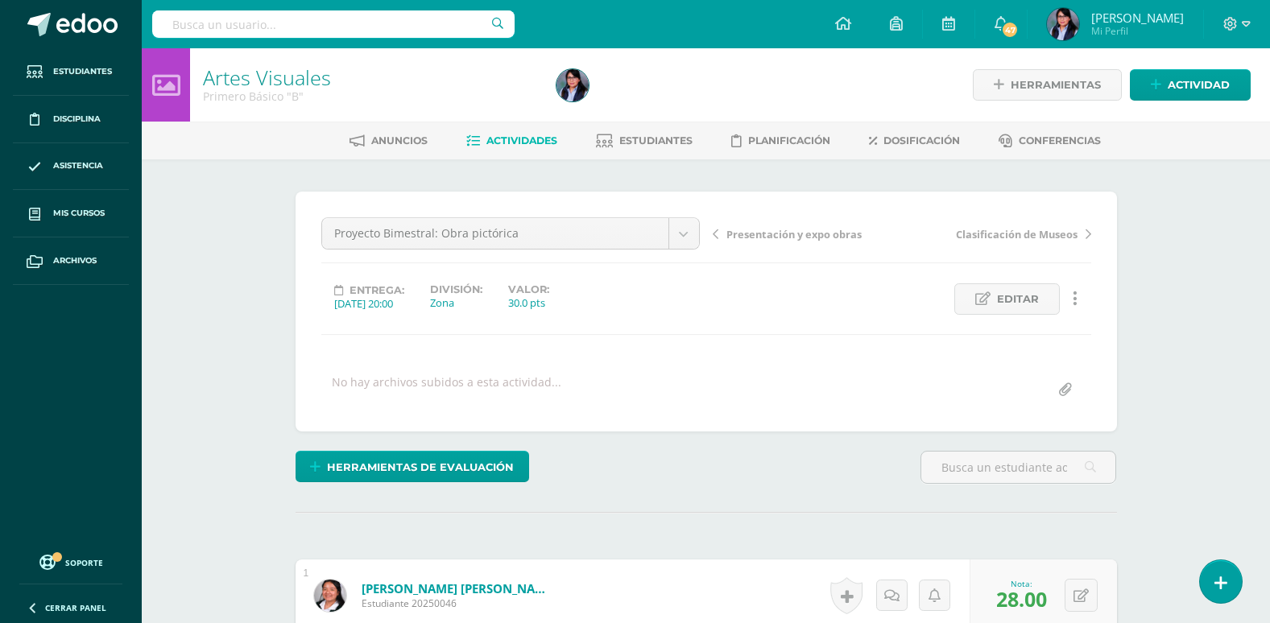
click at [515, 151] on link "Actividades" at bounding box center [511, 141] width 91 height 26
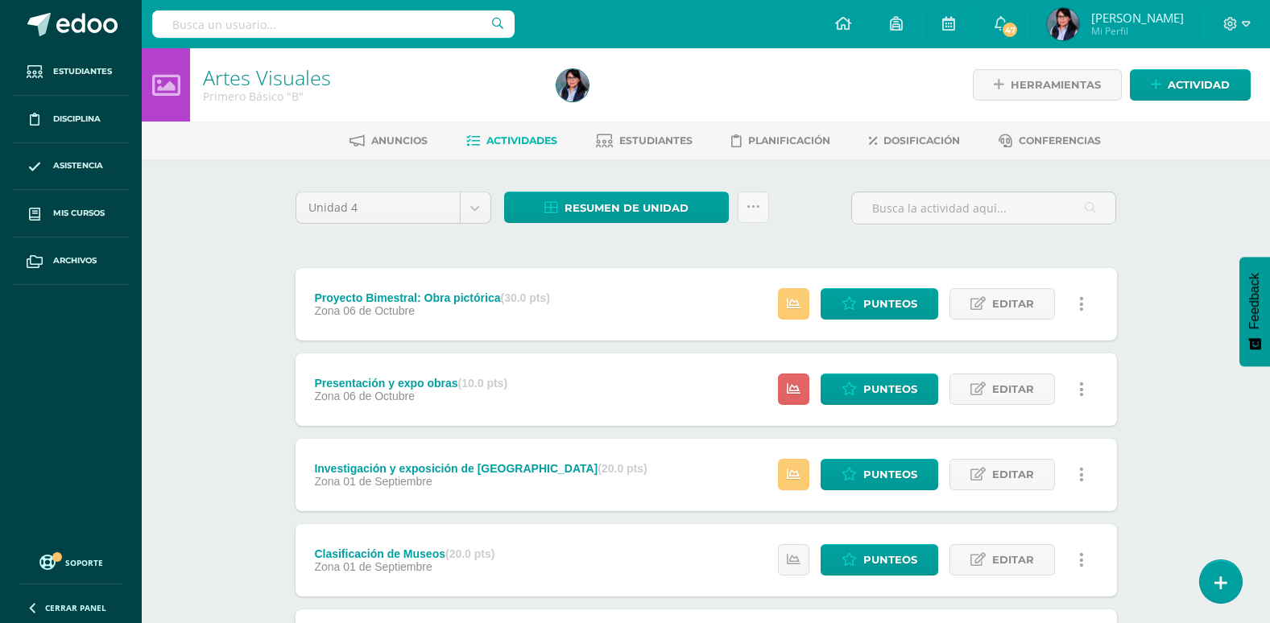
click at [1085, 387] on link at bounding box center [1081, 389] width 31 height 31
click at [1027, 497] on link "Eliminar" at bounding box center [1051, 491] width 165 height 25
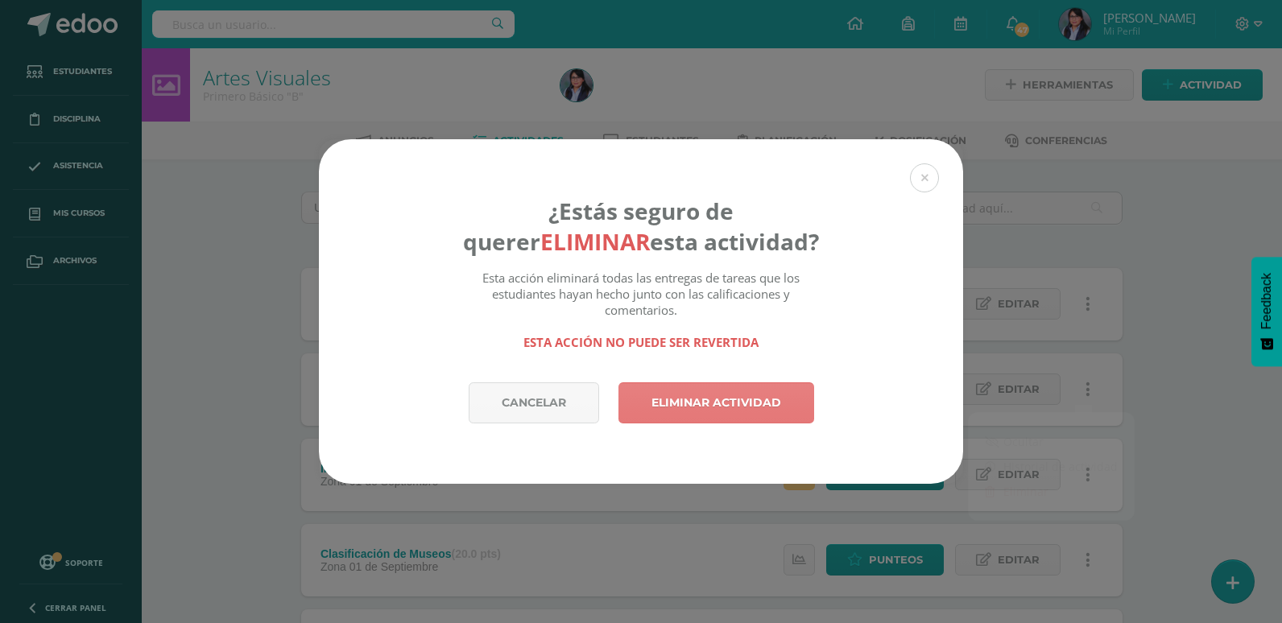
click at [695, 391] on link "Eliminar actividad" at bounding box center [717, 403] width 196 height 41
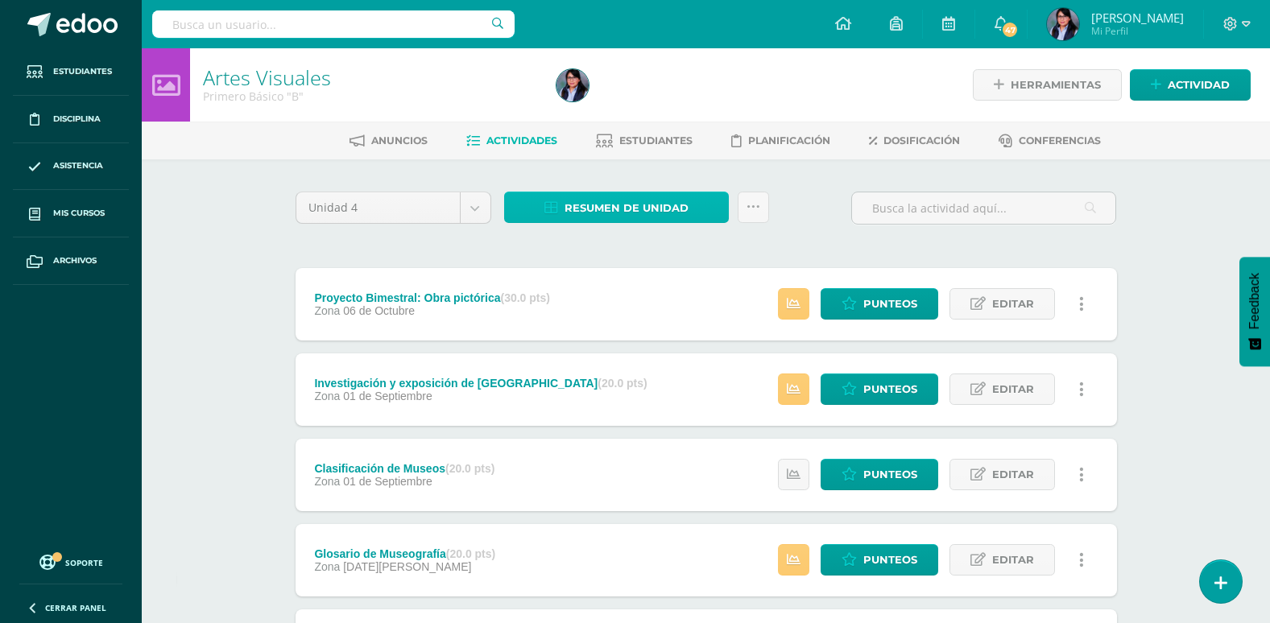
click at [623, 213] on span "Resumen de unidad" at bounding box center [627, 208] width 124 height 30
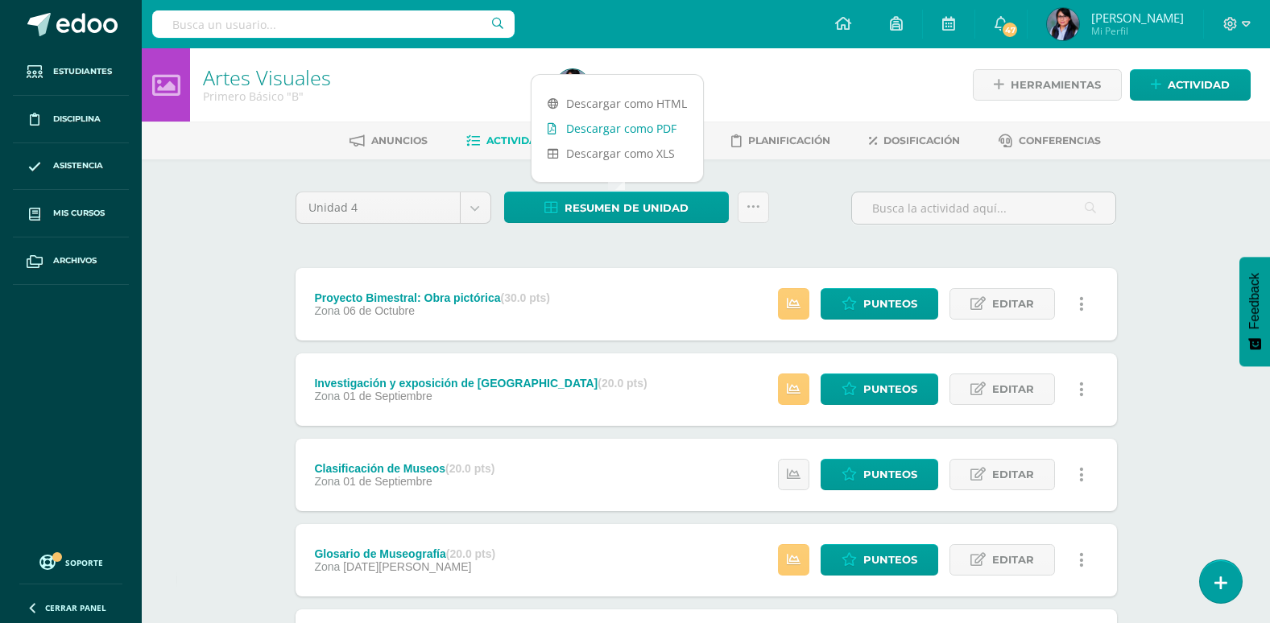
click at [623, 129] on link "Descargar como PDF" at bounding box center [618, 128] width 172 height 25
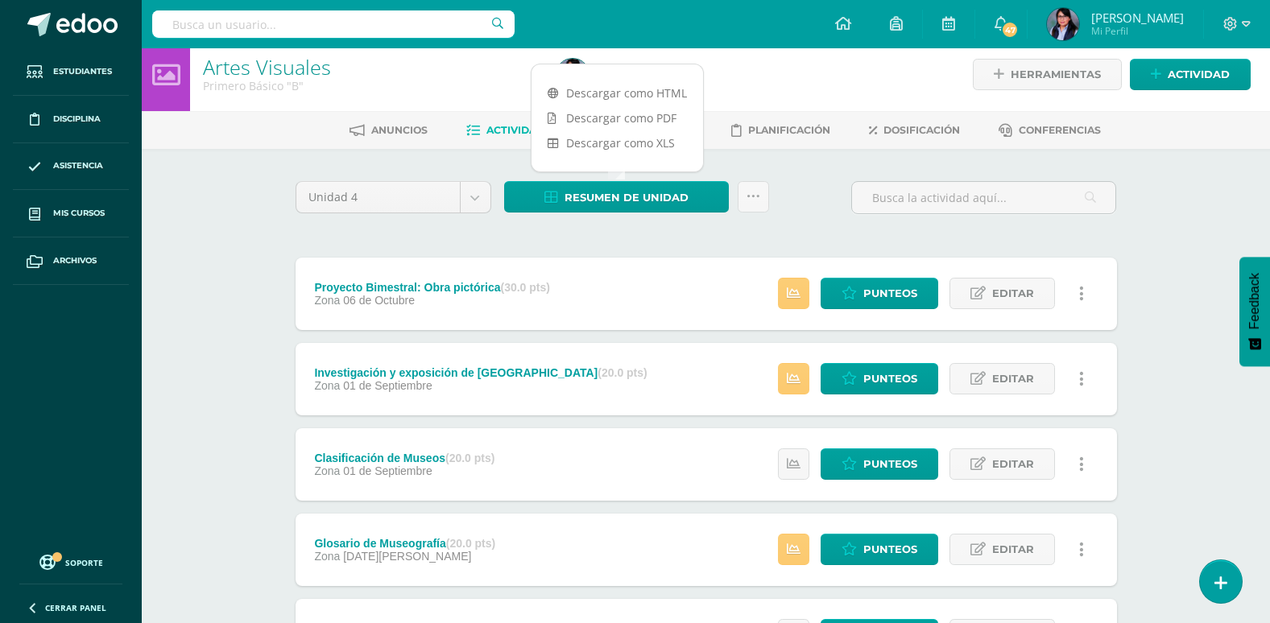
scroll to position [81, 0]
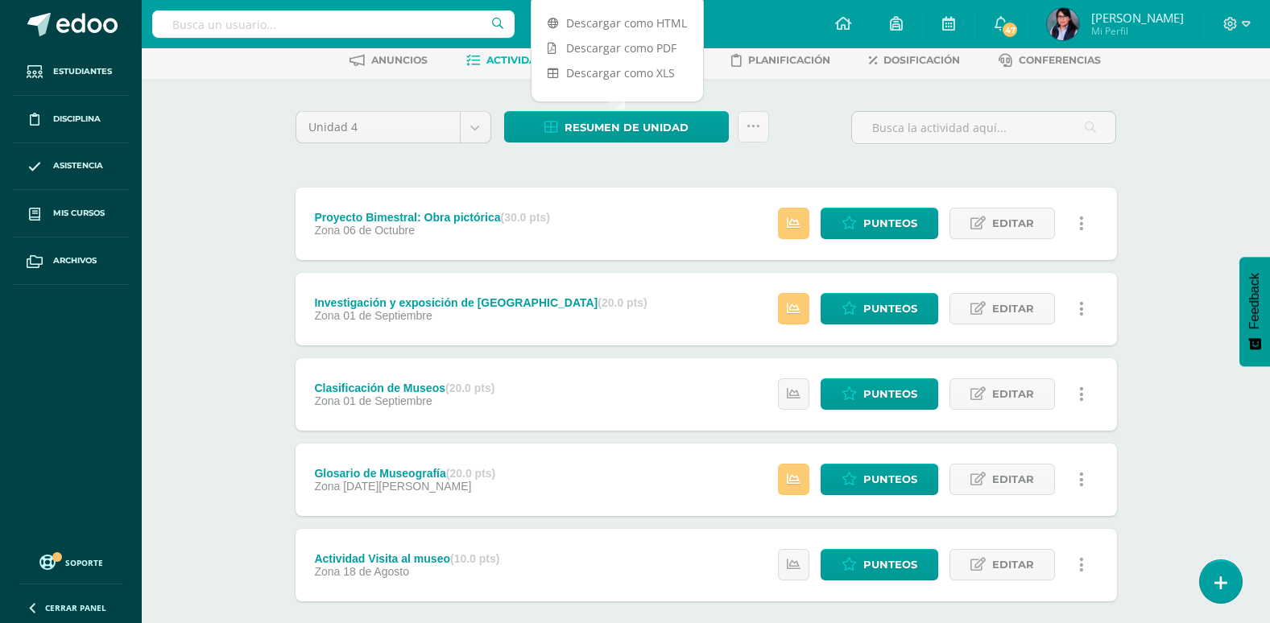
drag, startPoint x: 1162, startPoint y: 168, endPoint x: 1154, endPoint y: 174, distance: 9.2
click at [1156, 173] on div "Artes Visuales Primero Básico "B" Herramientas Detalle de asistencias Actividad…" at bounding box center [706, 338] width 1128 height 741
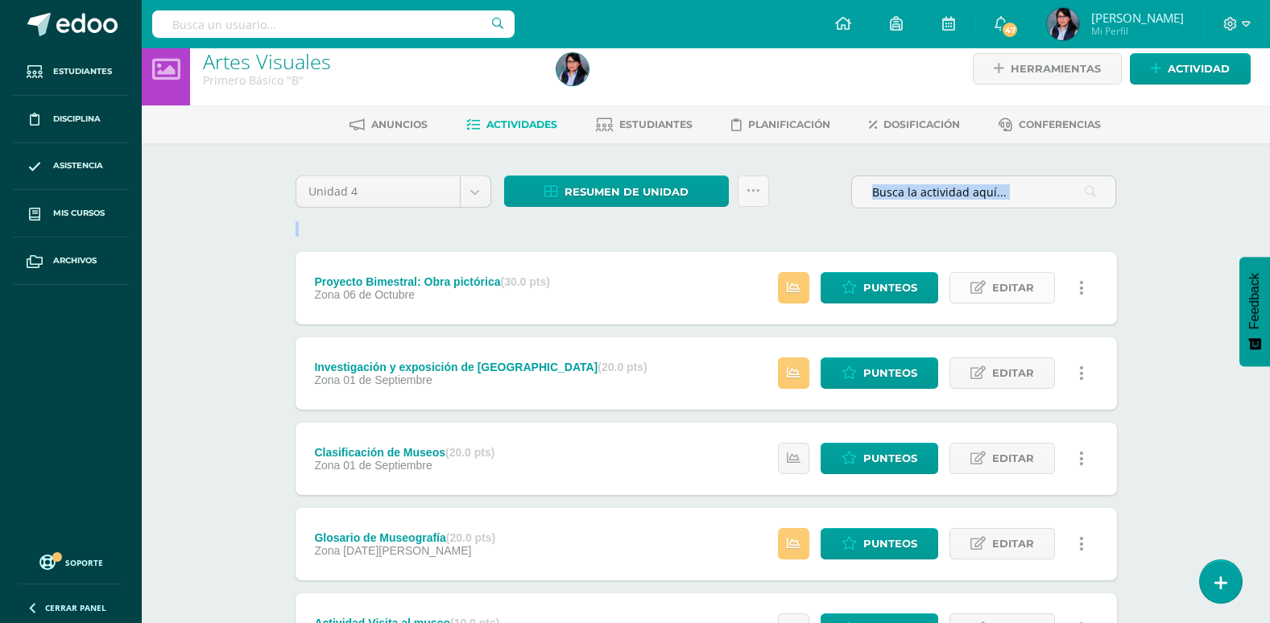
scroll to position [0, 0]
